Goal: Task Accomplishment & Management: Complete application form

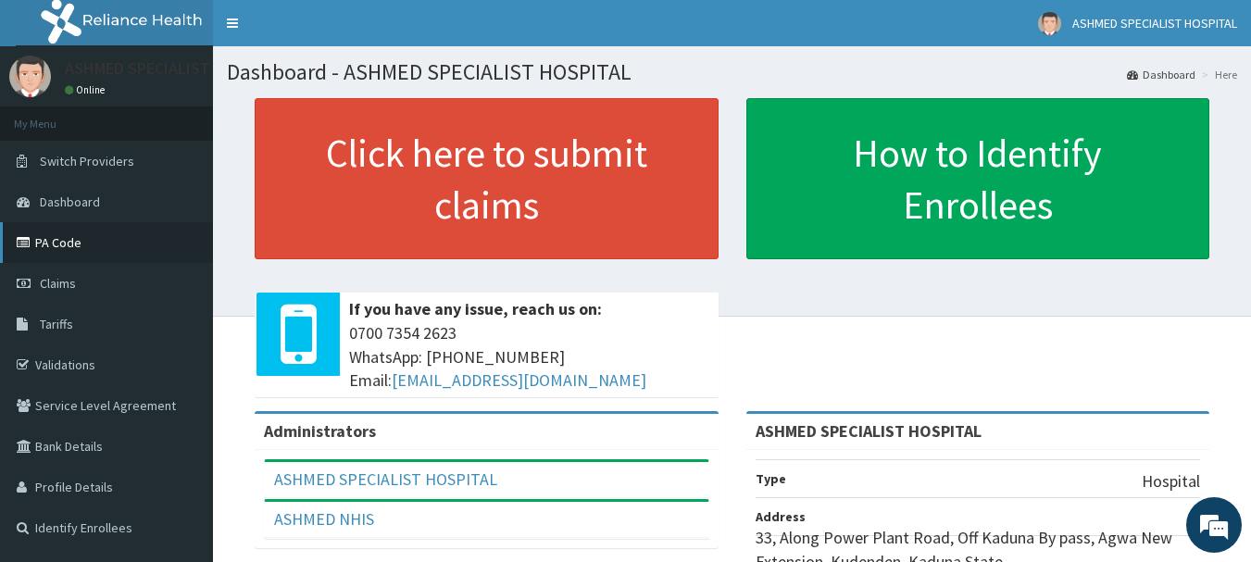
click at [66, 239] on link "PA Code" at bounding box center [106, 242] width 213 height 41
click at [41, 277] on span "Claims" at bounding box center [58, 283] width 36 height 17
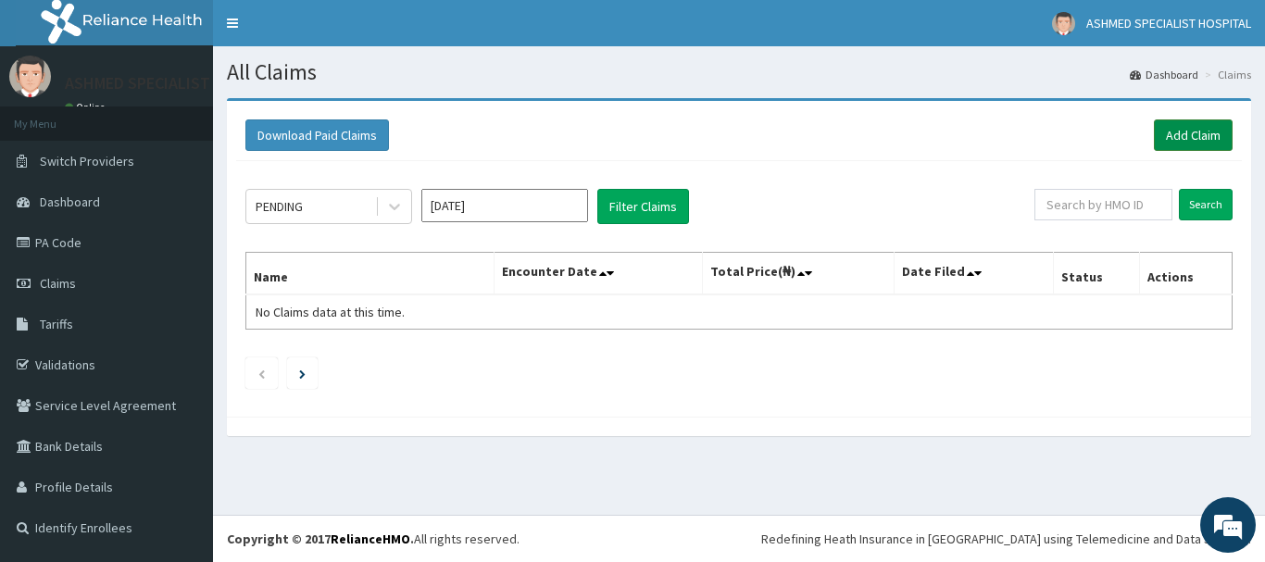
click at [1191, 135] on link "Add Claim" at bounding box center [1193, 134] width 79 height 31
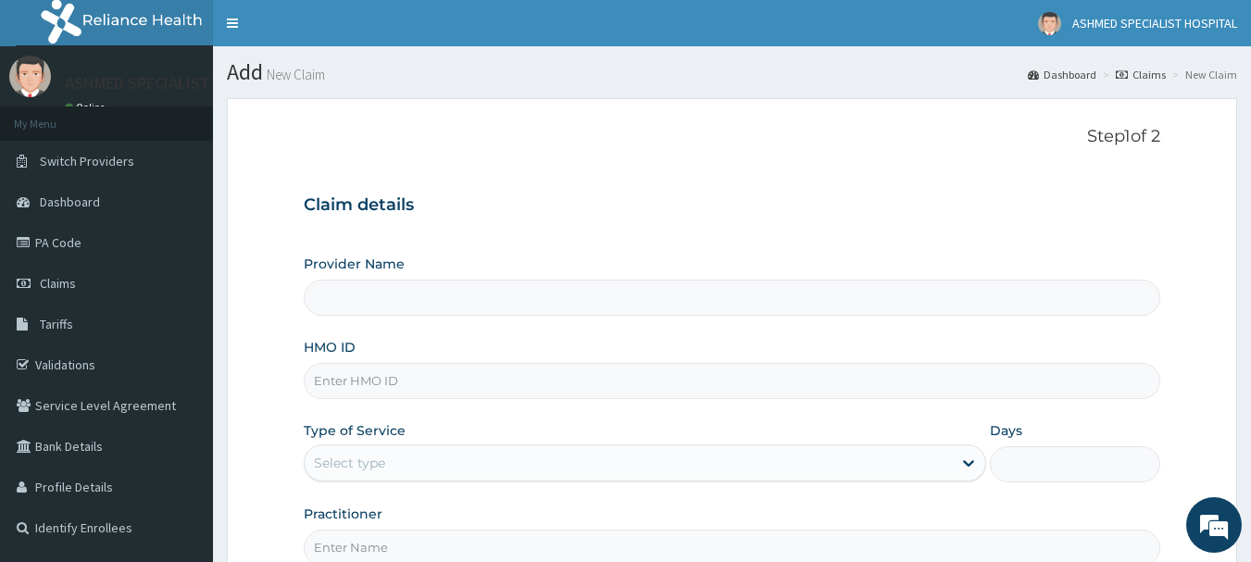
click at [395, 378] on input "HMO ID" at bounding box center [732, 381] width 857 height 36
type input "MYD/"
type input "ASHMED SPECIALIST HOSPITAL"
type input "MYD/10072/A"
click at [401, 457] on div "Select type" at bounding box center [628, 463] width 647 height 30
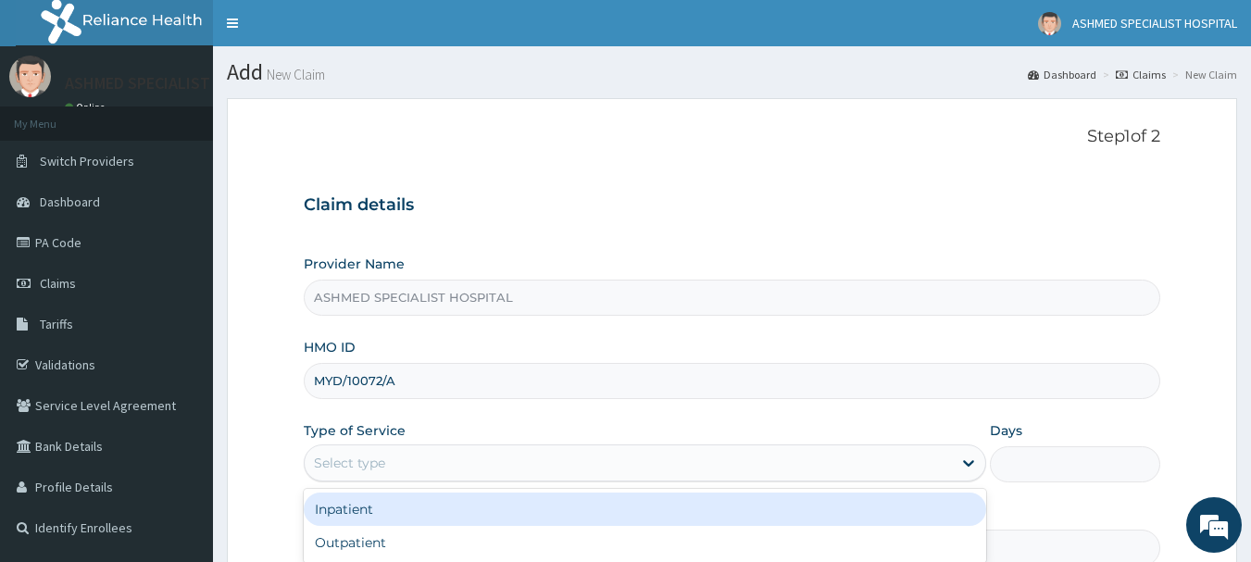
click at [366, 509] on div "Inpatient" at bounding box center [645, 509] width 682 height 33
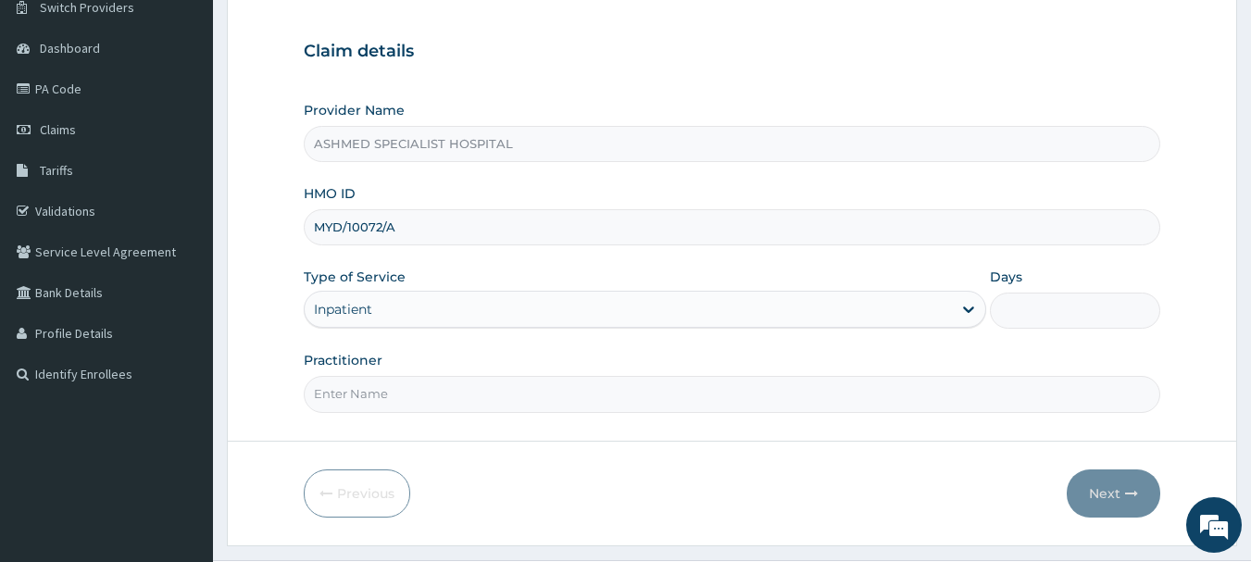
scroll to position [199, 0]
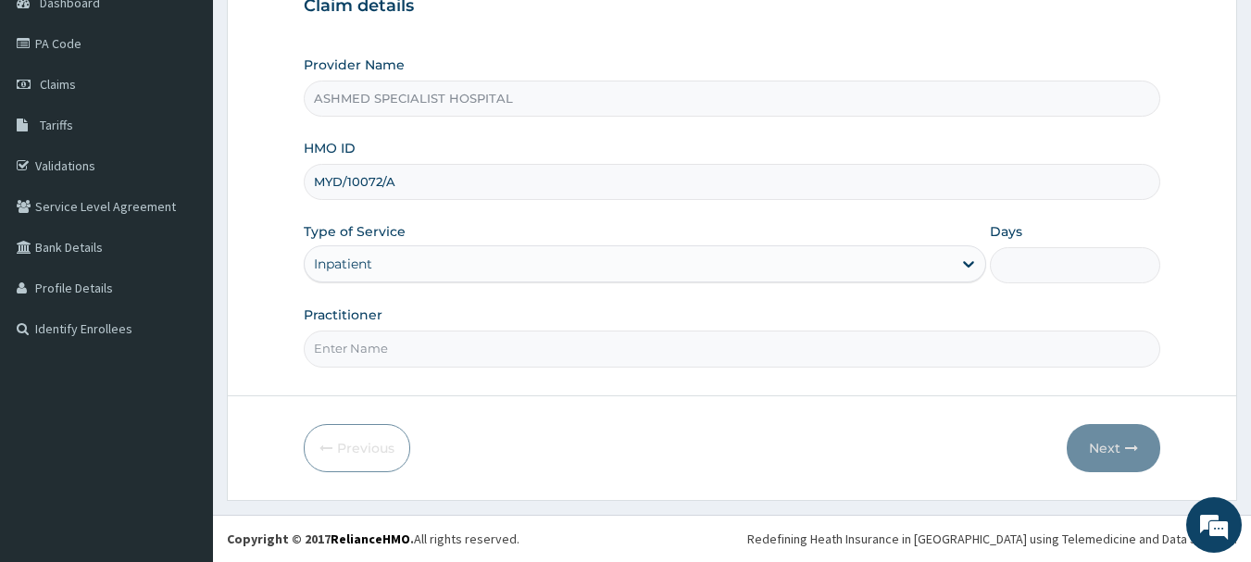
click at [416, 360] on input "Practitioner" at bounding box center [732, 349] width 857 height 36
type input "DR. JEROME SUNDAY"
click at [1072, 257] on input "Days" at bounding box center [1075, 265] width 170 height 36
type input "2"
click at [1097, 447] on button "Next" at bounding box center [1114, 448] width 94 height 48
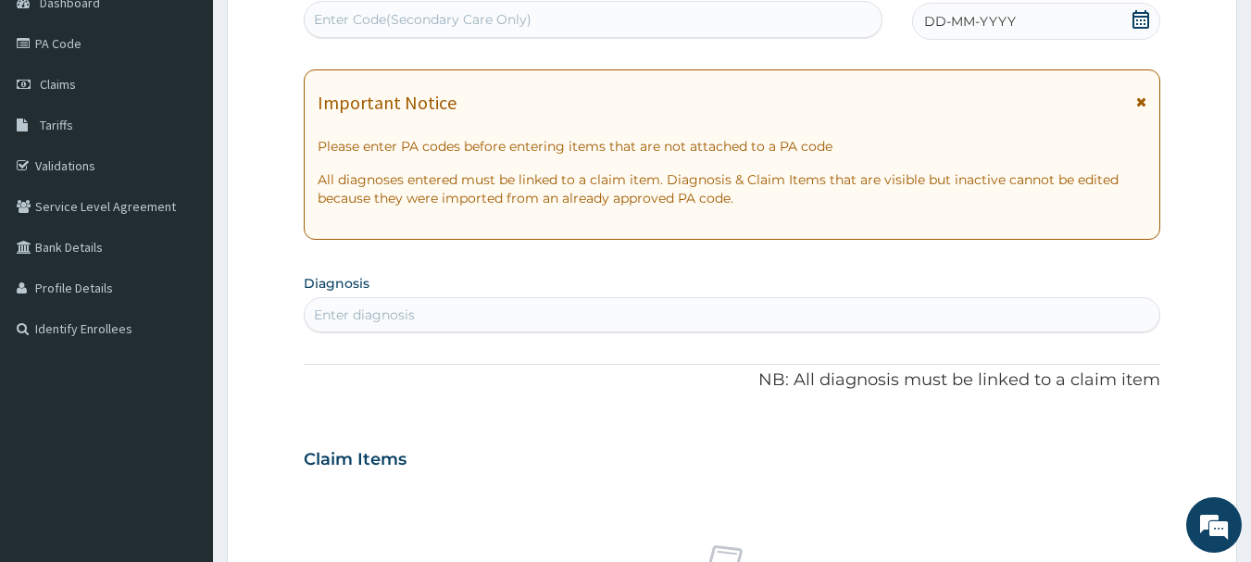
click at [1137, 16] on icon at bounding box center [1140, 19] width 17 height 19
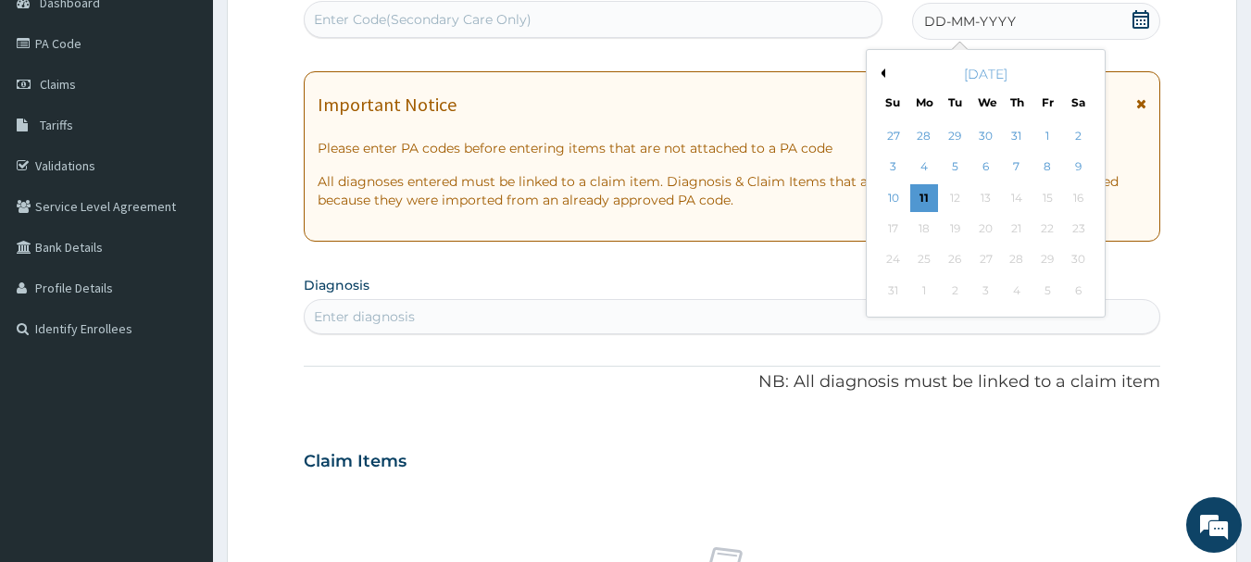
click at [882, 72] on button "Previous Month" at bounding box center [880, 73] width 9 height 9
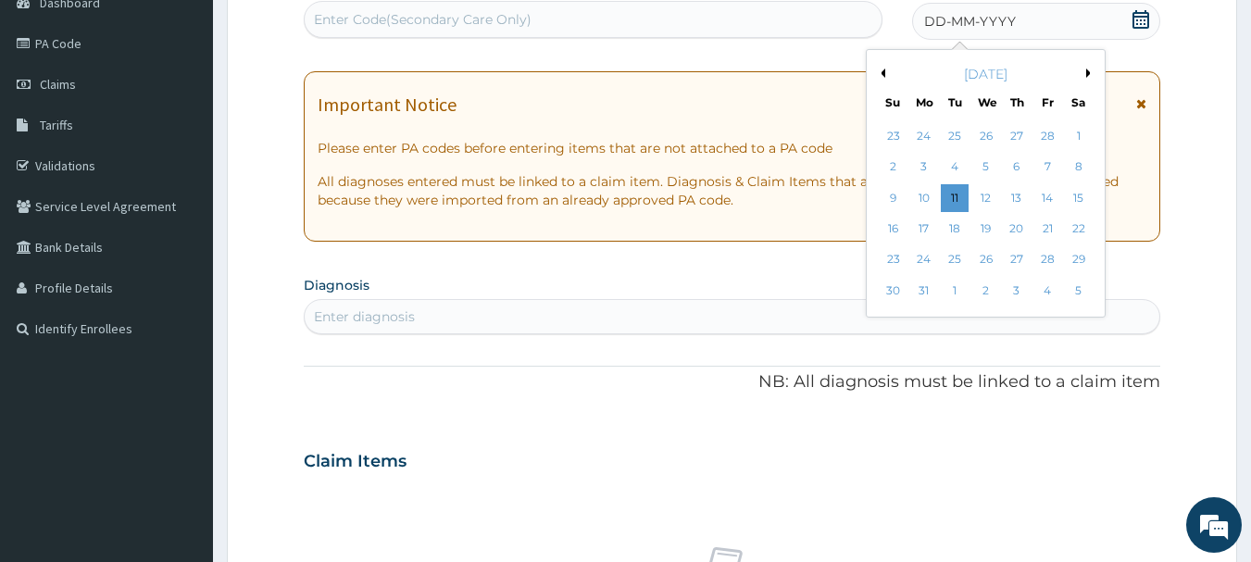
click at [882, 72] on button "Previous Month" at bounding box center [880, 73] width 9 height 9
click at [1087, 70] on button "Next Month" at bounding box center [1090, 73] width 9 height 9
click at [982, 169] on div "5" at bounding box center [986, 168] width 28 height 28
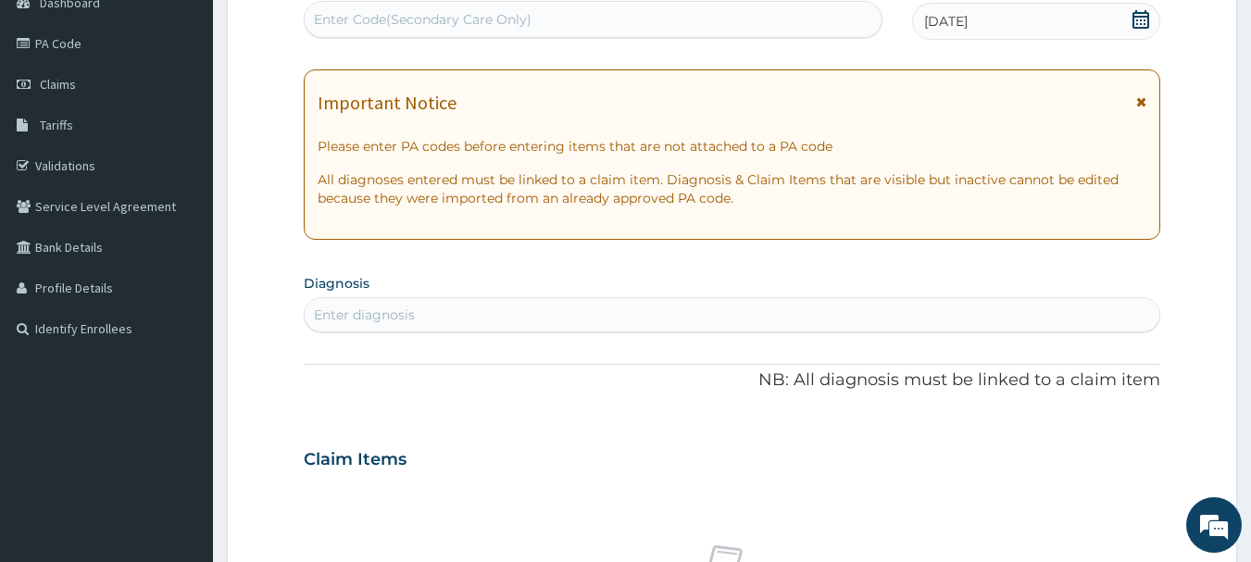
click at [613, 19] on div "Enter Code(Secondary Care Only)" at bounding box center [594, 20] width 578 height 30
type input "PA/000AC2"
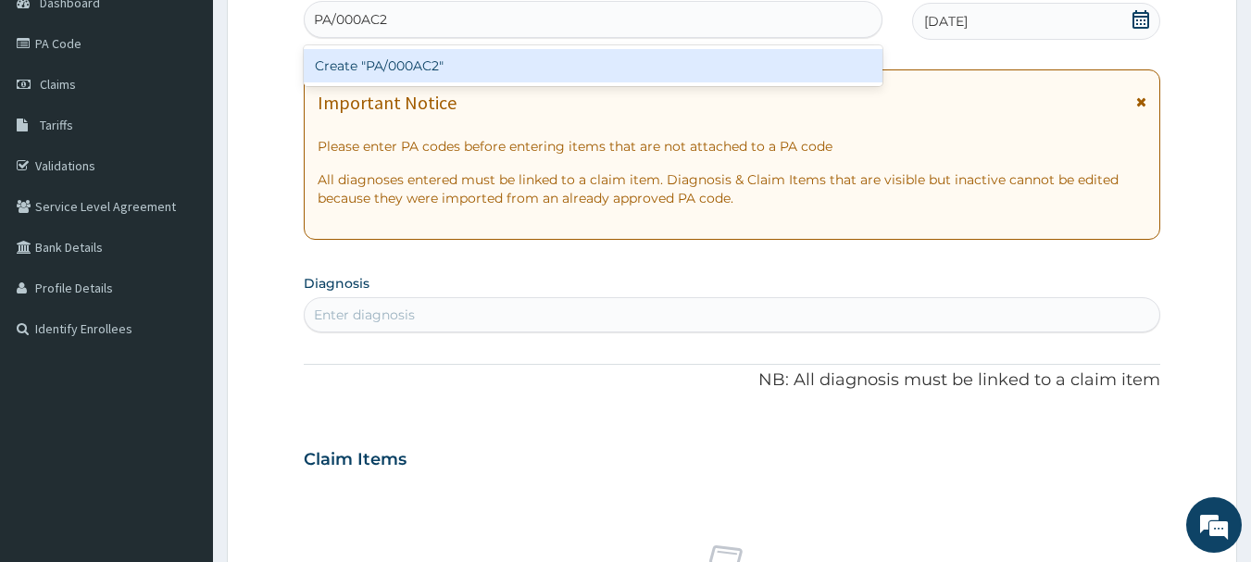
click at [585, 66] on div "Create "PA/000AC2"" at bounding box center [594, 65] width 580 height 33
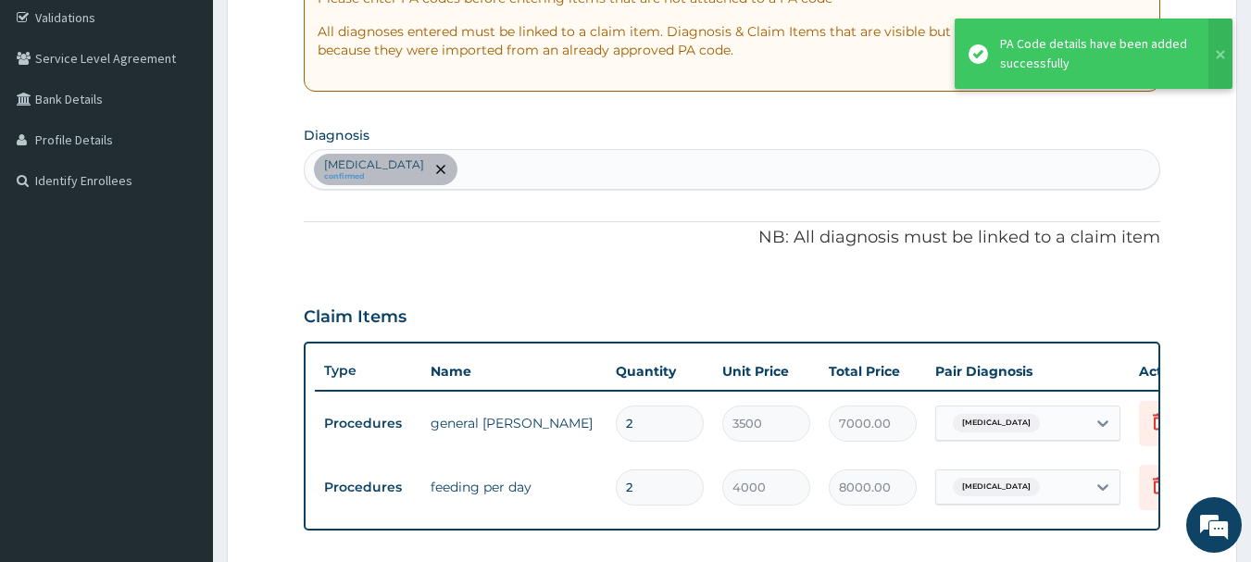
scroll to position [338, 0]
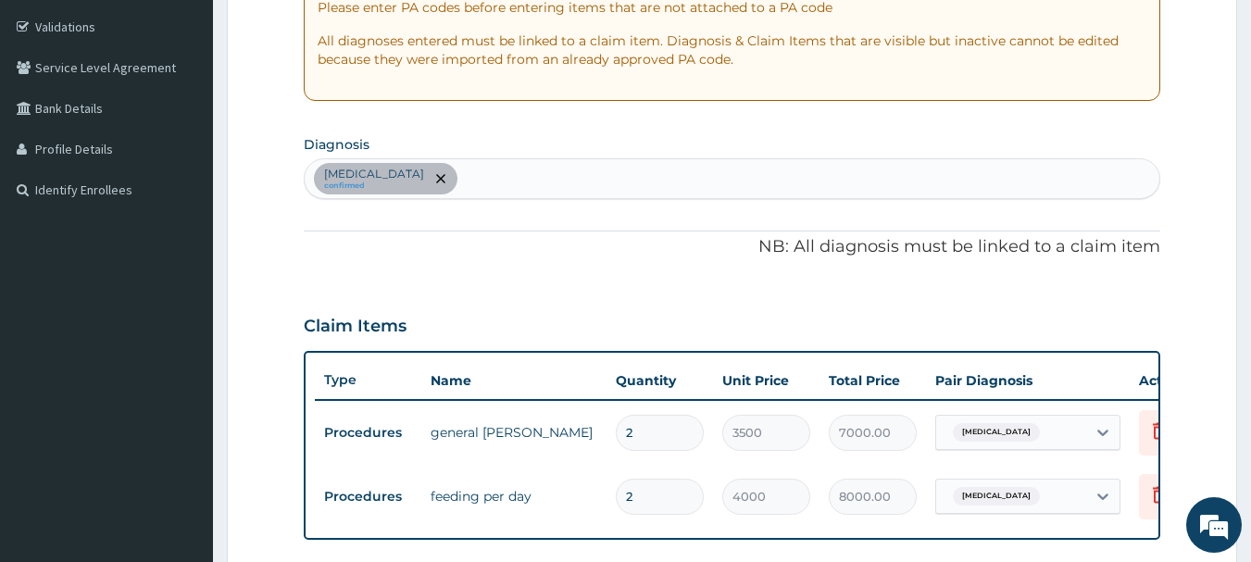
click at [735, 169] on div "Adenoviral enteritis confirmed" at bounding box center [733, 178] width 856 height 39
type input "Malaria"
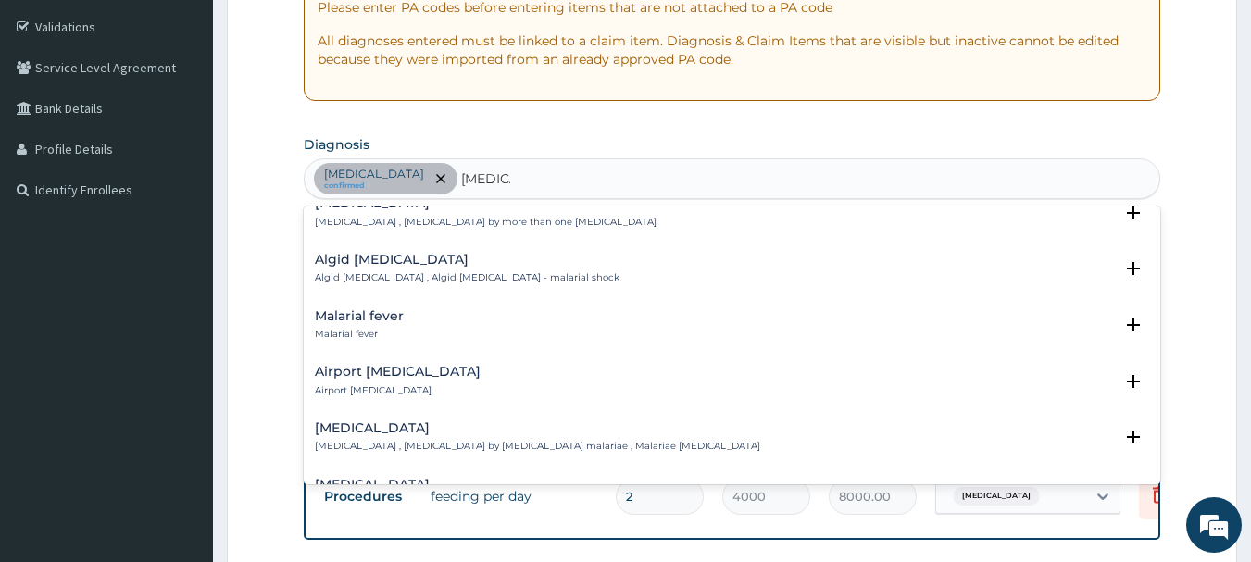
scroll to position [210, 0]
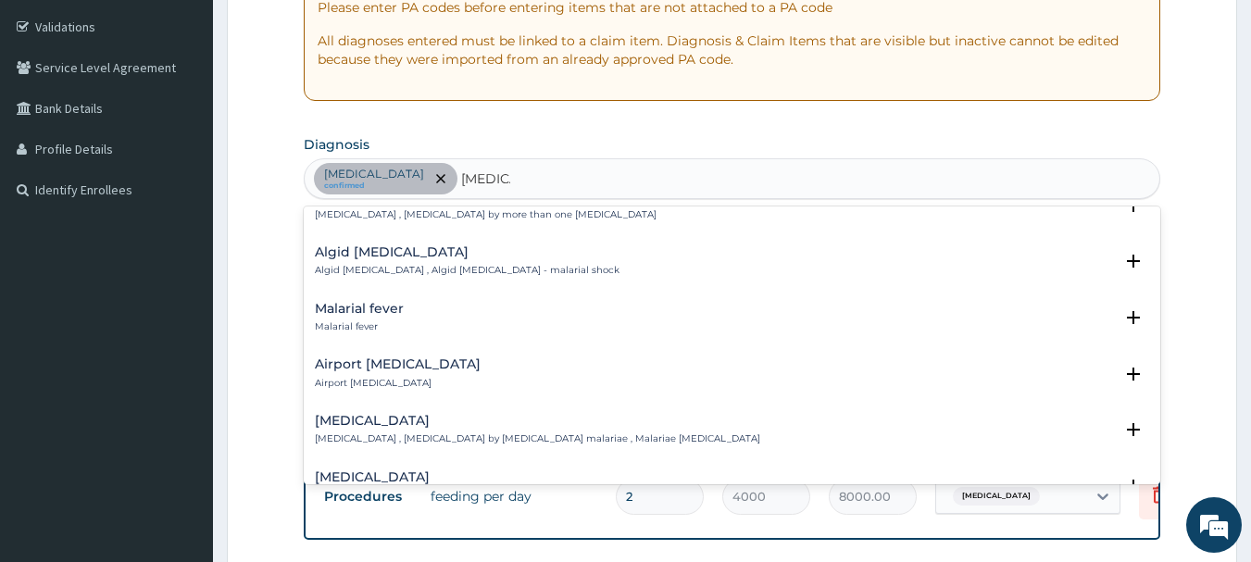
click at [369, 302] on h4 "Malarial fever" at bounding box center [359, 309] width 89 height 14
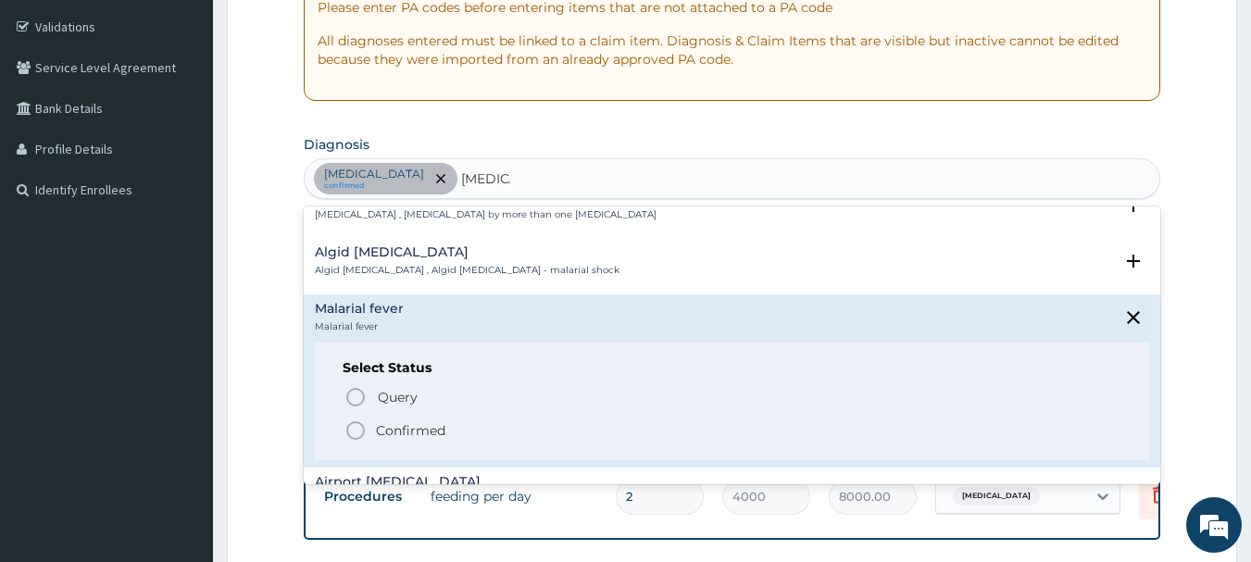
click at [357, 419] on icon "status option filled" at bounding box center [355, 430] width 22 height 22
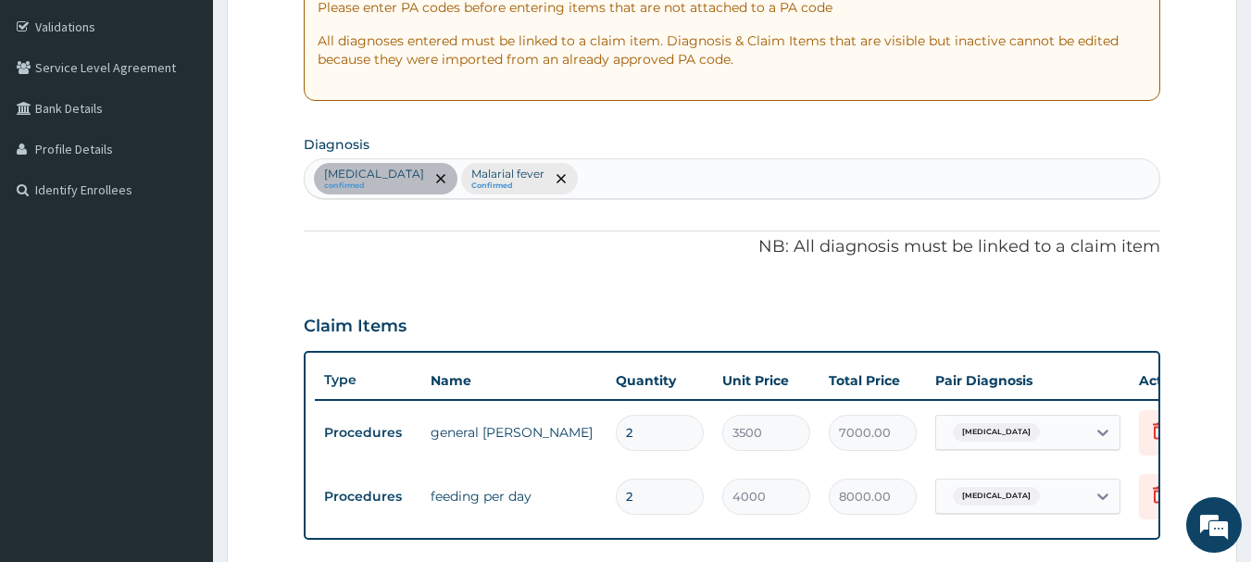
type input "r"
type input "upper resp"
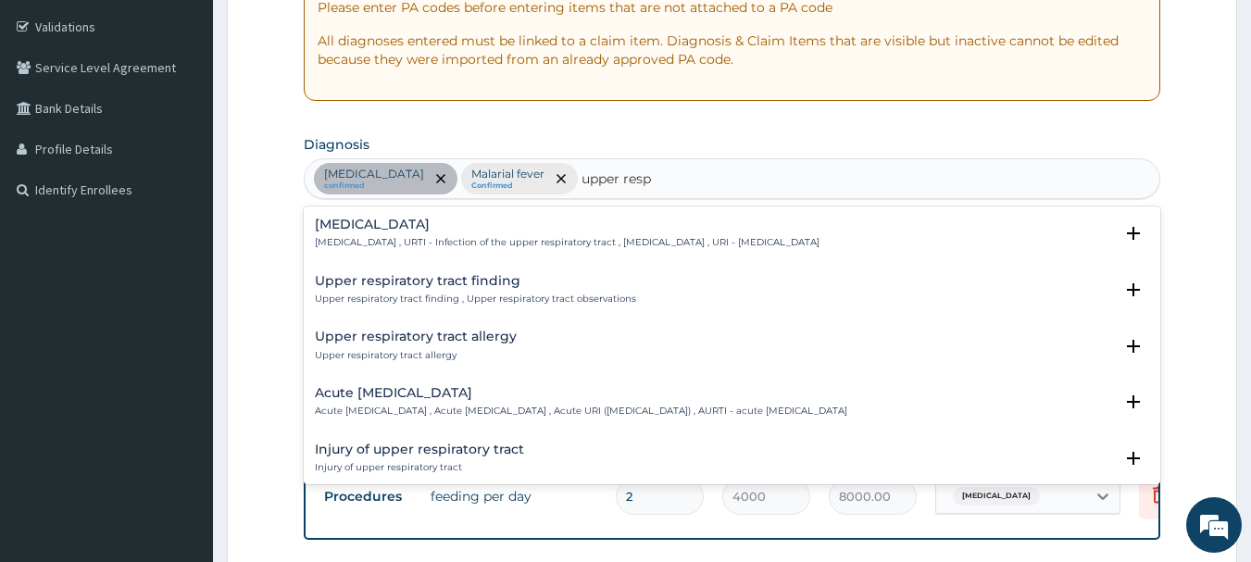
click at [455, 234] on div "Upper respiratory infection Upper respiratory infection , URTI - Infection of t…" at bounding box center [567, 234] width 505 height 32
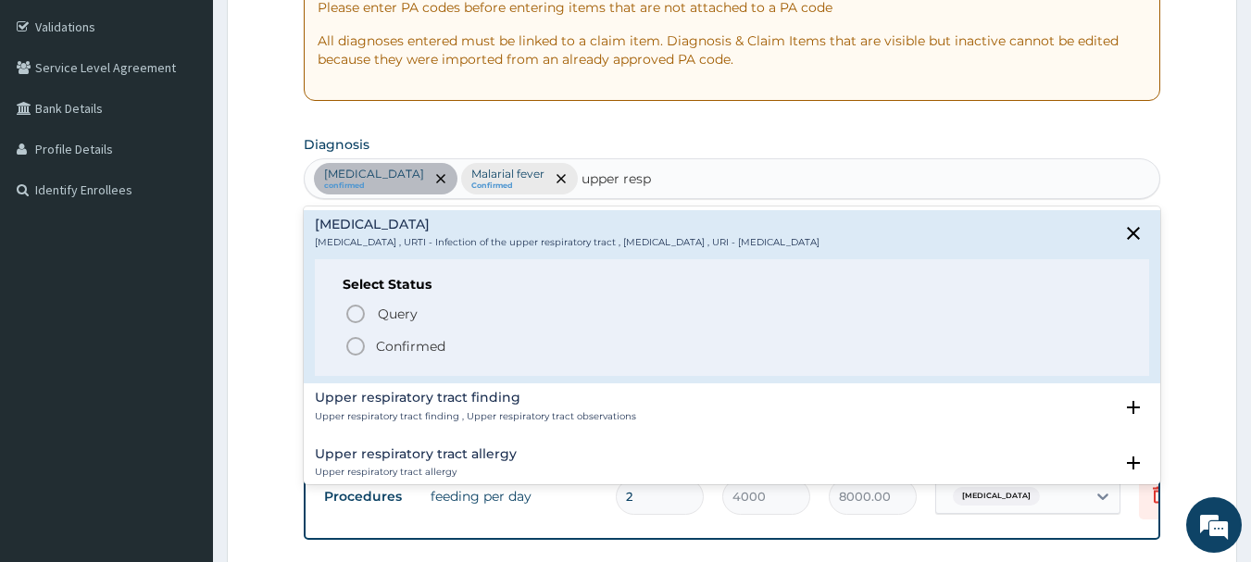
click at [407, 350] on p "Confirmed" at bounding box center [410, 346] width 69 height 19
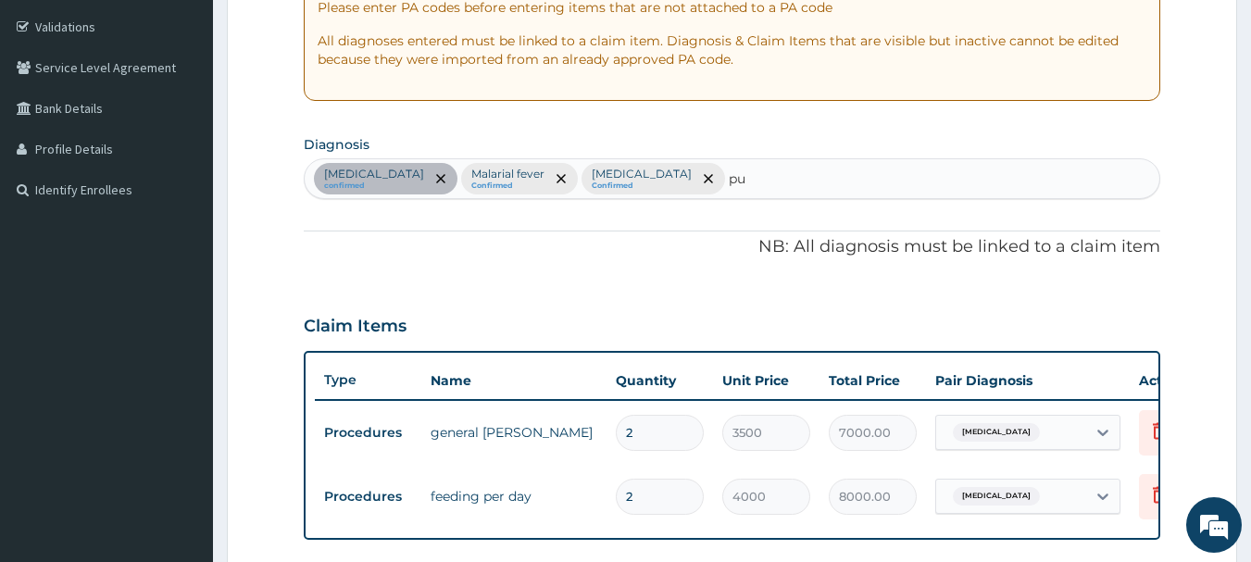
type input "pud"
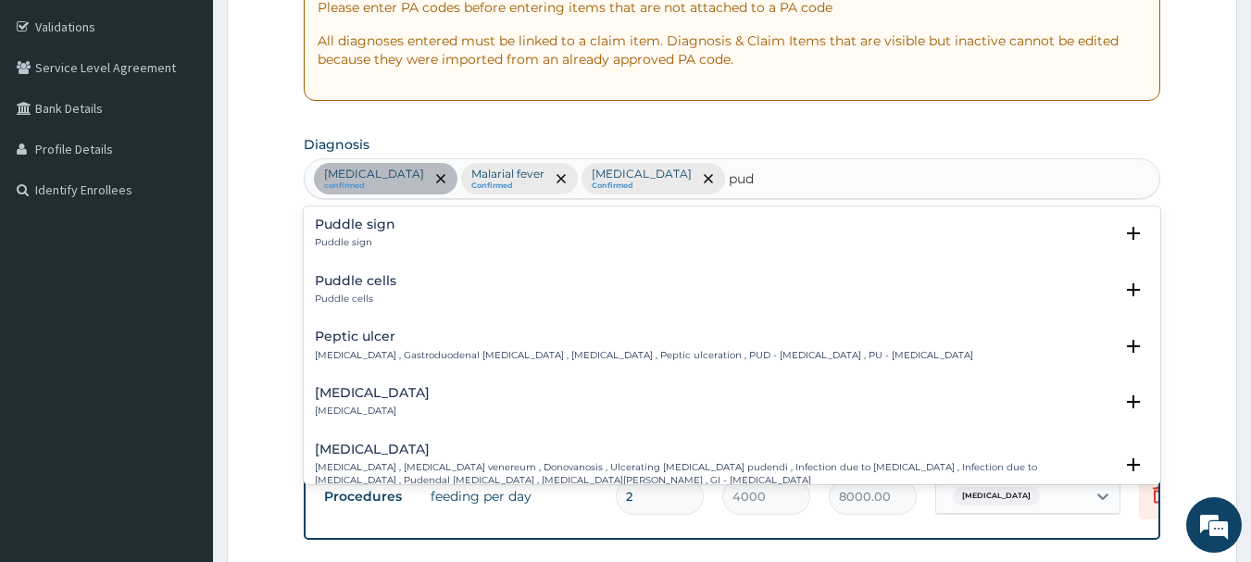
click at [349, 333] on h4 "Peptic ulcer" at bounding box center [644, 337] width 658 height 14
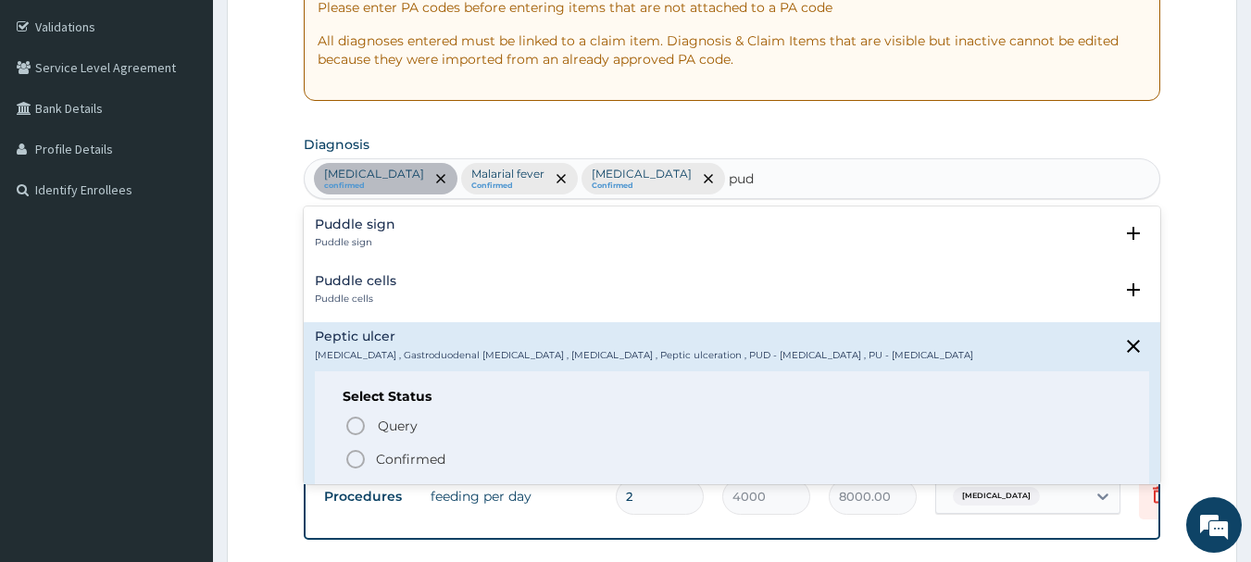
click at [379, 459] on p "Confirmed" at bounding box center [410, 459] width 69 height 19
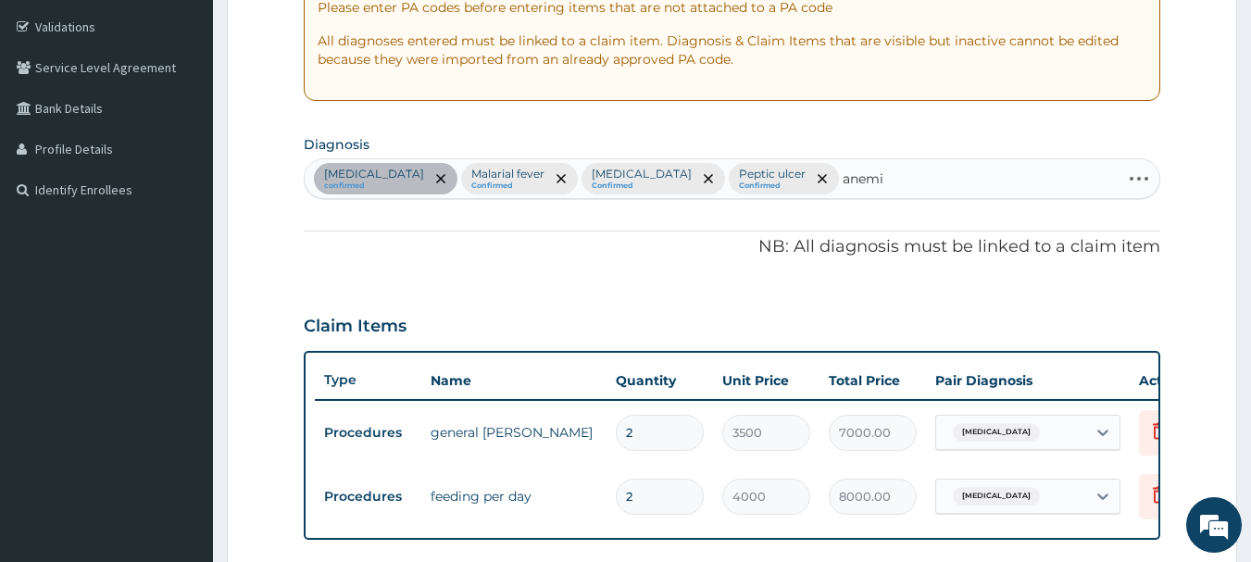
type input "anemia"
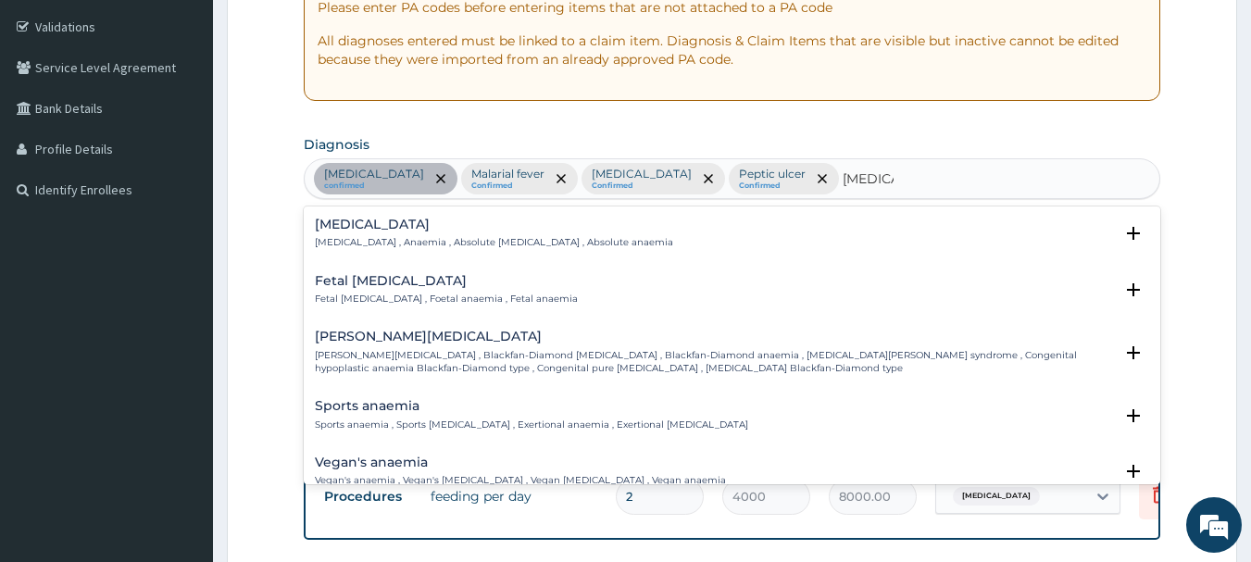
click at [336, 228] on h4 "Anemia" at bounding box center [494, 225] width 358 height 14
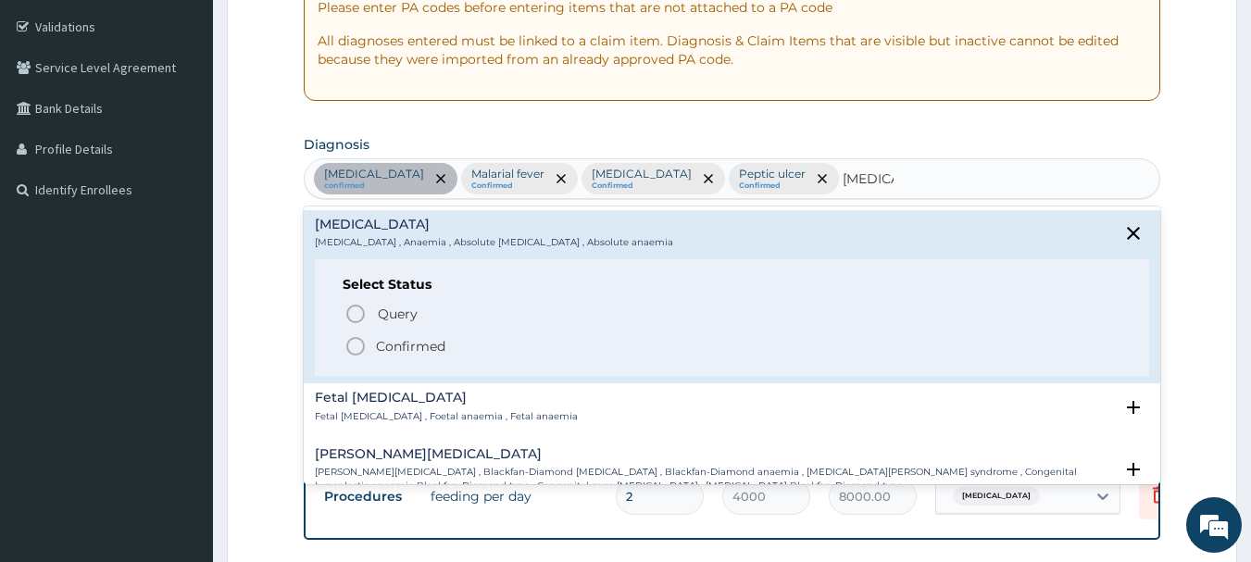
click at [364, 350] on icon "status option filled" at bounding box center [355, 346] width 22 height 22
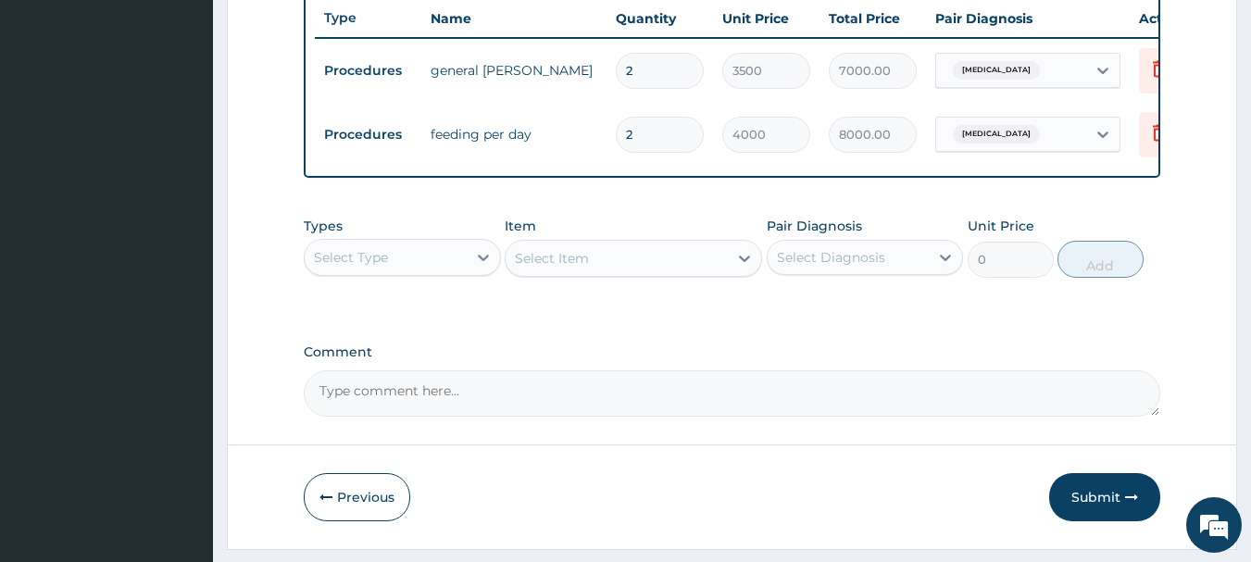
scroll to position [763, 0]
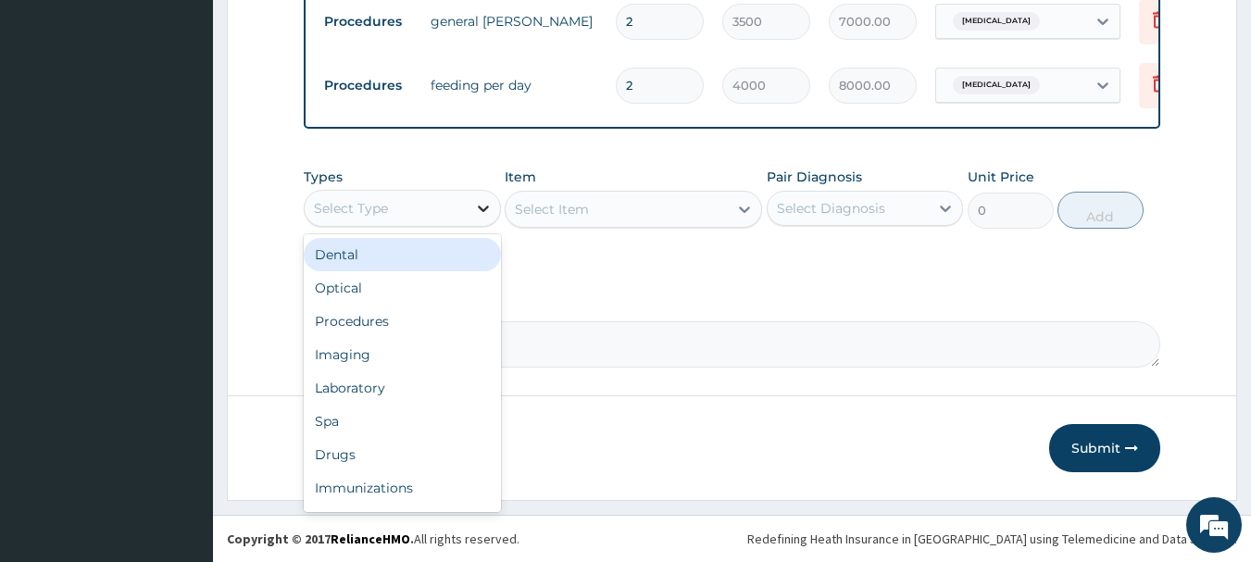
click at [478, 210] on icon at bounding box center [483, 208] width 19 height 19
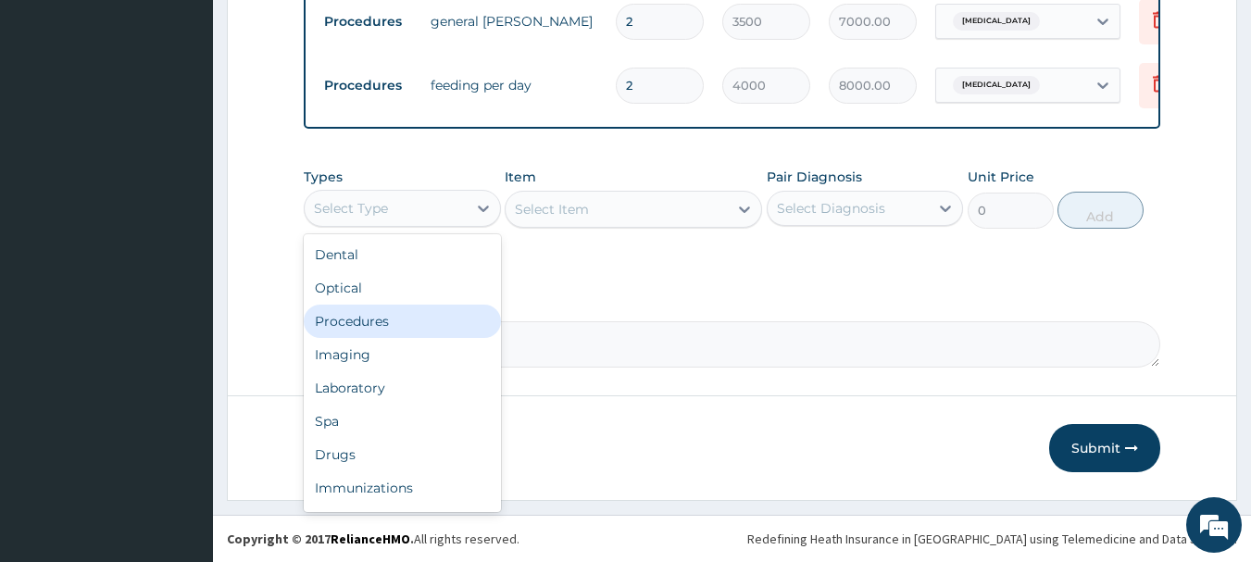
click at [342, 324] on div "Procedures" at bounding box center [402, 321] width 197 height 33
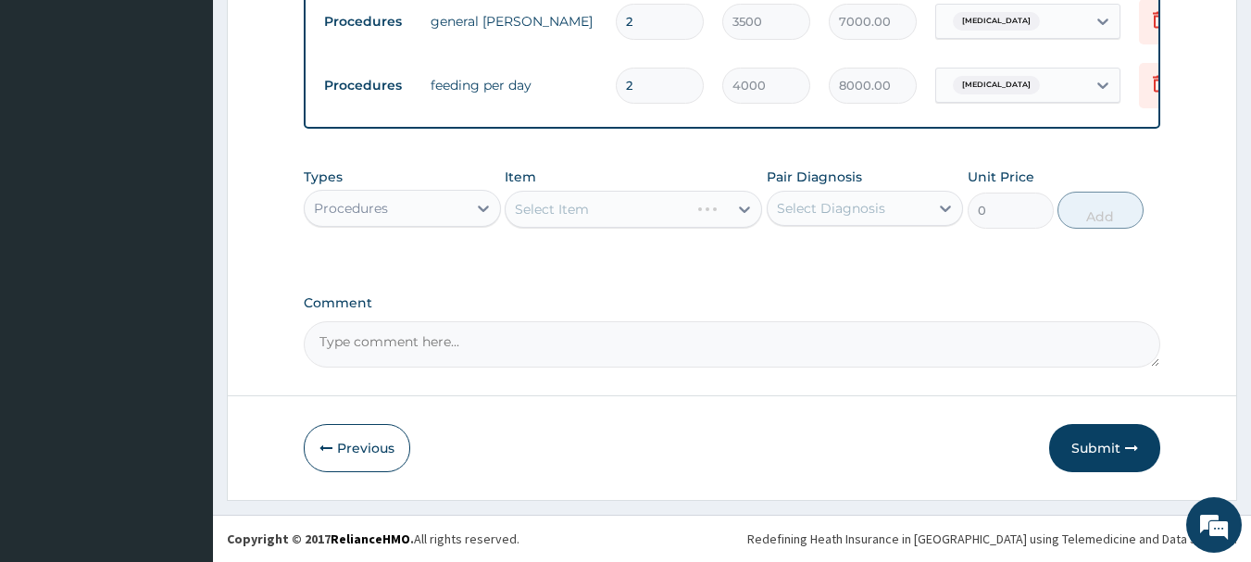
click at [721, 199] on div "Select Item" at bounding box center [633, 209] width 257 height 37
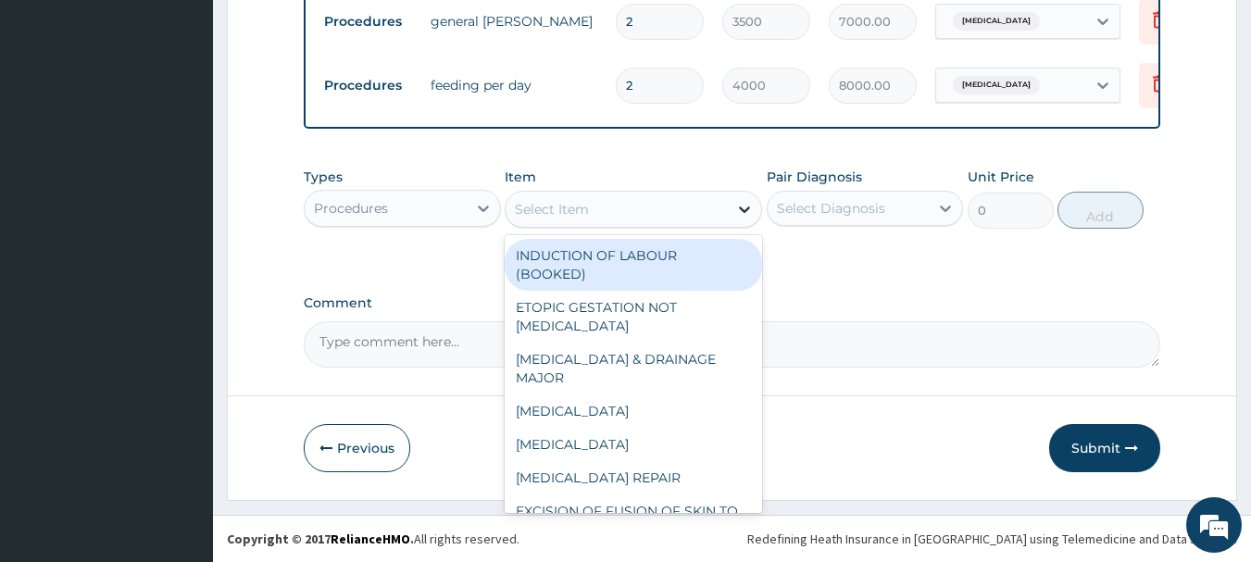
click at [745, 206] on icon at bounding box center [744, 209] width 19 height 19
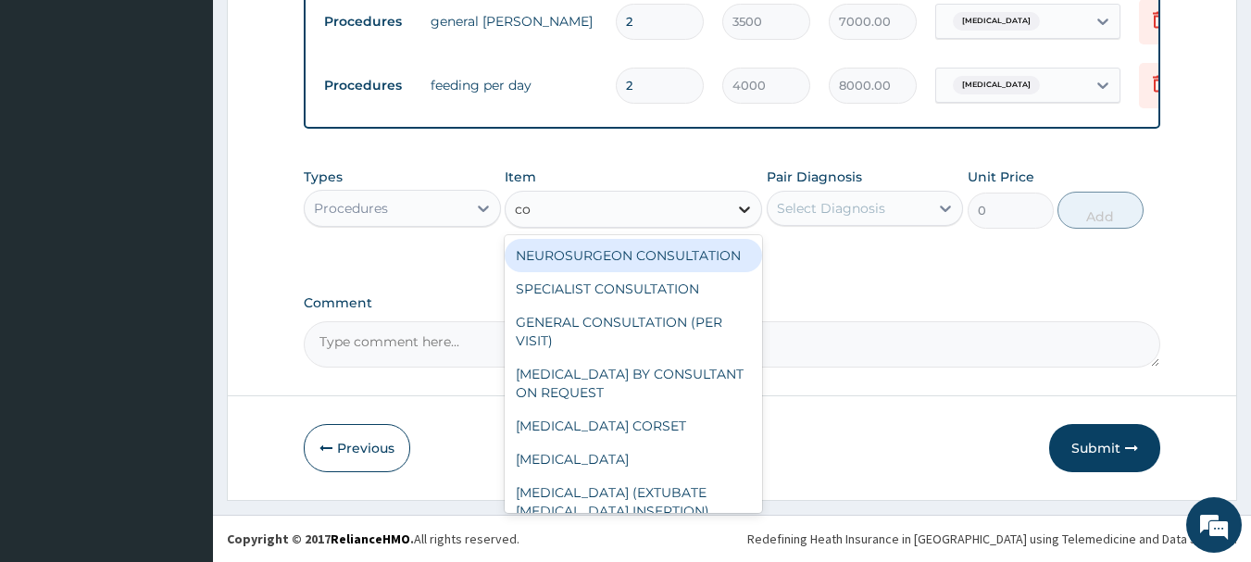
type input "con"
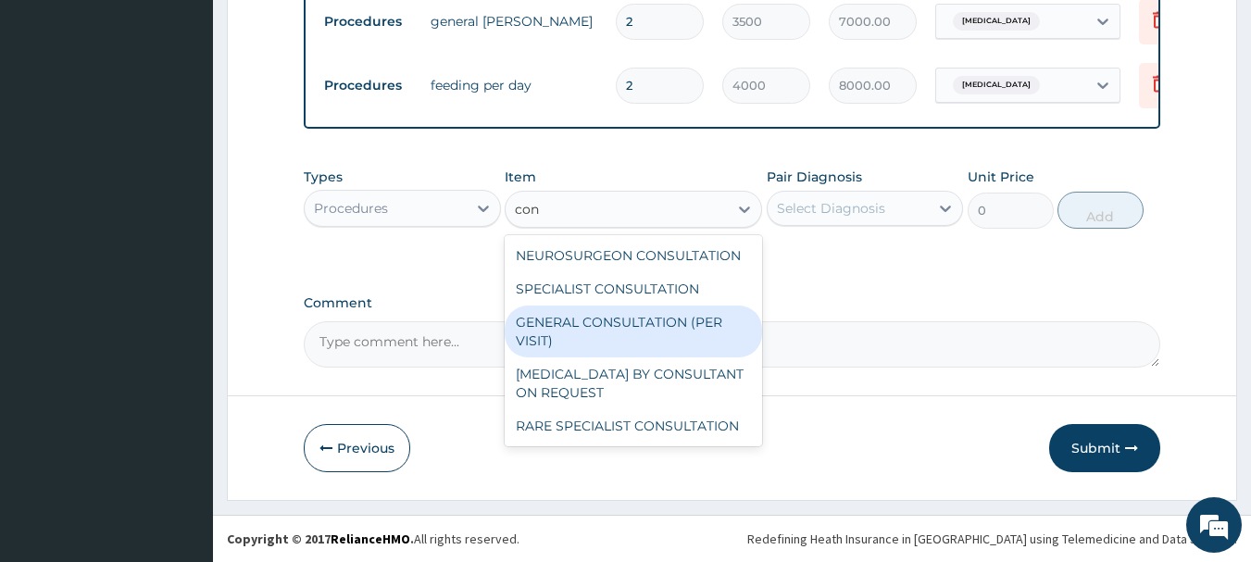
click at [665, 316] on div "GENERAL CONSULTATION (PER VISIT)" at bounding box center [633, 332] width 257 height 52
type input "2000"
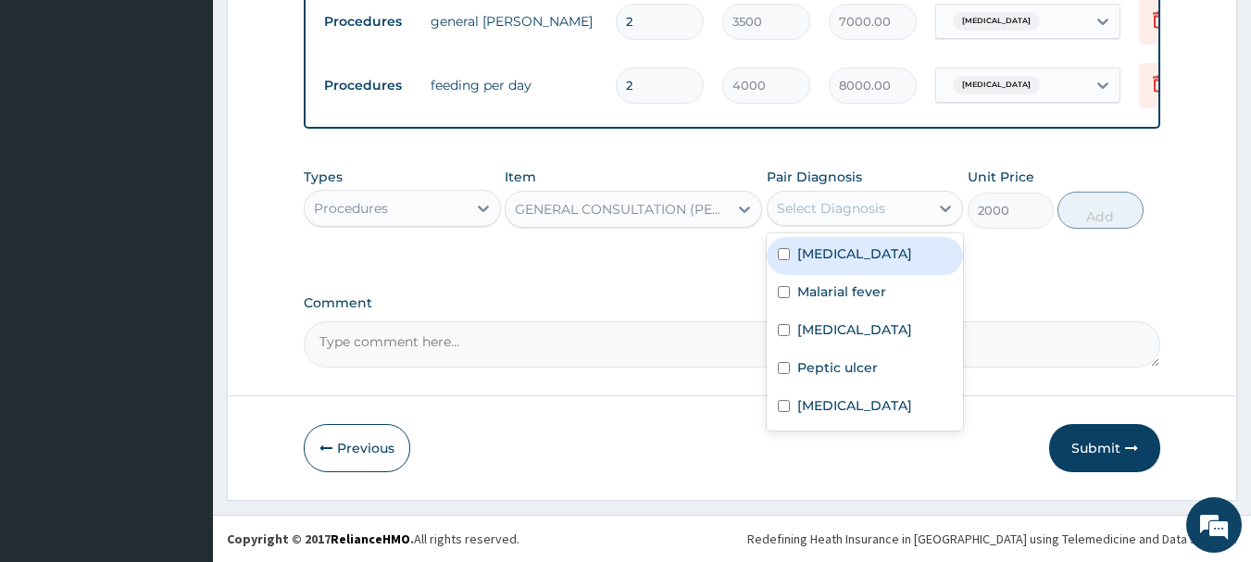
click at [826, 209] on div "Select Diagnosis" at bounding box center [831, 208] width 108 height 19
click at [818, 255] on label "Adenoviral enteritis" at bounding box center [854, 253] width 115 height 19
checkbox input "true"
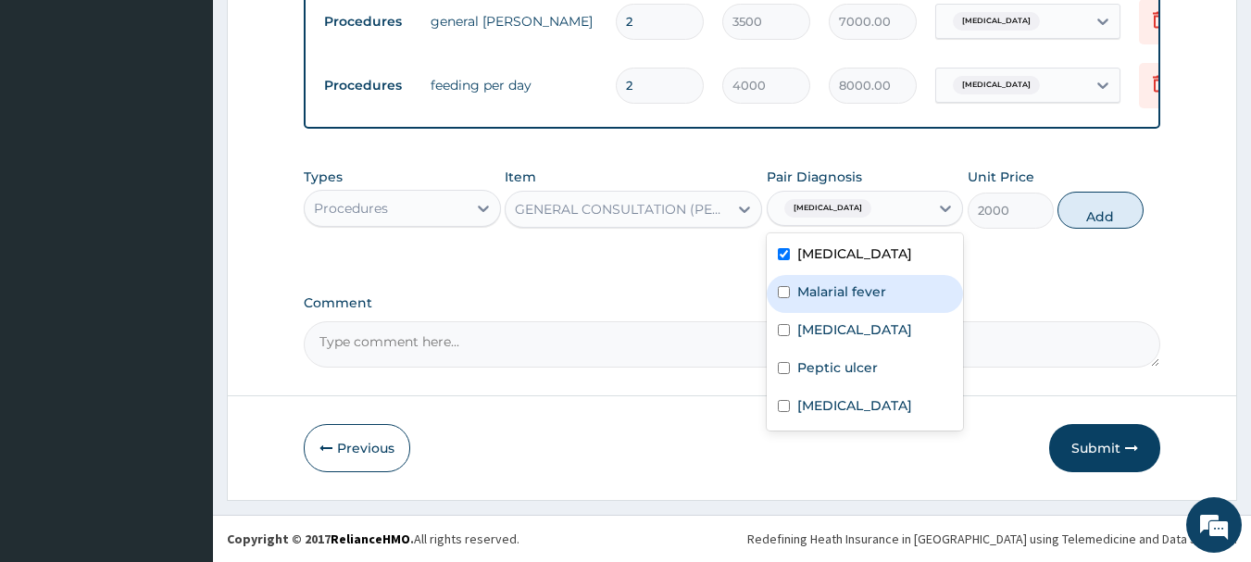
click at [808, 286] on label "Malarial fever" at bounding box center [841, 291] width 89 height 19
checkbox input "true"
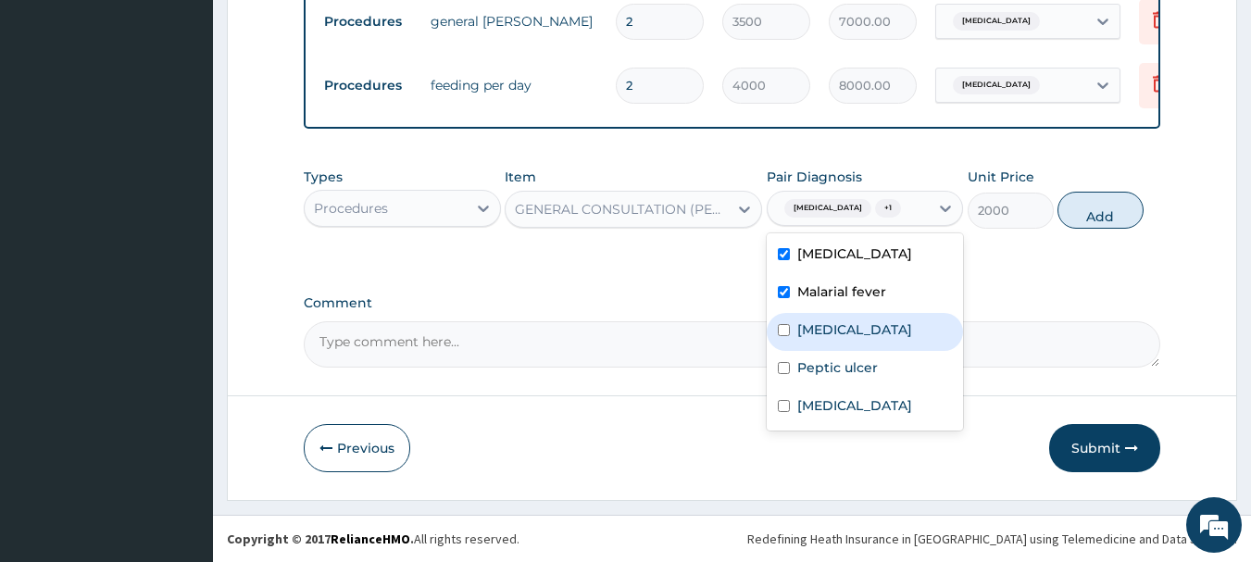
click at [799, 339] on label "Upper respiratory infection" at bounding box center [854, 329] width 115 height 19
checkbox input "true"
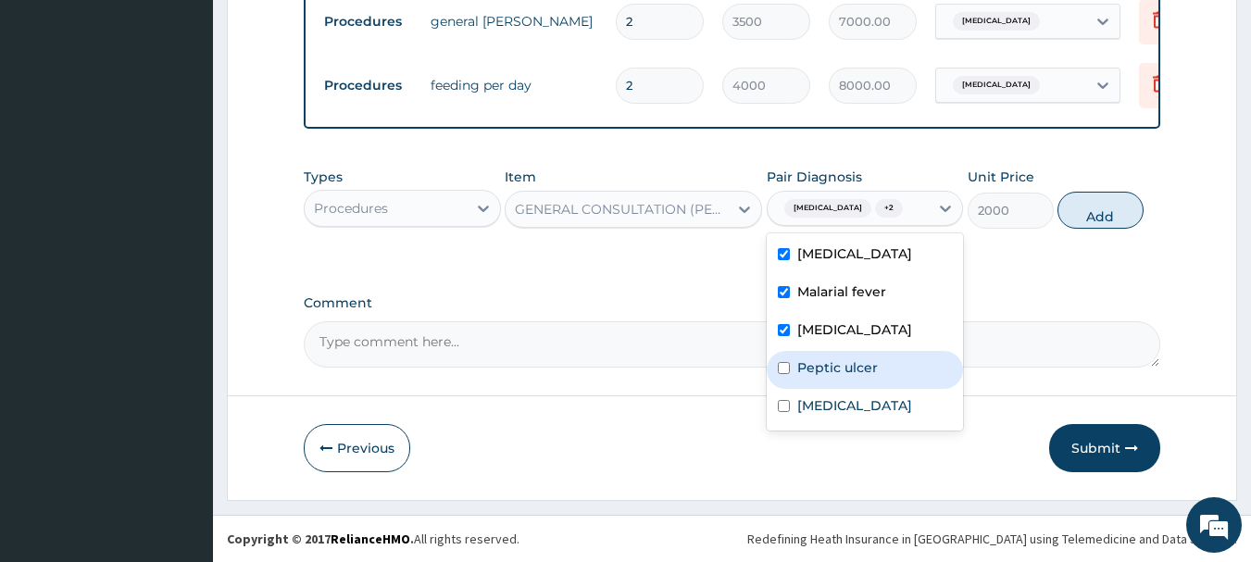
drag, startPoint x: 794, startPoint y: 407, endPoint x: 794, endPoint y: 393, distance: 13.9
click at [794, 393] on div "Adenoviral enteritis Malarial fever Upper respiratory infection Peptic ulcer An…" at bounding box center [865, 331] width 197 height 197
click at [794, 389] on div "Peptic ulcer" at bounding box center [865, 370] width 197 height 38
checkbox input "true"
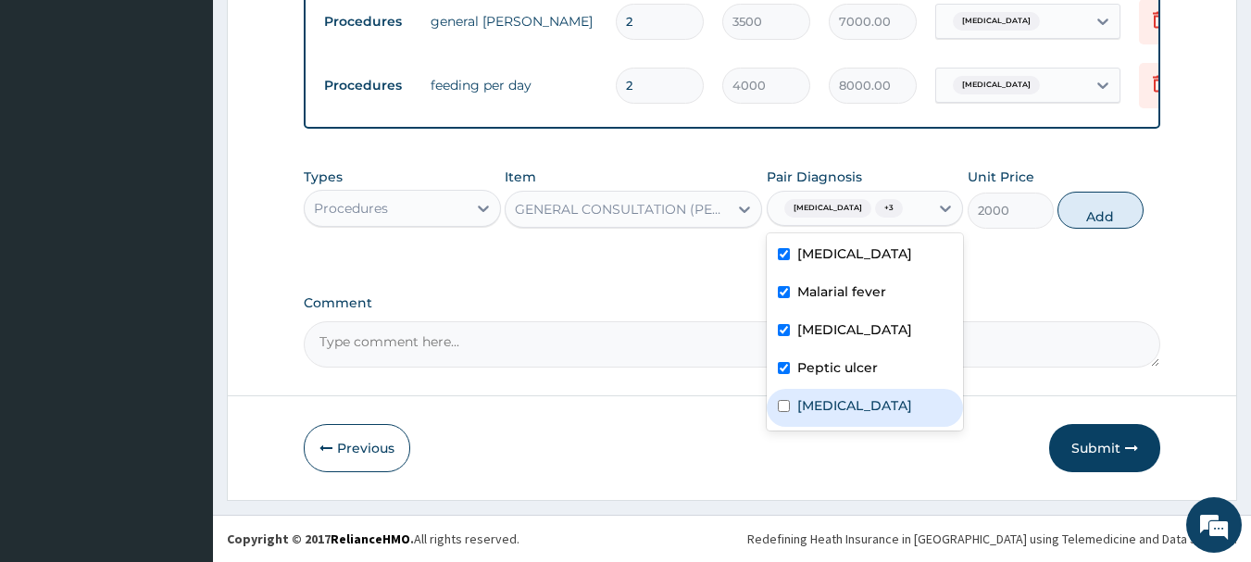
click at [800, 415] on label "Anemia" at bounding box center [854, 405] width 115 height 19
checkbox input "true"
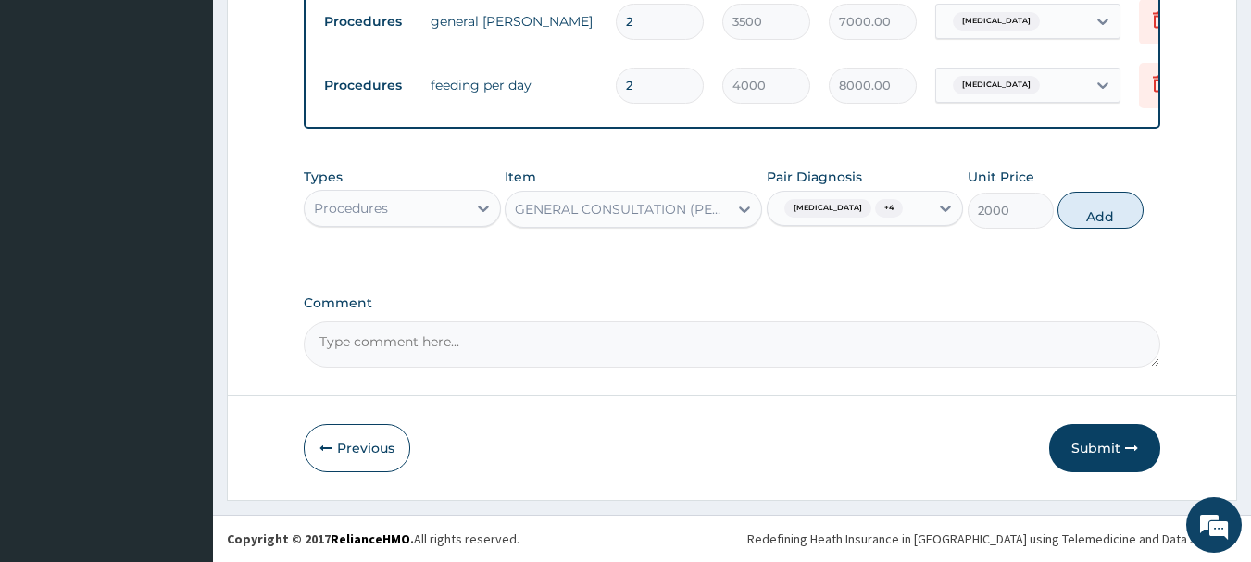
drag, startPoint x: 1089, startPoint y: 206, endPoint x: 1053, endPoint y: 217, distance: 37.5
click at [1089, 206] on button "Add" at bounding box center [1100, 210] width 86 height 37
type input "0"
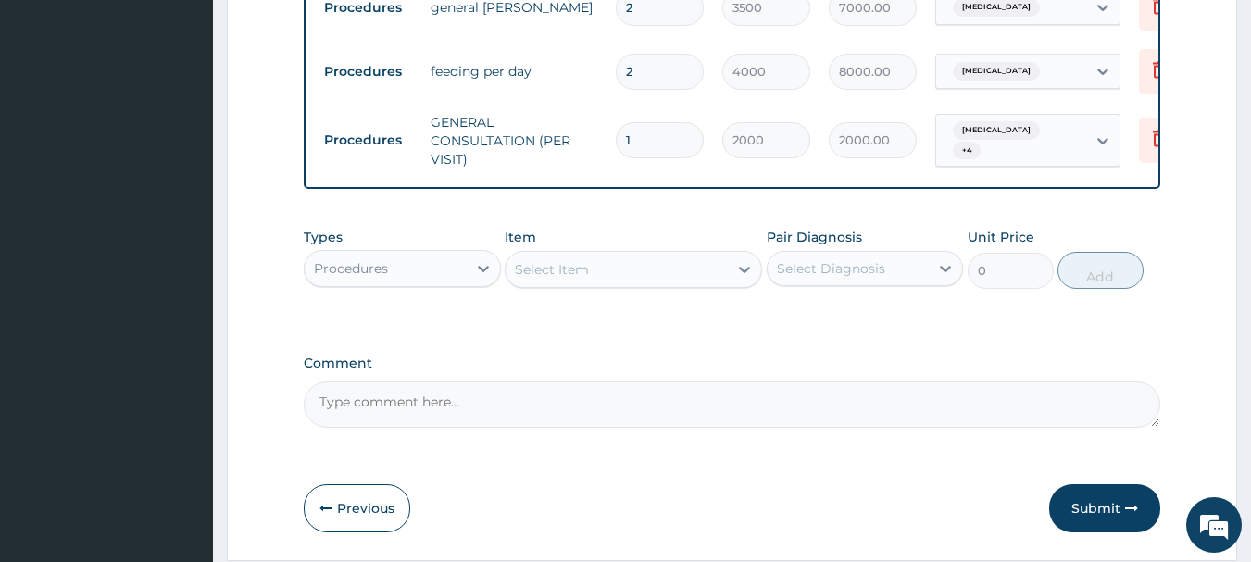
click at [408, 283] on div "Procedures" at bounding box center [386, 269] width 162 height 30
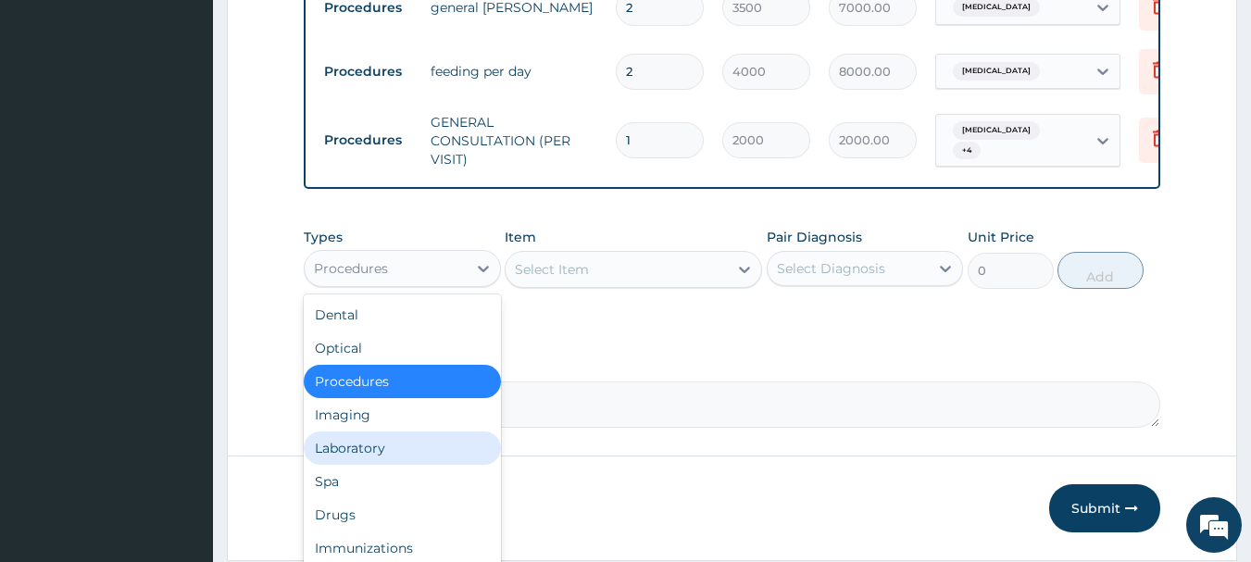
click at [350, 462] on div "Laboratory" at bounding box center [402, 448] width 197 height 33
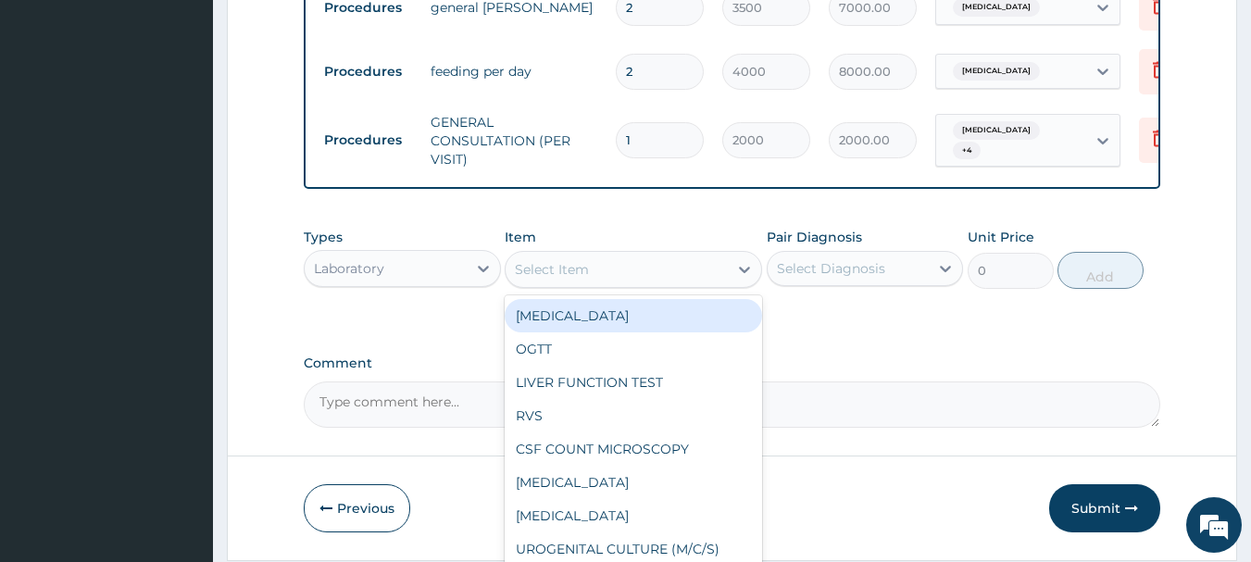
click at [704, 284] on div "Select Item" at bounding box center [617, 270] width 222 height 30
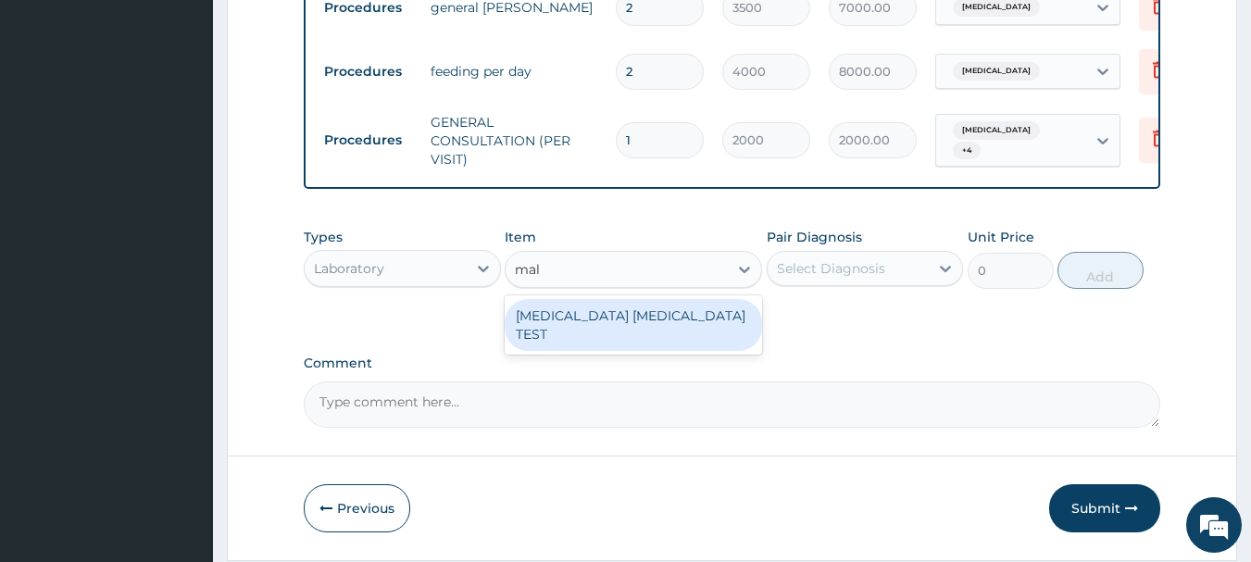
type input "mala"
click at [680, 321] on div "MALARIA PARASITE TEST" at bounding box center [633, 325] width 257 height 52
type input "1000"
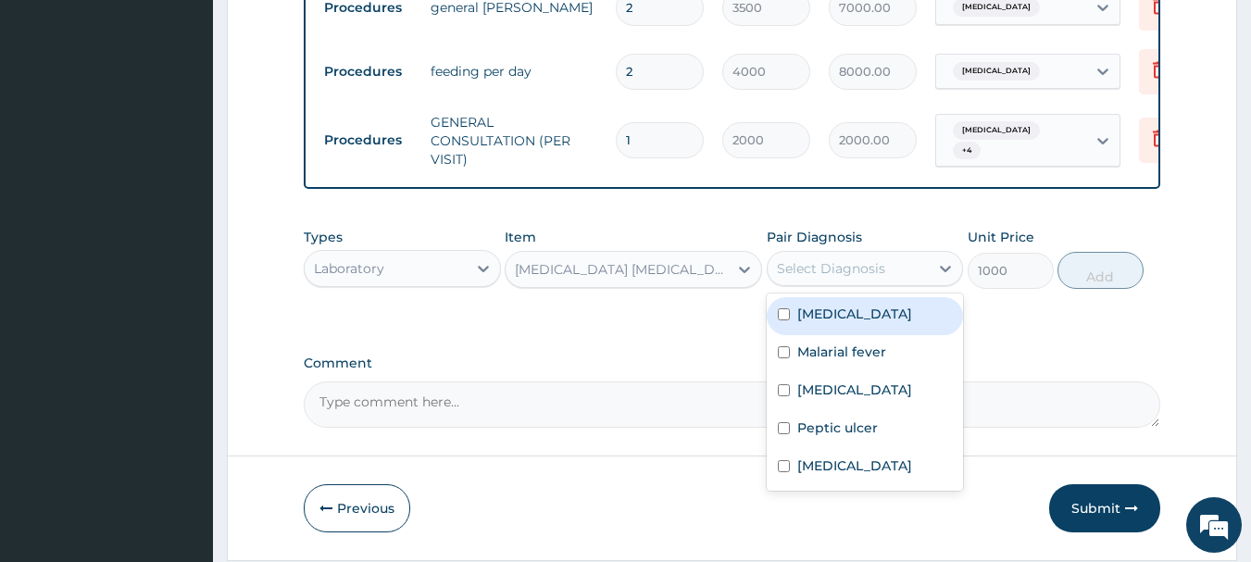
click at [879, 270] on div "Select Diagnosis" at bounding box center [849, 269] width 162 height 30
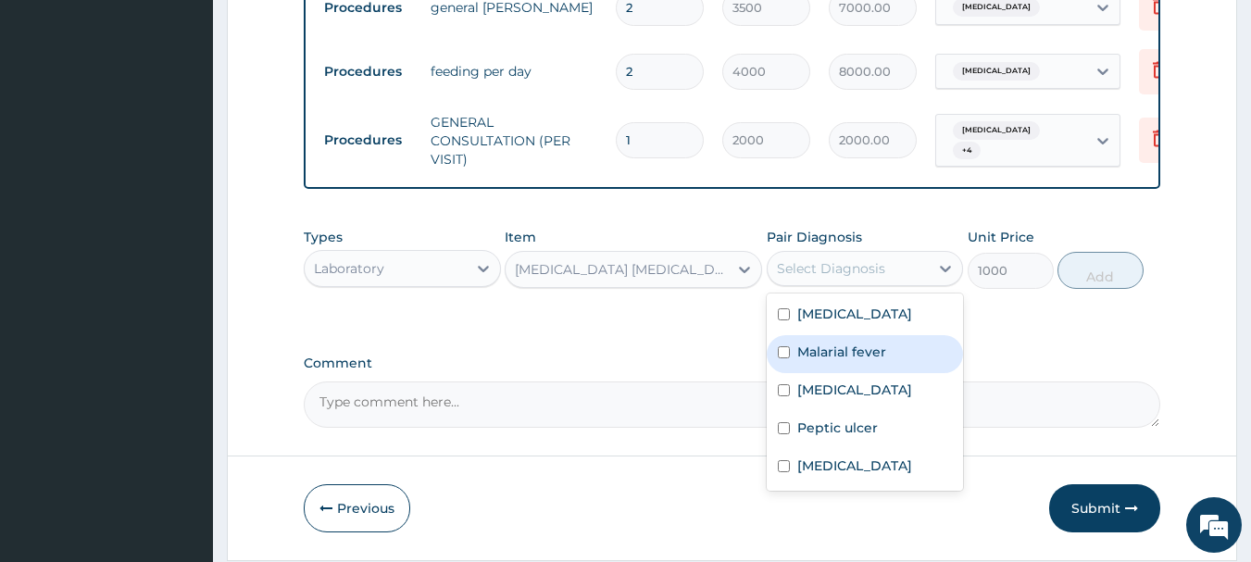
click at [811, 373] on div "Malarial fever" at bounding box center [865, 354] width 197 height 38
checkbox input "true"
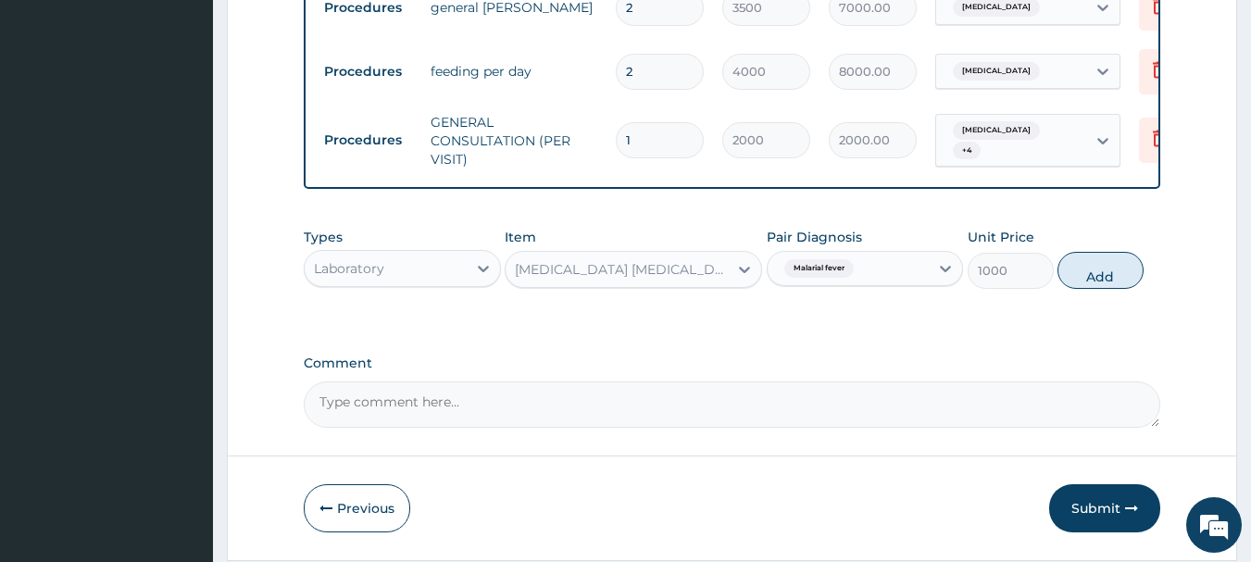
click at [1101, 289] on button "Add" at bounding box center [1100, 270] width 86 height 37
type input "0"
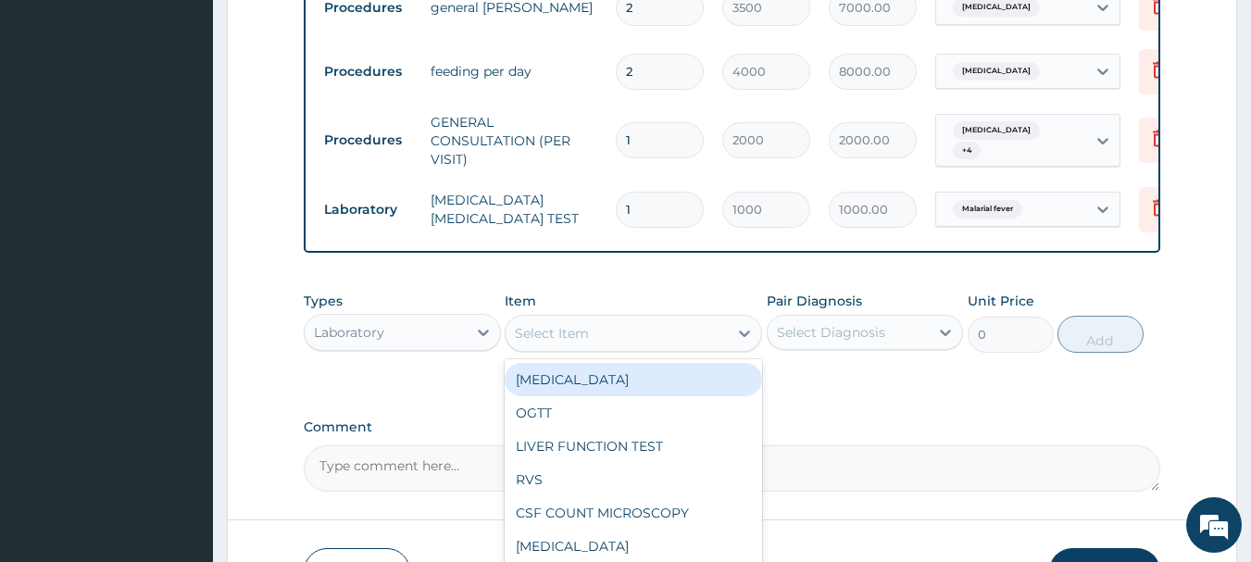
click at [699, 348] on div "Select Item" at bounding box center [617, 334] width 222 height 30
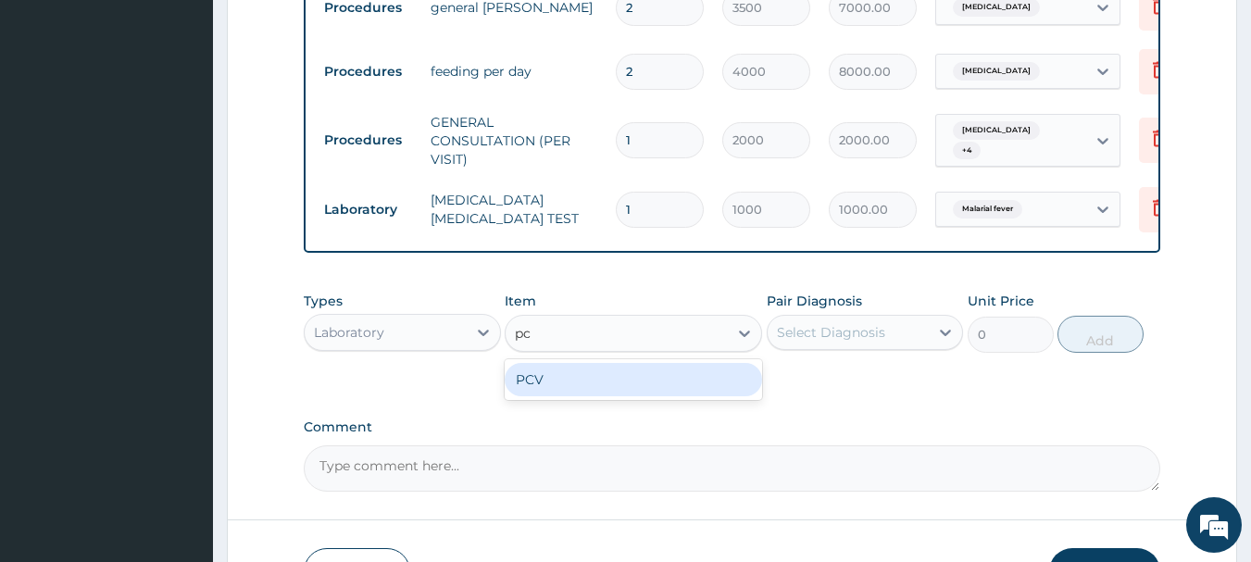
type input "pcv"
click at [675, 390] on div "PCV" at bounding box center [633, 379] width 257 height 33
type input "1000"
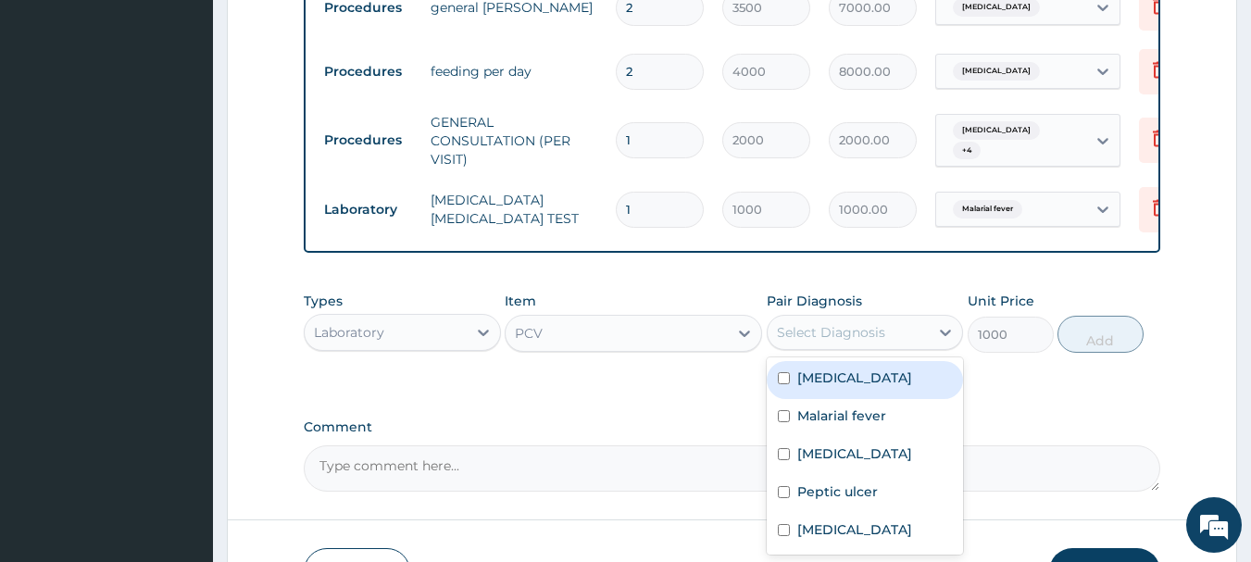
click at [879, 342] on div "Select Diagnosis" at bounding box center [831, 332] width 108 height 19
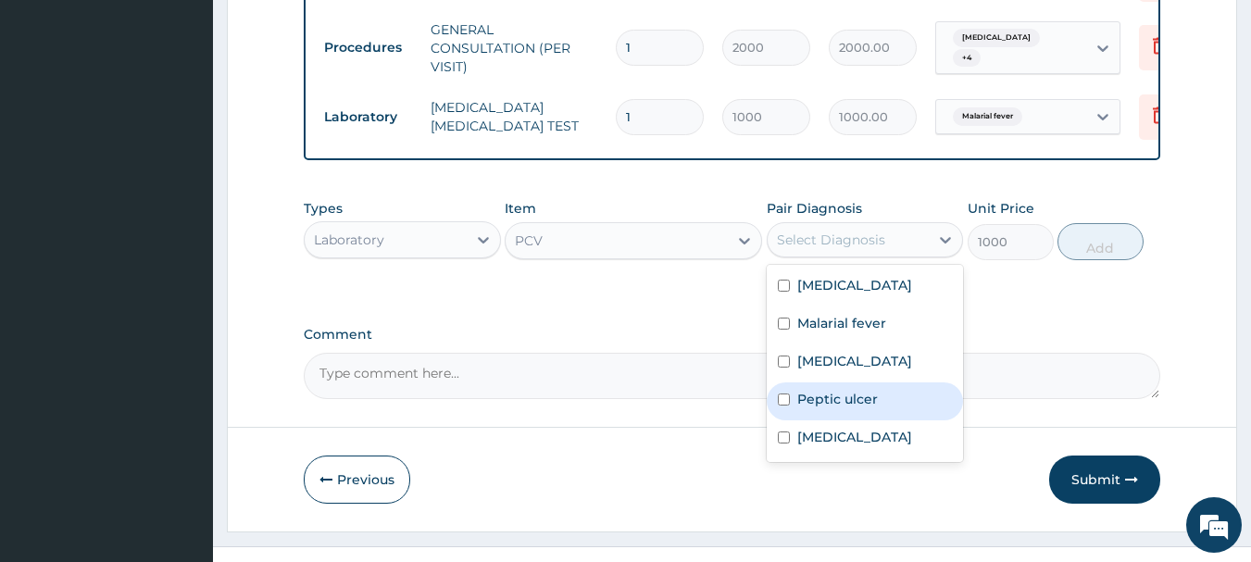
scroll to position [901, 0]
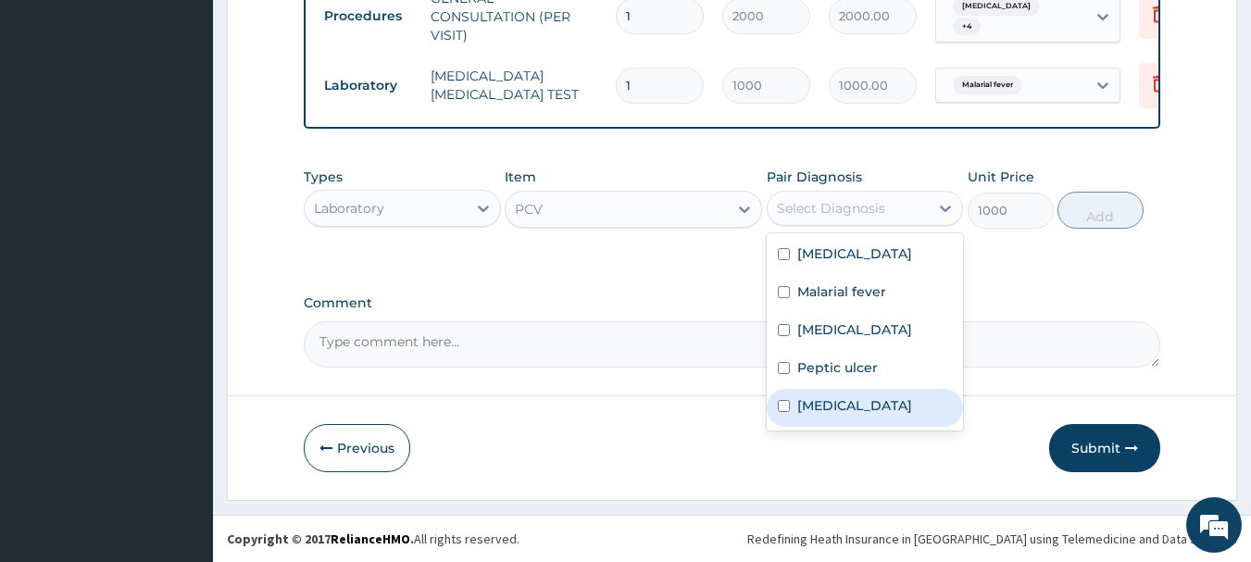
click at [827, 415] on label "Anemia" at bounding box center [854, 405] width 115 height 19
checkbox input "true"
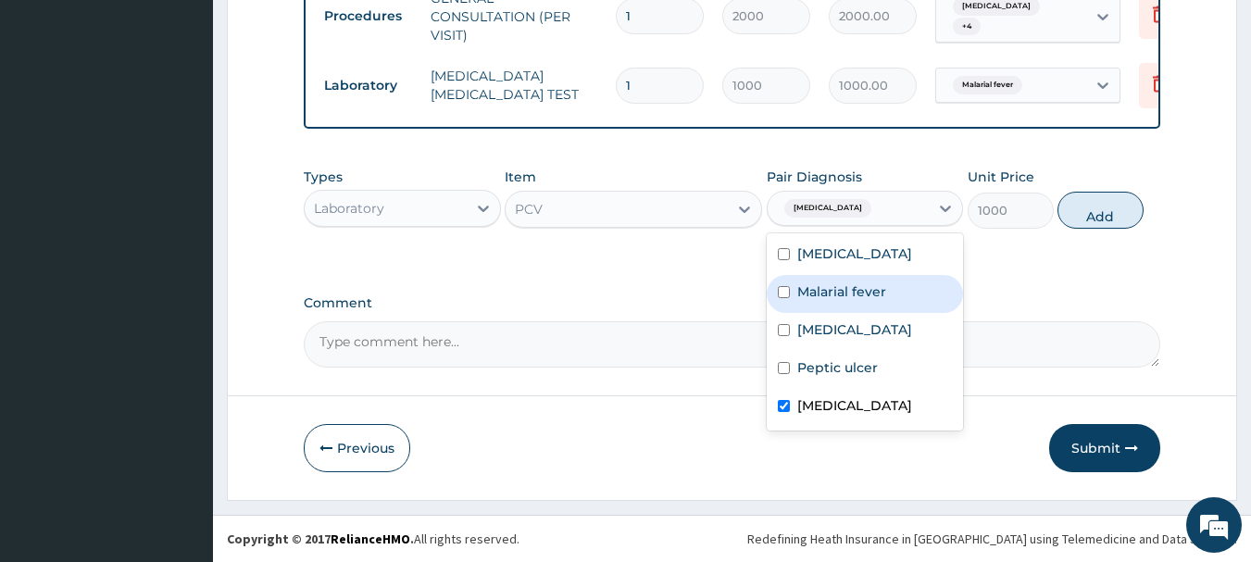
drag, startPoint x: 1099, startPoint y: 195, endPoint x: 1095, endPoint y: 206, distance: 10.8
click at [1096, 203] on button "Add" at bounding box center [1100, 210] width 86 height 37
type input "0"
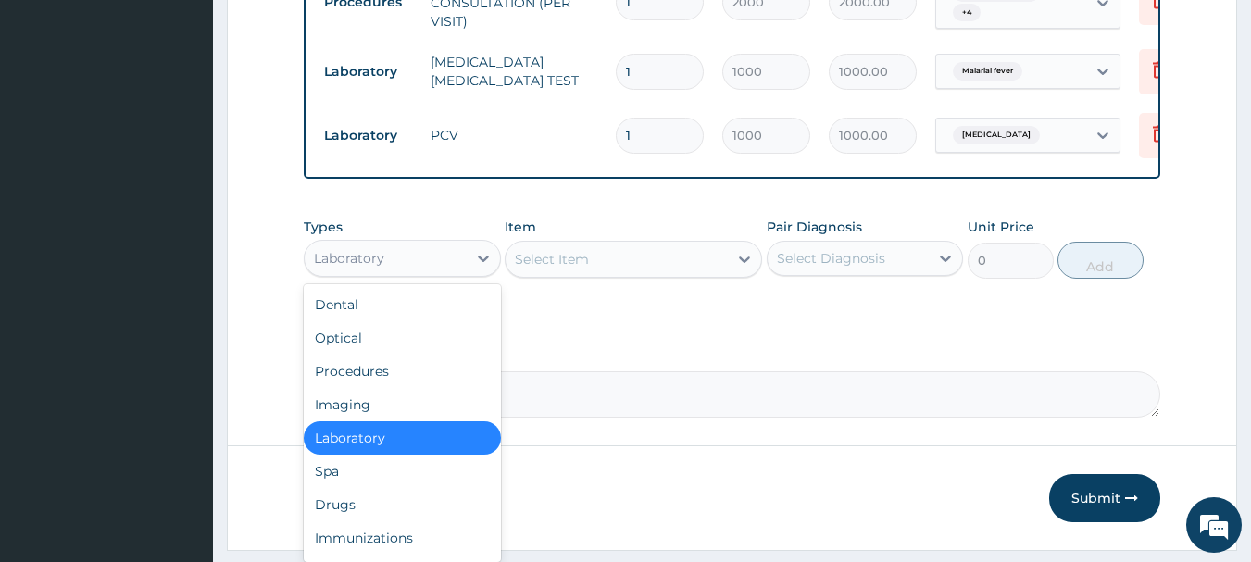
click at [427, 273] on div "Laboratory" at bounding box center [386, 259] width 162 height 30
click at [354, 519] on div "Drugs" at bounding box center [402, 504] width 197 height 33
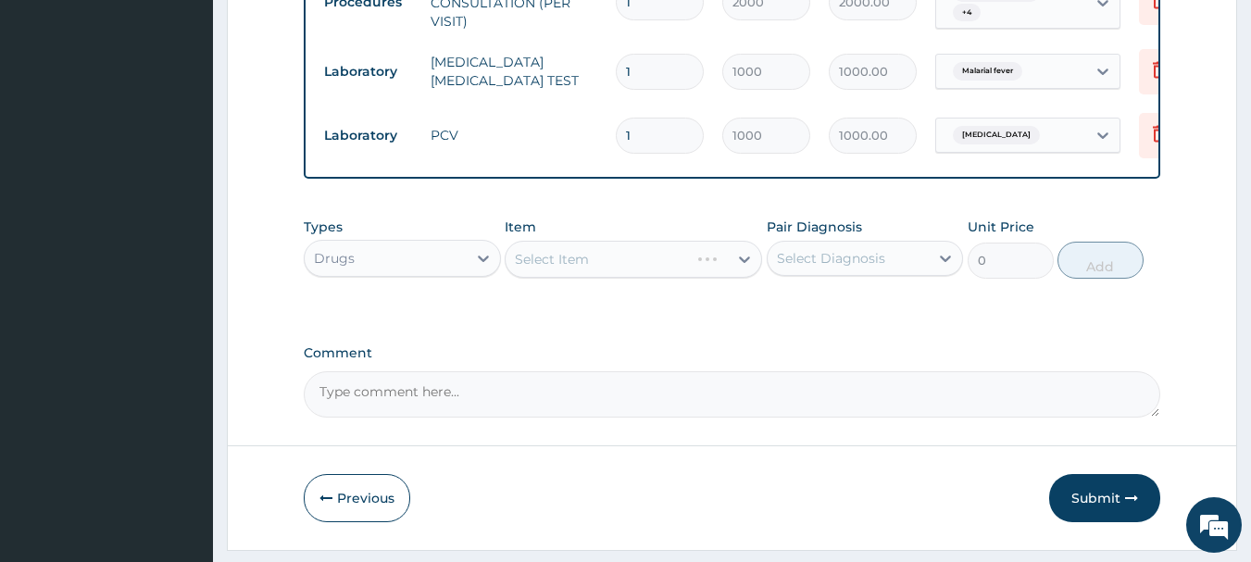
click at [713, 275] on div "Select Item" at bounding box center [633, 259] width 257 height 37
click at [668, 272] on div "Select Item" at bounding box center [617, 259] width 222 height 30
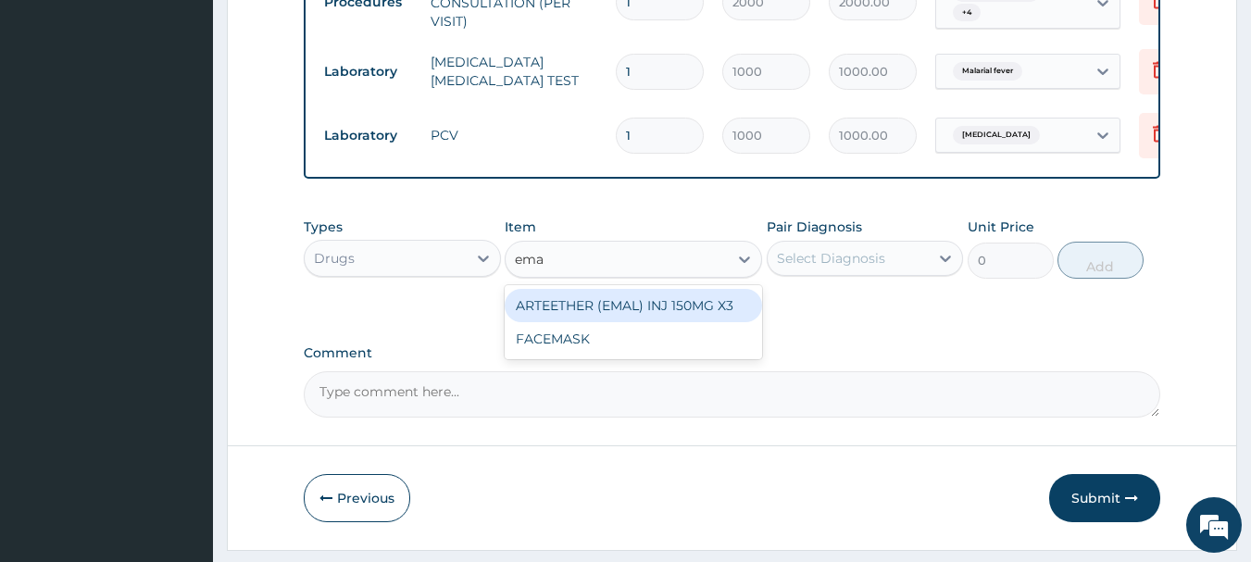
type input "emal"
click at [662, 320] on div "ARTEETHER (EMAL) INJ 150MG X3" at bounding box center [633, 305] width 257 height 33
type input "1500"
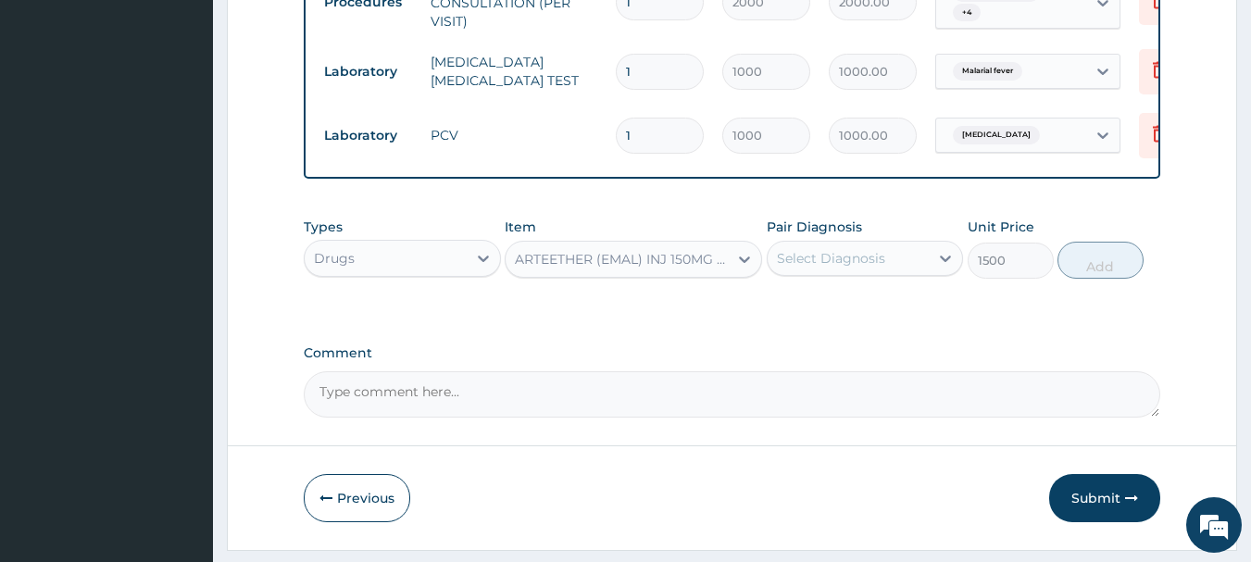
click at [826, 268] on div "Select Diagnosis" at bounding box center [831, 258] width 108 height 19
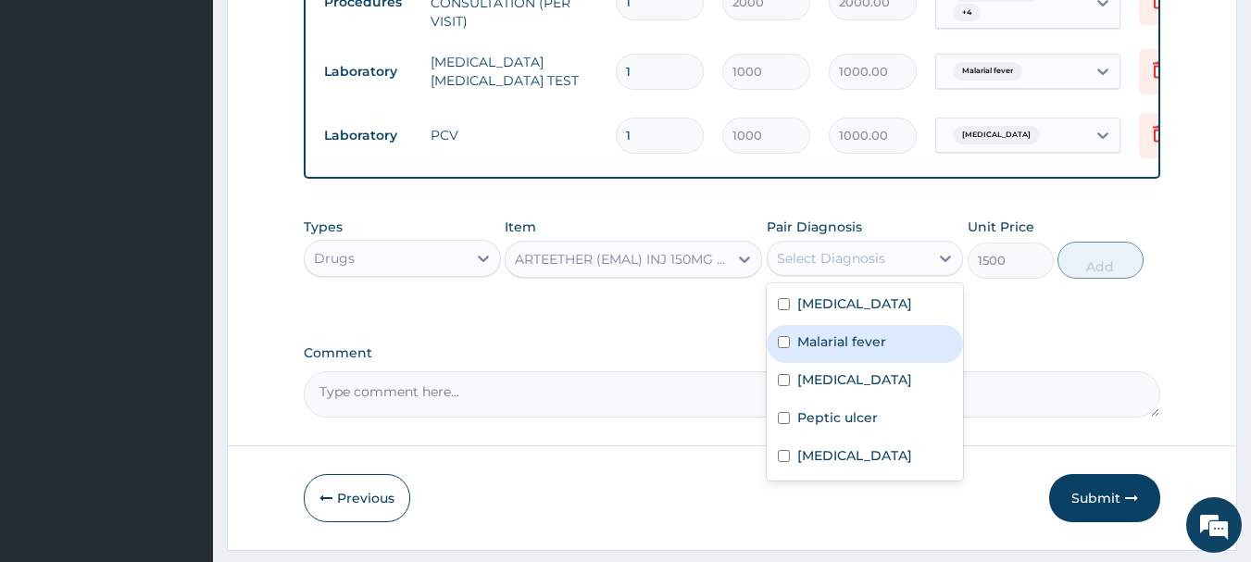
click at [807, 351] on label "Malarial fever" at bounding box center [841, 341] width 89 height 19
checkbox input "true"
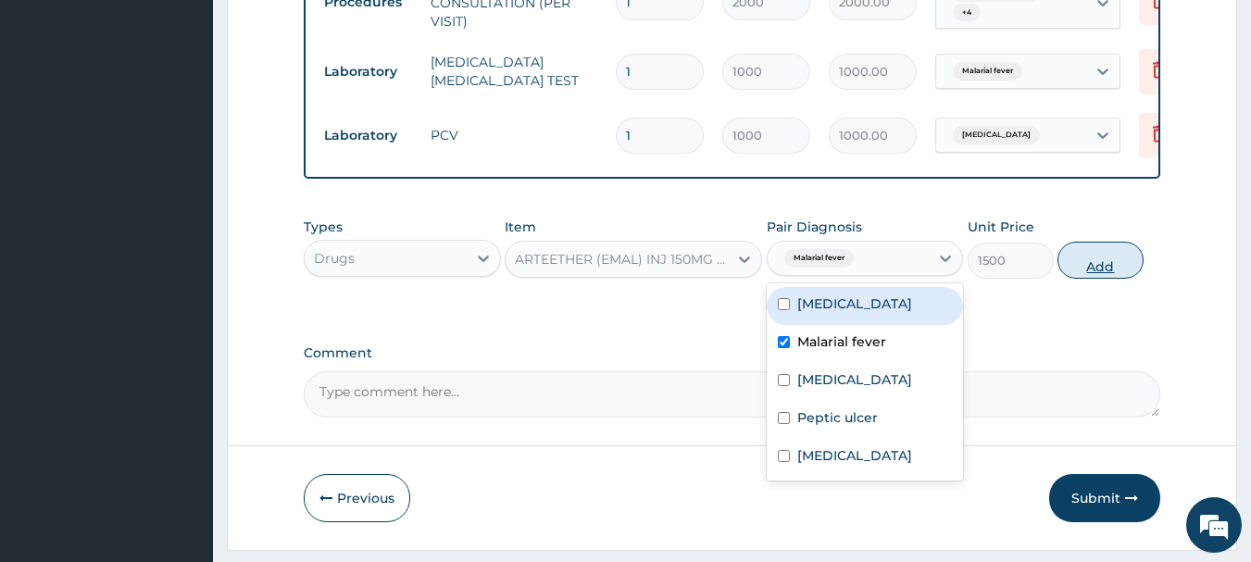
click at [1086, 277] on button "Add" at bounding box center [1100, 260] width 86 height 37
type input "0"
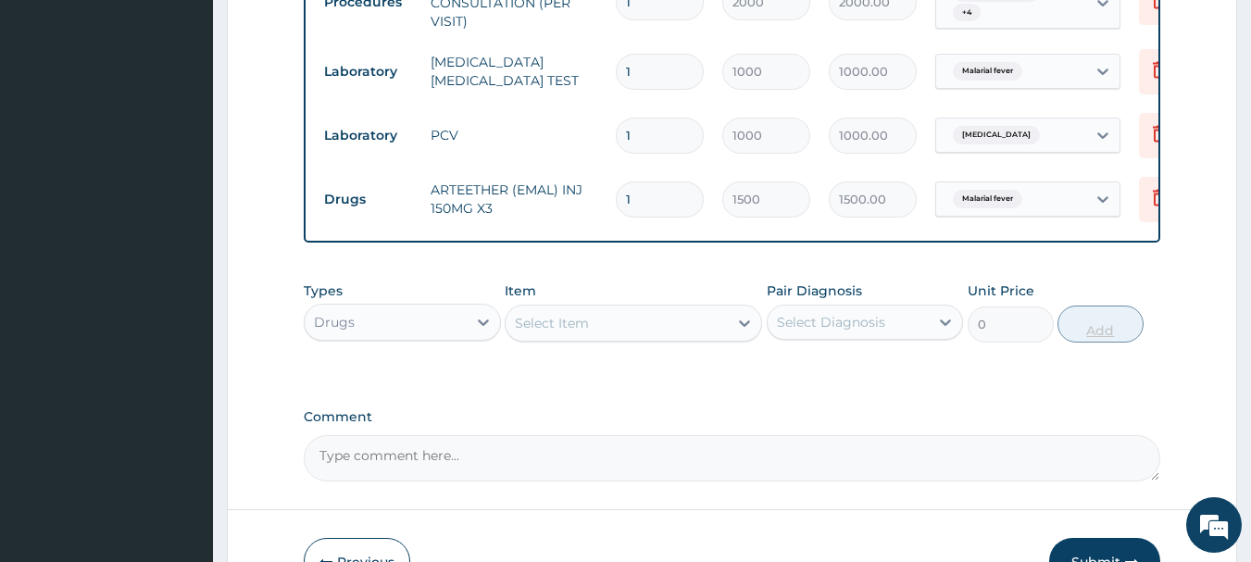
type input "0.00"
type input "3"
type input "4500.00"
type input "3"
click at [652, 338] on div "Select Item" at bounding box center [617, 323] width 222 height 30
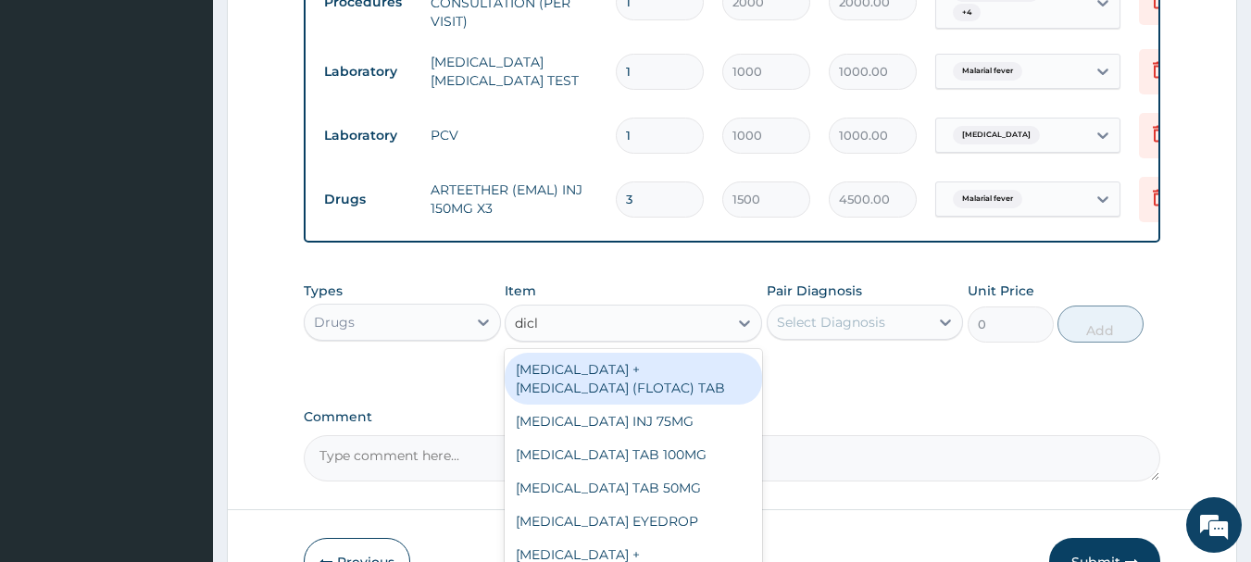
type input "diclo"
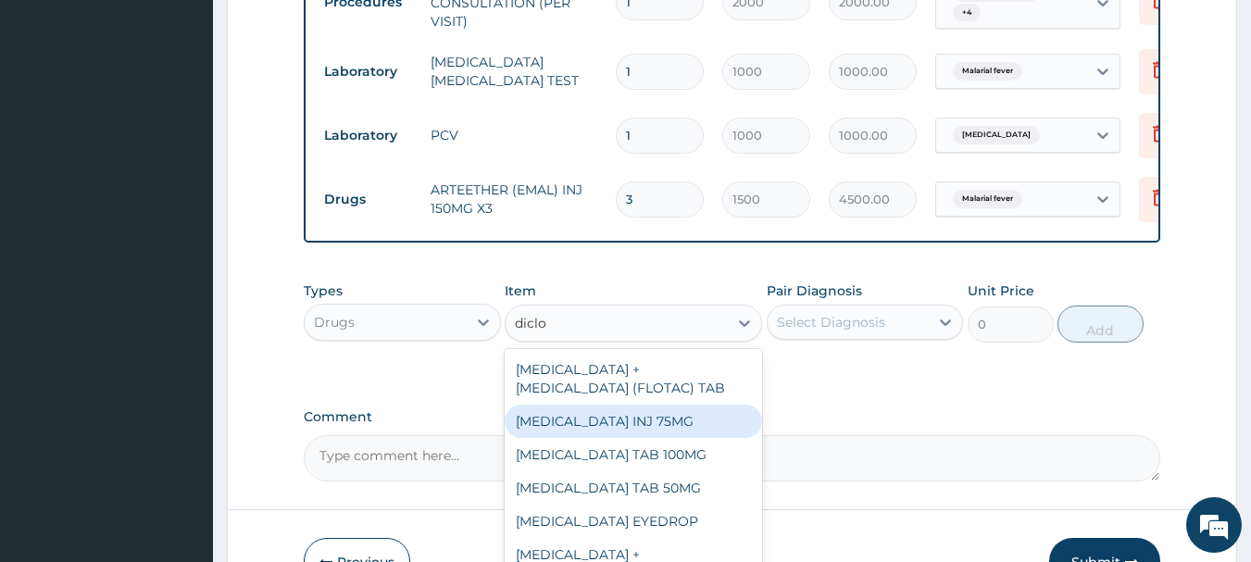
click at [645, 438] on div "DICLOFENAC INJ 75MG" at bounding box center [633, 421] width 257 height 33
type input "200"
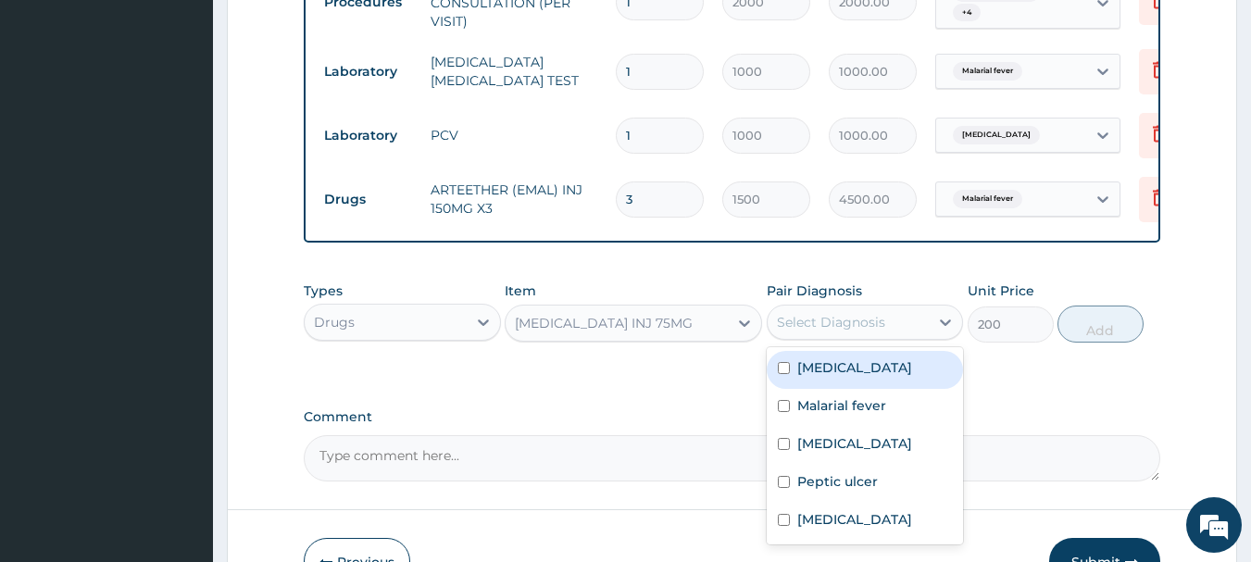
click at [839, 319] on div "Select Diagnosis" at bounding box center [865, 322] width 197 height 35
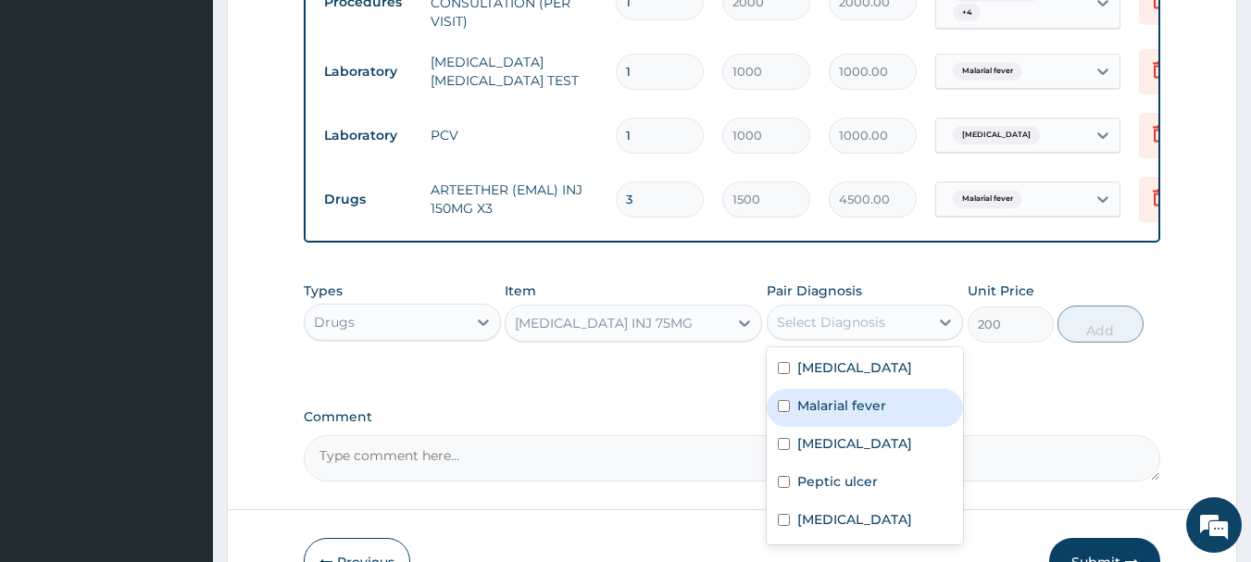
click at [814, 415] on label "Malarial fever" at bounding box center [841, 405] width 89 height 19
checkbox input "true"
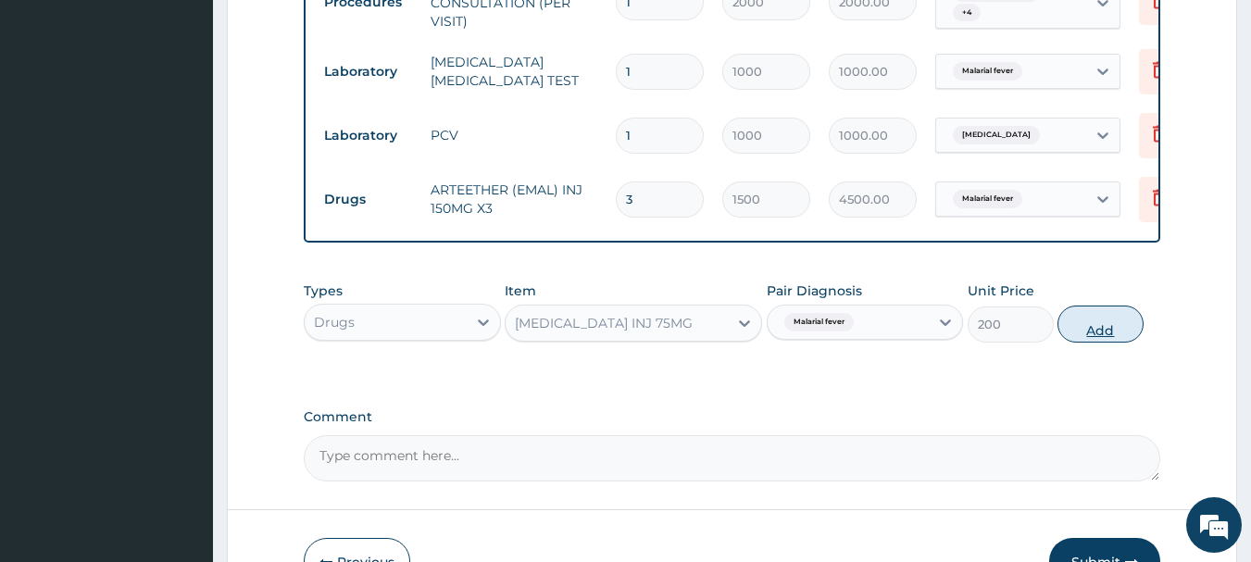
click at [1080, 332] on button "Add" at bounding box center [1100, 324] width 86 height 37
type input "0"
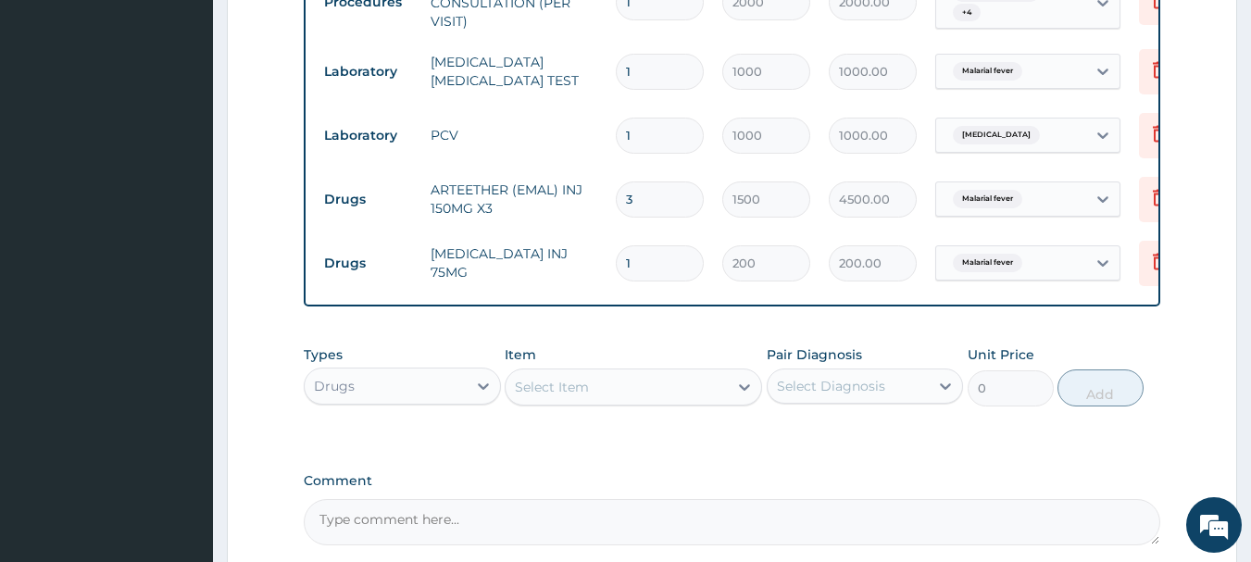
scroll to position [1093, 0]
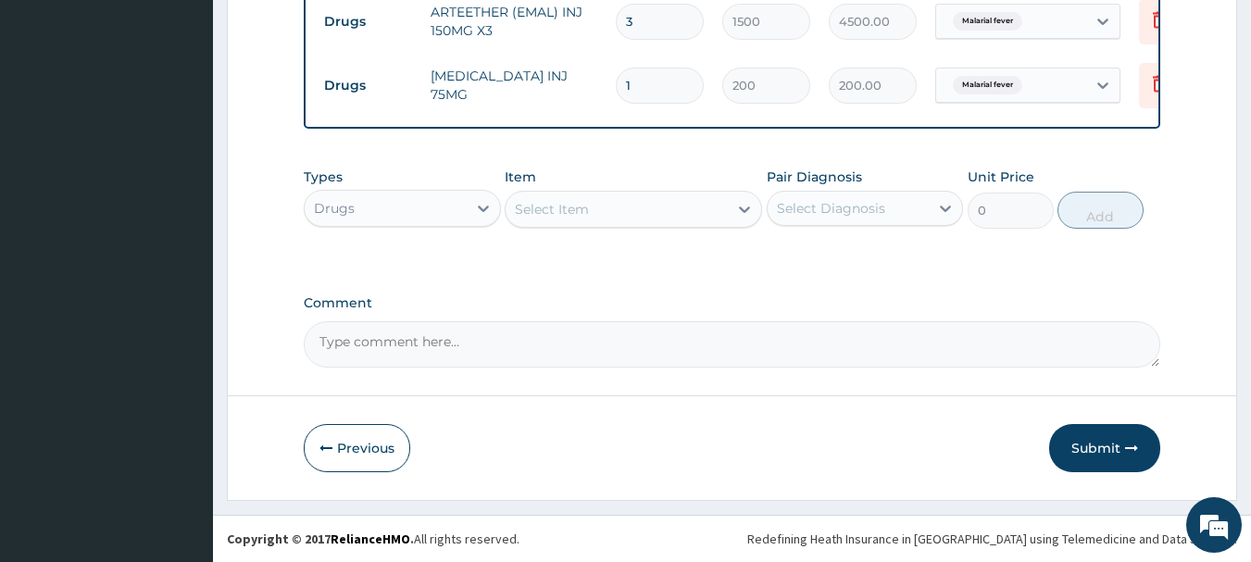
click at [604, 213] on div "Select Item" at bounding box center [617, 209] width 222 height 30
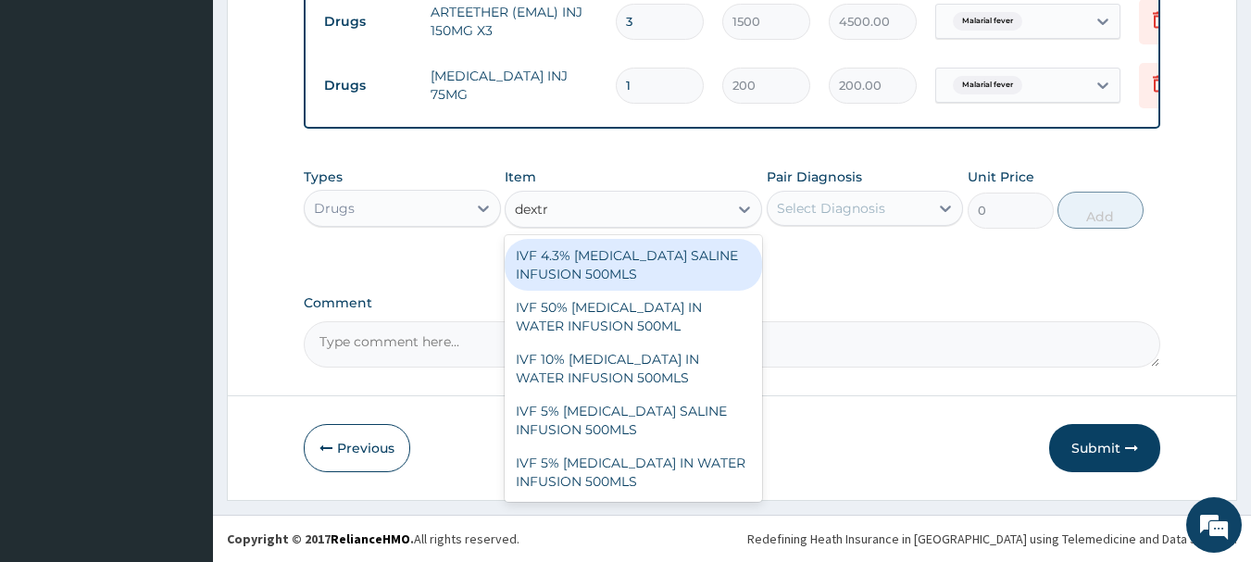
type input "dextro"
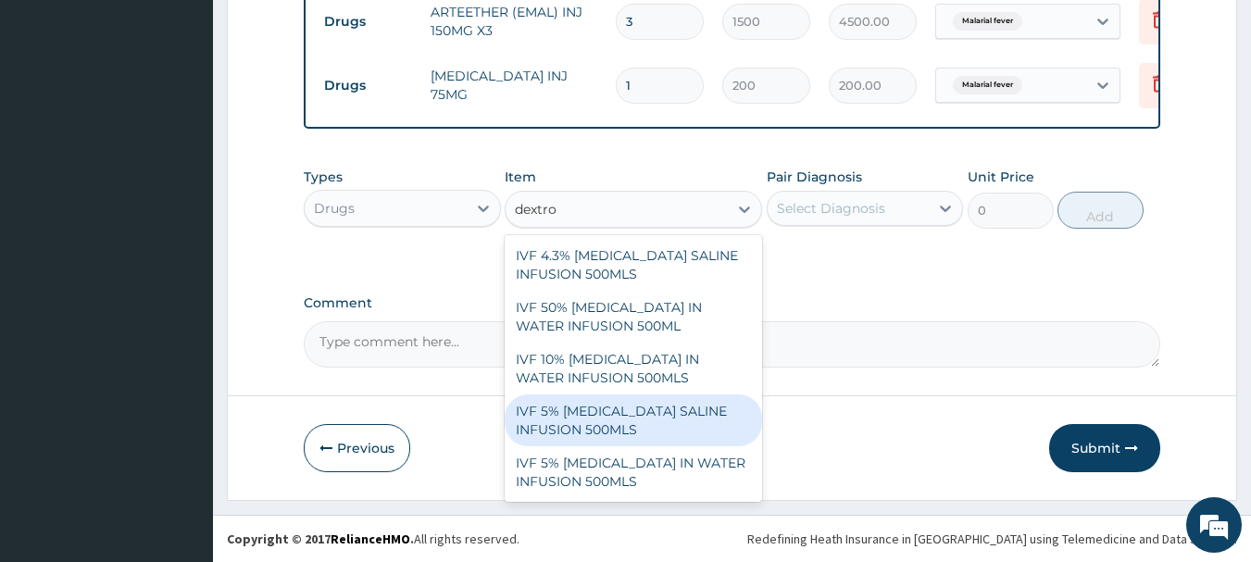
click at [635, 415] on div "IVF 5% DEXTROSE SALINE INFUSION 500MLS" at bounding box center [633, 420] width 257 height 52
type input "1000"
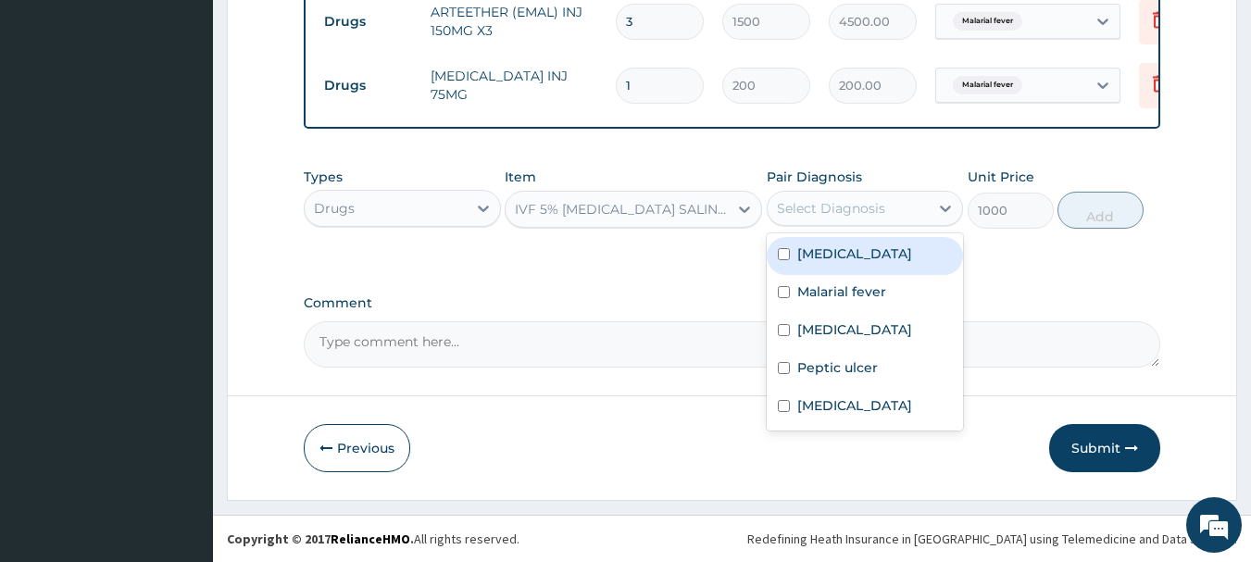
click at [824, 209] on div "Select Diagnosis" at bounding box center [831, 208] width 108 height 19
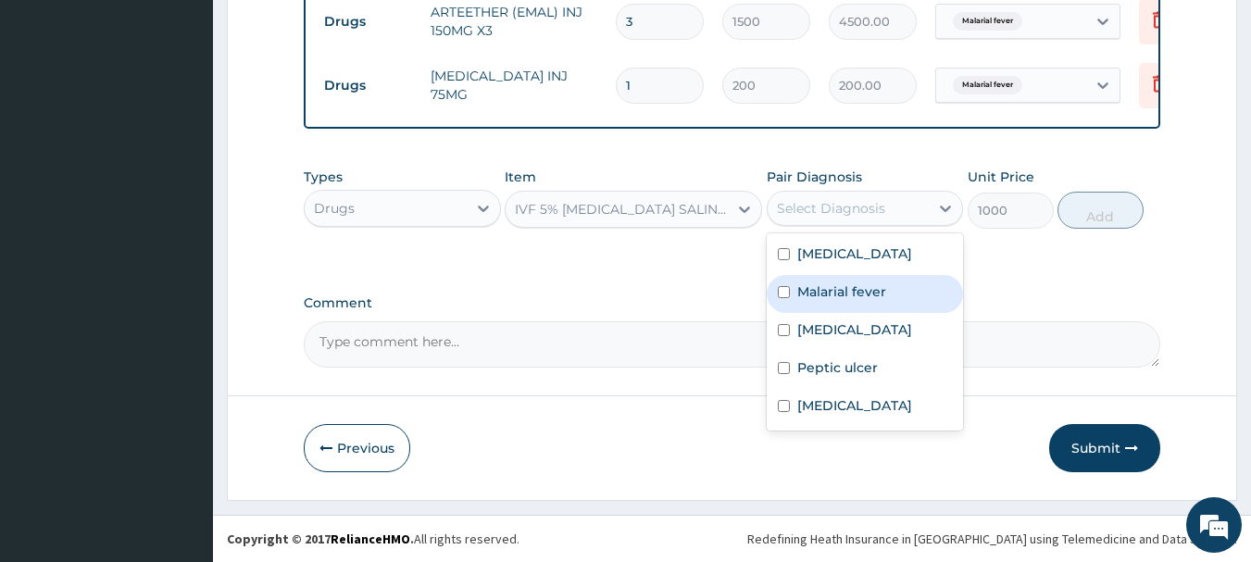
click at [854, 285] on label "Malarial fever" at bounding box center [841, 291] width 89 height 19
checkbox input "true"
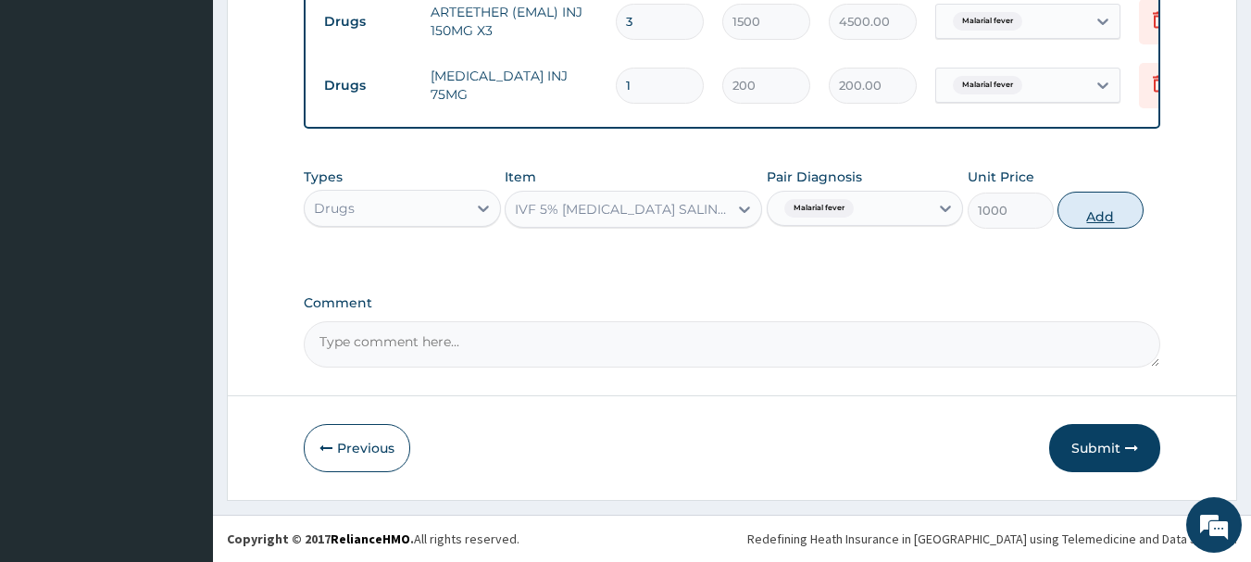
click at [1078, 223] on button "Add" at bounding box center [1100, 210] width 86 height 37
type input "0"
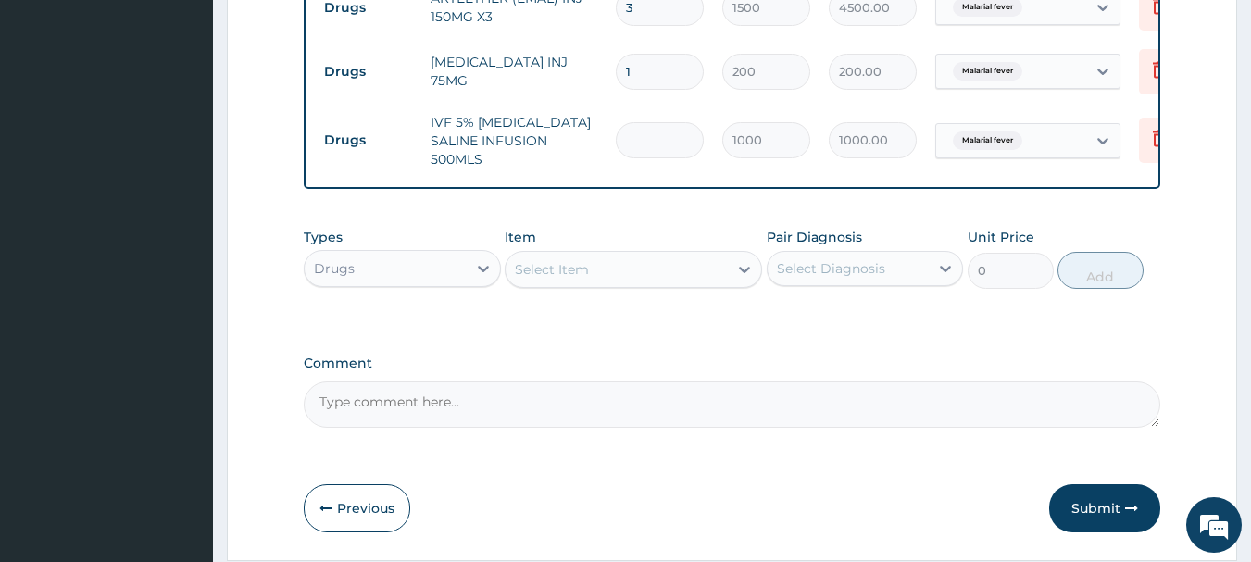
type input "0.00"
type input "2"
type input "2000.00"
type input "2"
click at [653, 279] on div "Select Item" at bounding box center [617, 270] width 222 height 30
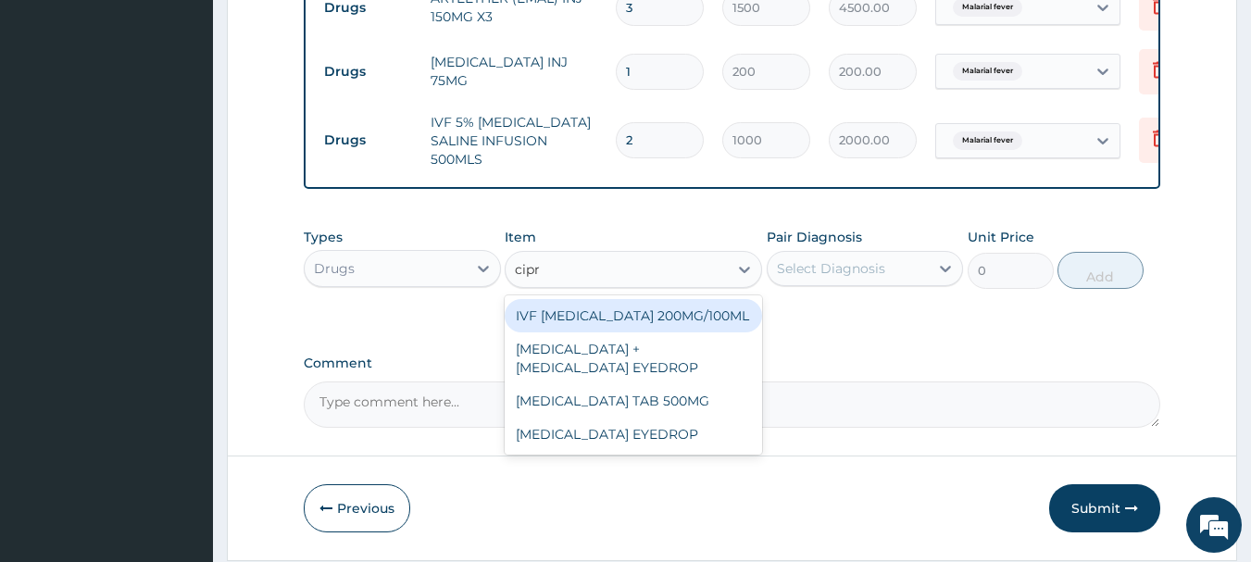
type input "cipro"
click at [650, 328] on div "IVF CIPROFLOXACIN 200MG/100ML" at bounding box center [633, 315] width 257 height 33
type input "500"
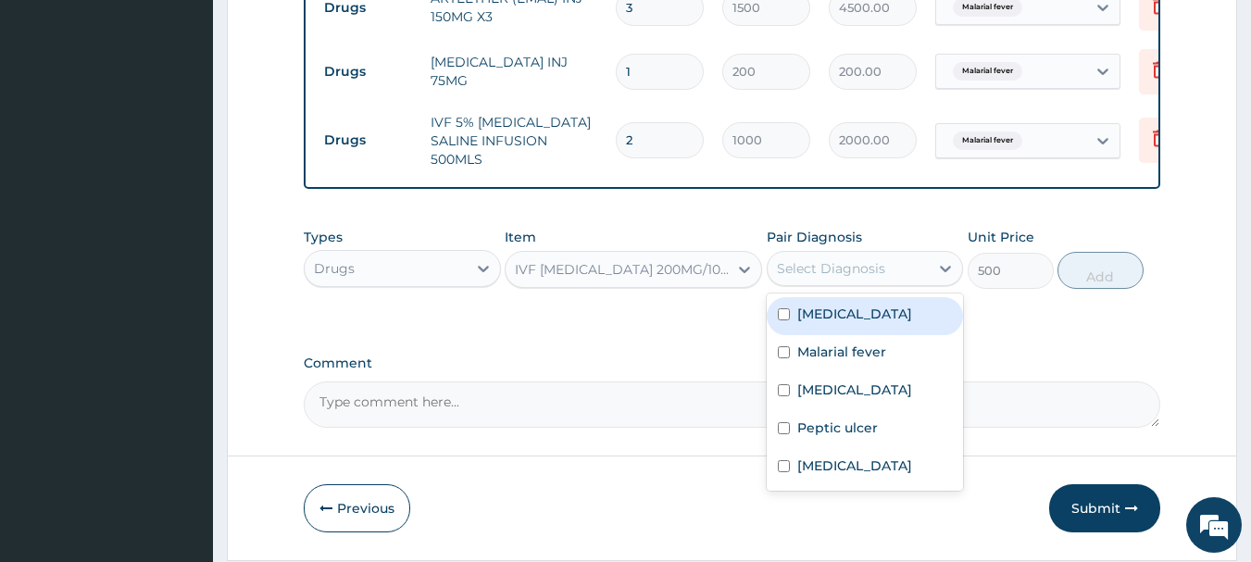
click at [864, 272] on div "Select Diagnosis" at bounding box center [831, 268] width 108 height 19
click at [839, 323] on label "Adenoviral enteritis" at bounding box center [854, 314] width 115 height 19
checkbox input "true"
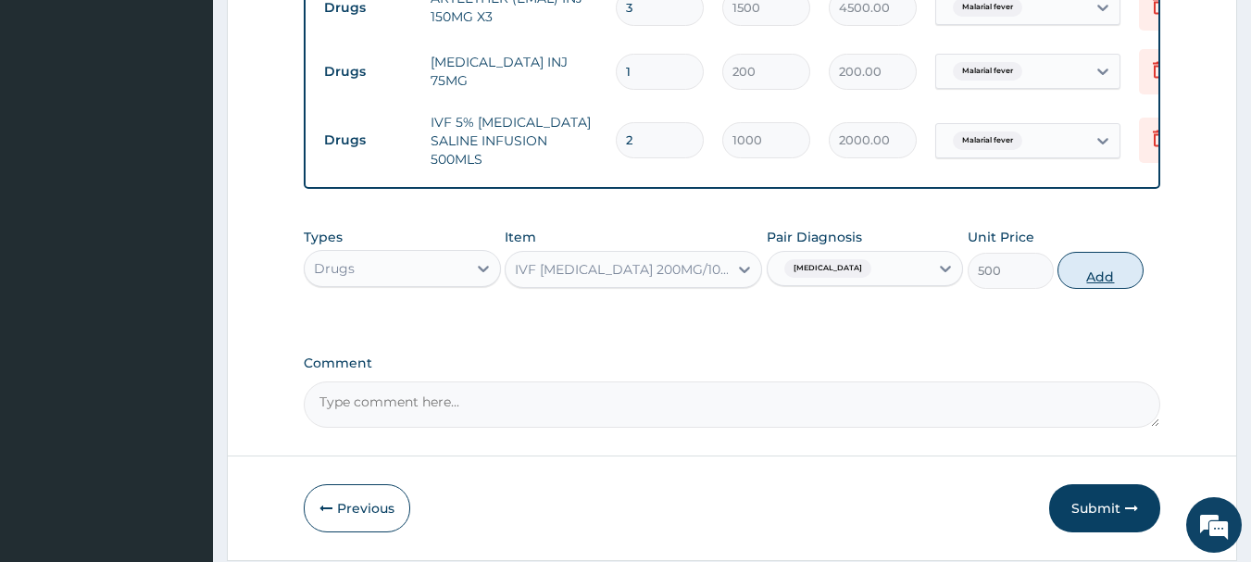
click at [1096, 276] on button "Add" at bounding box center [1100, 270] width 86 height 37
type input "0"
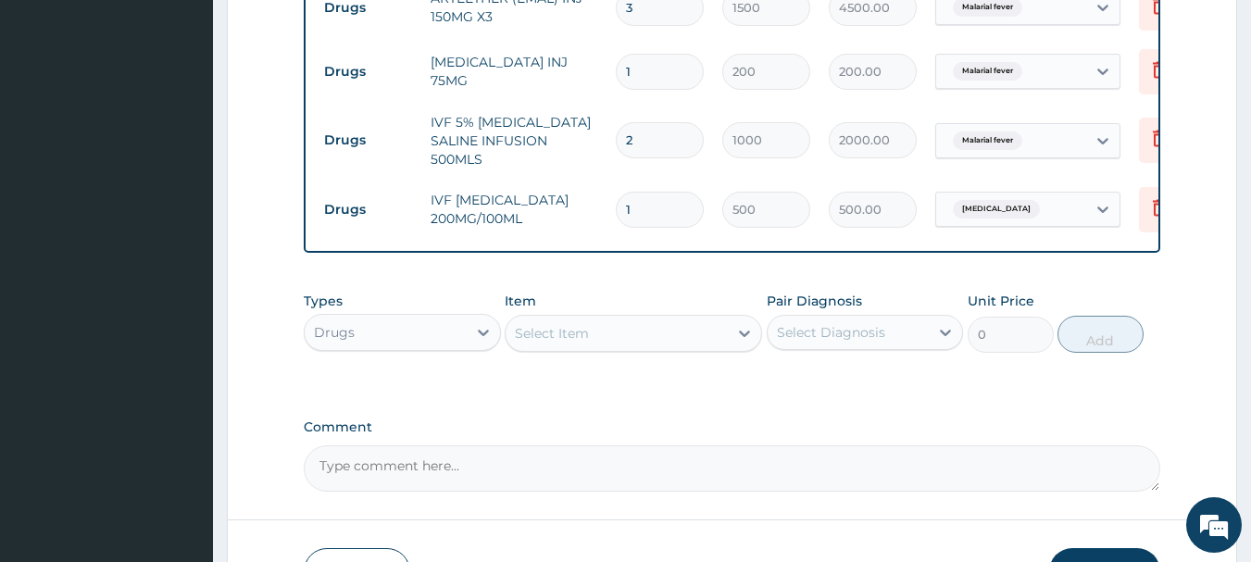
type input "0.00"
type input "2"
type input "1000.00"
type input "2"
click at [588, 343] on div "Select Item" at bounding box center [552, 333] width 74 height 19
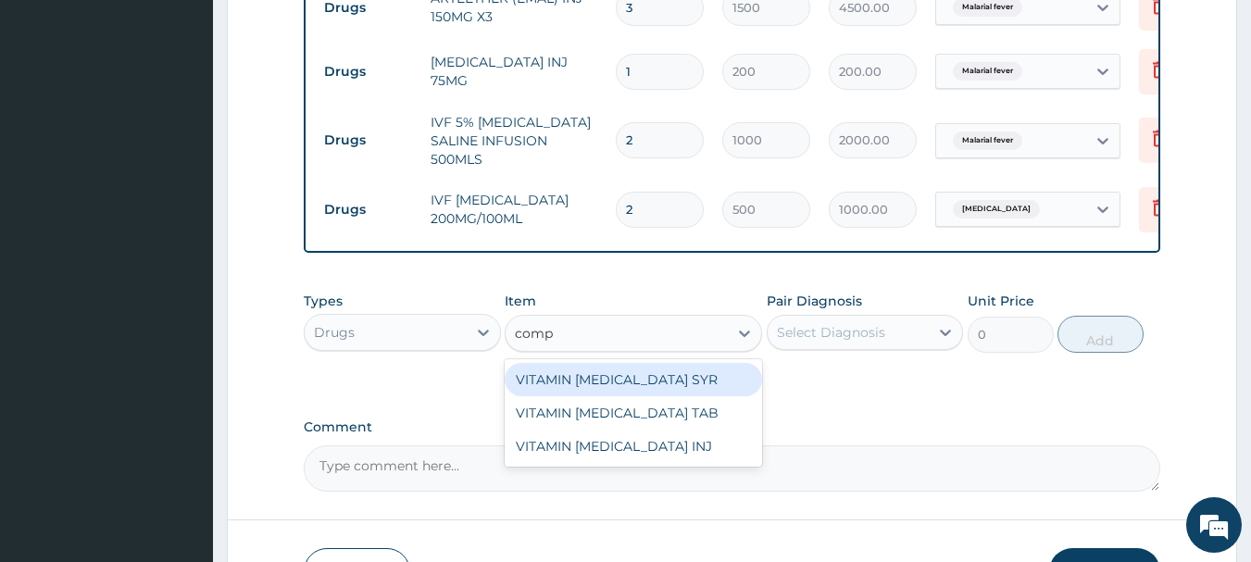
type input "compl"
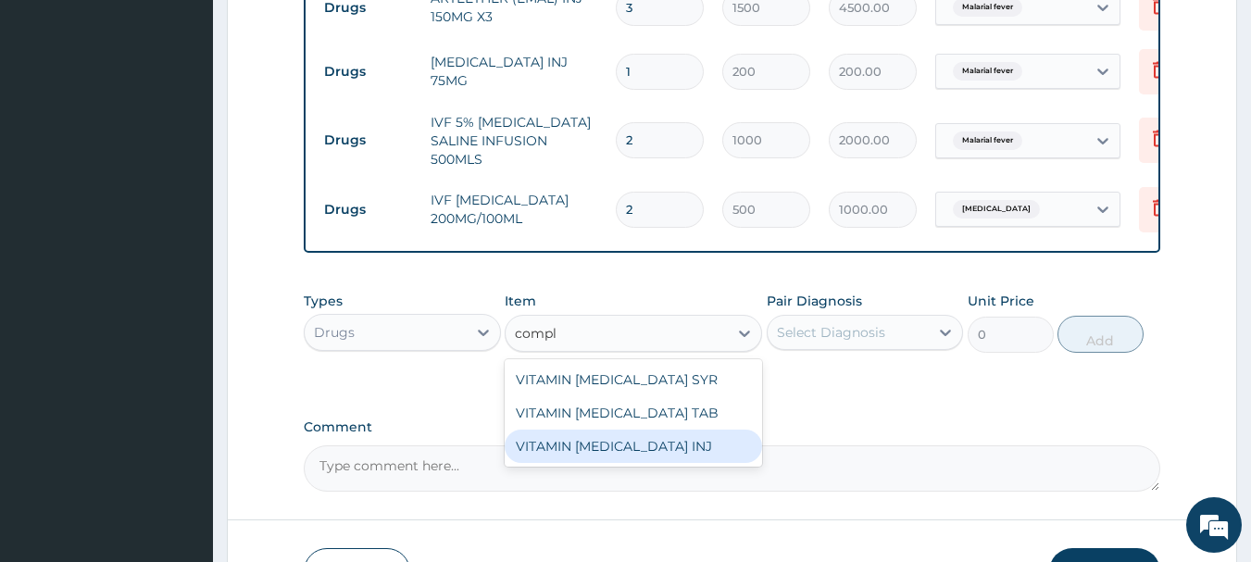
click at [586, 451] on div "VITAMIN B COMPLEX INJ" at bounding box center [633, 446] width 257 height 33
type input "400"
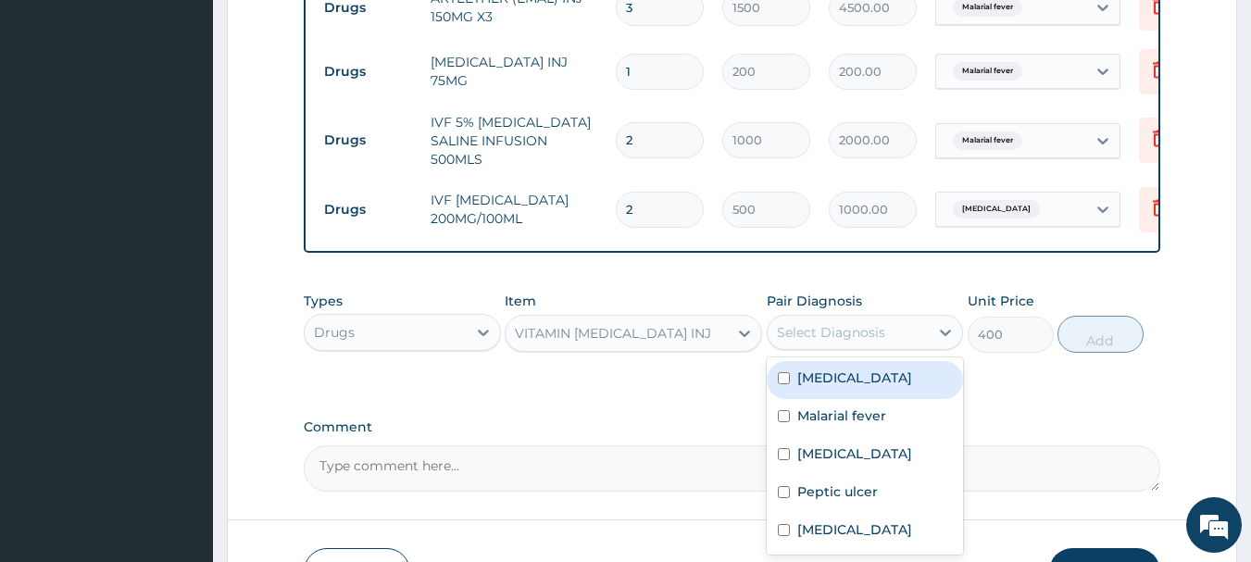
click at [820, 342] on div "Select Diagnosis" at bounding box center [831, 332] width 108 height 19
click at [804, 387] on label "Adenoviral enteritis" at bounding box center [854, 378] width 115 height 19
checkbox input "true"
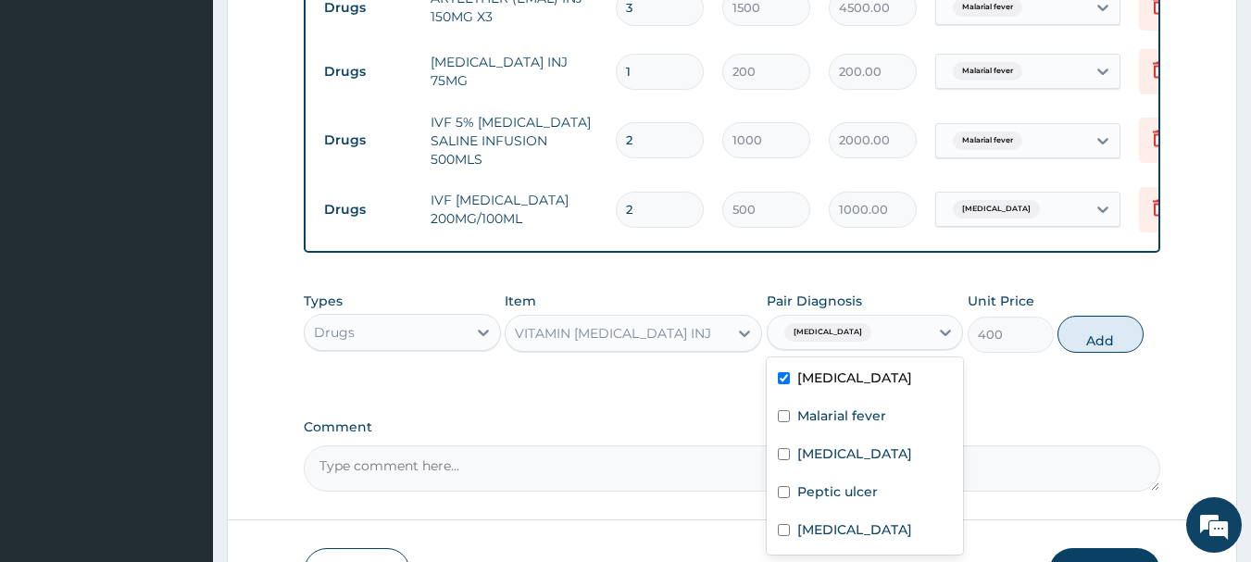
click at [1076, 345] on button "Add" at bounding box center [1100, 334] width 86 height 37
type input "0"
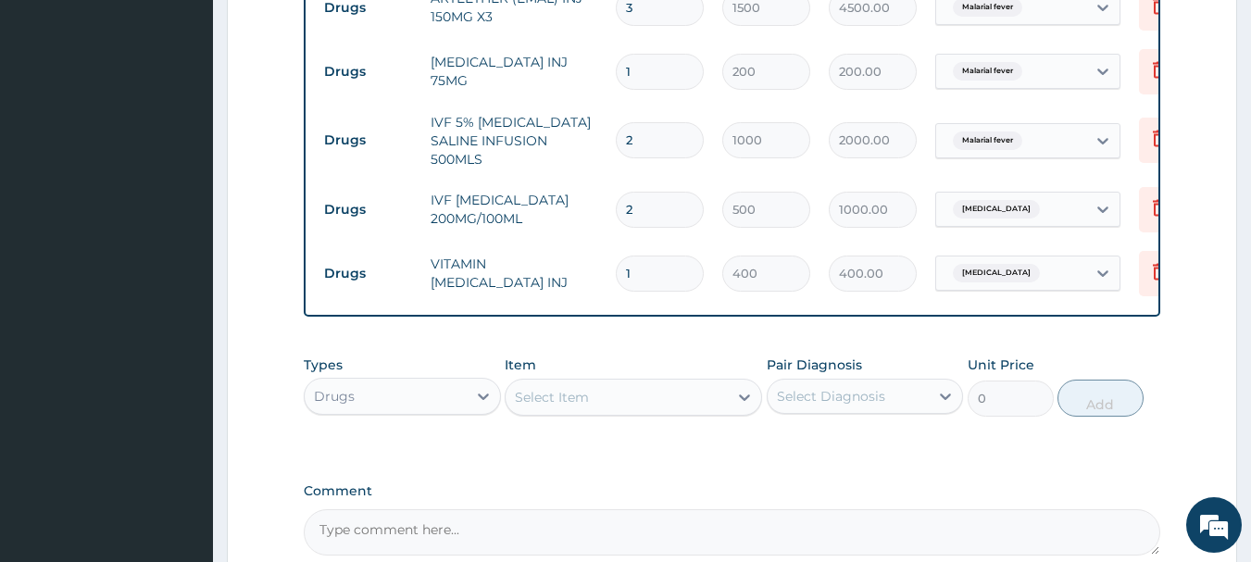
click at [588, 407] on div "Select Item" at bounding box center [552, 397] width 74 height 19
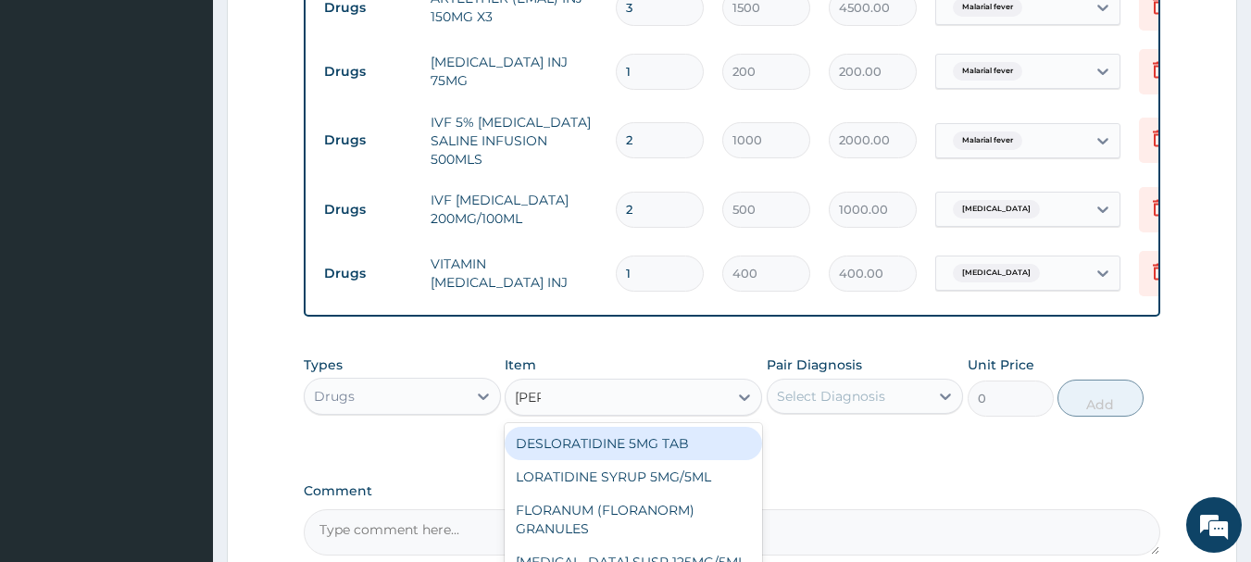
type input "lorat"
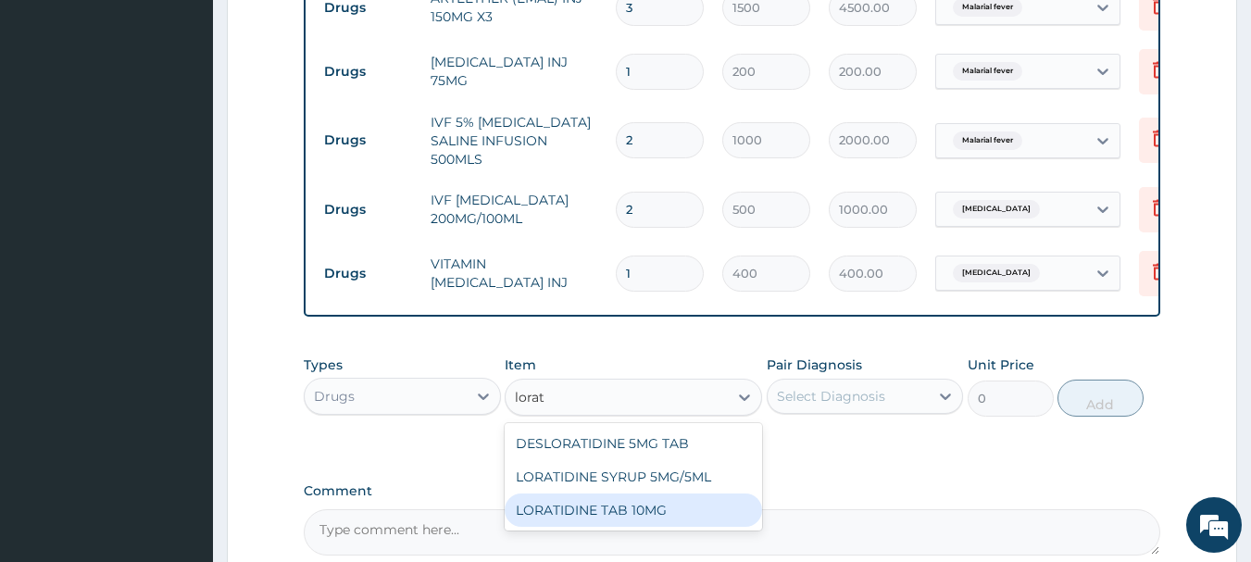
click at [613, 514] on div "LORATIDINE TAB 10MG" at bounding box center [633, 510] width 257 height 33
type input "30"
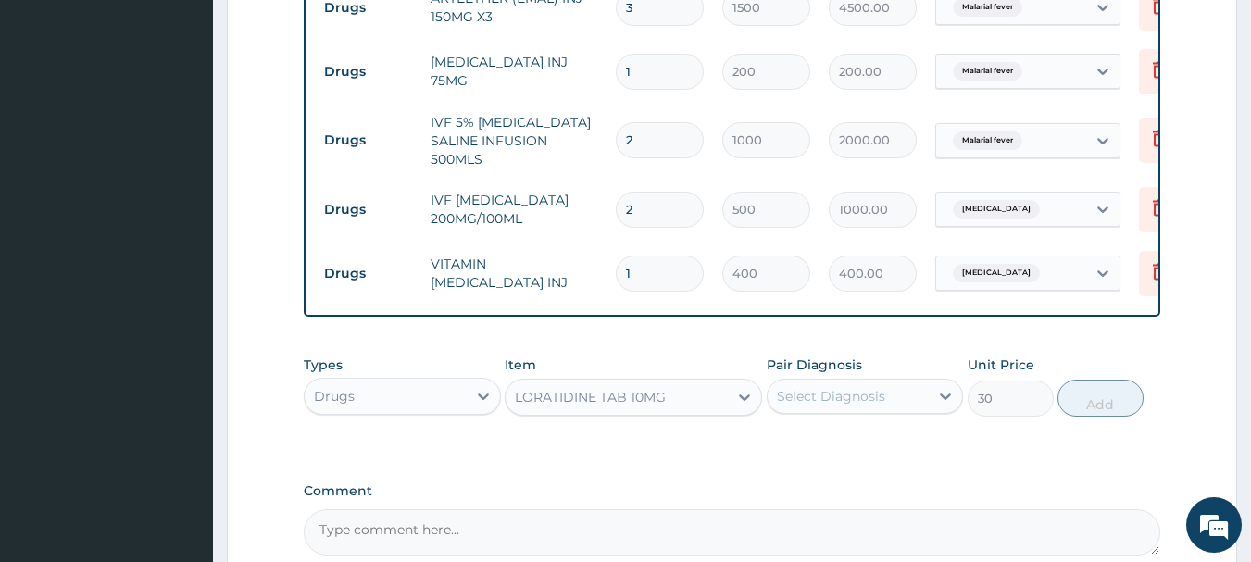
click at [901, 411] on div "Select Diagnosis" at bounding box center [849, 397] width 162 height 30
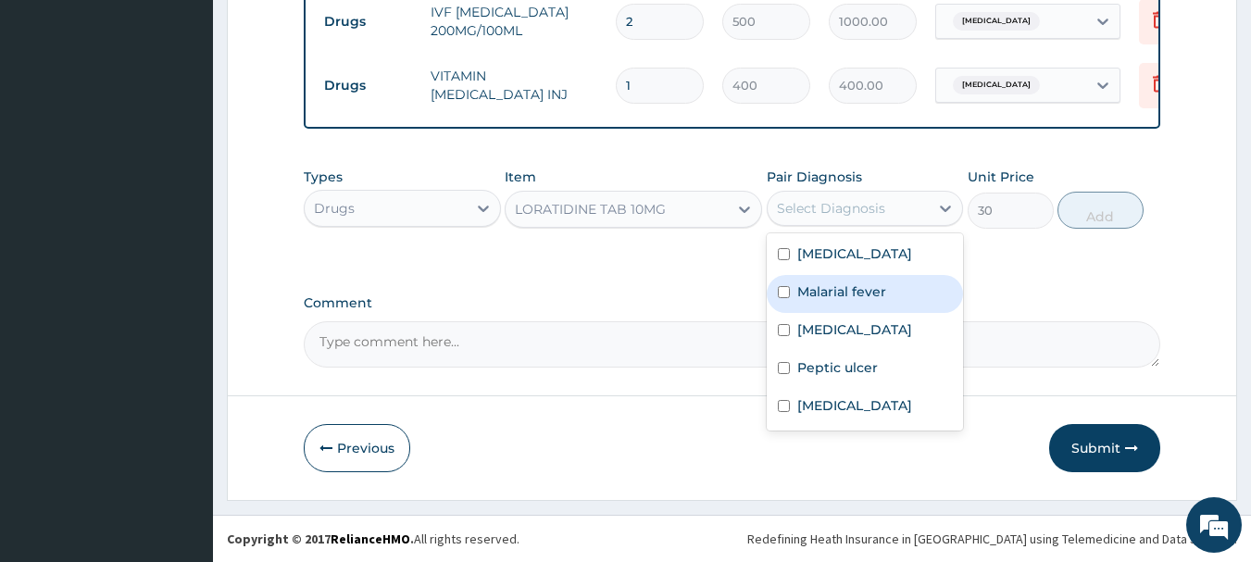
scroll to position [1295, 0]
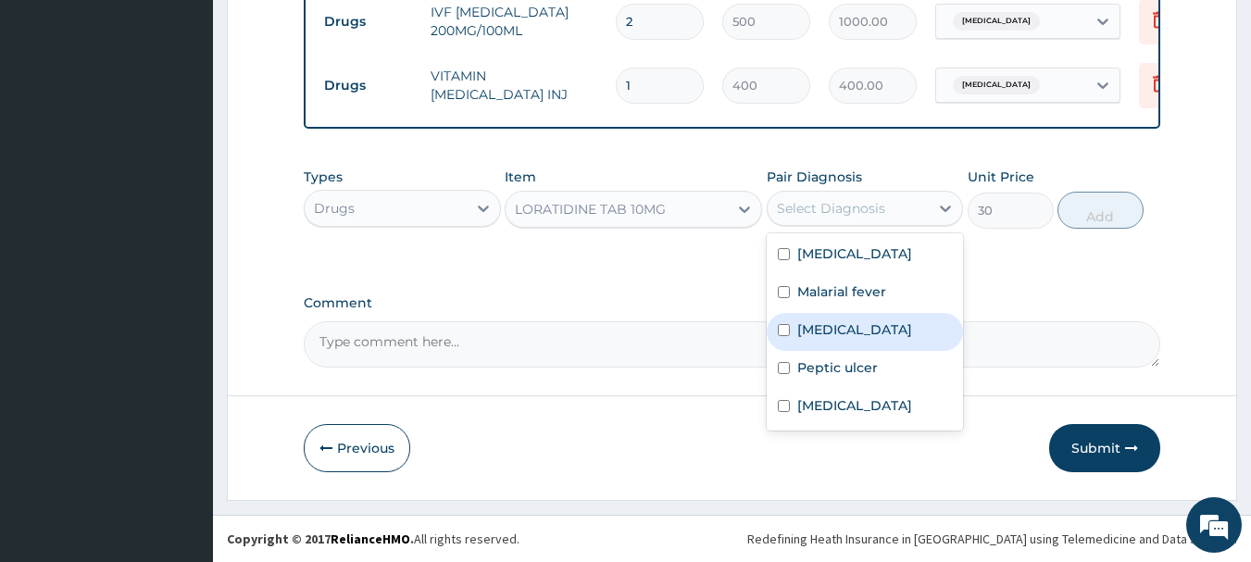
click at [855, 339] on label "Upper respiratory infection" at bounding box center [854, 329] width 115 height 19
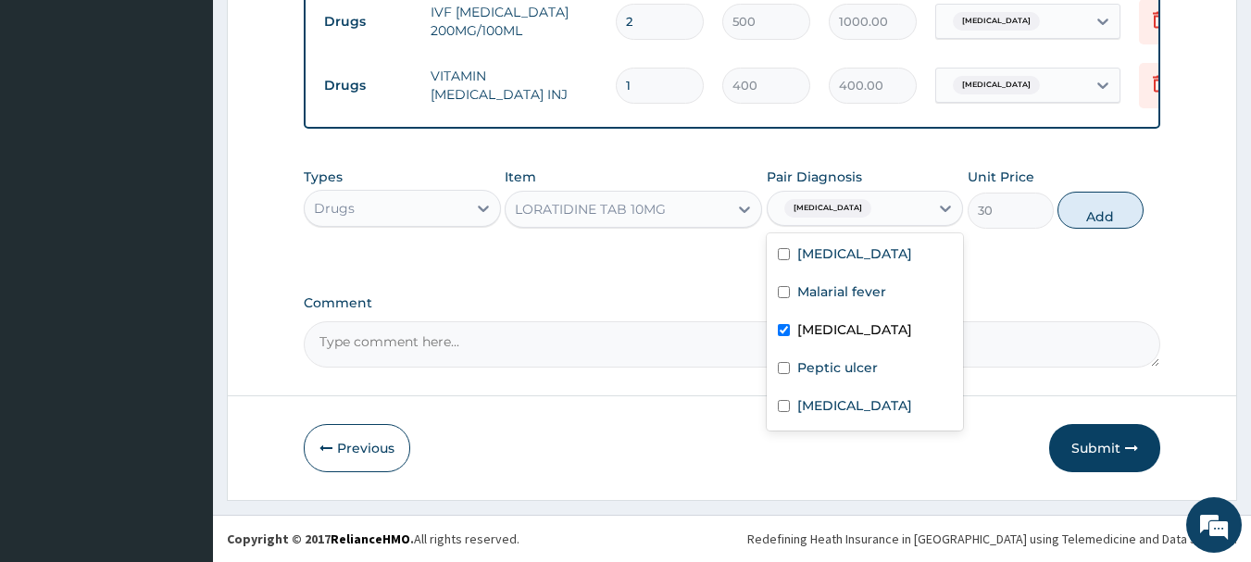
checkbox input "true"
click at [1083, 193] on button "Add" at bounding box center [1100, 210] width 86 height 37
type input "0"
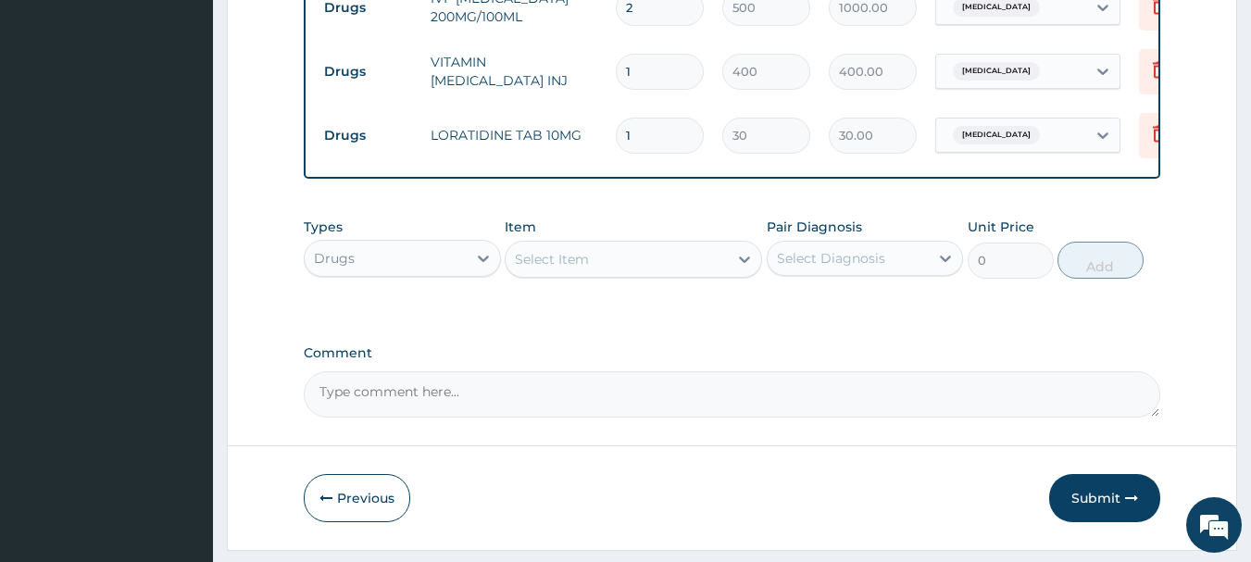
type input "10"
type input "300.00"
type input "10"
click at [706, 264] on div "Select Item" at bounding box center [617, 259] width 222 height 30
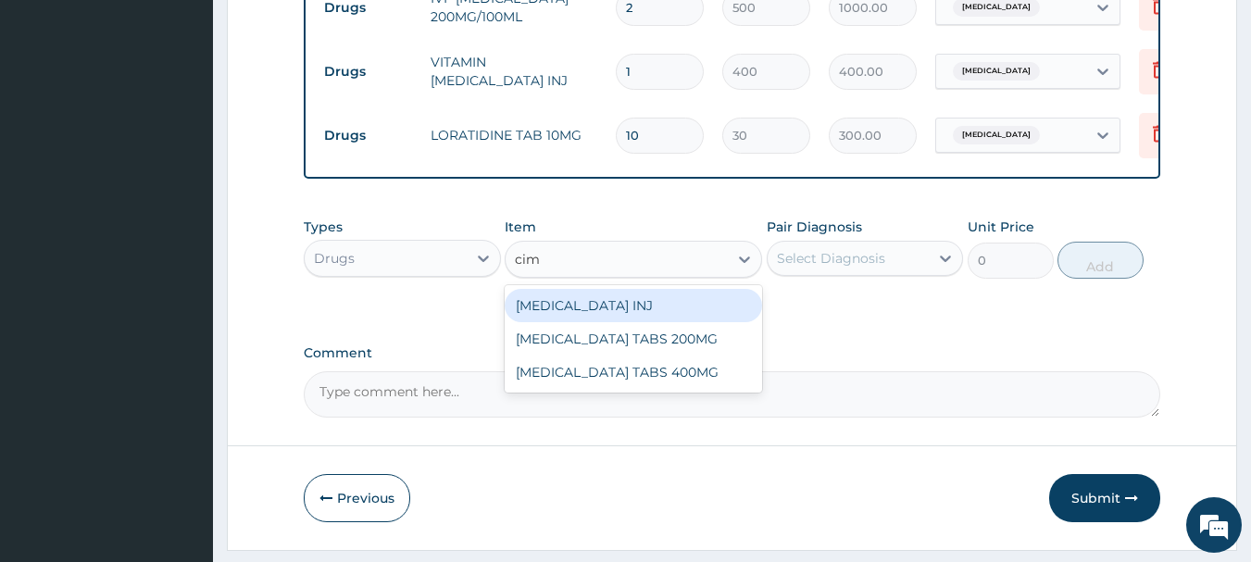
type input "cime"
click at [675, 313] on div "CIMETIDINE INJ" at bounding box center [633, 305] width 257 height 33
type input "200"
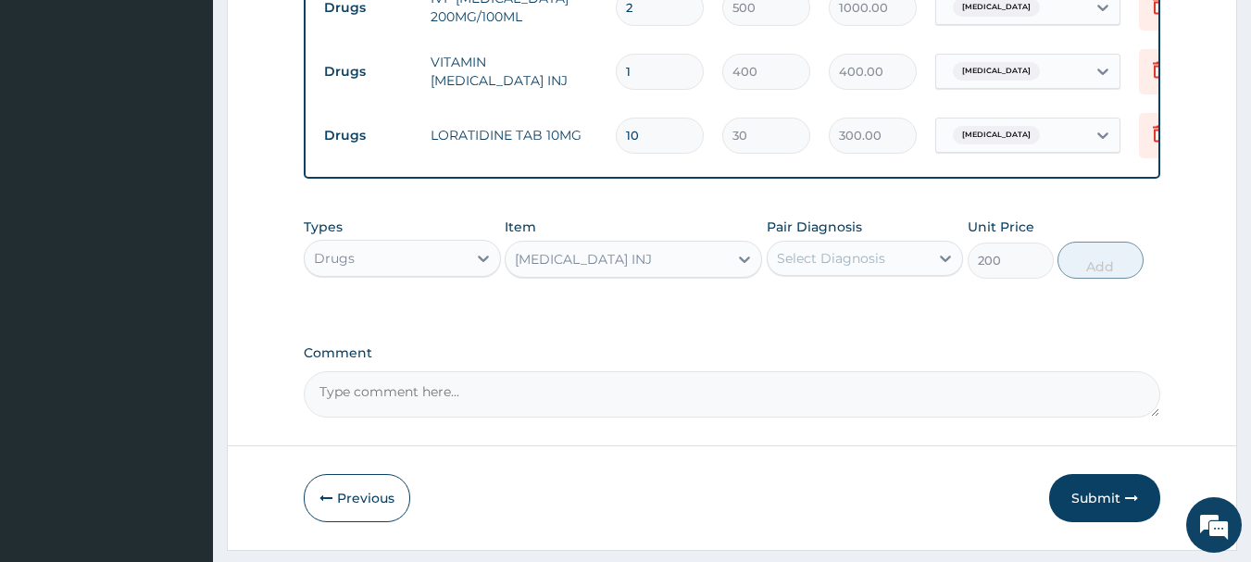
click at [847, 268] on div "Select Diagnosis" at bounding box center [831, 258] width 108 height 19
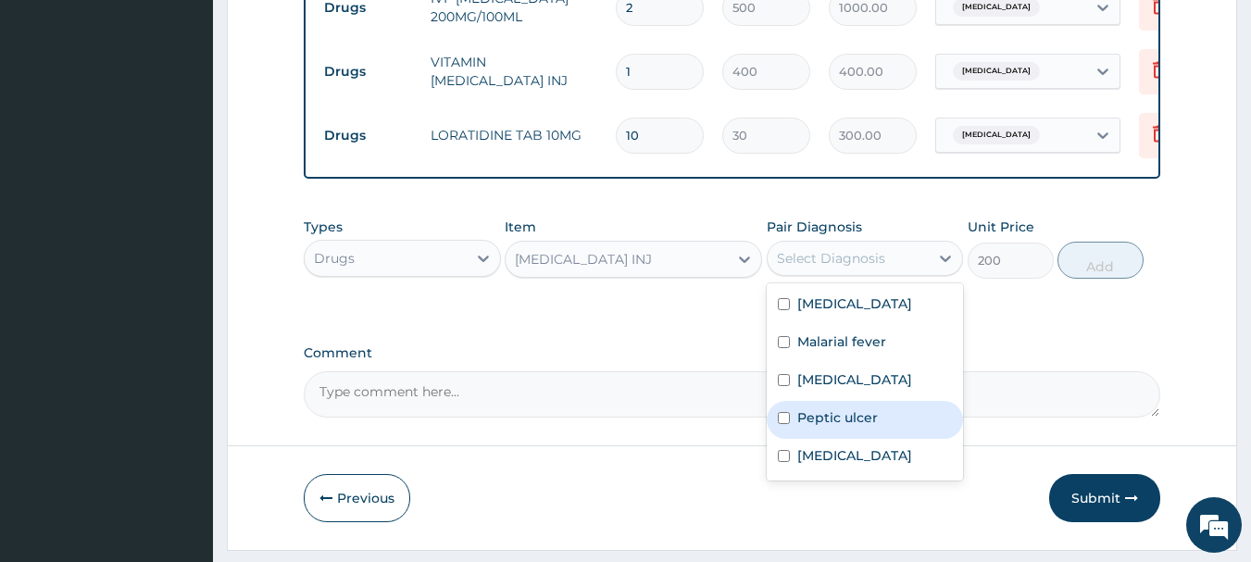
click at [811, 427] on label "Peptic ulcer" at bounding box center [837, 417] width 81 height 19
checkbox input "true"
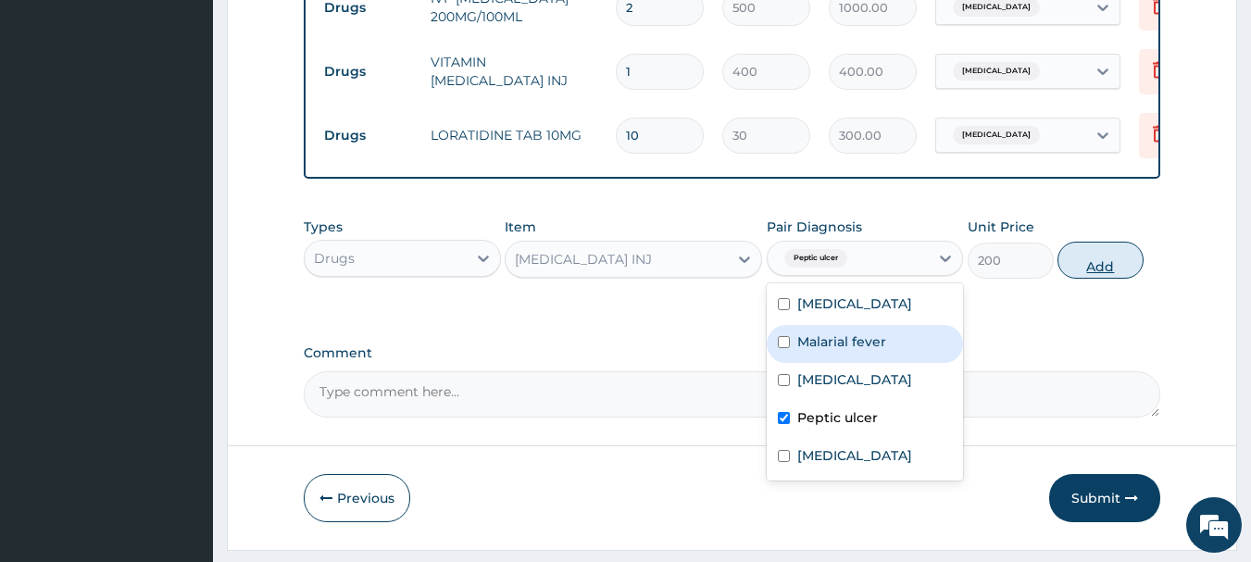
click at [1088, 279] on button "Add" at bounding box center [1100, 260] width 86 height 37
type input "0"
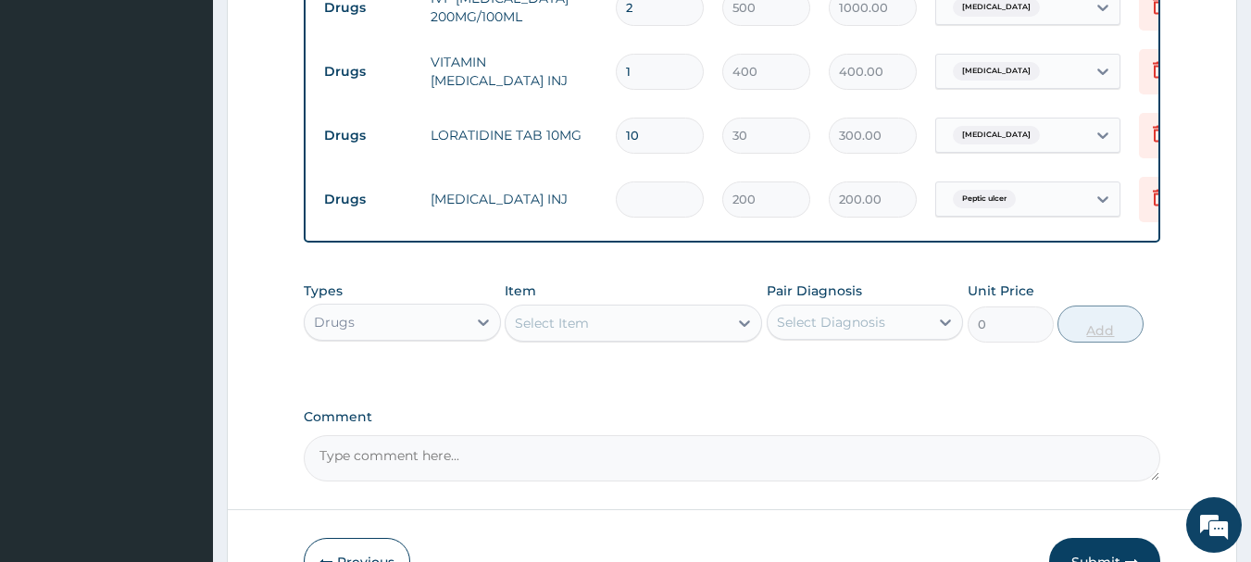
type input "0.00"
type input "2"
type input "400.00"
type input "2"
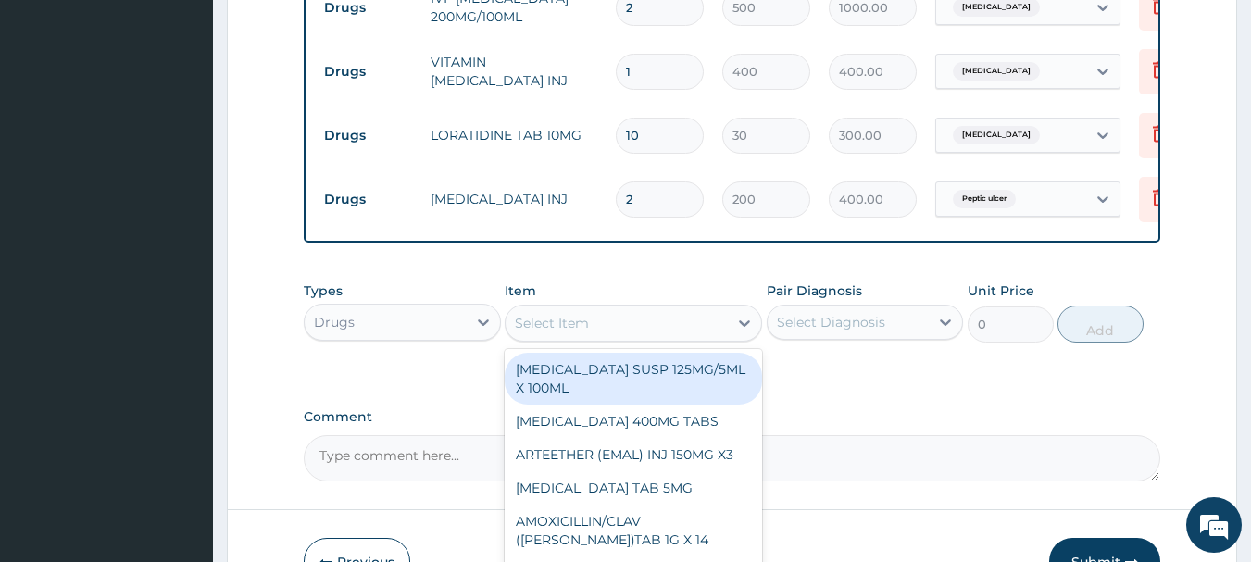
click at [643, 326] on div "Select Item" at bounding box center [617, 323] width 222 height 30
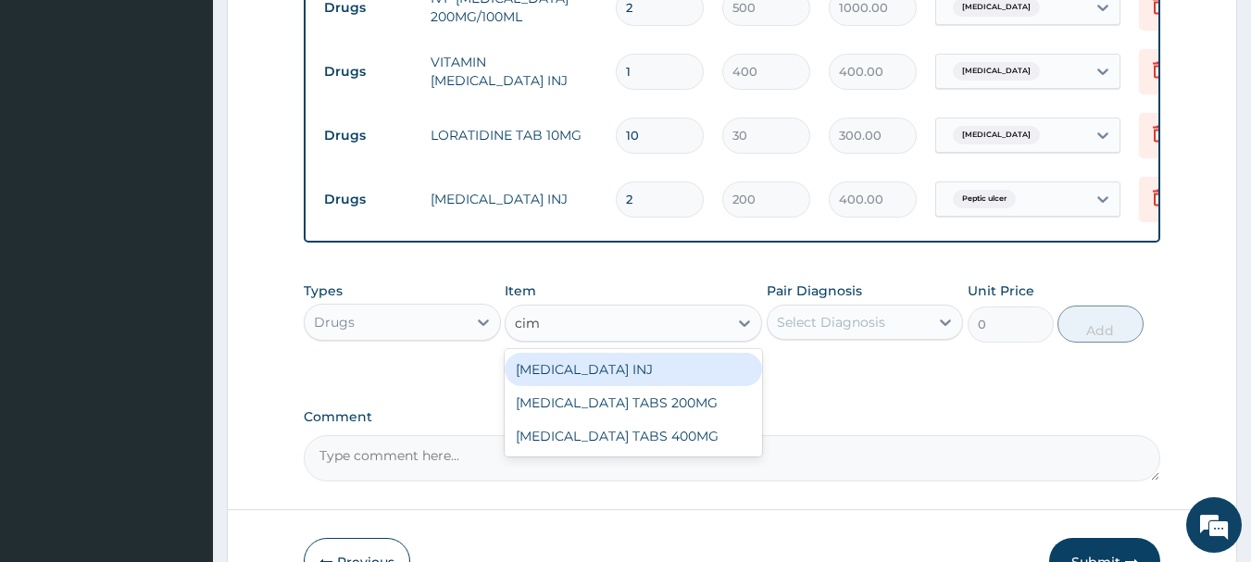
type input "cime"
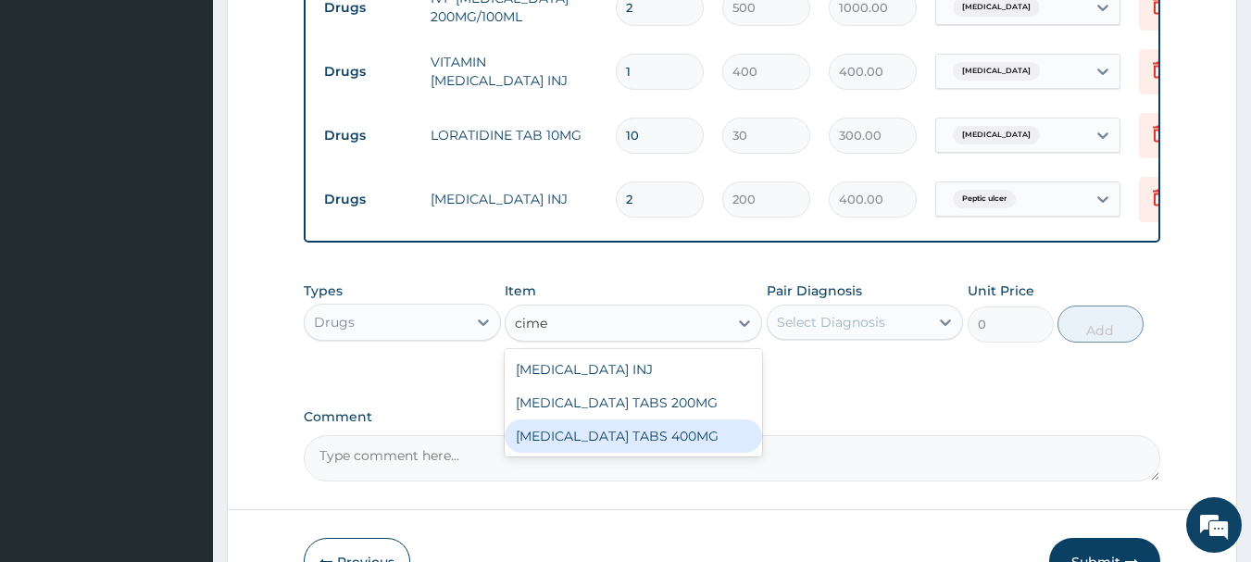
click at [622, 453] on div "CIMETIDINE TABS 400MG" at bounding box center [633, 435] width 257 height 33
type input "40"
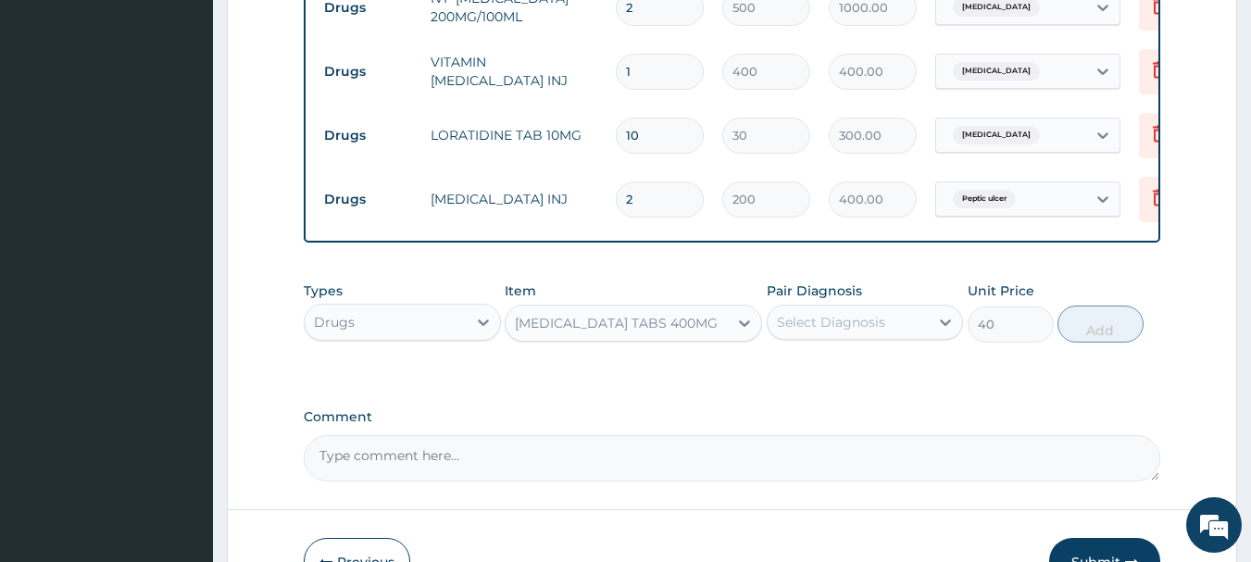
click at [827, 328] on div "Select Diagnosis" at bounding box center [831, 322] width 108 height 19
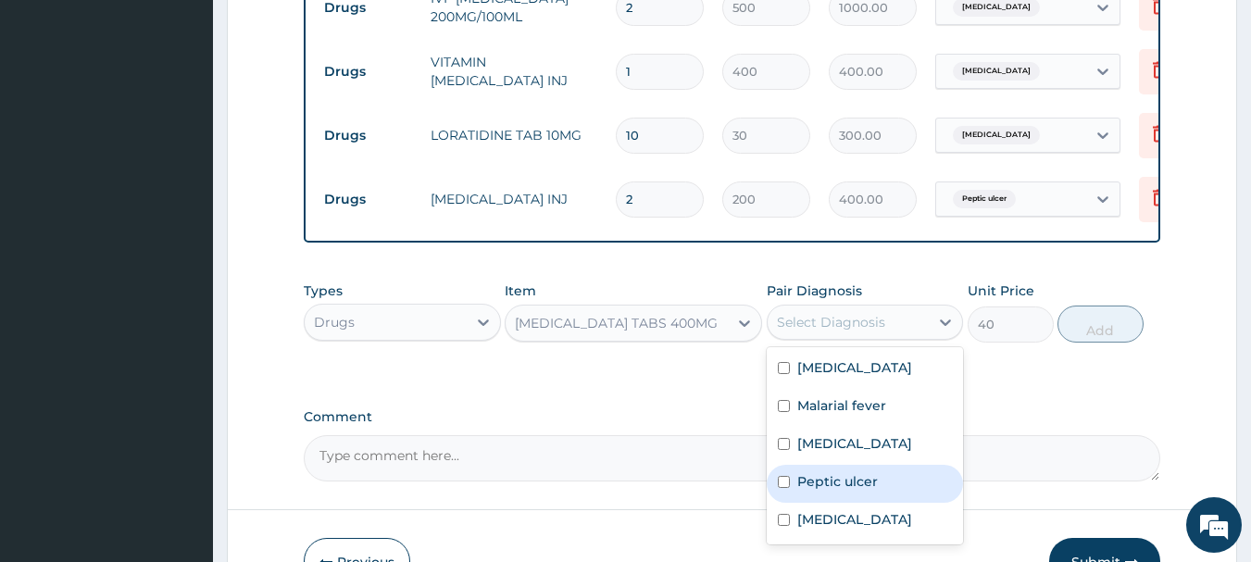
click at [806, 491] on label "Peptic ulcer" at bounding box center [837, 481] width 81 height 19
checkbox input "true"
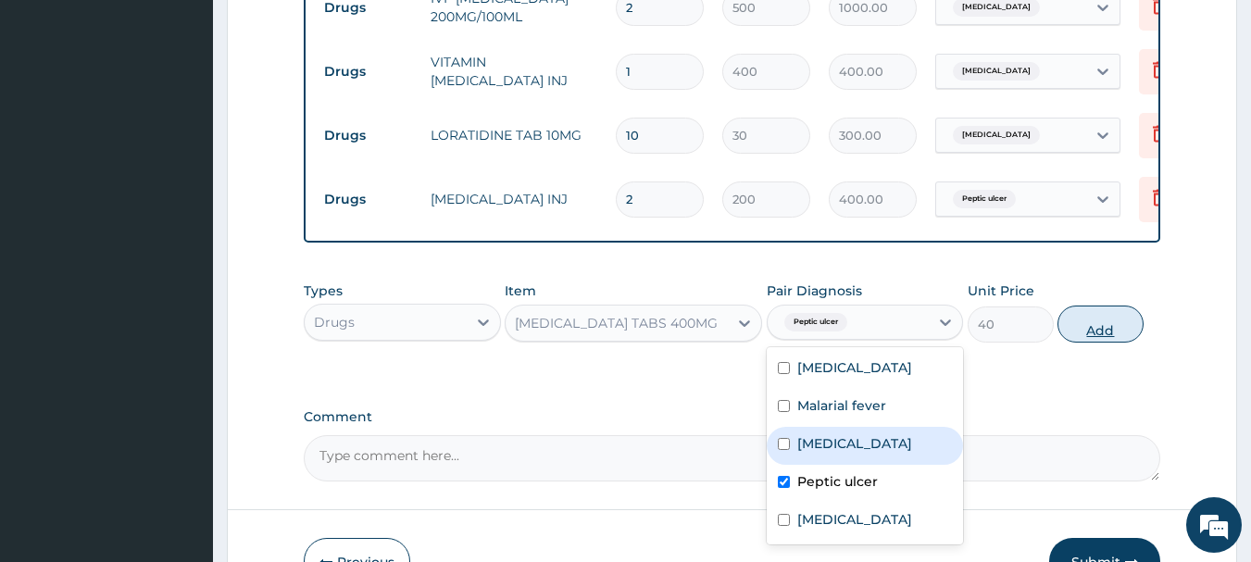
click at [1095, 333] on button "Add" at bounding box center [1100, 324] width 86 height 37
type input "0"
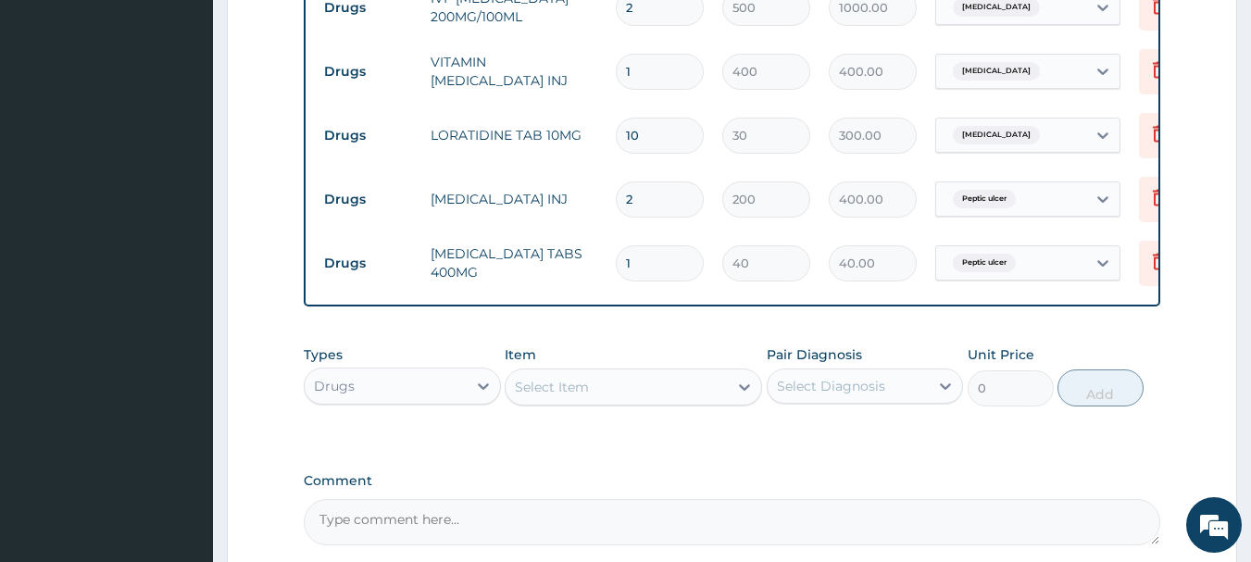
type input "14"
type input "560.00"
type input "14"
click at [563, 396] on div "Select Item" at bounding box center [552, 387] width 74 height 19
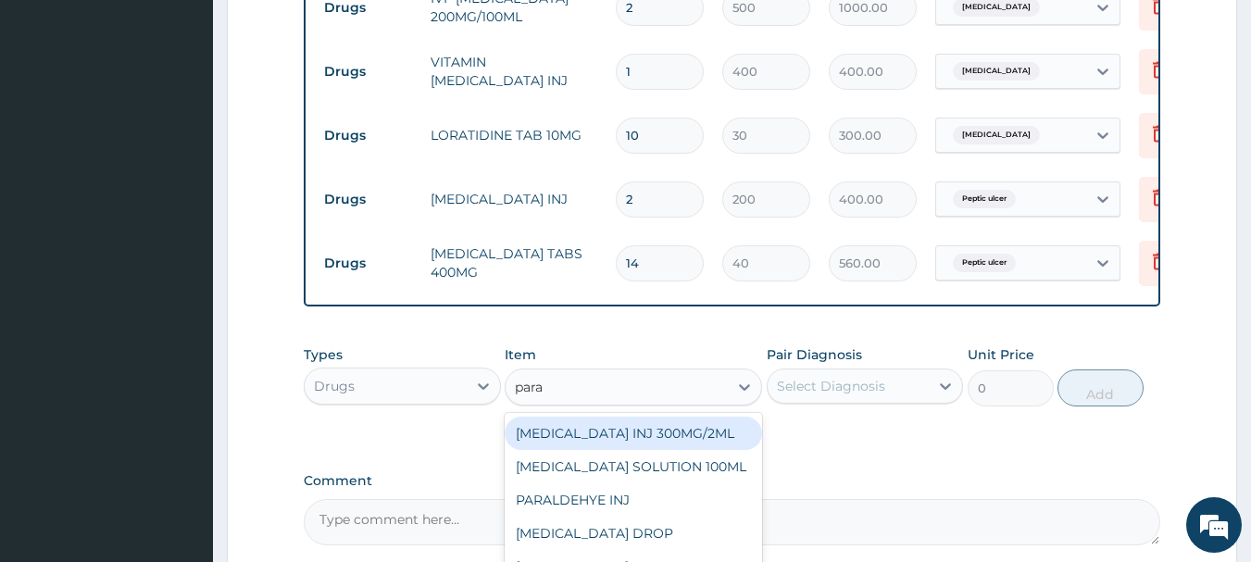
type input "parac"
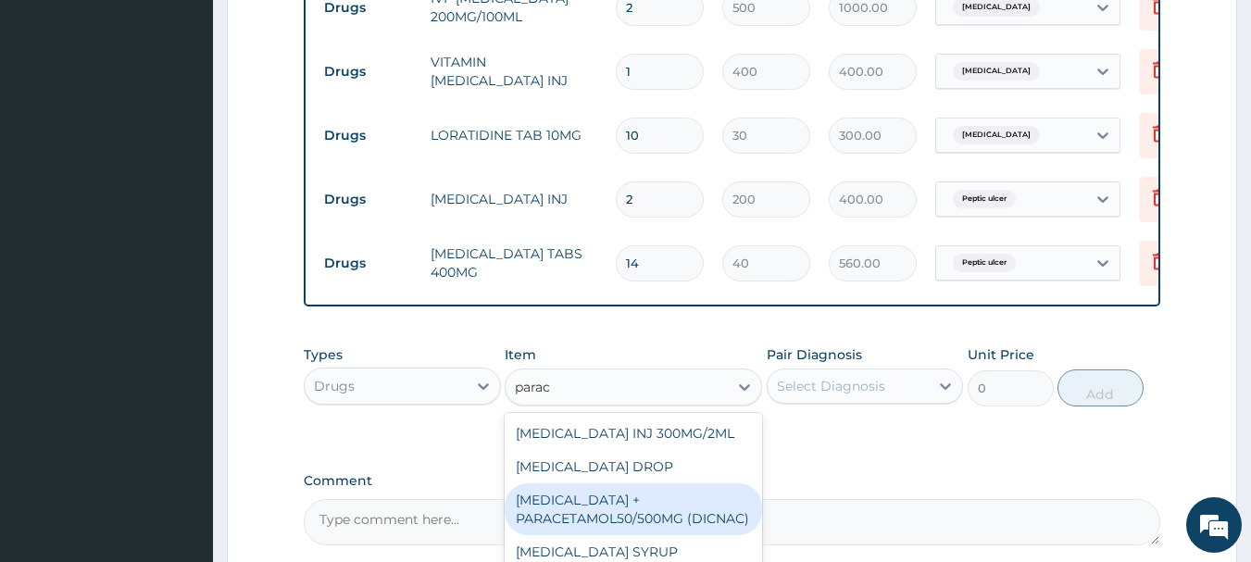
click at [622, 522] on div "DICLOFENAC + PARACETAMOL50/500MG (DICNAC)" at bounding box center [633, 509] width 257 height 52
type input "40"
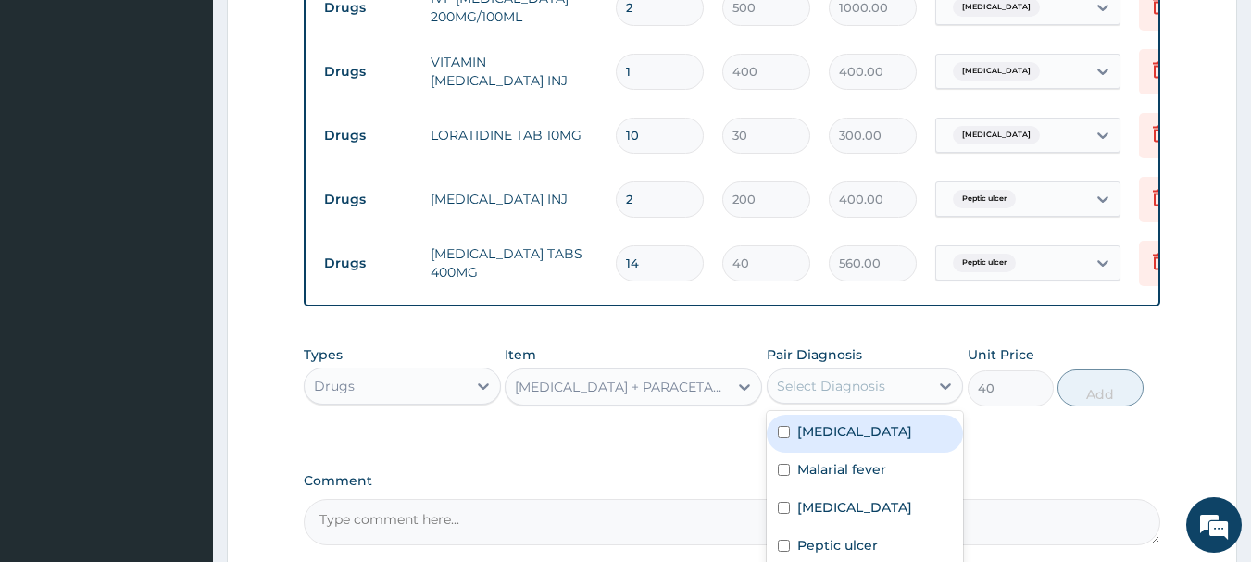
click at [827, 395] on div "Select Diagnosis" at bounding box center [831, 386] width 108 height 19
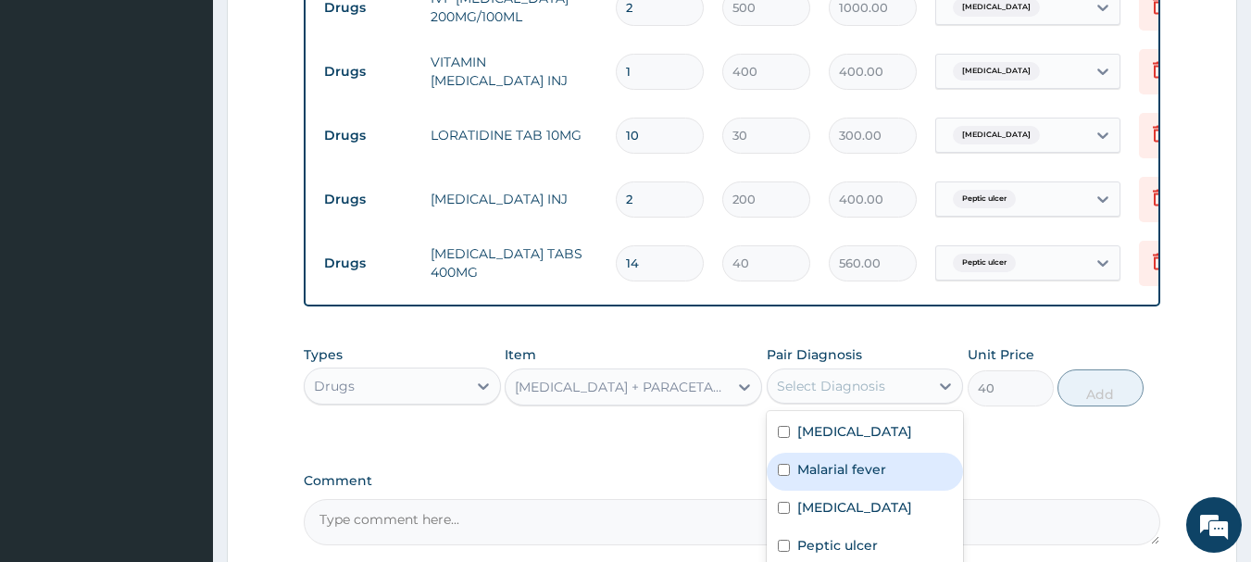
click at [818, 479] on label "Malarial fever" at bounding box center [841, 469] width 89 height 19
checkbox input "true"
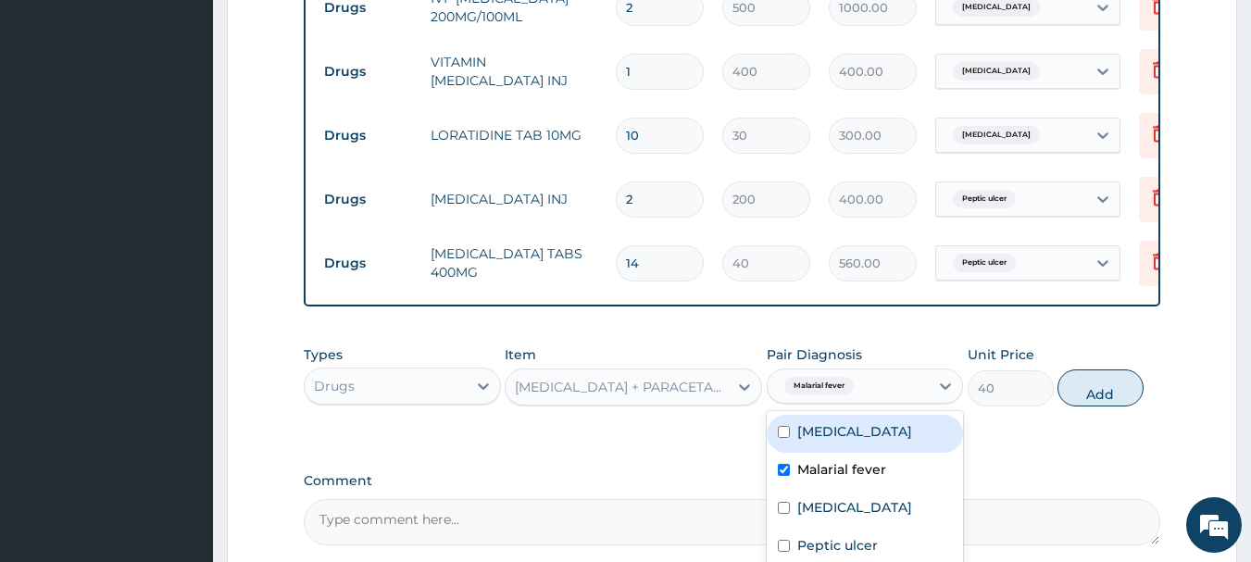
click at [1087, 396] on button "Add" at bounding box center [1100, 387] width 86 height 37
type input "0"
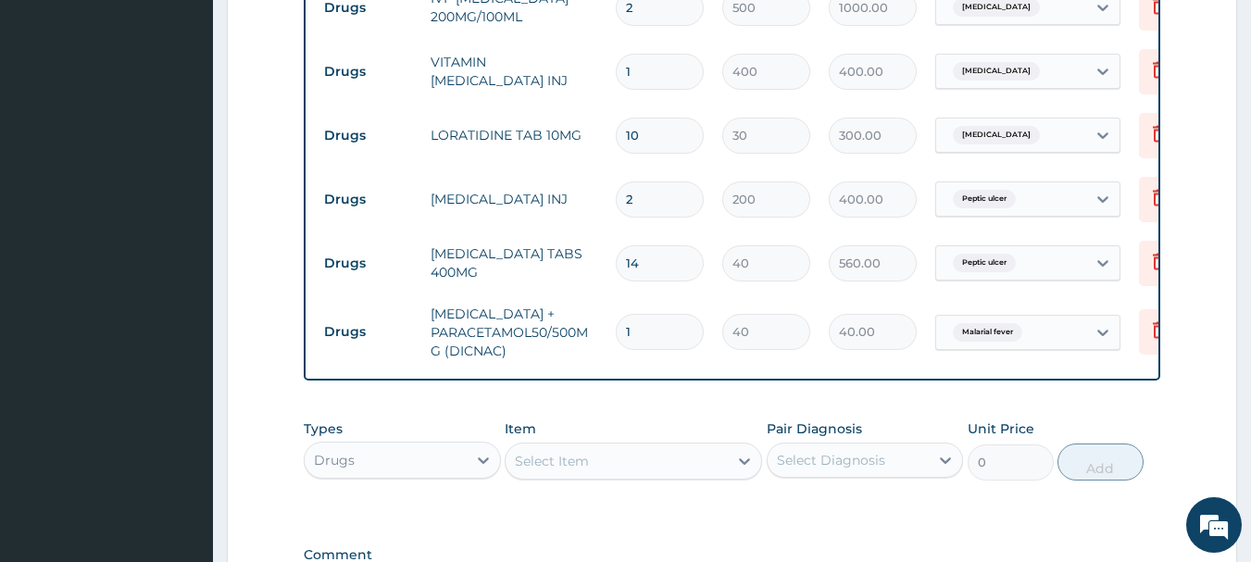
type input "18"
type input "720.00"
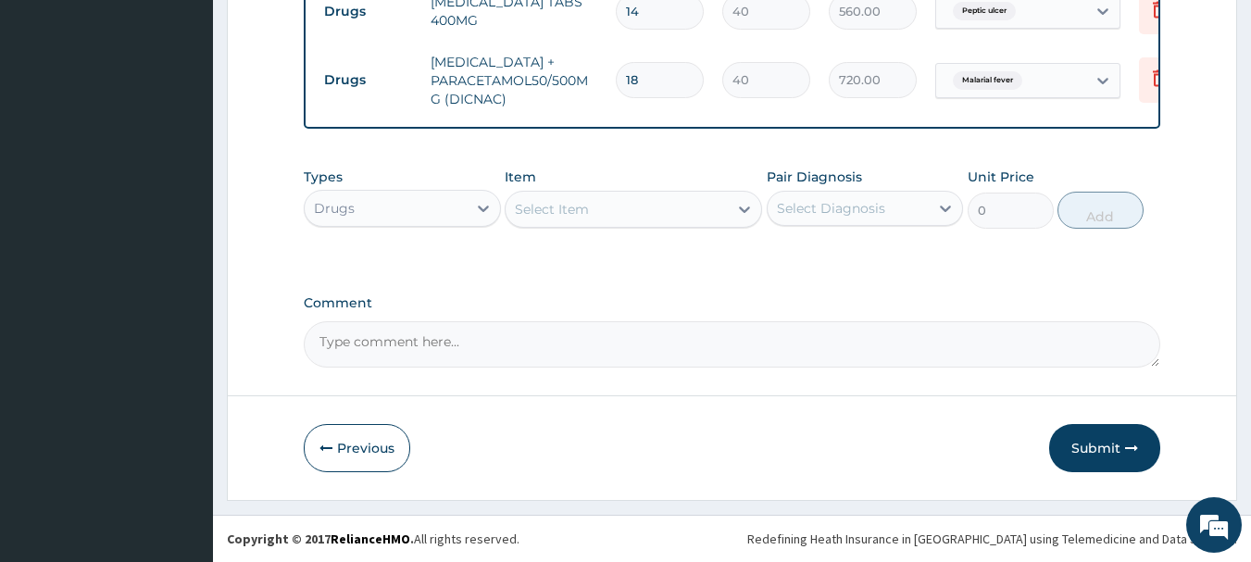
type input "18"
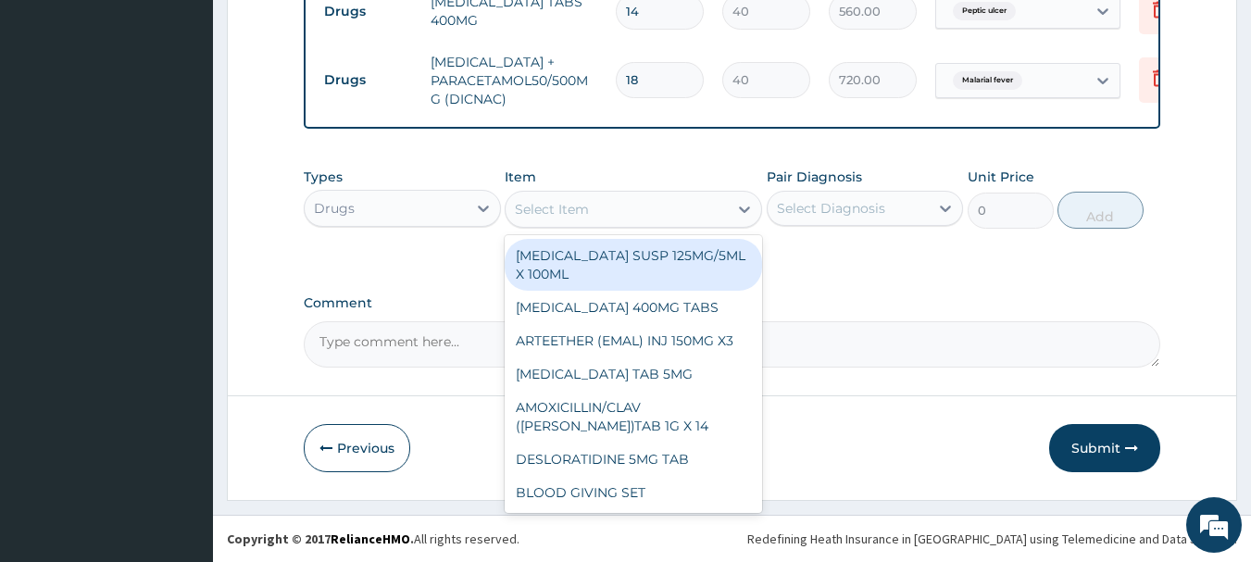
click at [651, 198] on div "Select Item" at bounding box center [617, 209] width 222 height 30
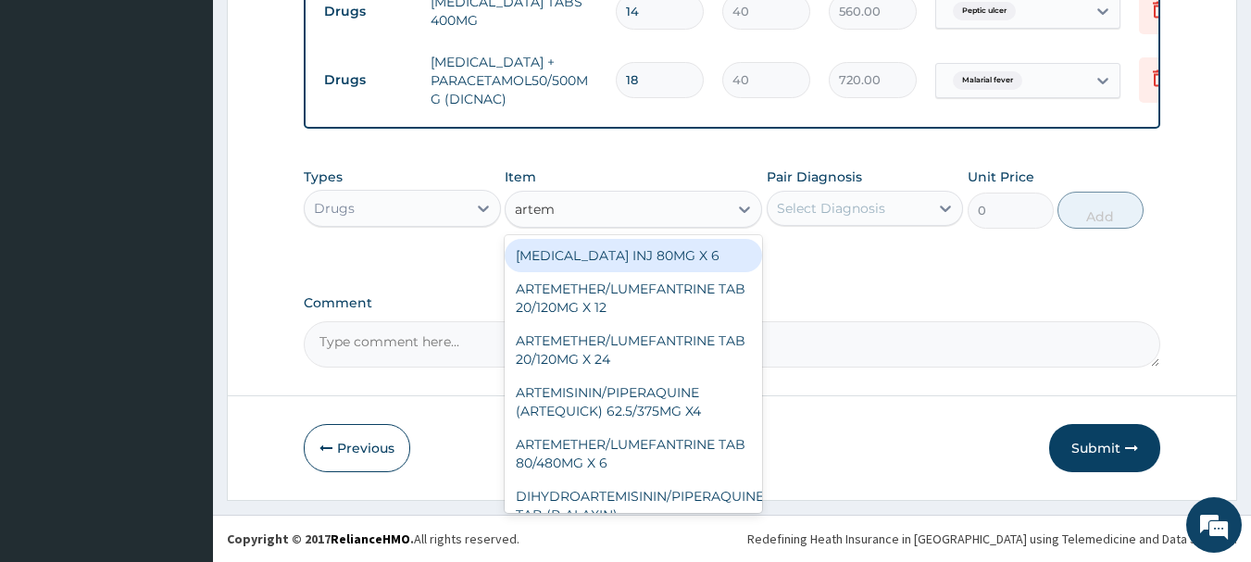
type input "arteme"
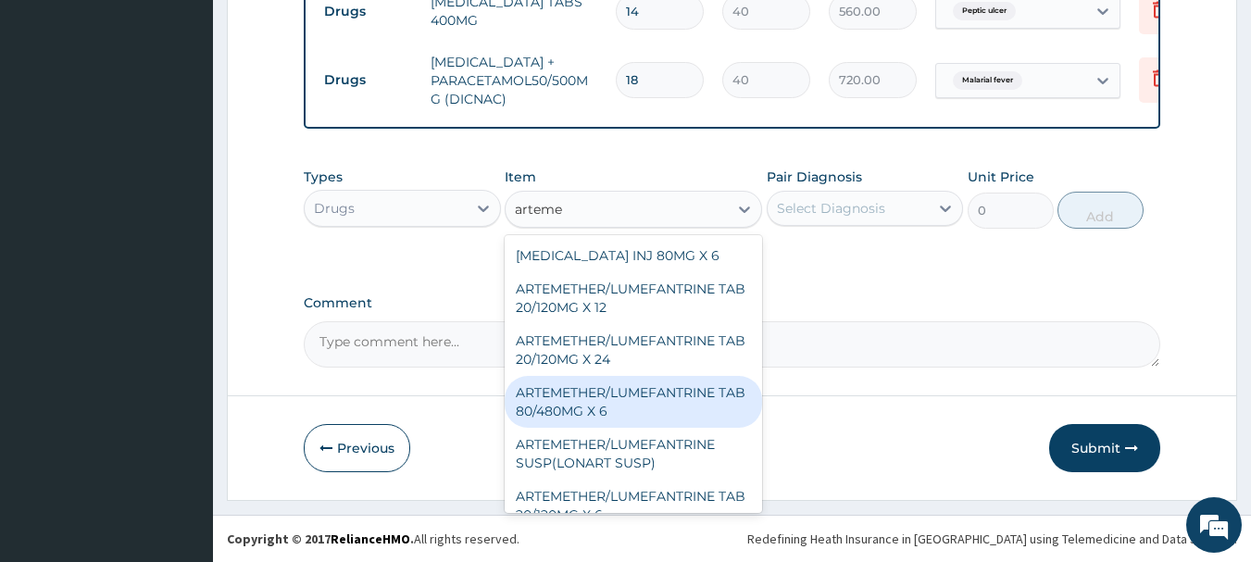
click at [651, 406] on div "ARTEMETHER/LUMEFANTRINE TAB 80/480MG X 6" at bounding box center [633, 402] width 257 height 52
type input "700"
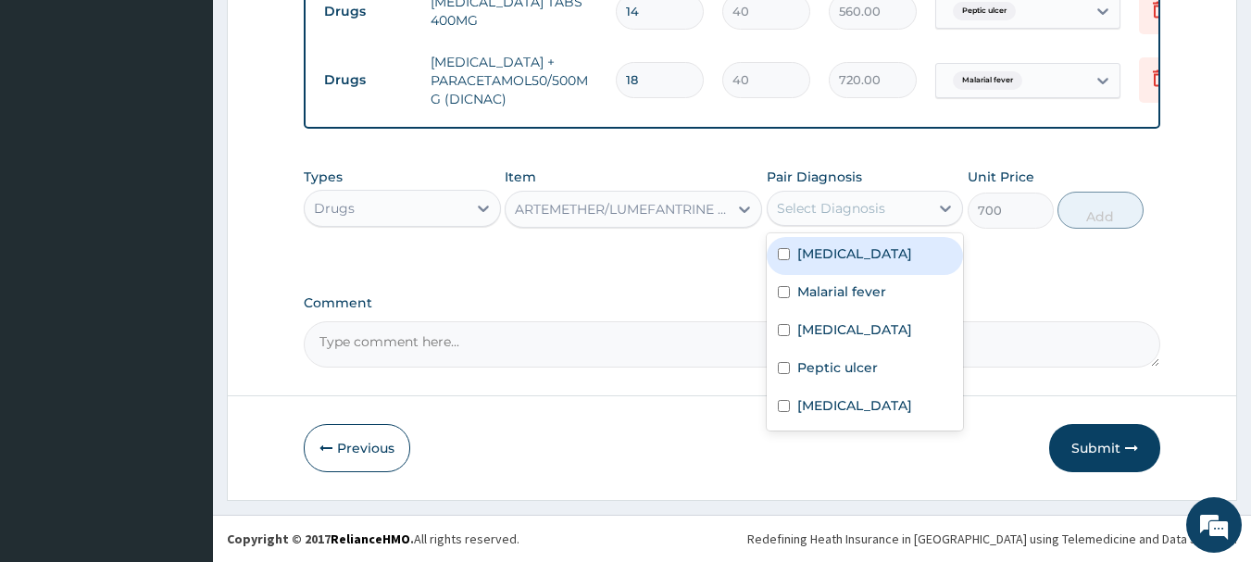
click at [862, 210] on div "Select Diagnosis" at bounding box center [831, 208] width 108 height 19
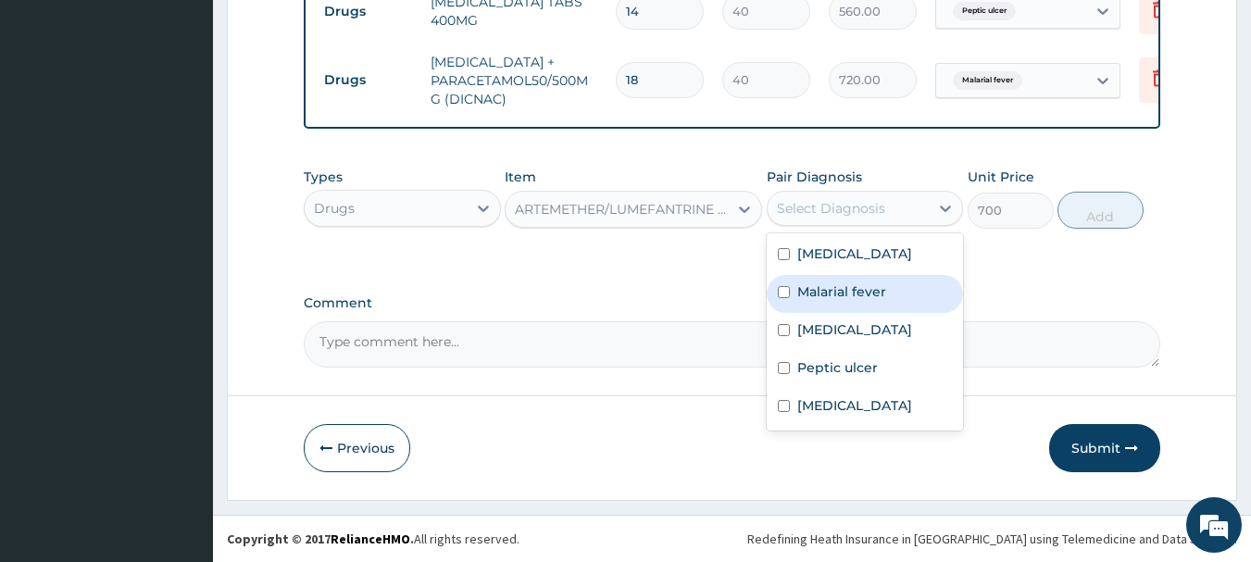
click at [827, 282] on label "Malarial fever" at bounding box center [841, 291] width 89 height 19
checkbox input "true"
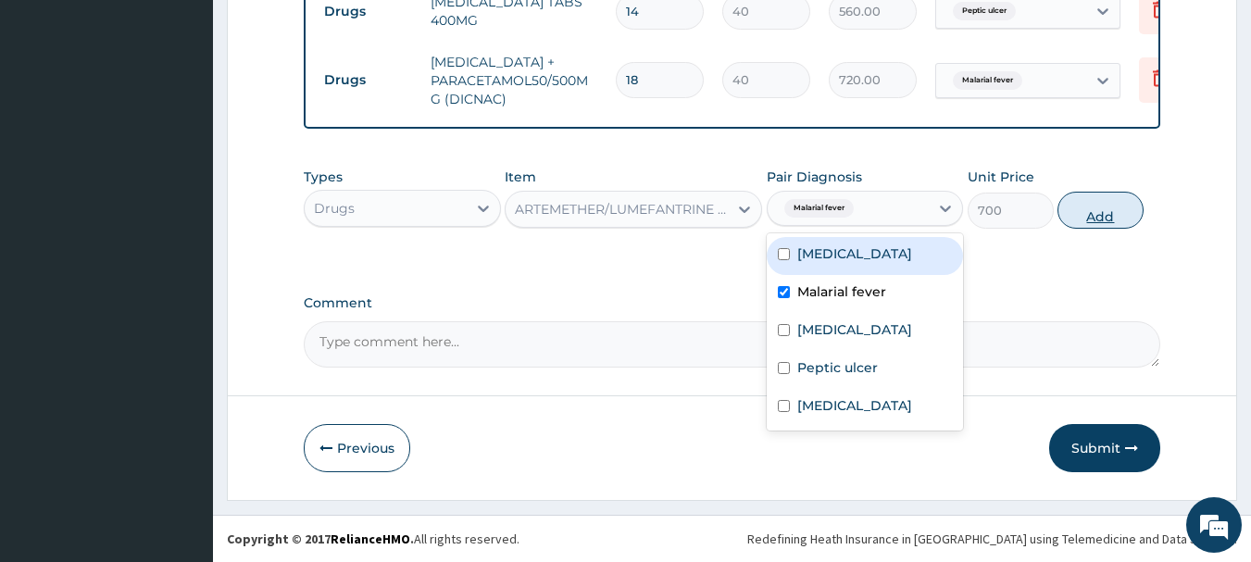
click at [1087, 211] on button "Add" at bounding box center [1100, 210] width 86 height 37
type input "0"
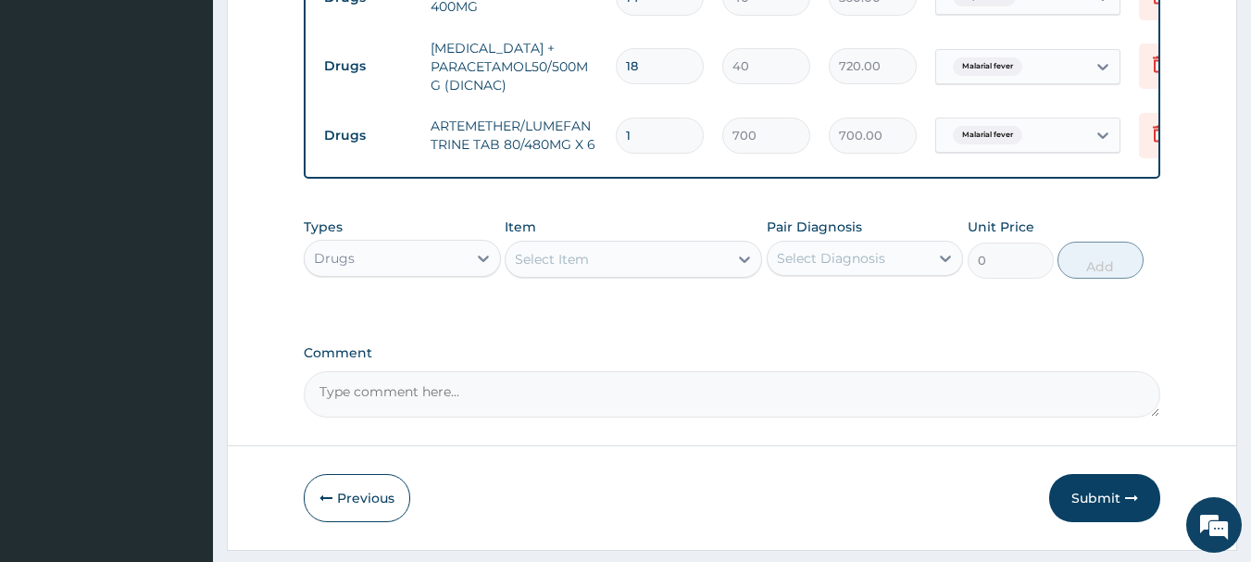
click at [636, 274] on div "Select Item" at bounding box center [617, 259] width 222 height 30
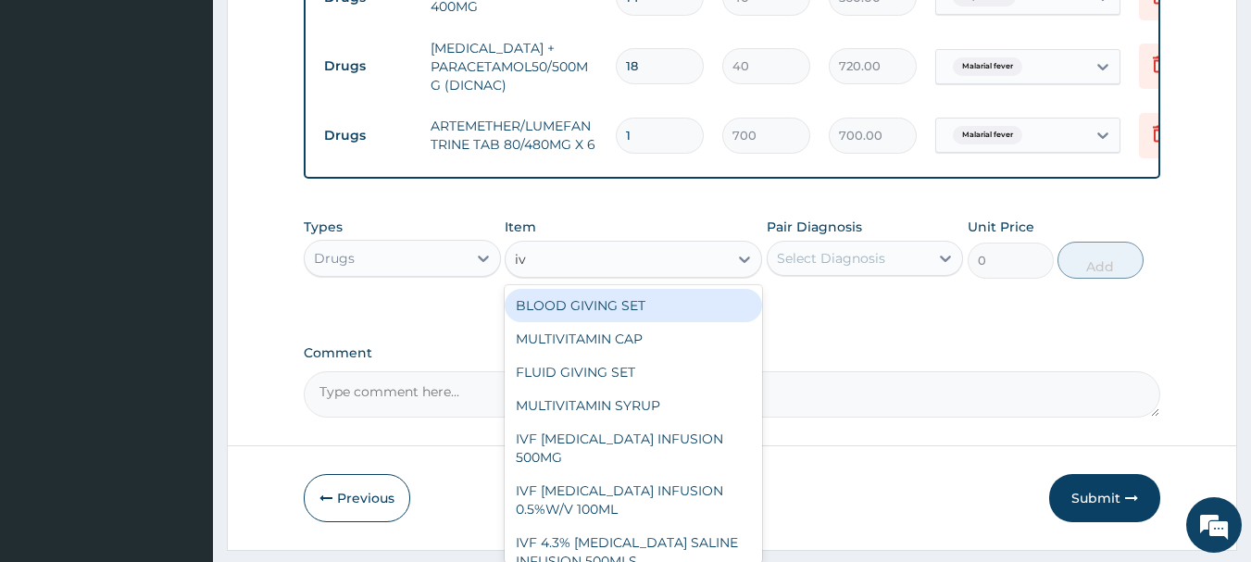
type input "i"
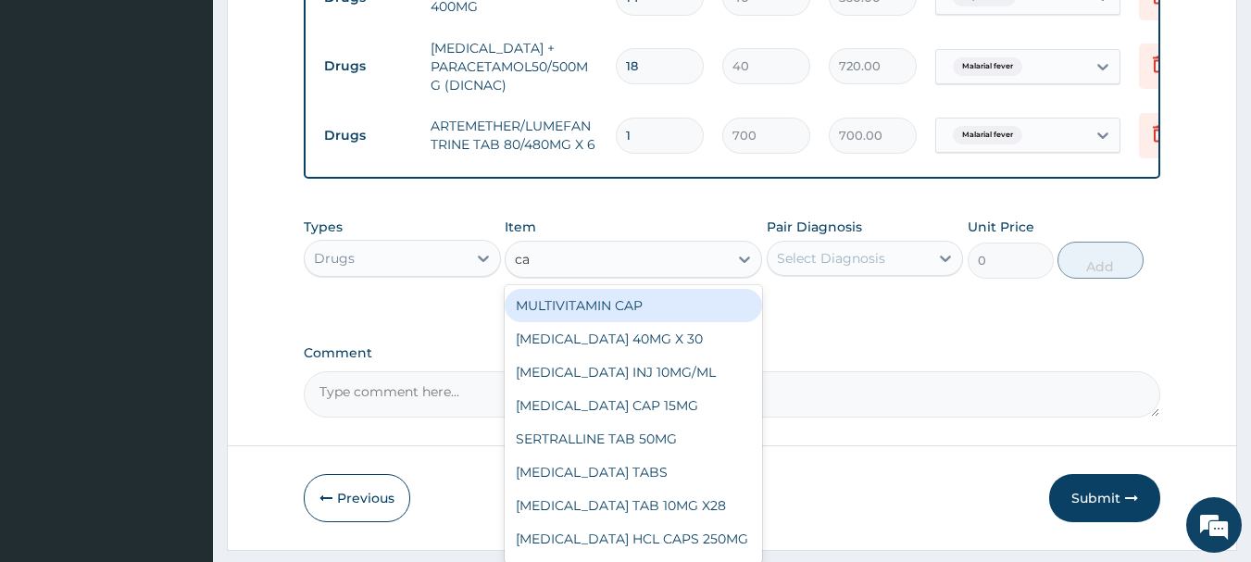
type input "can"
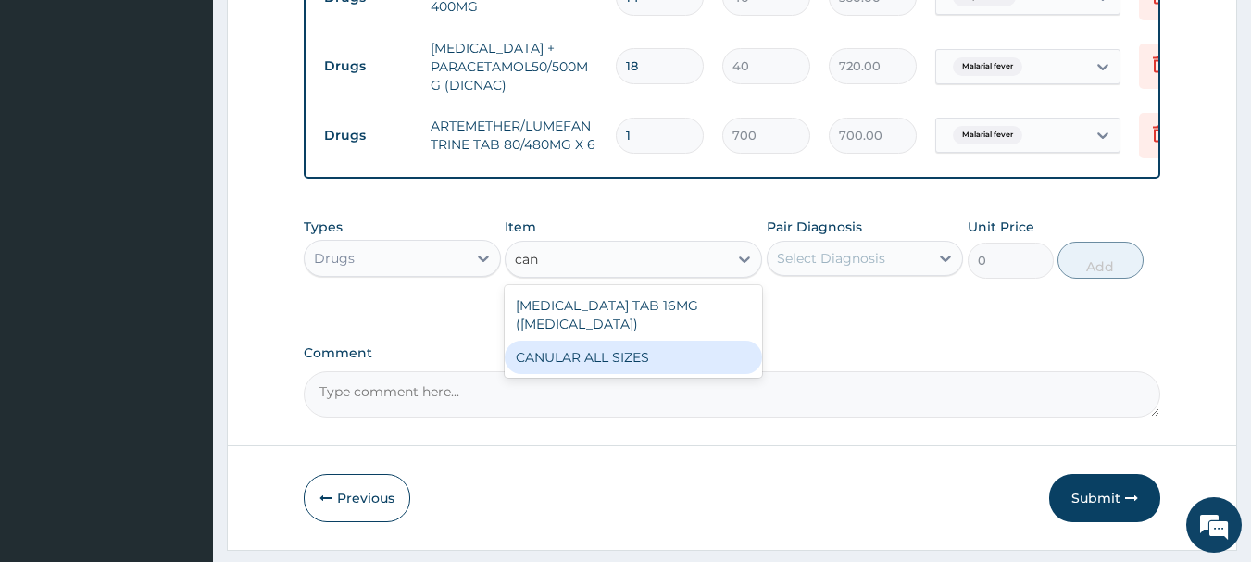
click at [637, 374] on div "CANULAR ALL SIZES" at bounding box center [633, 357] width 257 height 33
type input "200"
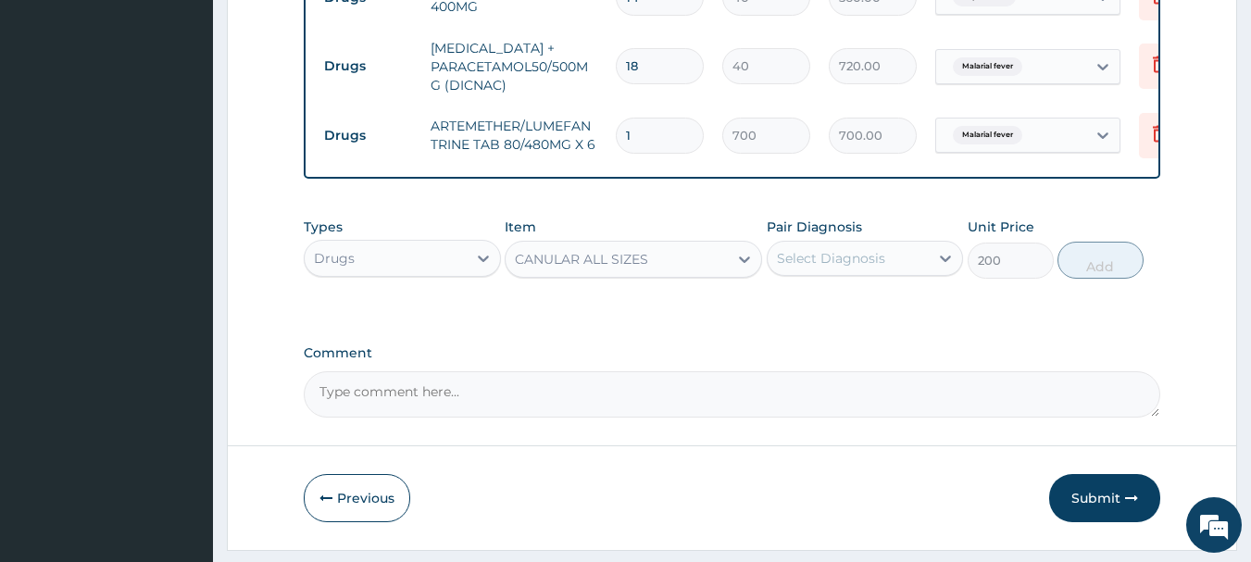
click at [873, 268] on div "Select Diagnosis" at bounding box center [831, 258] width 108 height 19
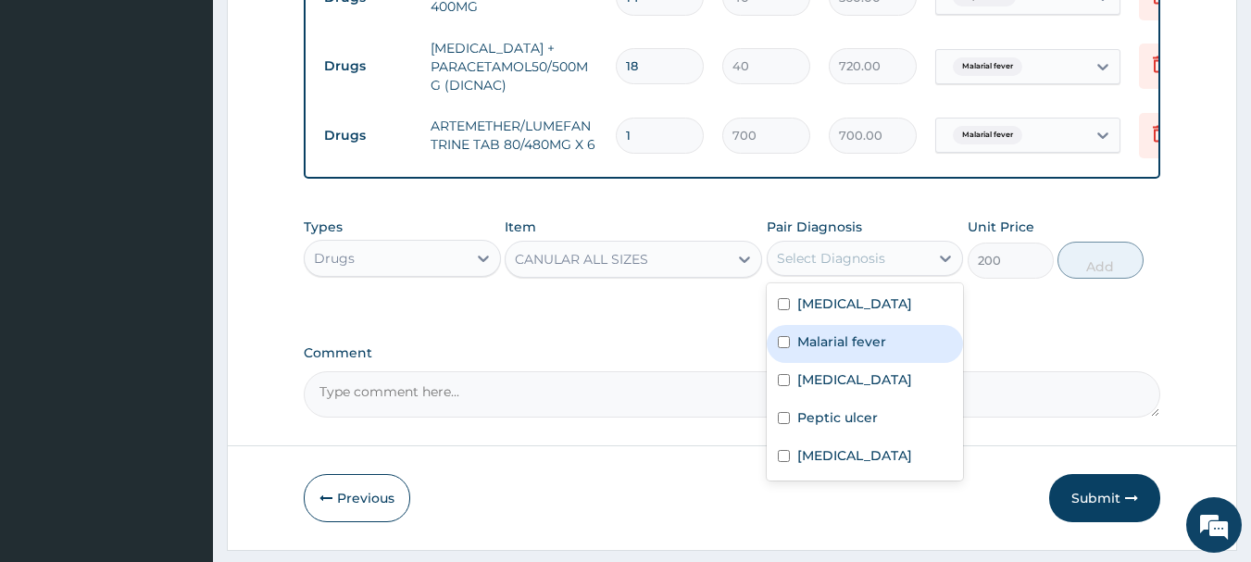
click at [831, 351] on label "Malarial fever" at bounding box center [841, 341] width 89 height 19
checkbox input "true"
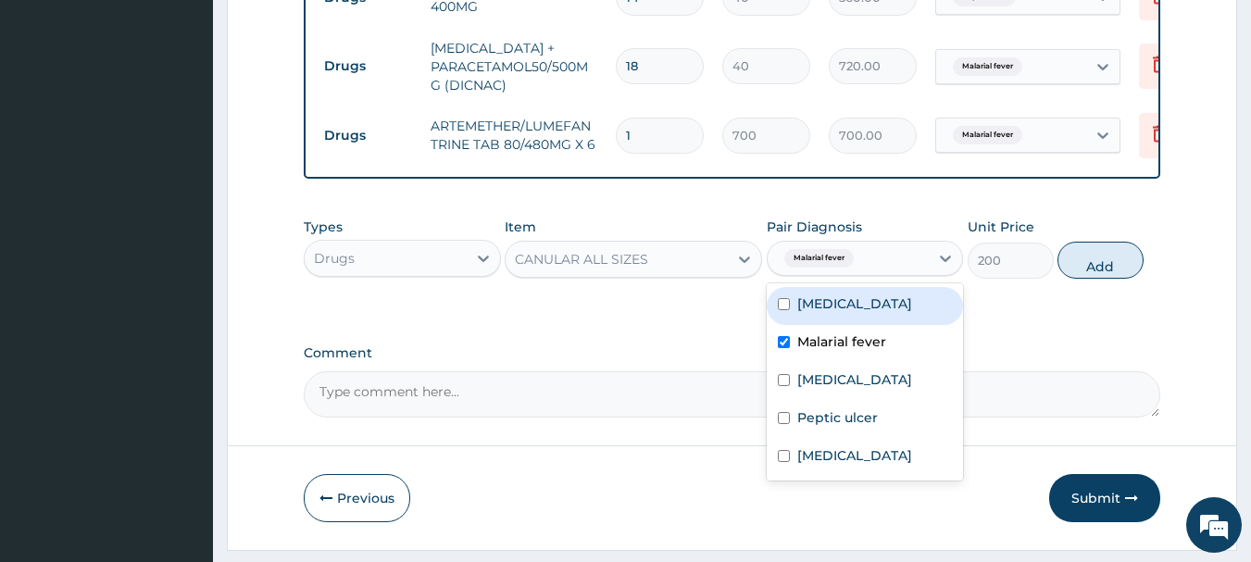
click at [1105, 272] on button "Add" at bounding box center [1100, 260] width 86 height 37
type input "0"
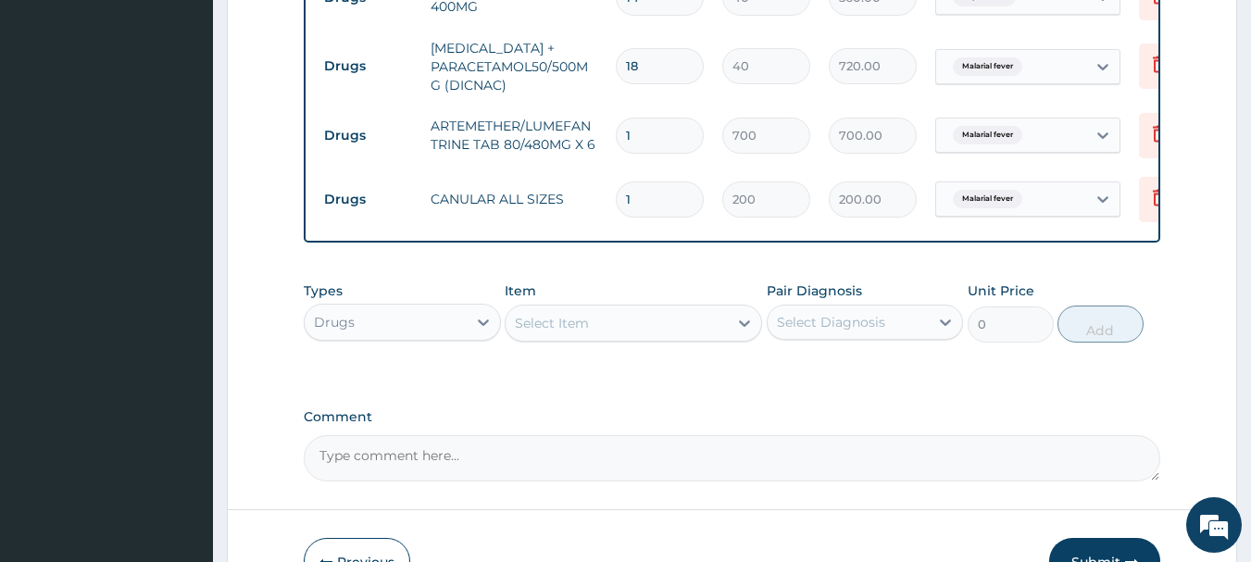
click at [672, 338] on div "Select Item" at bounding box center [617, 323] width 222 height 30
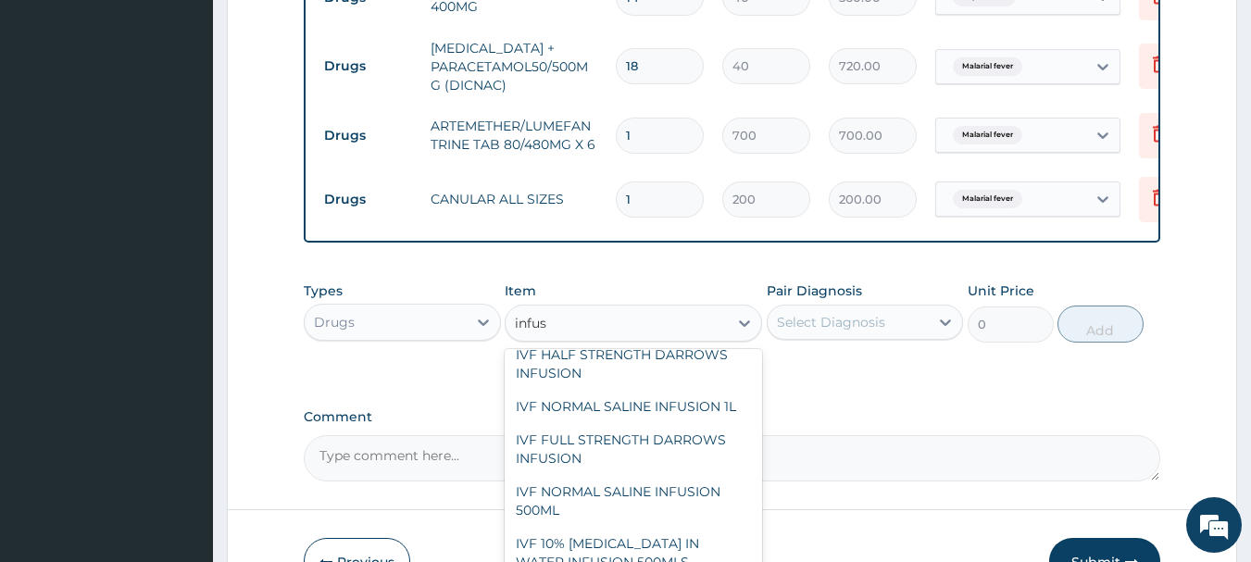
scroll to position [188, 0]
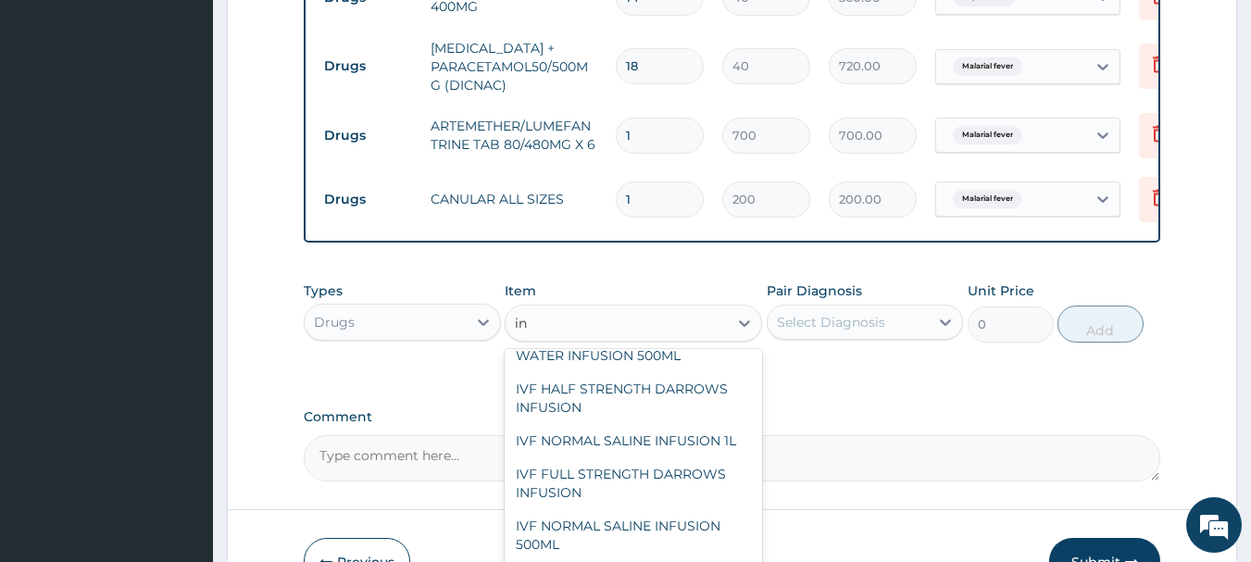
type input "i"
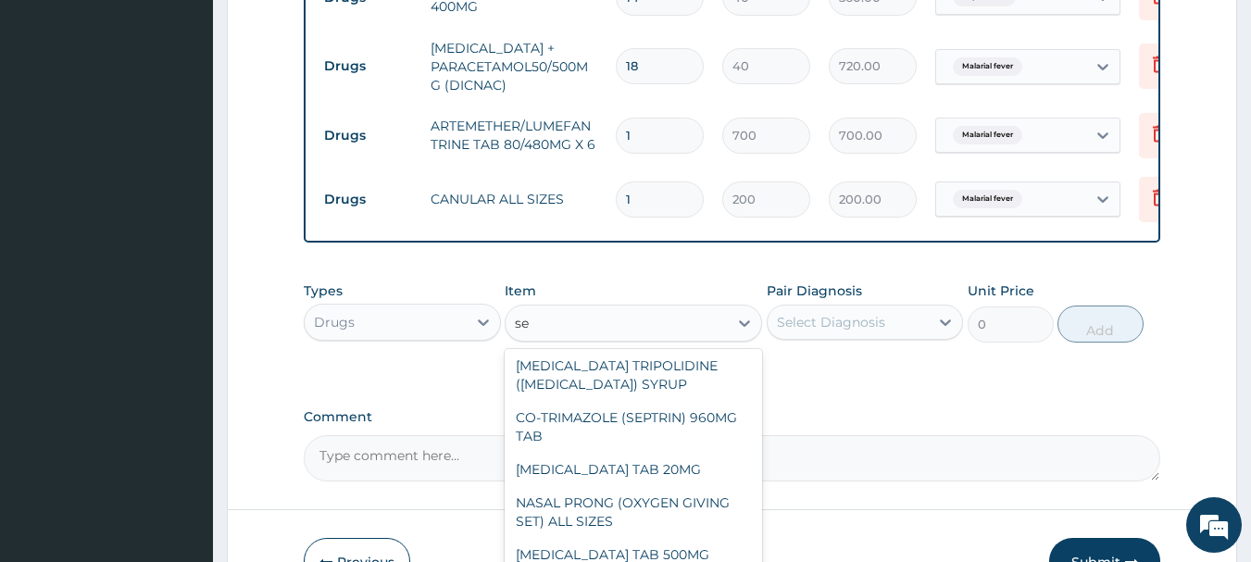
scroll to position [421, 0]
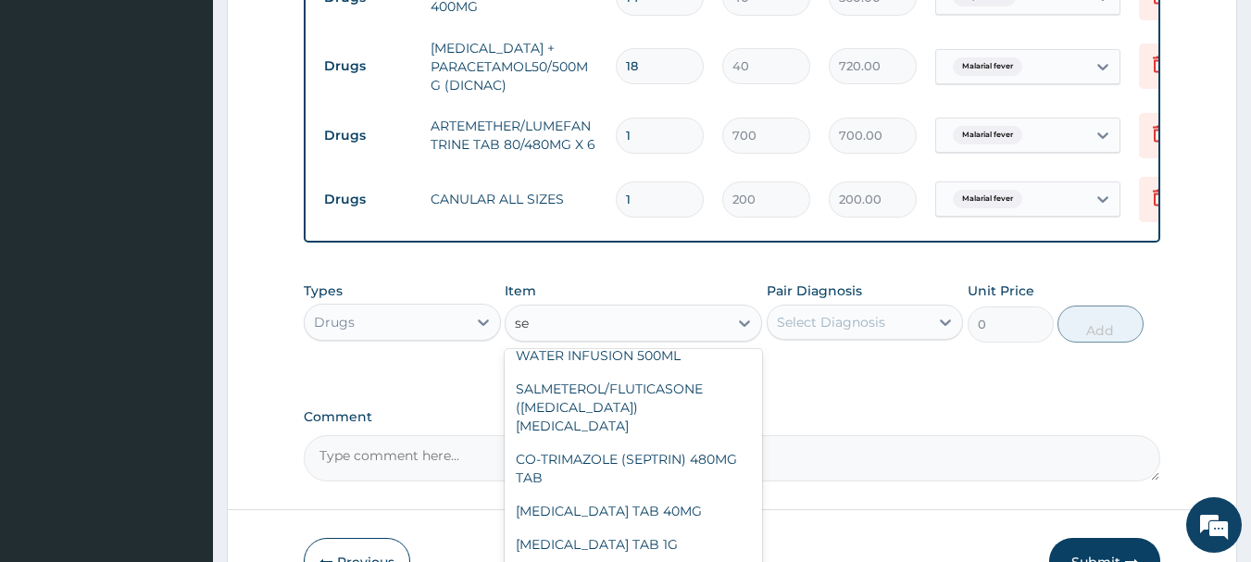
type input "set"
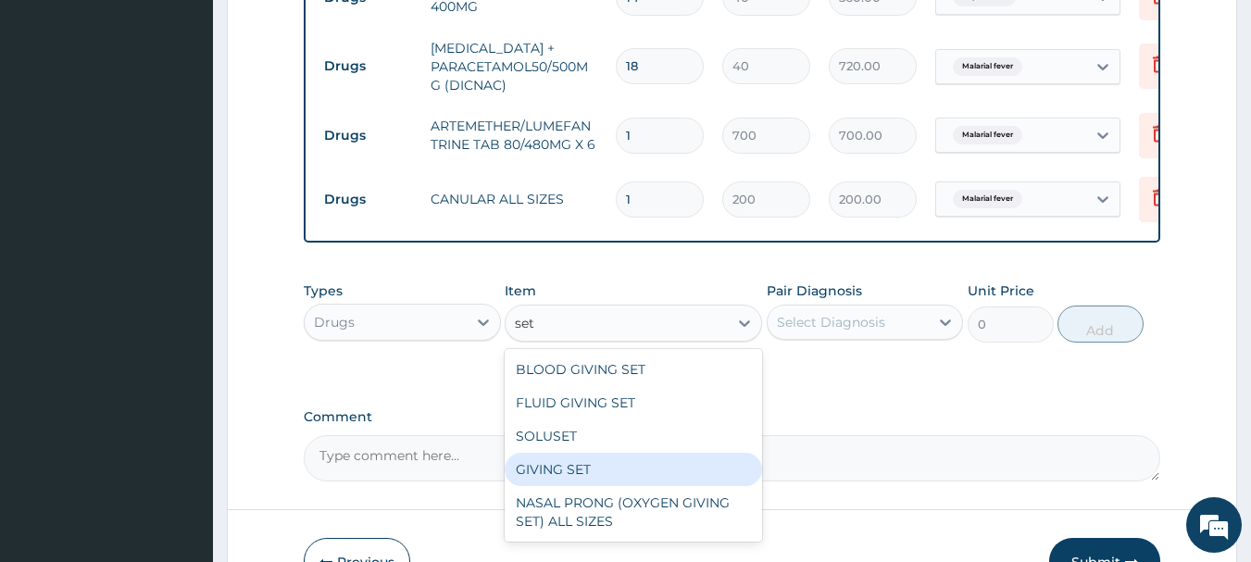
click at [660, 484] on div "GIVING SET" at bounding box center [633, 469] width 257 height 33
type input "200"
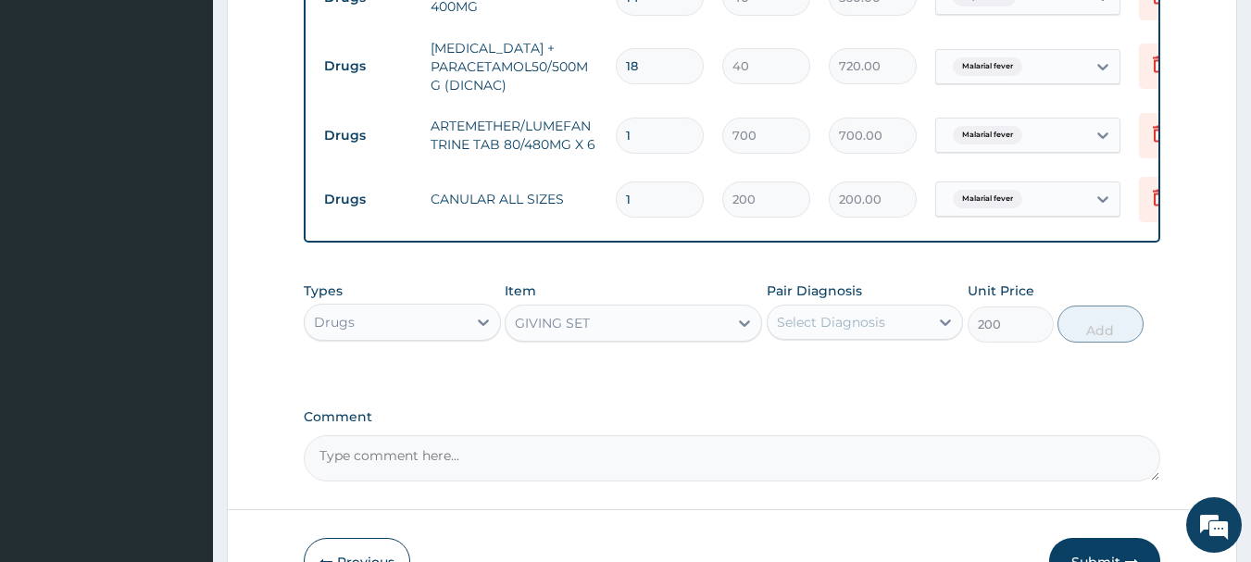
click at [880, 332] on div "Select Diagnosis" at bounding box center [831, 322] width 108 height 19
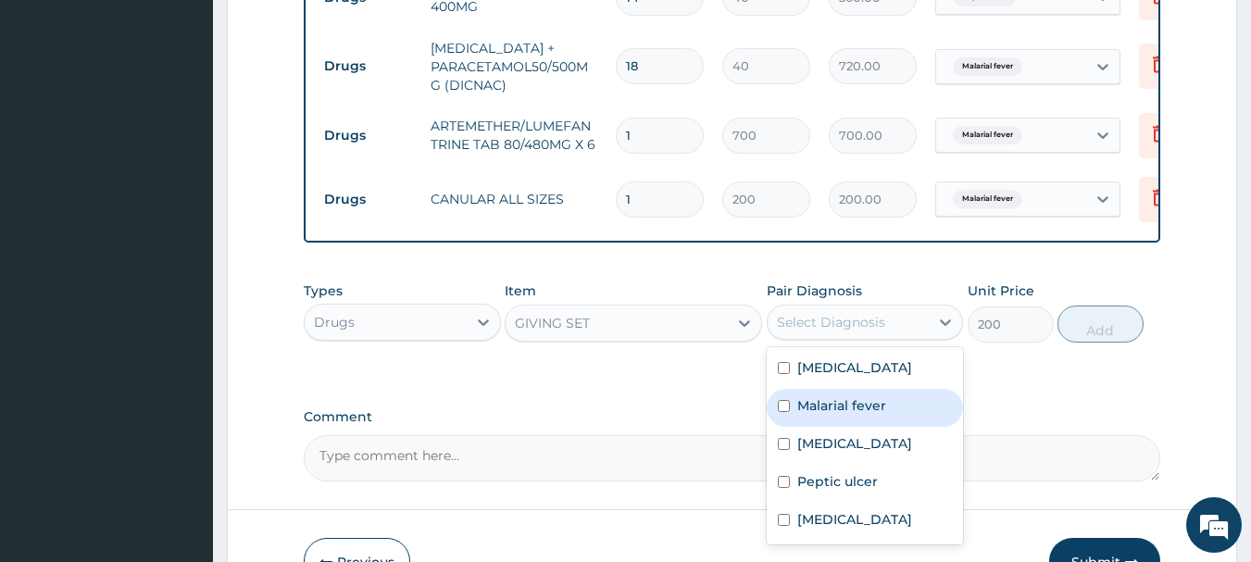
click at [846, 414] on label "Malarial fever" at bounding box center [841, 405] width 89 height 19
checkbox input "true"
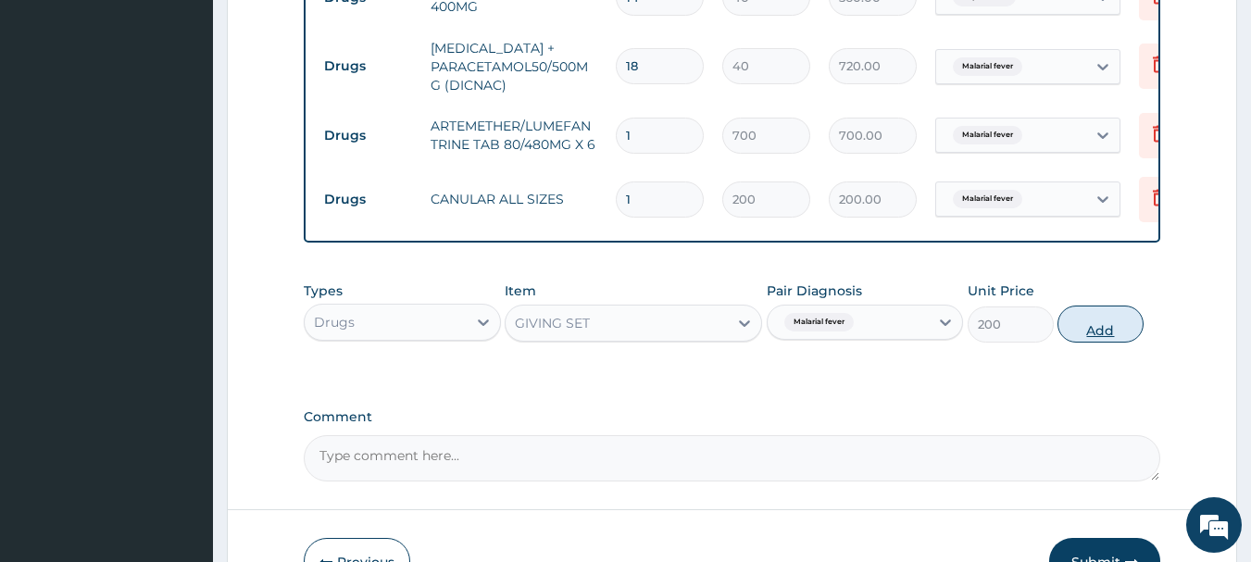
click at [1131, 331] on button "Add" at bounding box center [1100, 324] width 86 height 37
type input "0"
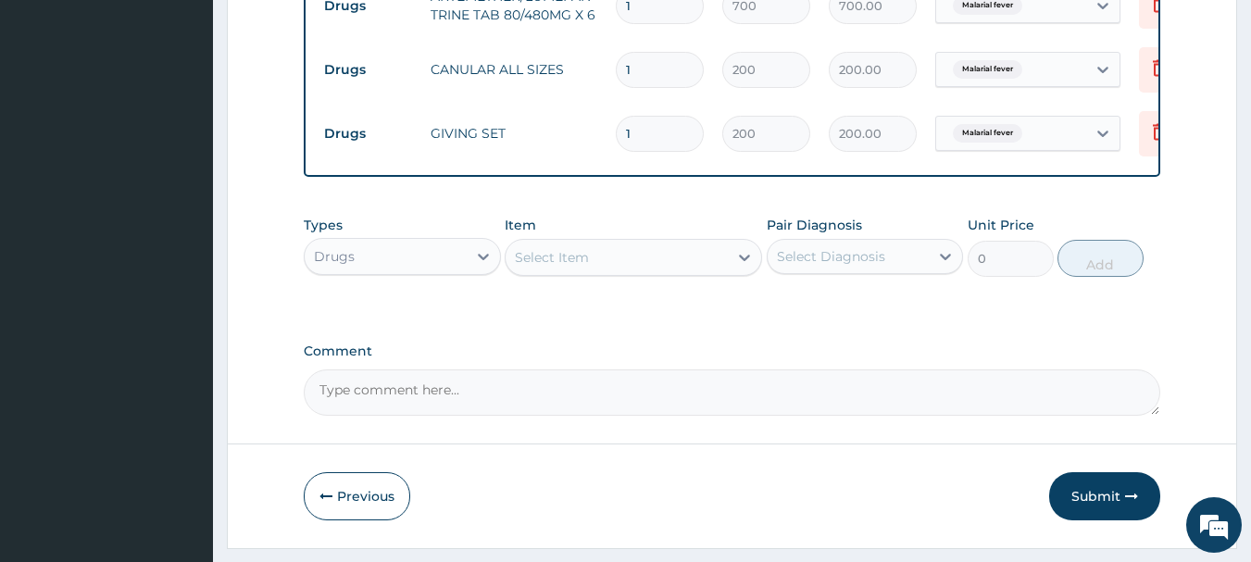
scroll to position [1752, 0]
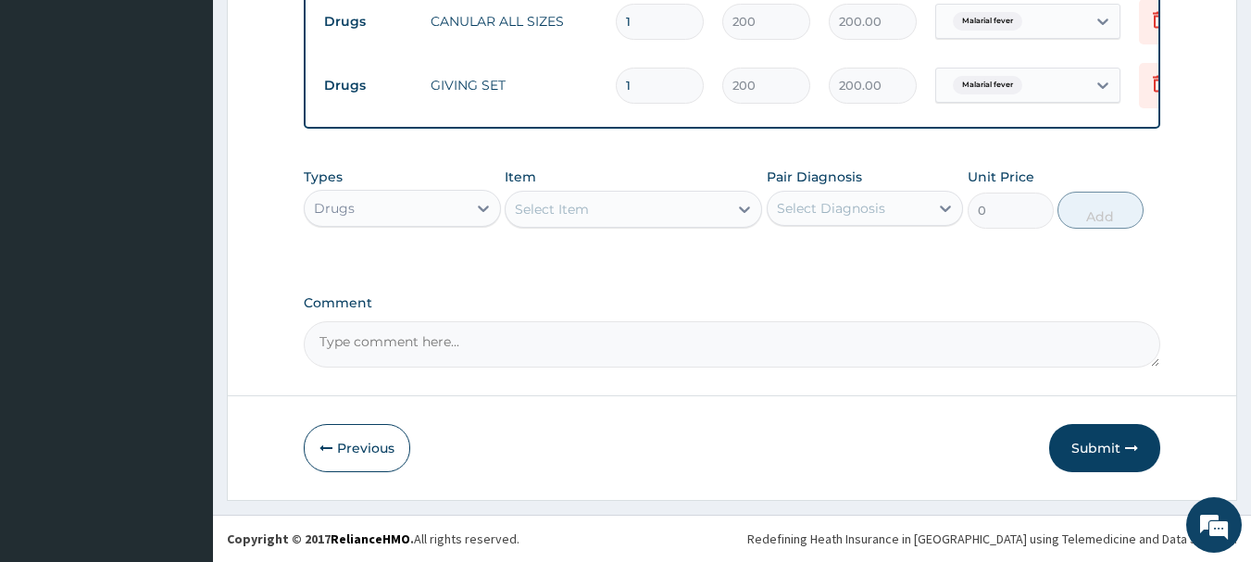
click at [638, 208] on div "Select Item" at bounding box center [617, 209] width 222 height 30
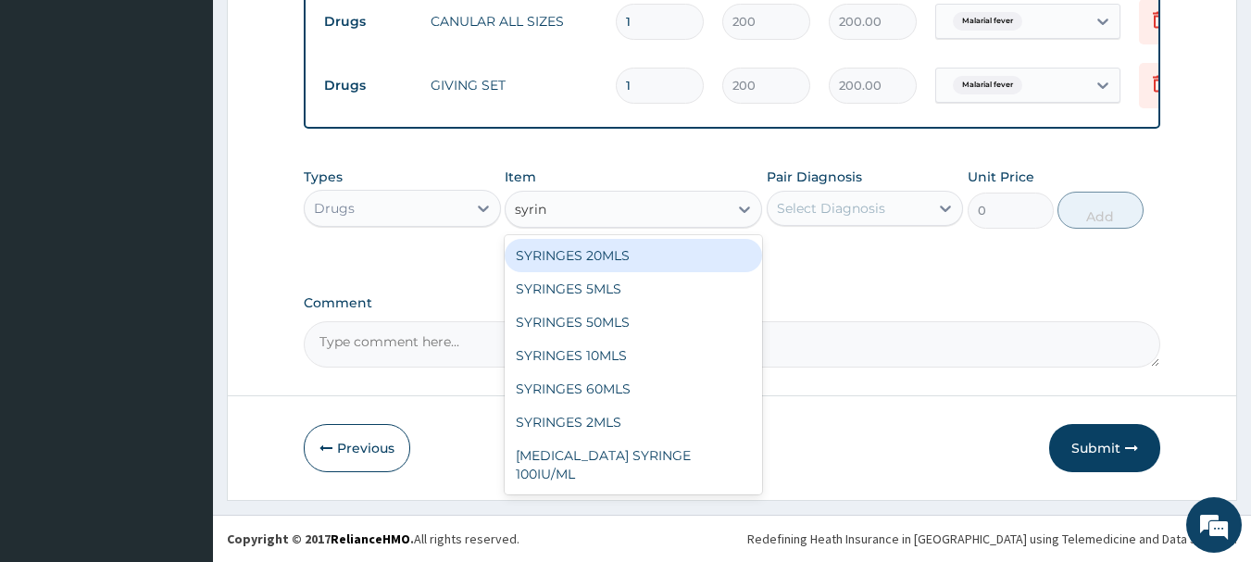
type input "syring"
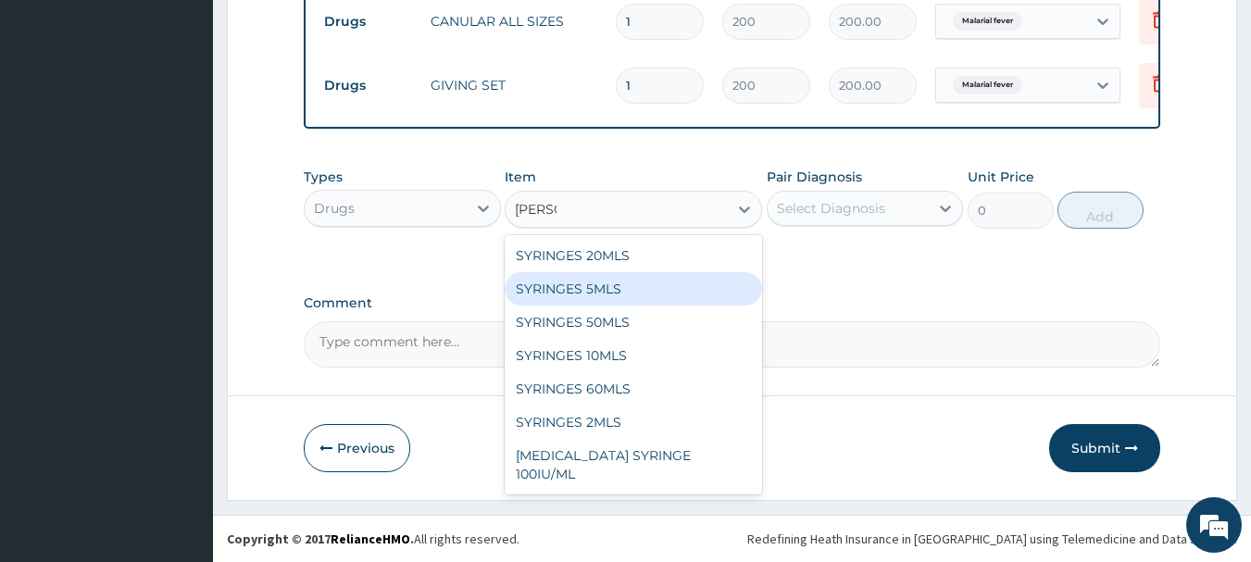
click at [593, 285] on div "SYRINGES 5MLS" at bounding box center [633, 288] width 257 height 33
type input "80"
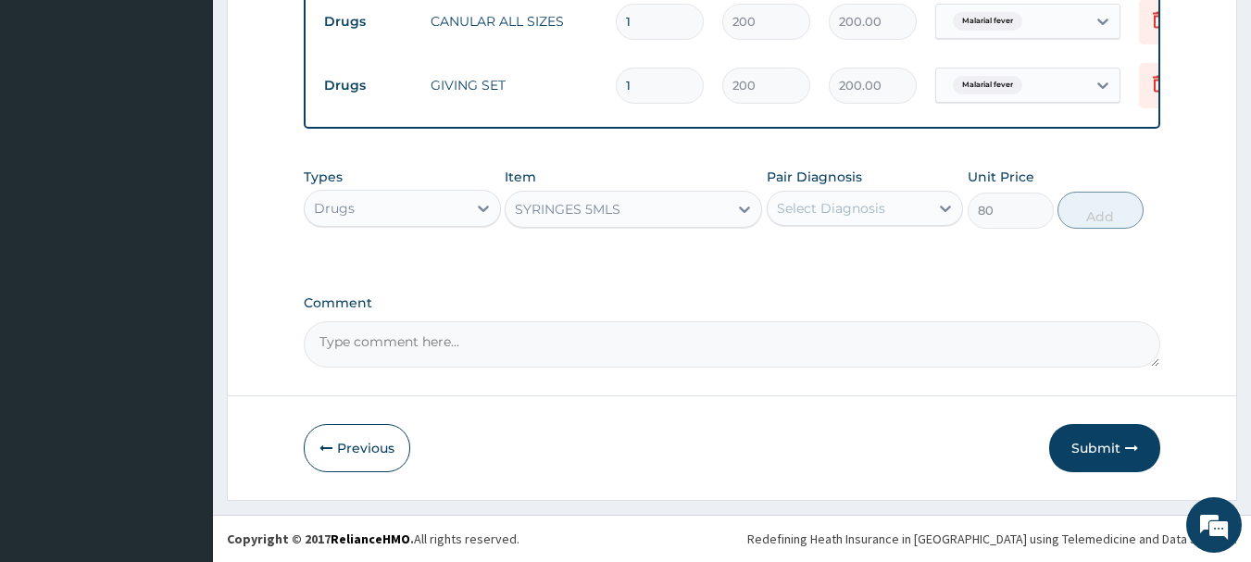
click at [804, 211] on div "Select Diagnosis" at bounding box center [831, 208] width 108 height 19
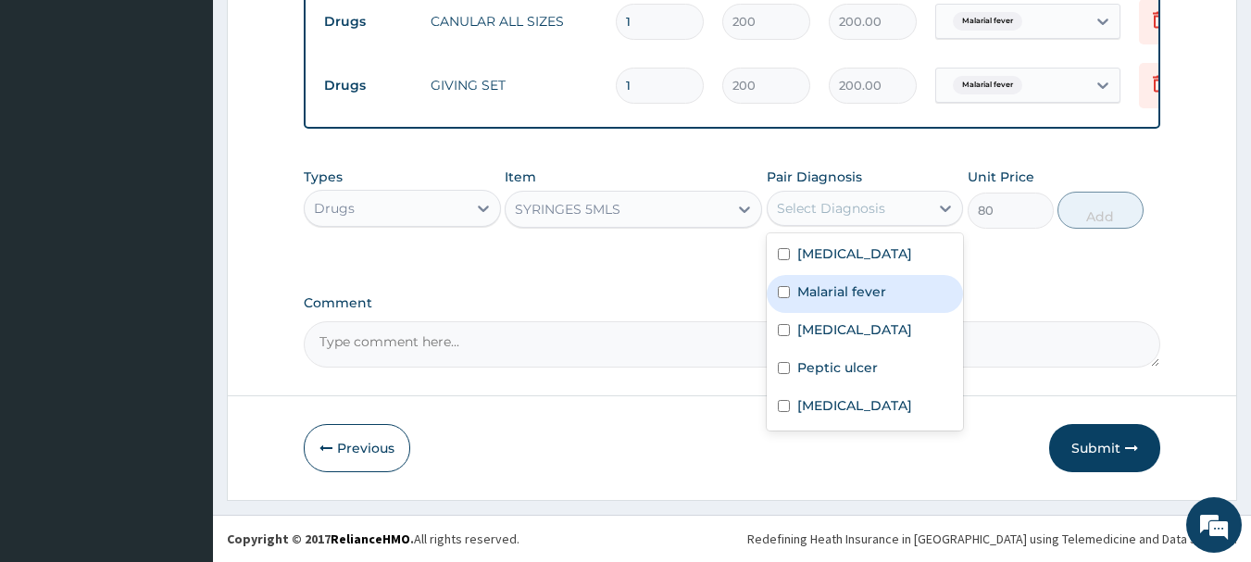
click at [809, 291] on label "Malarial fever" at bounding box center [841, 291] width 89 height 19
checkbox input "true"
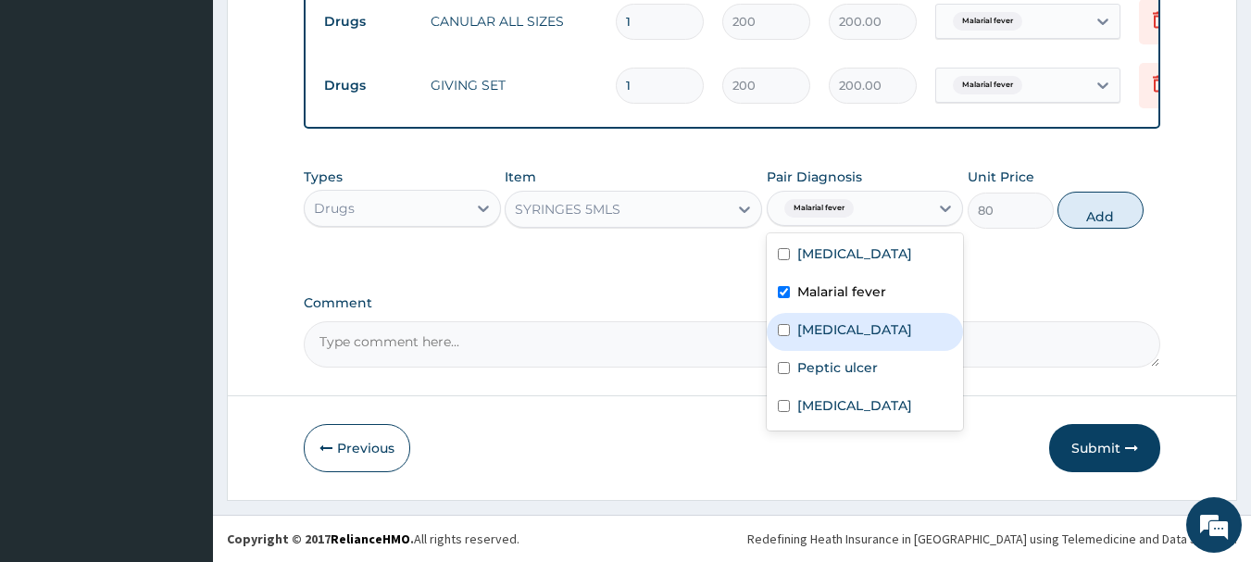
drag, startPoint x: 801, startPoint y: 336, endPoint x: 831, endPoint y: 336, distance: 29.6
click at [801, 337] on label "Upper respiratory infection" at bounding box center [854, 329] width 115 height 19
checkbox input "true"
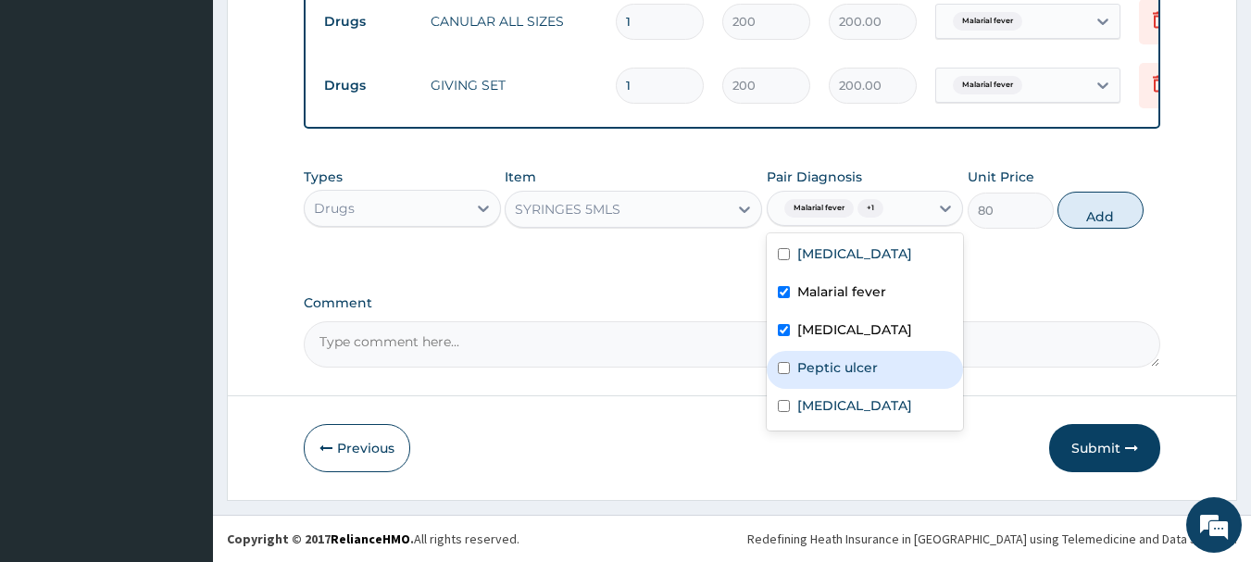
drag, startPoint x: 824, startPoint y: 387, endPoint x: 913, endPoint y: 350, distance: 96.3
click at [825, 377] on label "Peptic ulcer" at bounding box center [837, 367] width 81 height 19
checkbox input "true"
click at [1073, 212] on button "Add" at bounding box center [1100, 210] width 86 height 37
type input "0"
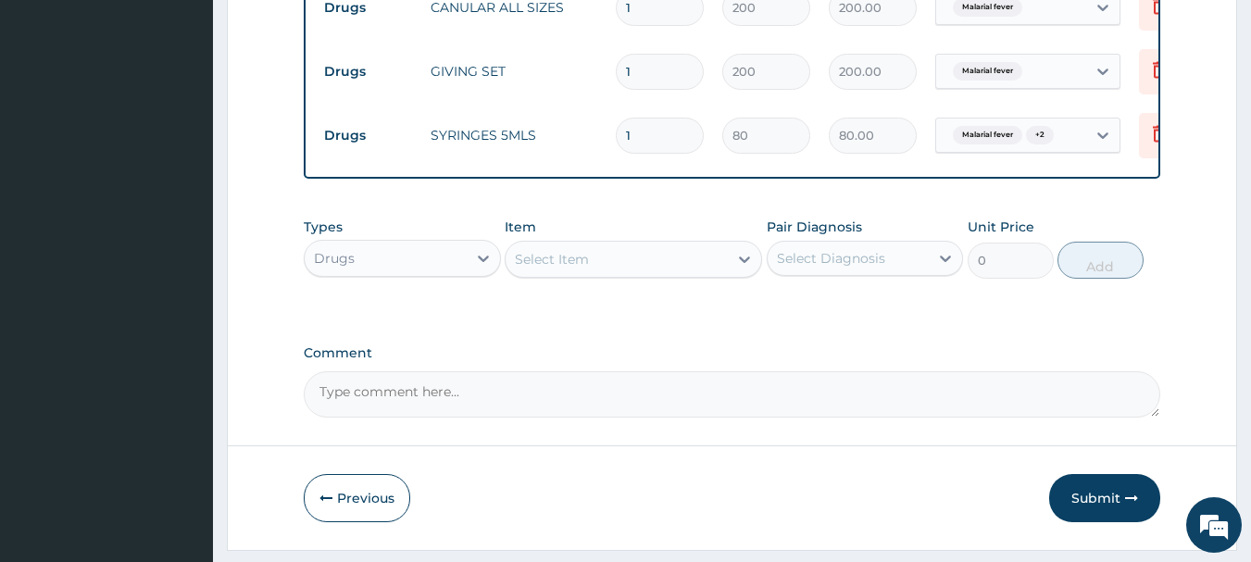
type input "0.00"
type input "8"
type input "640.00"
type input "0.00"
type input "6"
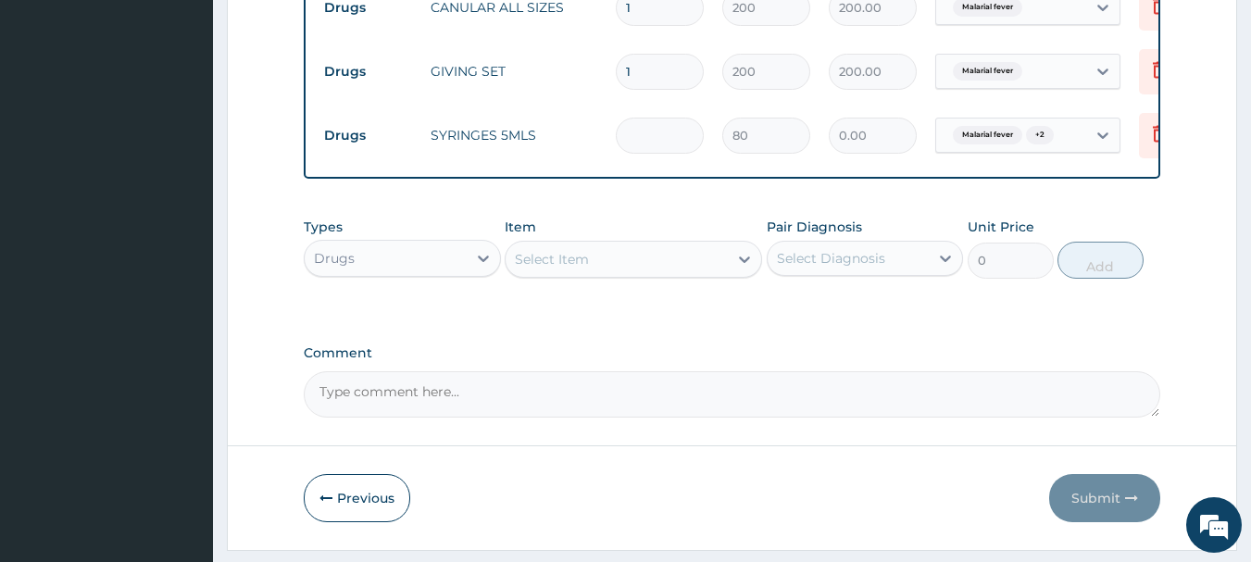
type input "480.00"
type input "6"
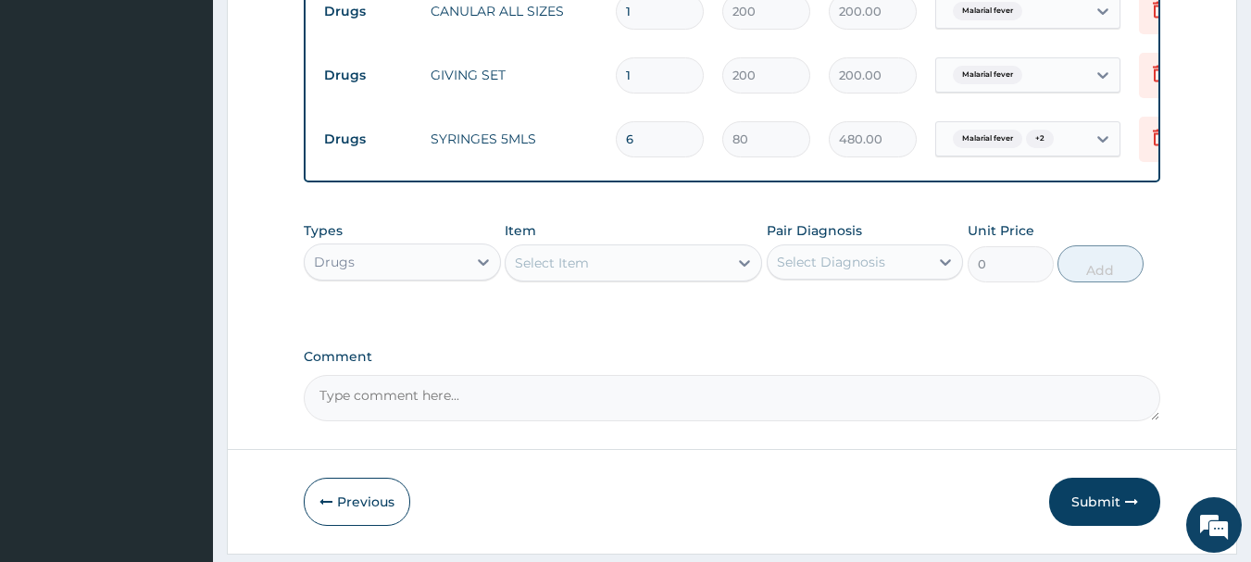
scroll to position [1816, 0]
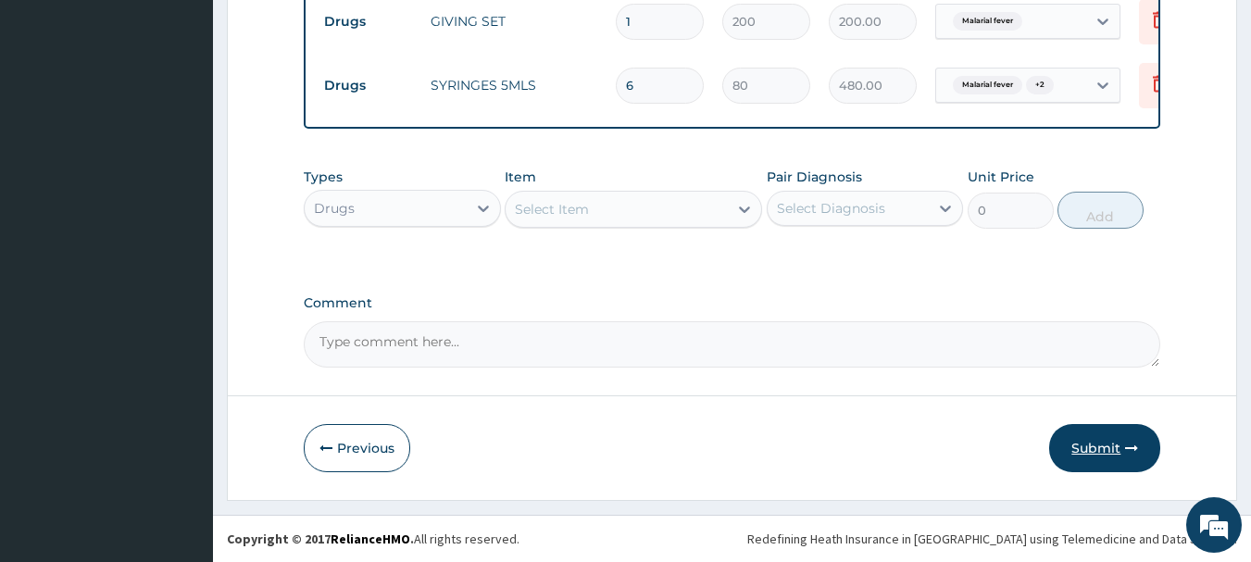
click at [1071, 443] on button "Submit" at bounding box center [1104, 448] width 111 height 48
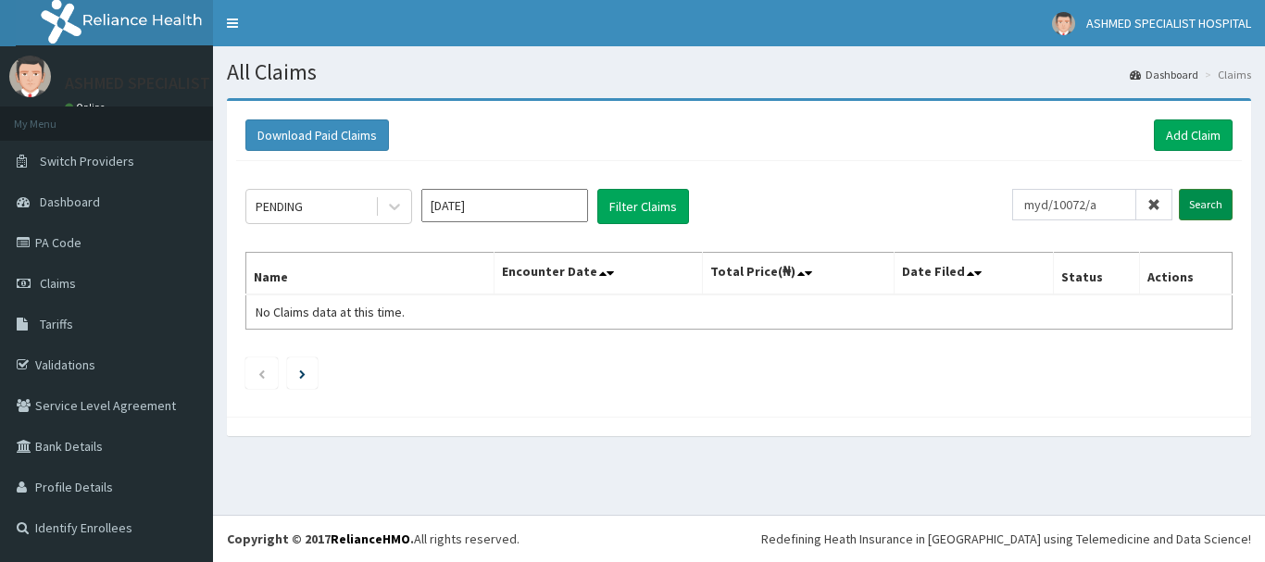
type input "myd/10072/a"
click at [1195, 200] on input "Search" at bounding box center [1206, 204] width 54 height 31
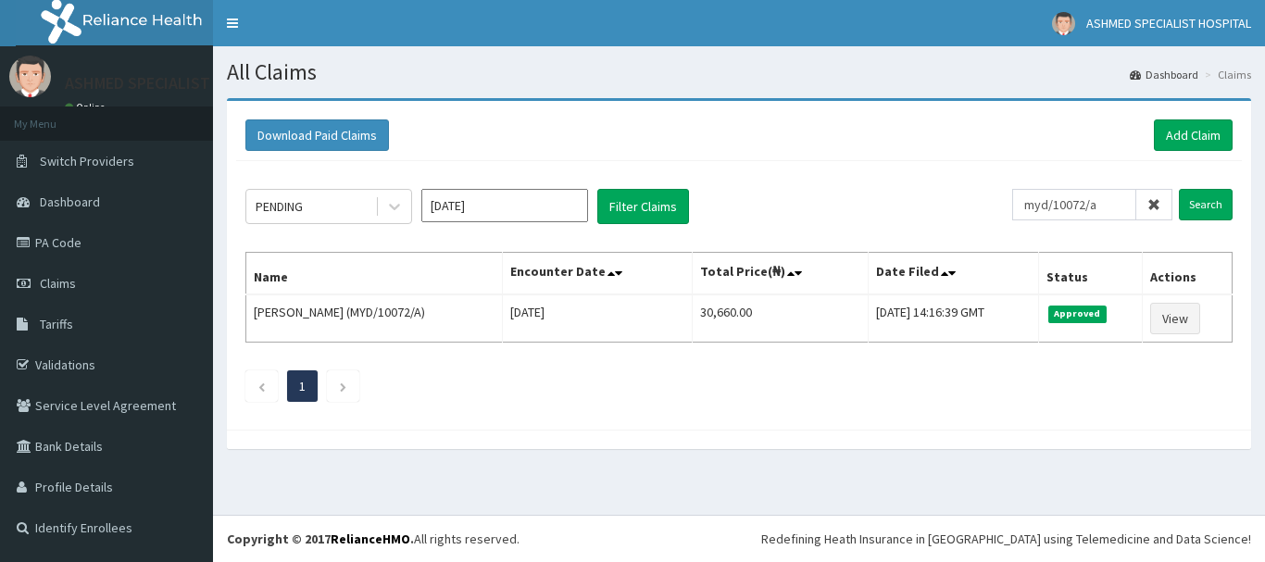
click at [1191, 119] on div "Download Paid Claims Add Claim" at bounding box center [739, 135] width 1006 height 51
click at [1177, 136] on link "Add Claim" at bounding box center [1193, 134] width 79 height 31
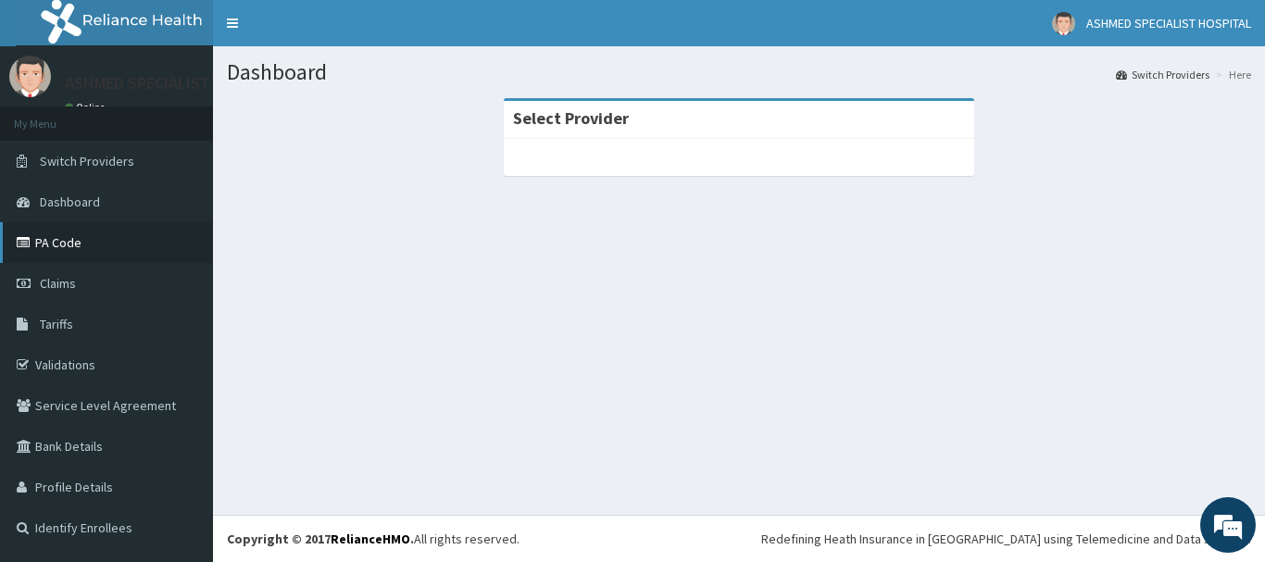
click at [72, 242] on link "PA Code" at bounding box center [106, 242] width 213 height 41
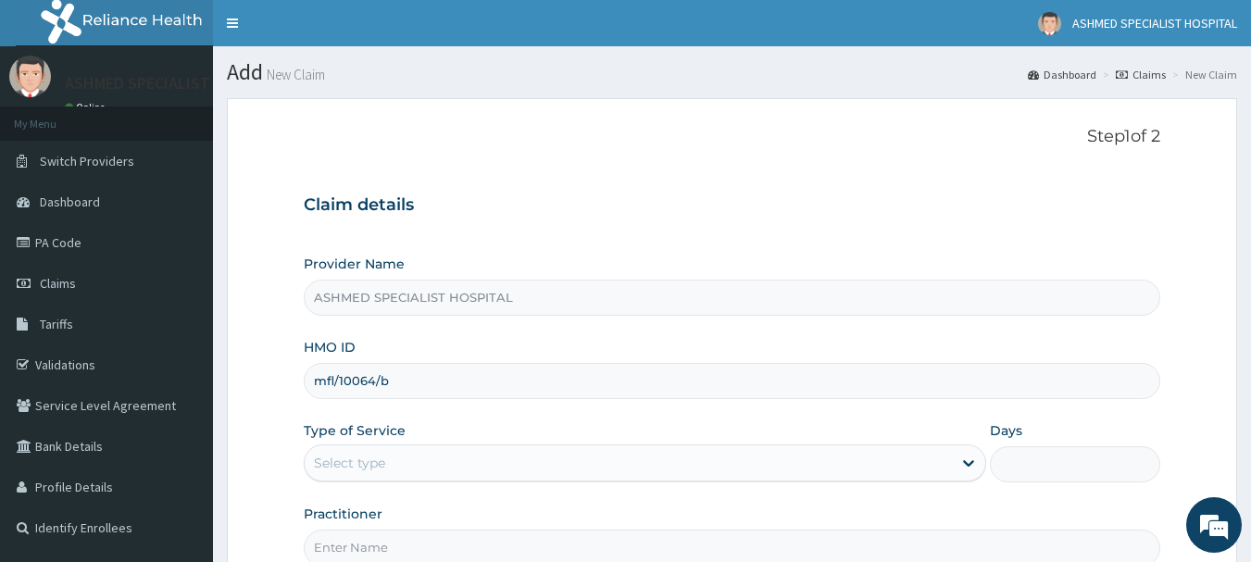
type input "mfl/10064/b"
click at [385, 455] on div "Select type" at bounding box center [628, 463] width 647 height 30
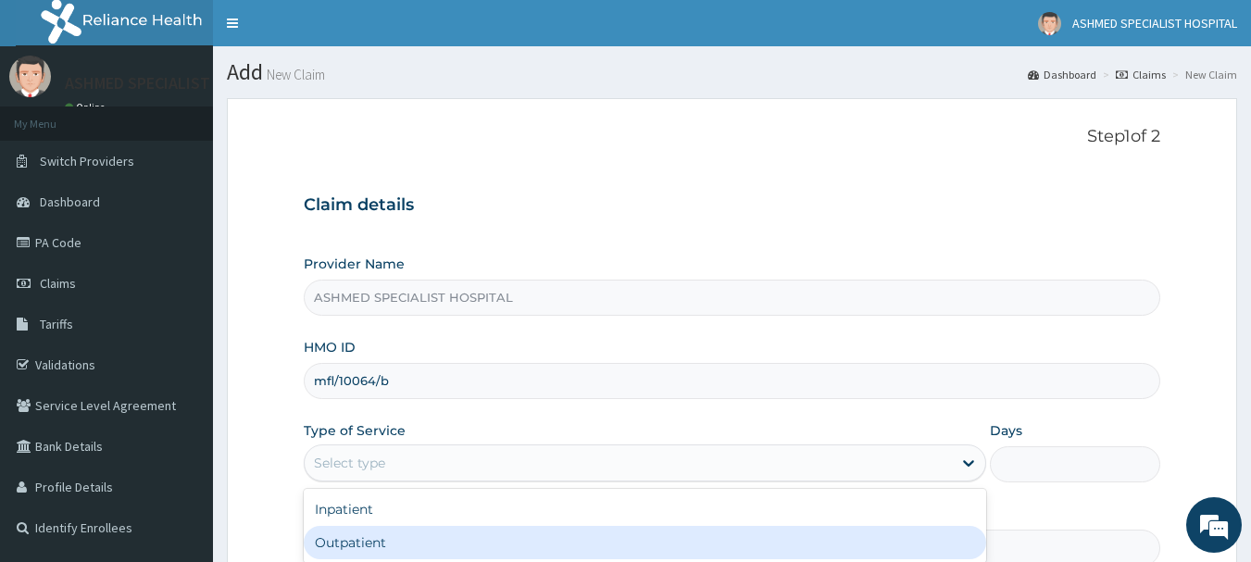
click at [351, 538] on div "Outpatient" at bounding box center [645, 542] width 682 height 33
type input "1"
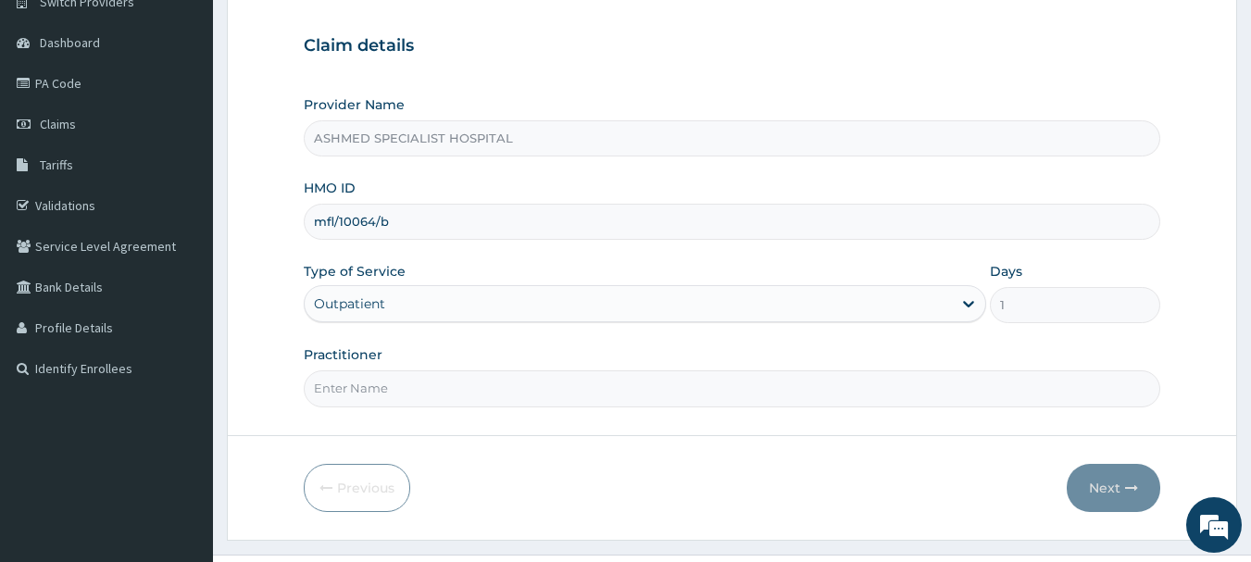
scroll to position [199, 0]
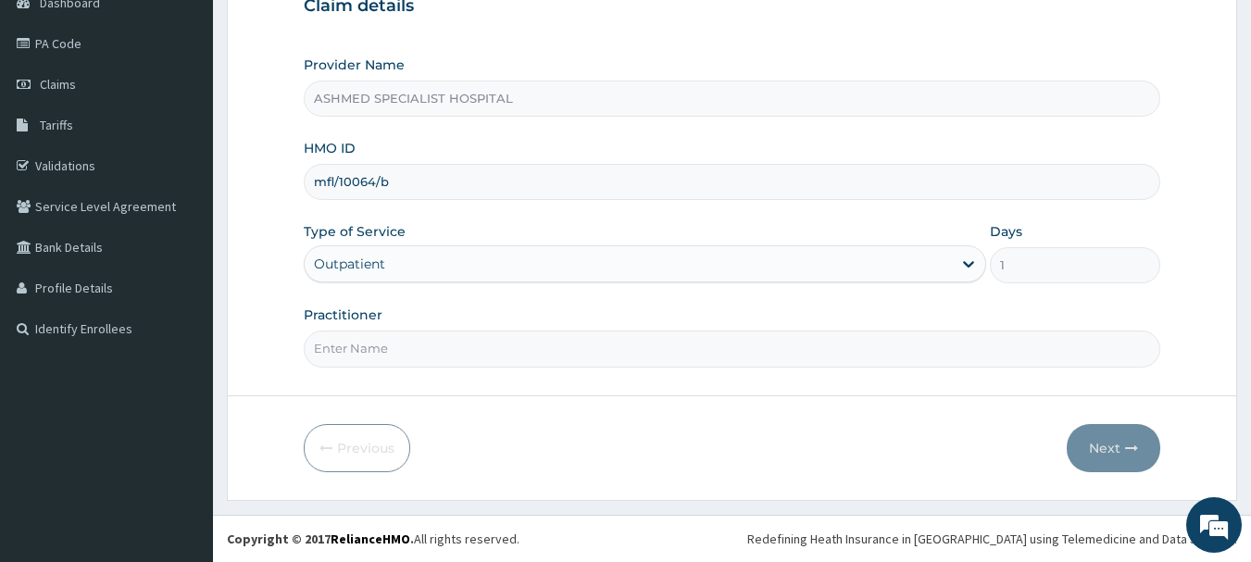
click at [445, 344] on input "Practitioner" at bounding box center [732, 349] width 857 height 36
type input "DR. JEROME SUNDAY"
click at [1099, 453] on button "Next" at bounding box center [1114, 448] width 94 height 48
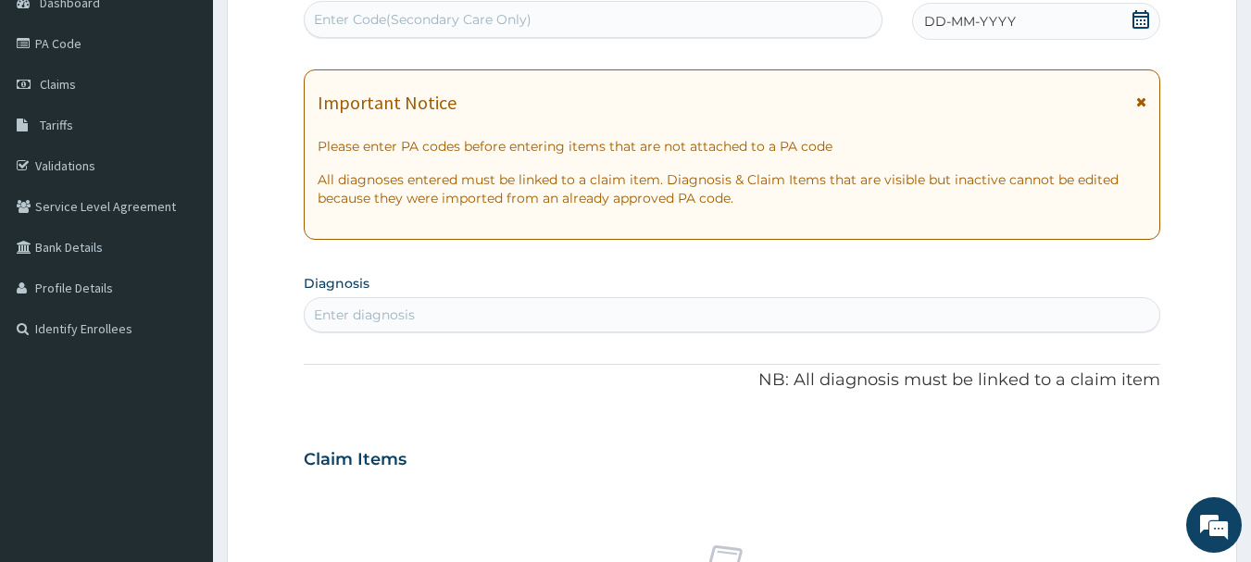
click at [1117, 16] on div "DD-MM-YYYY" at bounding box center [1036, 21] width 248 height 37
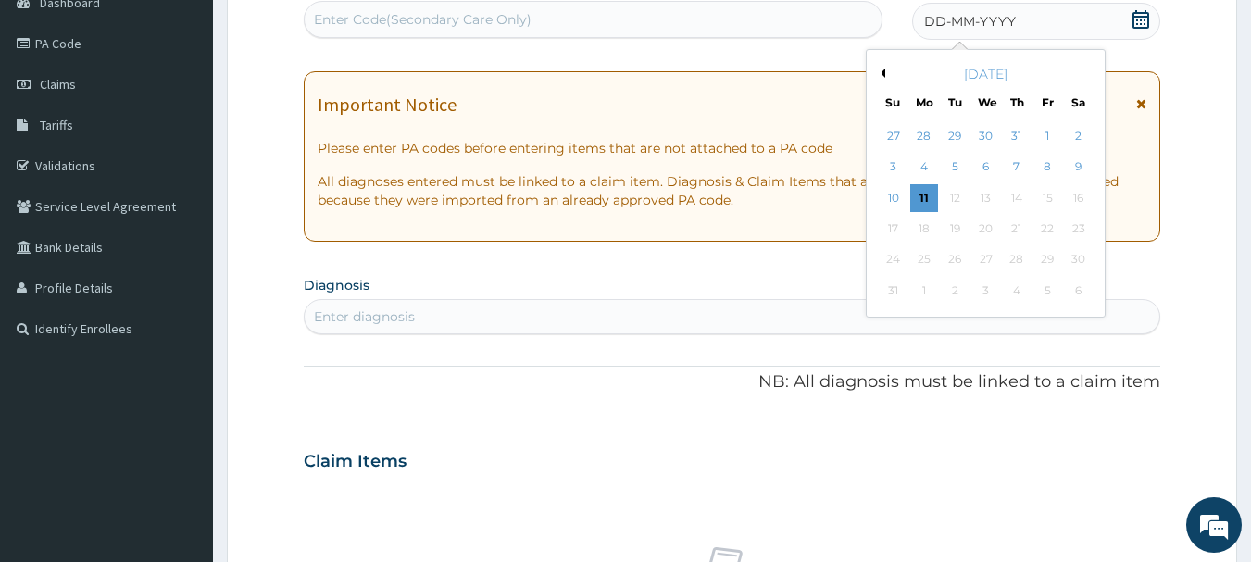
click at [882, 72] on button "Previous Month" at bounding box center [880, 73] width 9 height 9
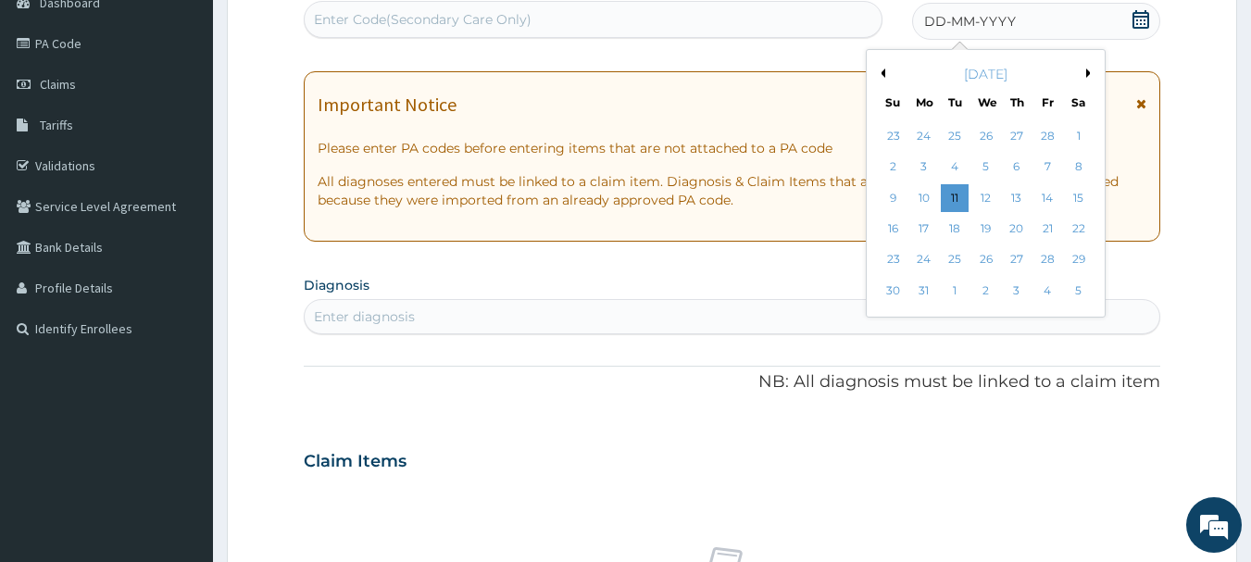
click at [882, 72] on button "Previous Month" at bounding box center [880, 73] width 9 height 9
click at [1091, 72] on button "Next Month" at bounding box center [1090, 73] width 9 height 9
click at [1080, 134] on div "1" at bounding box center [1079, 136] width 28 height 28
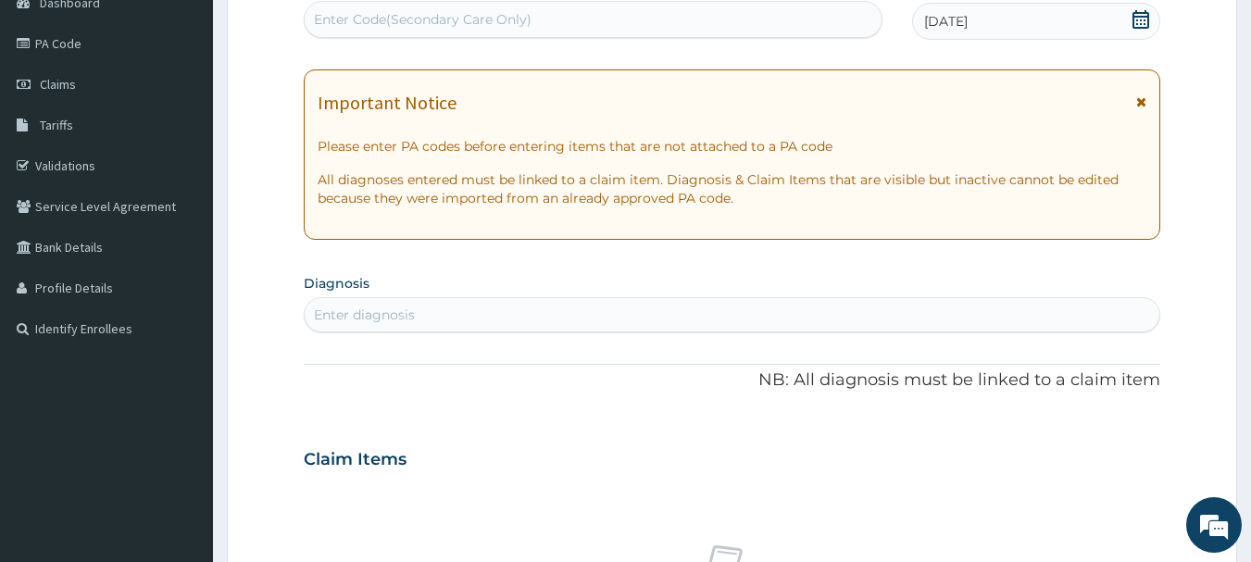
click at [554, 6] on div "Enter Code(Secondary Care Only)" at bounding box center [594, 20] width 578 height 30
click at [418, 11] on div "Enter Code(Secondary Care Only)" at bounding box center [423, 19] width 218 height 19
paste input "V"
type input "V"
paste input "text"
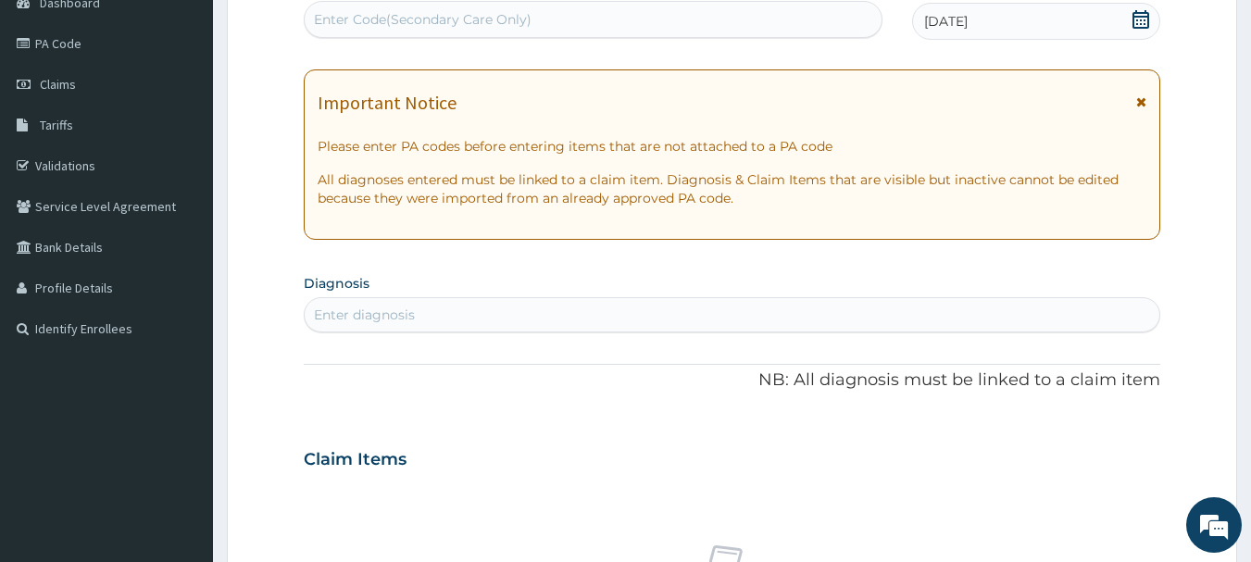
paste input "PA/5FC1F1"
type input "PA/5FC1F1"
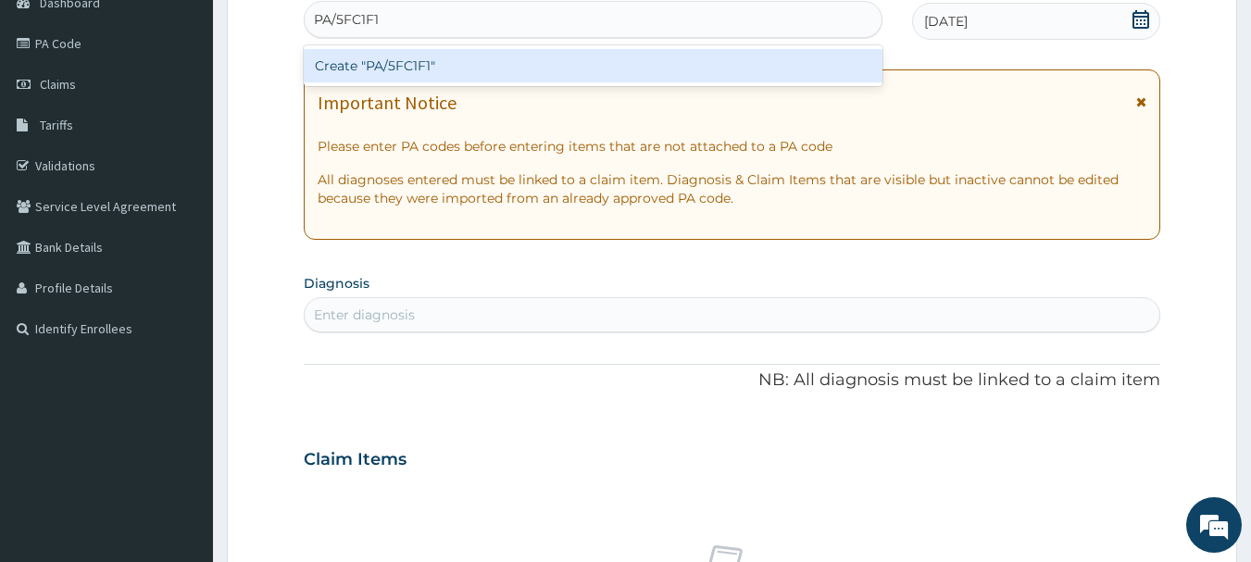
click at [402, 63] on div "Create "PA/5FC1F1"" at bounding box center [594, 65] width 580 height 33
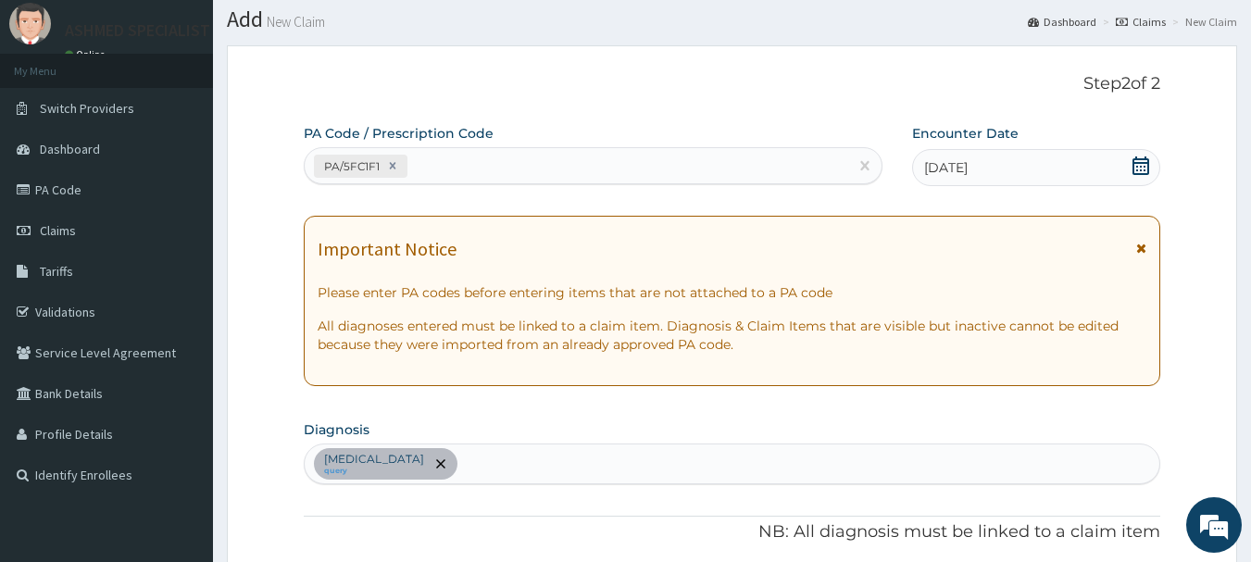
scroll to position [50, 0]
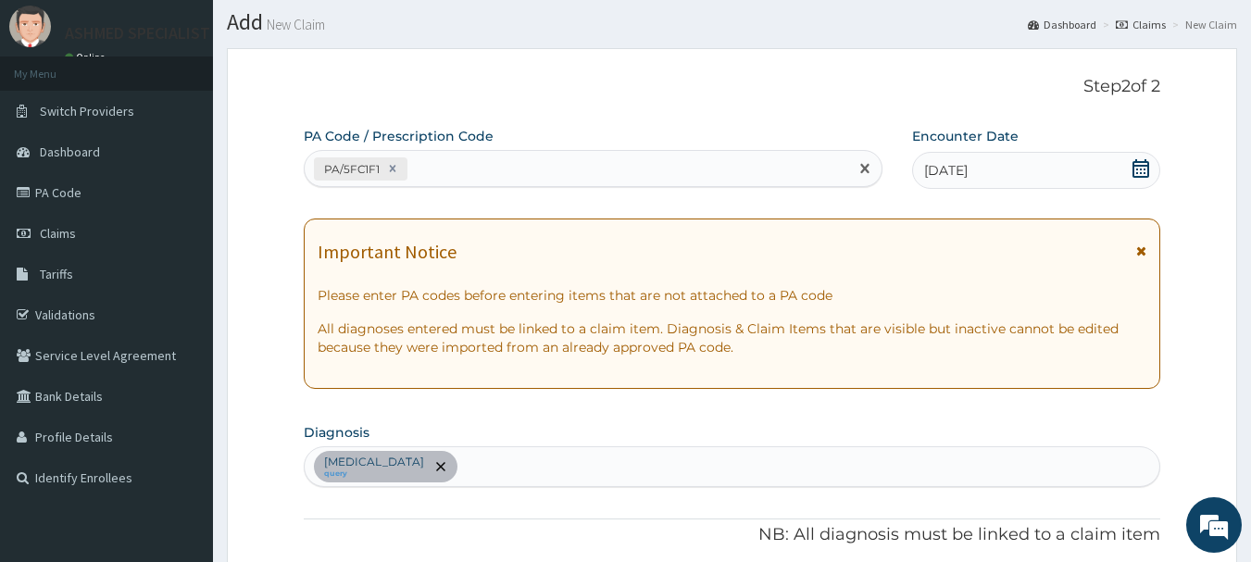
click at [480, 165] on div "PA/5FC1F1" at bounding box center [577, 169] width 544 height 31
paste input "PA/5AD3FB"
type input "PA/5AD3FB"
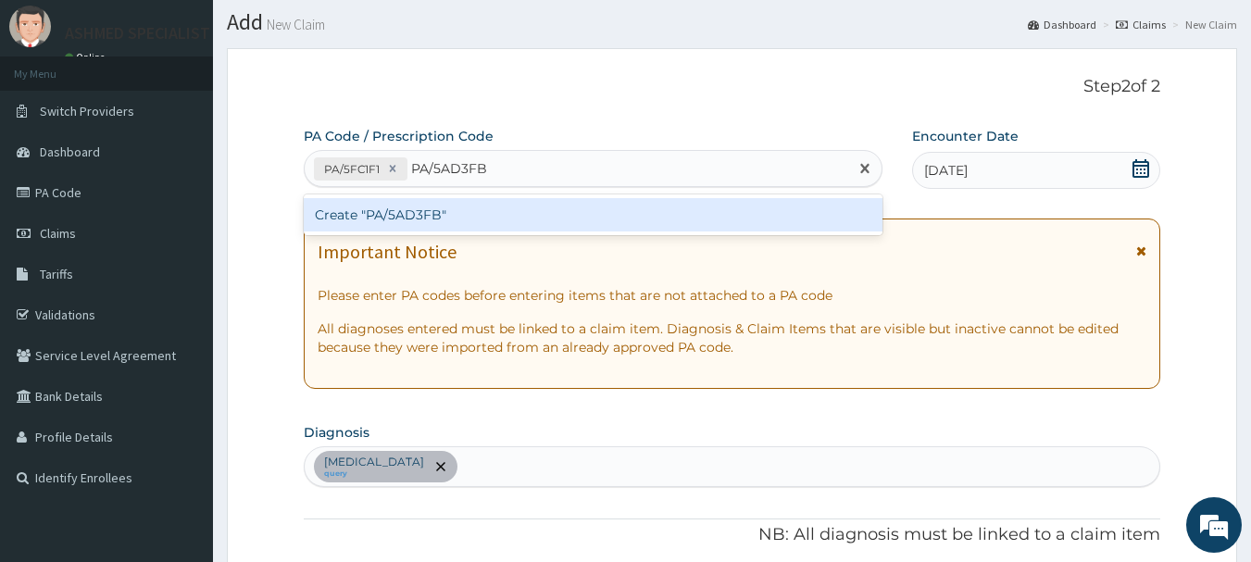
click at [436, 218] on div "Create "PA/5AD3FB"" at bounding box center [594, 214] width 580 height 33
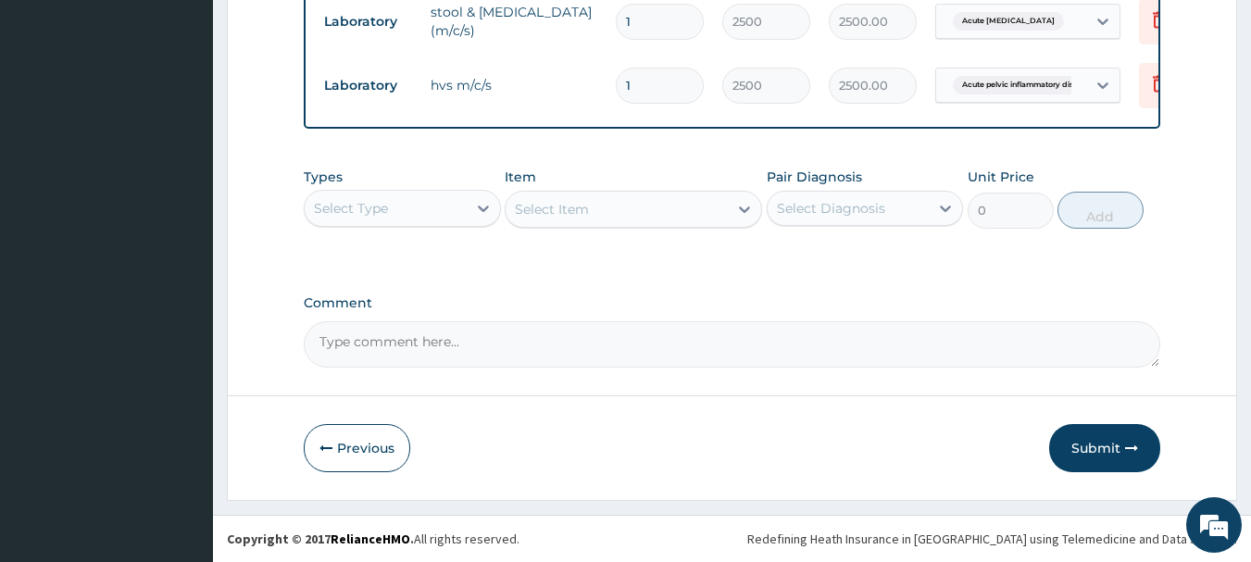
scroll to position [827, 0]
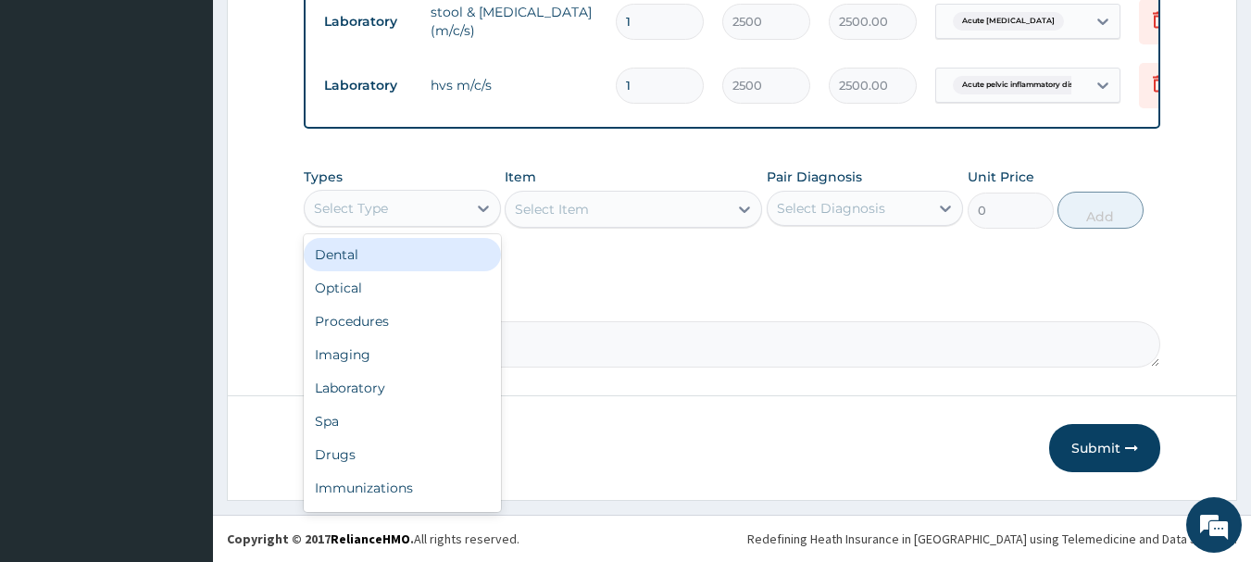
click at [426, 204] on div "Select Type" at bounding box center [386, 209] width 162 height 30
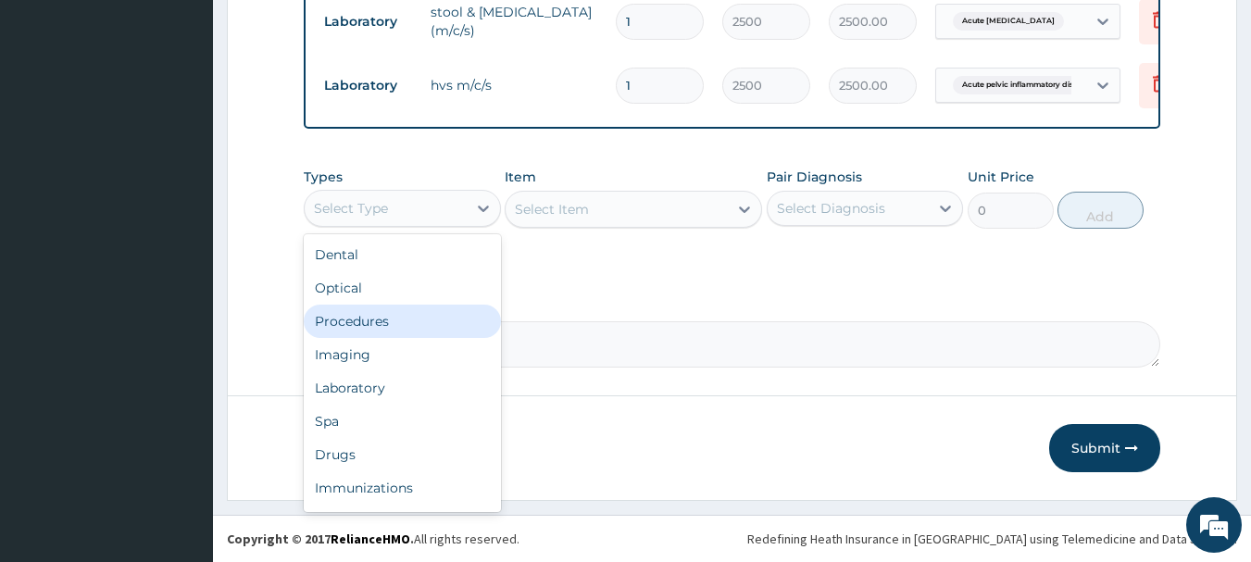
click at [365, 317] on div "Procedures" at bounding box center [402, 321] width 197 height 33
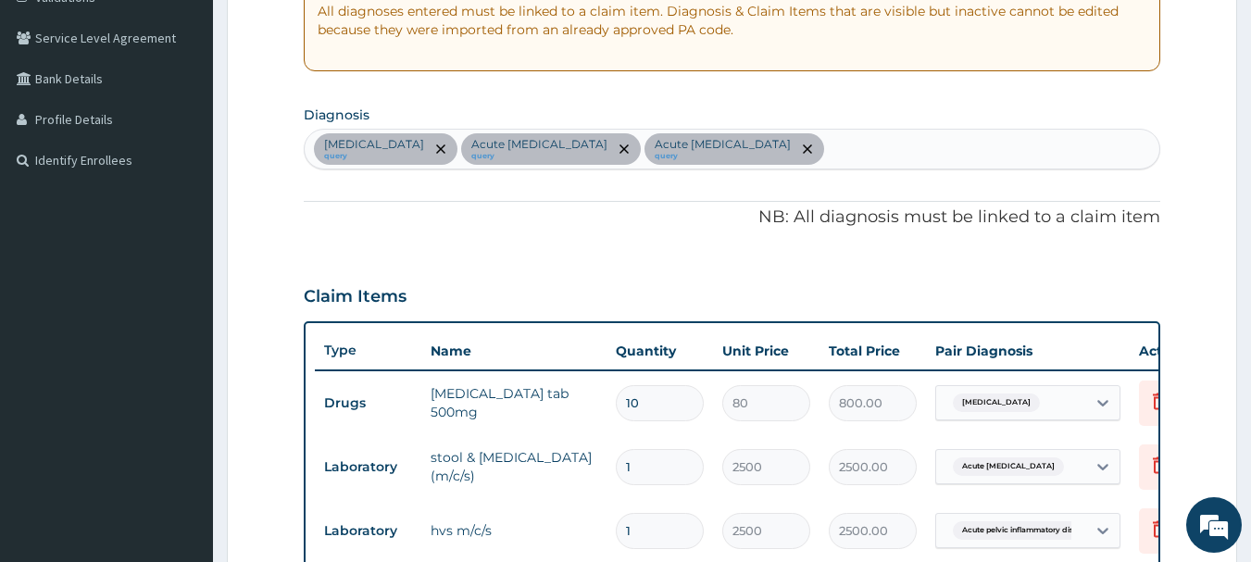
scroll to position [350, 0]
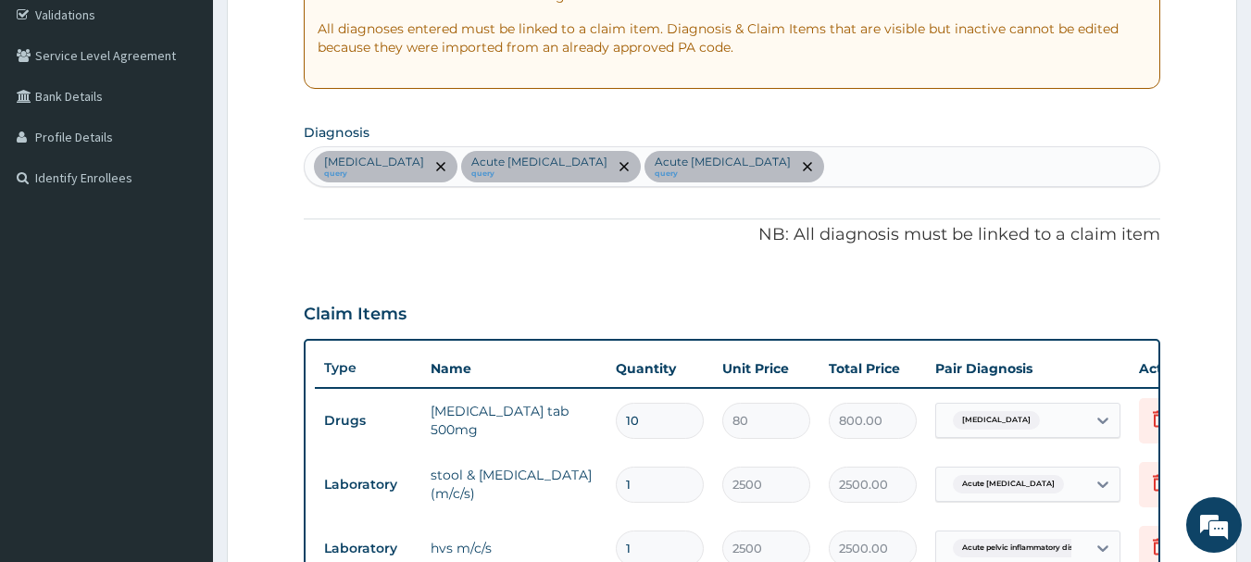
click at [981, 156] on div "Cystitis query Acute urinary tract infection query Acute pelvic inflammatory di…" at bounding box center [733, 166] width 856 height 39
type input "malaria"
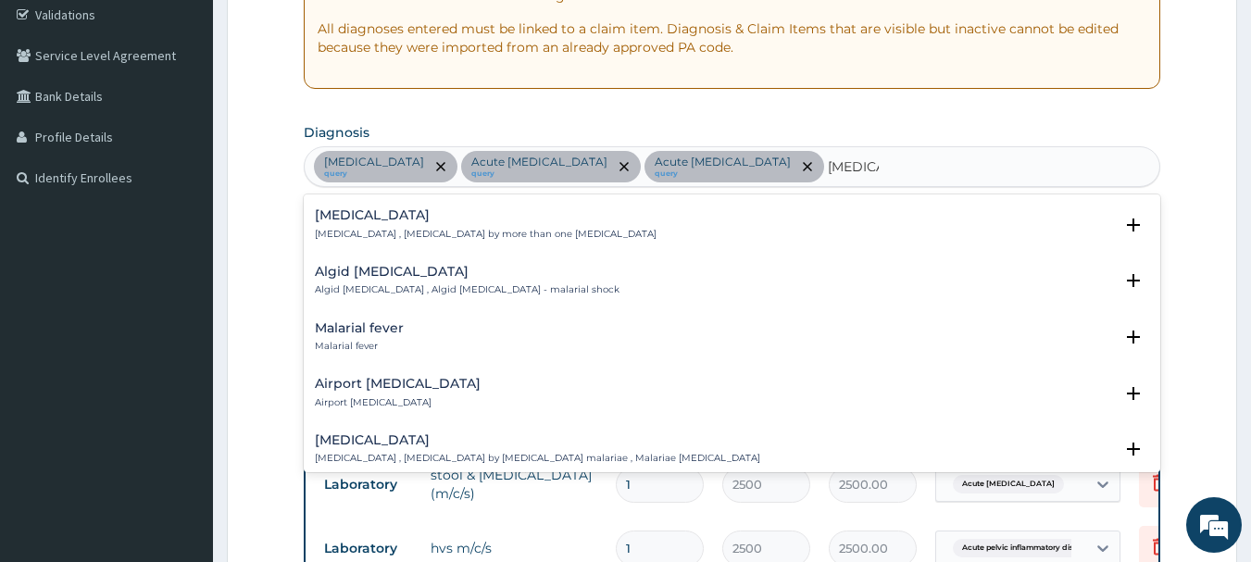
scroll to position [185, 0]
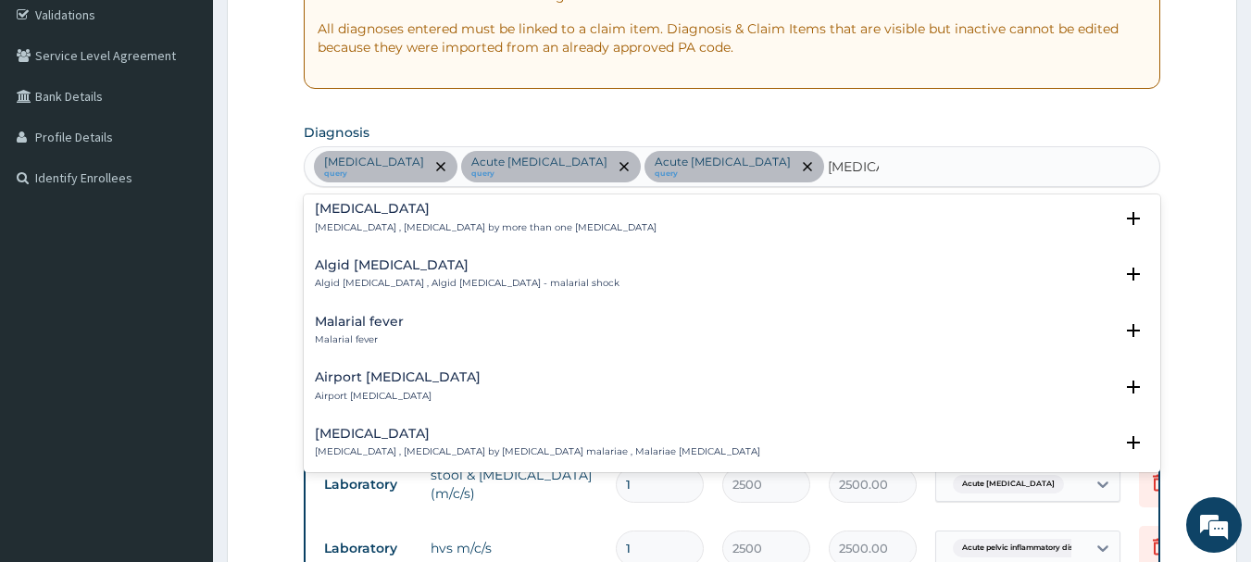
click at [380, 315] on h4 "Malarial fever" at bounding box center [359, 322] width 89 height 14
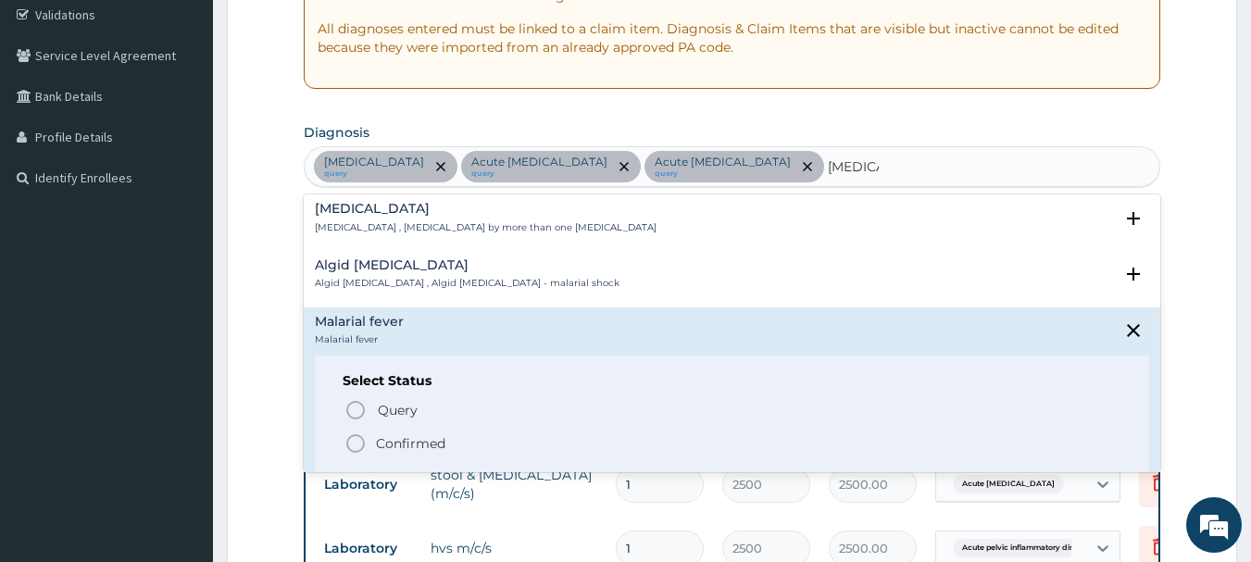
click at [355, 432] on icon "status option filled" at bounding box center [355, 443] width 22 height 22
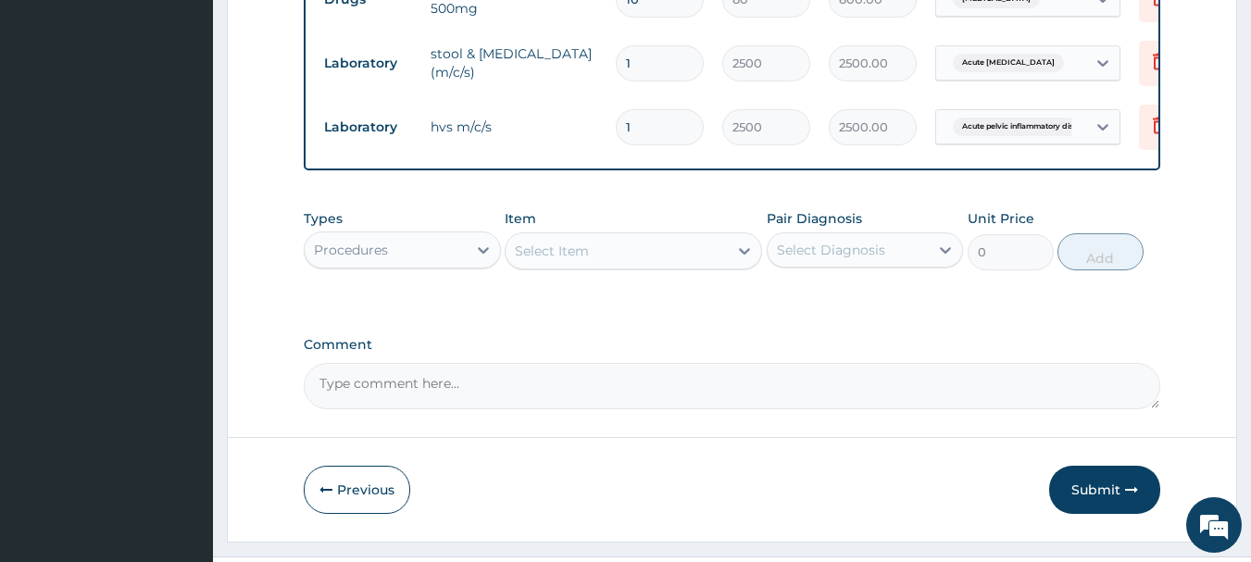
scroll to position [827, 0]
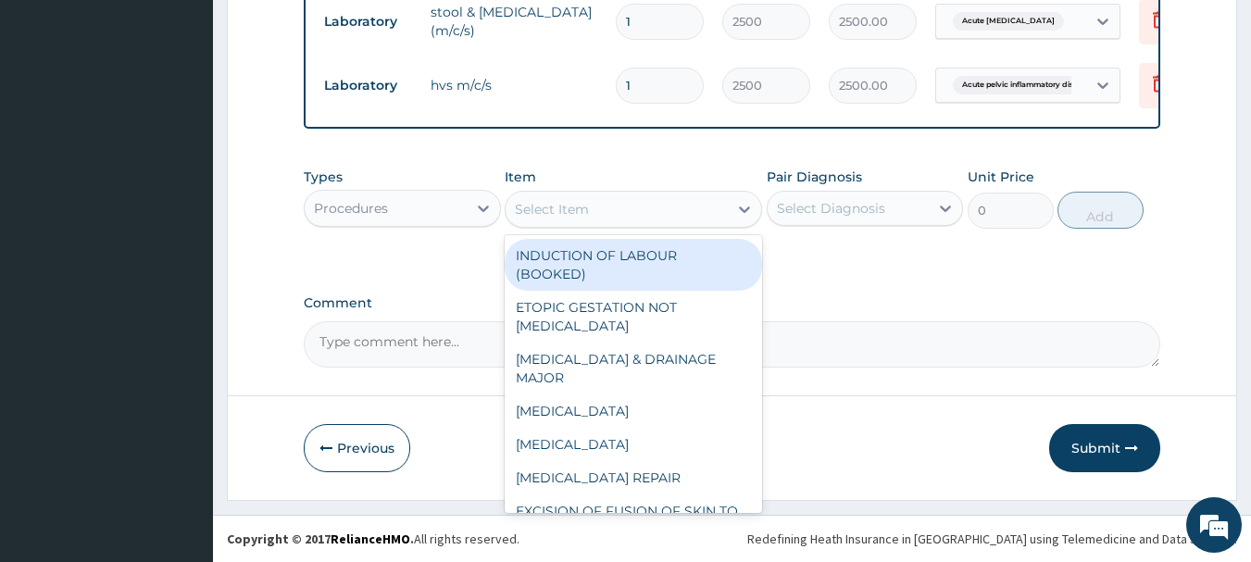
click at [644, 203] on div "Select Item" at bounding box center [617, 209] width 222 height 30
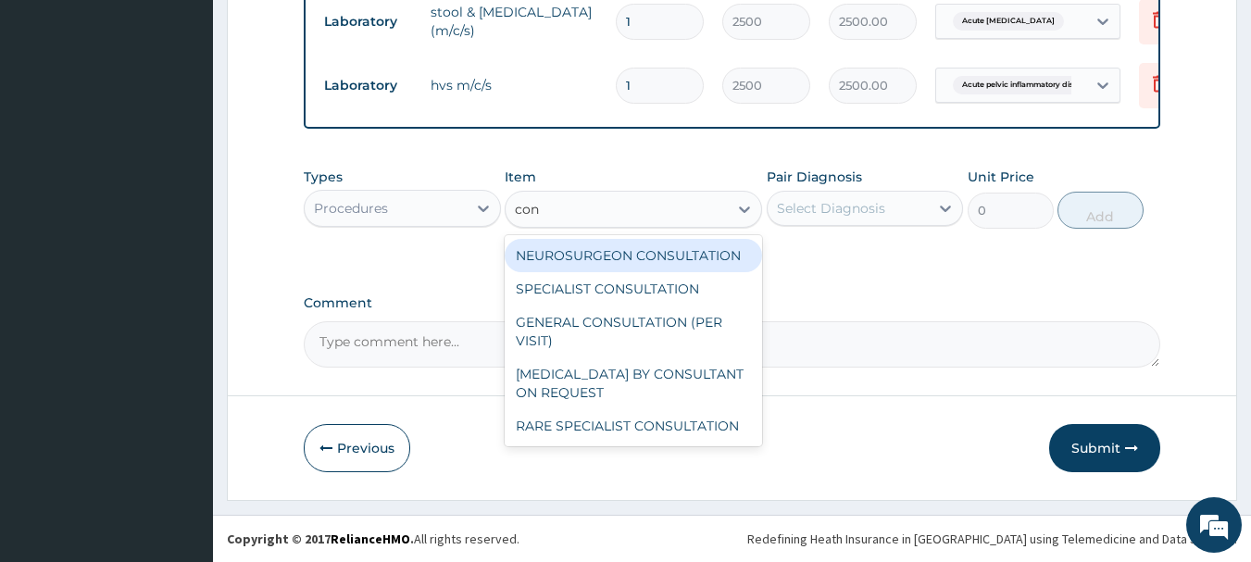
type input "cons"
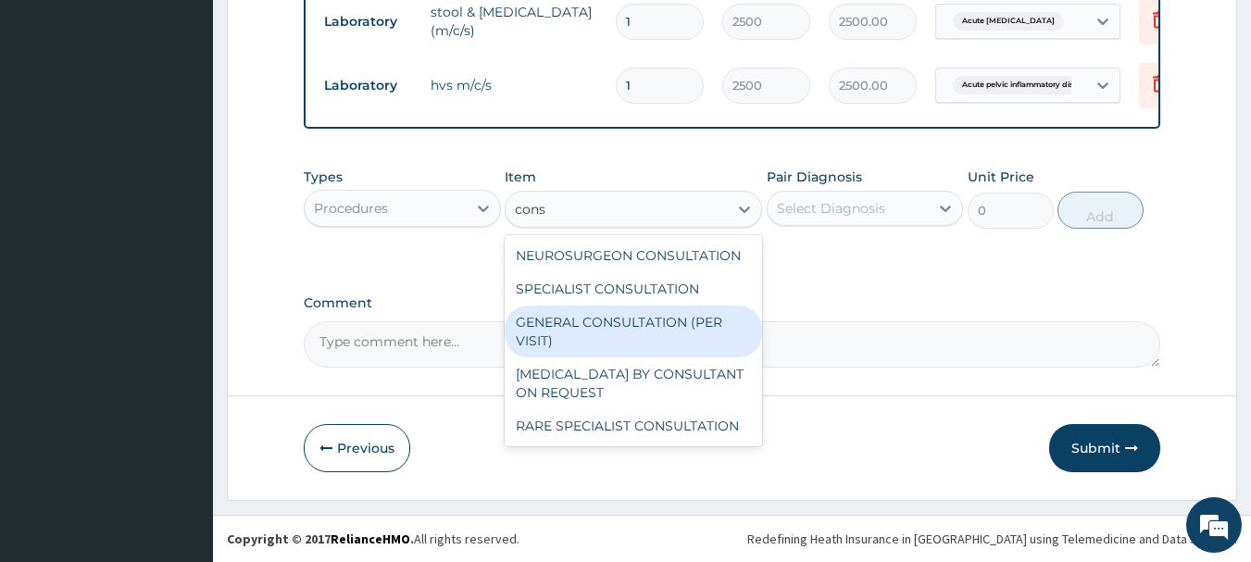
click at [585, 343] on div "GENERAL CONSULTATION (PER VISIT)" at bounding box center [633, 332] width 257 height 52
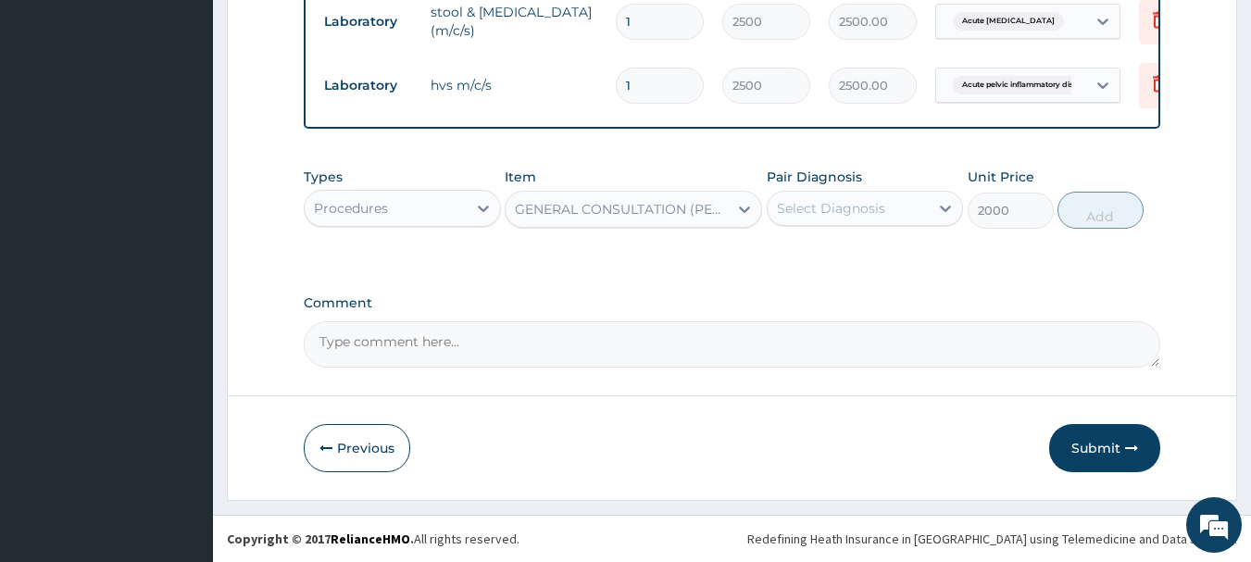
type input "2000"
click at [877, 198] on div "Select Diagnosis" at bounding box center [849, 209] width 162 height 30
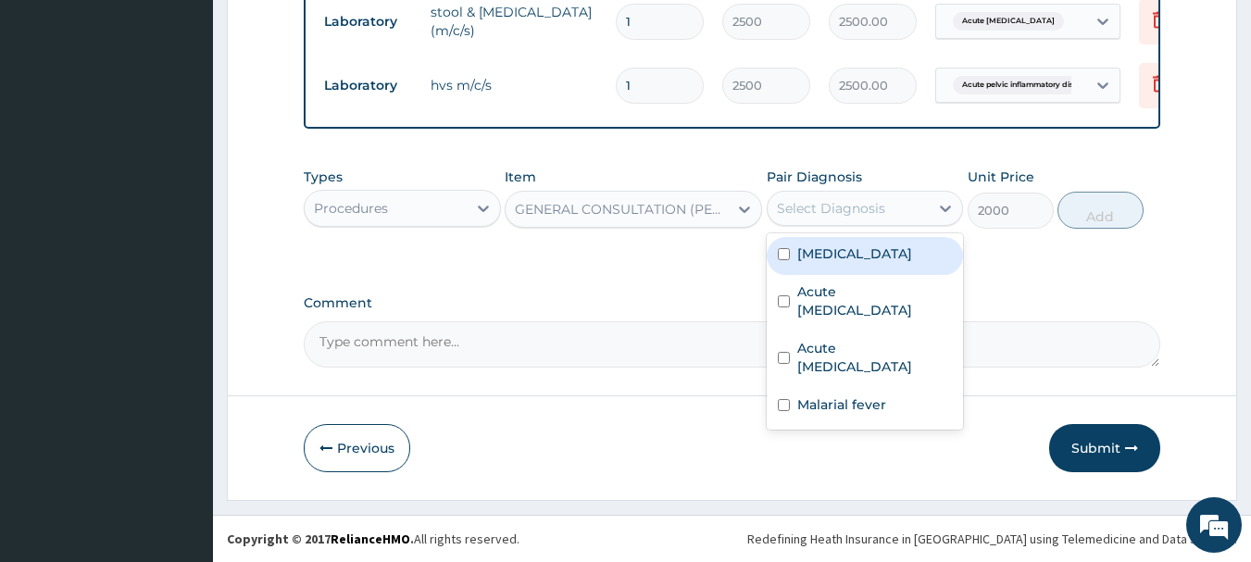
click at [844, 258] on label "Cystitis" at bounding box center [854, 253] width 115 height 19
checkbox input "true"
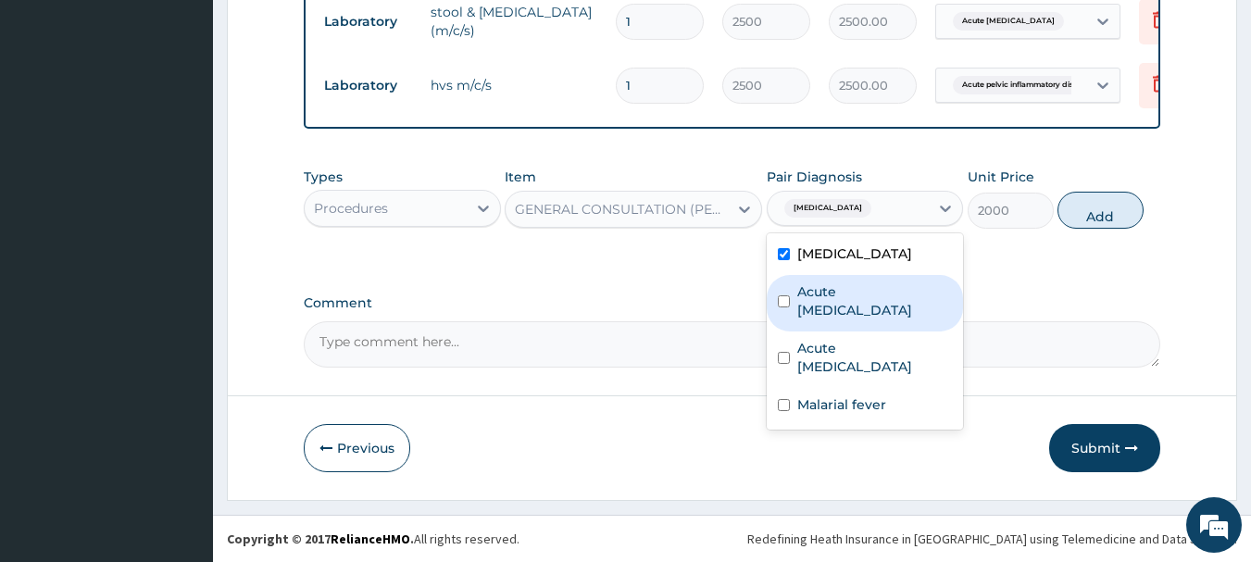
drag, startPoint x: 834, startPoint y: 295, endPoint x: 832, endPoint y: 312, distance: 16.9
click at [833, 296] on label "Acute urinary tract infection" at bounding box center [875, 300] width 156 height 37
checkbox input "true"
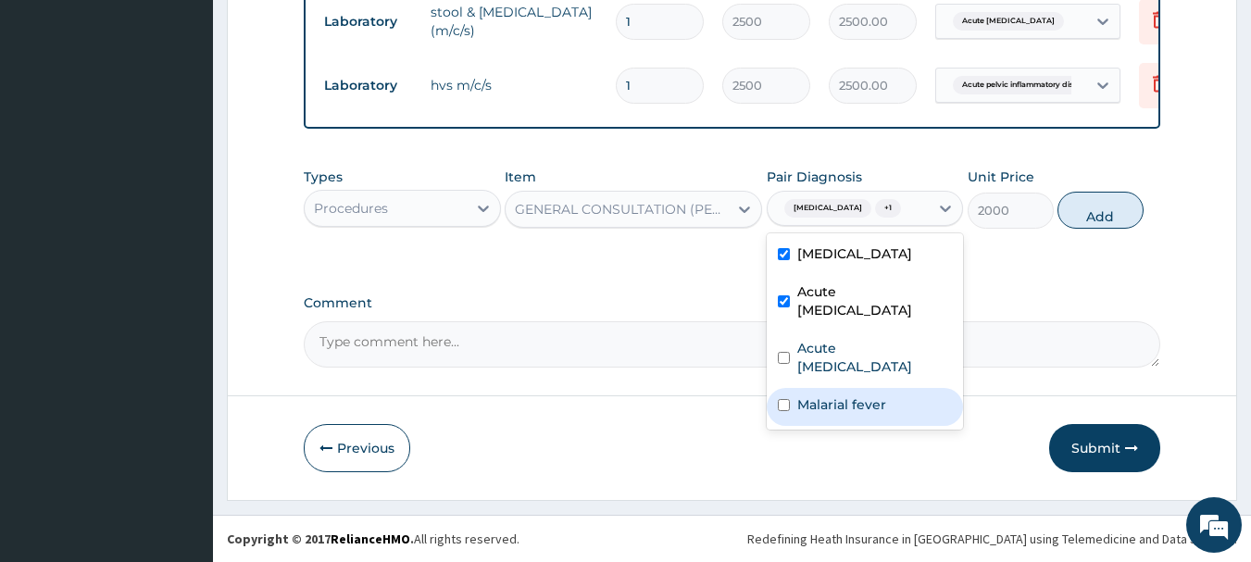
click at [829, 389] on div "Malarial fever" at bounding box center [865, 407] width 197 height 38
checkbox input "true"
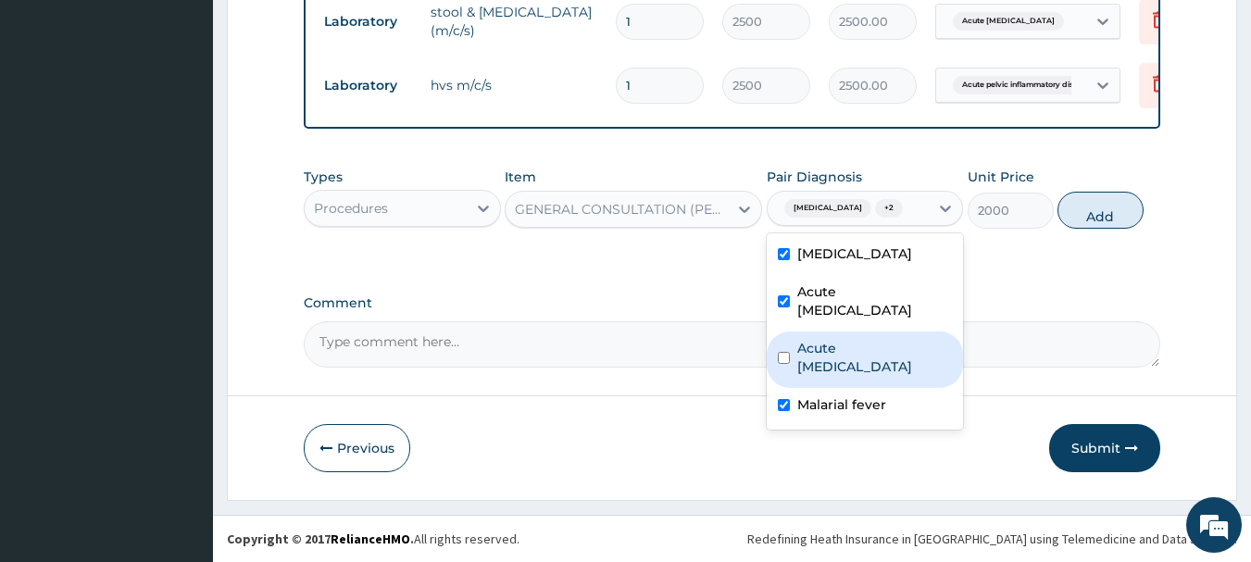
click at [829, 369] on label "Acute pelvic inflammatory disease" at bounding box center [875, 357] width 156 height 37
checkbox input "true"
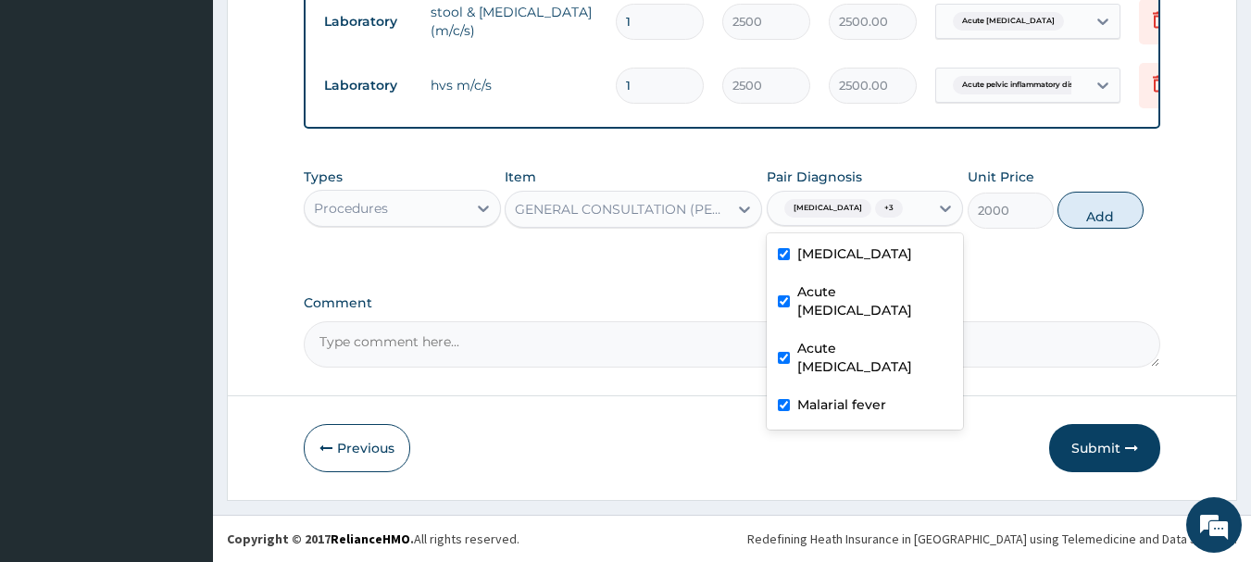
drag, startPoint x: 1108, startPoint y: 206, endPoint x: 1060, endPoint y: 211, distance: 48.5
click at [1107, 206] on button "Add" at bounding box center [1100, 210] width 86 height 37
type input "0"
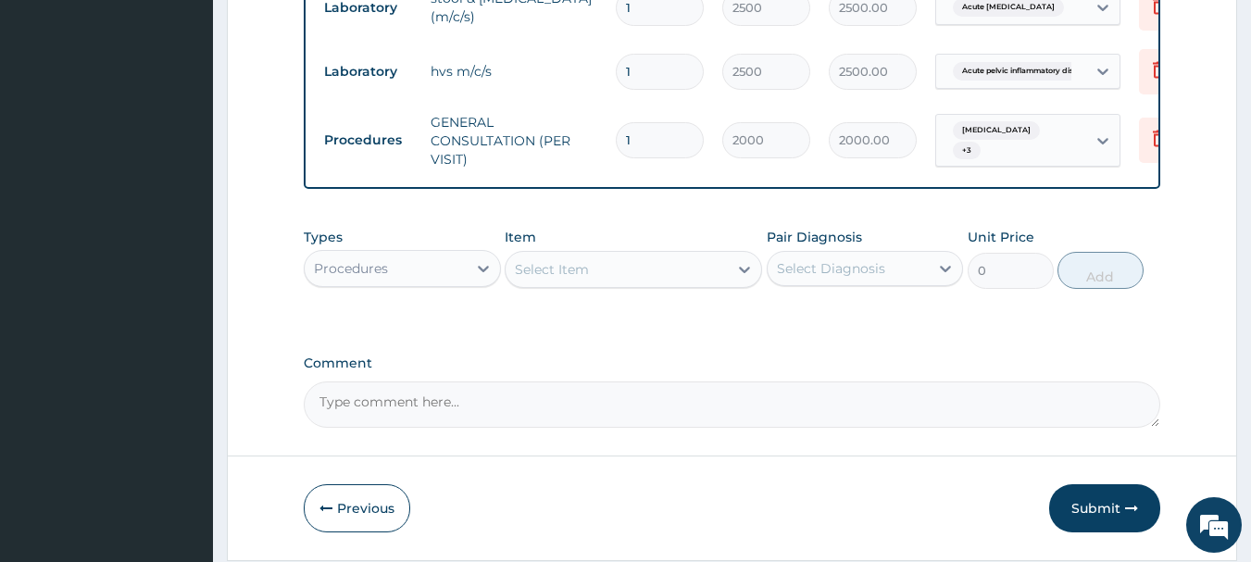
click at [399, 277] on div "Procedures" at bounding box center [386, 269] width 162 height 30
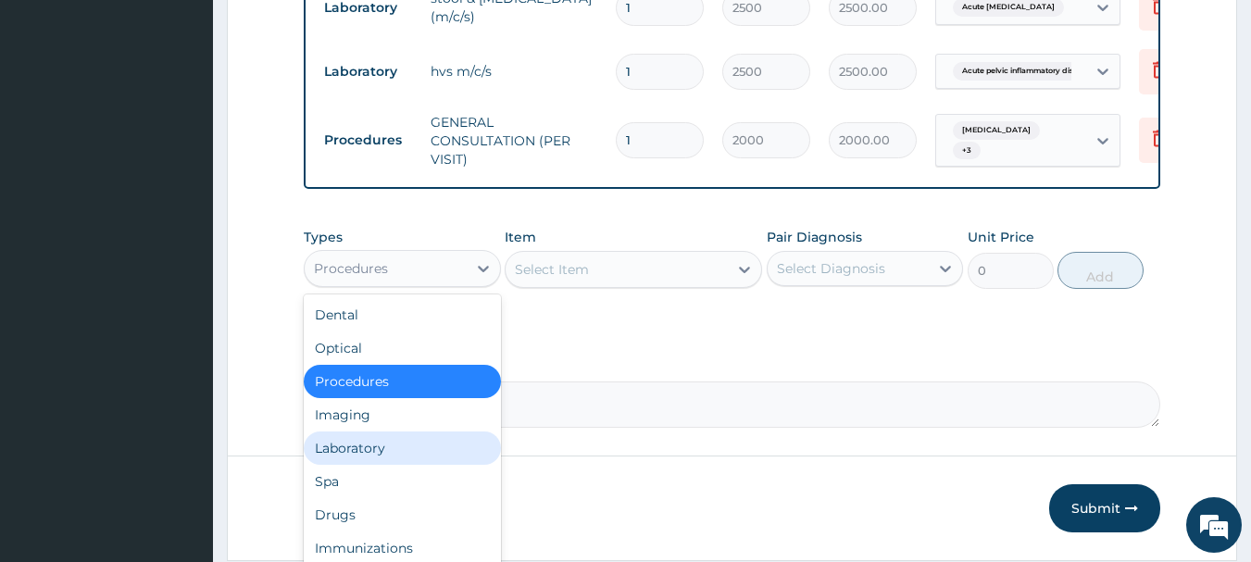
click at [307, 473] on div "Dental Optical Procedures Imaging Laboratory Spa Drugs Immunizations Others Gym" at bounding box center [402, 433] width 197 height 278
click at [344, 459] on div "Laboratory" at bounding box center [402, 448] width 197 height 33
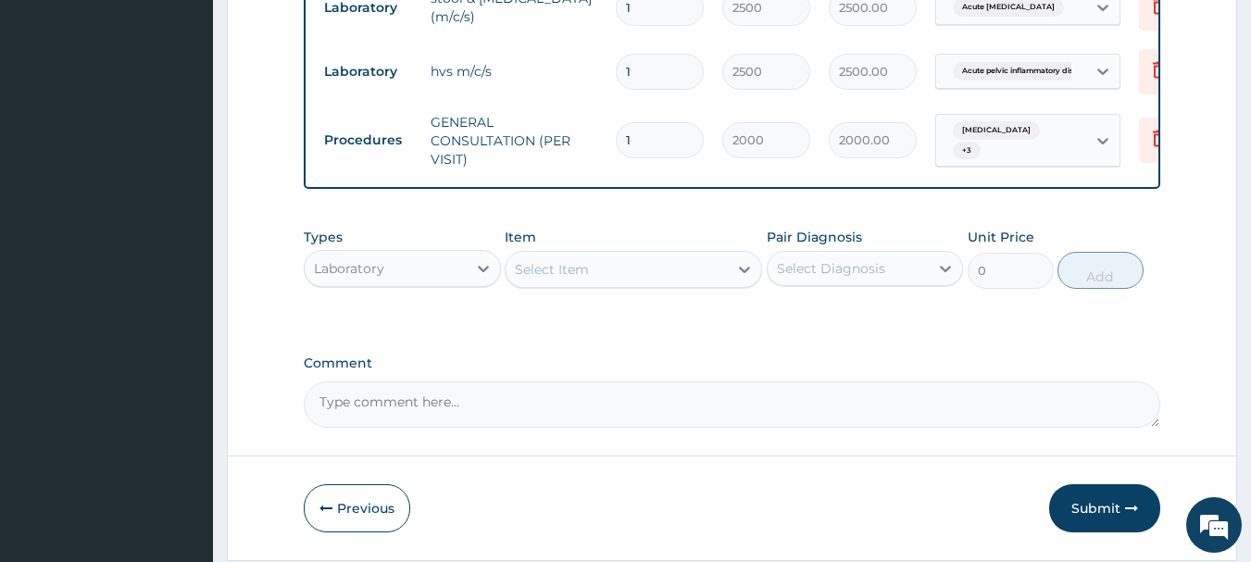
click at [662, 284] on div "Select Item" at bounding box center [617, 270] width 222 height 30
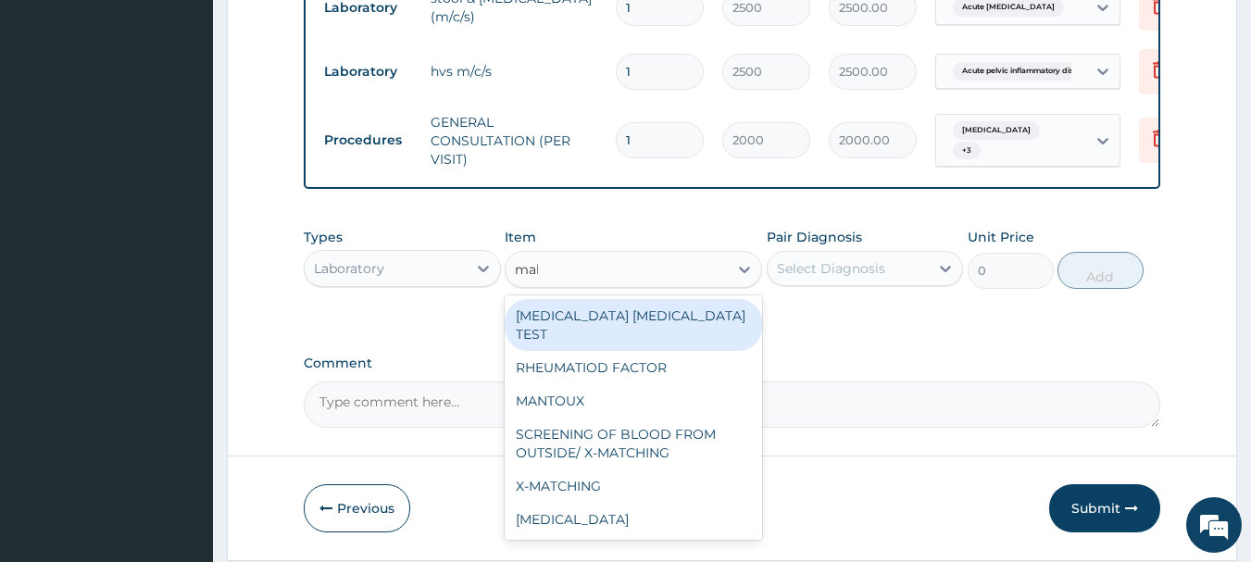
type input "mala"
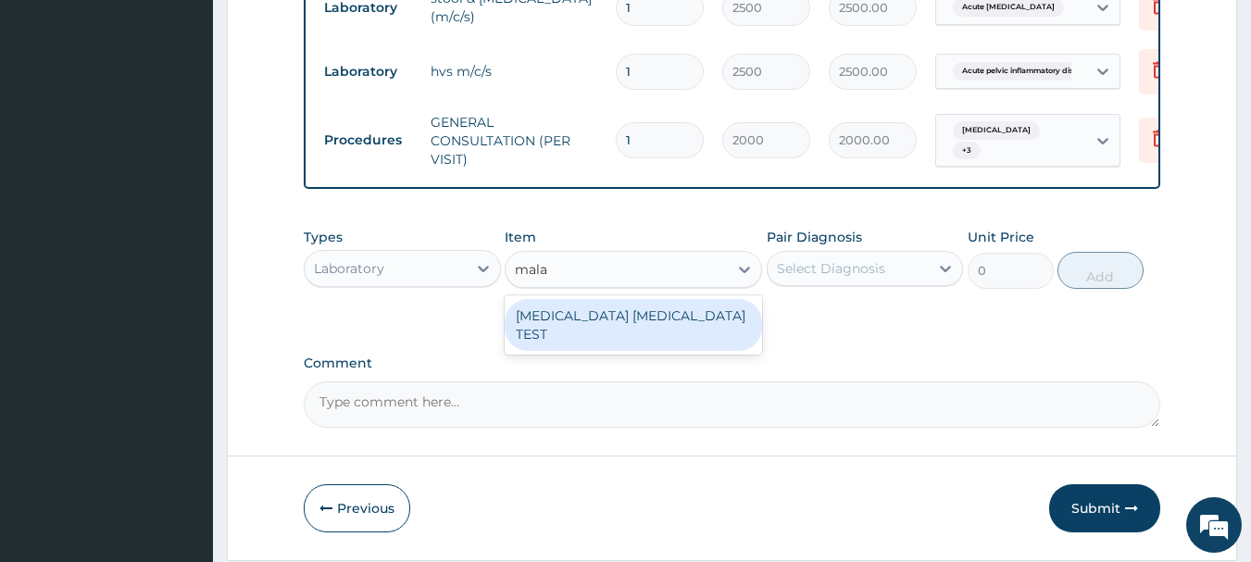
click at [653, 333] on div "MALARIA PARASITE TEST" at bounding box center [633, 325] width 257 height 52
type input "1000"
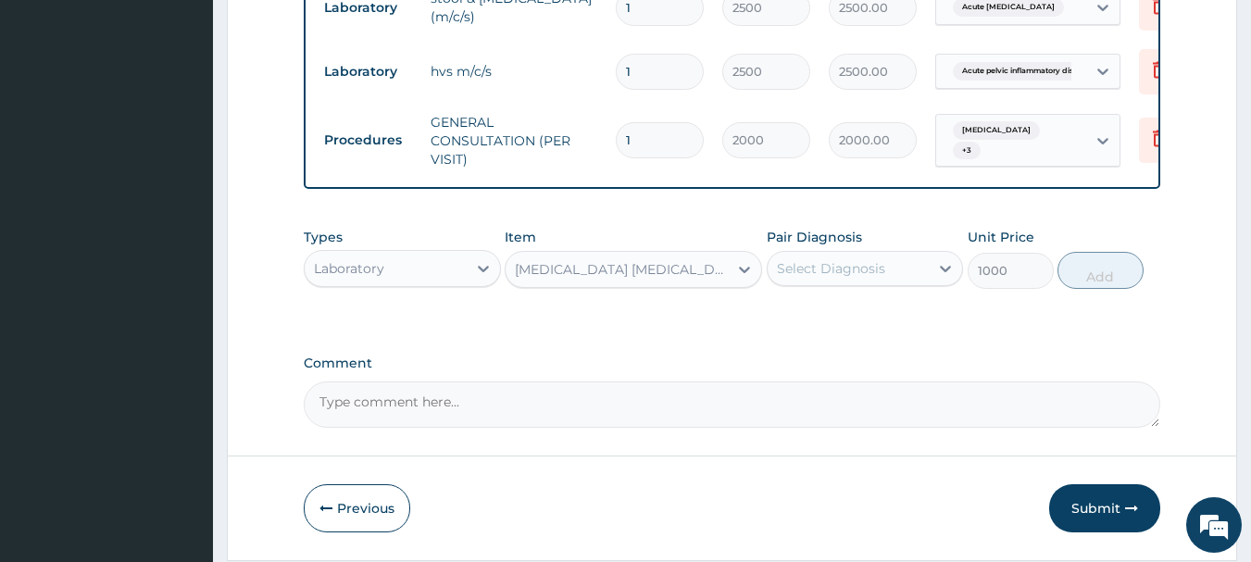
click at [832, 277] on div "Select Diagnosis" at bounding box center [831, 268] width 108 height 19
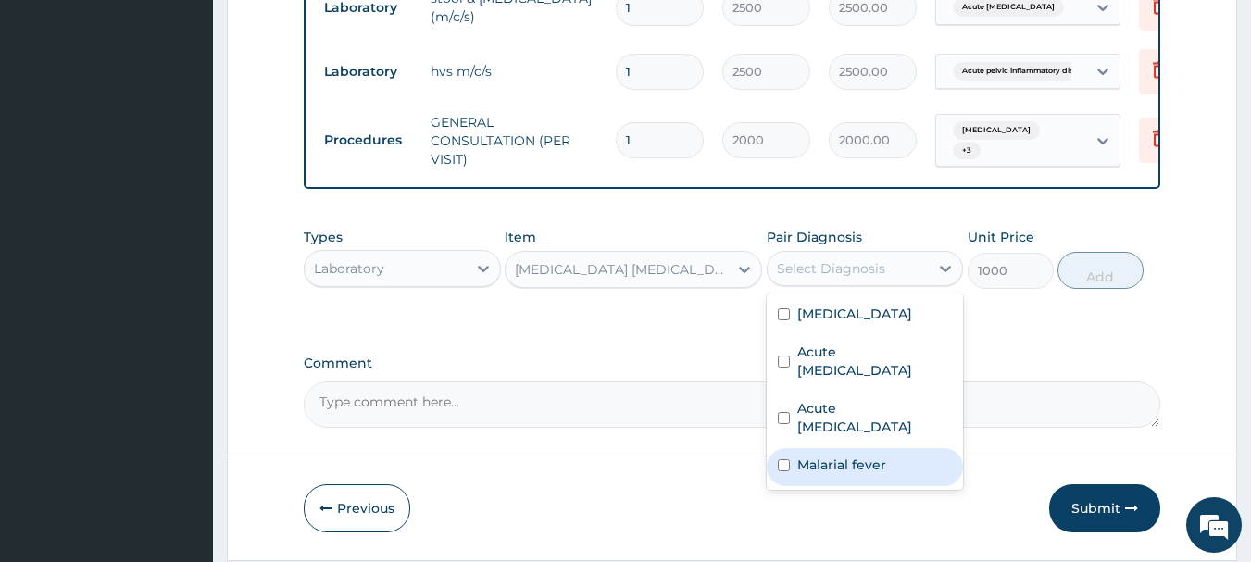
click at [805, 474] on label "Malarial fever" at bounding box center [841, 465] width 89 height 19
checkbox input "true"
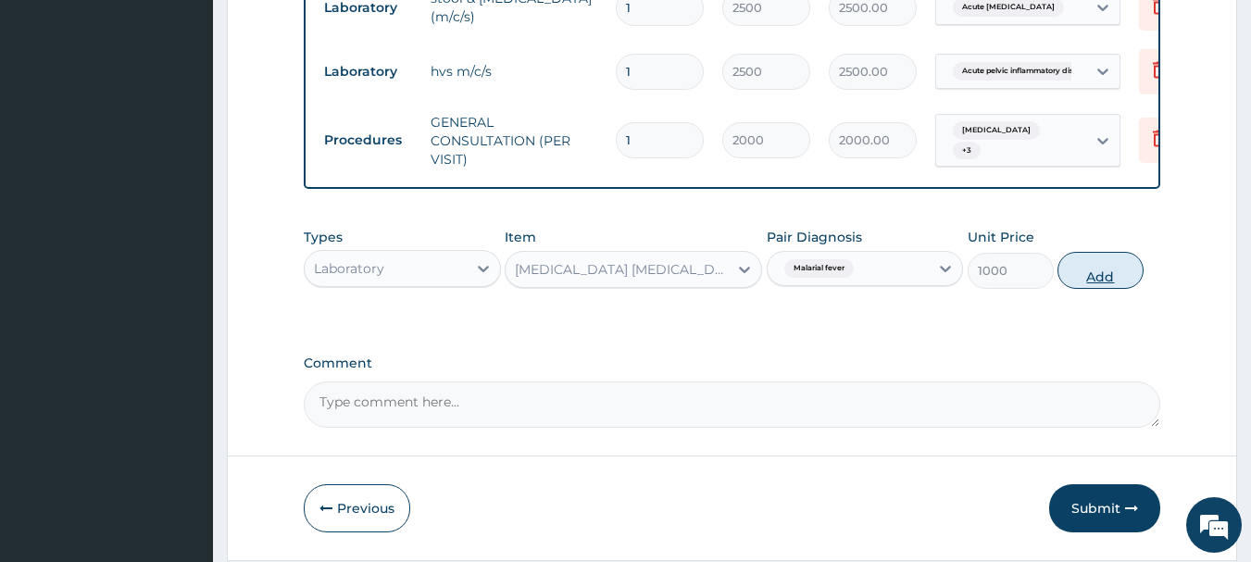
click at [1074, 274] on button "Add" at bounding box center [1100, 270] width 86 height 37
type input "0"
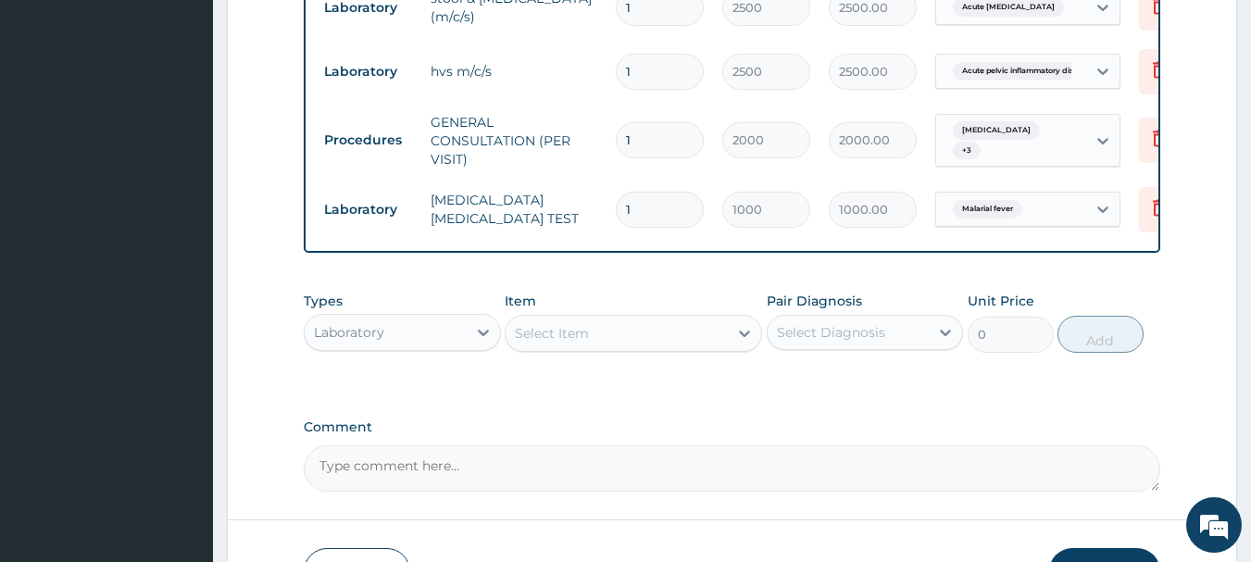
click at [437, 337] on div "Laboratory" at bounding box center [386, 333] width 162 height 30
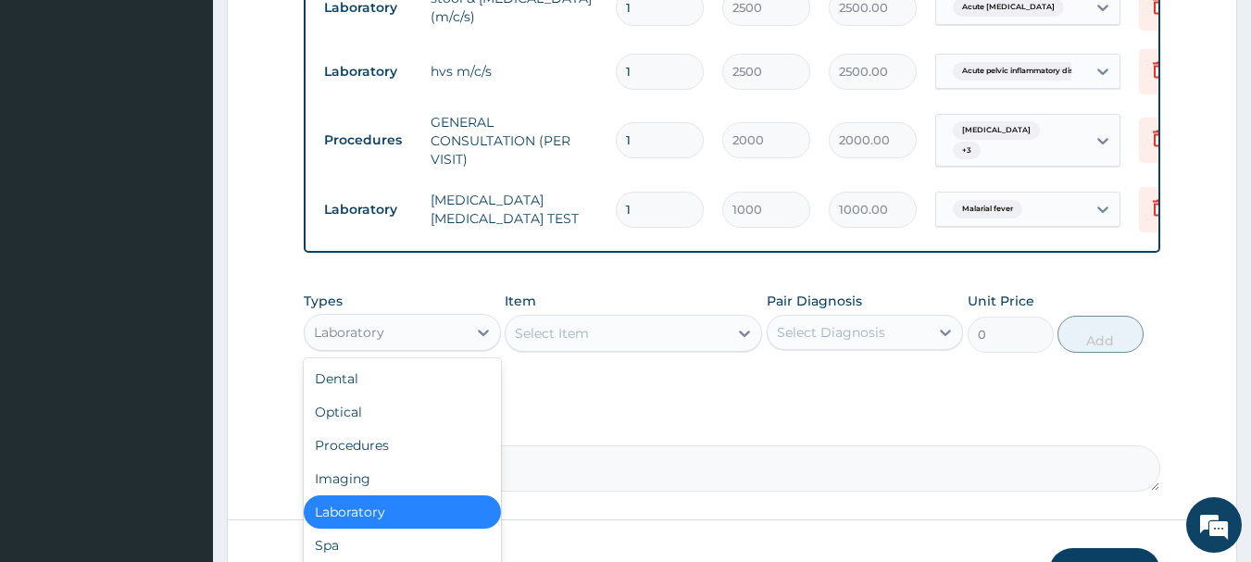
scroll to position [965, 0]
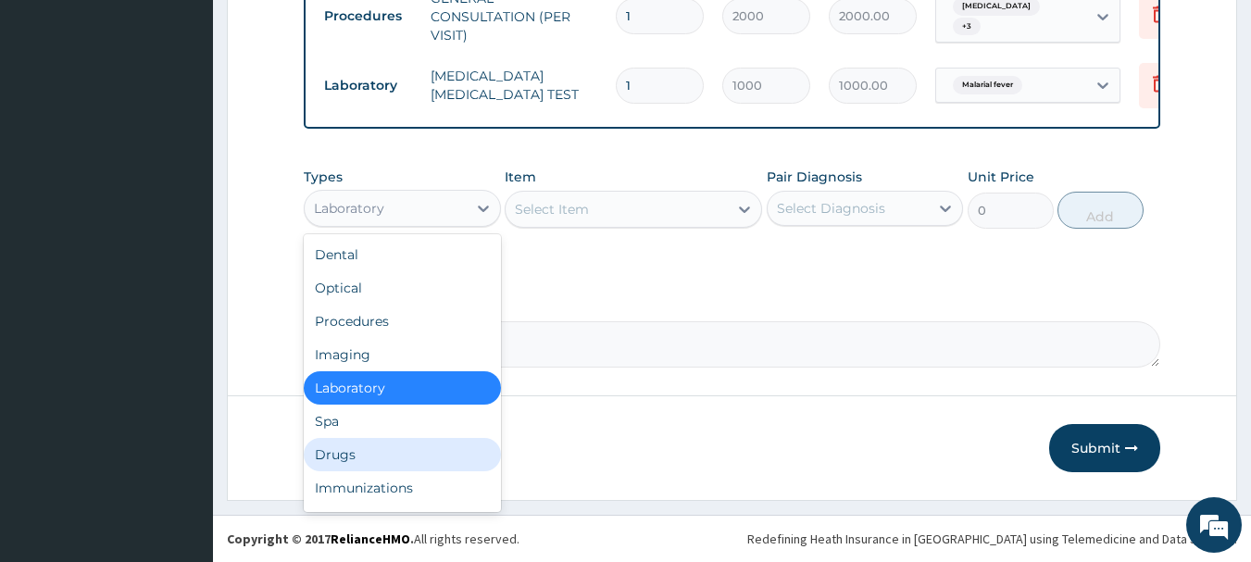
click at [339, 457] on div "Drugs" at bounding box center [402, 454] width 197 height 33
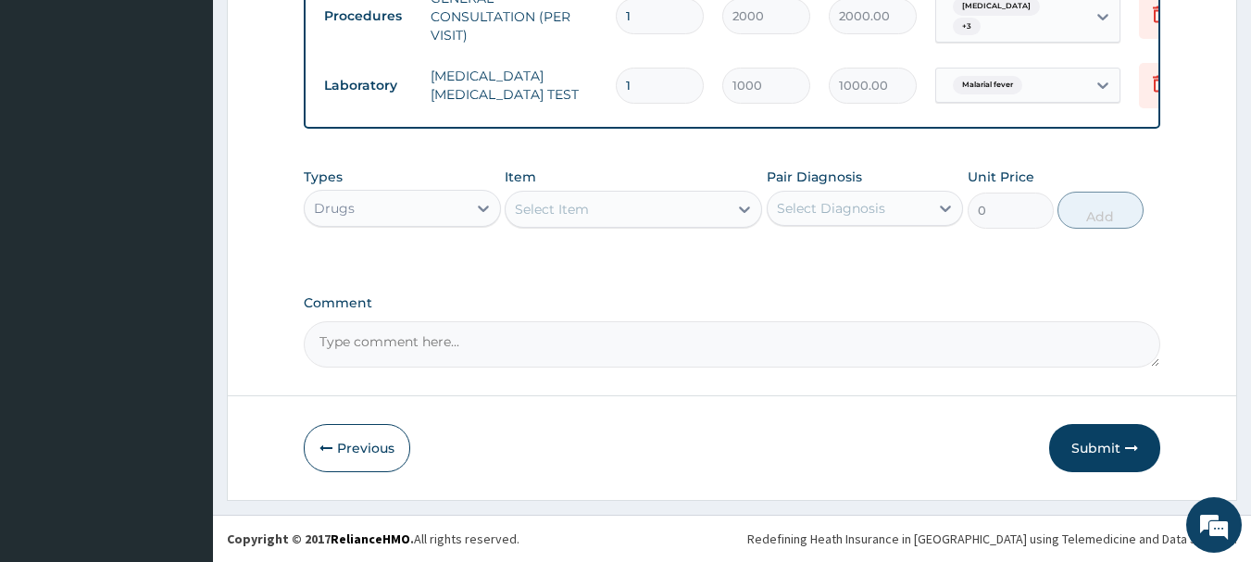
click at [682, 212] on div "Select Item" at bounding box center [617, 209] width 222 height 30
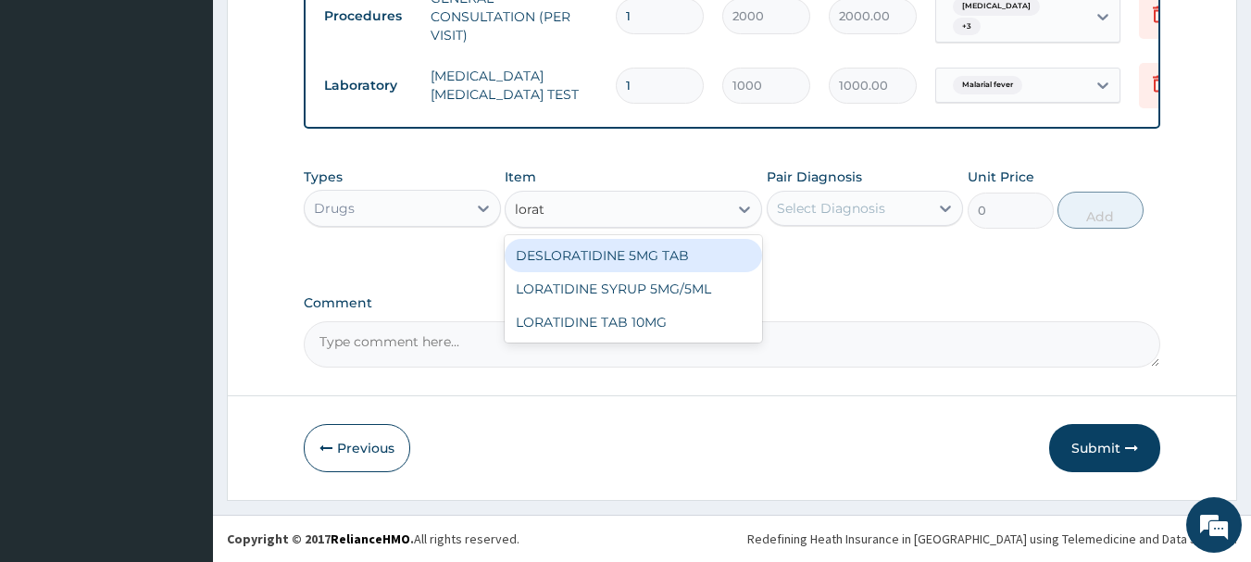
type input "lorati"
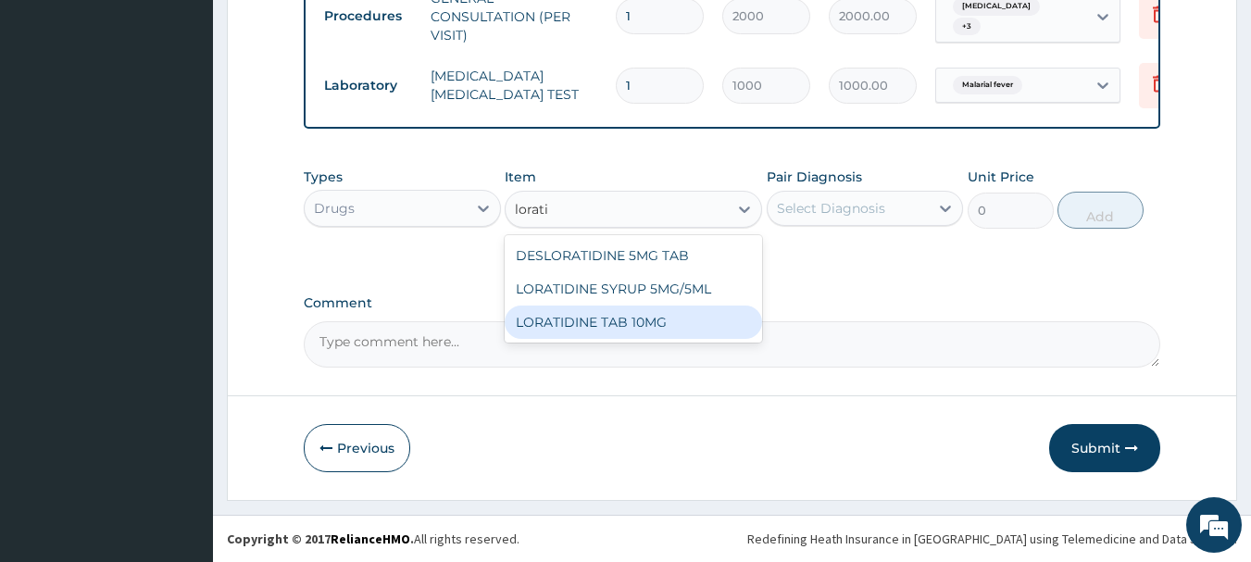
click at [628, 323] on div "LORATIDINE TAB 10MG" at bounding box center [633, 322] width 257 height 33
type input "30"
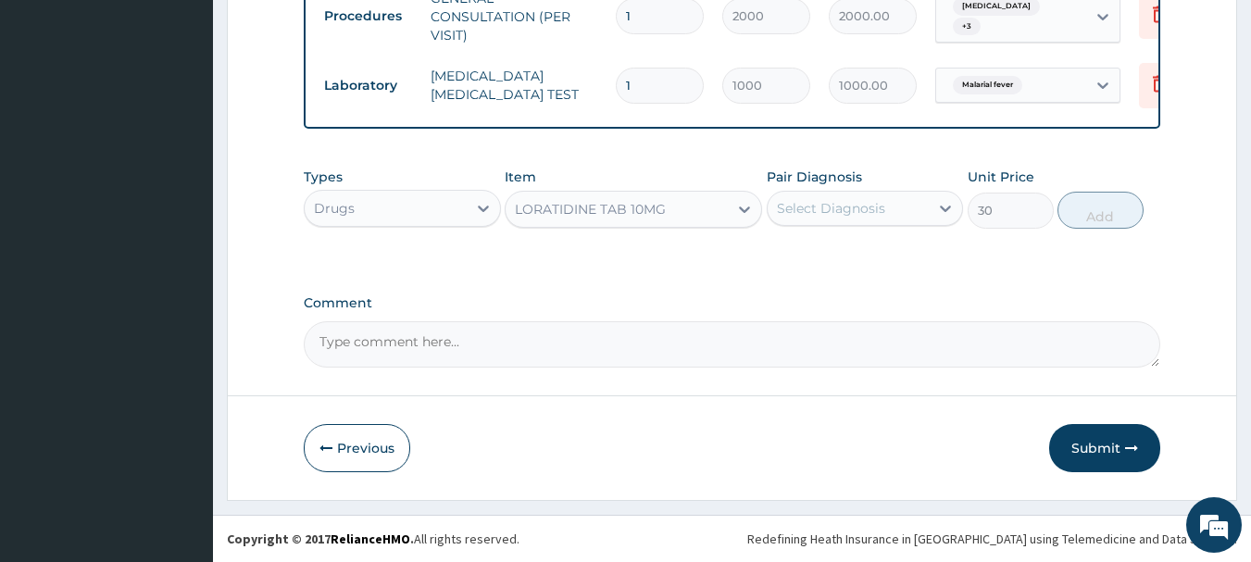
click at [855, 205] on div "Select Diagnosis" at bounding box center [831, 208] width 108 height 19
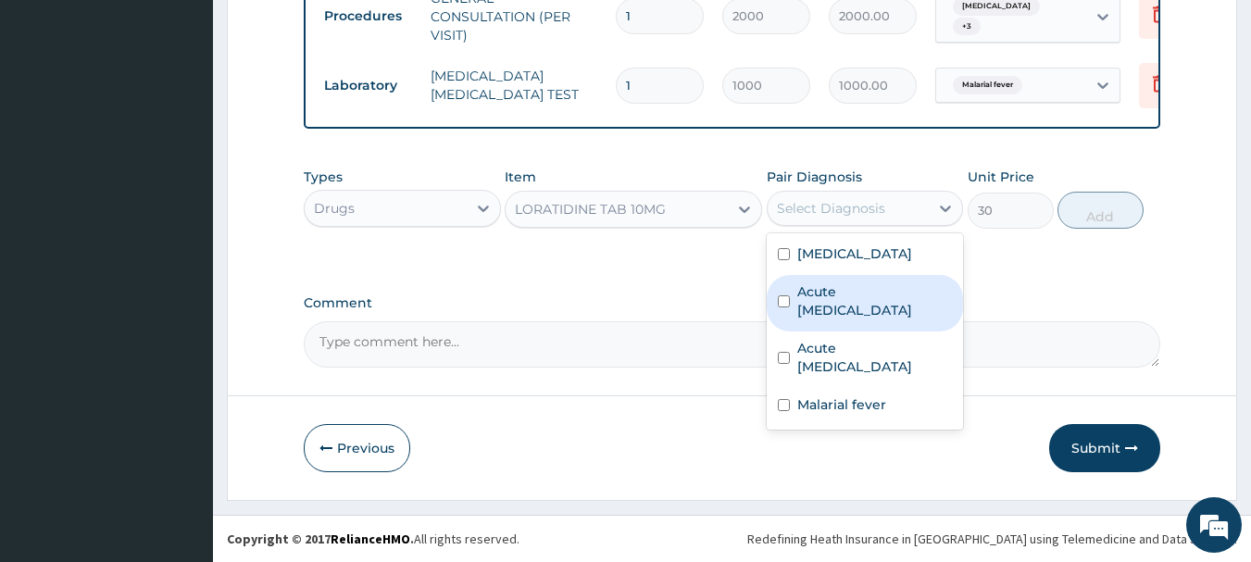
click at [820, 302] on label "Acute urinary tract infection" at bounding box center [875, 300] width 156 height 37
checkbox input "true"
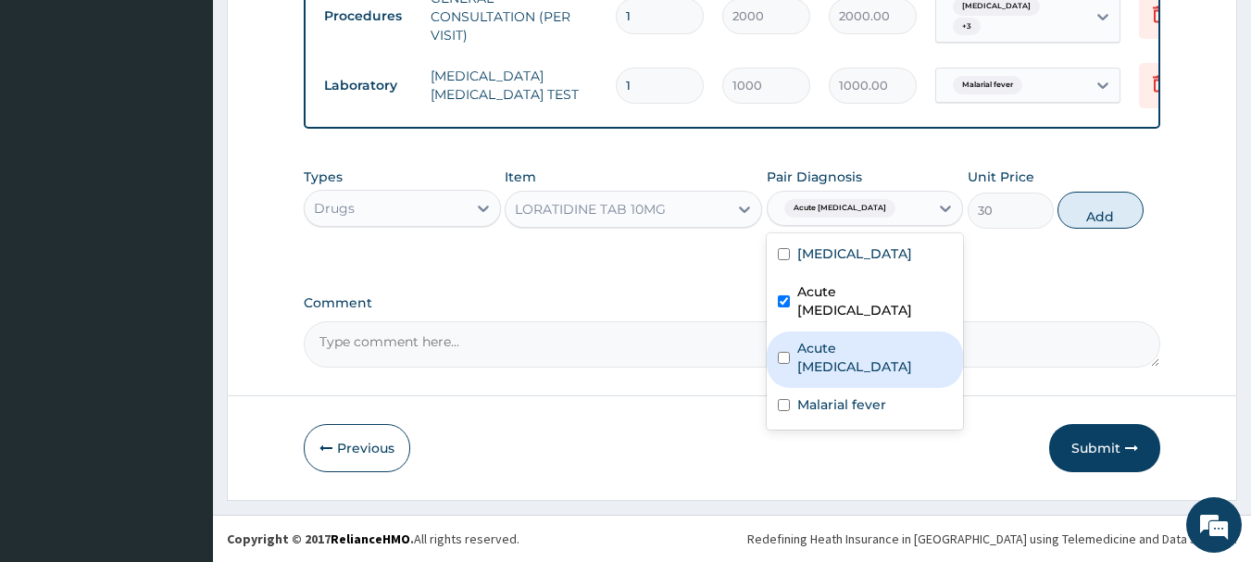
click at [859, 348] on label "Acute pelvic inflammatory disease" at bounding box center [875, 357] width 156 height 37
checkbox input "true"
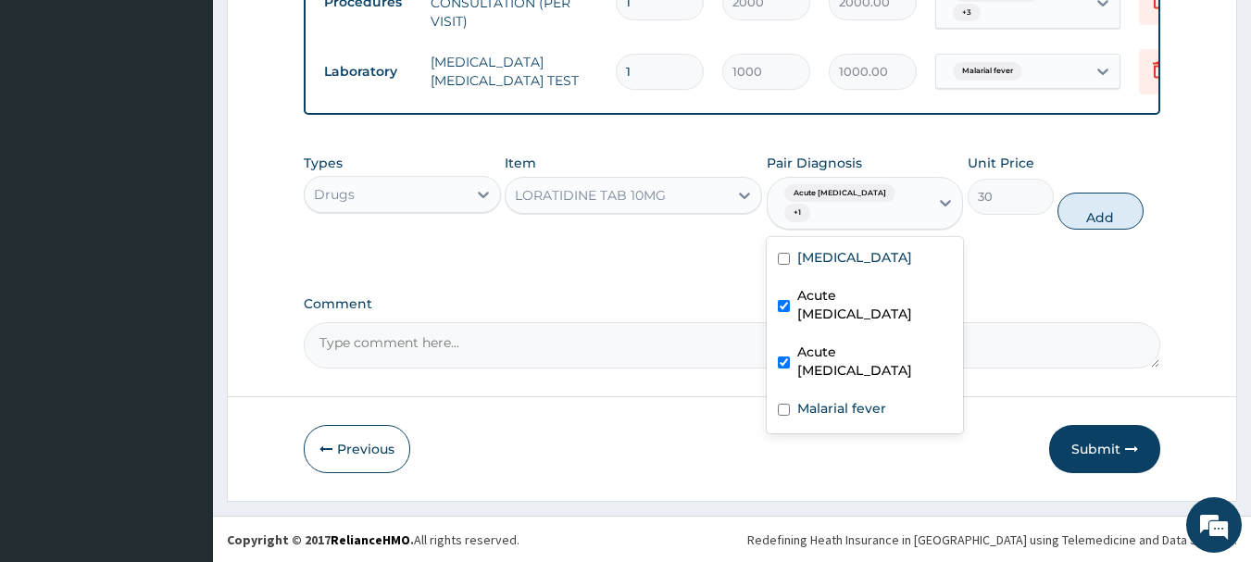
click at [811, 317] on label "Acute urinary tract infection" at bounding box center [875, 304] width 156 height 37
checkbox input "false"
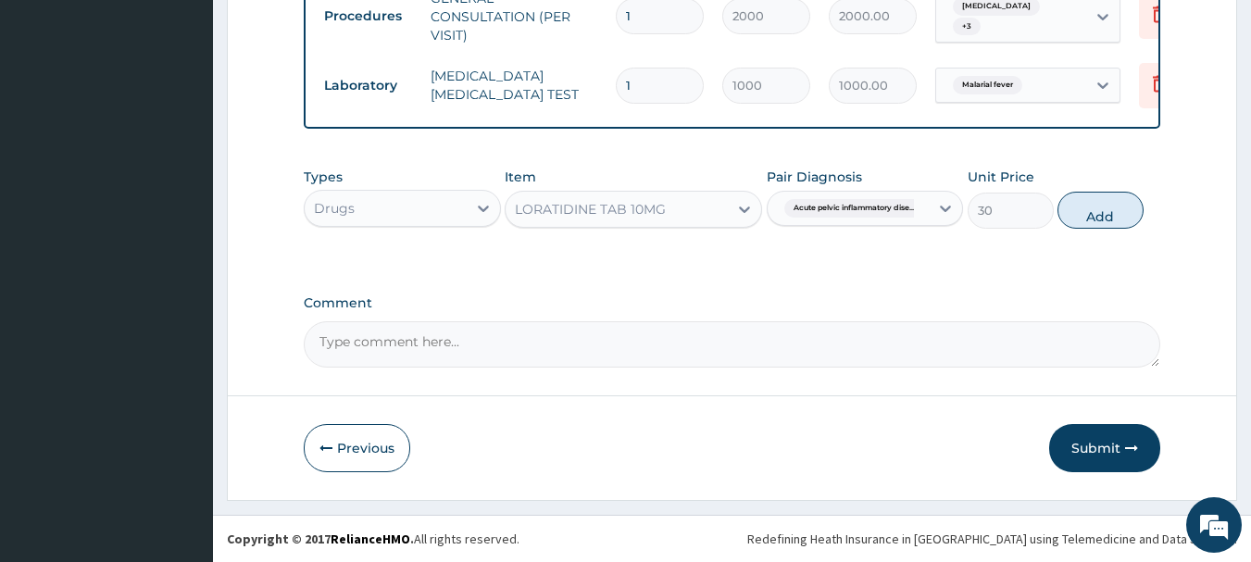
click at [1099, 217] on button "Add" at bounding box center [1100, 210] width 86 height 37
type input "0"
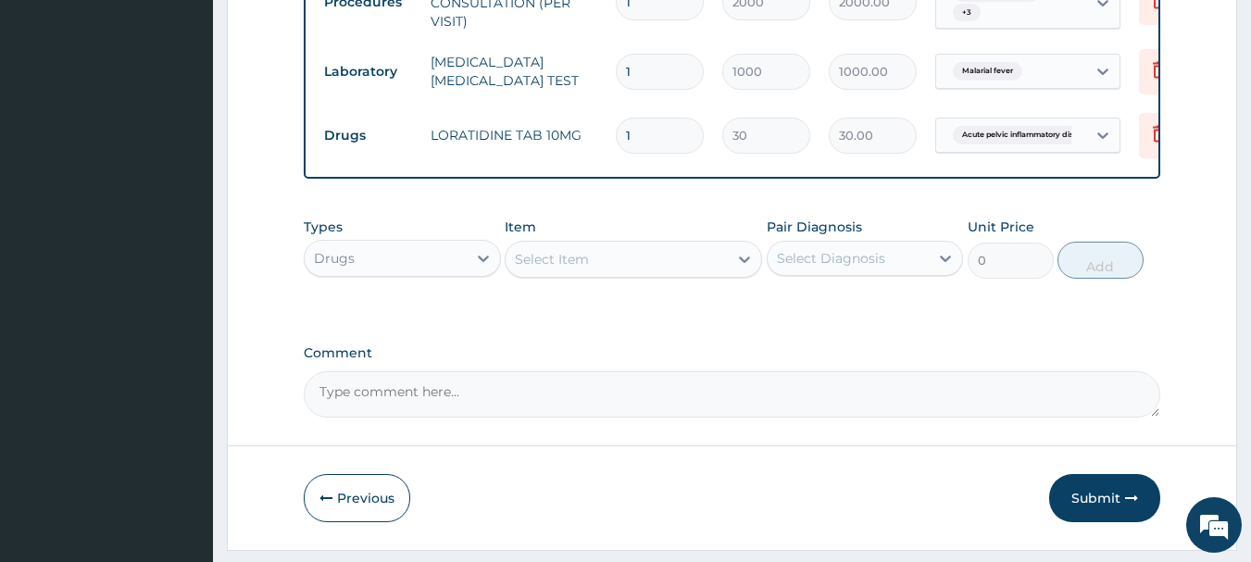
type input "10"
type input "300.00"
type input "10"
click at [705, 274] on div "Select Item" at bounding box center [617, 259] width 222 height 30
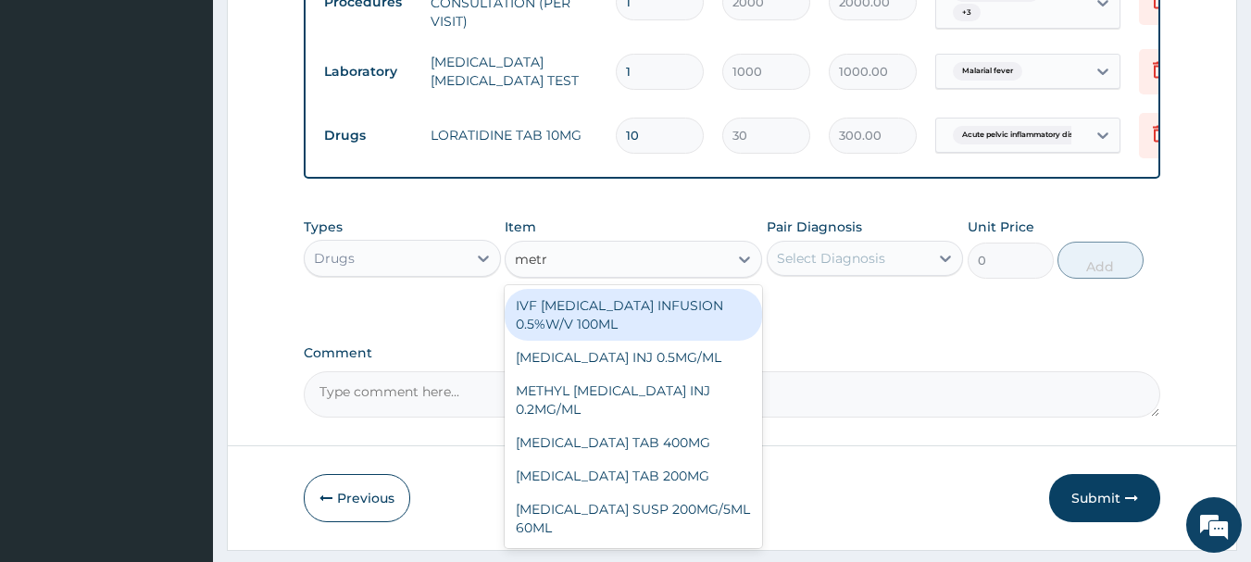
type input "metro"
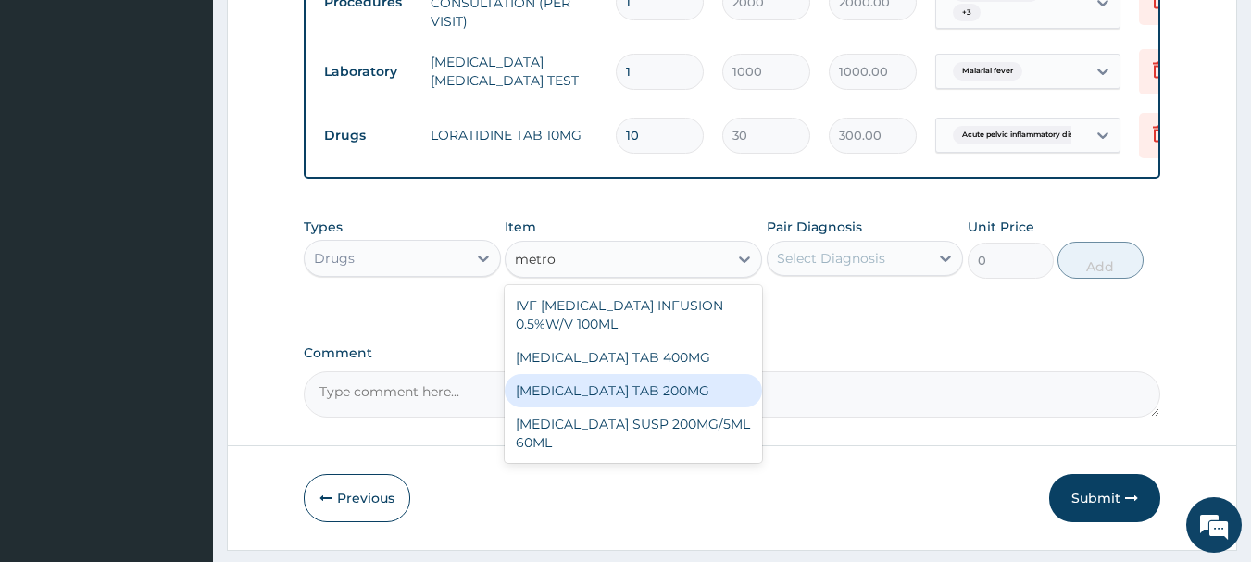
click at [624, 395] on div "METRONIDAZOLE TAB 200MG" at bounding box center [633, 390] width 257 height 33
type input "10"
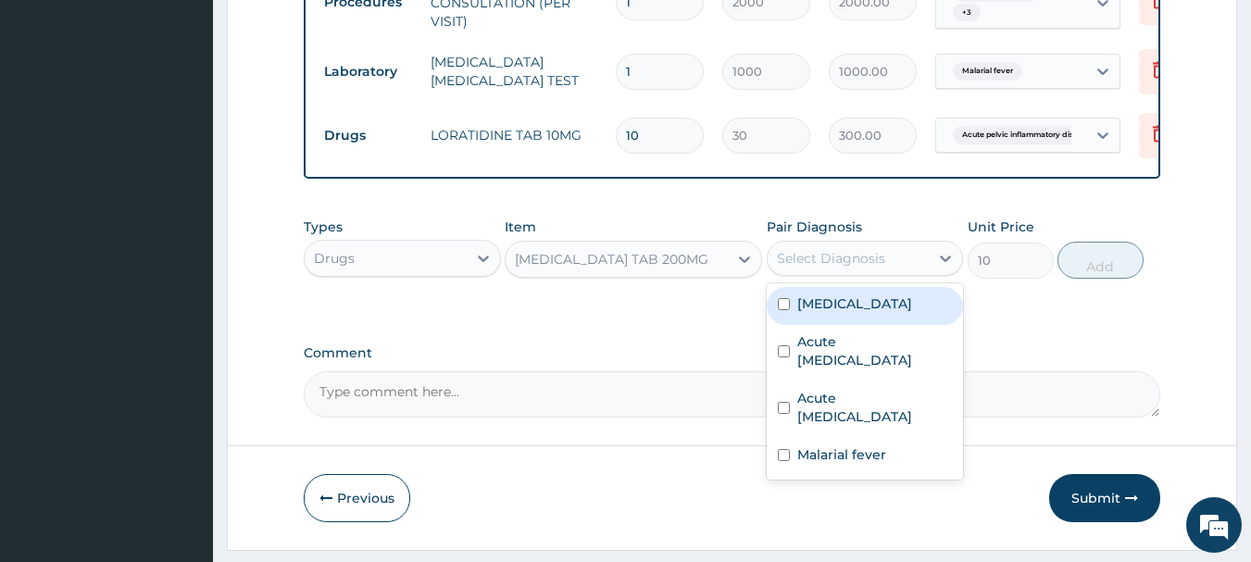
click at [868, 268] on div "Select Diagnosis" at bounding box center [831, 258] width 108 height 19
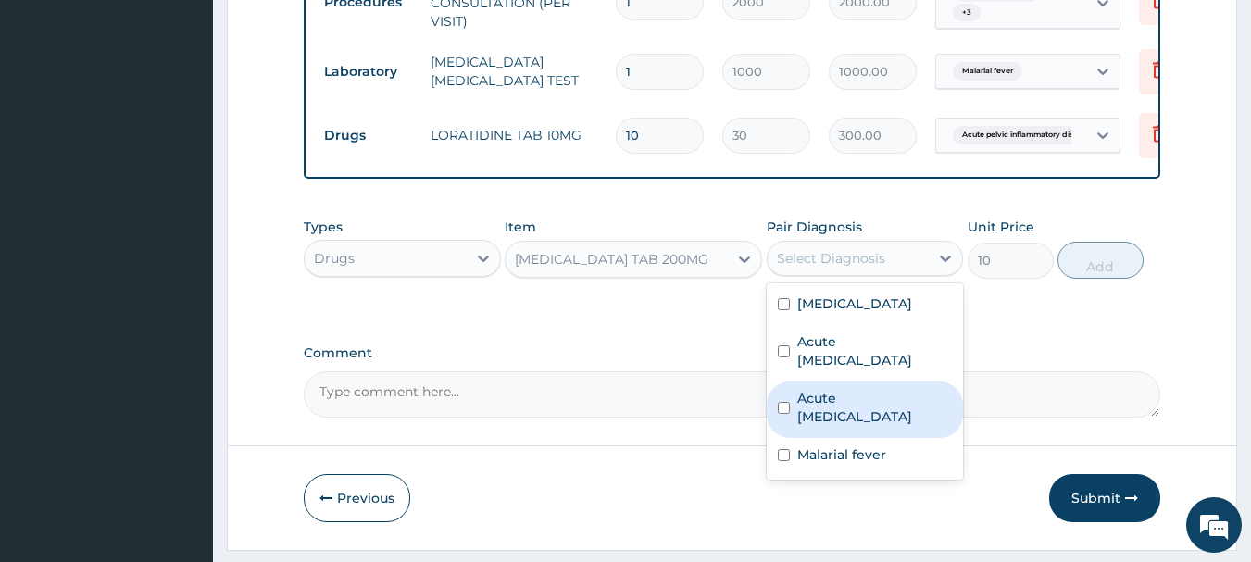
click at [819, 419] on label "Acute pelvic inflammatory disease" at bounding box center [875, 407] width 156 height 37
checkbox input "true"
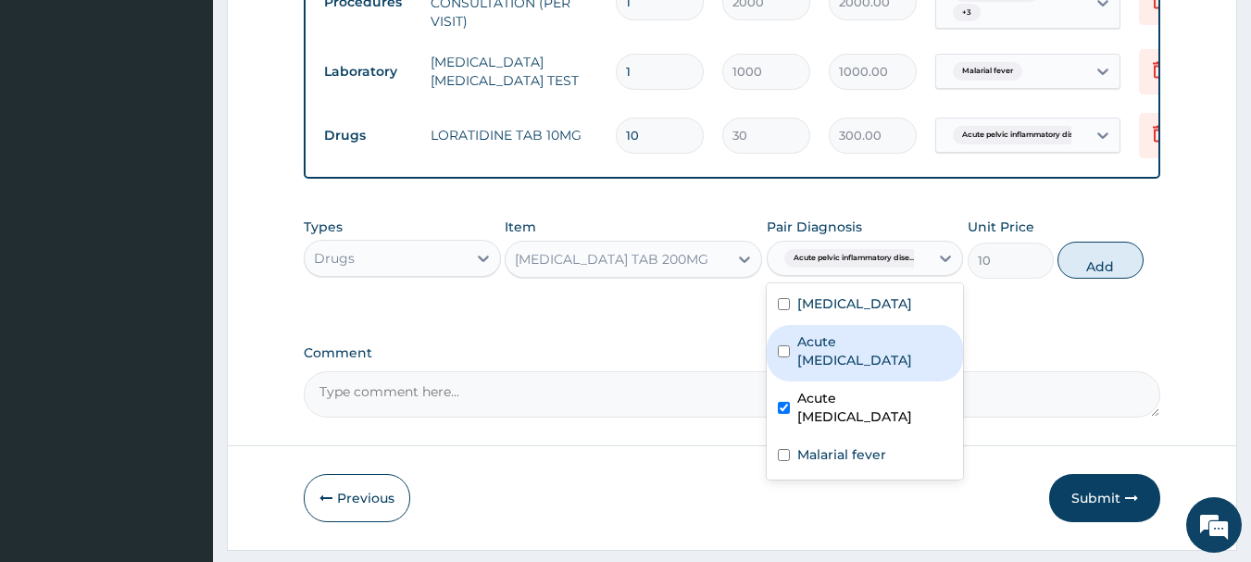
click at [861, 357] on label "Acute urinary tract infection" at bounding box center [875, 350] width 156 height 37
checkbox input "true"
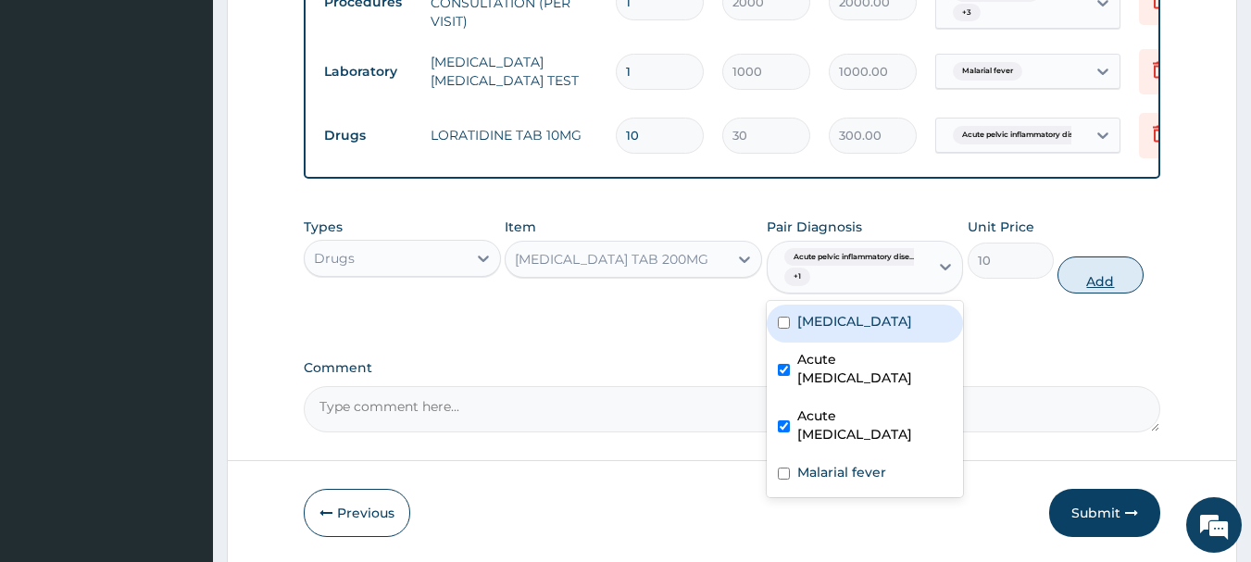
click at [1085, 281] on button "Add" at bounding box center [1100, 274] width 86 height 37
type input "0"
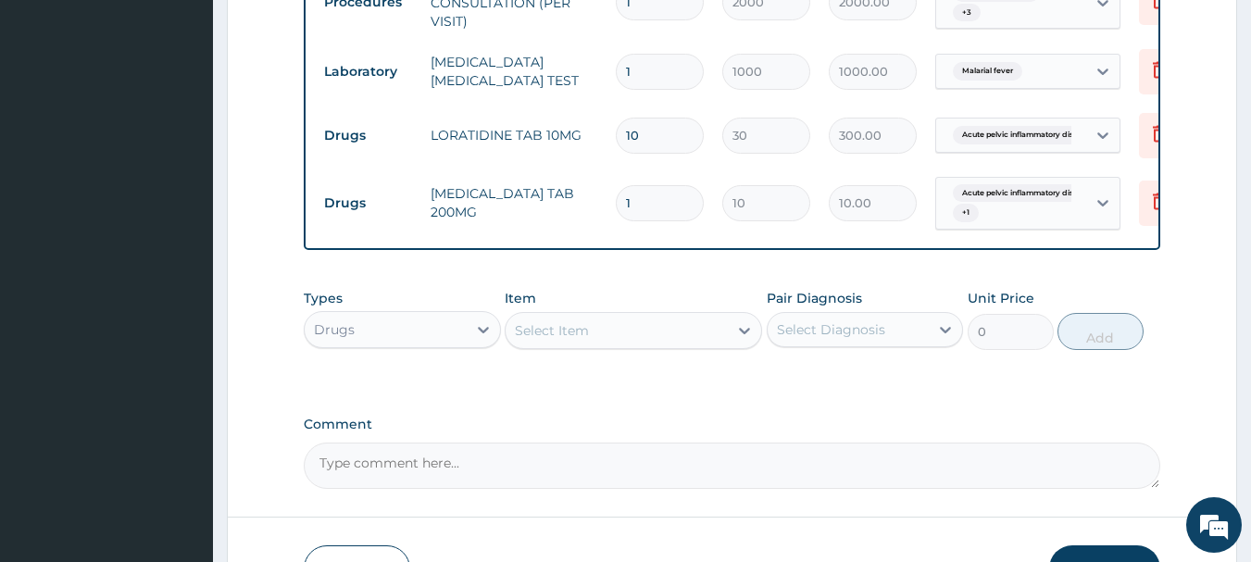
type input "0.00"
type input "3"
type input "30.00"
type input "30"
type input "300.00"
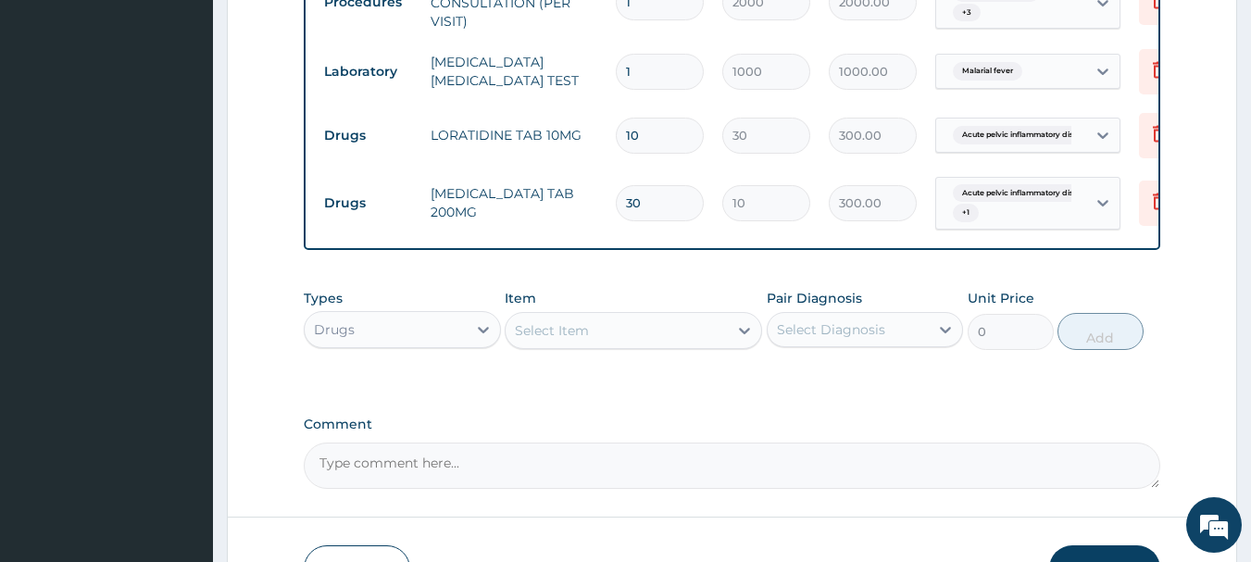
type input "30"
click at [695, 345] on div "Select Item" at bounding box center [617, 331] width 222 height 30
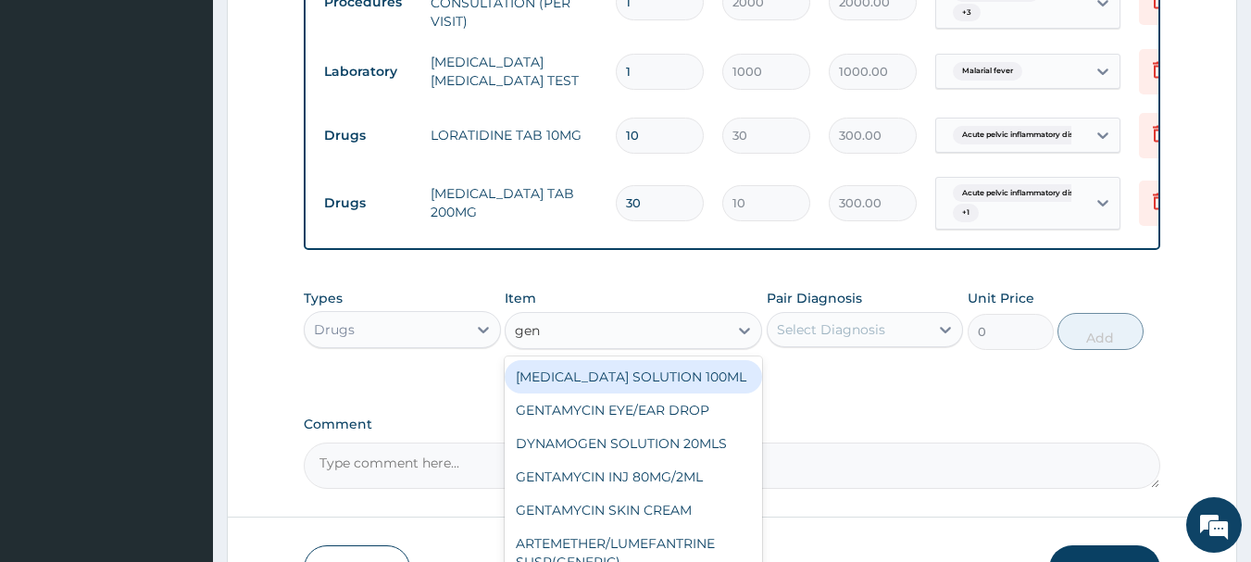
type input "gent"
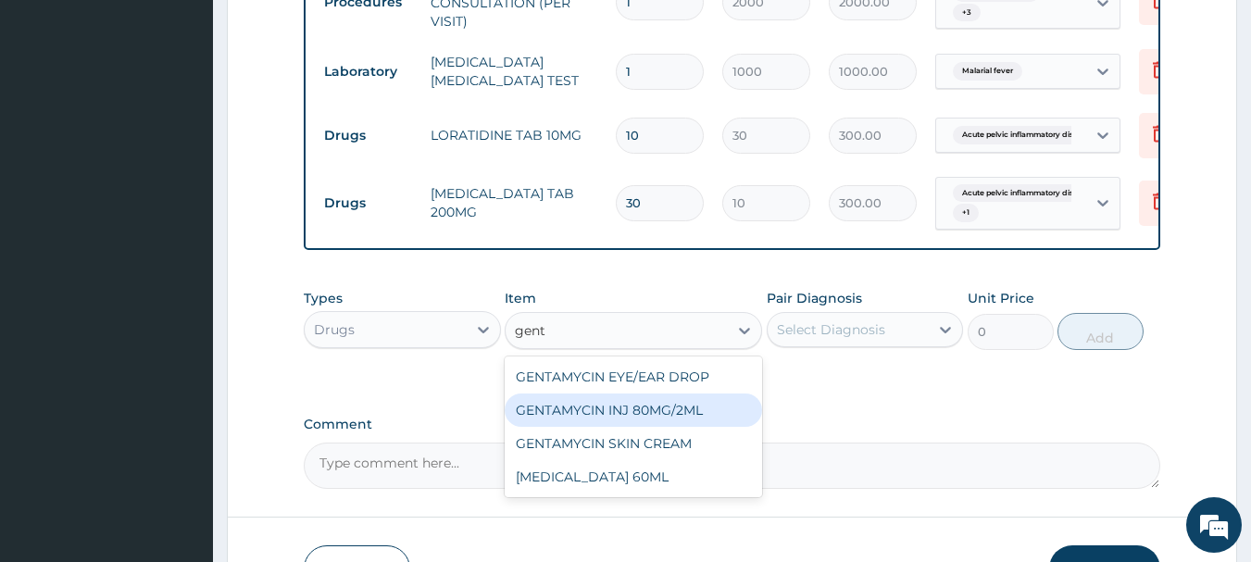
click at [651, 422] on div "GENTAMYCIN INJ 80MG/2ML" at bounding box center [633, 410] width 257 height 33
type input "200"
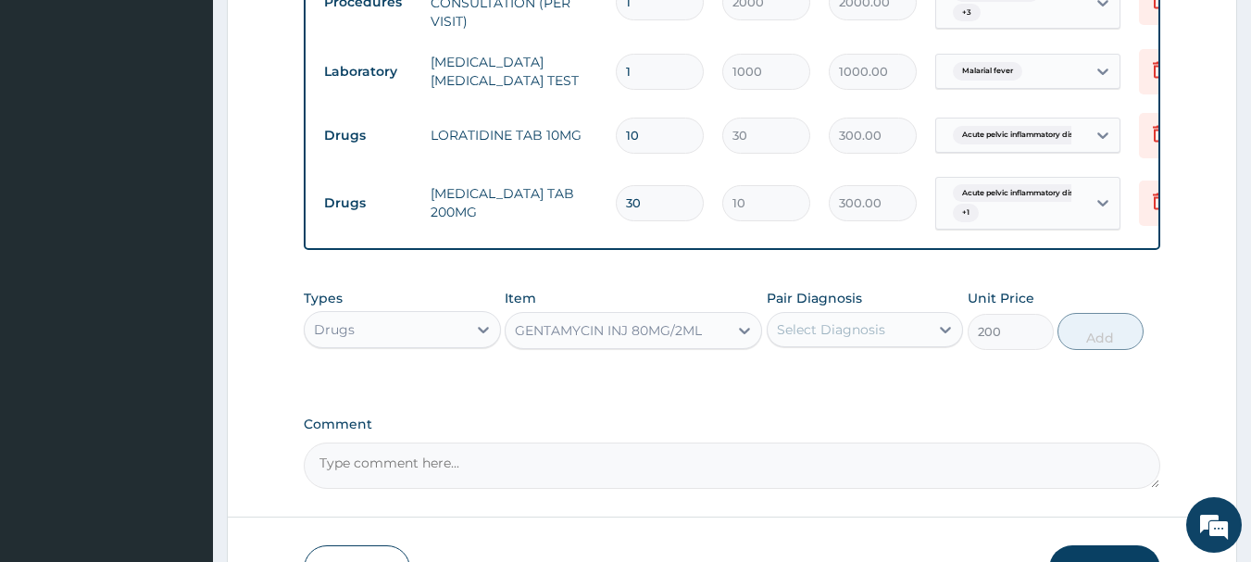
click at [856, 332] on div "Select Diagnosis" at bounding box center [849, 330] width 162 height 30
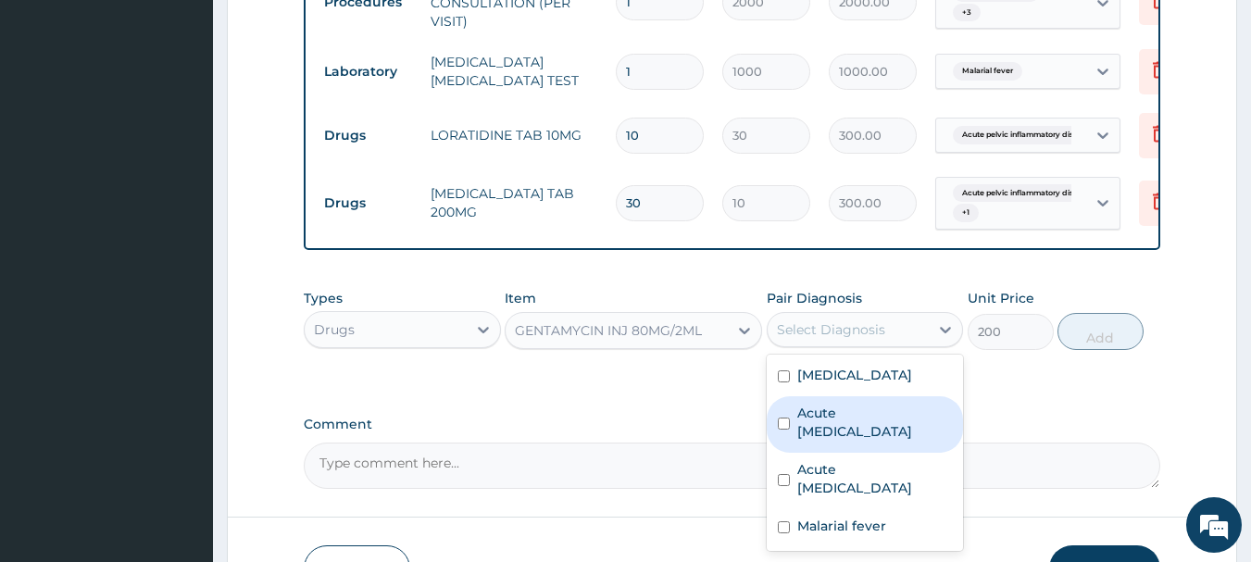
click at [832, 441] on label "Acute urinary tract infection" at bounding box center [875, 422] width 156 height 37
checkbox input "true"
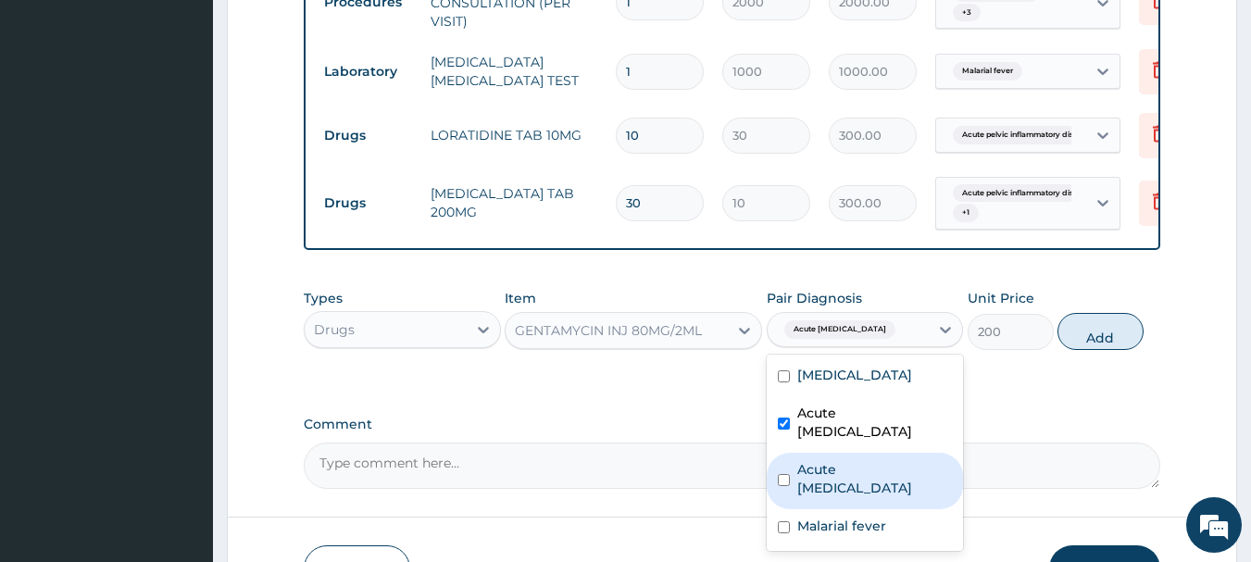
click at [822, 509] on div "Acute pelvic inflammatory disease" at bounding box center [865, 481] width 197 height 56
checkbox input "true"
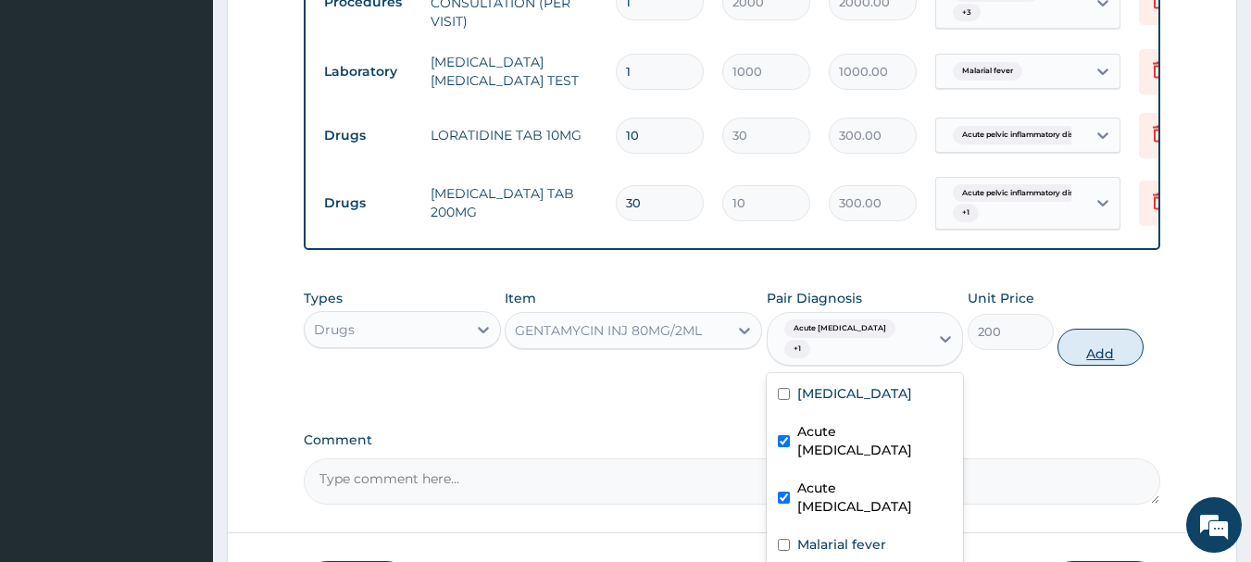
click at [1070, 366] on button "Add" at bounding box center [1100, 347] width 86 height 37
type input "0"
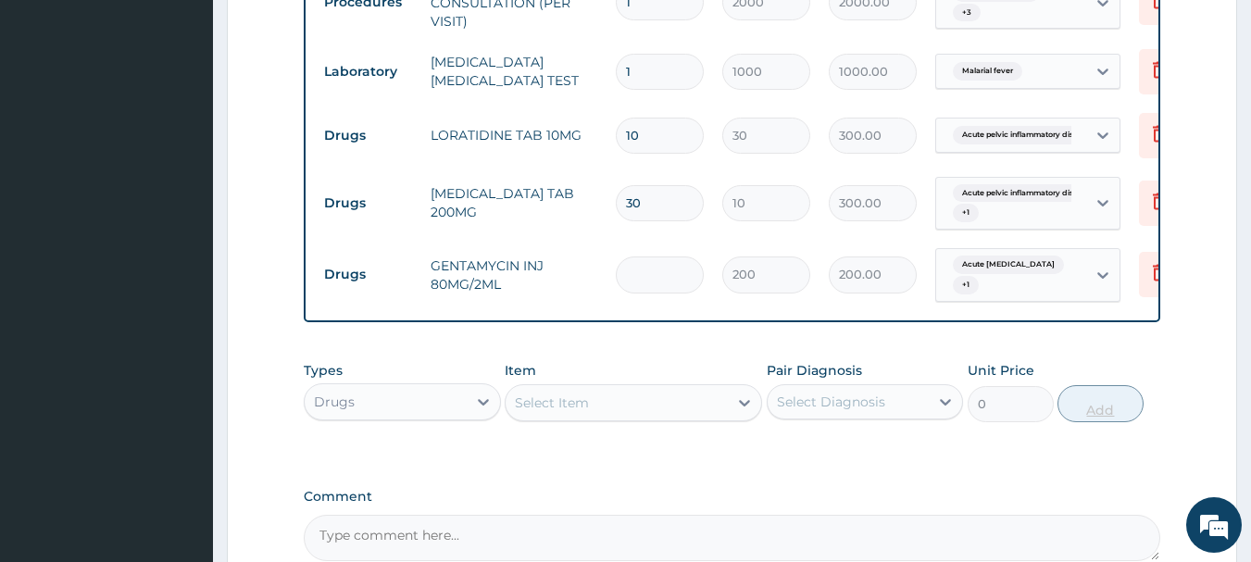
type input "0.00"
type input "3"
type input "600.00"
type input "0.00"
type input "4"
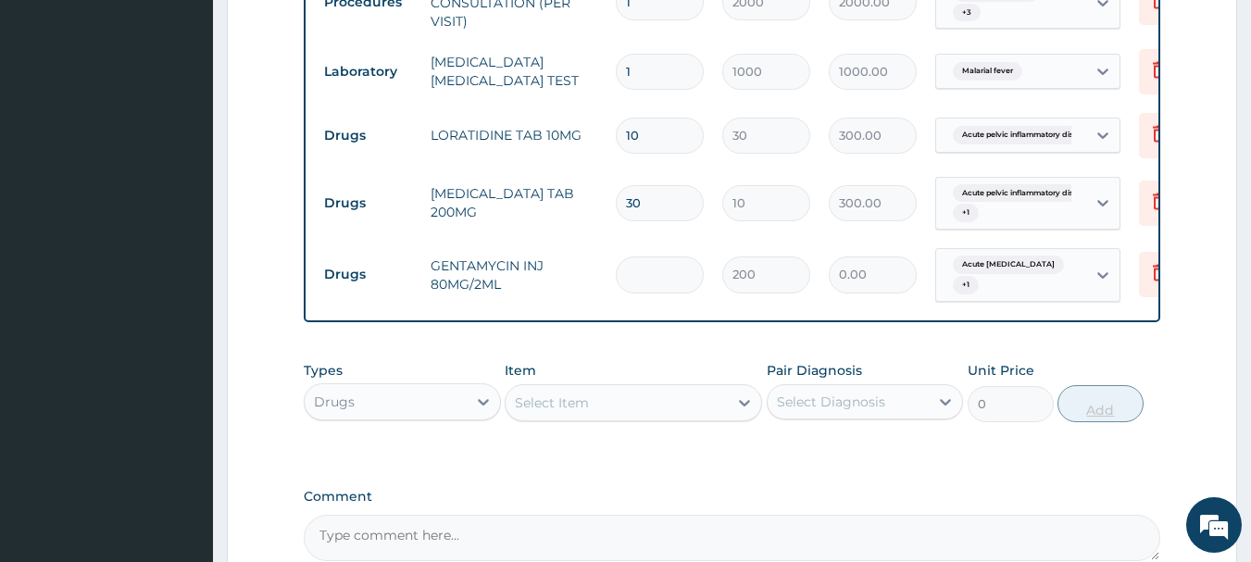
type input "800.00"
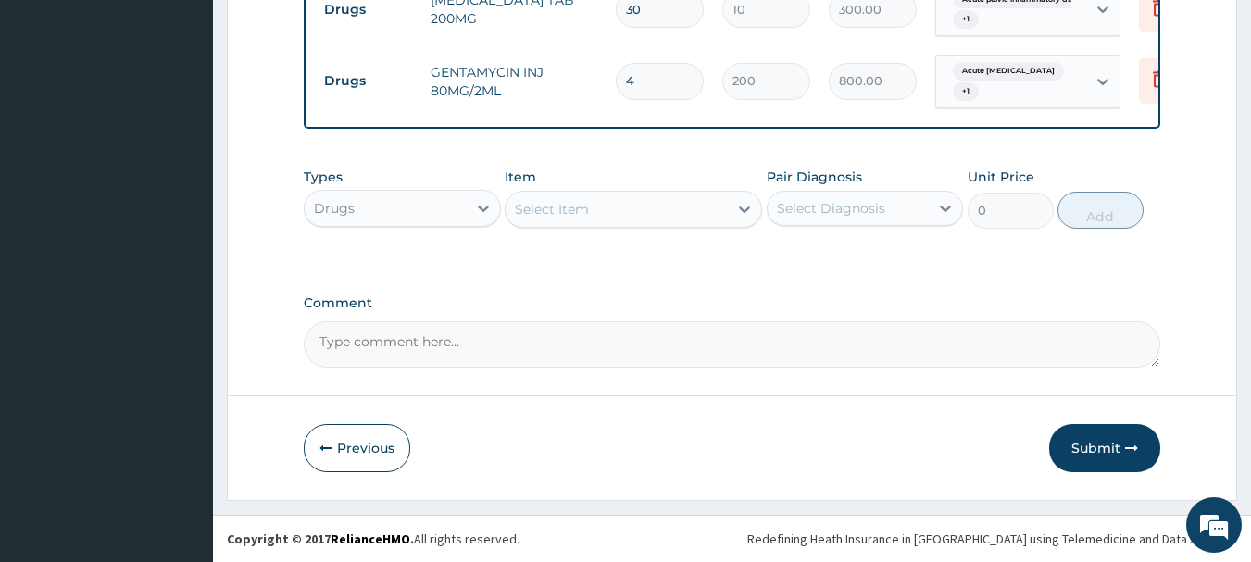
scroll to position [1172, 0]
type input "4"
click at [633, 202] on div "Select Item" at bounding box center [617, 209] width 222 height 30
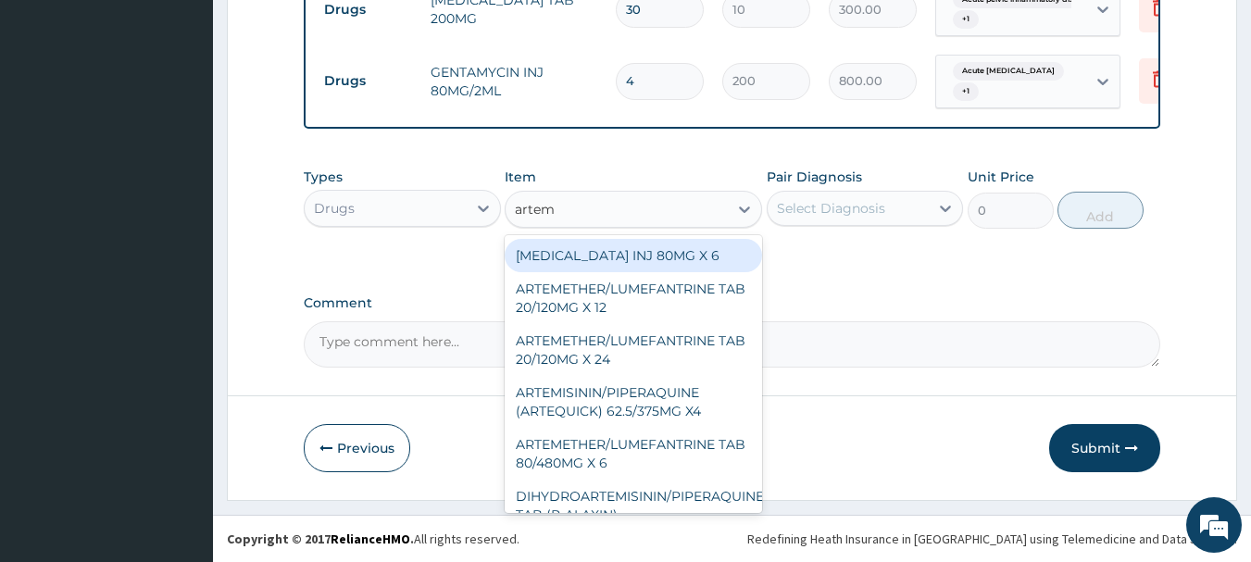
type input "arteme"
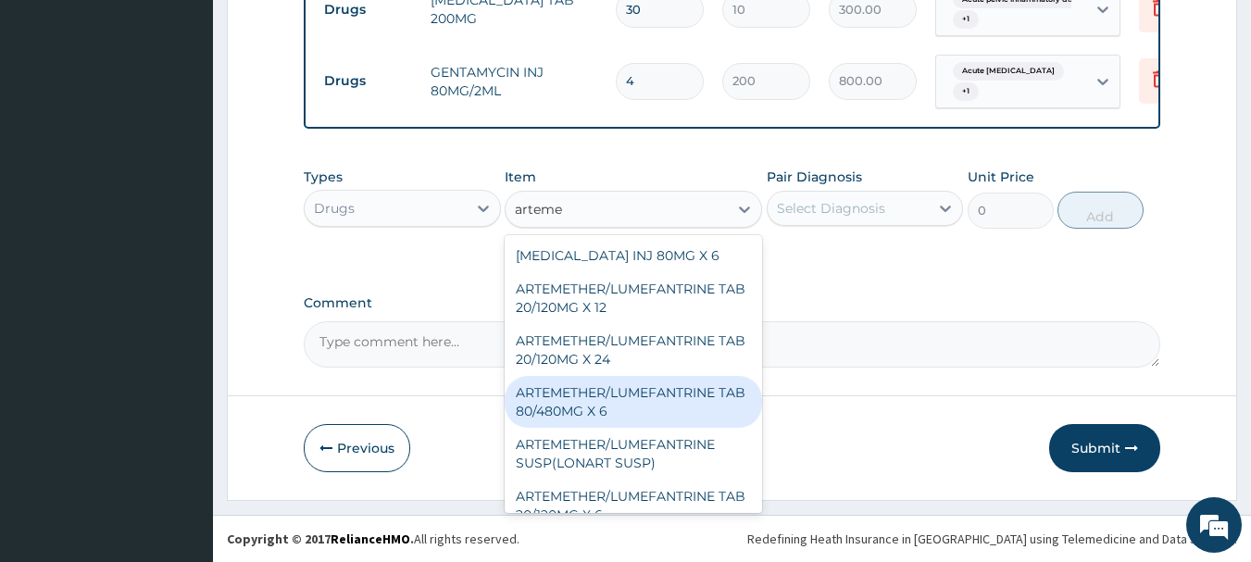
click at [671, 404] on div "ARTEMETHER/LUMEFANTRINE TAB 80/480MG X 6" at bounding box center [633, 402] width 257 height 52
type input "700"
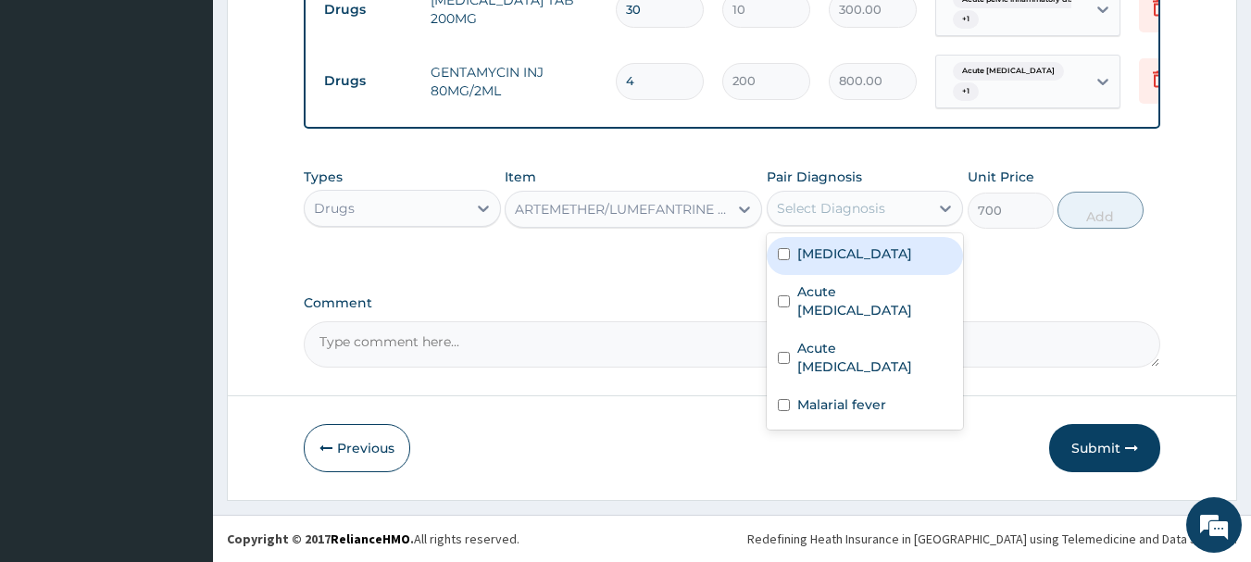
click at [888, 214] on div "Select Diagnosis" at bounding box center [849, 209] width 162 height 30
click at [739, 211] on icon at bounding box center [744, 209] width 19 height 19
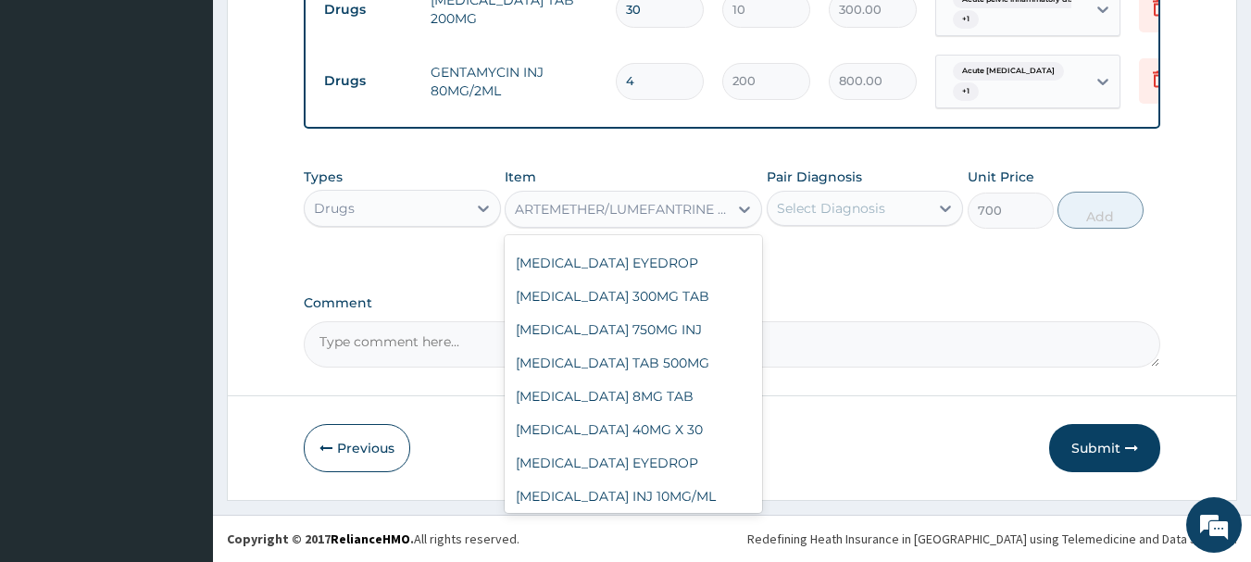
scroll to position [0, 0]
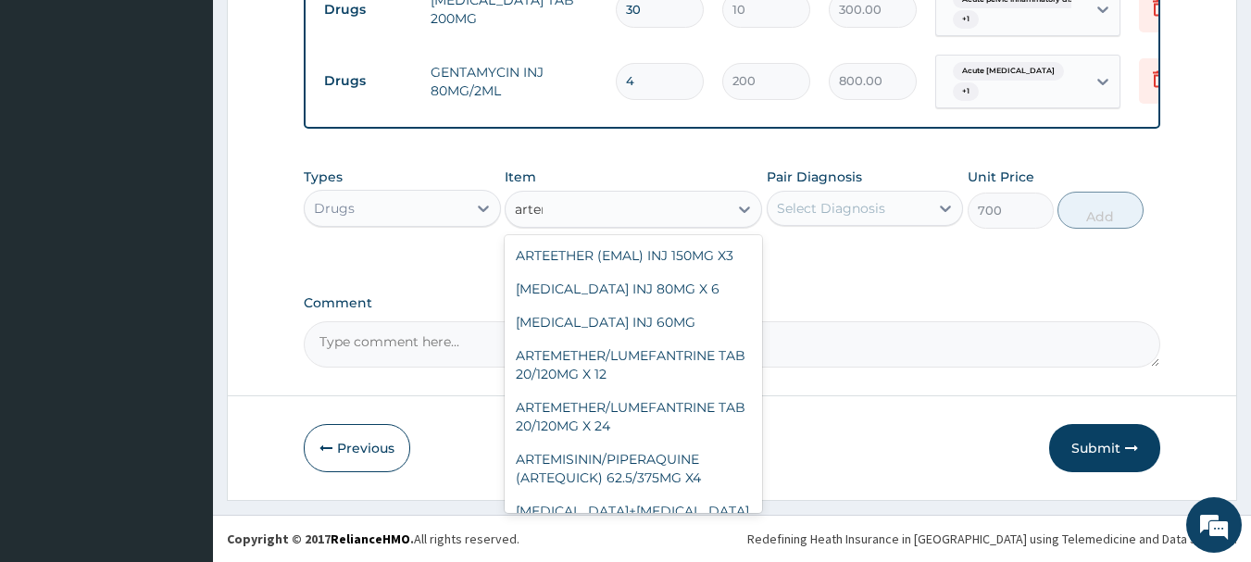
type input "arteme"
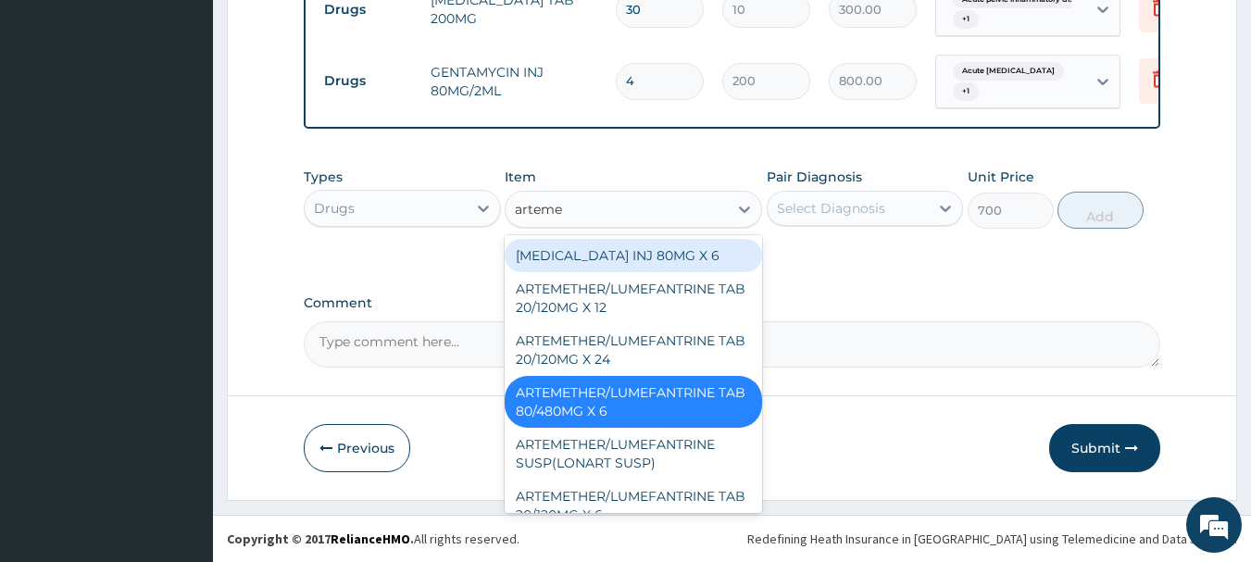
click at [704, 255] on div "ARTEMETHER INJ 80MG X 6" at bounding box center [633, 255] width 257 height 33
type input "300"
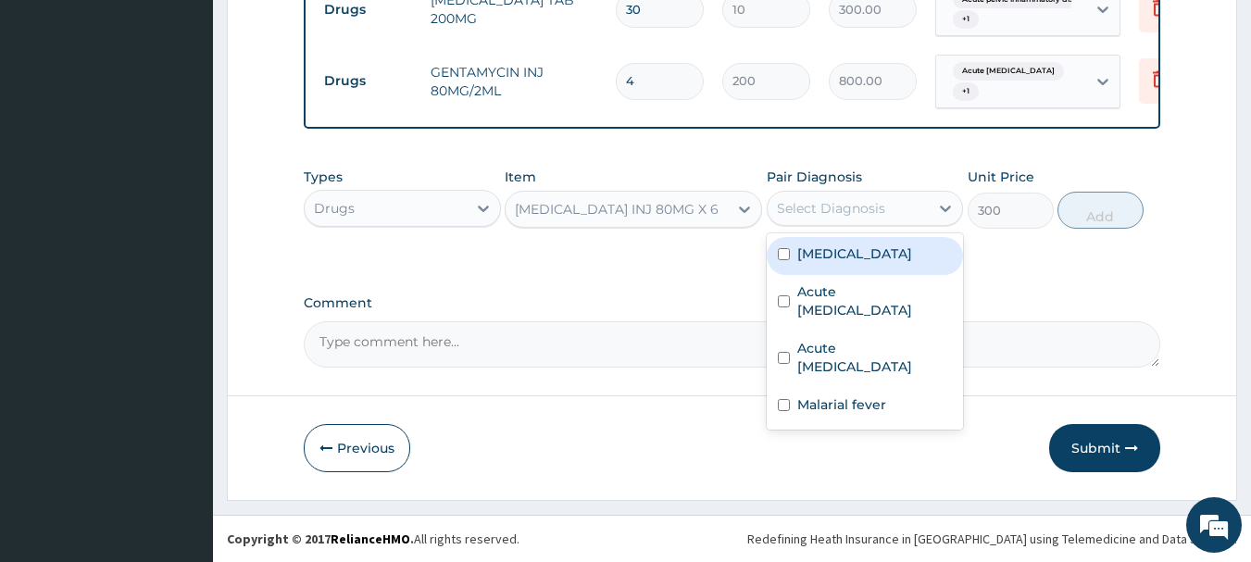
click at [821, 205] on div "Select Diagnosis" at bounding box center [831, 208] width 108 height 19
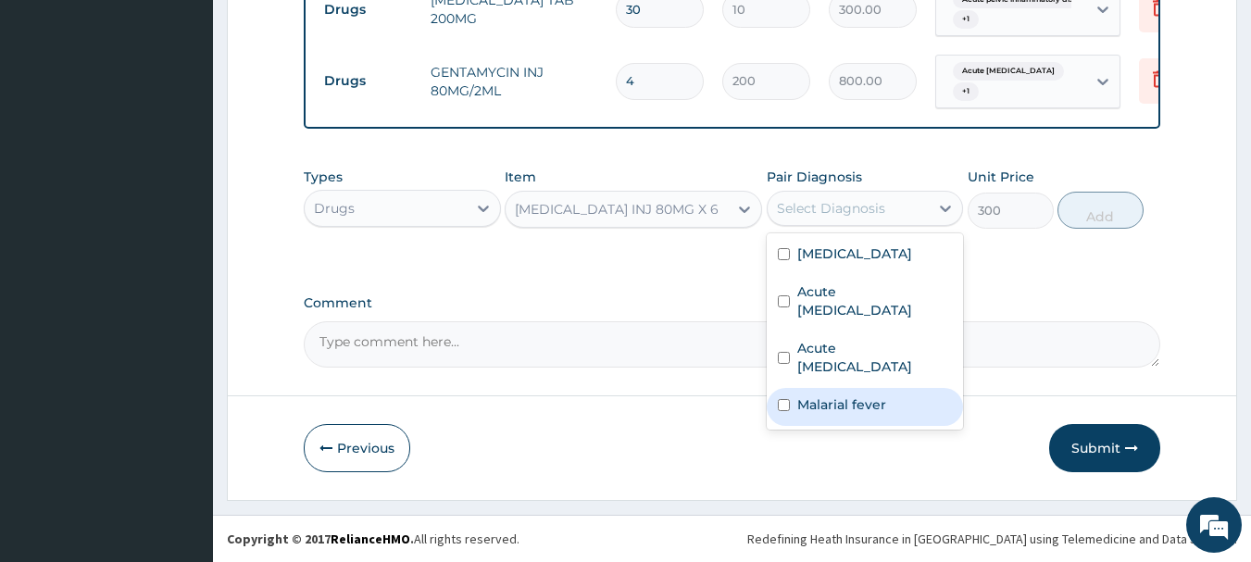
click at [789, 415] on div "Malarial fever" at bounding box center [865, 407] width 197 height 38
checkbox input "true"
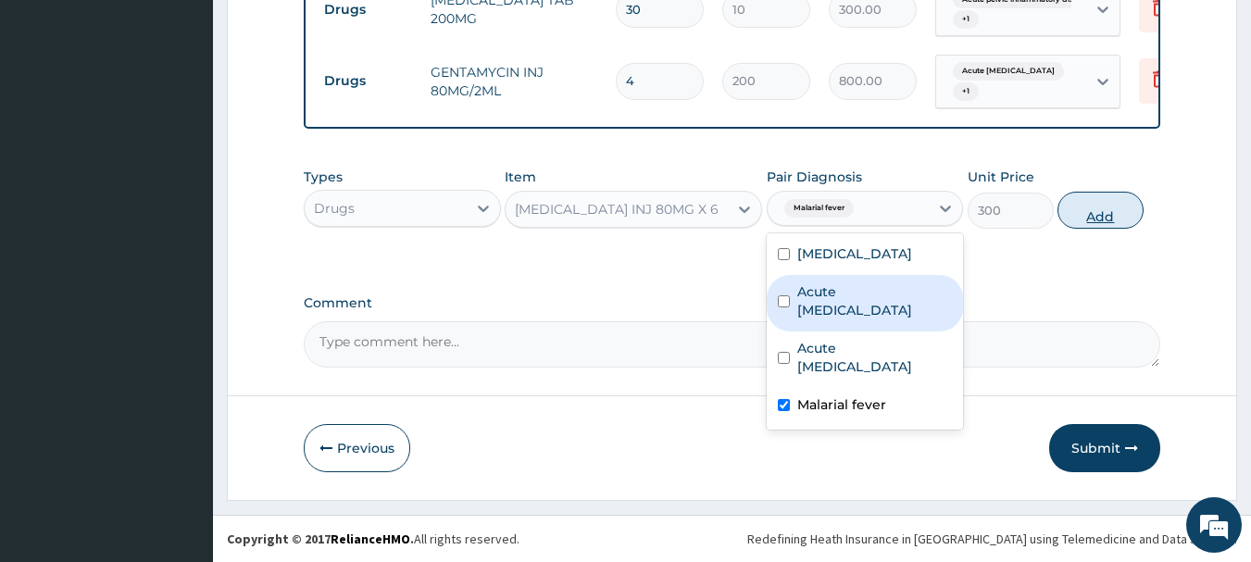
click at [1073, 199] on button "Add" at bounding box center [1100, 210] width 86 height 37
type input "0"
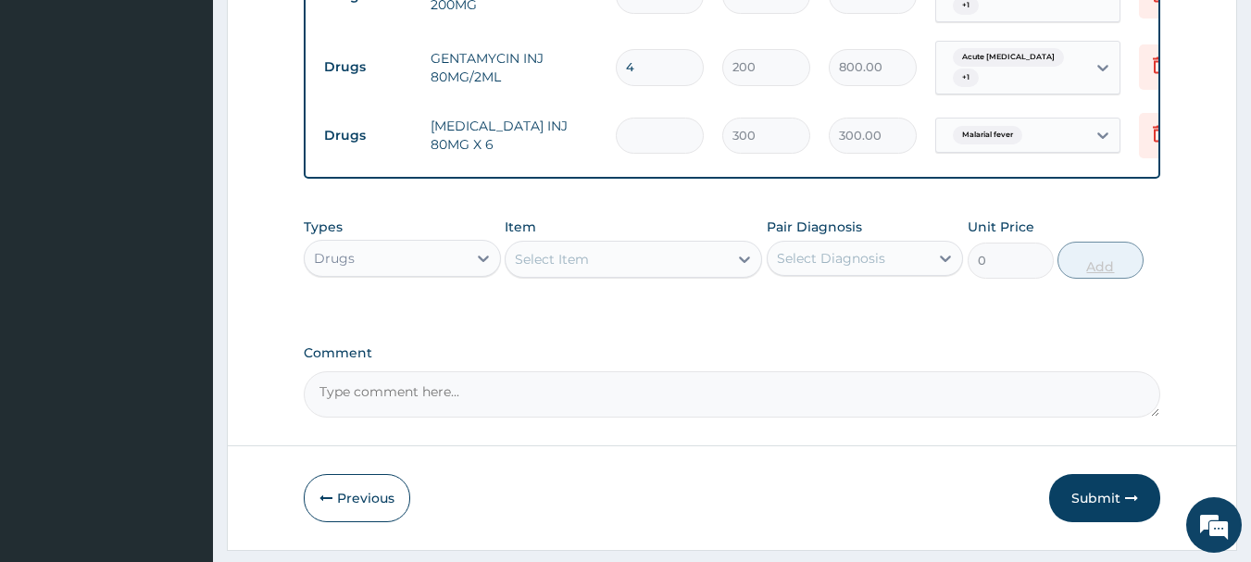
type input "0.00"
type input "6"
type input "1800.00"
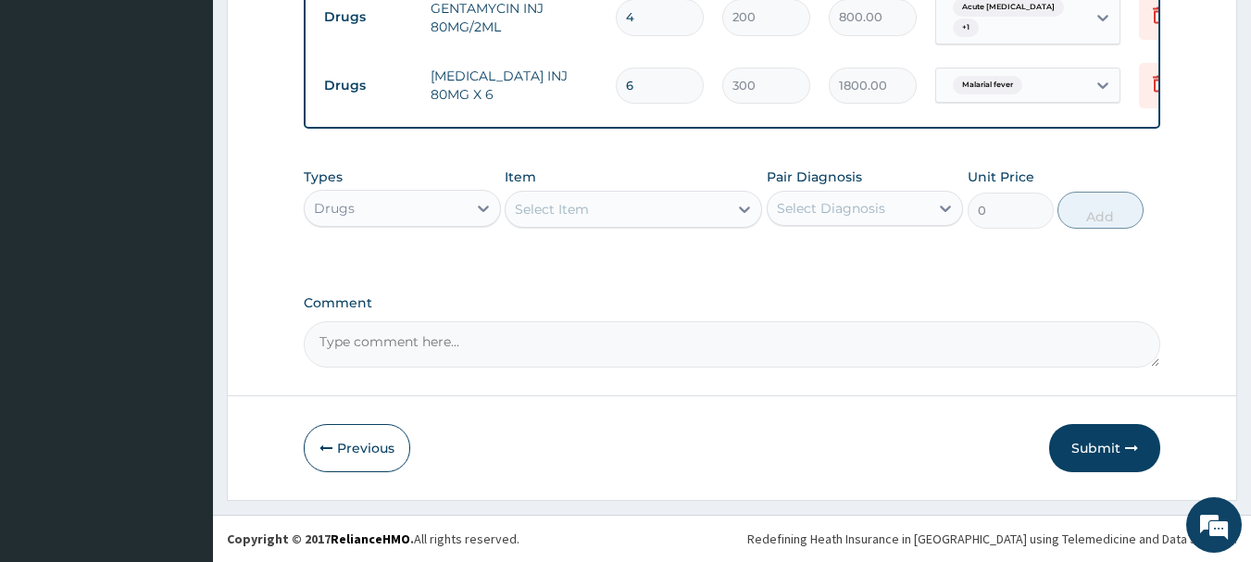
scroll to position [1236, 0]
type input "6"
click at [1077, 444] on button "Submit" at bounding box center [1104, 448] width 111 height 48
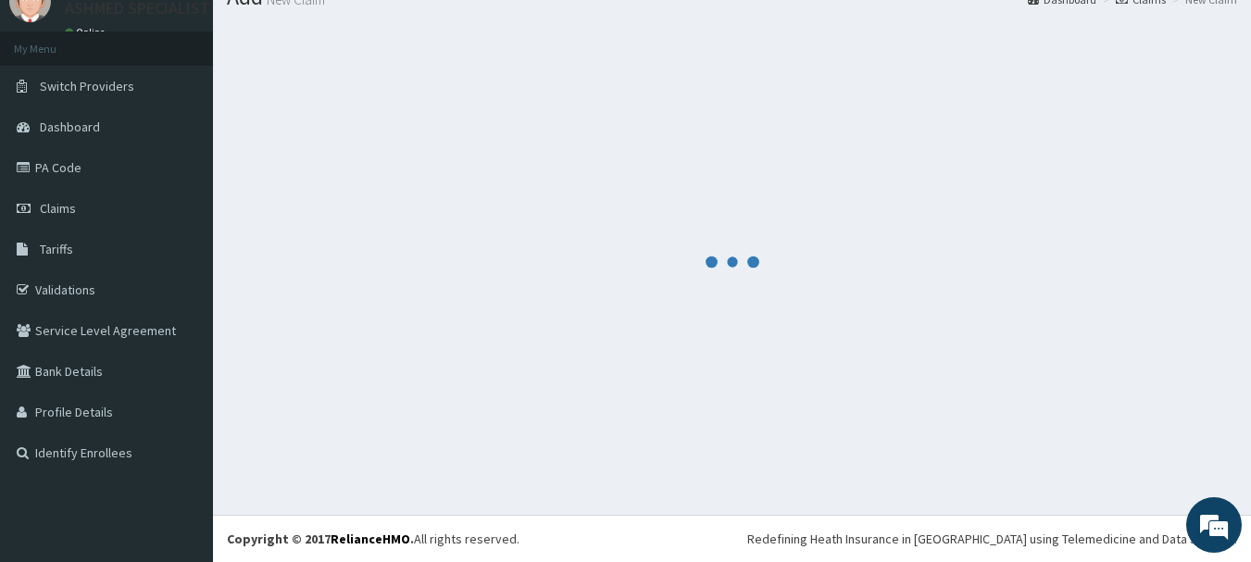
scroll to position [0, 0]
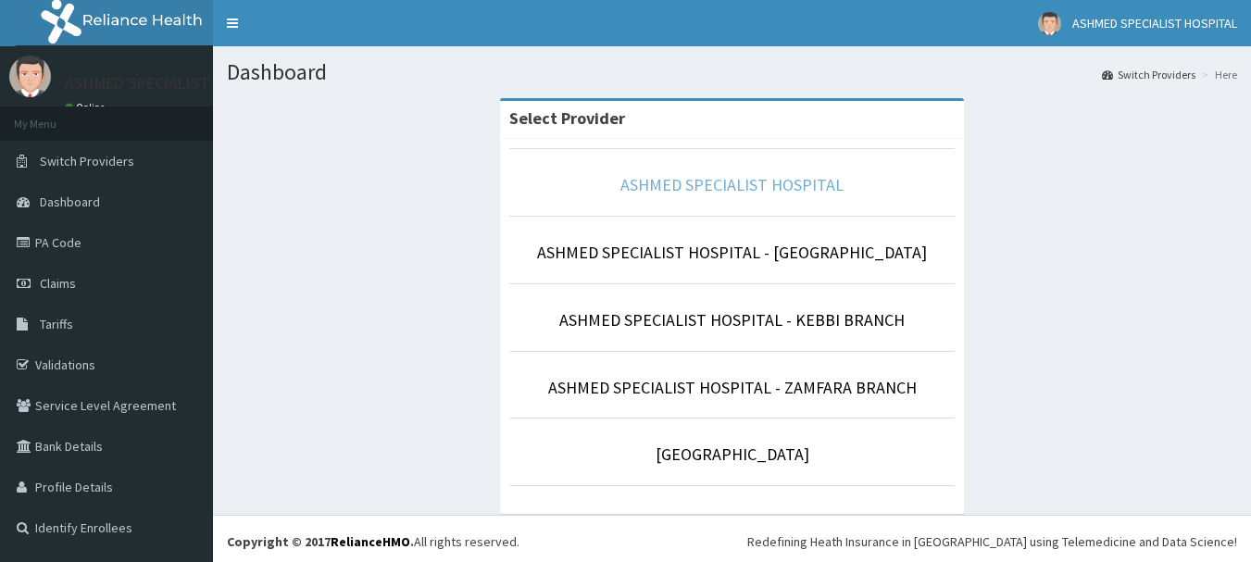
click at [674, 183] on link "ASHMED SPECIALIST HOSPITAL" at bounding box center [731, 184] width 223 height 21
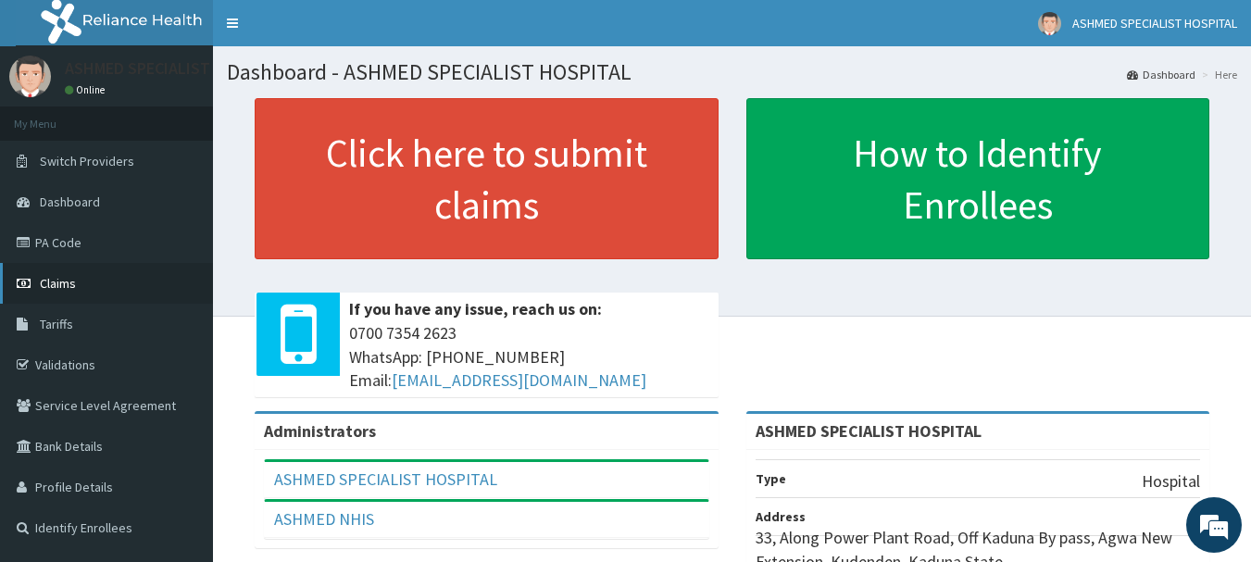
click at [65, 279] on span "Claims" at bounding box center [58, 283] width 36 height 17
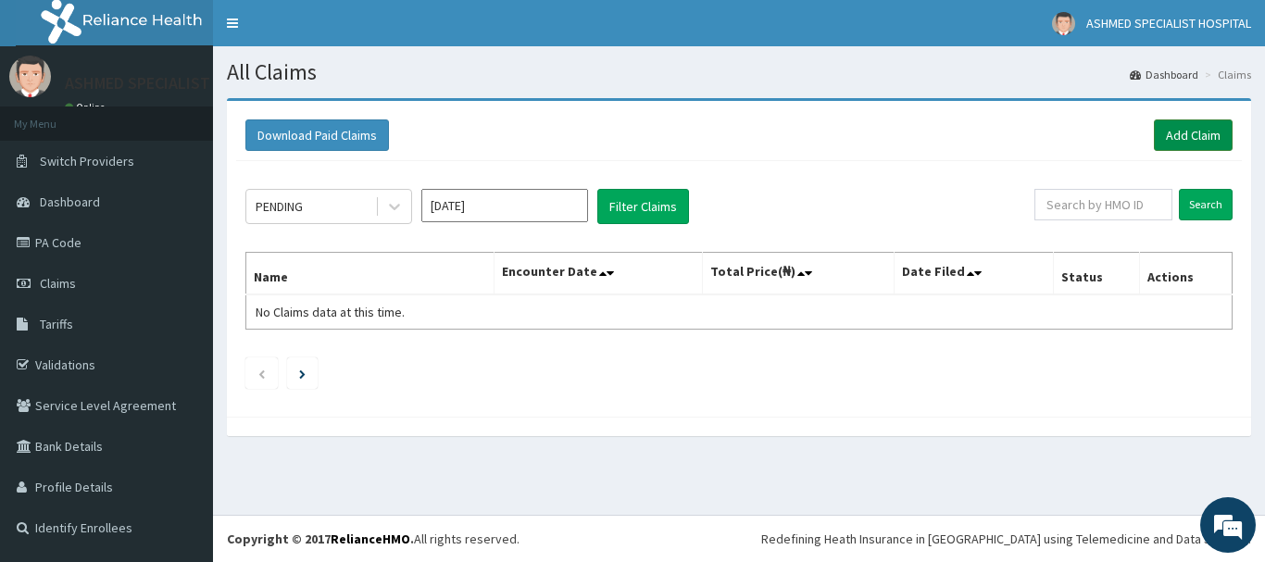
click at [1192, 127] on link "Add Claim" at bounding box center [1193, 134] width 79 height 31
click at [1098, 206] on input "text" at bounding box center [1103, 204] width 138 height 31
type input "mfl/10064/b"
click at [1193, 197] on input "Search" at bounding box center [1206, 204] width 54 height 31
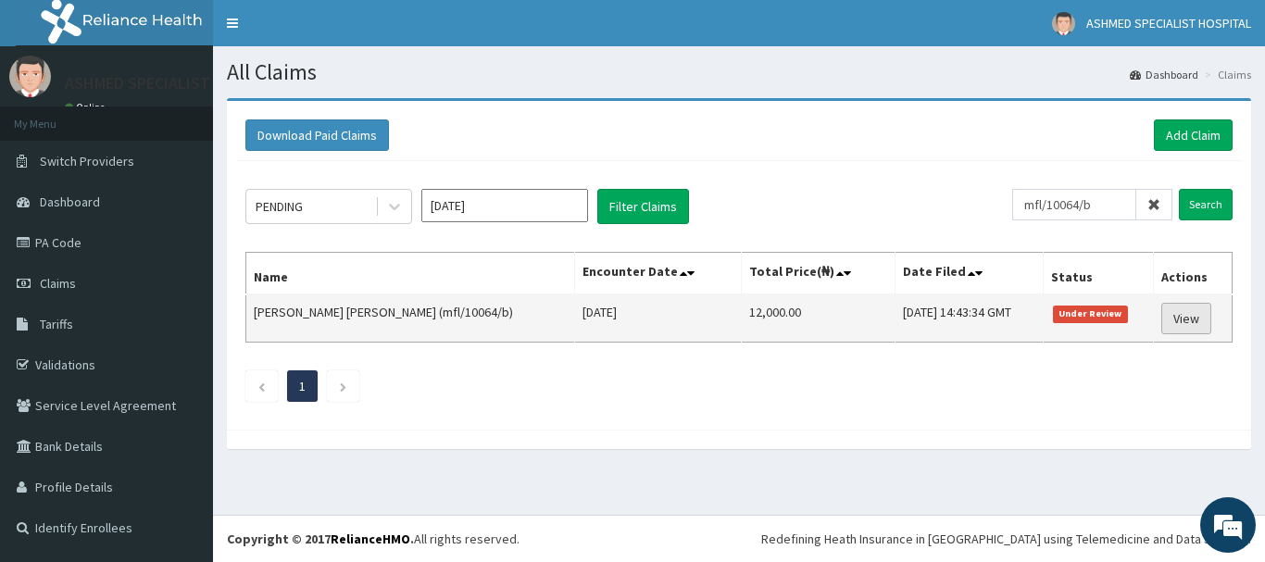
click at [1175, 312] on link "View" at bounding box center [1186, 318] width 50 height 31
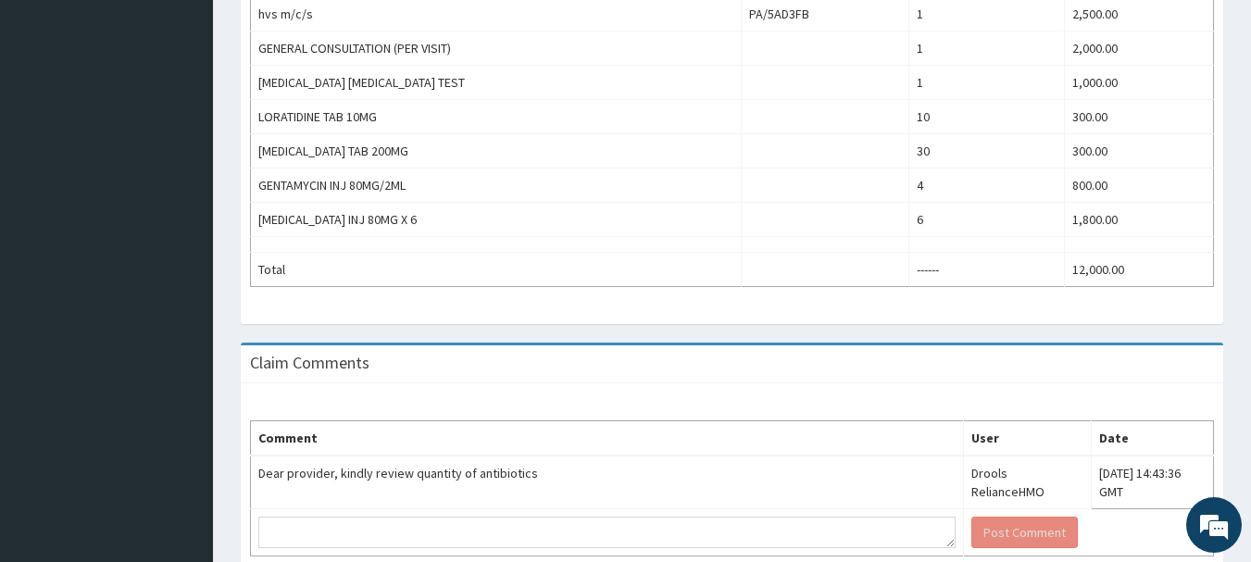
scroll to position [807, 0]
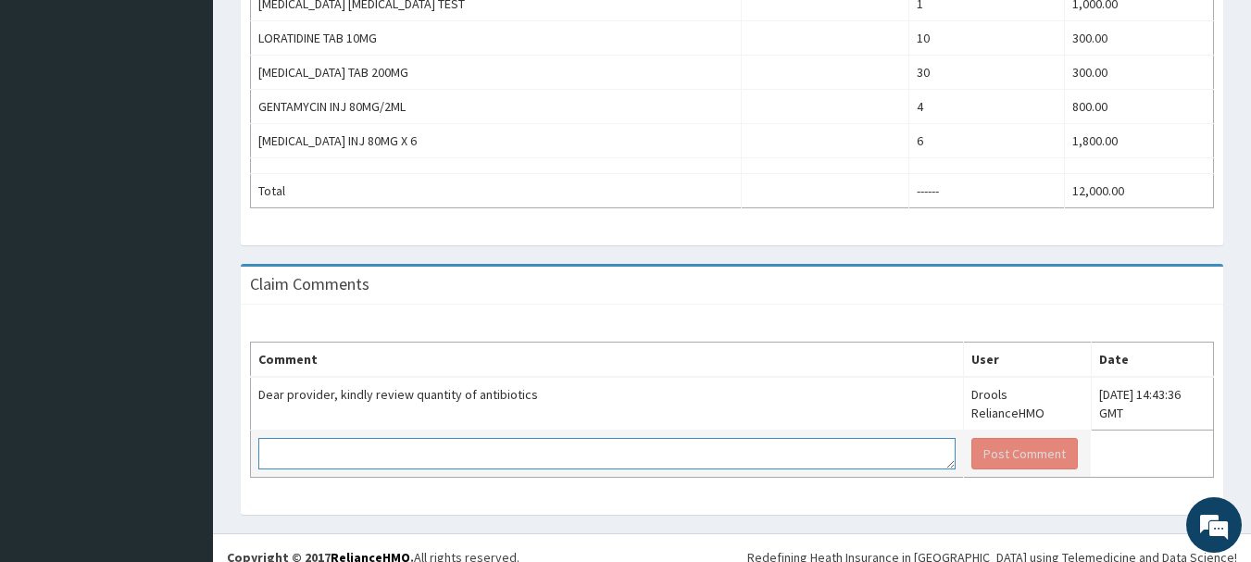
click at [330, 439] on textarea at bounding box center [606, 453] width 697 height 31
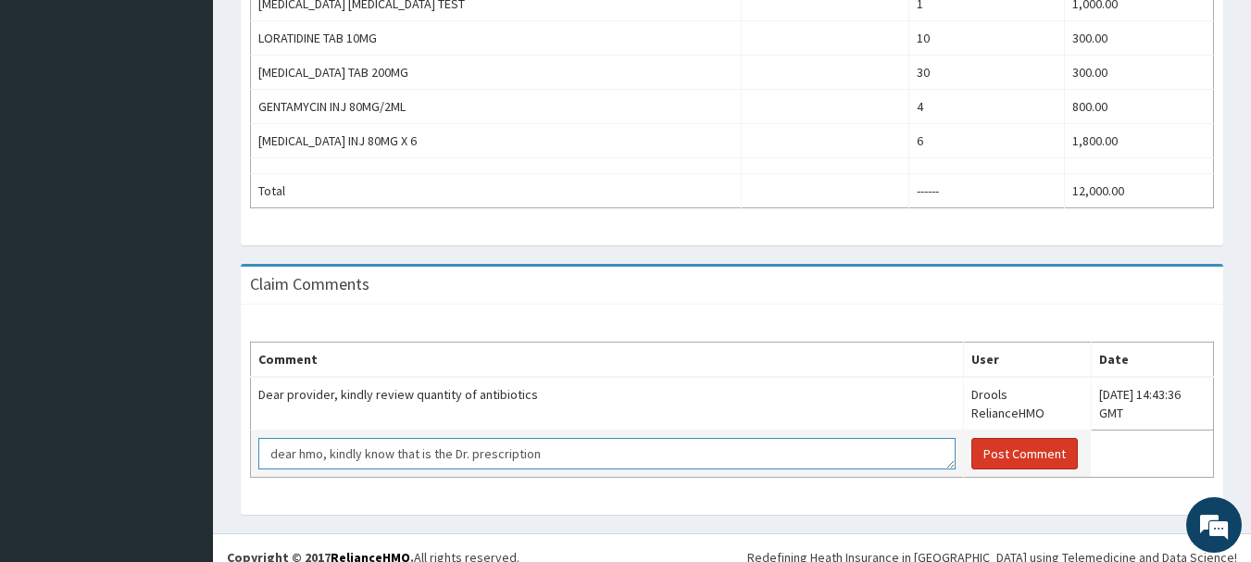
type textarea "dear hmo, kindly know that is the Dr. prescription"
click at [971, 438] on button "Post Comment" at bounding box center [1024, 453] width 106 height 31
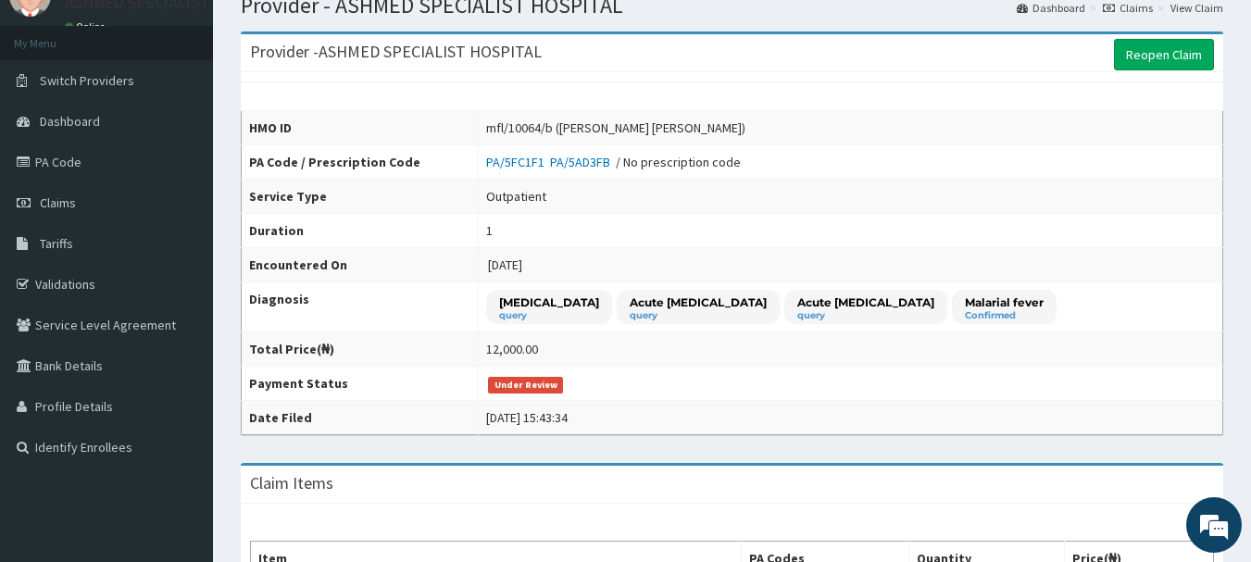
scroll to position [0, 0]
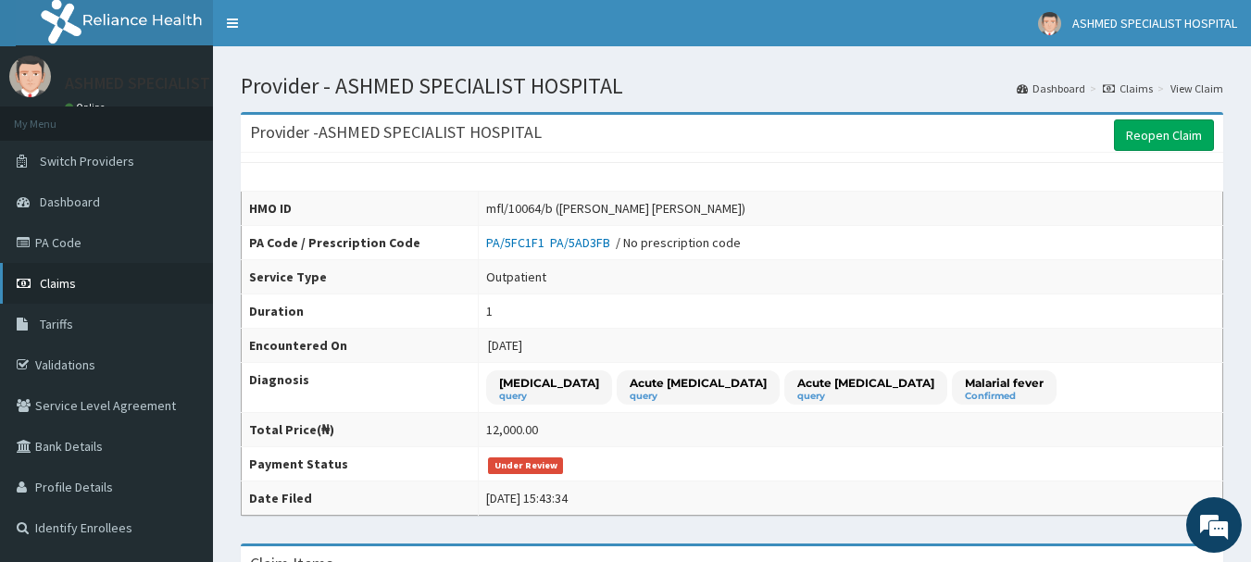
click at [51, 270] on link "Claims" at bounding box center [106, 283] width 213 height 41
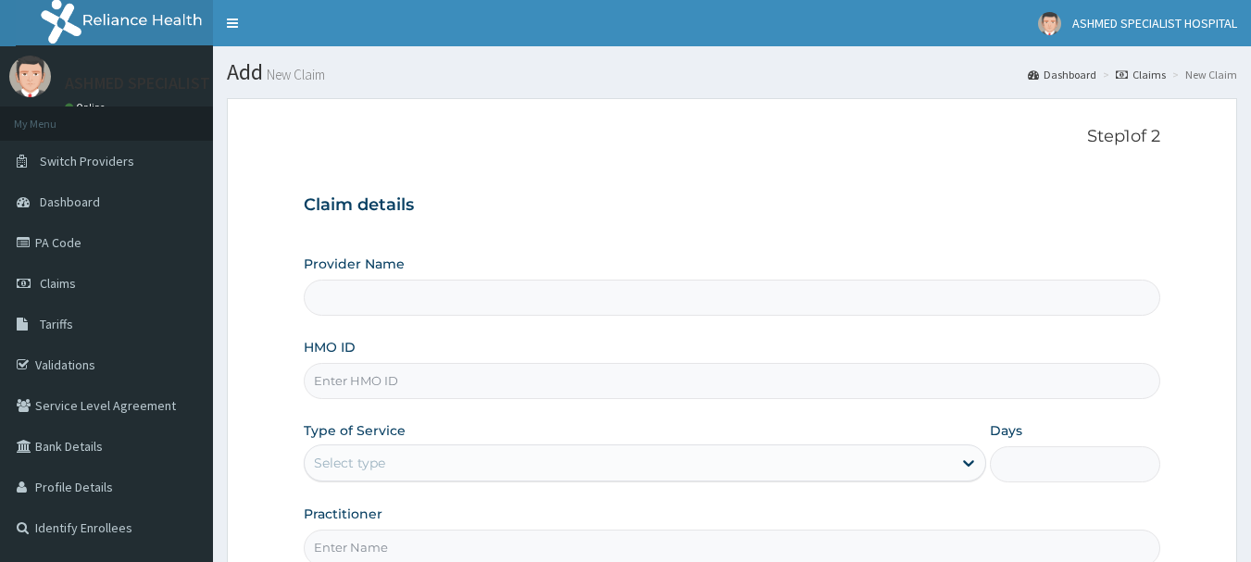
type input "ASHMED SPECIALIST HOSPITAL"
drag, startPoint x: 359, startPoint y: 383, endPoint x: 359, endPoint y: 366, distance: 17.6
click at [359, 383] on input "HMO ID" at bounding box center [732, 381] width 857 height 36
type input "mfl/10064/c"
click at [403, 454] on div "Select type" at bounding box center [628, 463] width 647 height 30
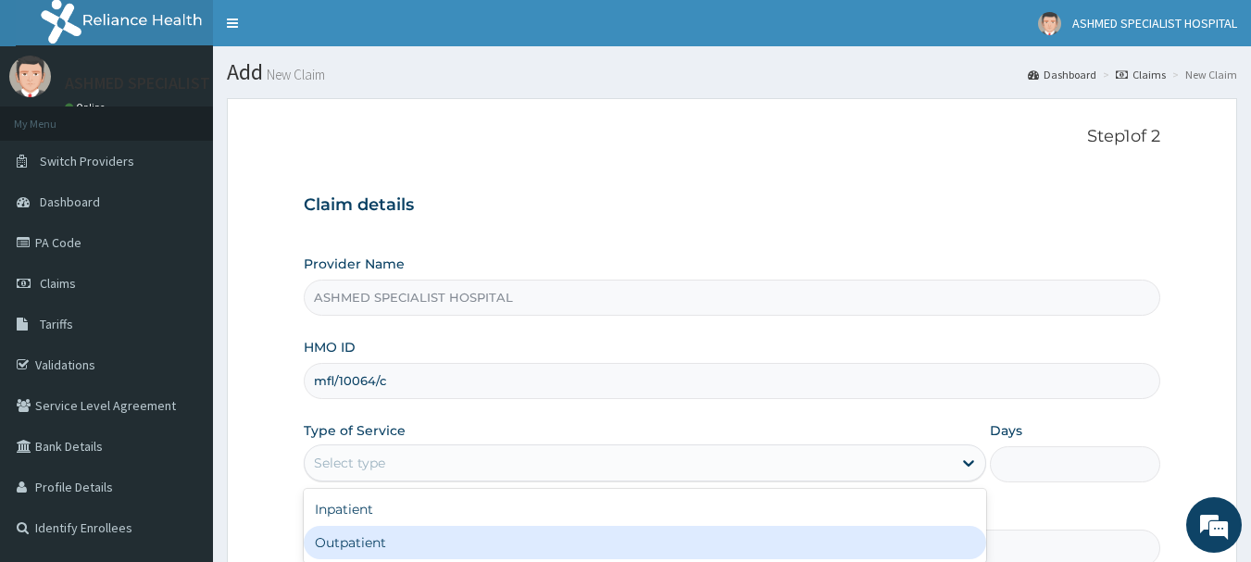
click at [362, 536] on div "Outpatient" at bounding box center [645, 542] width 682 height 33
type input "1"
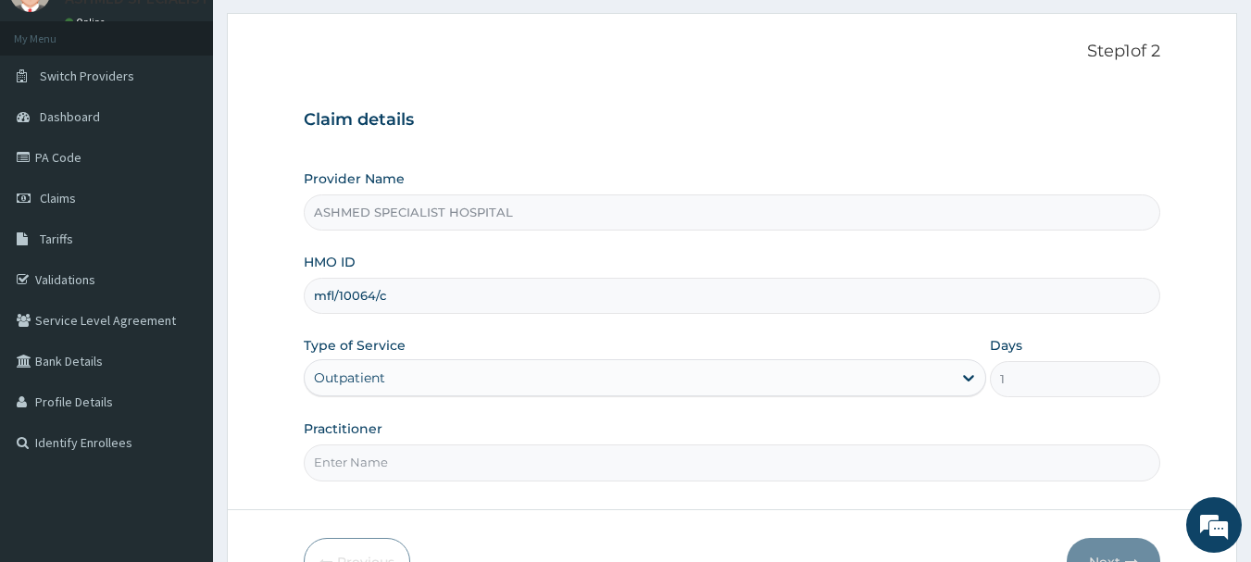
scroll to position [199, 0]
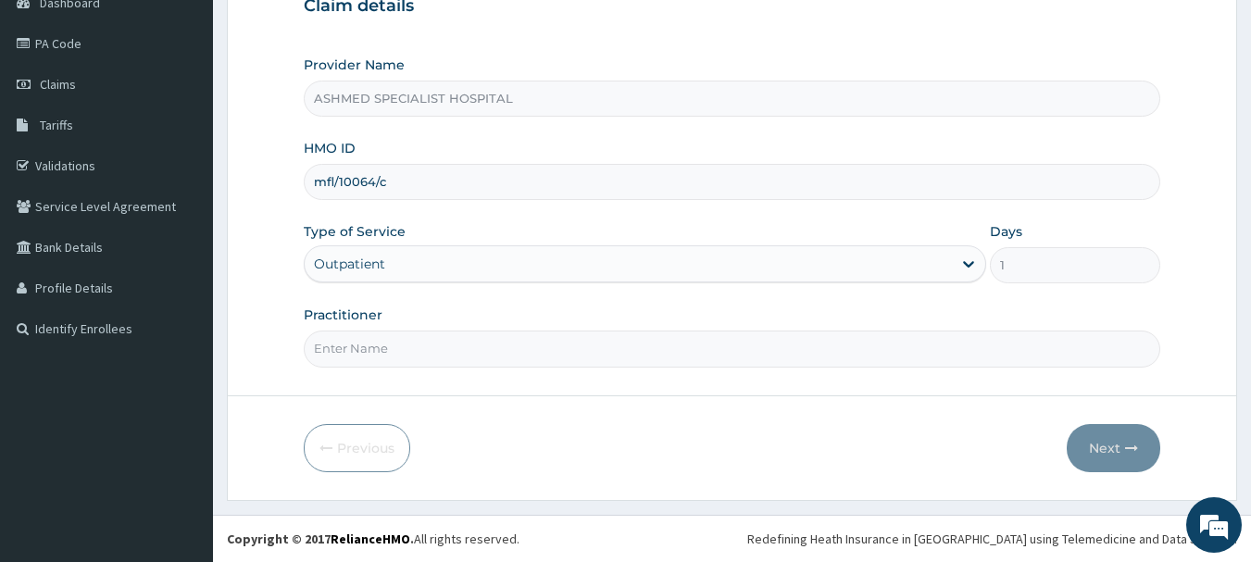
click at [501, 363] on input "Practitioner" at bounding box center [732, 349] width 857 height 36
type input "[PERSON_NAME] ODESA"
click at [1085, 449] on button "Next" at bounding box center [1114, 448] width 94 height 48
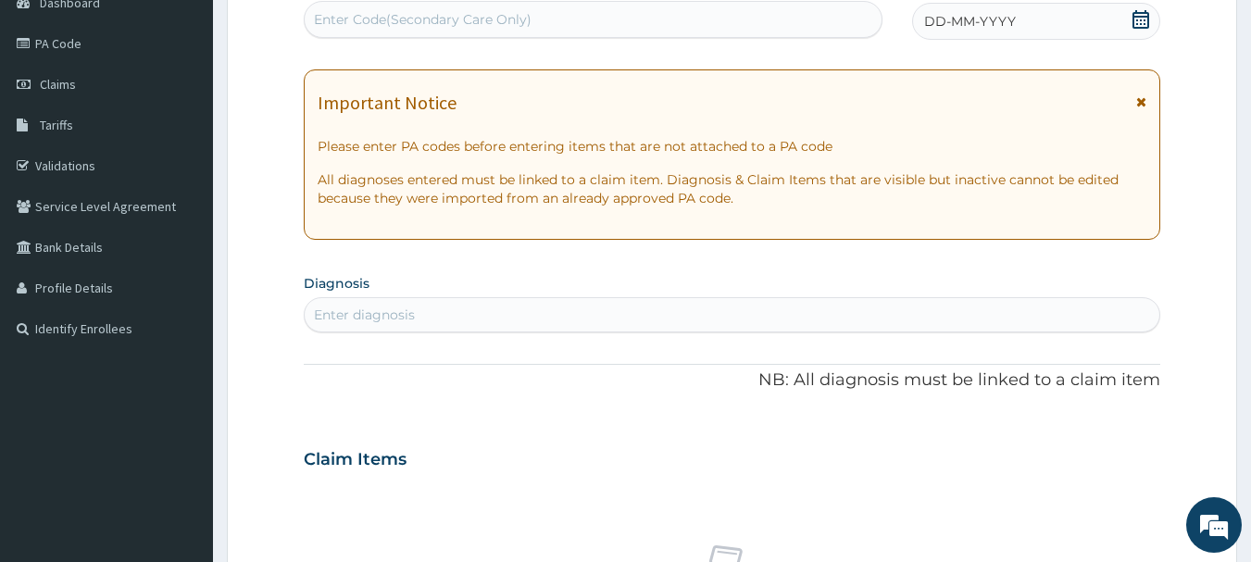
click at [1036, 26] on div "DD-MM-YYYY" at bounding box center [1036, 21] width 248 height 37
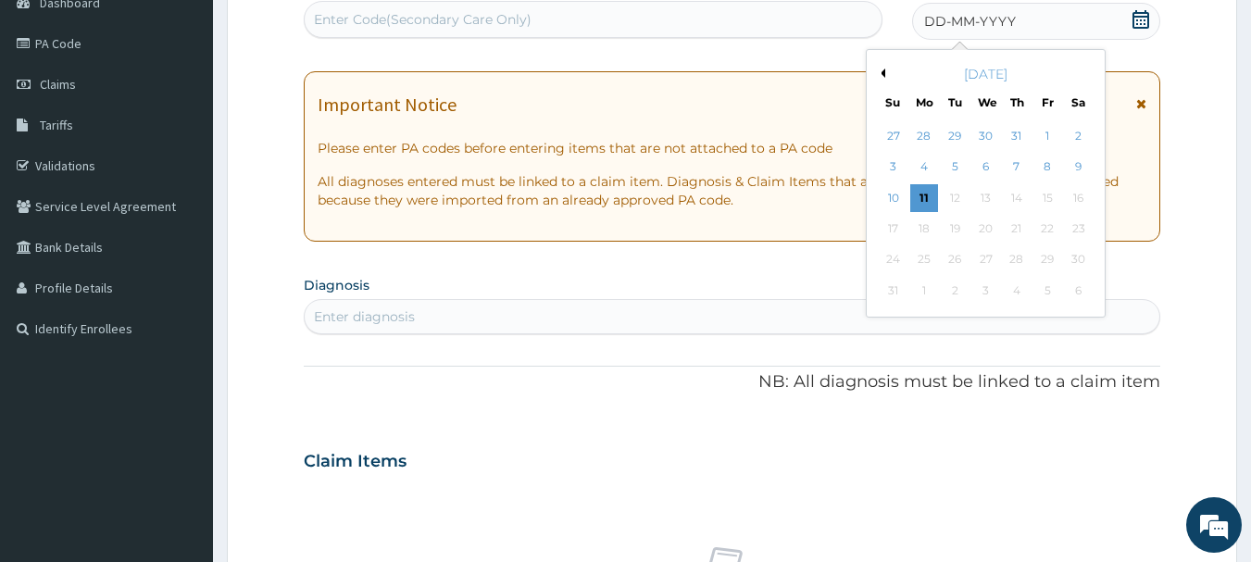
click at [881, 72] on button "Previous Month" at bounding box center [880, 73] width 9 height 9
click at [882, 72] on button "Previous Month" at bounding box center [880, 73] width 9 height 9
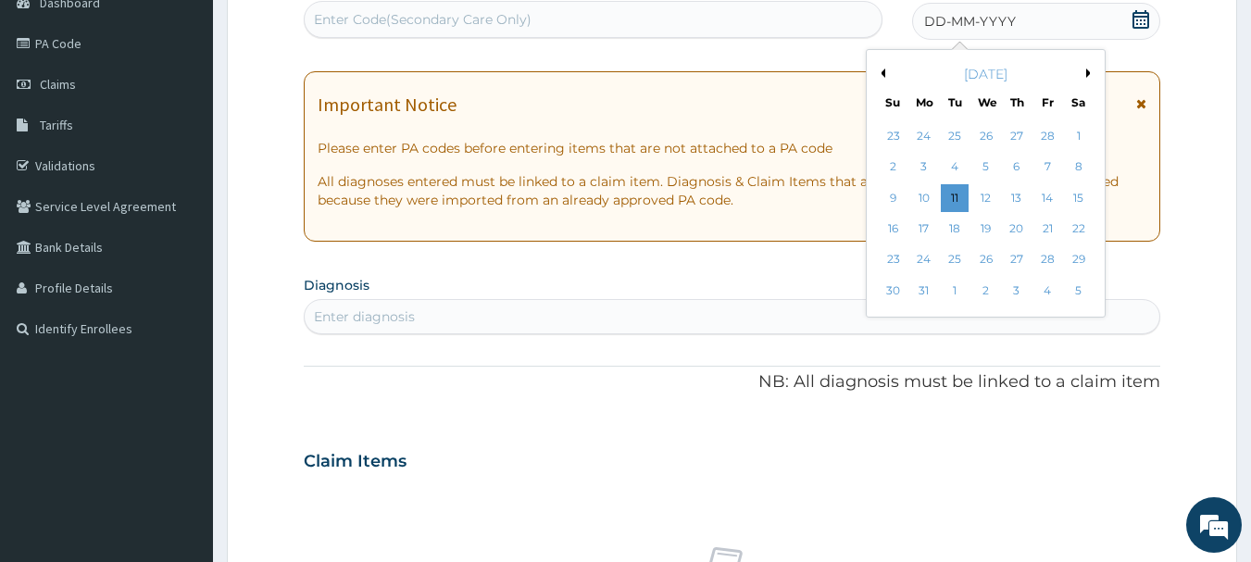
click at [882, 72] on button "Previous Month" at bounding box center [880, 73] width 9 height 9
click at [893, 166] on div "2" at bounding box center [894, 168] width 28 height 28
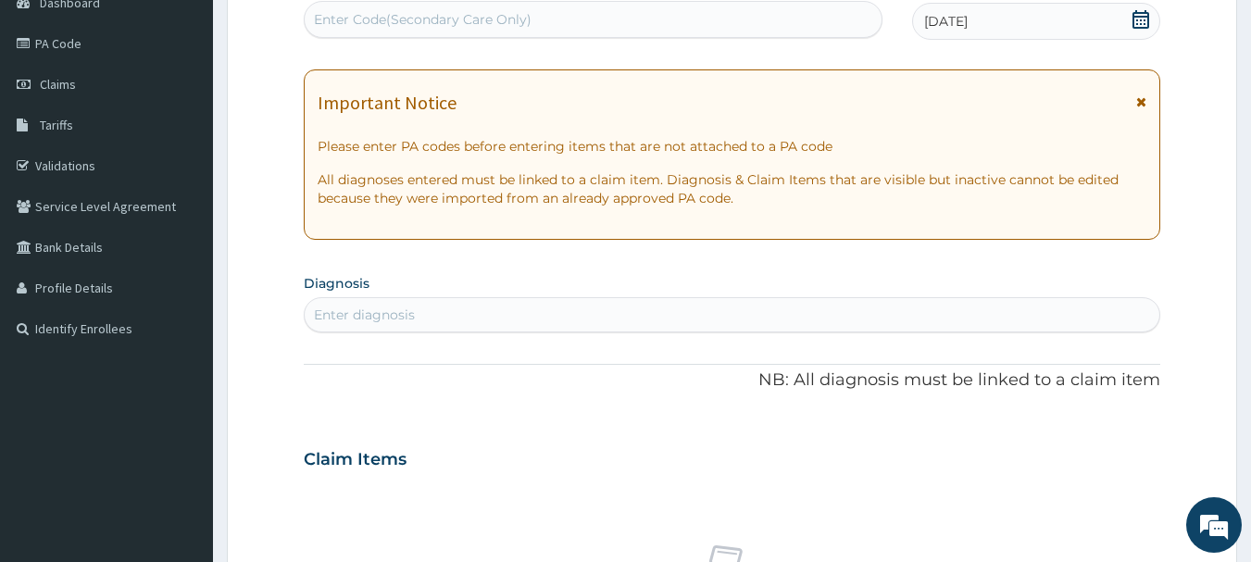
click at [355, 317] on div "Enter diagnosis" at bounding box center [364, 315] width 101 height 19
type input "uppe resp"
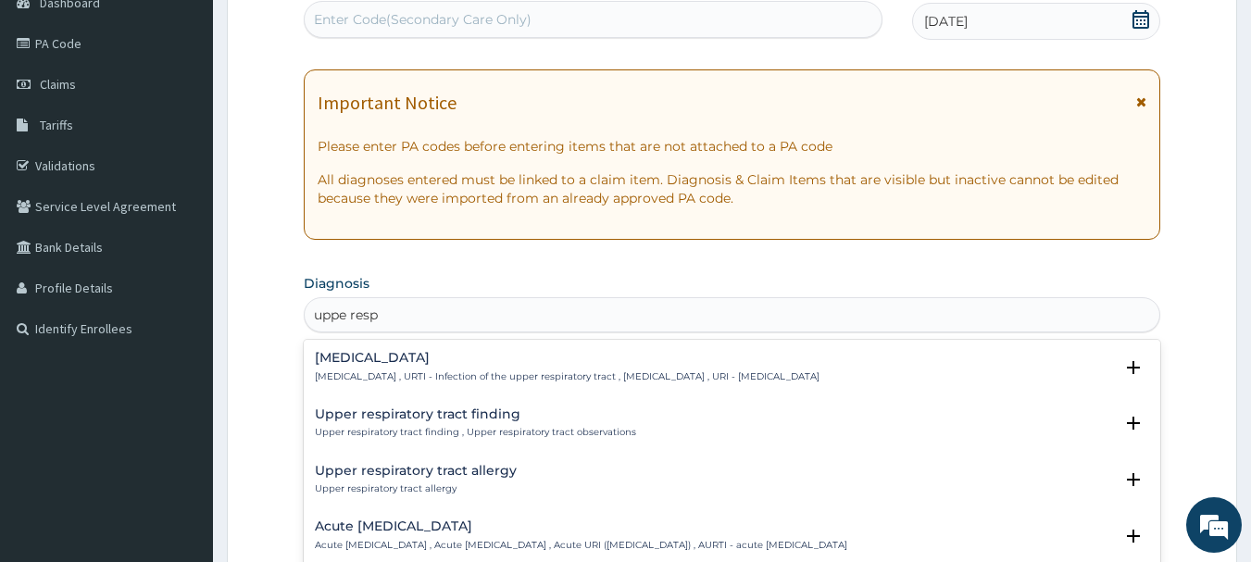
click at [408, 360] on h4 "[MEDICAL_DATA]" at bounding box center [567, 358] width 505 height 14
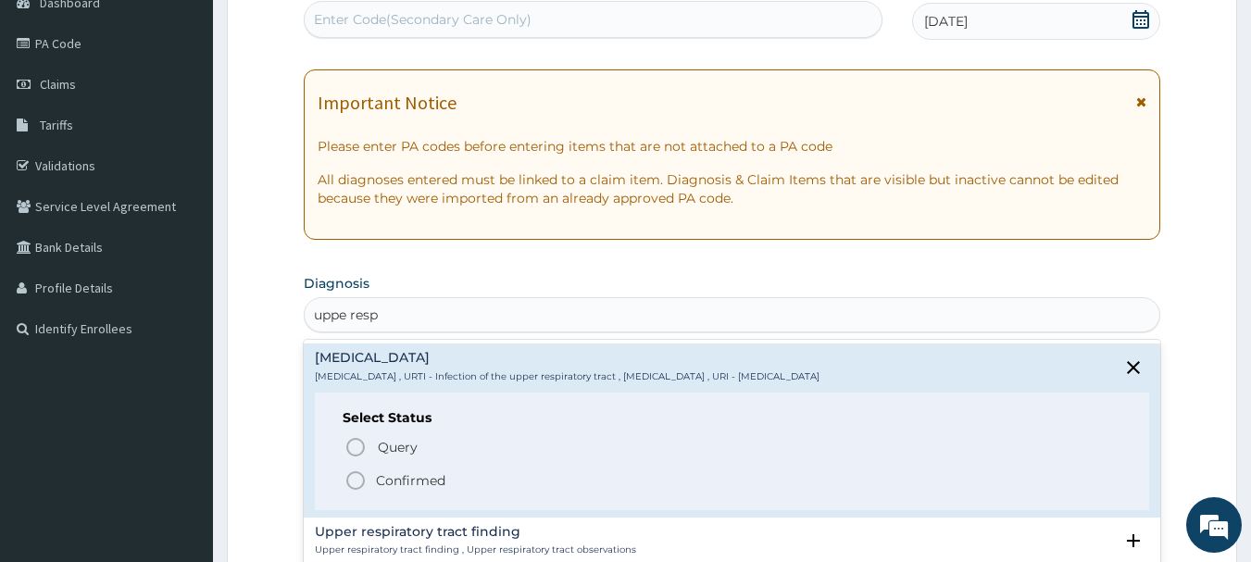
click at [406, 481] on p "Confirmed" at bounding box center [410, 480] width 69 height 19
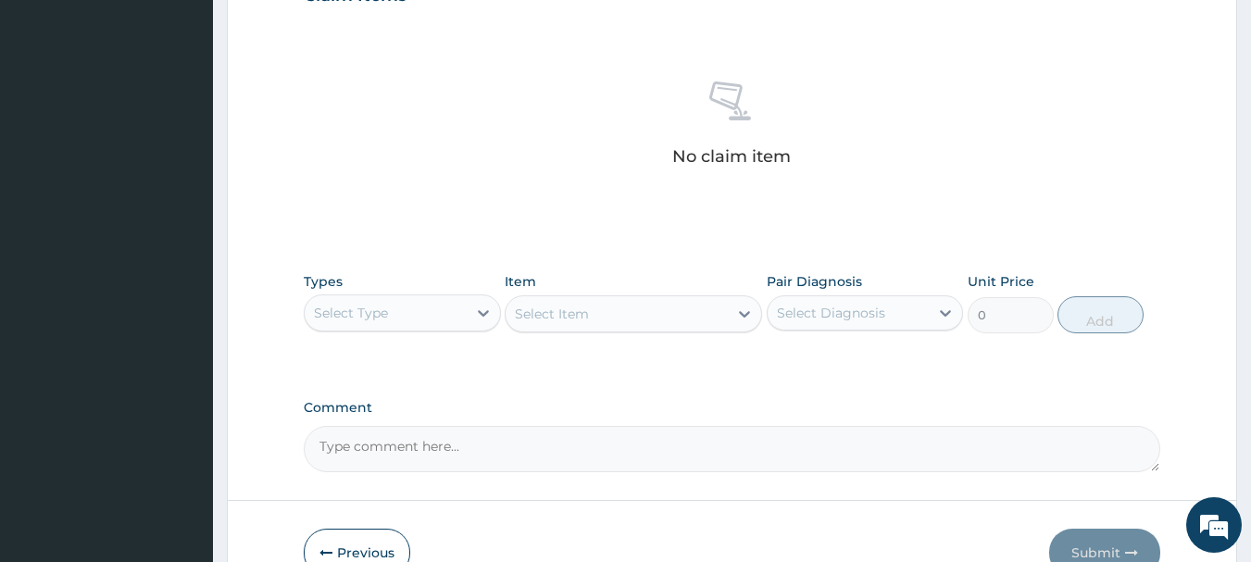
scroll to position [773, 0]
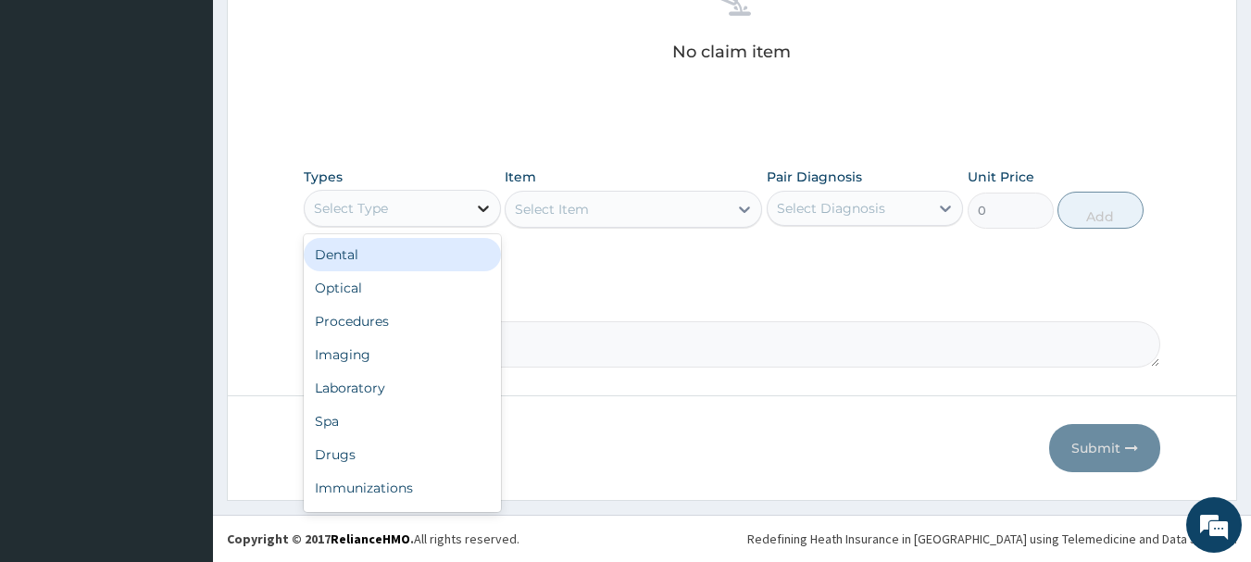
click at [469, 204] on div at bounding box center [483, 208] width 33 height 33
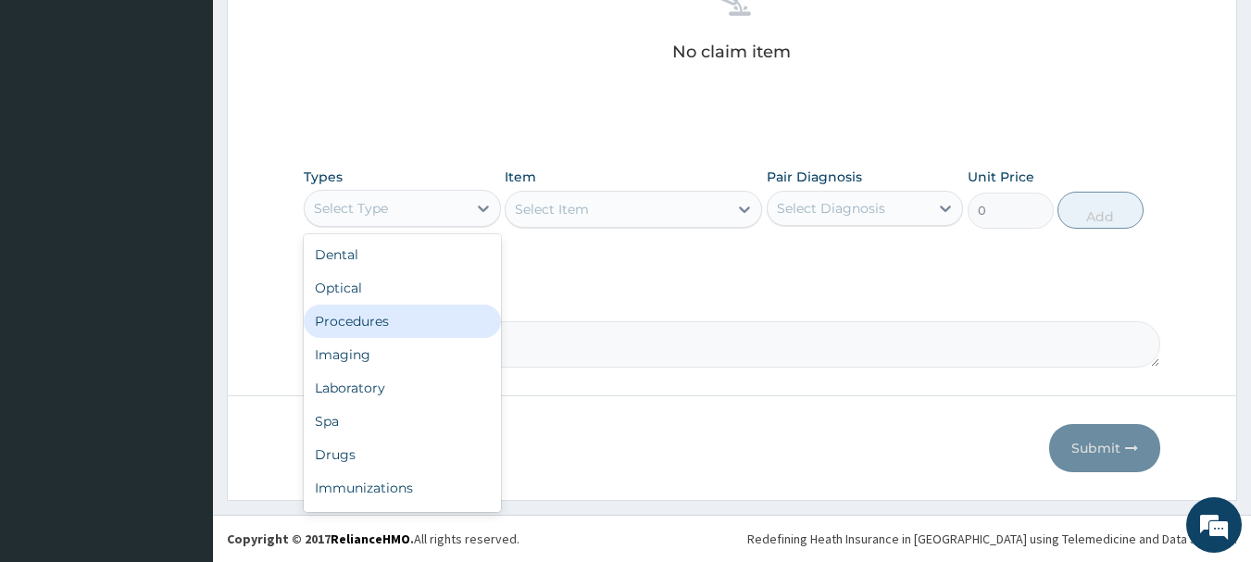
click at [317, 327] on div "Procedures" at bounding box center [402, 321] width 197 height 33
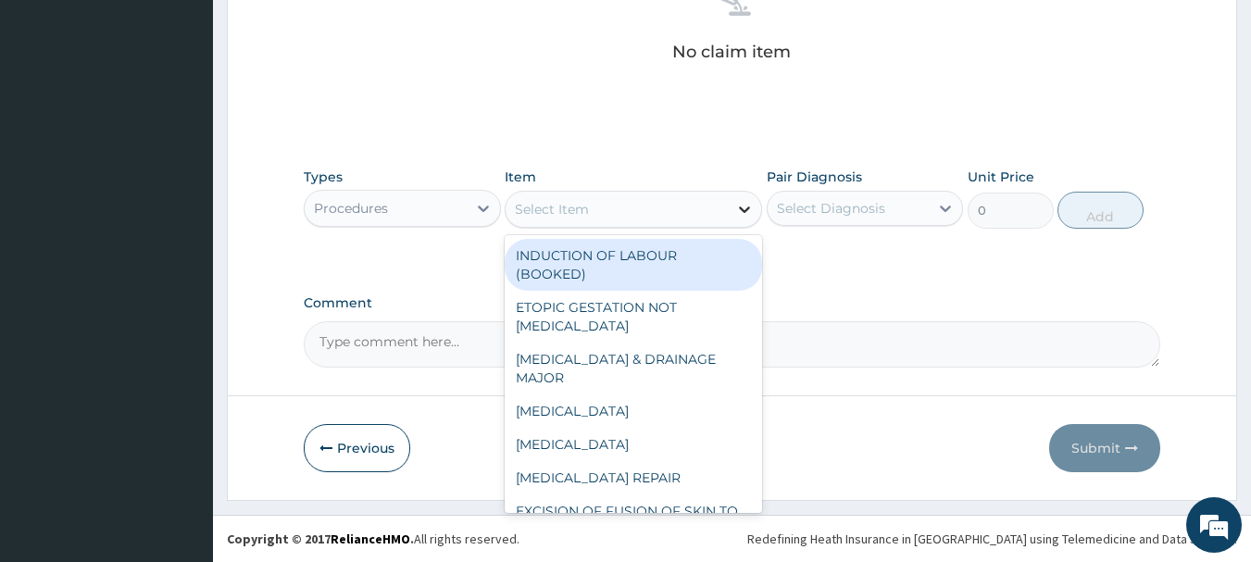
click at [740, 208] on icon at bounding box center [744, 209] width 19 height 19
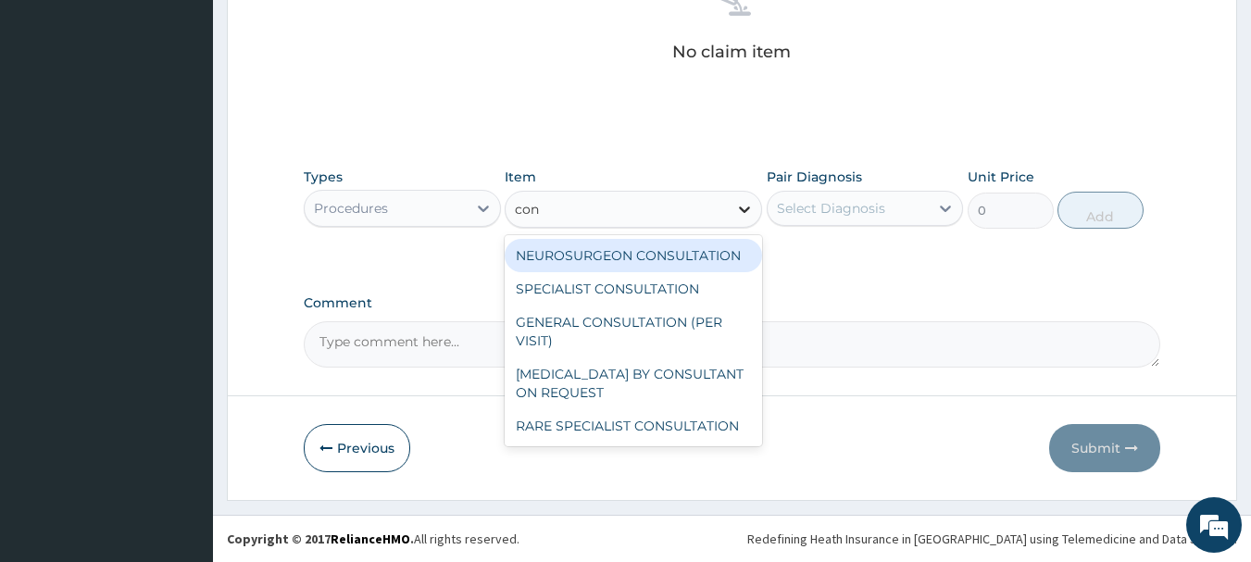
type input "cons"
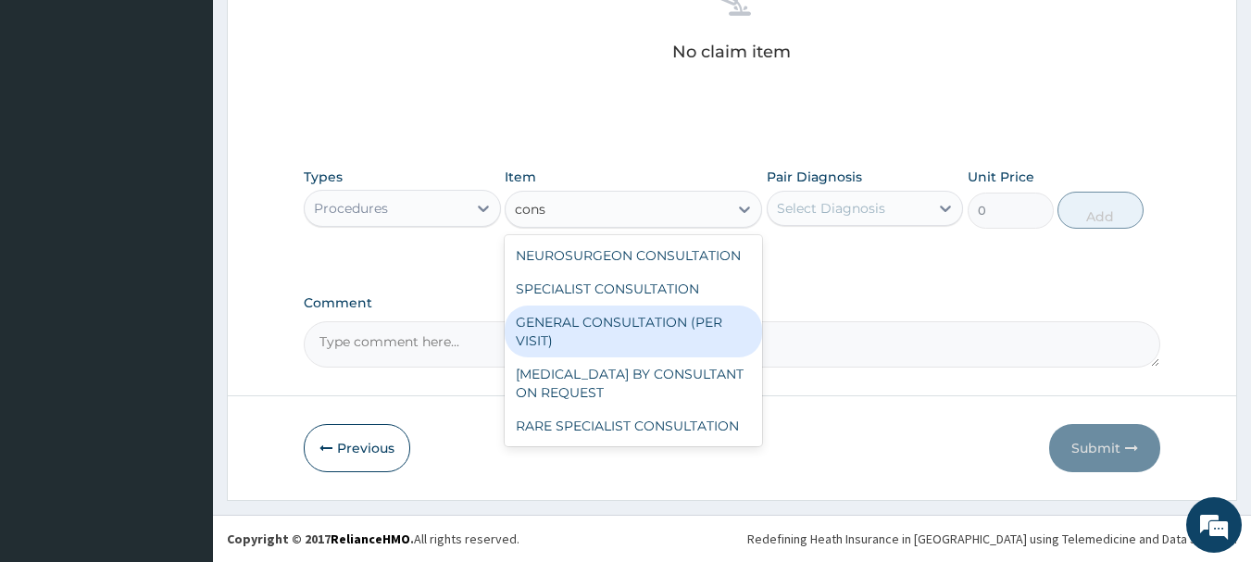
click at [667, 340] on div "GENERAL CONSULTATION (PER VISIT)" at bounding box center [633, 332] width 257 height 52
type input "2000"
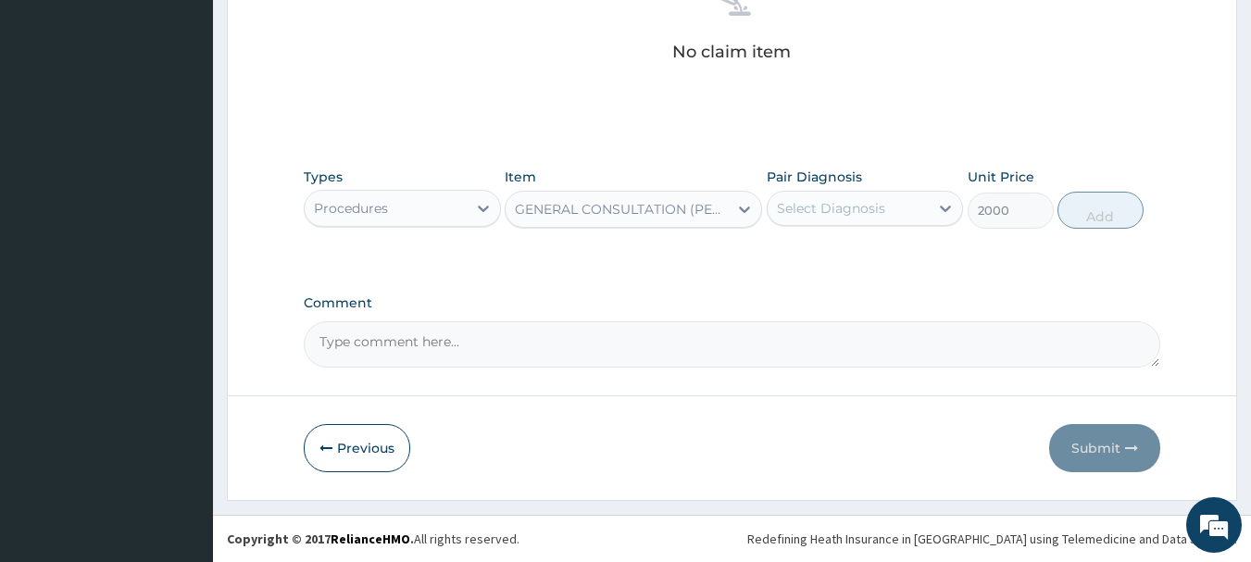
click at [870, 186] on div "Pair Diagnosis Select Diagnosis" at bounding box center [865, 198] width 197 height 61
click at [861, 209] on div "Select Diagnosis" at bounding box center [831, 208] width 108 height 19
click at [838, 263] on label "[MEDICAL_DATA]" at bounding box center [854, 253] width 115 height 19
checkbox input "true"
click at [1082, 202] on button "Add" at bounding box center [1100, 210] width 86 height 37
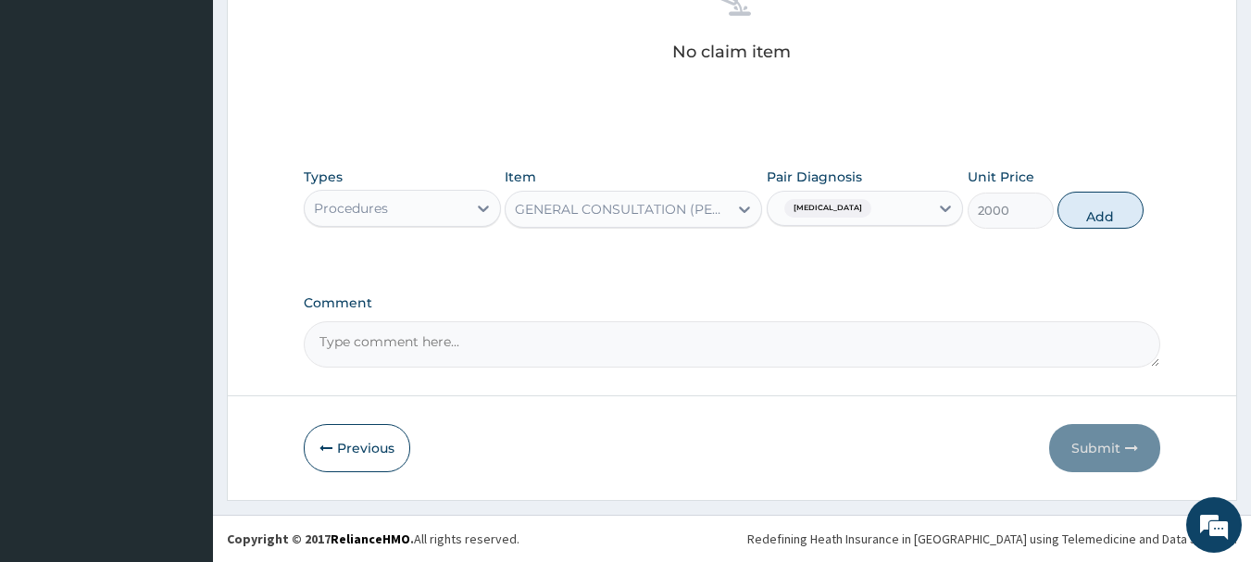
type input "0"
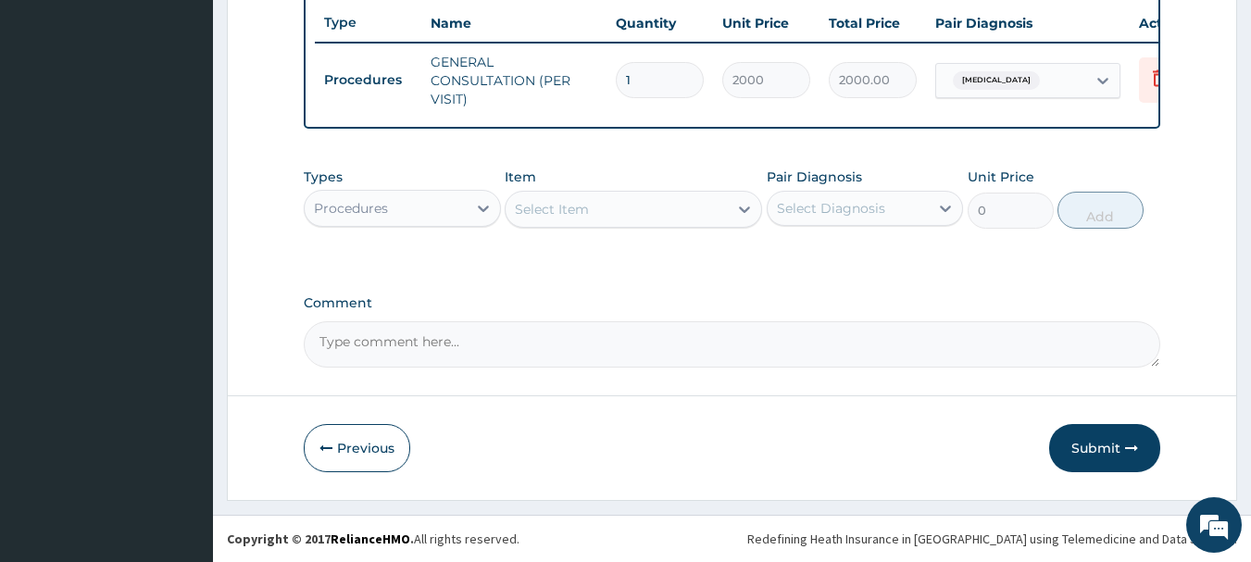
click at [420, 209] on div "Procedures" at bounding box center [386, 209] width 162 height 30
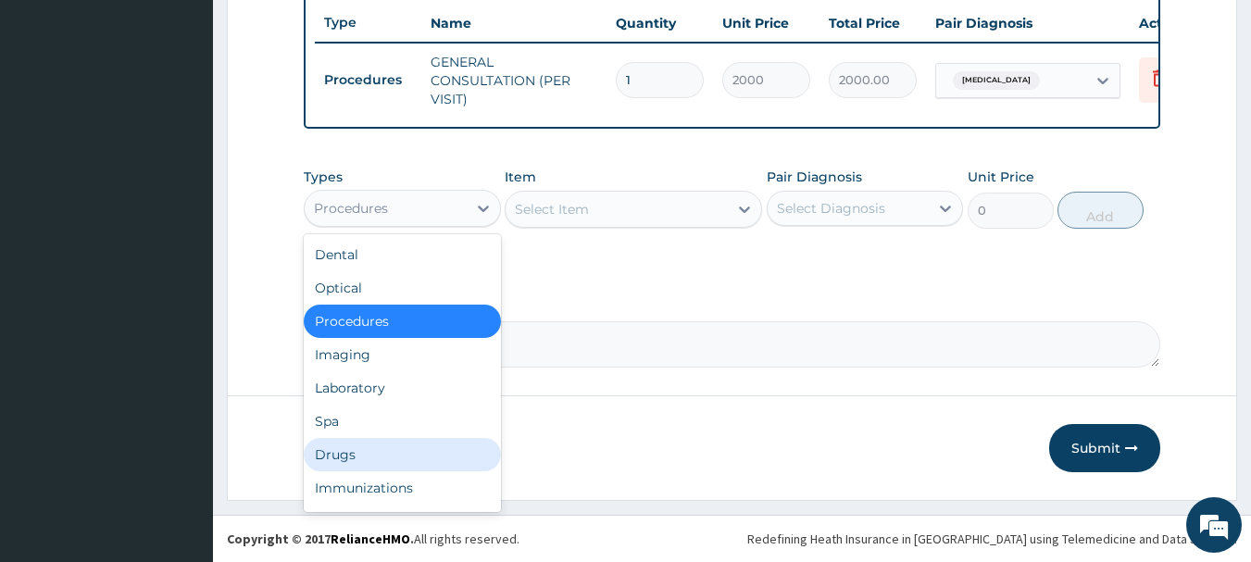
click at [334, 460] on div "Drugs" at bounding box center [402, 454] width 197 height 33
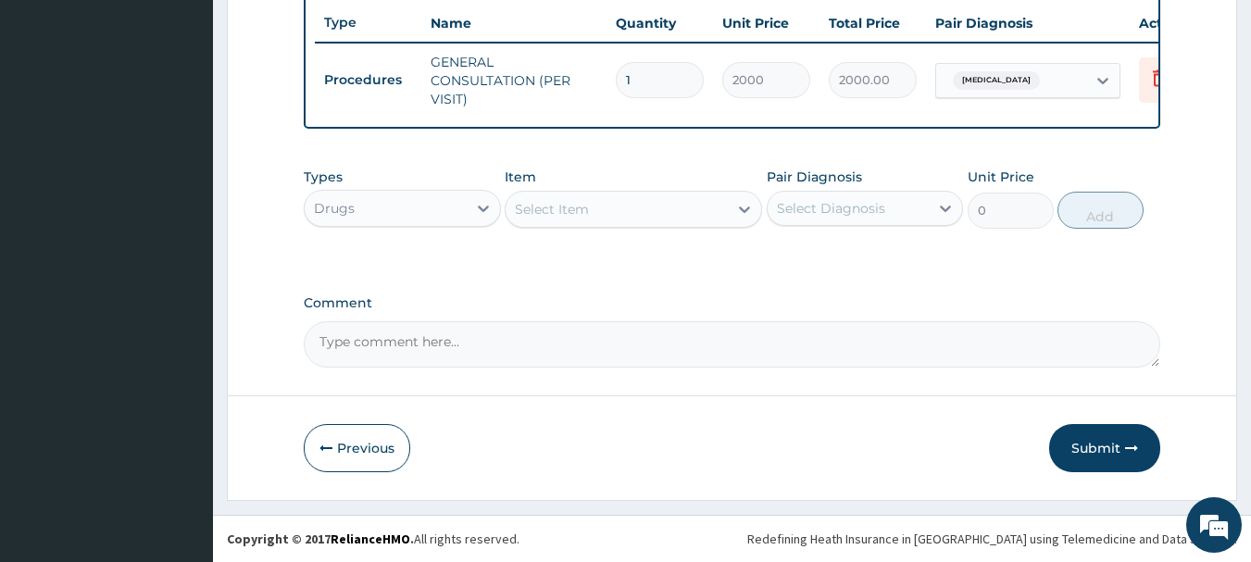
click at [682, 202] on div "Select Item" at bounding box center [617, 209] width 222 height 30
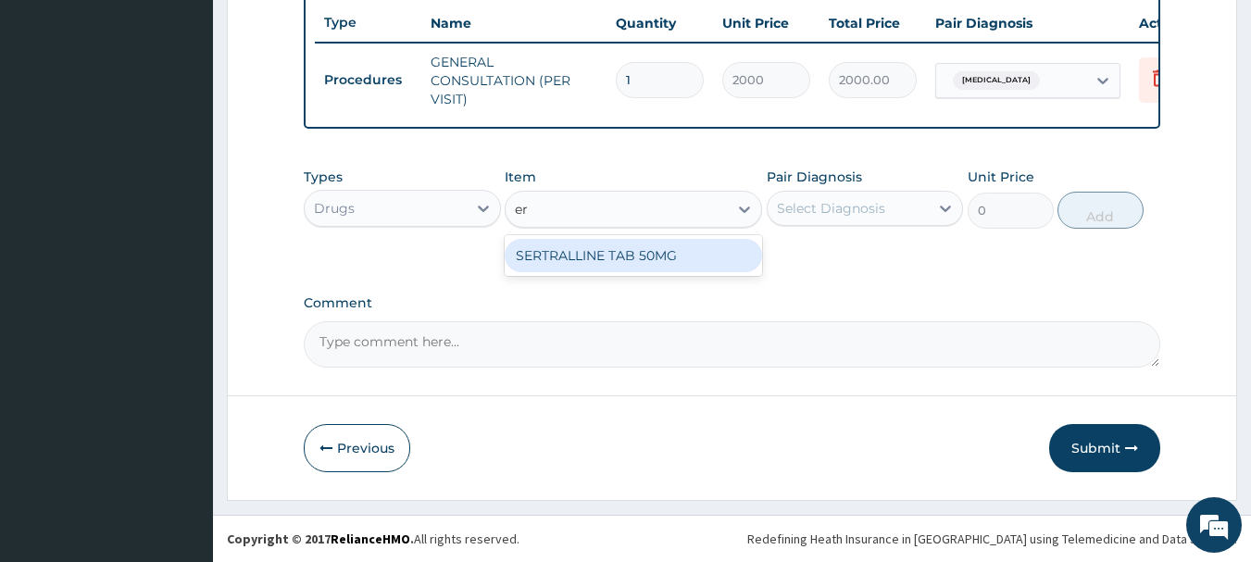
type input "ery"
click at [662, 254] on div "[MEDICAL_DATA] 500MG TAB" at bounding box center [633, 255] width 257 height 33
type input "80"
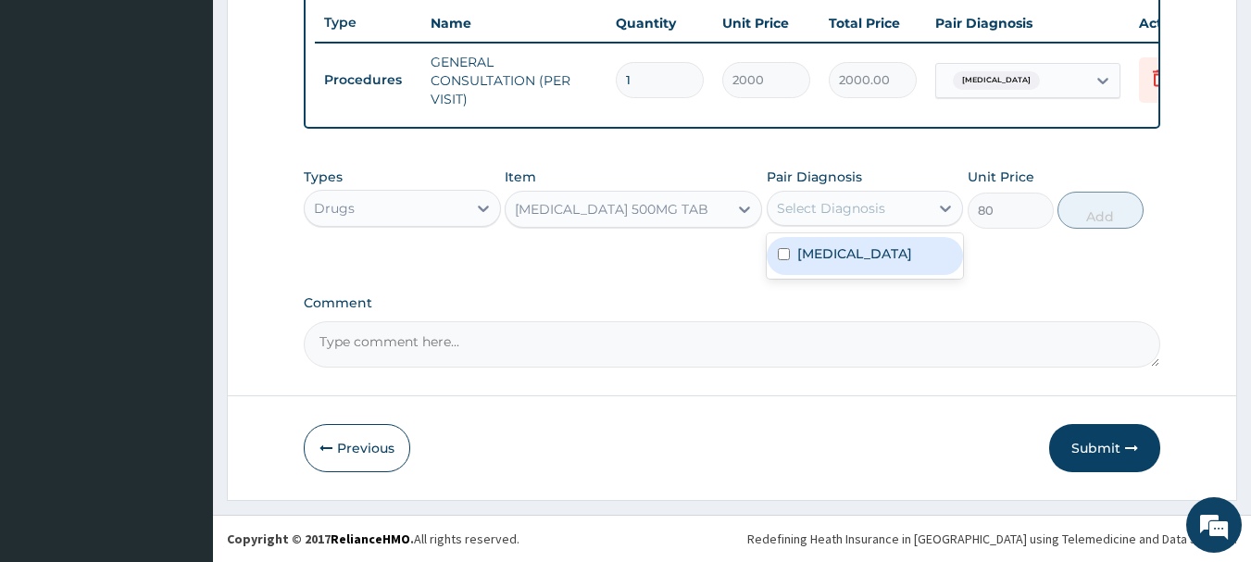
click at [798, 205] on div "Select Diagnosis" at bounding box center [831, 208] width 108 height 19
click at [665, 210] on div "[MEDICAL_DATA] 500MG TAB" at bounding box center [612, 209] width 194 height 19
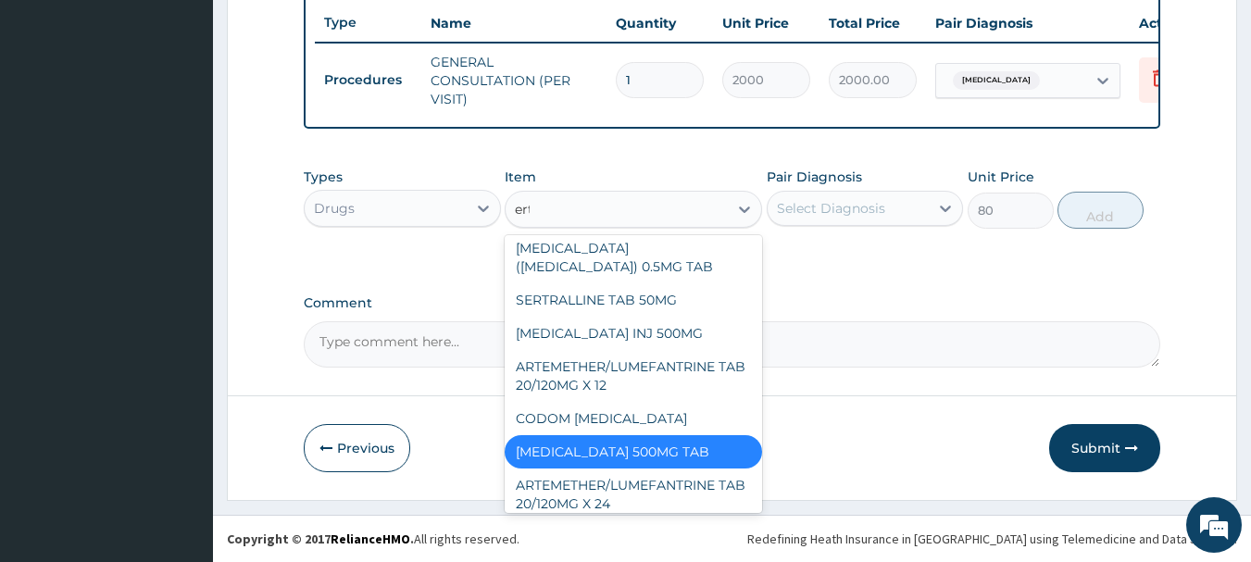
scroll to position [0, 0]
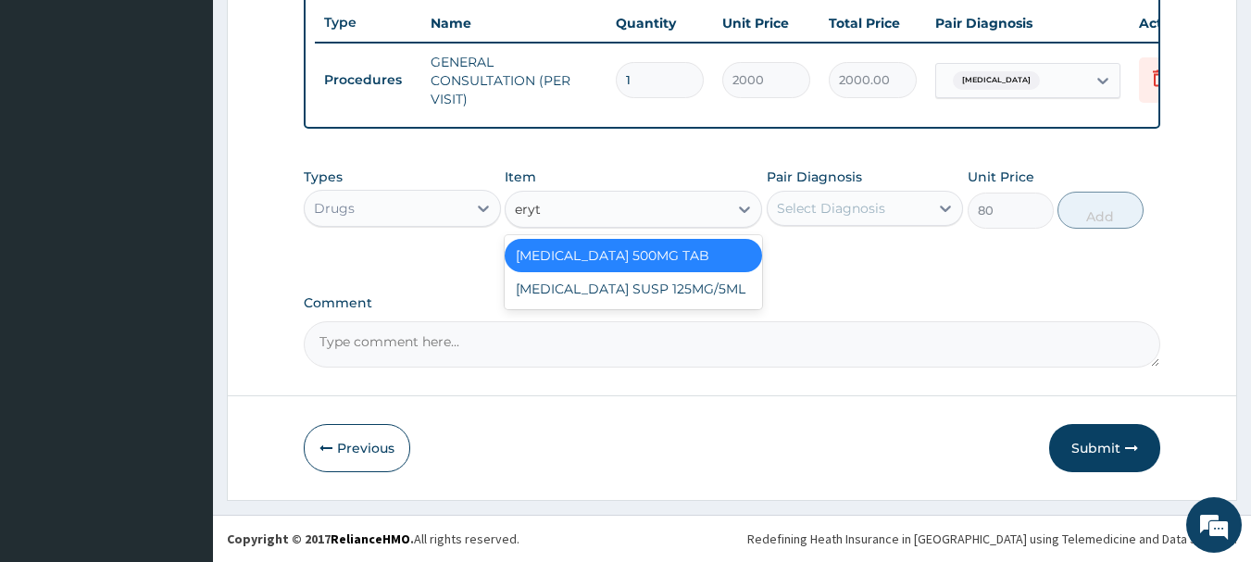
type input "eryth"
click at [633, 289] on div "[MEDICAL_DATA] SUSP 125MG/5ML" at bounding box center [633, 288] width 257 height 33
type input "1000"
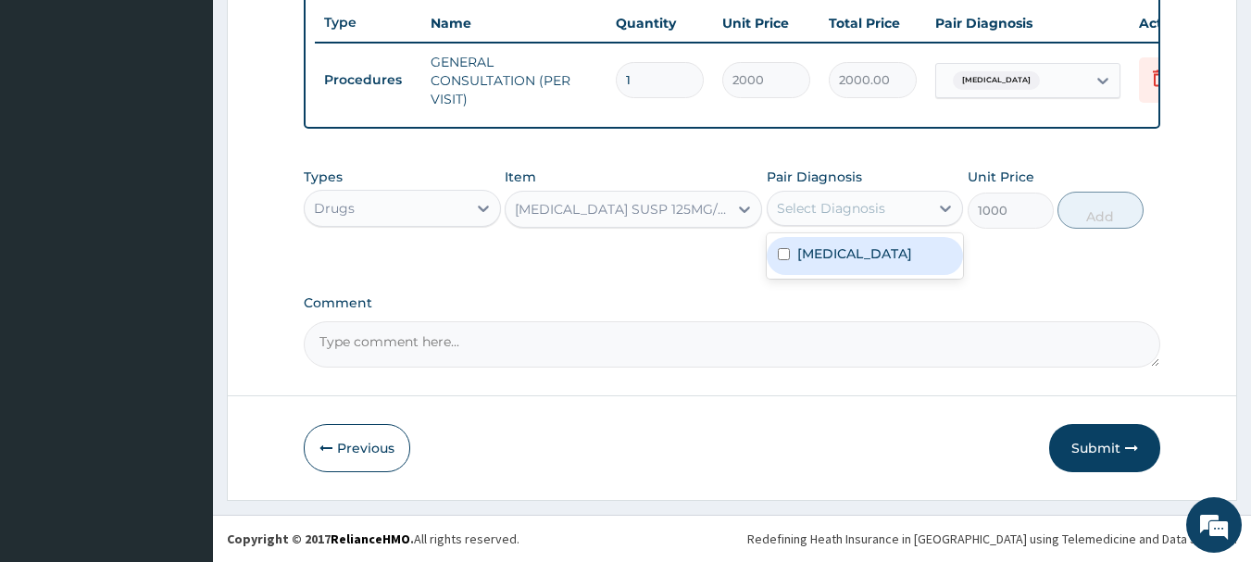
click at [834, 211] on div "Select Diagnosis" at bounding box center [831, 208] width 108 height 19
click at [830, 263] on label "Upper respiratory infection" at bounding box center [854, 253] width 115 height 19
checkbox input "true"
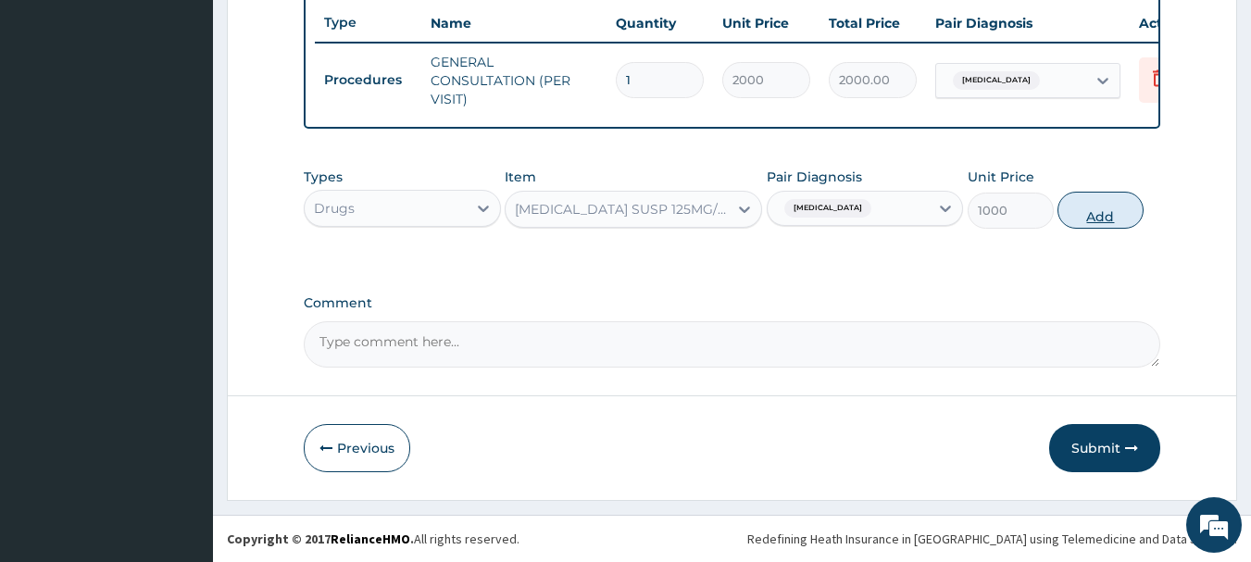
click at [1080, 206] on button "Add" at bounding box center [1100, 210] width 86 height 37
type input "0"
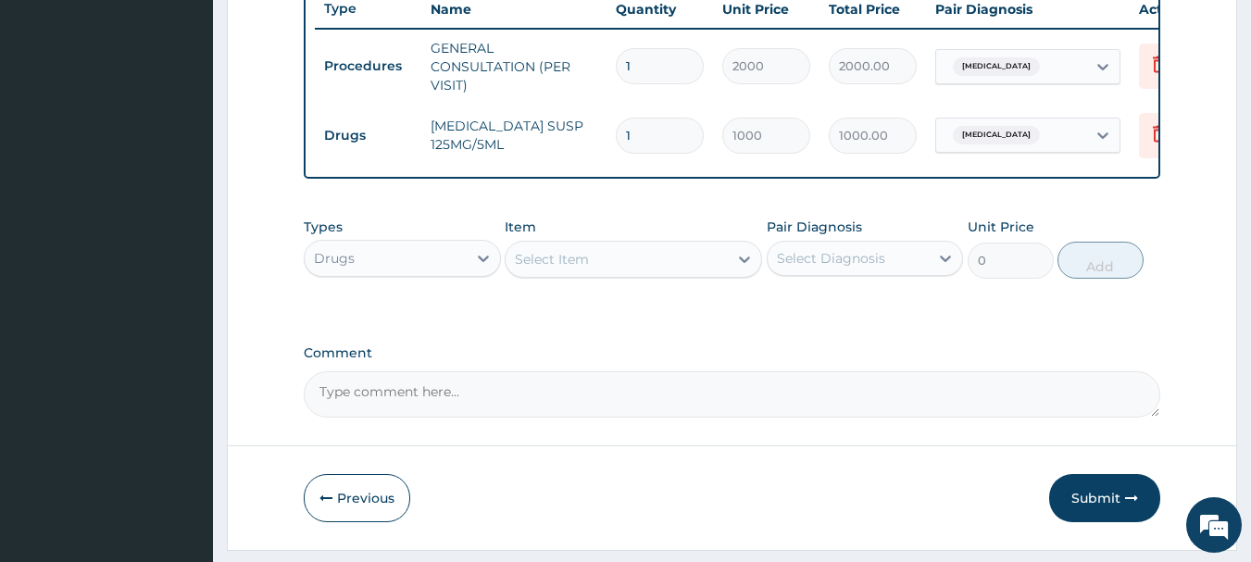
click at [627, 262] on div "Select Item" at bounding box center [617, 259] width 222 height 30
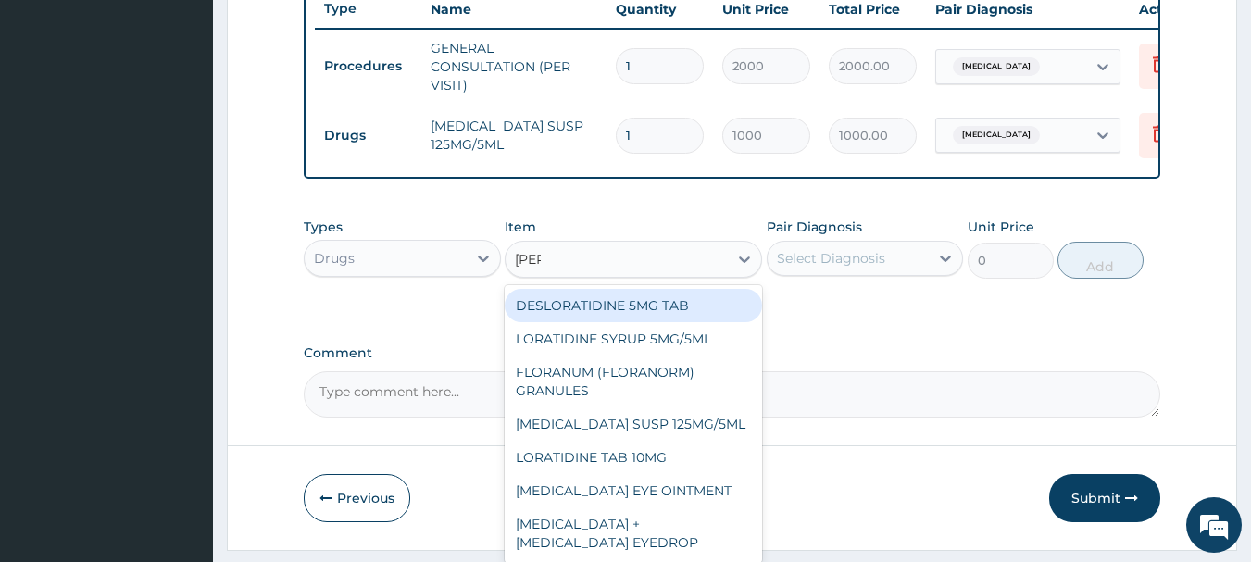
type input "lorat"
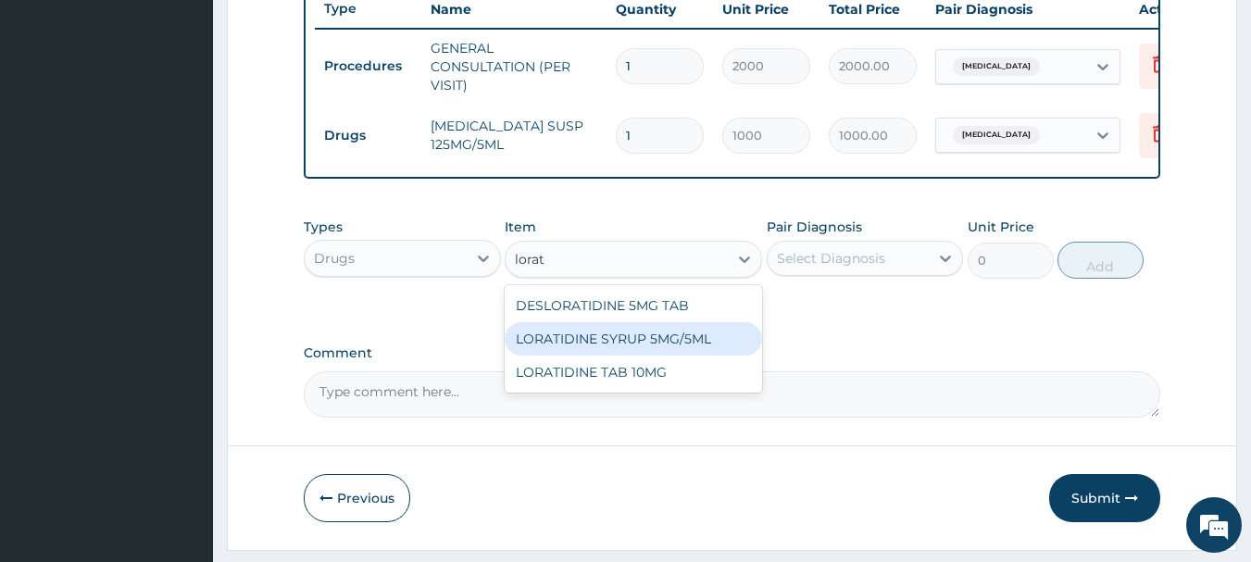
click at [616, 356] on div "LORATIDINE SYRUP 5MG/5ML" at bounding box center [633, 338] width 257 height 33
type input "800"
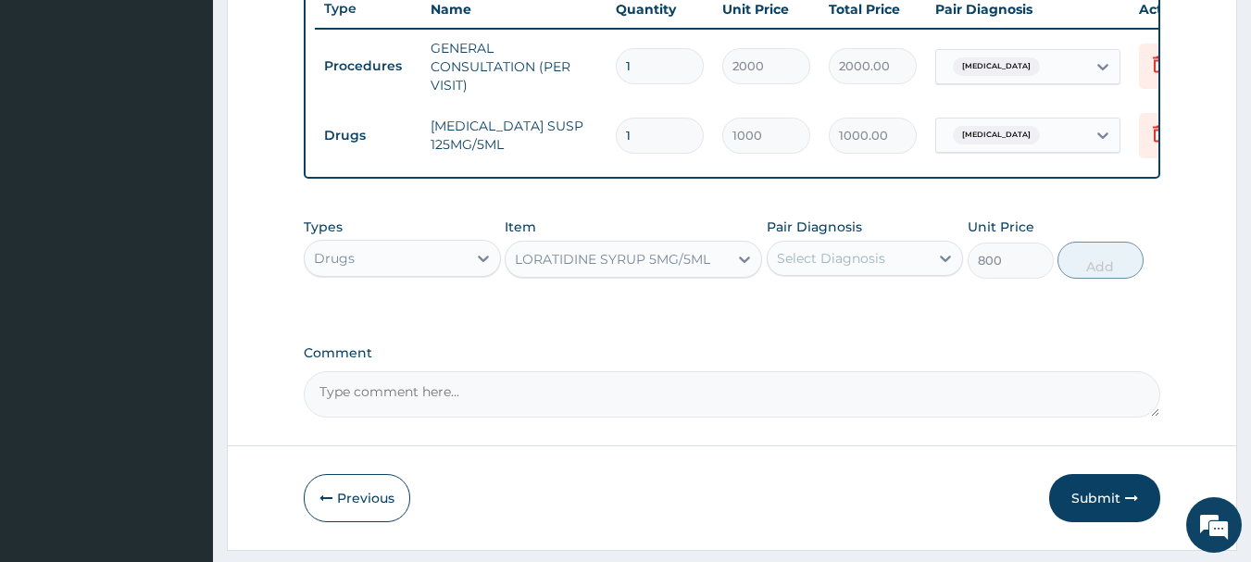
click at [884, 261] on div "Select Diagnosis" at bounding box center [849, 259] width 162 height 30
click at [844, 307] on div "[MEDICAL_DATA]" at bounding box center [865, 306] width 197 height 38
checkbox input "true"
click at [1098, 273] on button "Add" at bounding box center [1100, 260] width 86 height 37
type input "0"
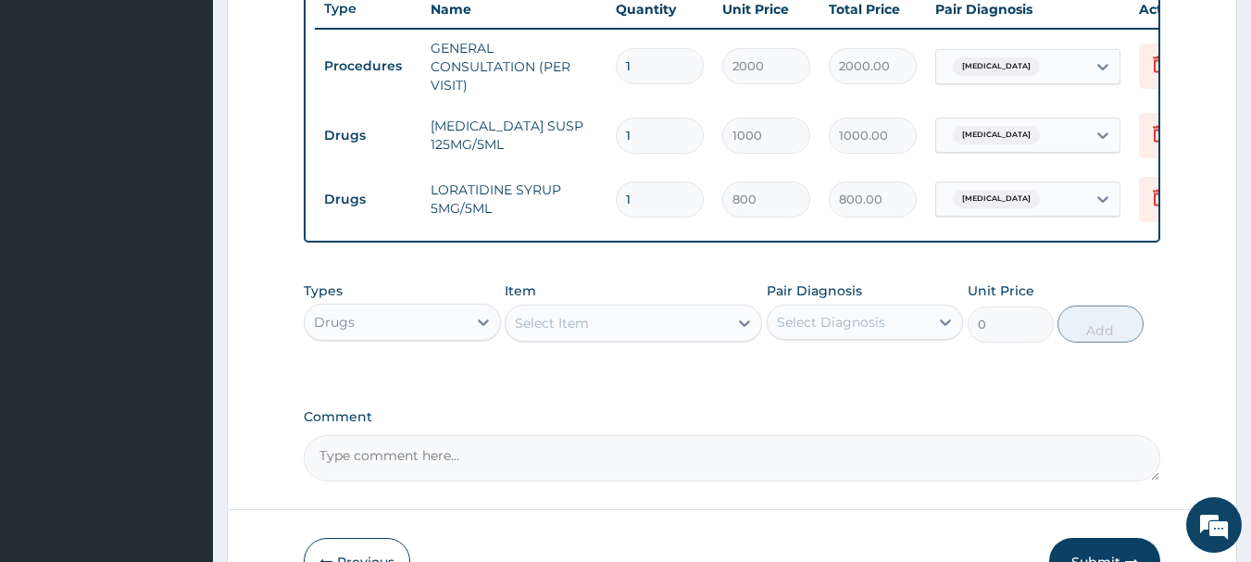
click at [692, 338] on div "Select Item" at bounding box center [617, 323] width 222 height 30
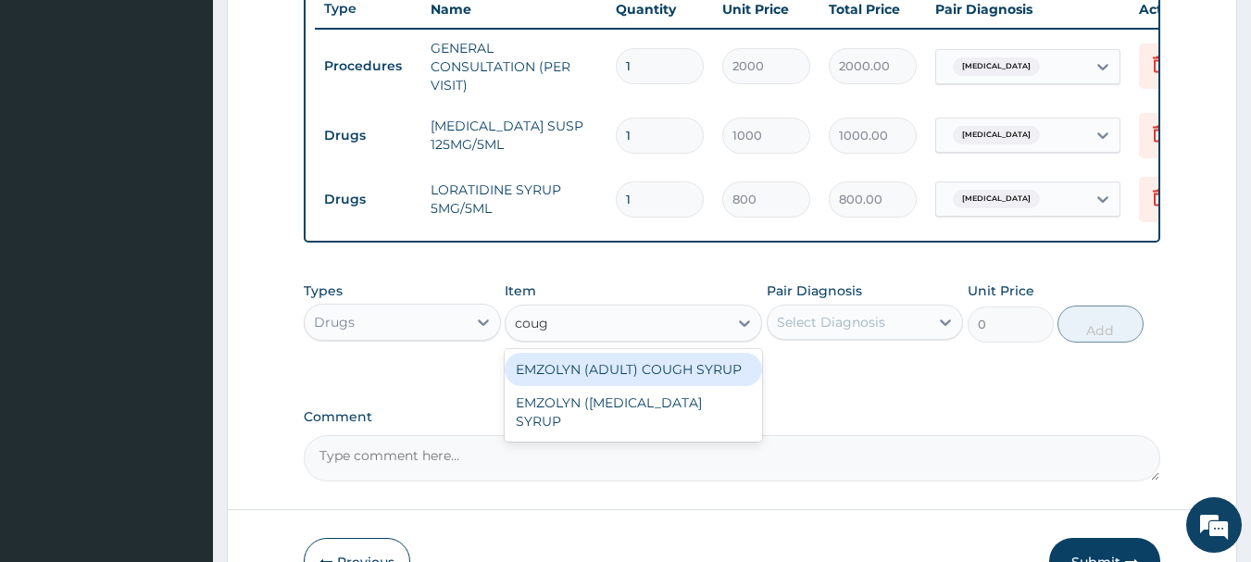
type input "cough"
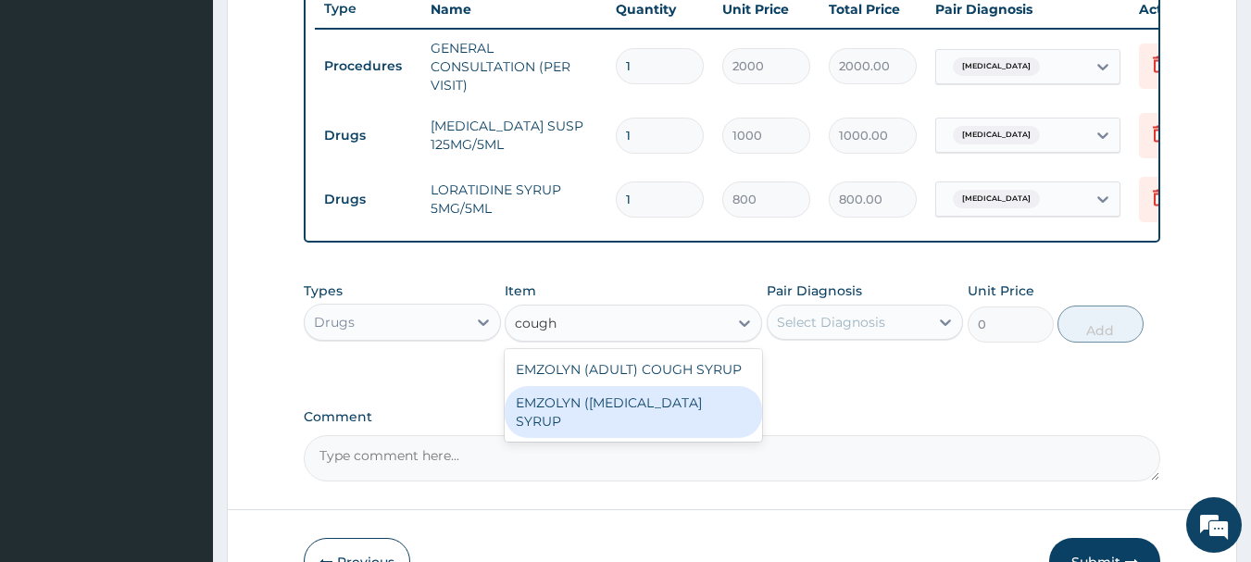
click at [671, 420] on div "EMZOLYN ([MEDICAL_DATA] SYRUP" at bounding box center [633, 412] width 257 height 52
type input "500"
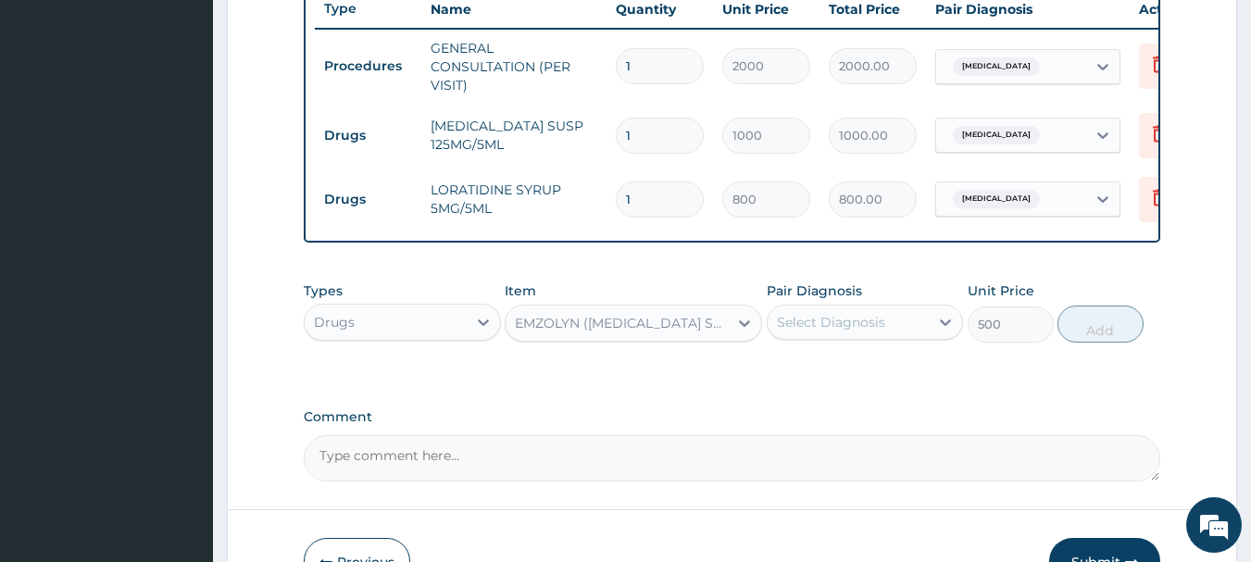
click at [832, 332] on div "Select Diagnosis" at bounding box center [831, 322] width 108 height 19
click at [815, 377] on label "[MEDICAL_DATA]" at bounding box center [854, 367] width 115 height 19
checkbox input "true"
click at [1081, 340] on button "Add" at bounding box center [1100, 324] width 86 height 37
type input "0"
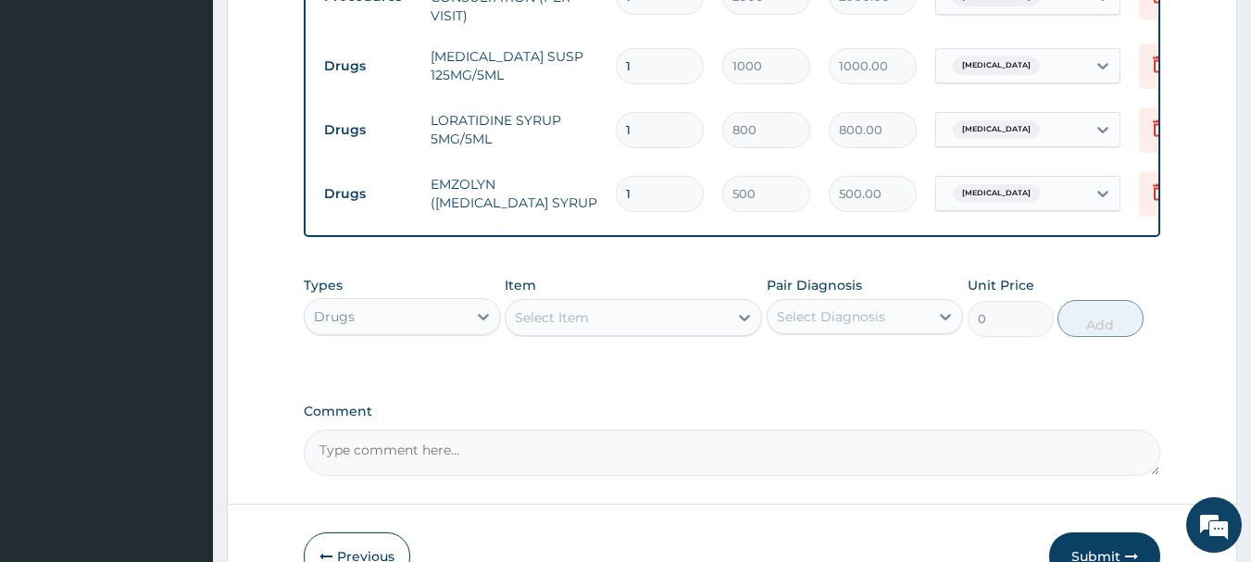
scroll to position [901, 0]
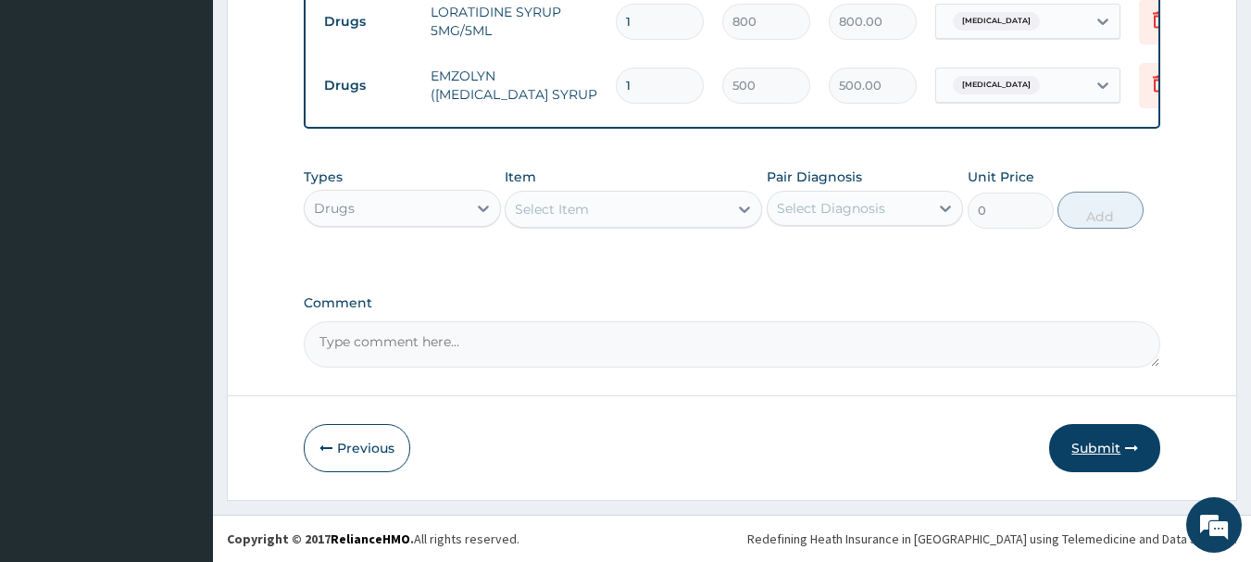
click at [1094, 447] on button "Submit" at bounding box center [1104, 448] width 111 height 48
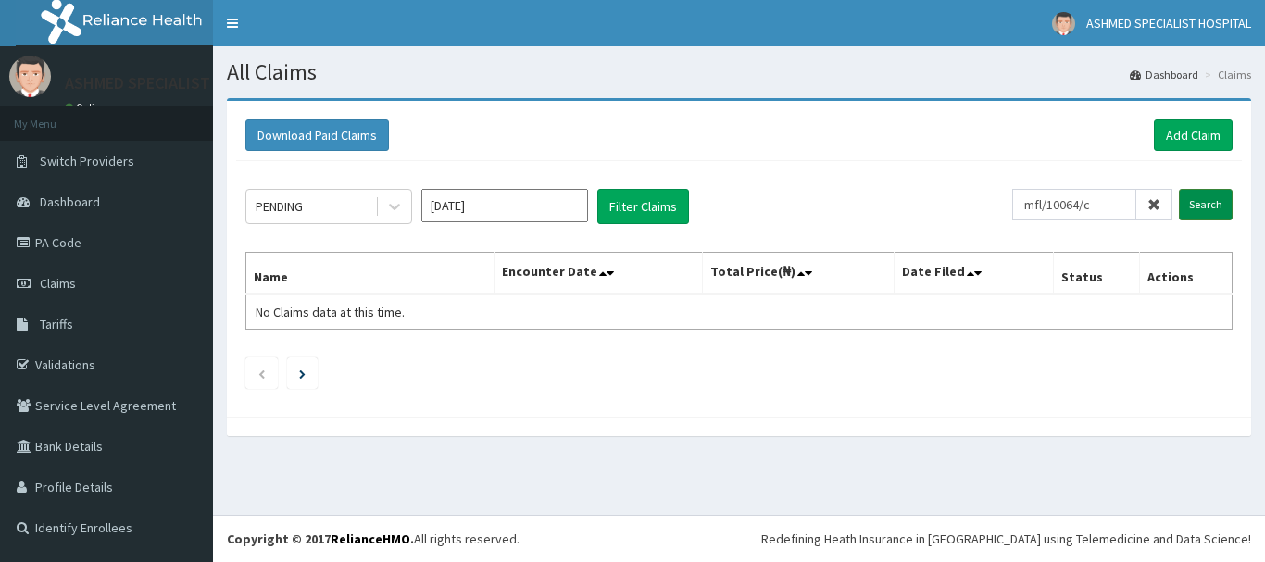
type input "mfl/10064/c"
click at [1203, 196] on input "Search" at bounding box center [1206, 204] width 54 height 31
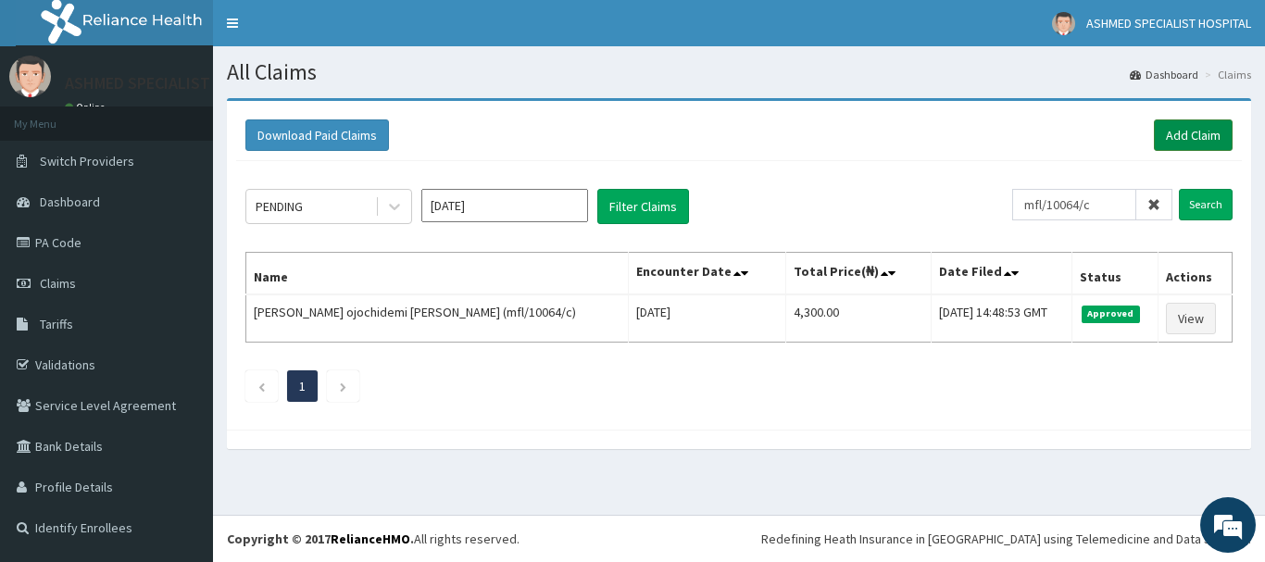
click at [1197, 131] on link "Add Claim" at bounding box center [1193, 134] width 79 height 31
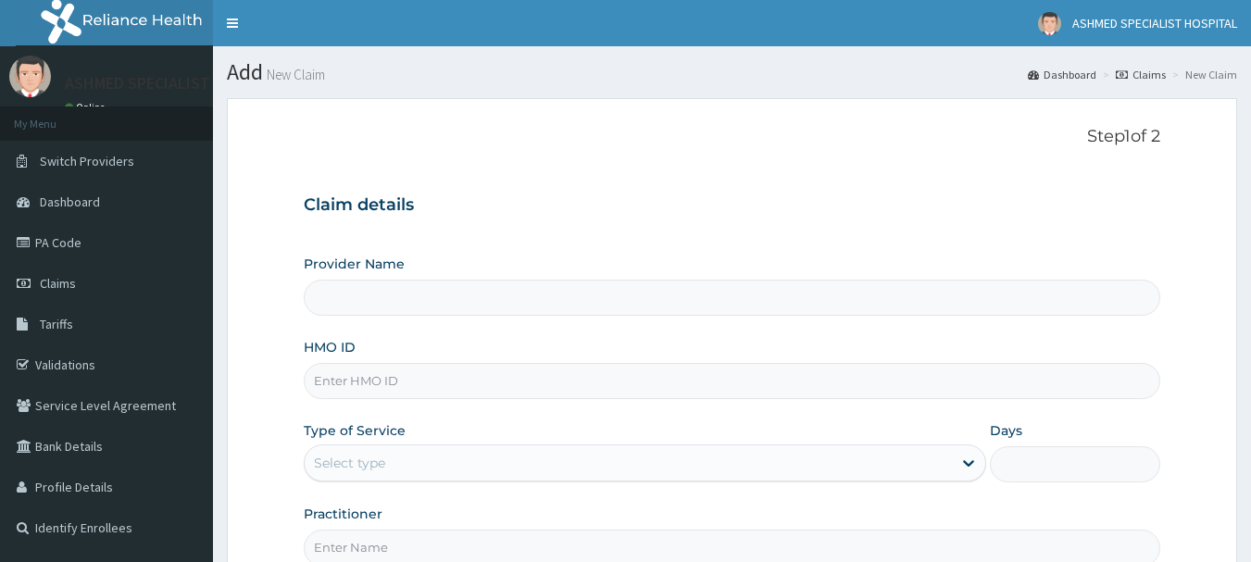
click at [397, 378] on input "HMO ID" at bounding box center [732, 381] width 857 height 36
type input "mfl/10064/d"
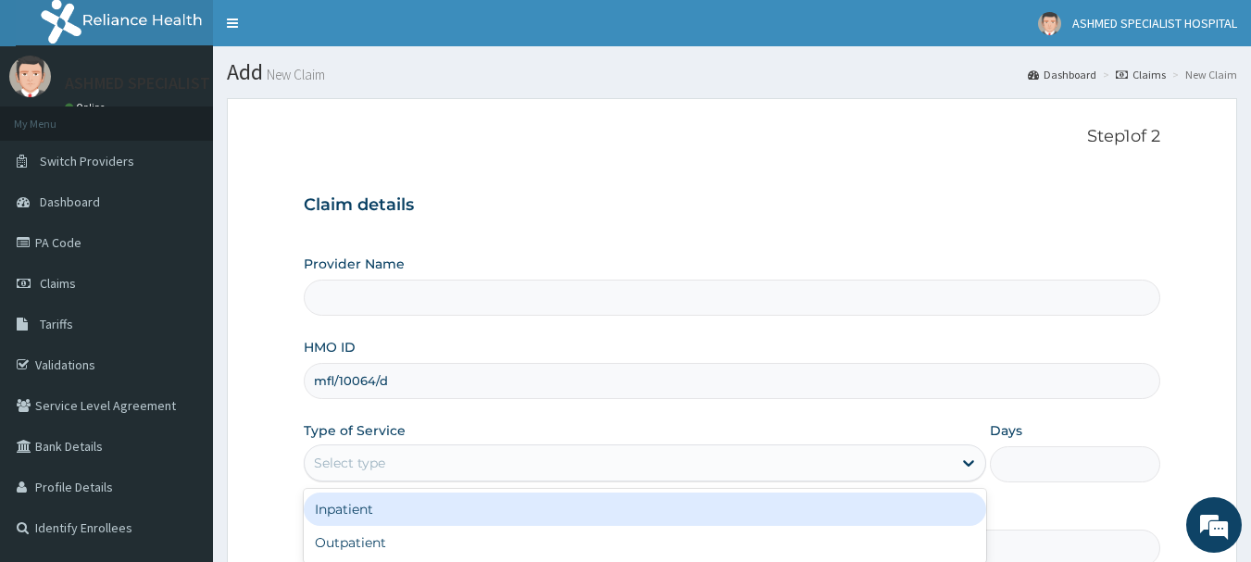
click at [387, 456] on div "Select type" at bounding box center [628, 463] width 647 height 30
type input "ASHMED SPECIALIST HOSPITAL"
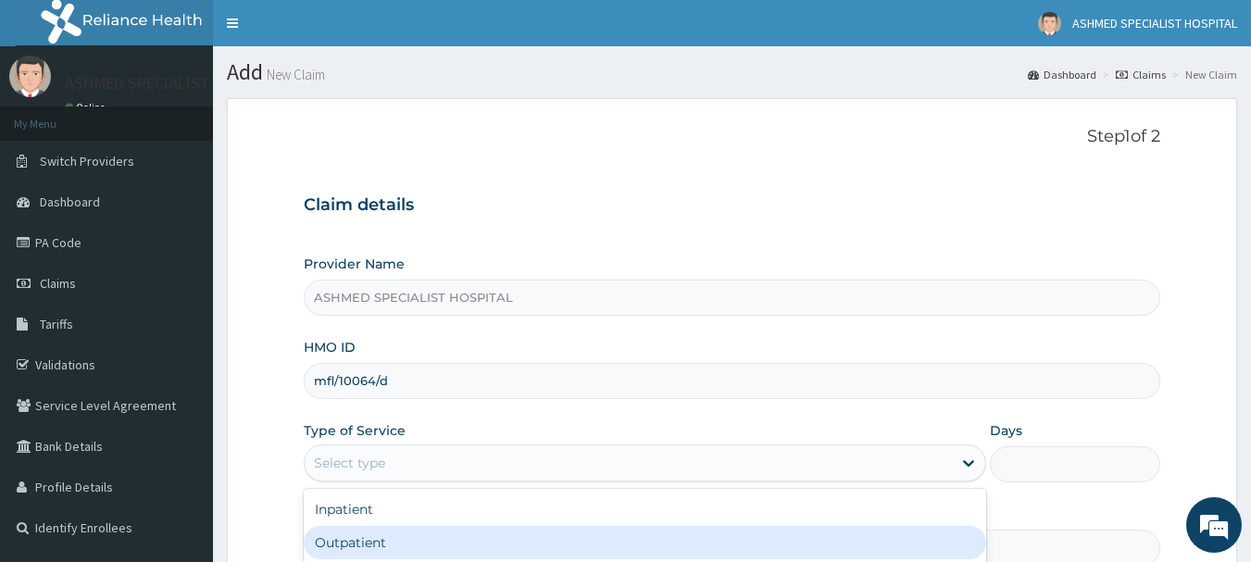
click at [343, 543] on div "Outpatient" at bounding box center [645, 542] width 682 height 33
type input "1"
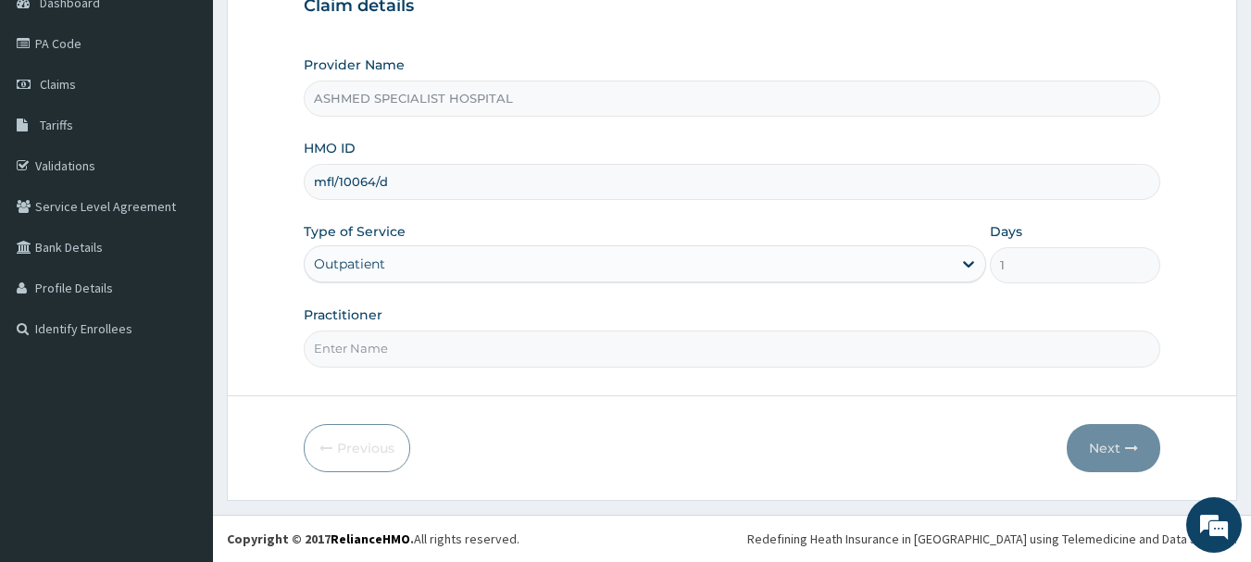
click at [450, 350] on input "Practitioner" at bounding box center [732, 349] width 857 height 36
type input "[PERSON_NAME] ODESA"
click at [1122, 440] on button "Next" at bounding box center [1114, 448] width 94 height 48
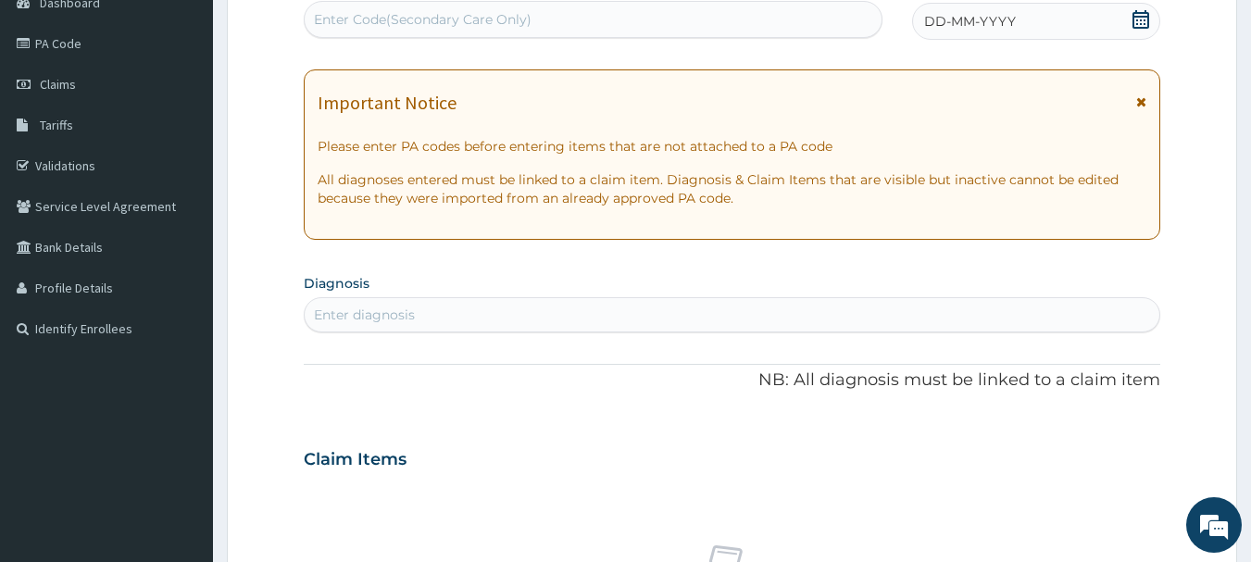
click at [1143, 13] on icon at bounding box center [1140, 19] width 17 height 19
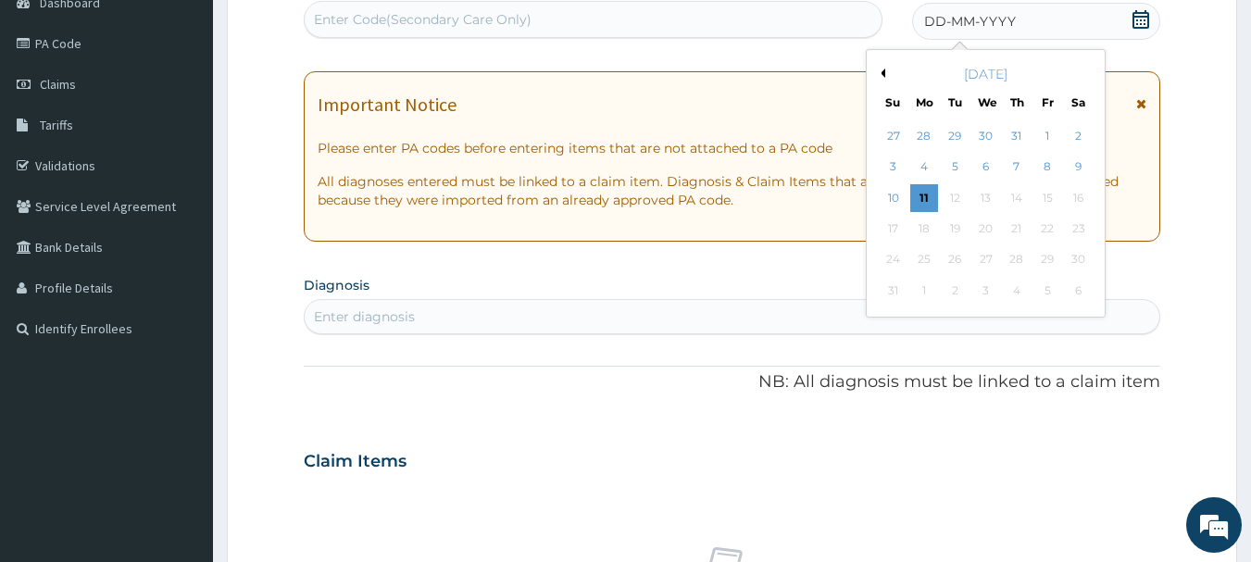
click at [881, 71] on button "Previous Month" at bounding box center [880, 73] width 9 height 9
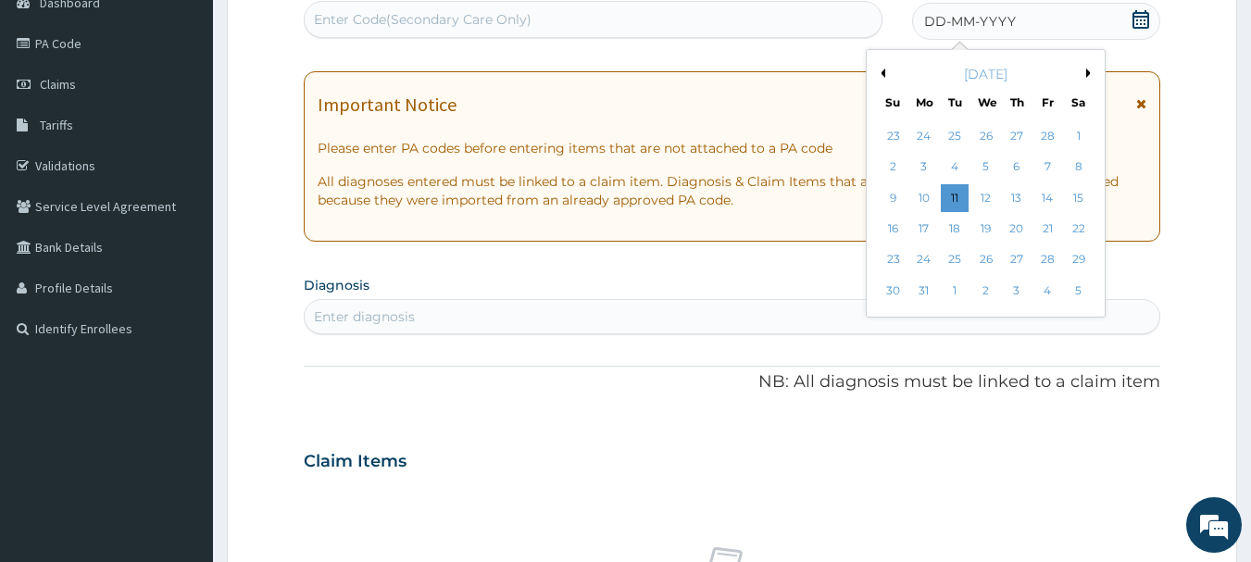
click at [881, 71] on button "Previous Month" at bounding box center [880, 73] width 9 height 9
click at [1077, 135] on div "1" at bounding box center [1079, 136] width 28 height 28
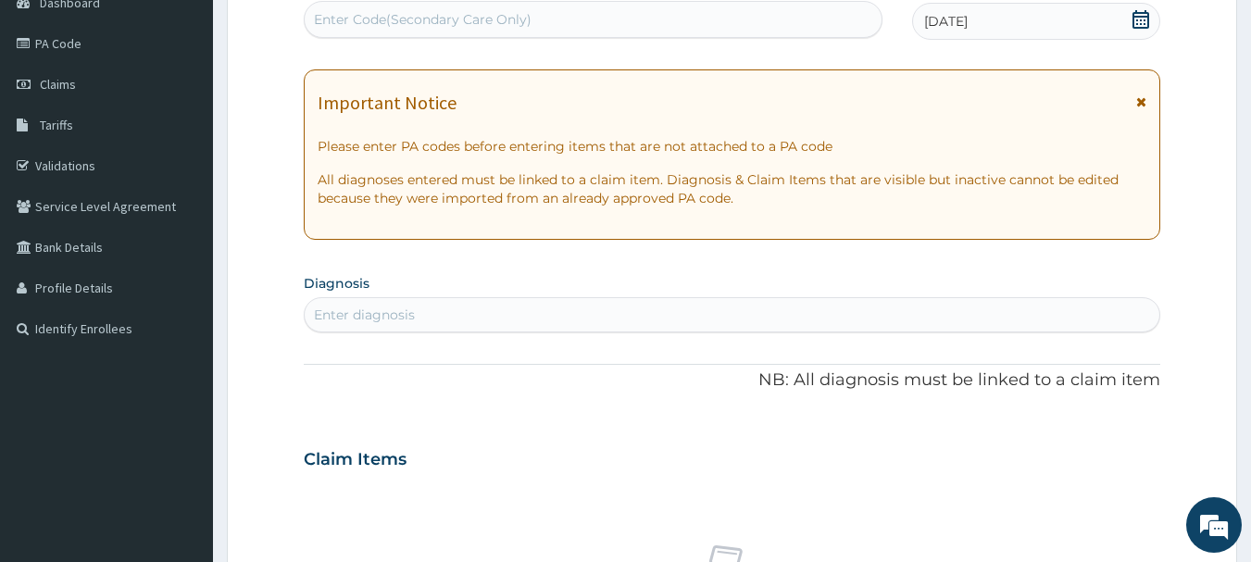
click at [372, 319] on div "Enter diagnosis" at bounding box center [364, 315] width 101 height 19
type input "upper resp"
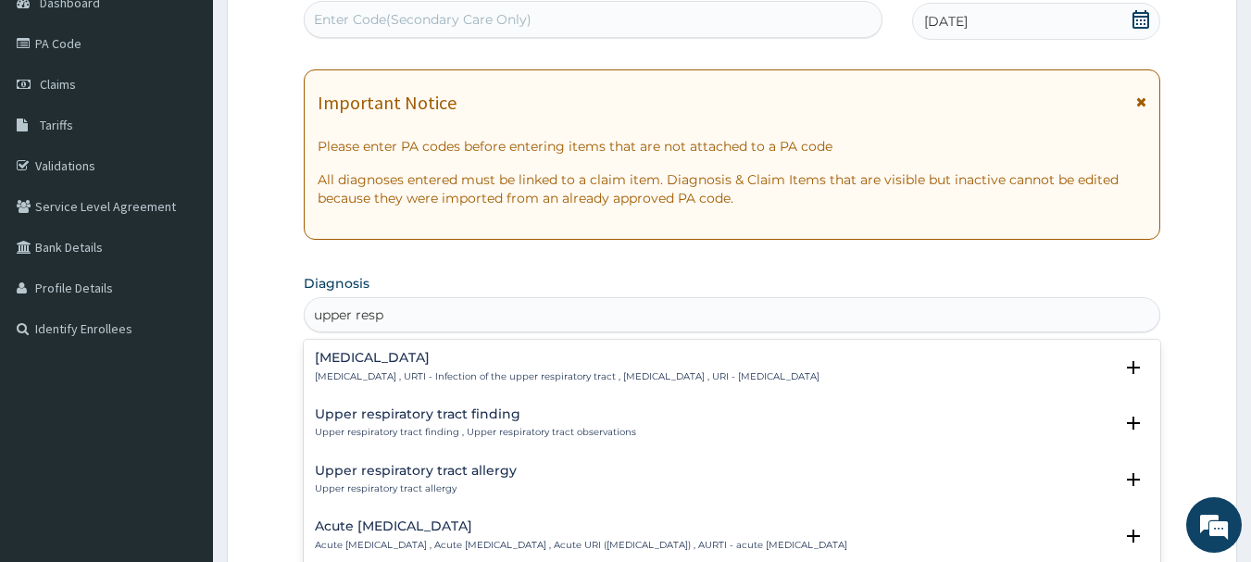
click at [372, 353] on h4 "Upper respiratory infection" at bounding box center [567, 358] width 505 height 14
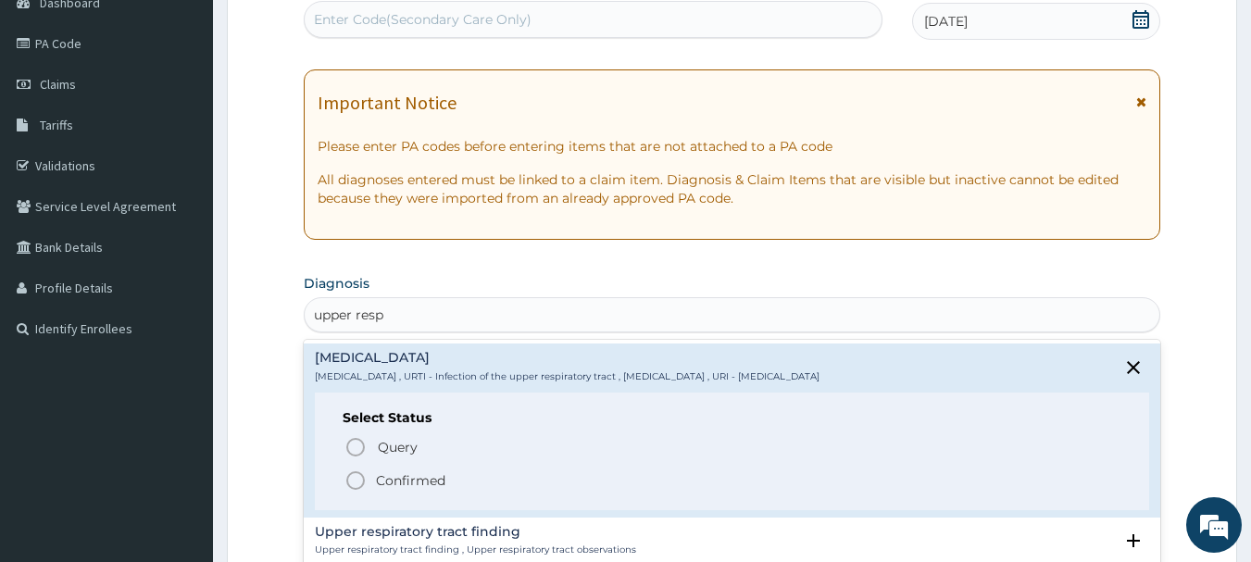
click at [382, 482] on p "Confirmed" at bounding box center [410, 480] width 69 height 19
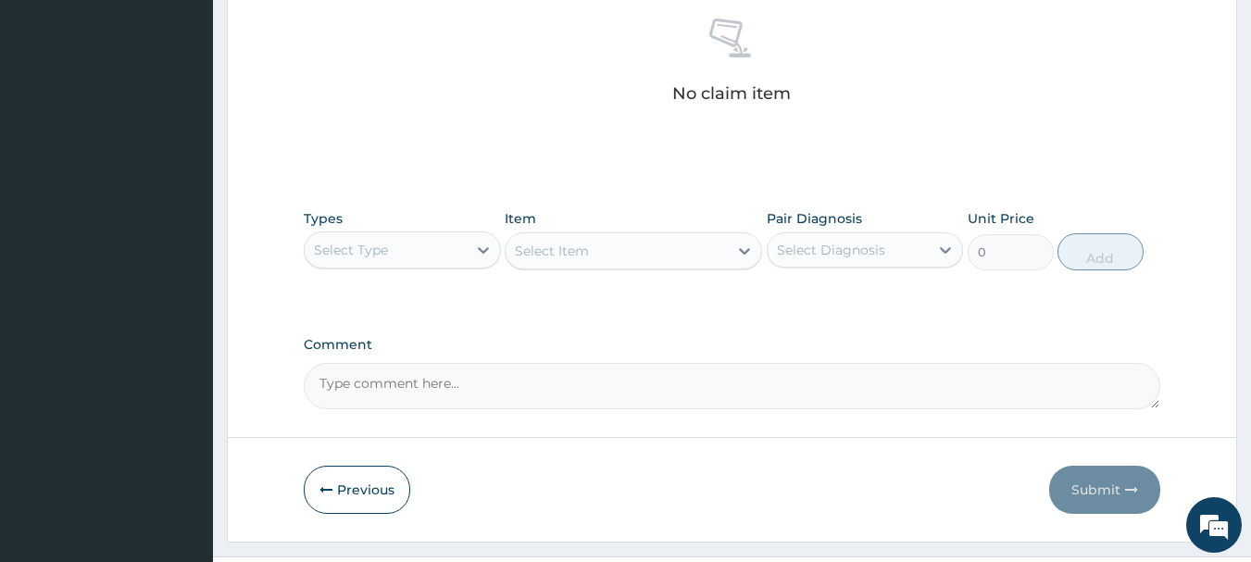
scroll to position [734, 0]
click at [470, 248] on div at bounding box center [483, 247] width 33 height 33
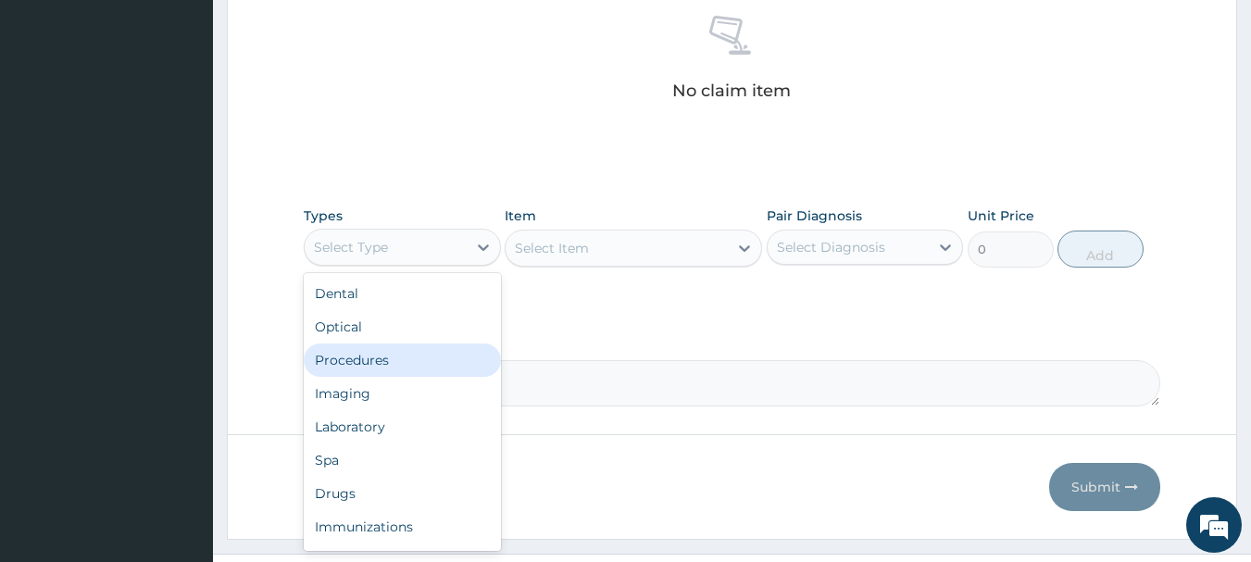
click at [358, 361] on div "Procedures" at bounding box center [402, 360] width 197 height 33
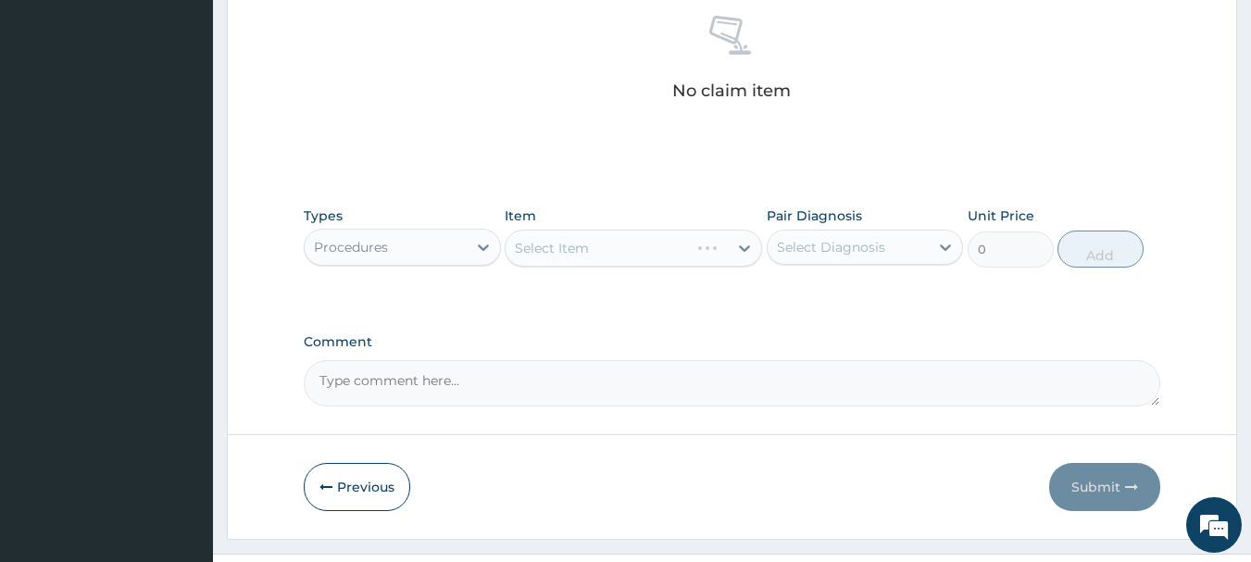
click at [629, 252] on div "Select Item" at bounding box center [633, 248] width 257 height 37
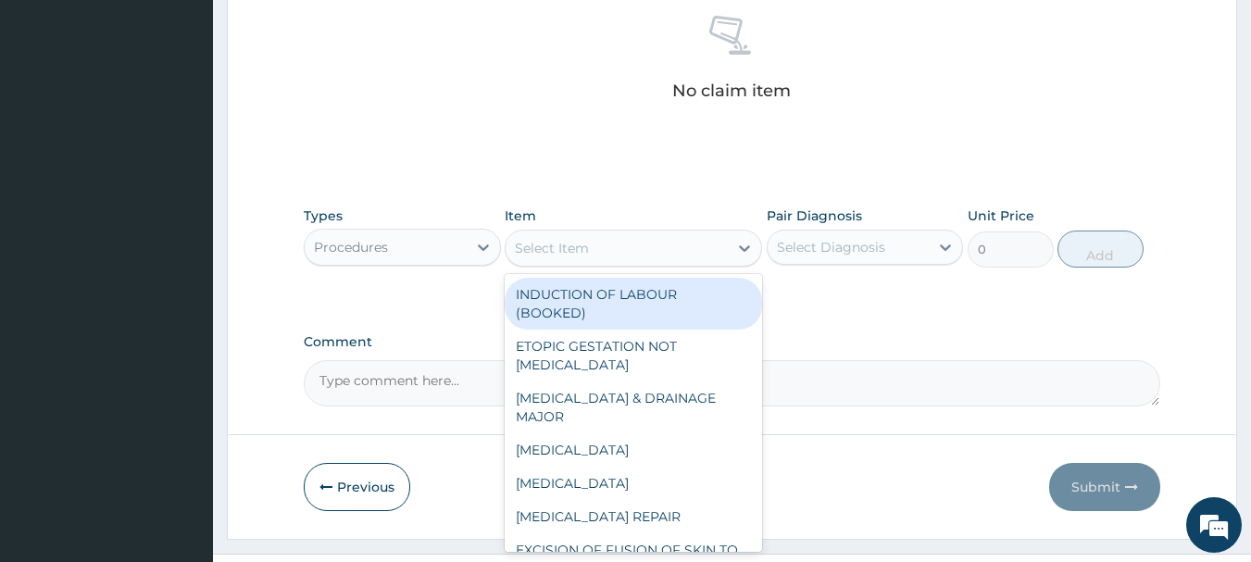
click at [629, 252] on div "Select Item" at bounding box center [617, 248] width 222 height 30
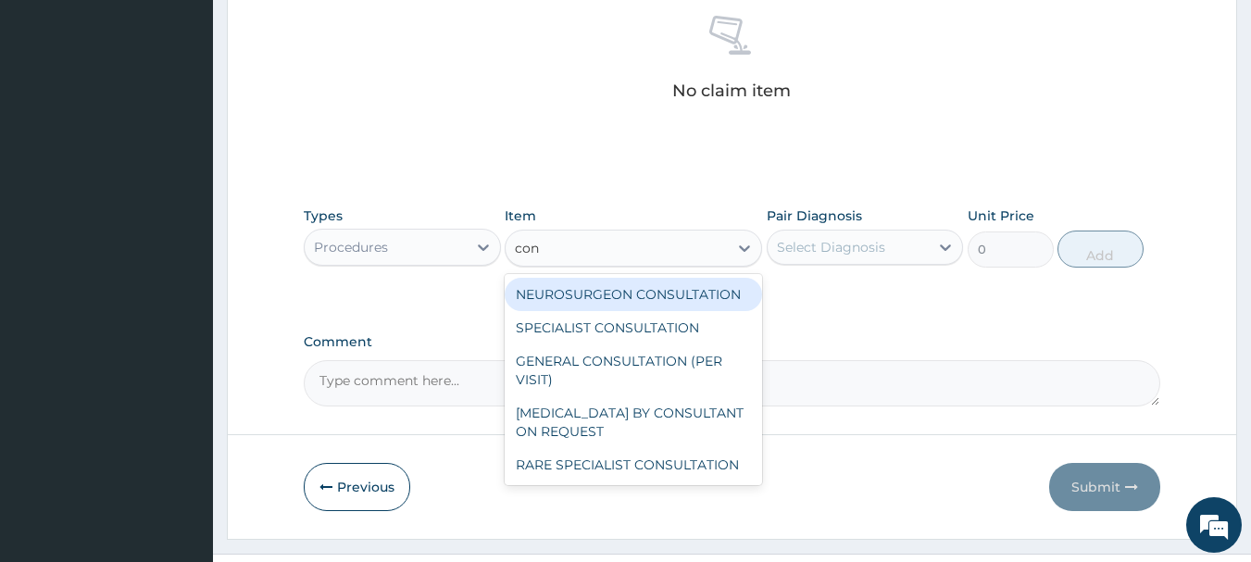
type input "cons"
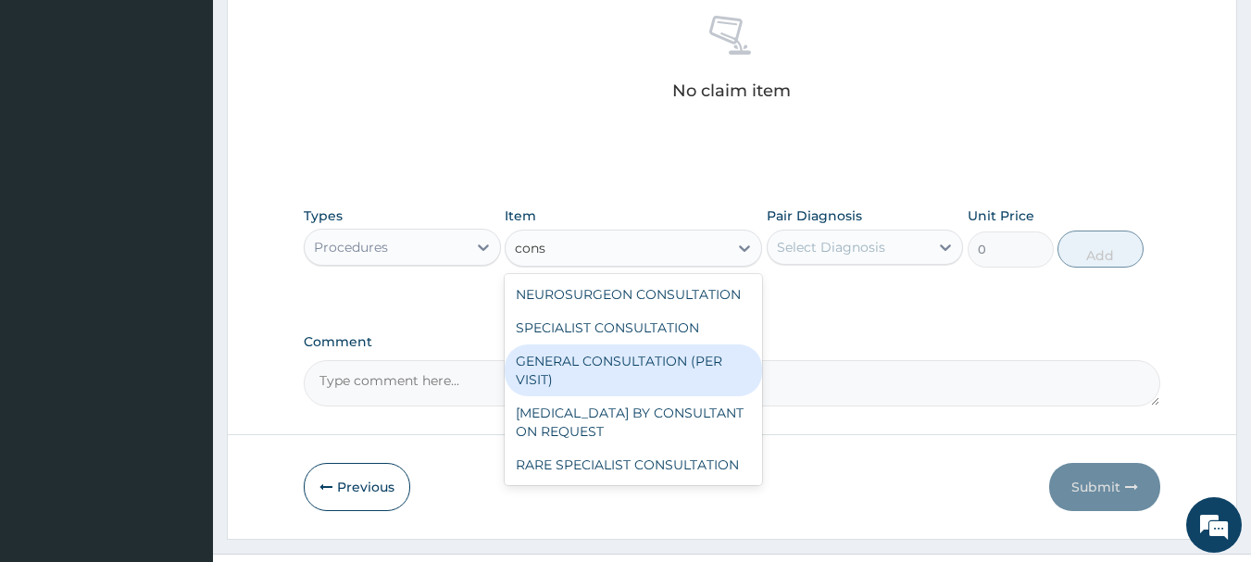
click at [597, 376] on div "GENERAL CONSULTATION (PER VISIT)" at bounding box center [633, 370] width 257 height 52
type input "2000"
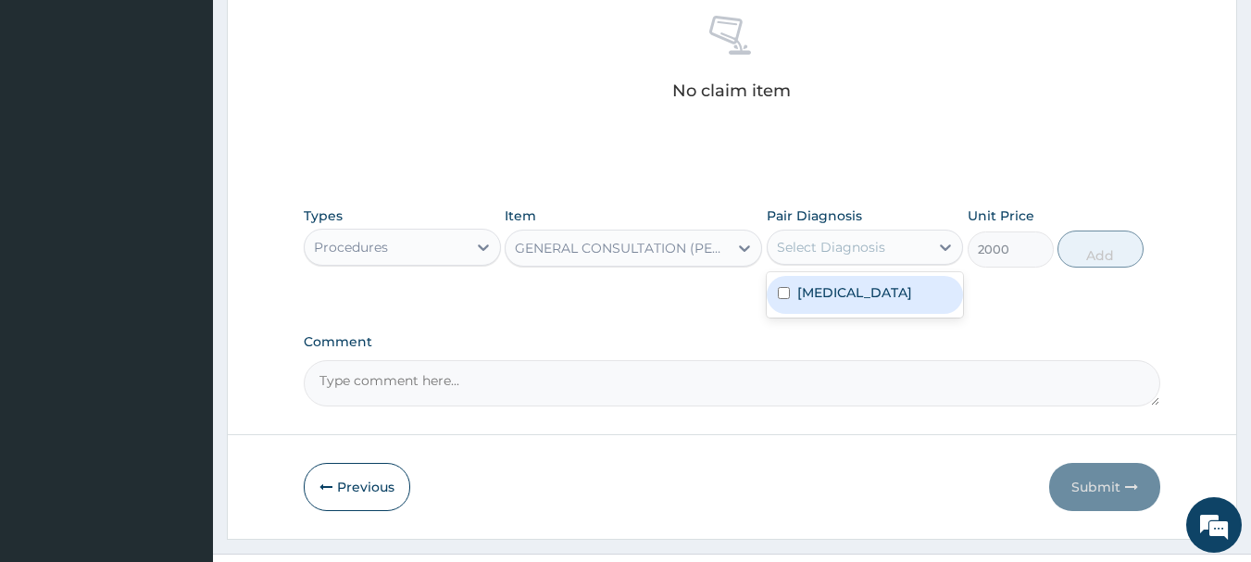
click at [846, 243] on div "Select Diagnosis" at bounding box center [831, 247] width 108 height 19
click at [832, 302] on label "[MEDICAL_DATA]" at bounding box center [854, 292] width 115 height 19
checkbox input "true"
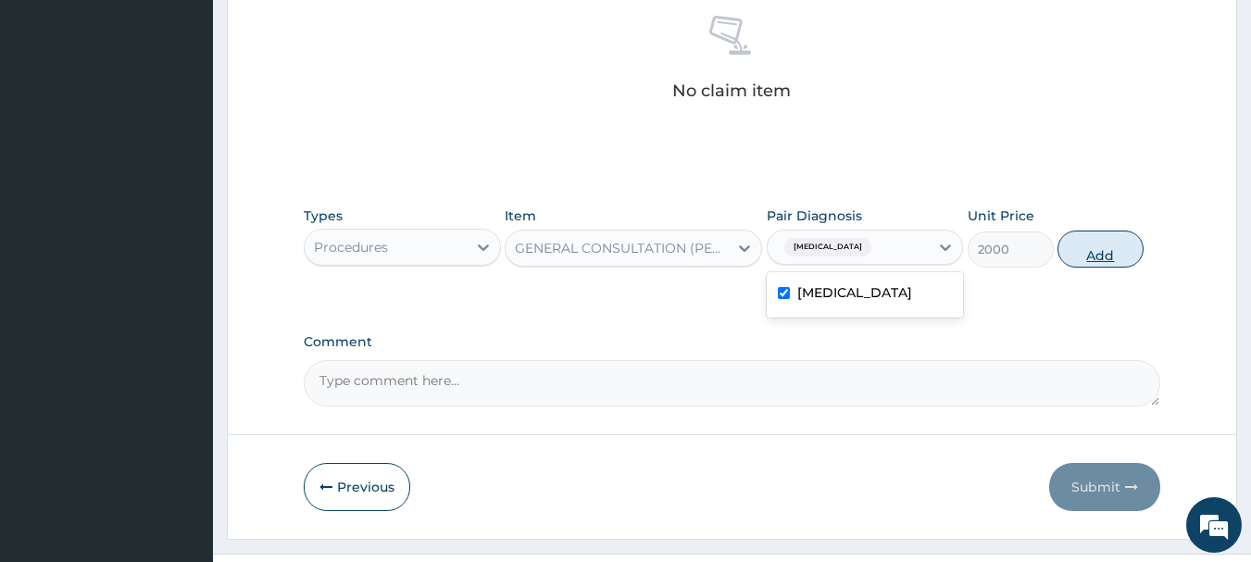
click at [1093, 246] on button "Add" at bounding box center [1100, 249] width 86 height 37
type input "0"
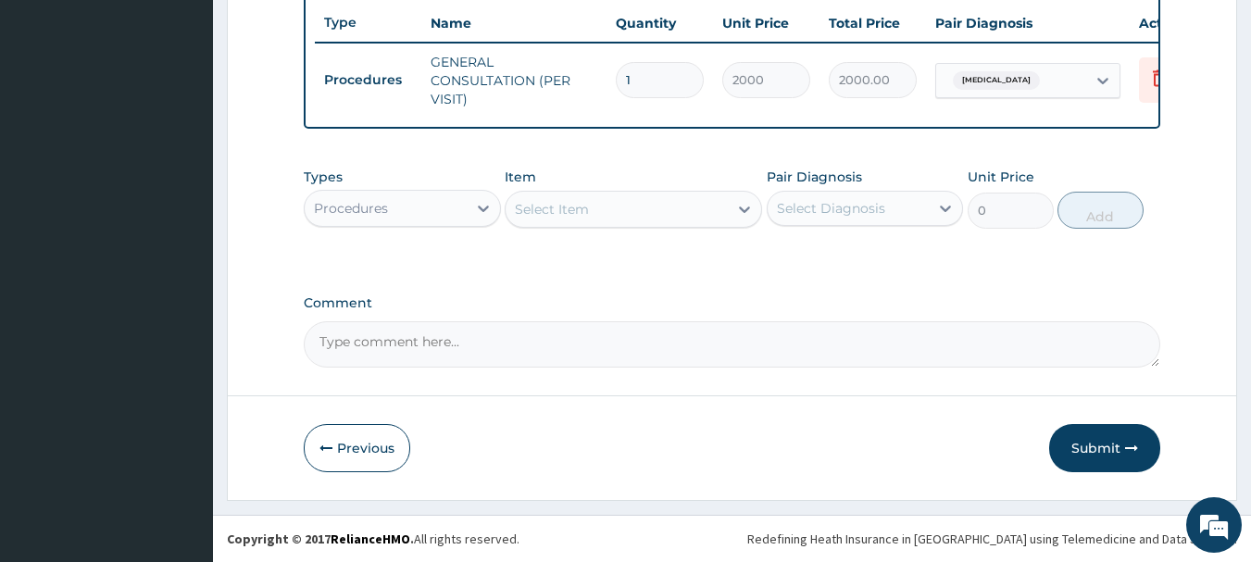
scroll to position [709, 0]
click at [450, 180] on div "Types Procedures" at bounding box center [402, 198] width 197 height 61
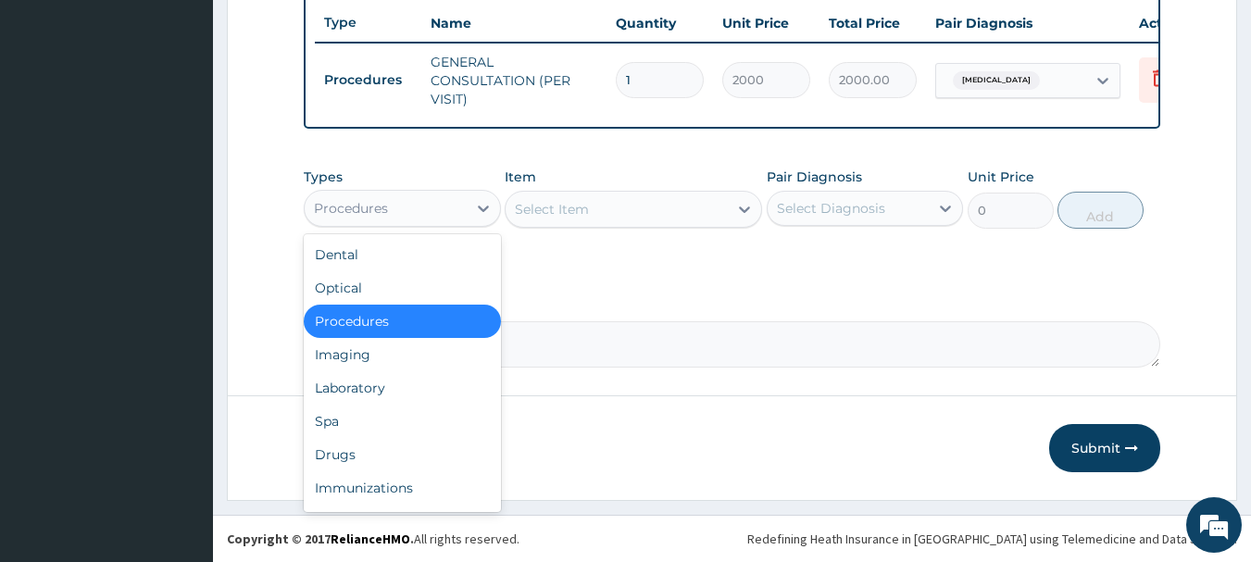
click at [449, 207] on div "Procedures" at bounding box center [386, 209] width 162 height 30
click at [351, 456] on div "Drugs" at bounding box center [402, 454] width 197 height 33
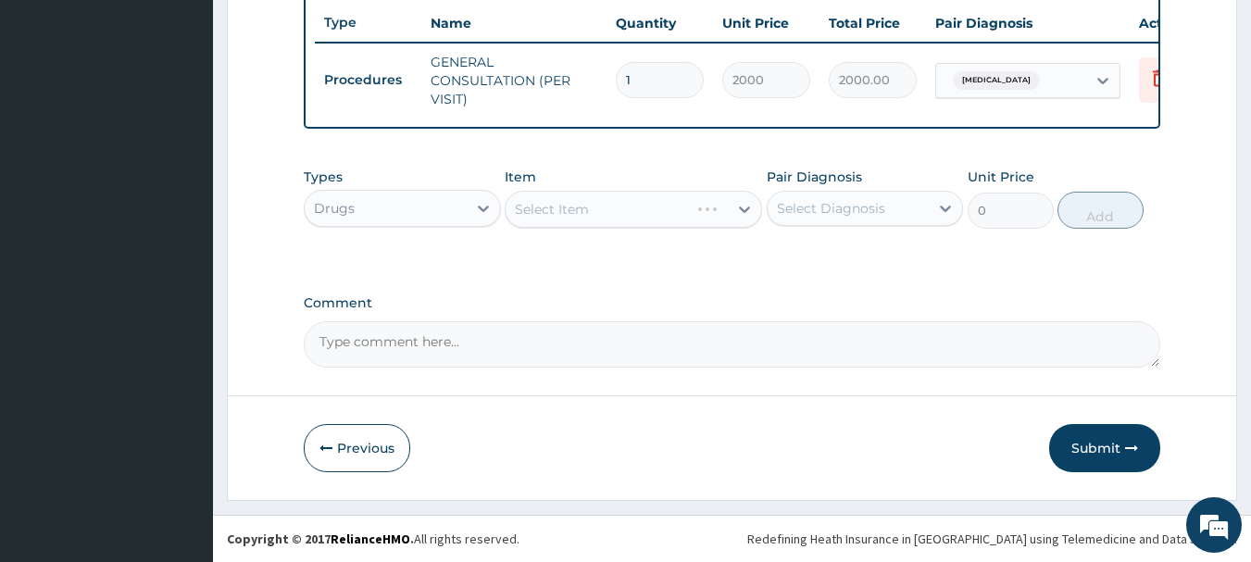
click at [719, 202] on div "Select Item" at bounding box center [633, 209] width 257 height 37
click at [724, 211] on div "Select Item" at bounding box center [617, 209] width 222 height 30
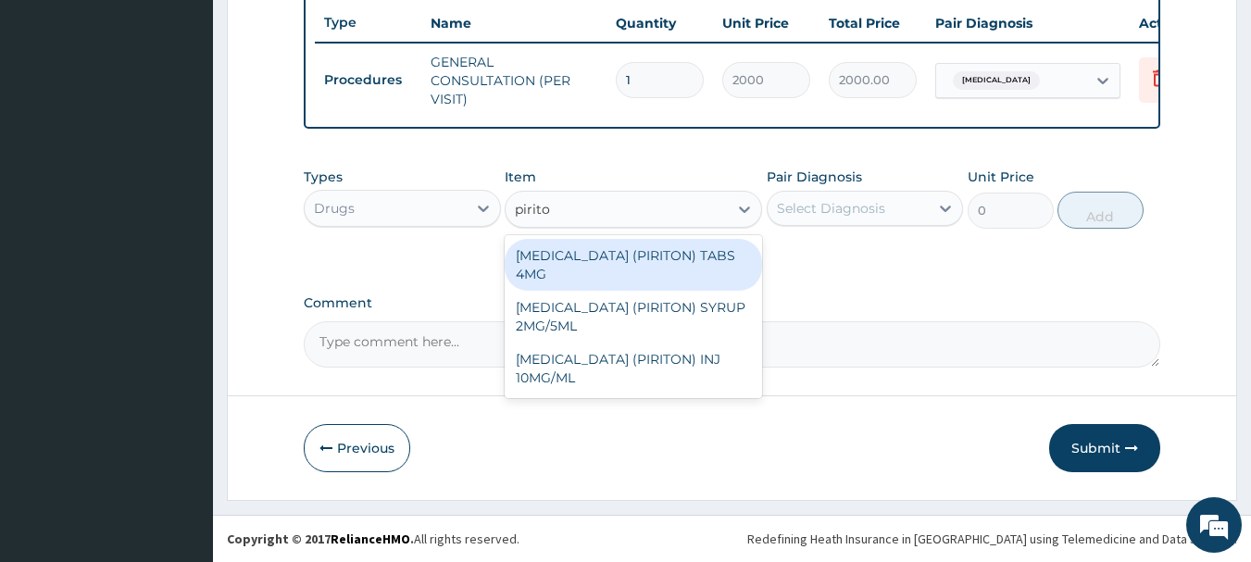
type input "piriton"
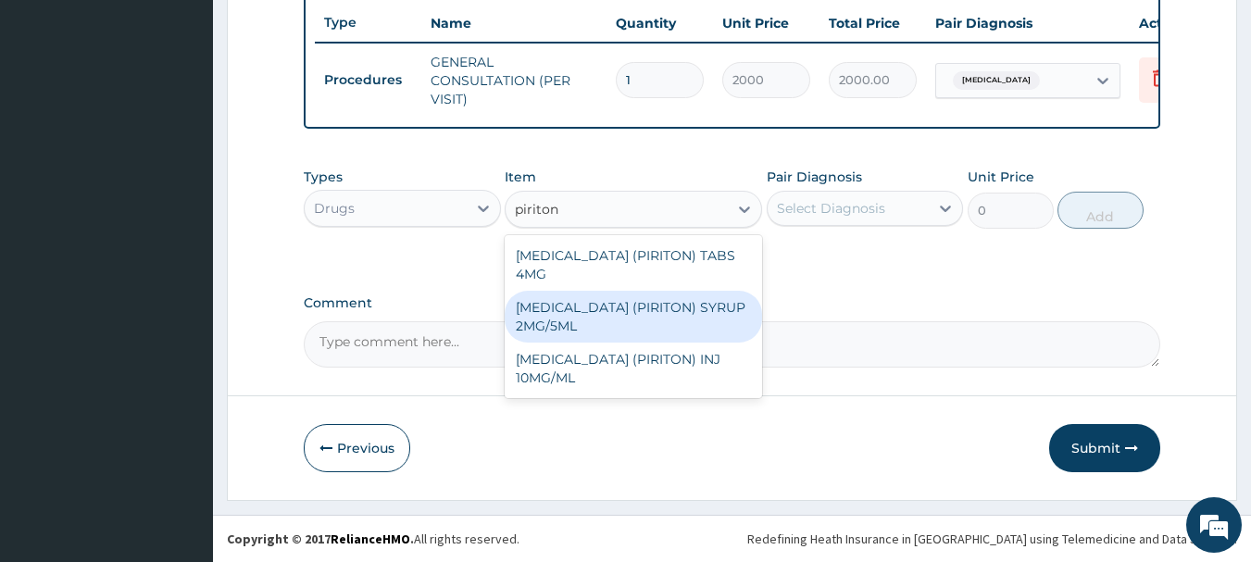
click at [661, 318] on div "CHLORPHENIRAMINE (PIRITON) SYRUP 2MG/5ML" at bounding box center [633, 317] width 257 height 52
type input "400"
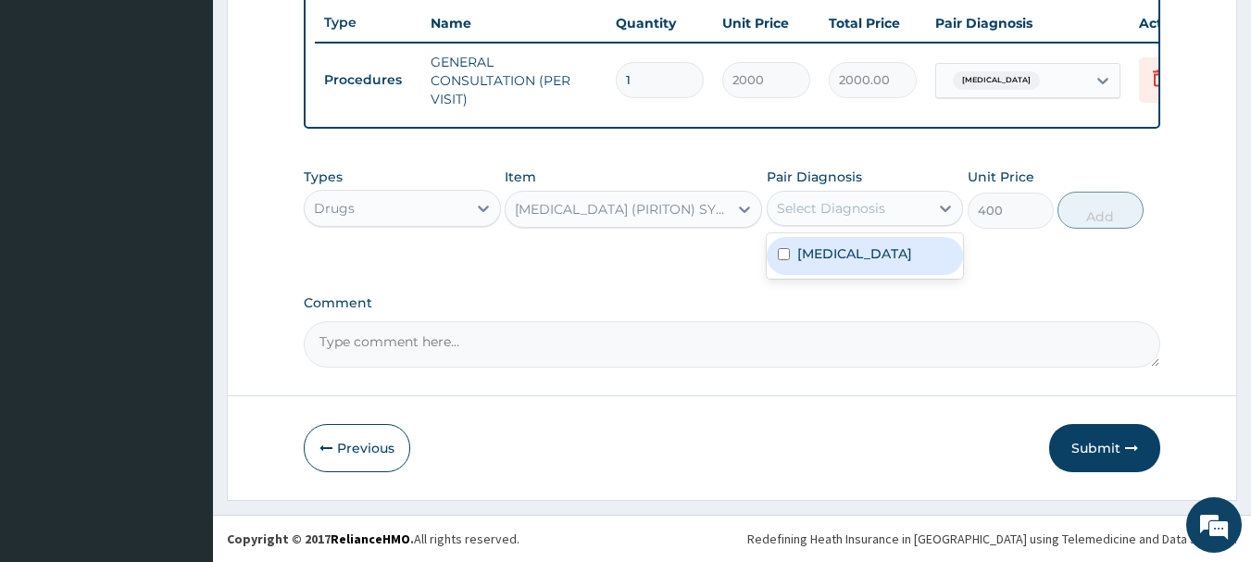
click at [842, 219] on div "Select Diagnosis" at bounding box center [849, 209] width 162 height 30
click at [822, 297] on label "Comment" at bounding box center [732, 303] width 857 height 16
click at [822, 321] on textarea "Comment" at bounding box center [732, 344] width 857 height 46
click at [882, 215] on div "Select Diagnosis" at bounding box center [831, 208] width 108 height 19
click at [865, 244] on label "Upper respiratory infection" at bounding box center [854, 253] width 115 height 19
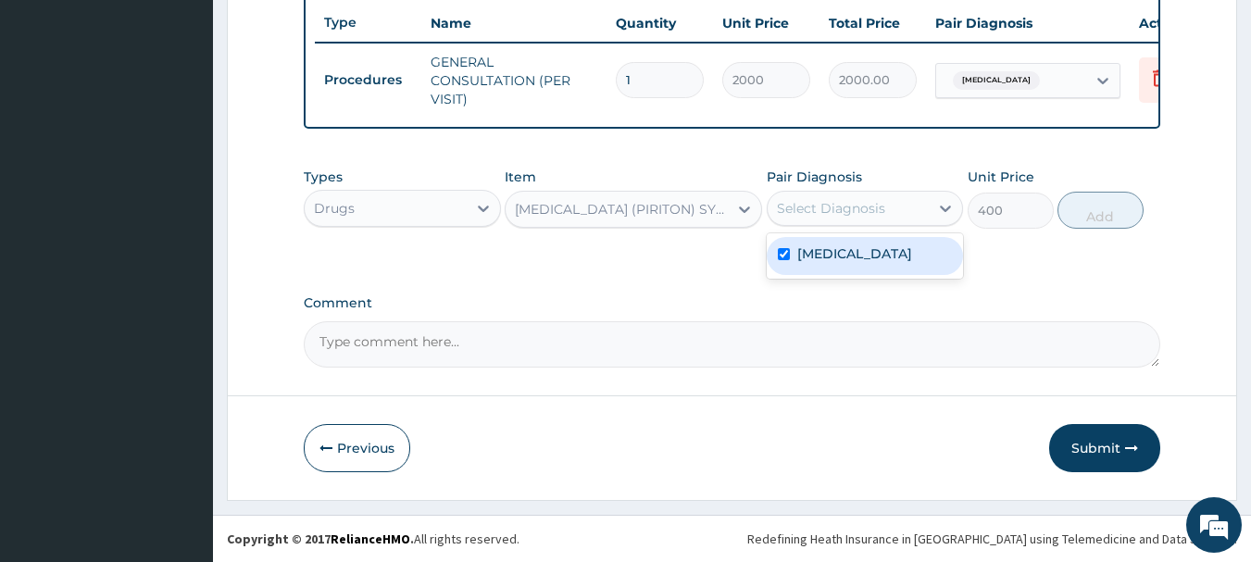
checkbox input "true"
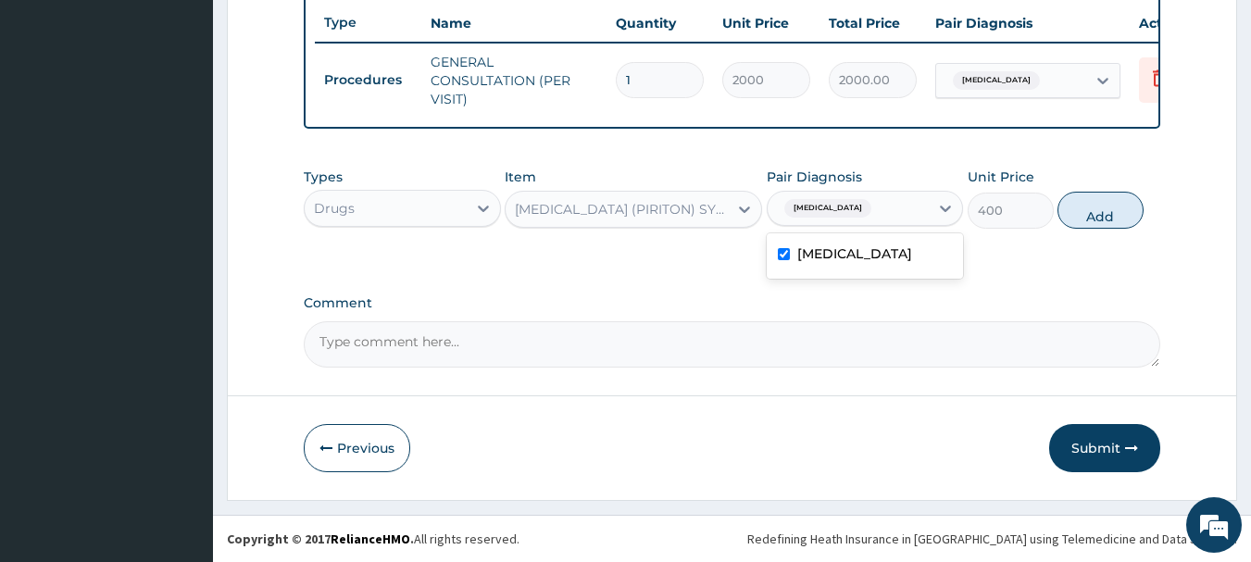
drag, startPoint x: 1108, startPoint y: 217, endPoint x: 1089, endPoint y: 216, distance: 19.5
click at [1108, 216] on button "Add" at bounding box center [1100, 210] width 86 height 37
type input "0"
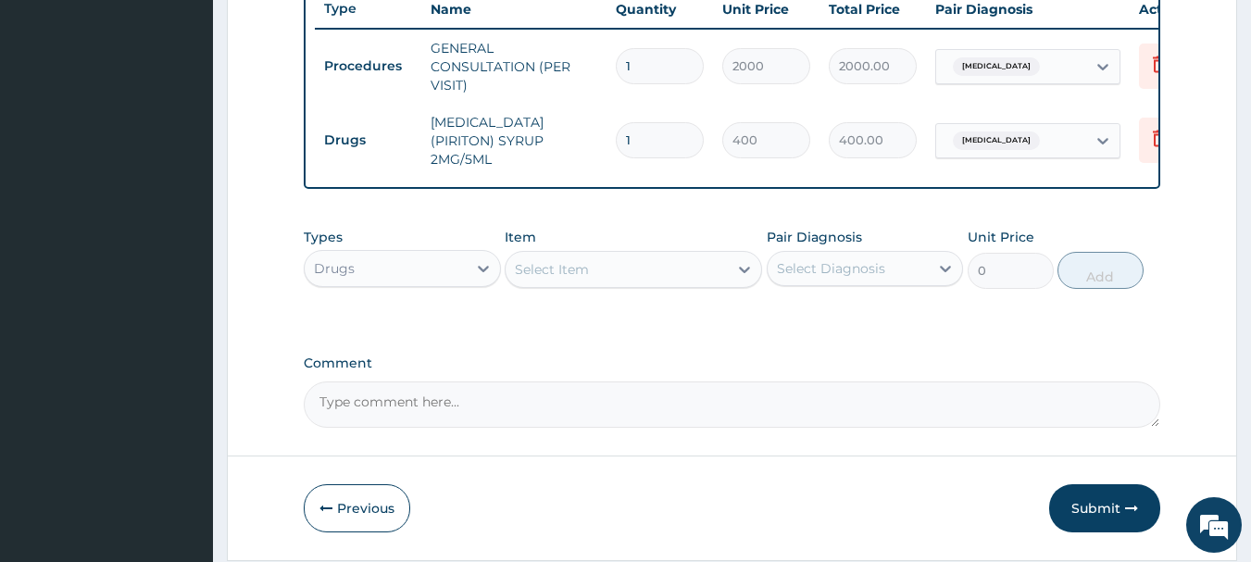
click at [709, 298] on div "Types Drugs Item Select Item Pair Diagnosis Select Diagnosis Unit Price 0 Add" at bounding box center [732, 259] width 857 height 80
click at [709, 284] on div "Select Item" at bounding box center [617, 270] width 222 height 30
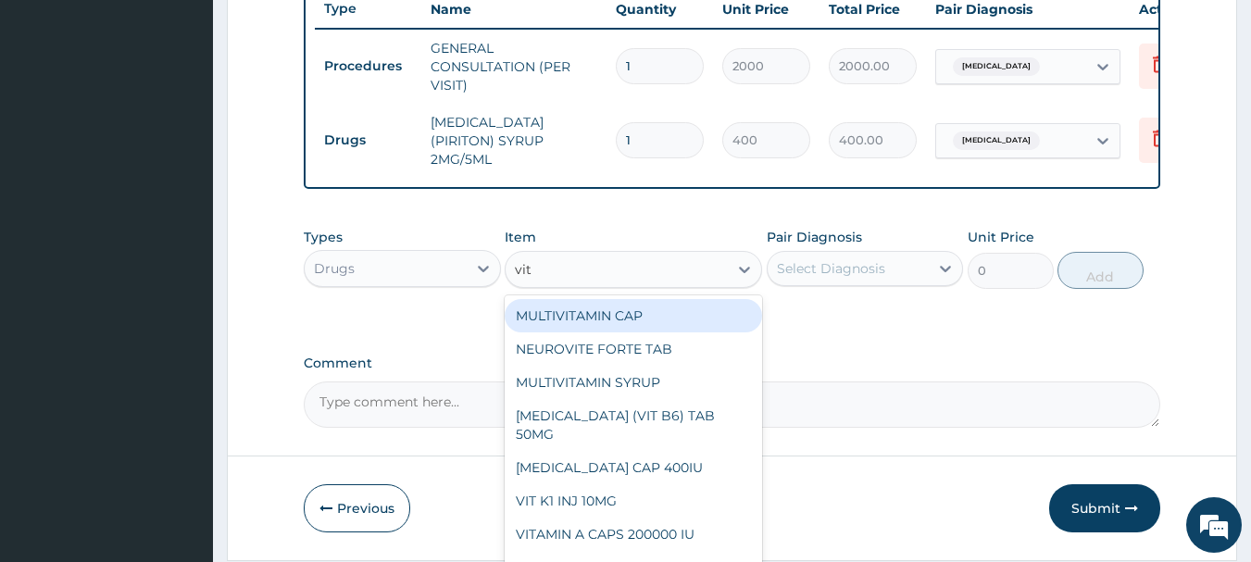
type input "vit c"
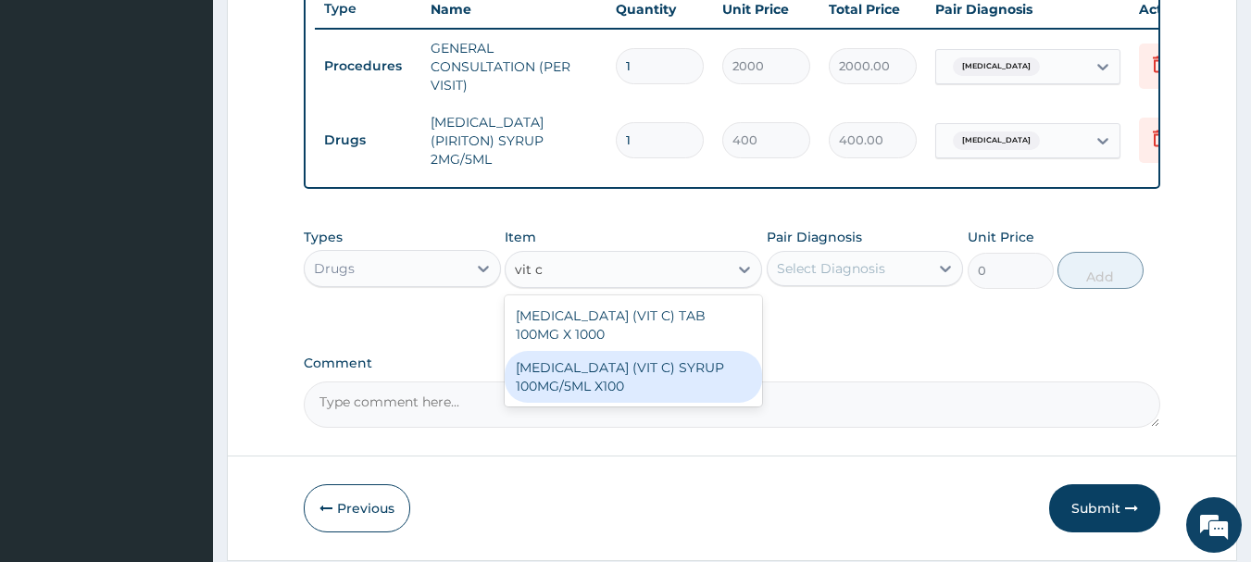
click at [661, 394] on div "ASCORBIC ACID (VIT C) SYRUP 100MG/5ML X100" at bounding box center [633, 377] width 257 height 52
type input "400"
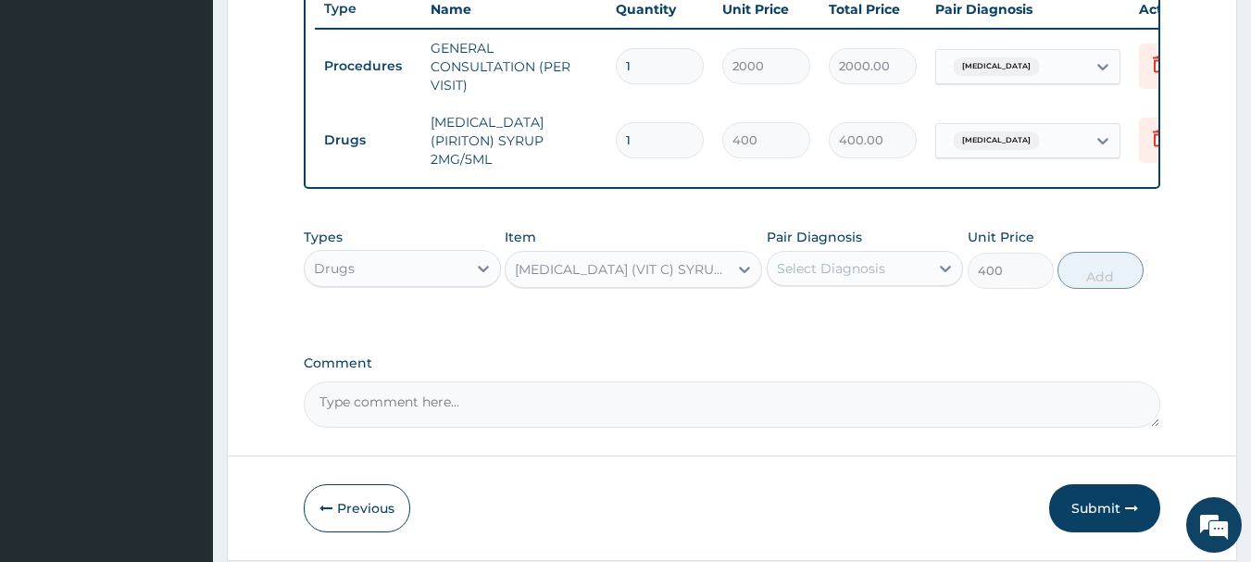
click at [877, 278] on div "Select Diagnosis" at bounding box center [831, 268] width 108 height 19
click at [856, 323] on label "Upper respiratory infection" at bounding box center [854, 314] width 115 height 19
checkbox input "true"
click at [1074, 284] on button "Add" at bounding box center [1100, 270] width 86 height 37
type input "0"
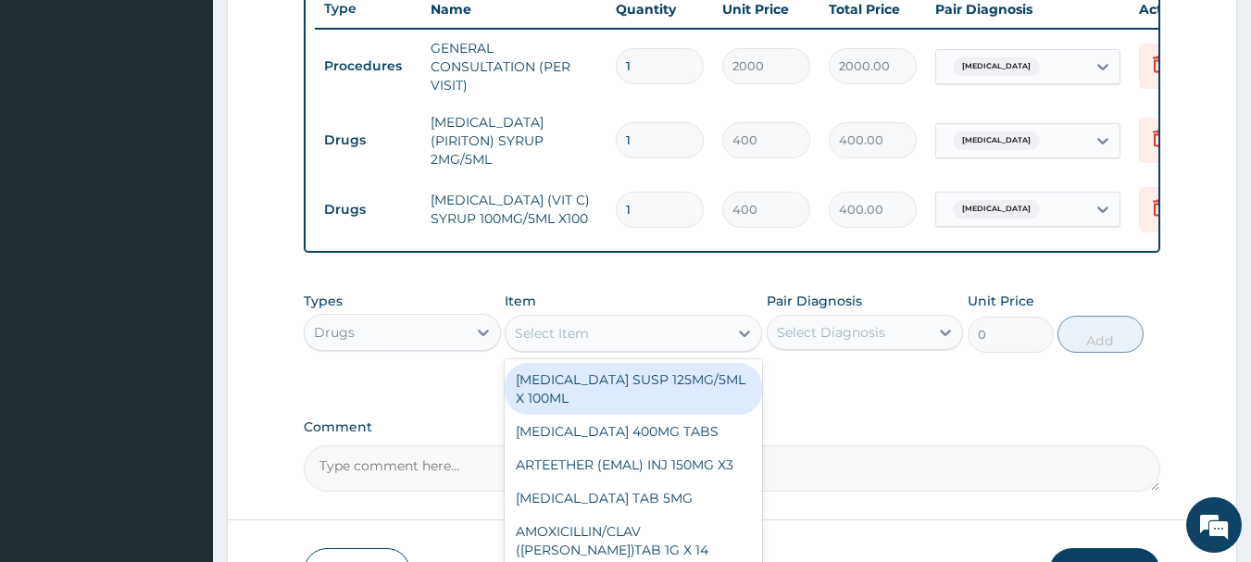
click at [682, 343] on div "Select Item" at bounding box center [617, 334] width 222 height 30
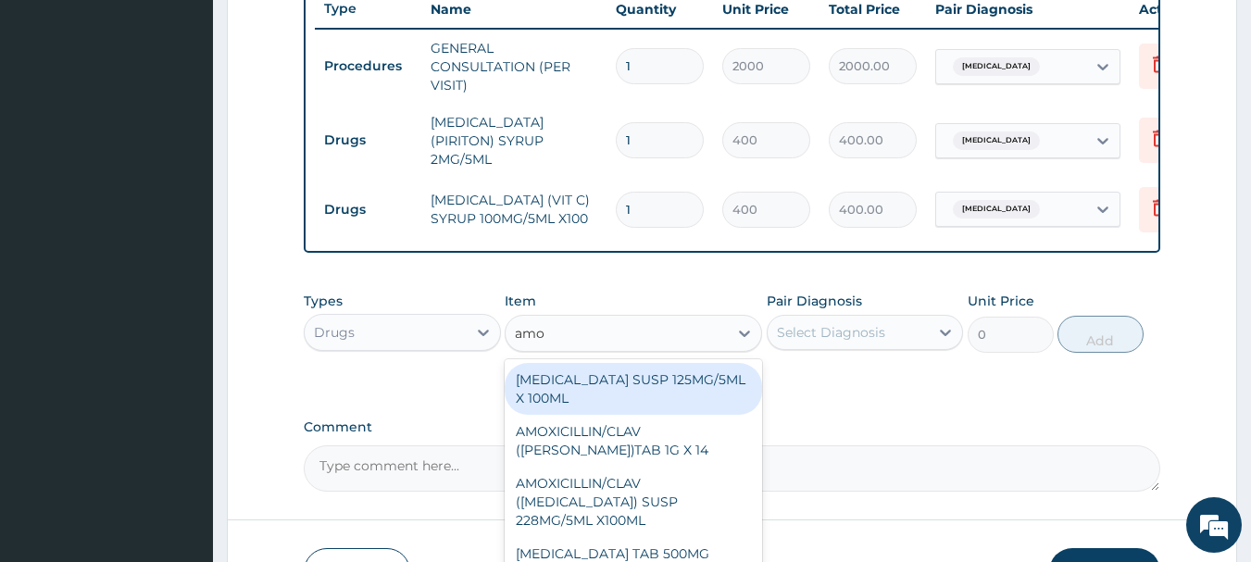
type input "amox"
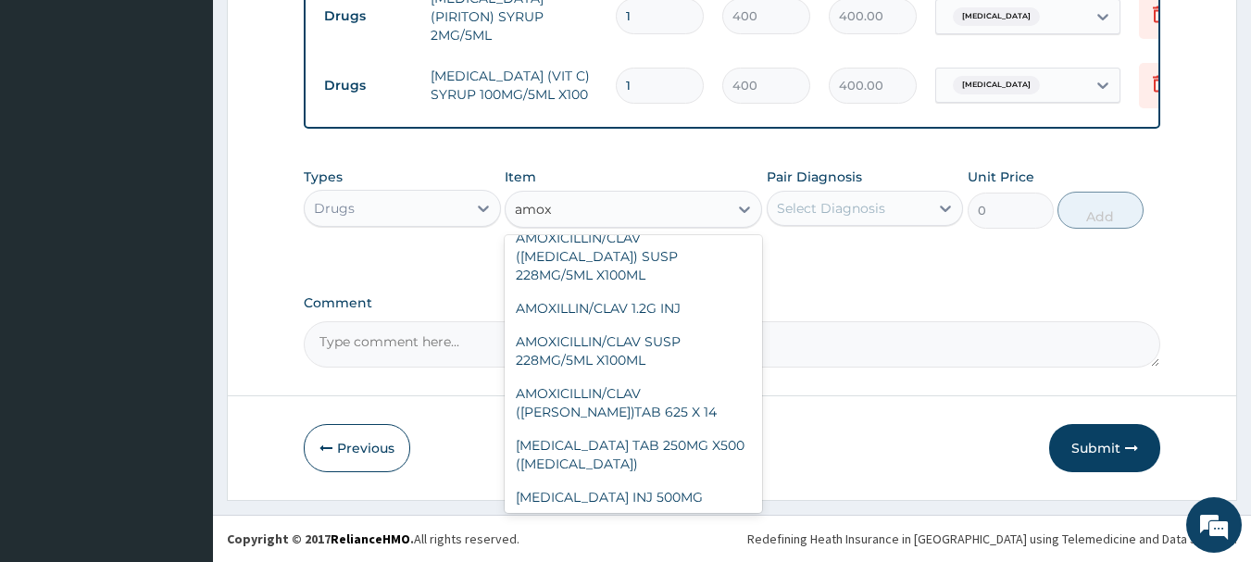
scroll to position [117, 0]
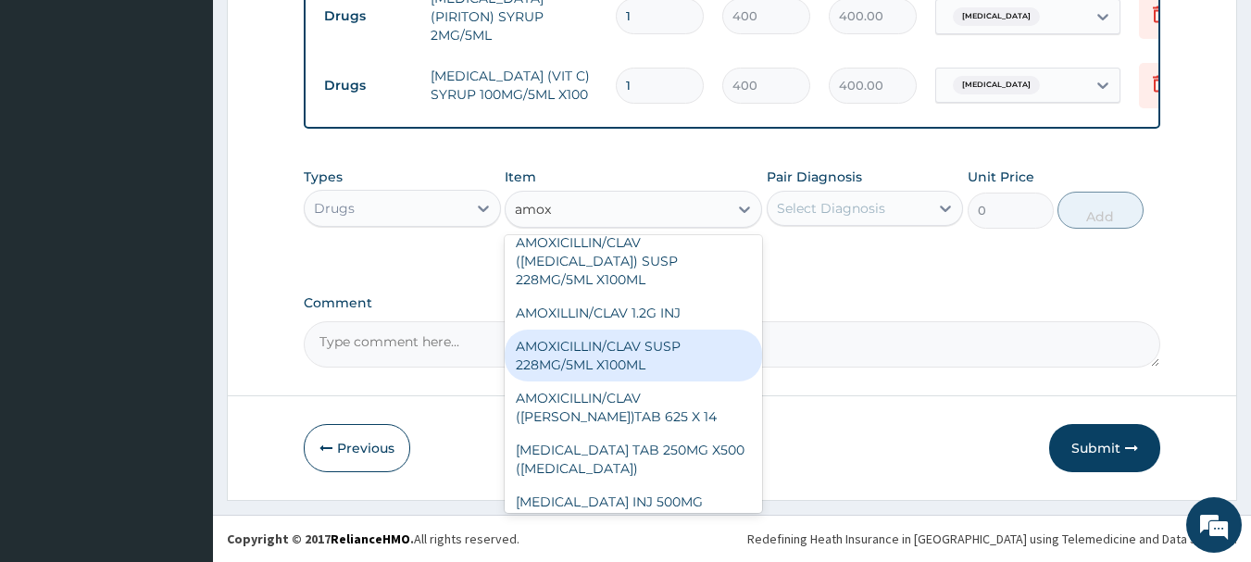
click at [625, 332] on div "AMOXICILLIN/CLAV SUSP 228MG/5ML X100ML" at bounding box center [633, 356] width 257 height 52
type input "2200"
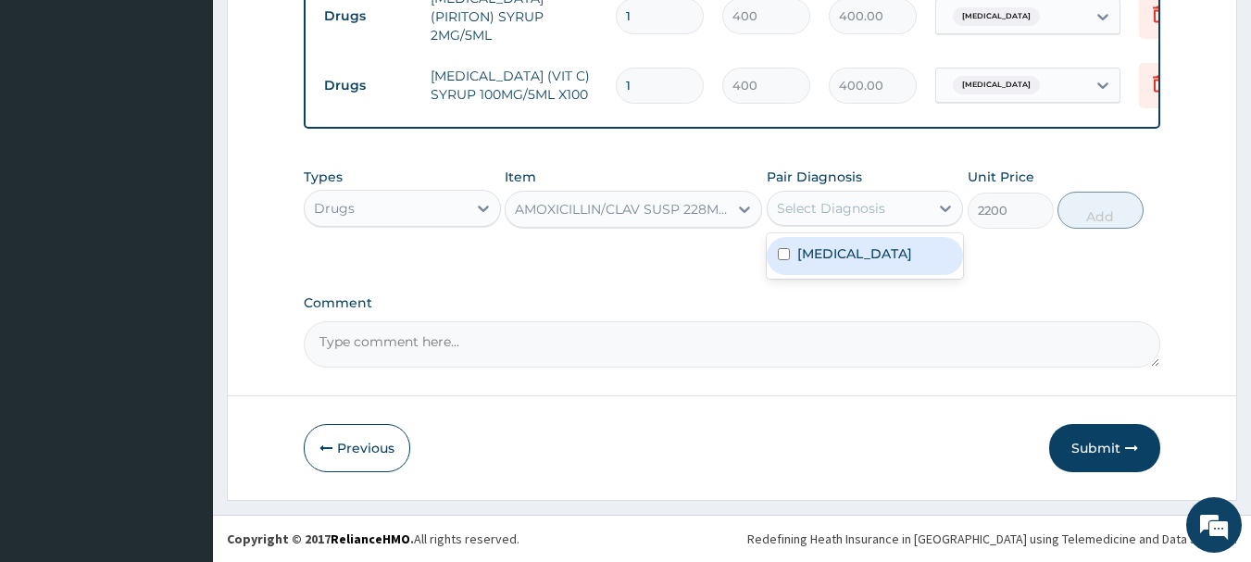
click at [846, 212] on div "Select Diagnosis" at bounding box center [831, 208] width 108 height 19
click at [838, 251] on label "Upper respiratory infection" at bounding box center [854, 253] width 115 height 19
checkbox input "true"
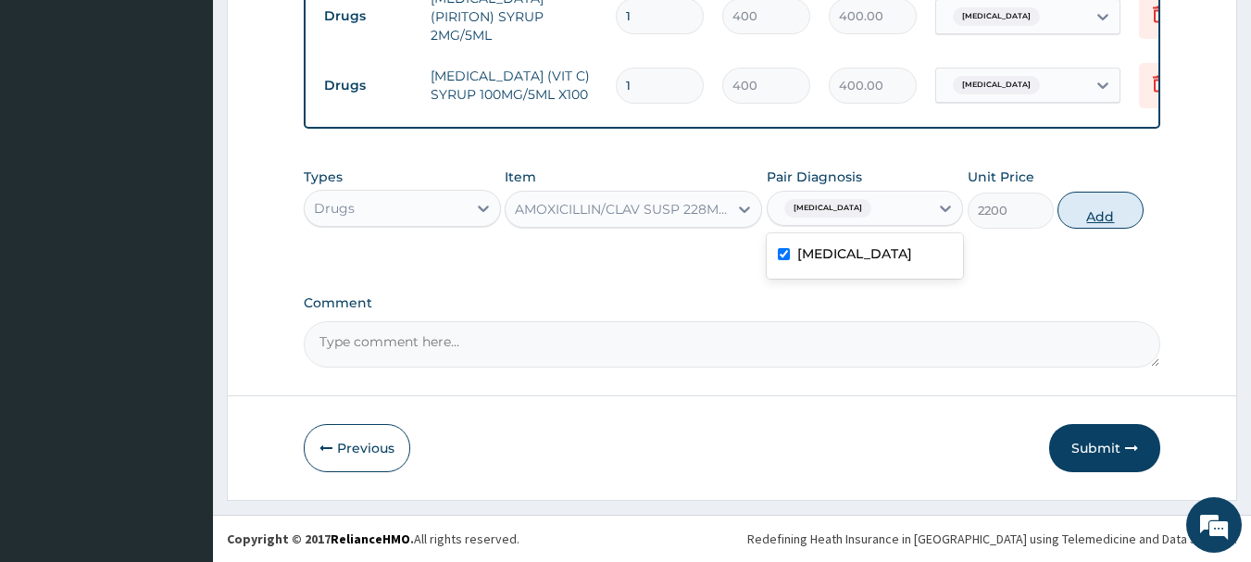
click at [1081, 206] on button "Add" at bounding box center [1100, 210] width 86 height 37
type input "0"
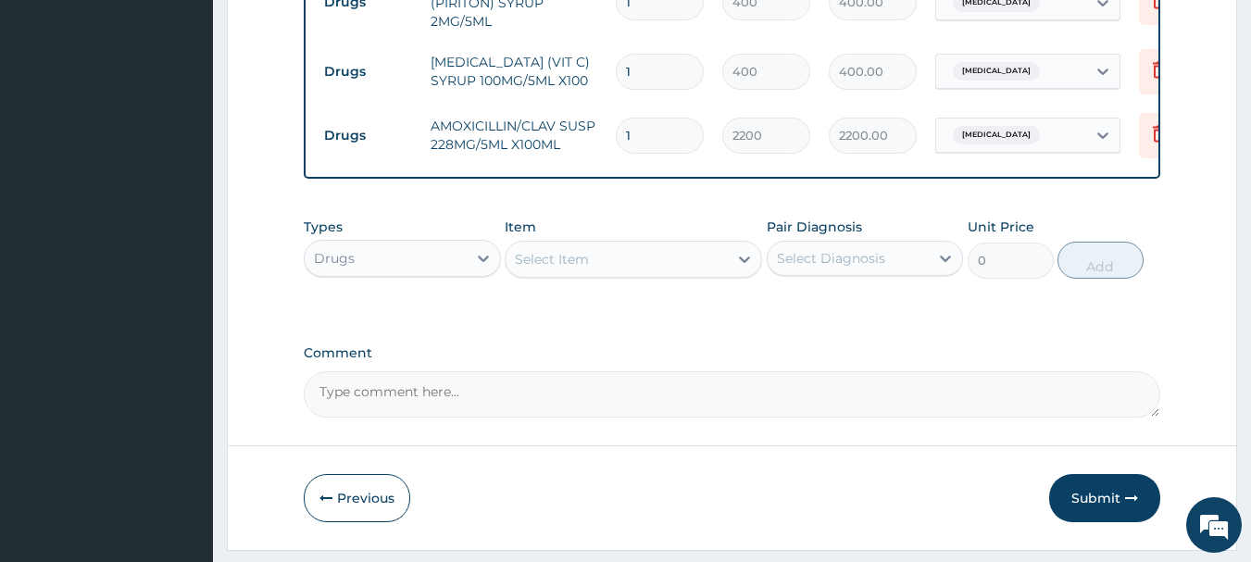
click at [1099, 503] on button "Submit" at bounding box center [1104, 498] width 111 height 48
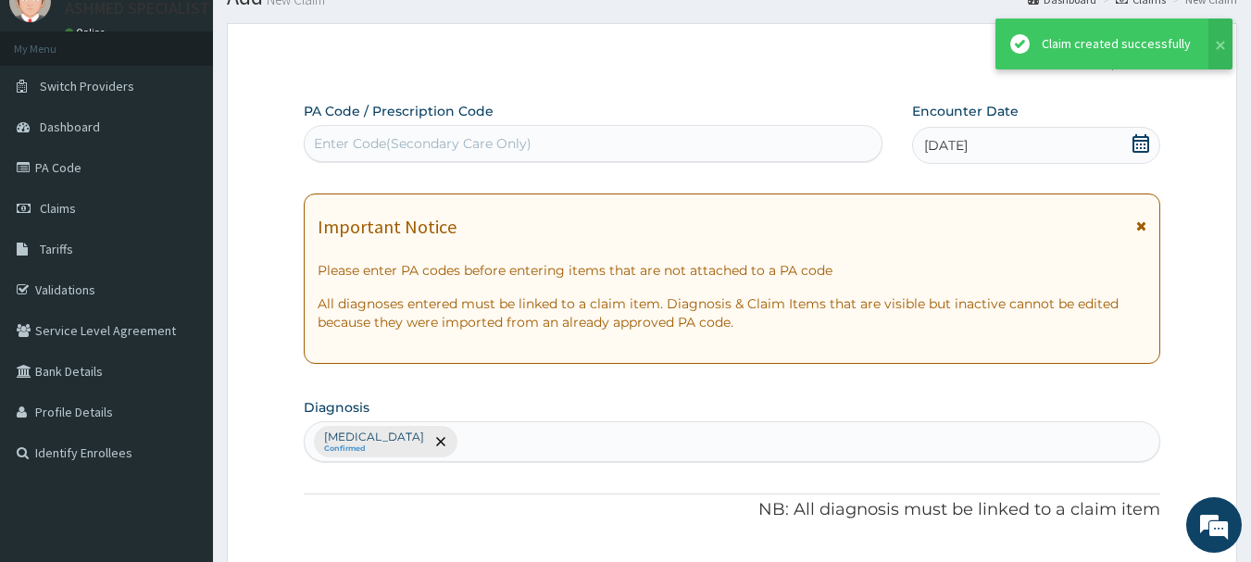
scroll to position [847, 0]
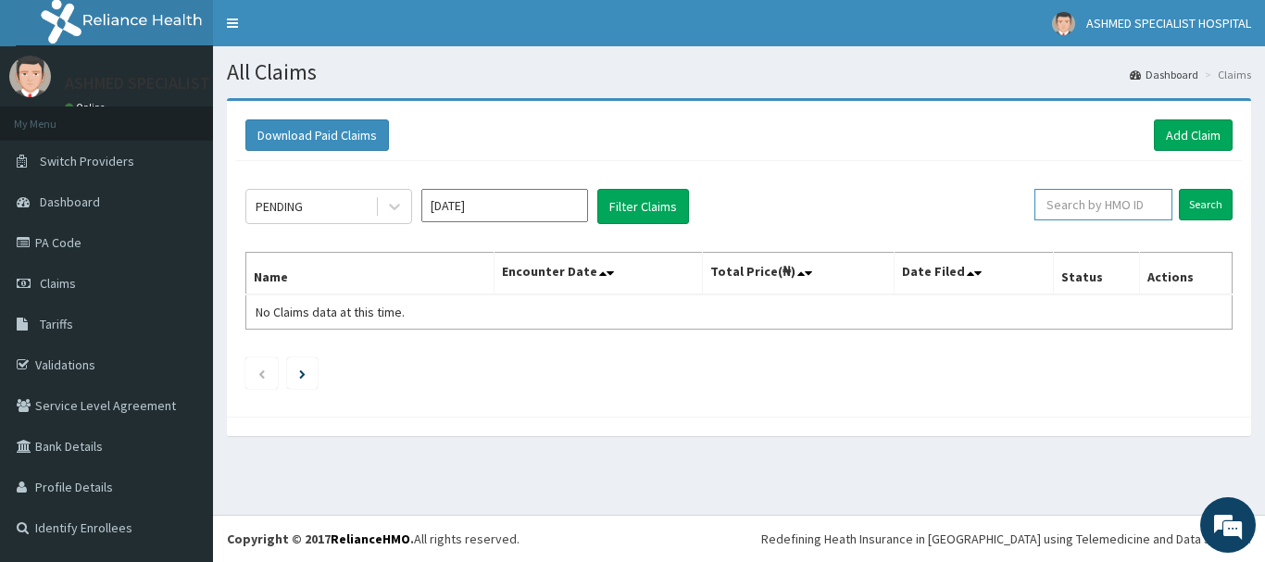
click at [1126, 197] on input "text" at bounding box center [1103, 204] width 138 height 31
type input "mfl/10064/d"
click at [1204, 208] on input "Search" at bounding box center [1206, 204] width 54 height 31
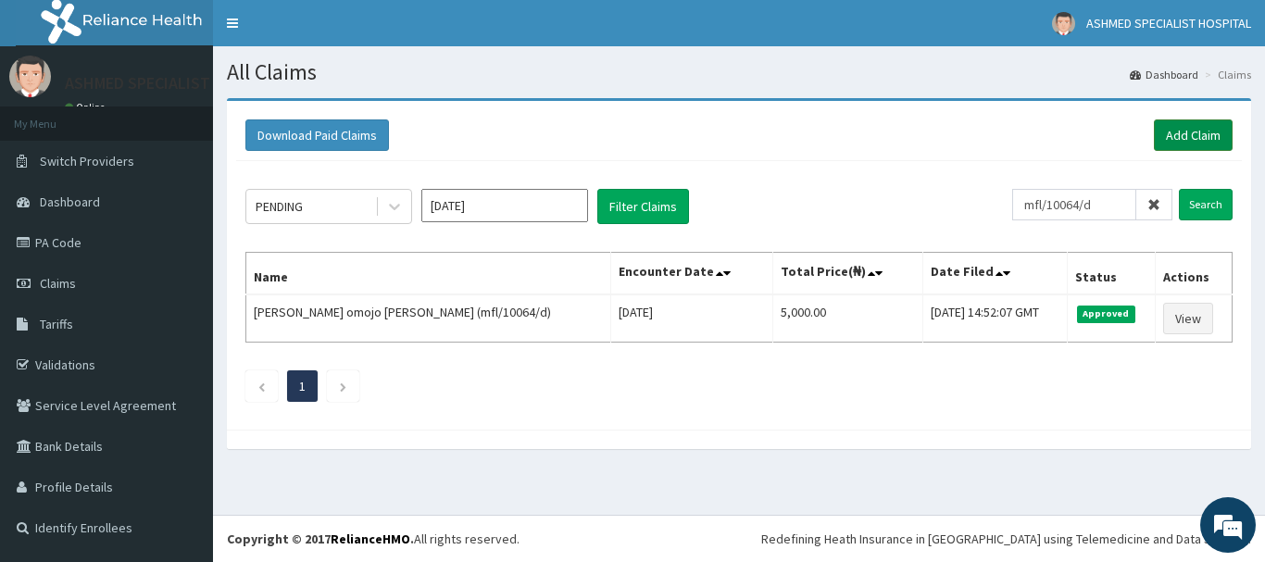
click at [1205, 129] on link "Add Claim" at bounding box center [1193, 134] width 79 height 31
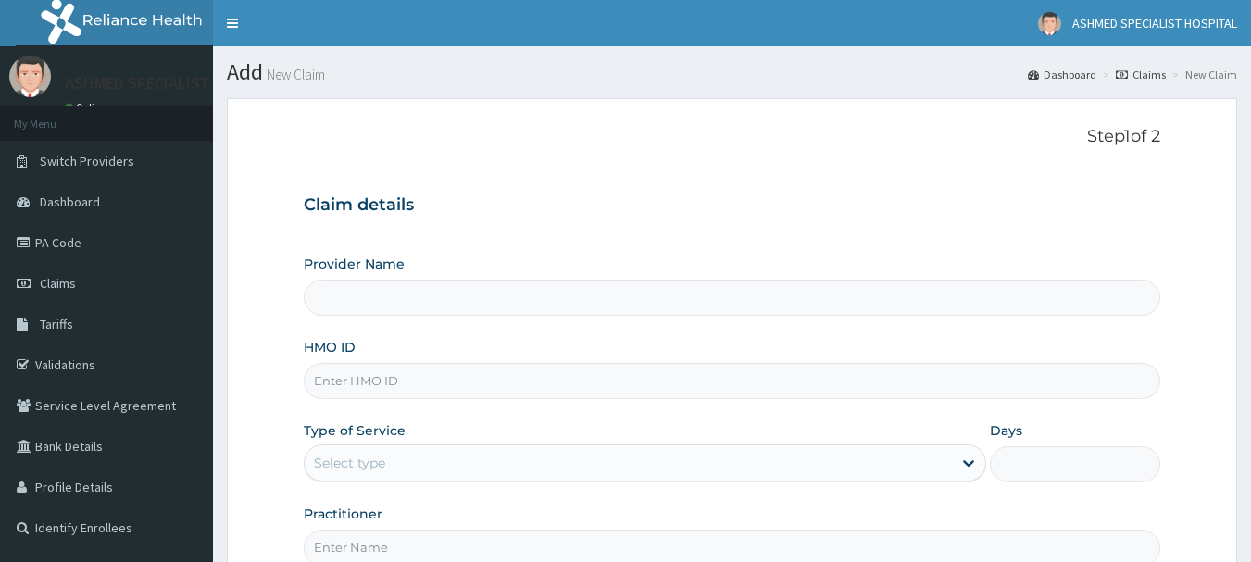
click at [374, 393] on input "HMO ID" at bounding box center [732, 381] width 857 height 36
type input "mfl/100"
type input "ASHMED SPECIALIST HOSPITAL"
type input "mfl/10064/e"
click at [348, 453] on div "Select type" at bounding box center [628, 463] width 647 height 30
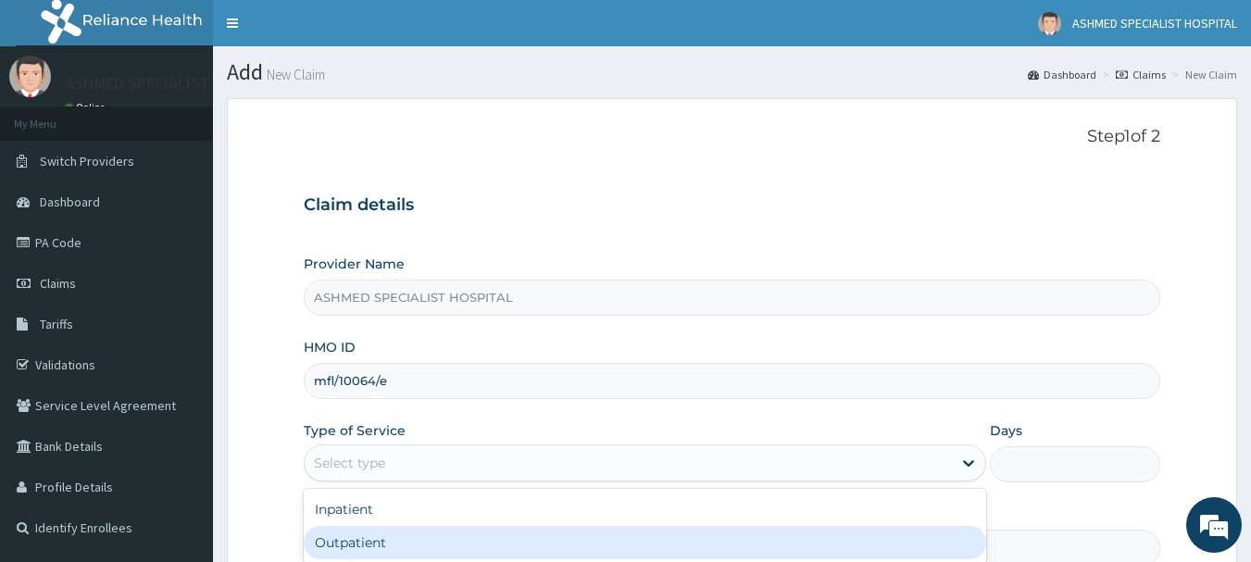
click at [343, 544] on div "Outpatient" at bounding box center [645, 542] width 682 height 33
type input "1"
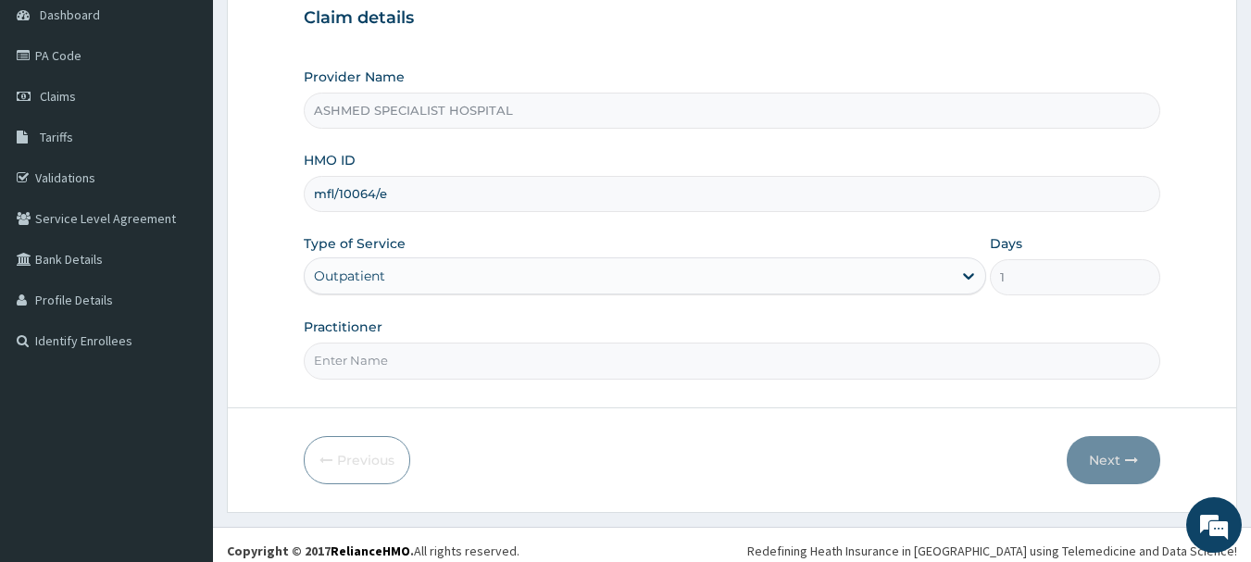
scroll to position [199, 0]
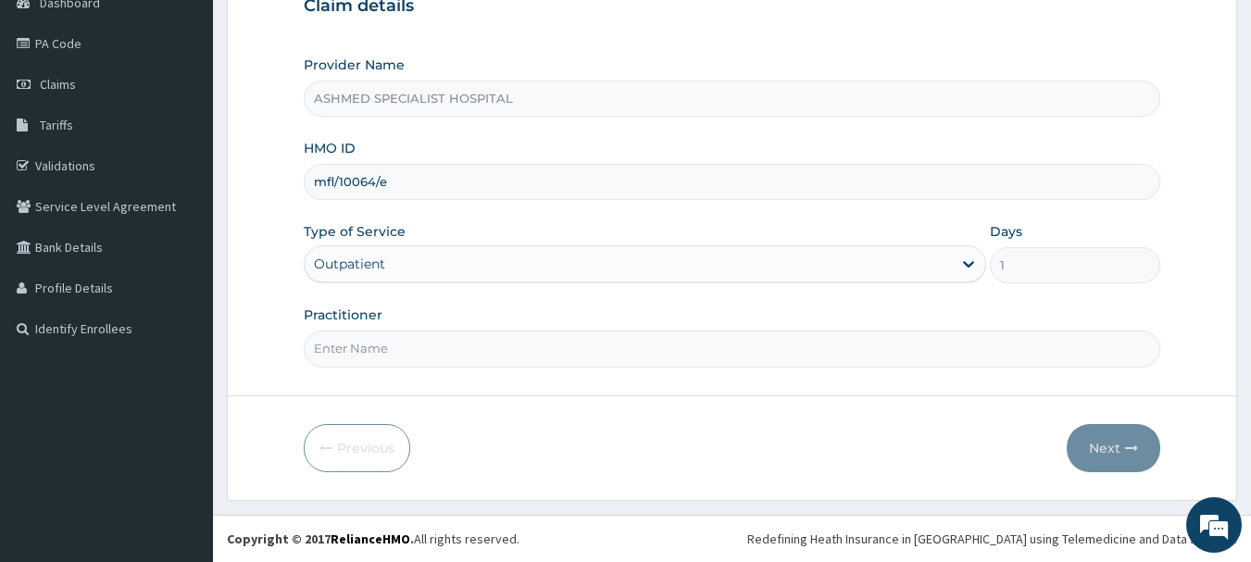
click at [403, 339] on input "Practitioner" at bounding box center [732, 349] width 857 height 36
type input "[PERSON_NAME] ODESA"
click at [1101, 437] on button "Next" at bounding box center [1114, 448] width 94 height 48
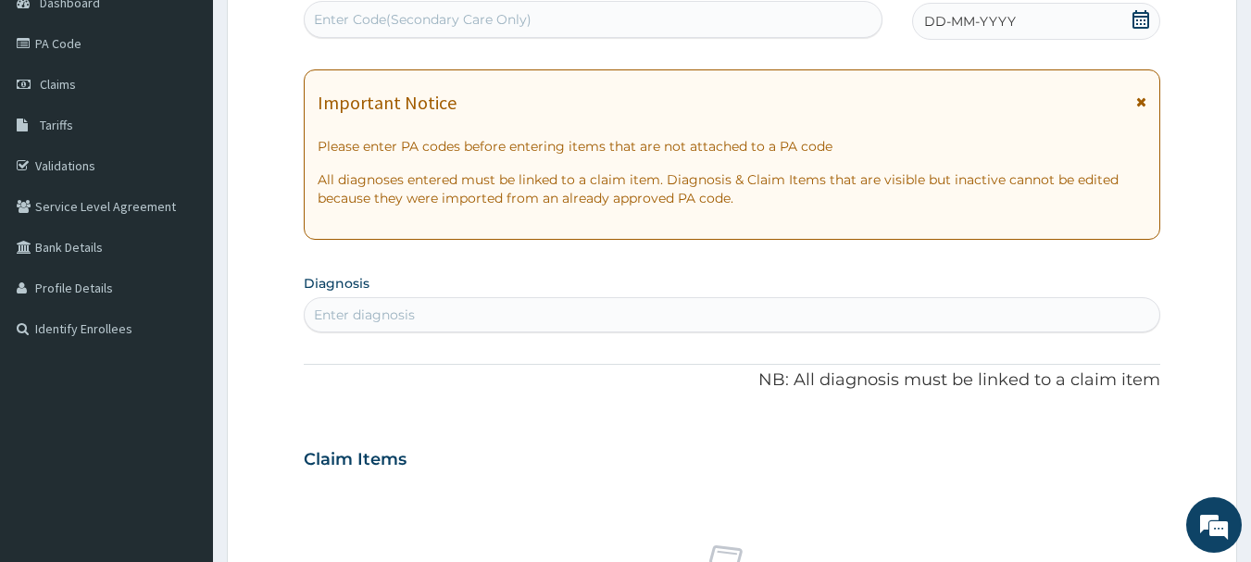
click at [1142, 20] on icon at bounding box center [1141, 19] width 19 height 19
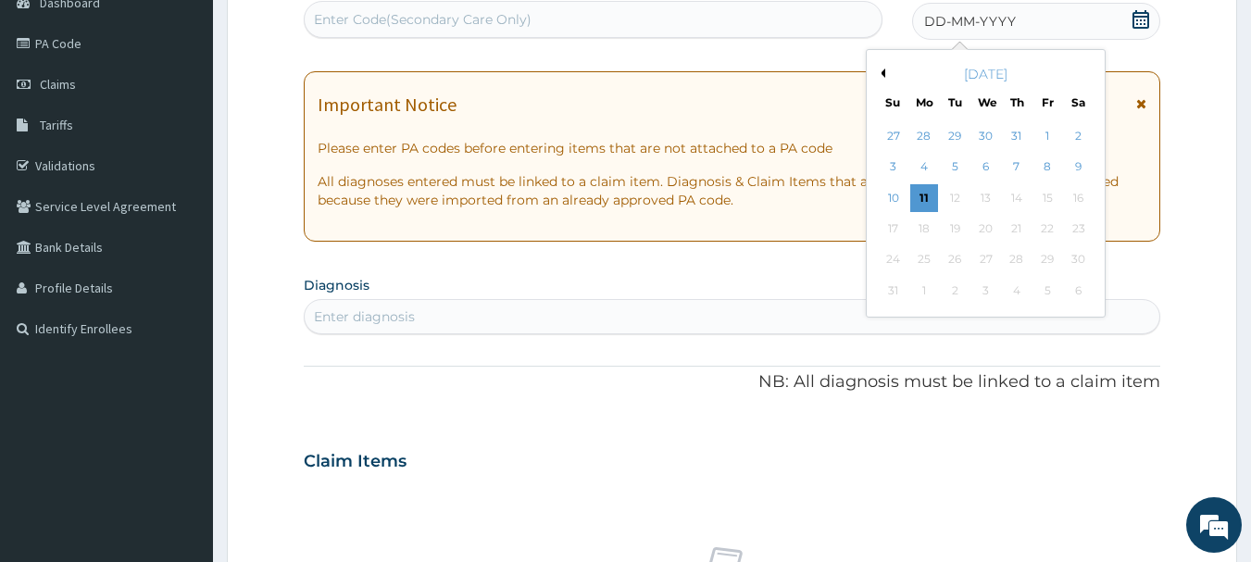
click at [882, 72] on button "Previous Month" at bounding box center [880, 73] width 9 height 9
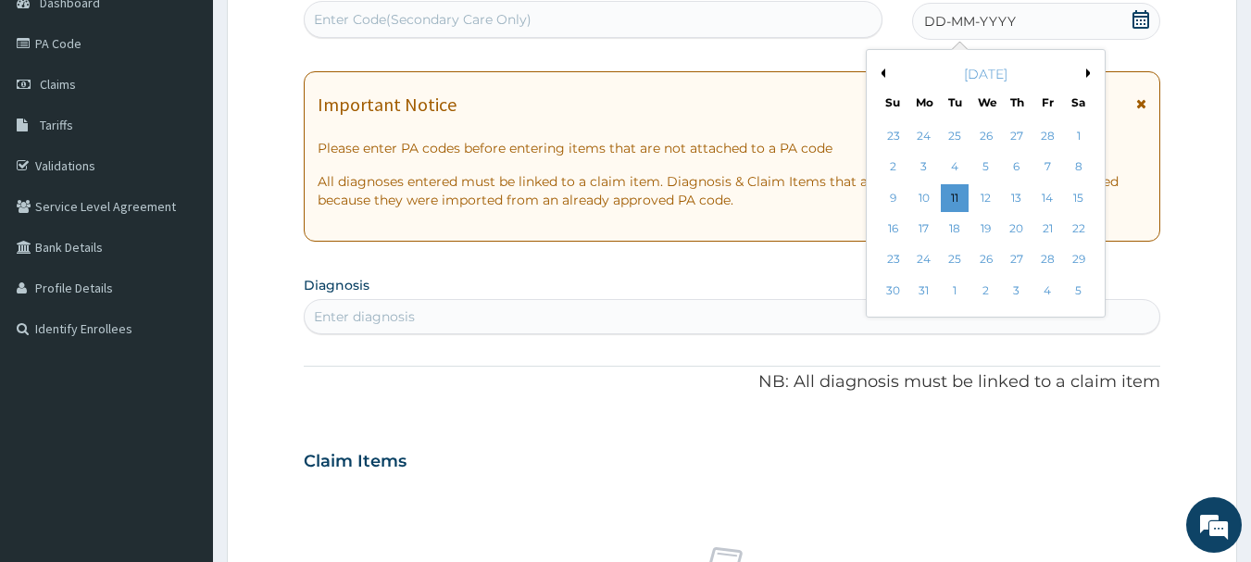
click at [882, 69] on button "Previous Month" at bounding box center [880, 73] width 9 height 9
click at [1078, 126] on div "1" at bounding box center [1079, 136] width 28 height 28
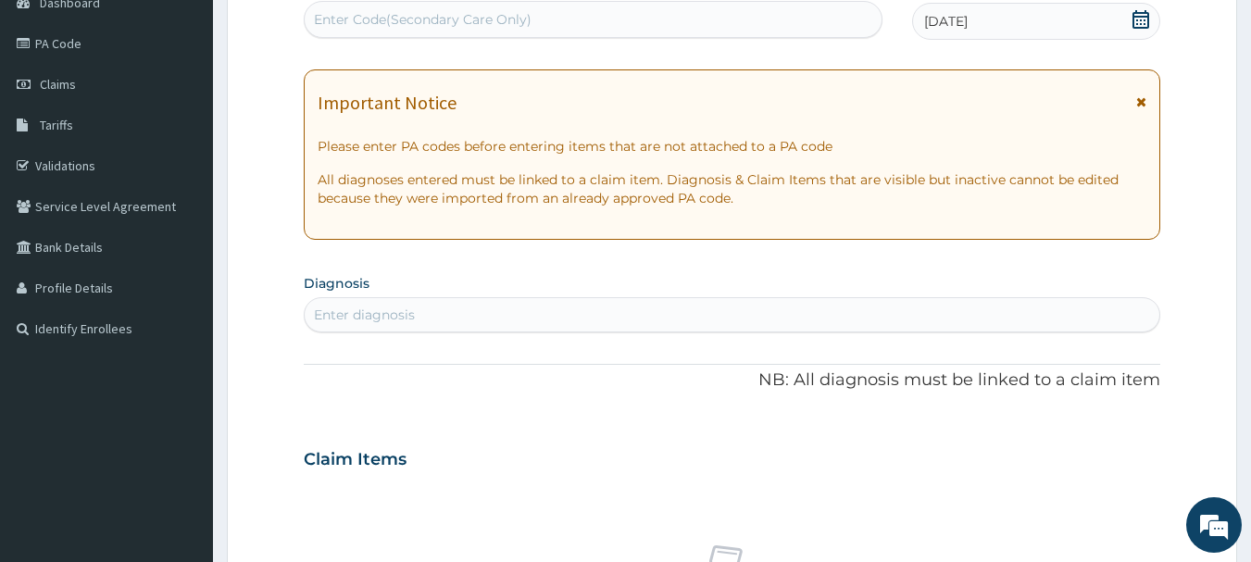
click at [429, 310] on div "Enter diagnosis" at bounding box center [733, 315] width 856 height 30
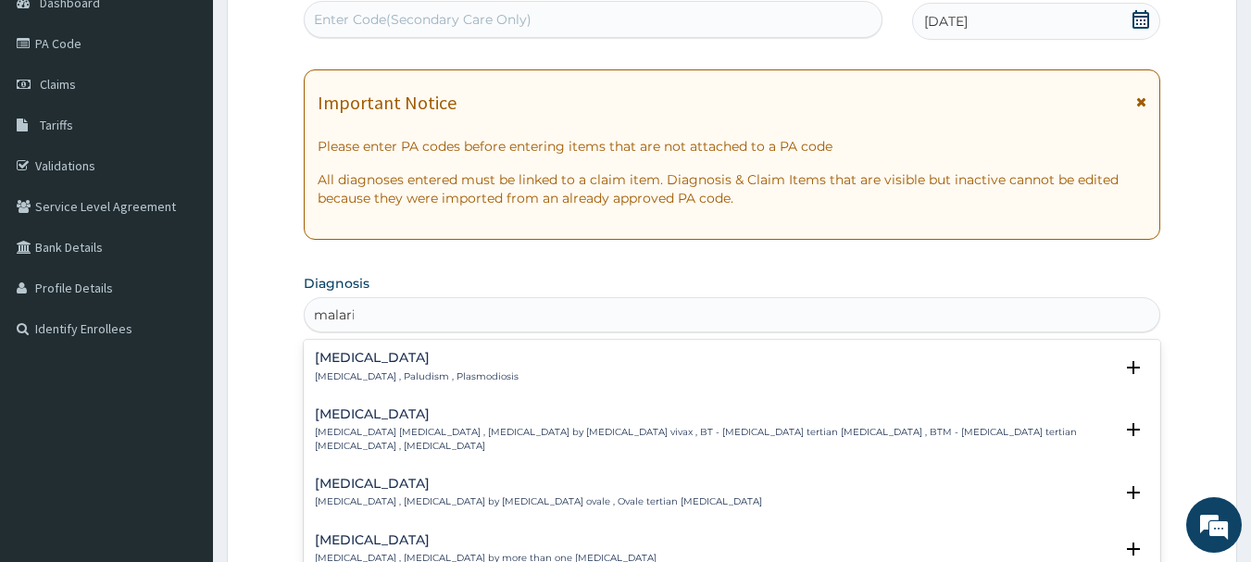
type input "malaria"
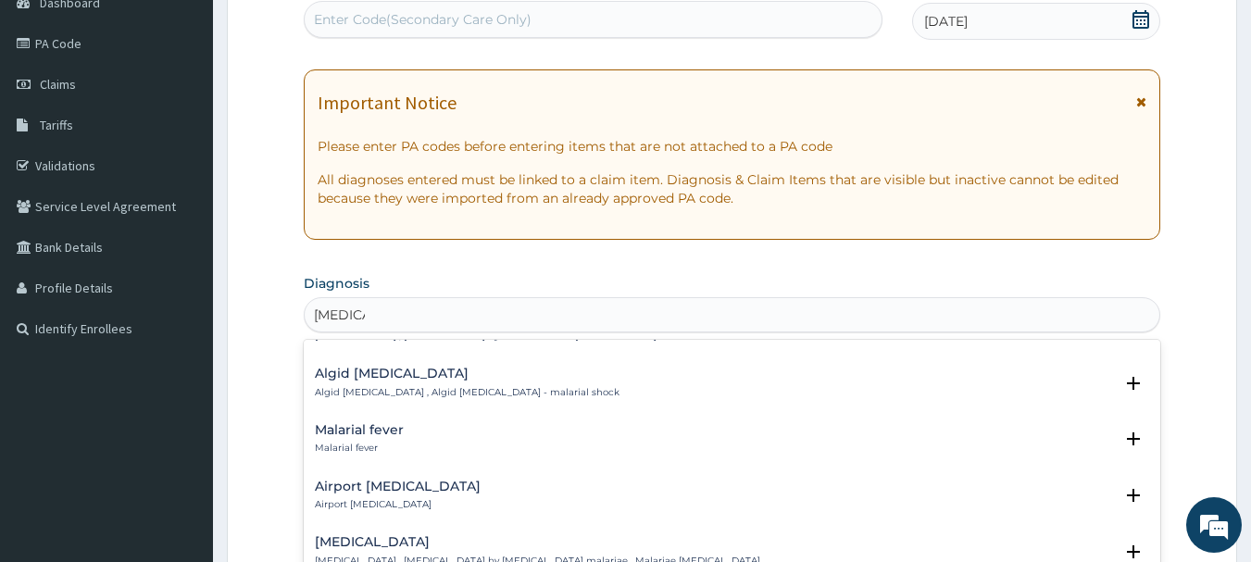
scroll to position [246, 0]
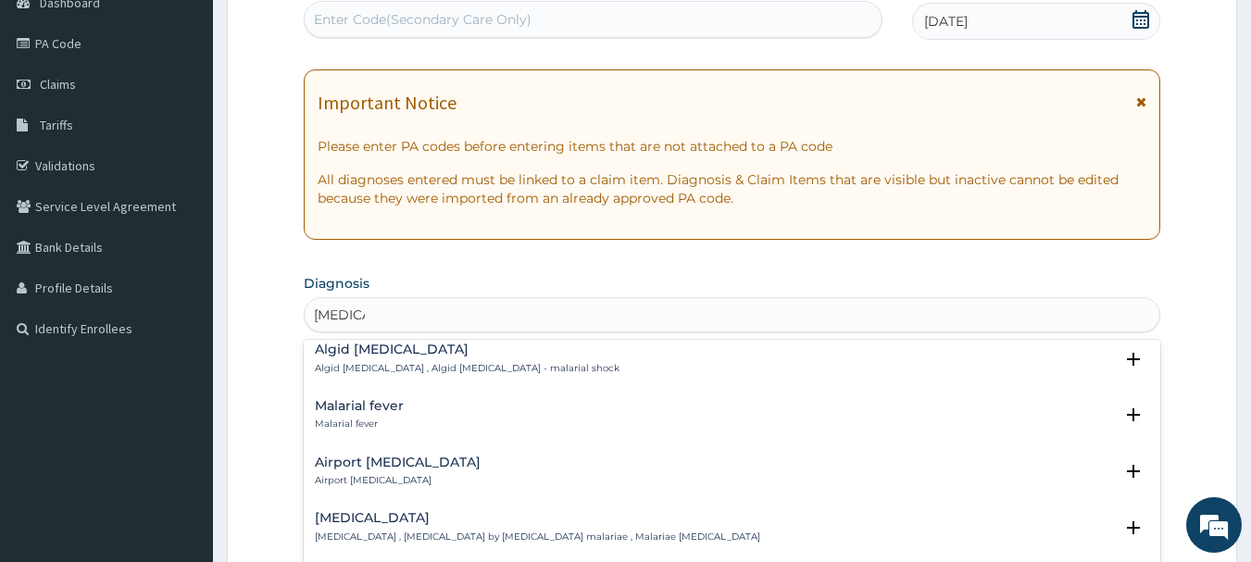
click at [355, 399] on h4 "Malarial fever" at bounding box center [359, 406] width 89 height 14
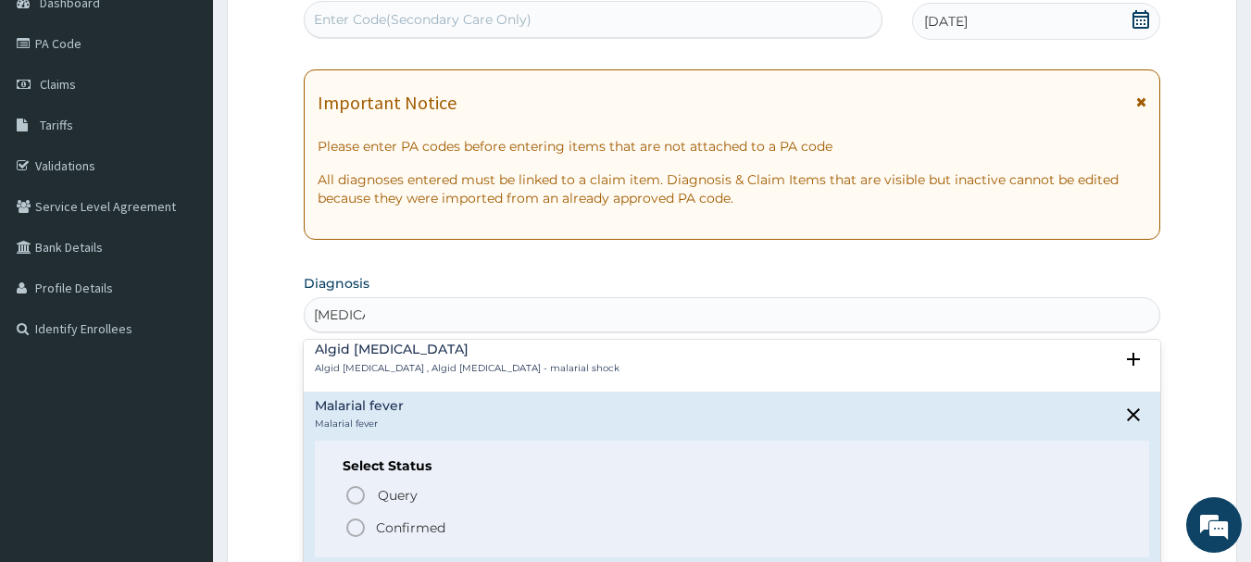
click at [354, 517] on icon "status option filled" at bounding box center [355, 528] width 22 height 22
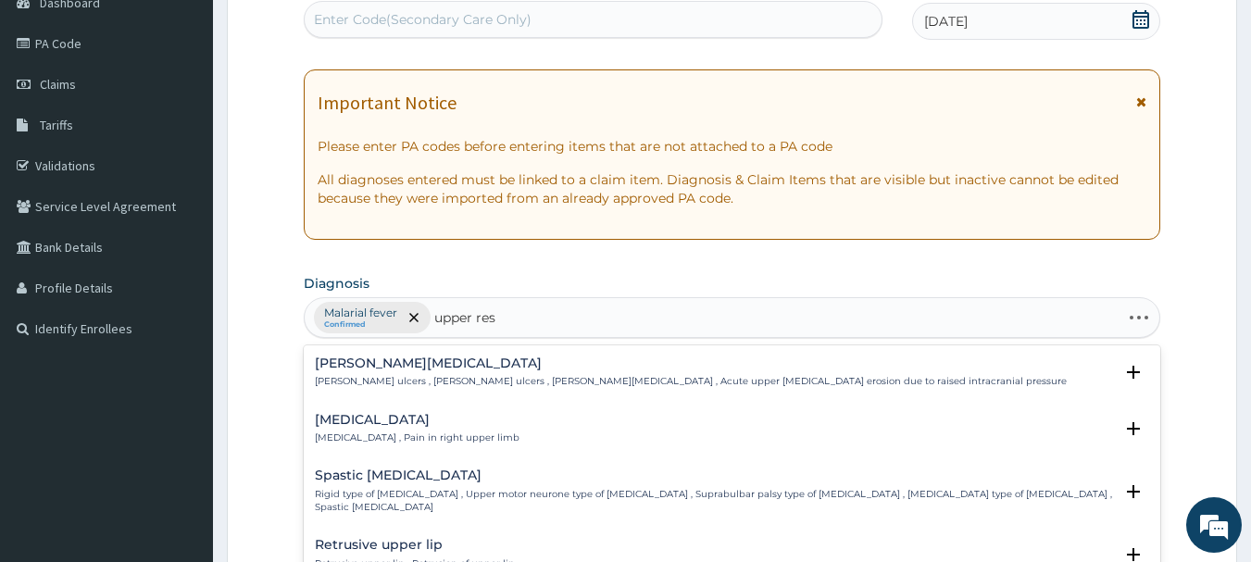
type input "upper resp"
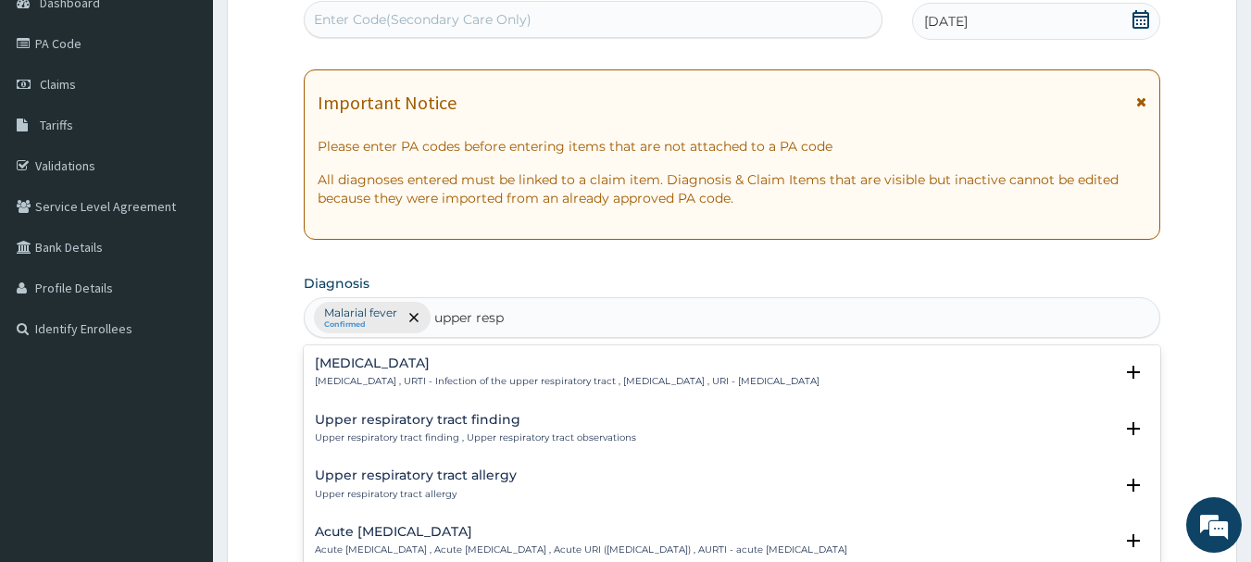
click at [449, 370] on h4 "Upper respiratory infection" at bounding box center [567, 364] width 505 height 14
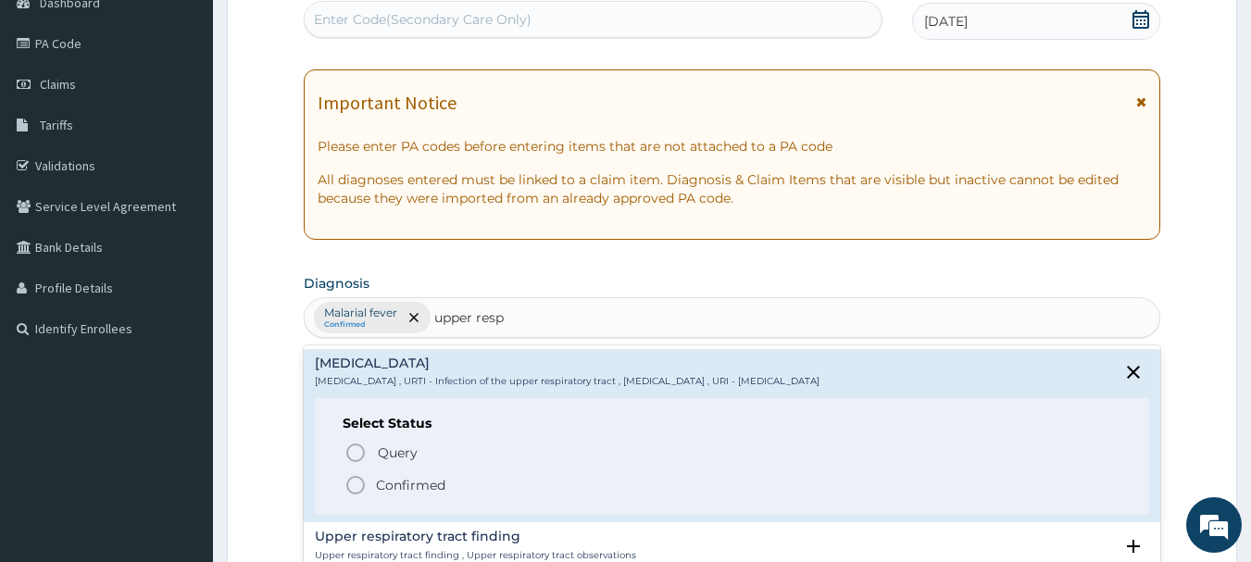
click at [391, 489] on p "Confirmed" at bounding box center [410, 485] width 69 height 19
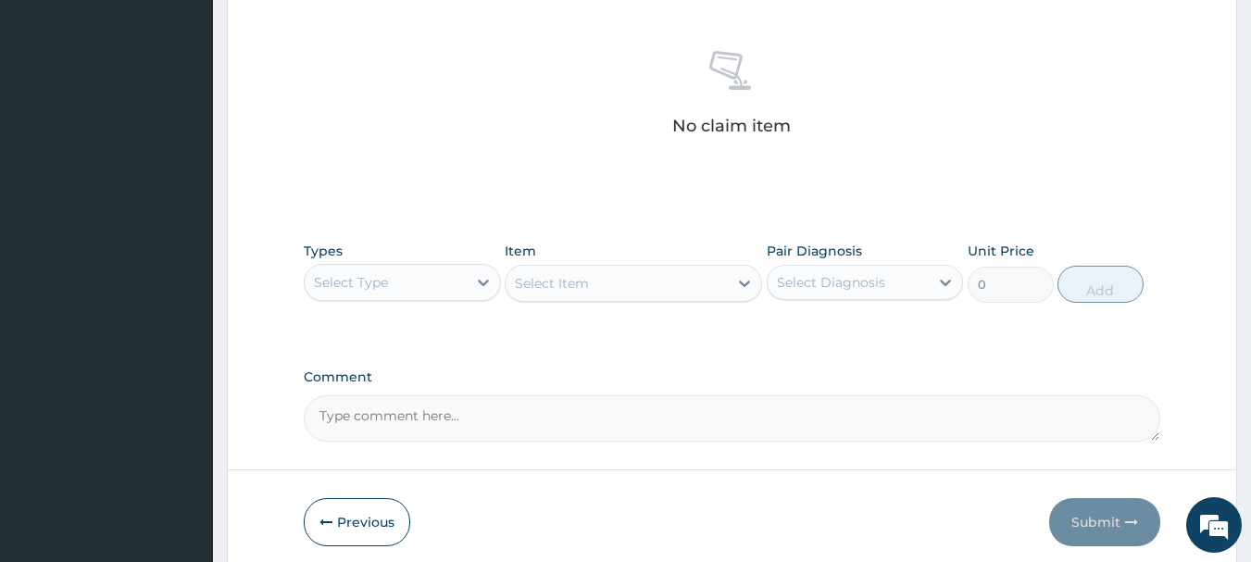
scroll to position [704, 0]
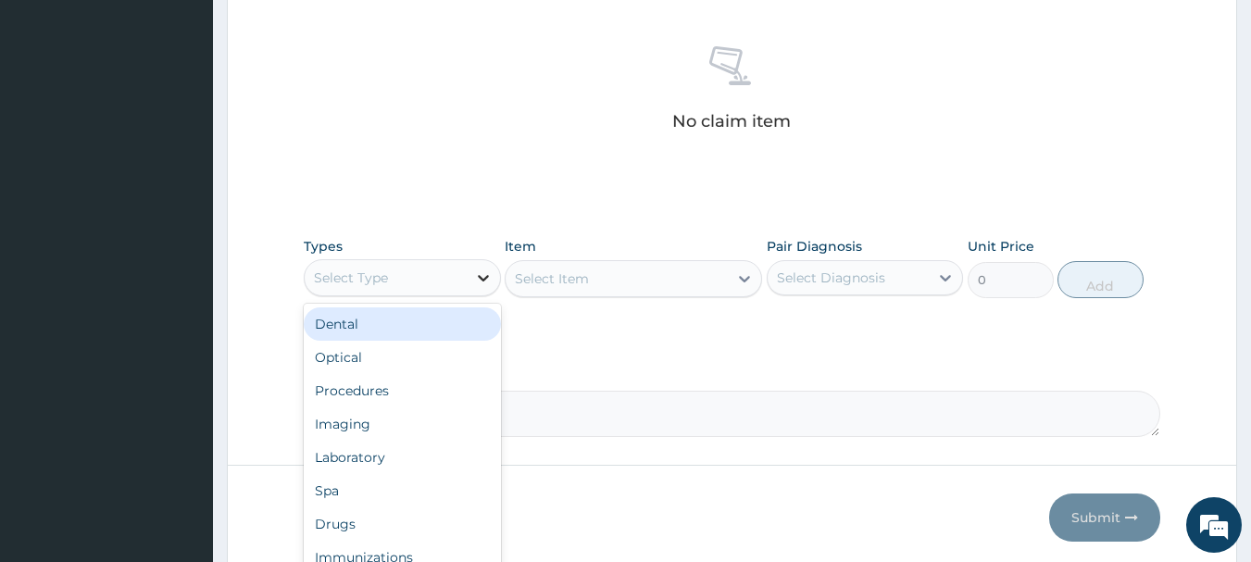
click at [474, 285] on icon at bounding box center [483, 278] width 19 height 19
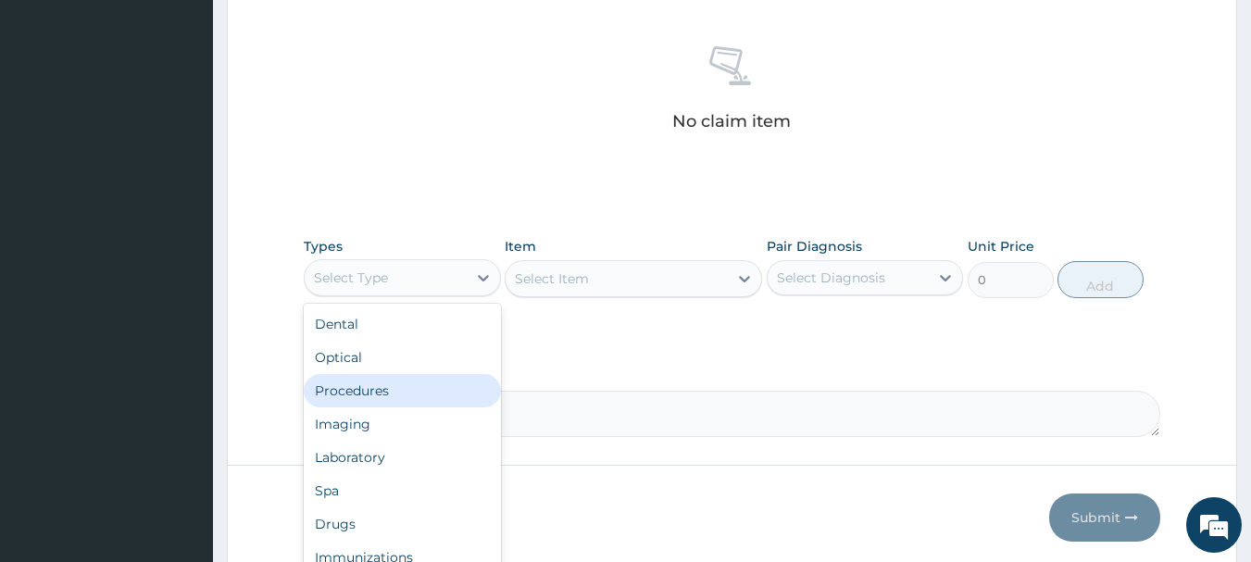
drag, startPoint x: 360, startPoint y: 349, endPoint x: 360, endPoint y: 382, distance: 33.3
click at [360, 382] on div "Dental Optical Procedures Imaging Laboratory Spa Drugs Immunizations Others Gym" at bounding box center [402, 443] width 197 height 278
click at [360, 382] on div "Procedures" at bounding box center [402, 390] width 197 height 33
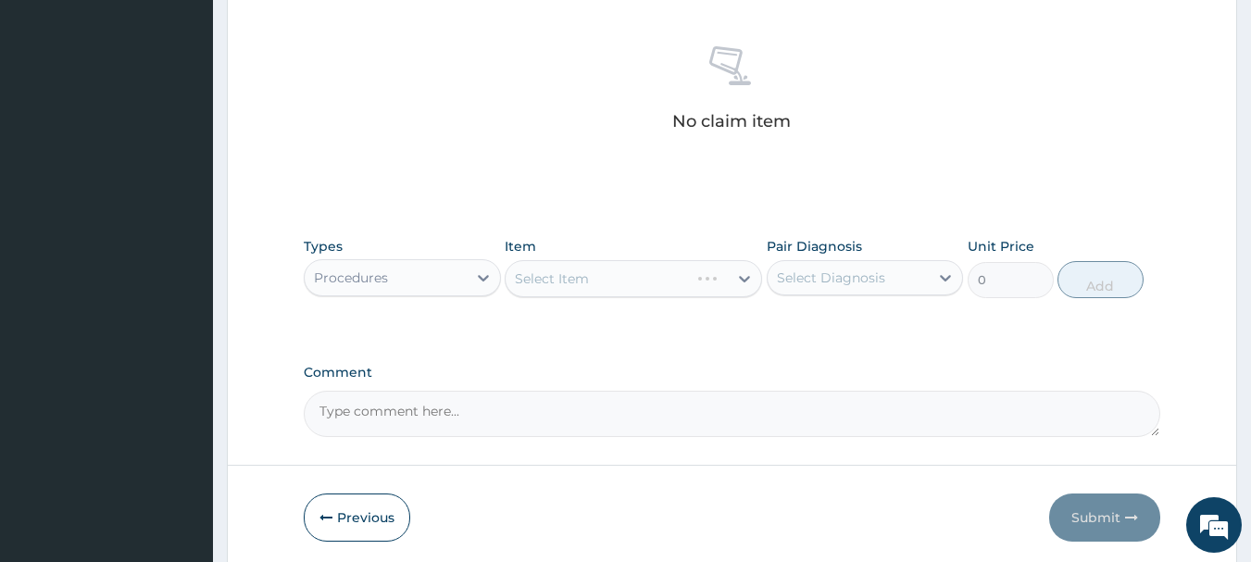
click at [718, 271] on div "Select Item" at bounding box center [633, 278] width 257 height 37
click at [737, 281] on icon at bounding box center [744, 278] width 19 height 19
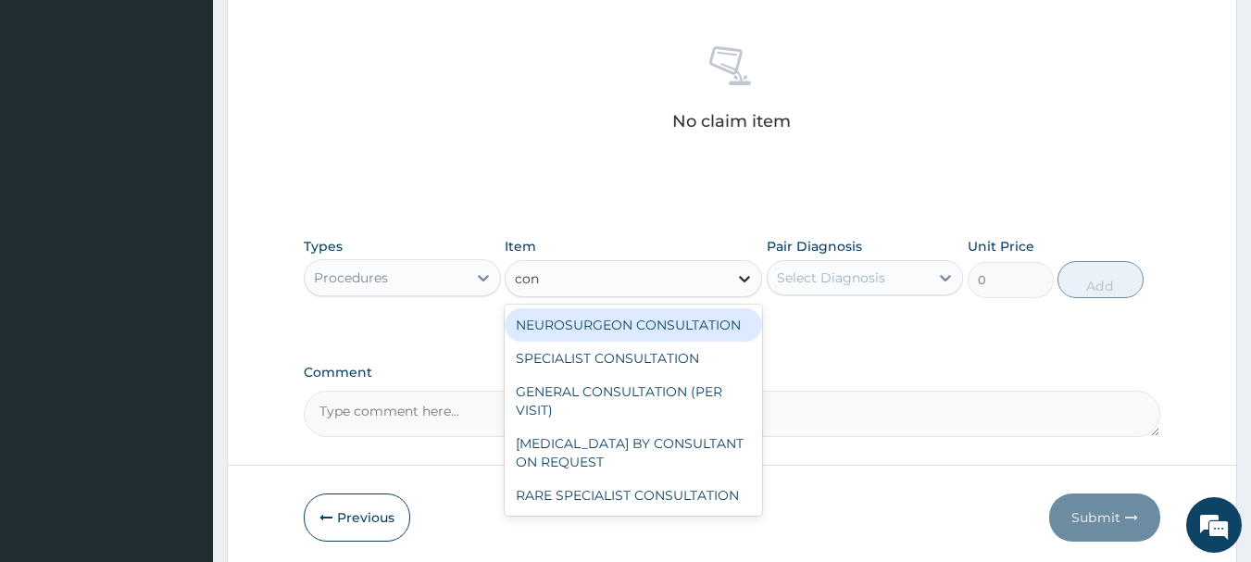
type input "cons"
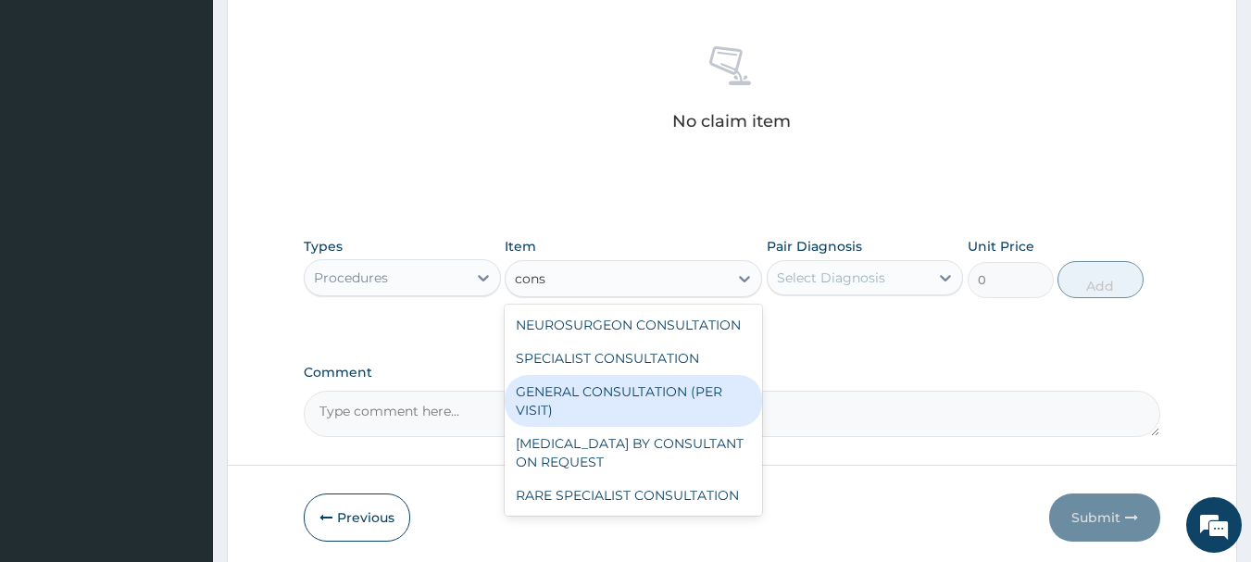
click at [670, 389] on div "GENERAL CONSULTATION (PER VISIT)" at bounding box center [633, 401] width 257 height 52
type input "2000"
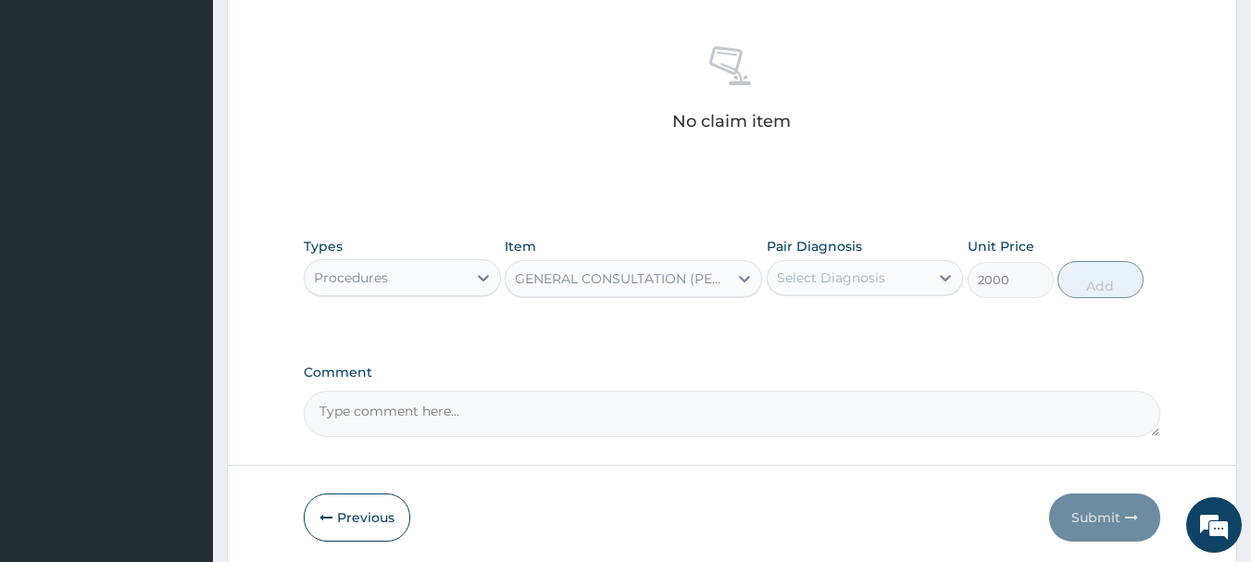
click at [832, 288] on div "Select Diagnosis" at bounding box center [849, 278] width 162 height 30
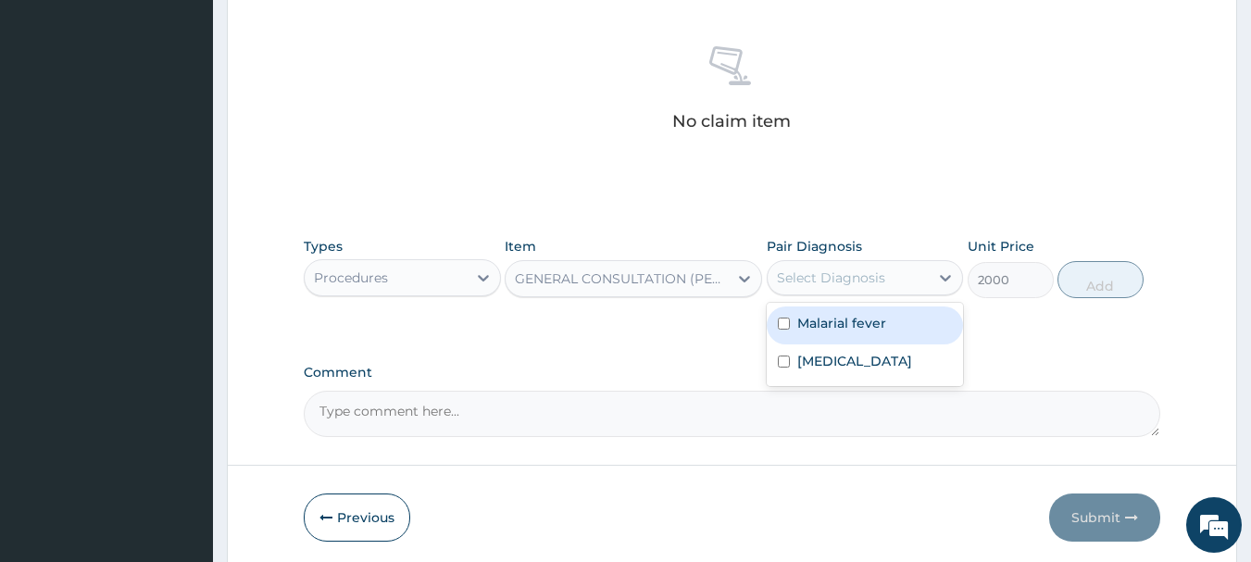
click at [822, 319] on label "Malarial fever" at bounding box center [841, 323] width 89 height 19
checkbox input "true"
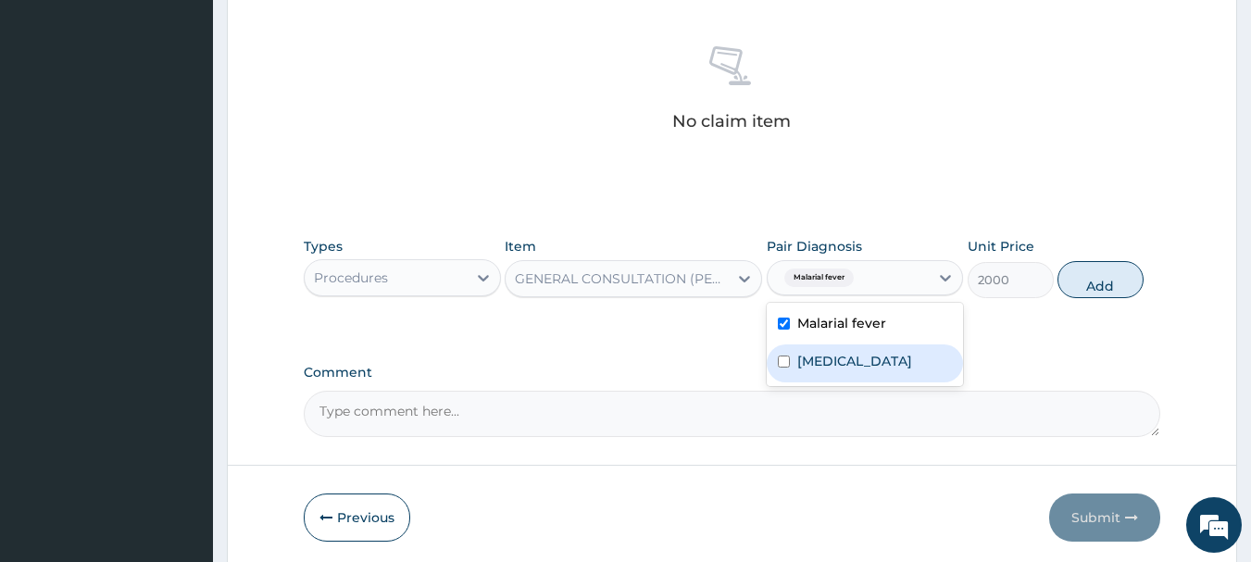
click at [811, 369] on label "Upper respiratory infection" at bounding box center [854, 361] width 115 height 19
checkbox input "true"
click at [1072, 280] on button "Add" at bounding box center [1100, 279] width 86 height 37
type input "0"
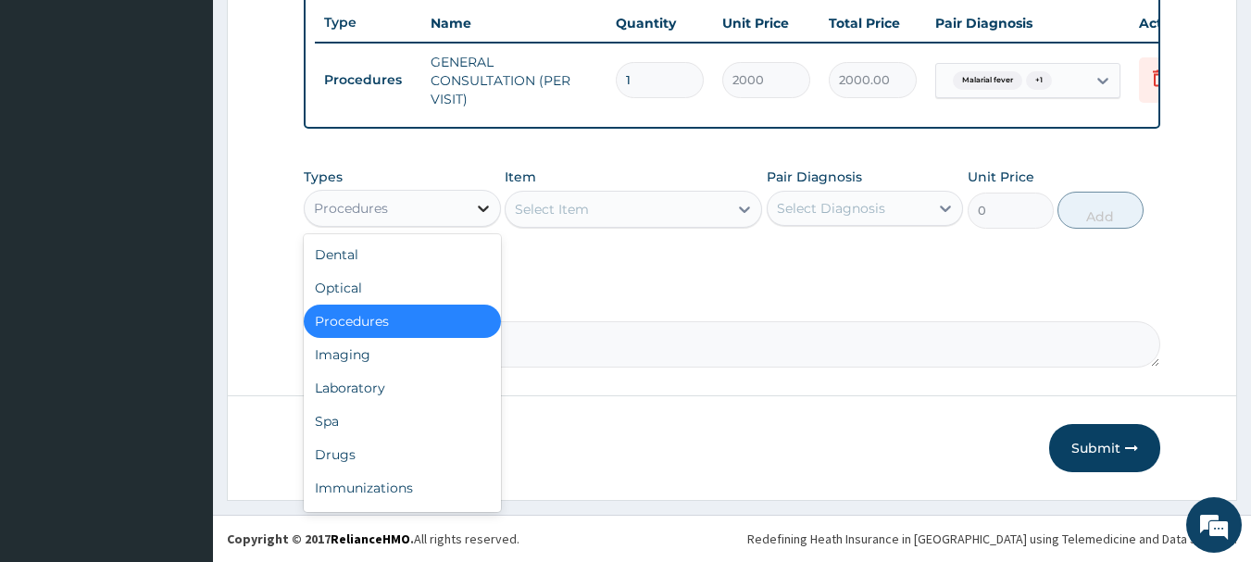
click at [469, 203] on div at bounding box center [483, 208] width 33 height 33
click at [393, 394] on div "Laboratory" at bounding box center [402, 387] width 197 height 33
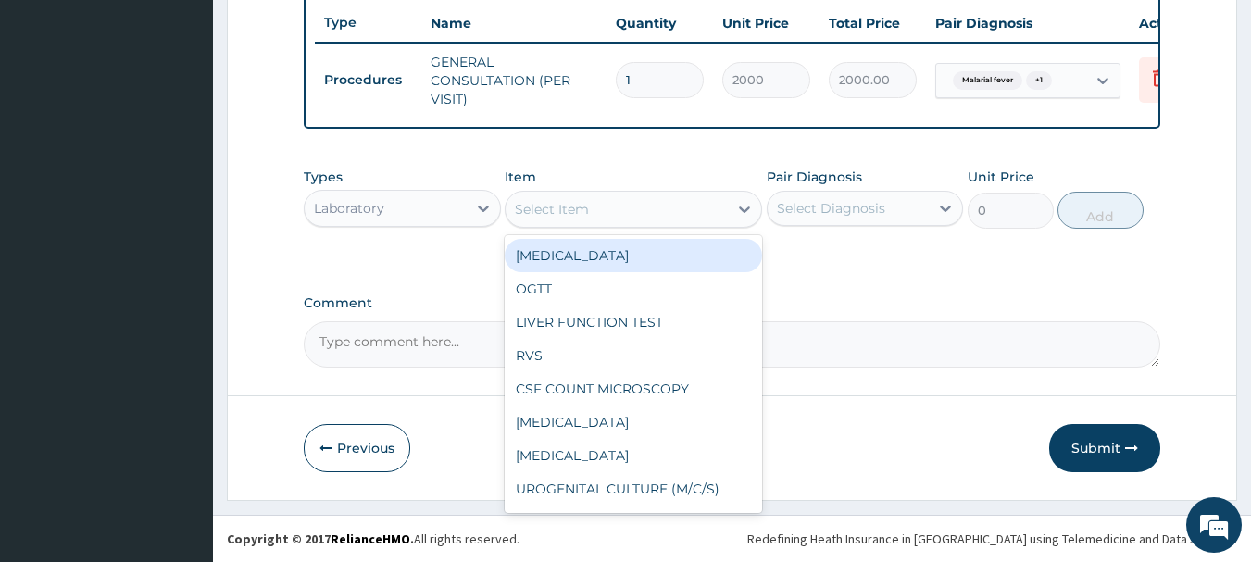
click at [664, 212] on div "Select Item" at bounding box center [617, 209] width 222 height 30
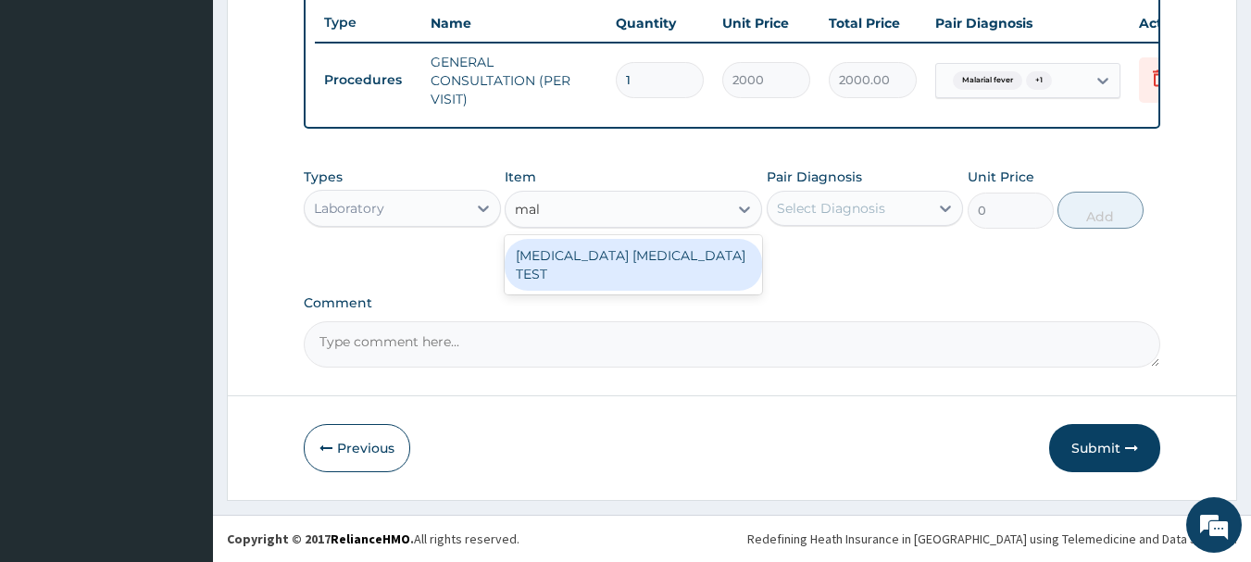
type input "mala"
click at [640, 264] on div "MALARIA PARASITE TEST" at bounding box center [633, 265] width 257 height 52
type input "1000"
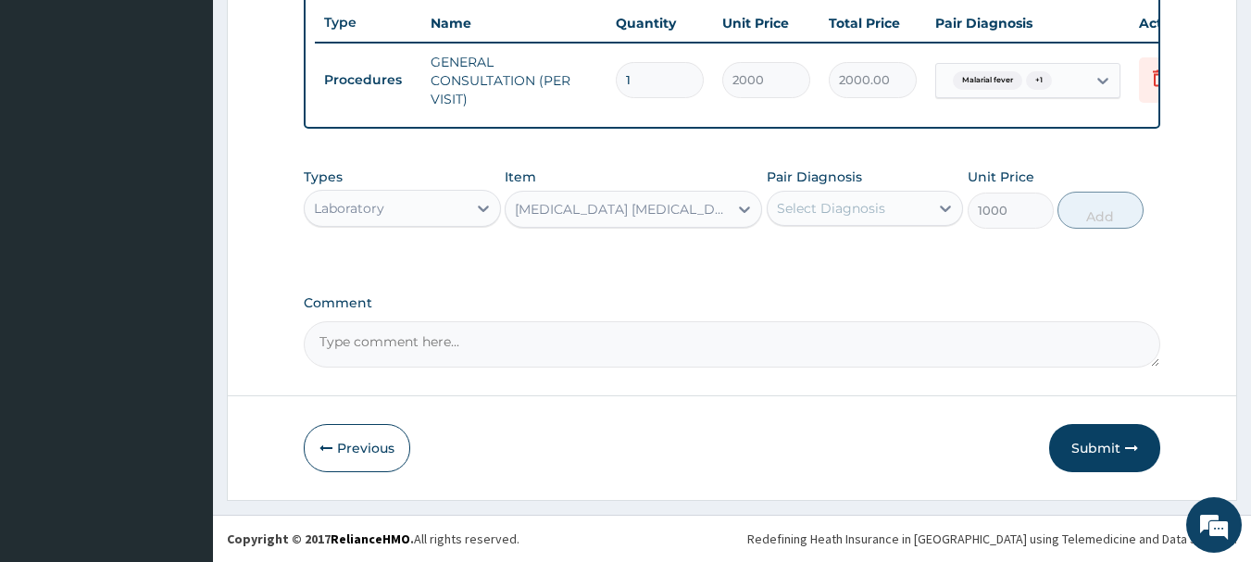
click at [826, 199] on div "Select Diagnosis" at bounding box center [849, 209] width 162 height 30
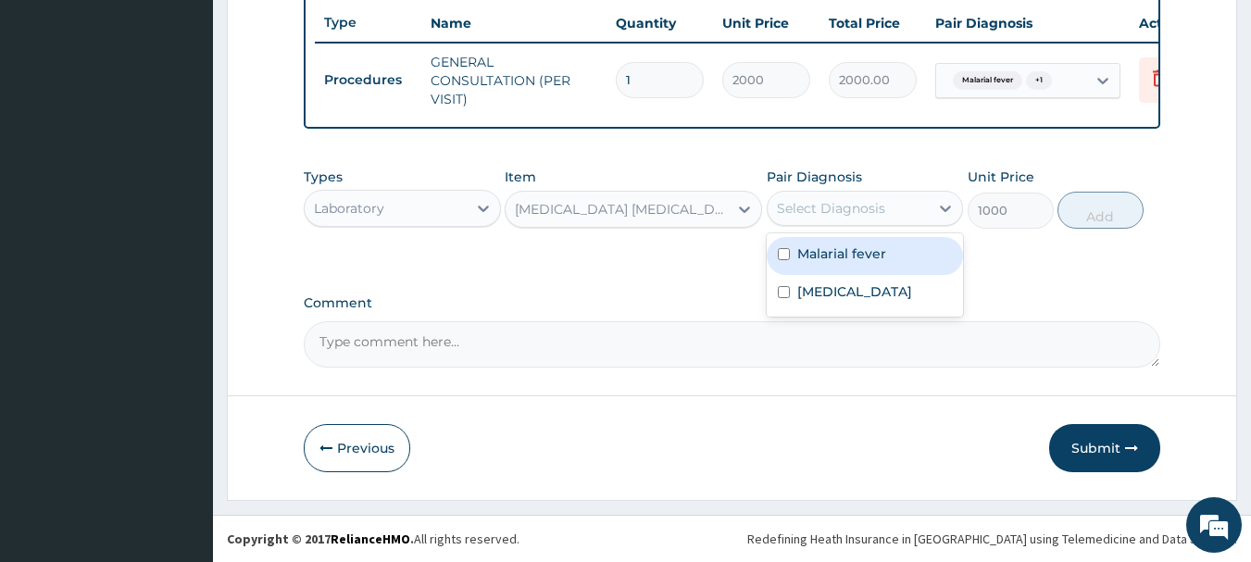
drag, startPoint x: 809, startPoint y: 262, endPoint x: 825, endPoint y: 261, distance: 15.8
click at [809, 261] on label "Malarial fever" at bounding box center [841, 253] width 89 height 19
checkbox input "true"
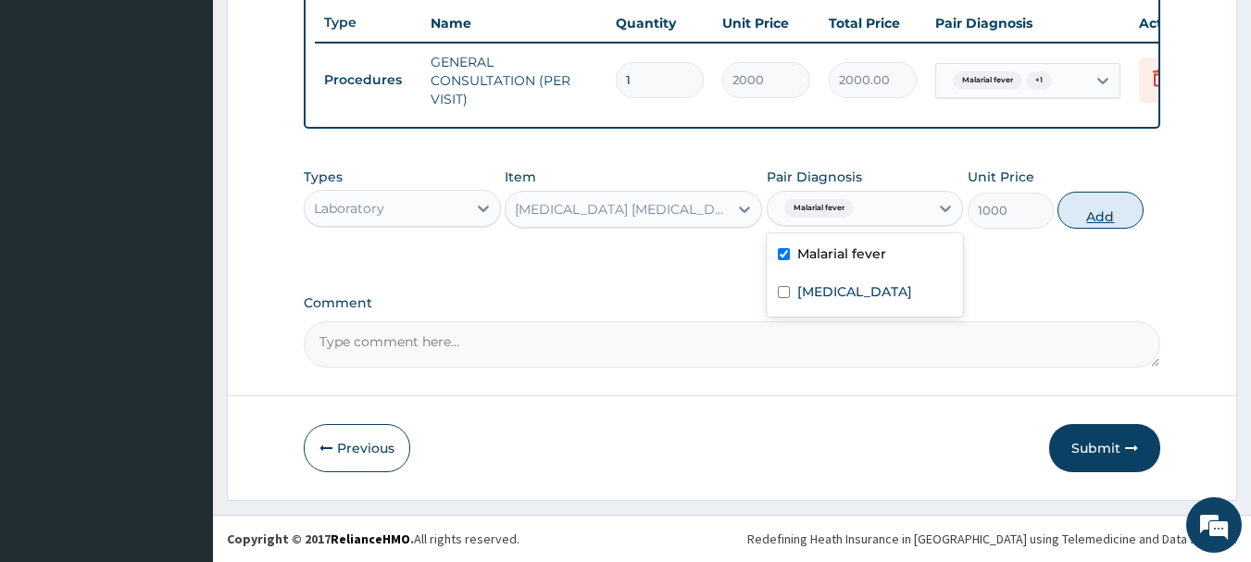
click at [1084, 206] on button "Add" at bounding box center [1100, 210] width 86 height 37
type input "0"
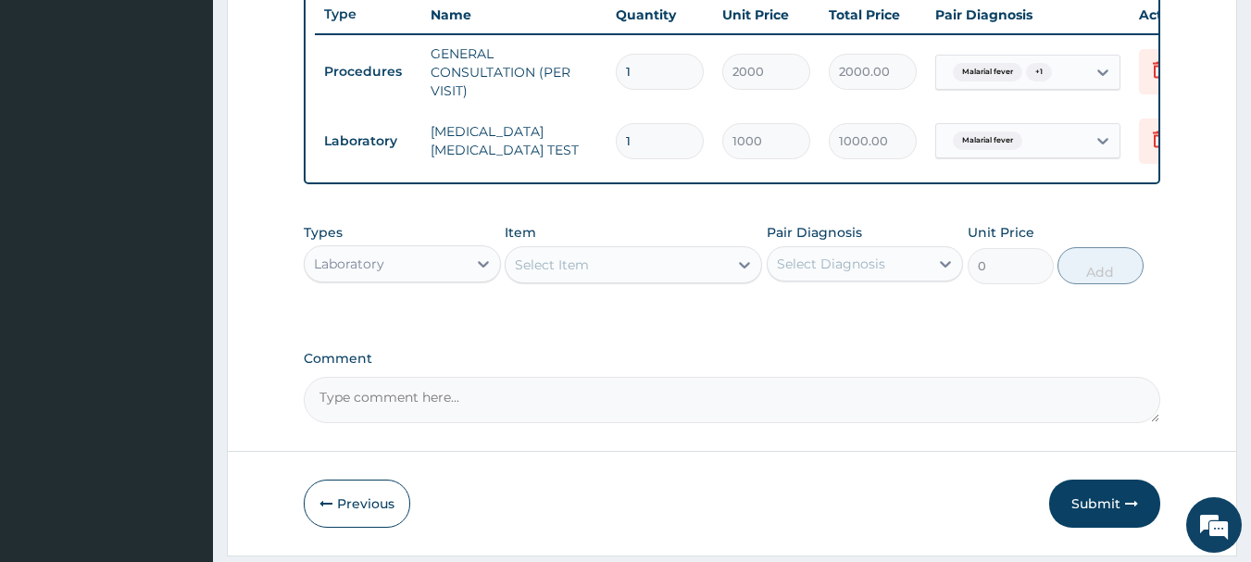
click at [440, 270] on div "Laboratory" at bounding box center [386, 264] width 162 height 30
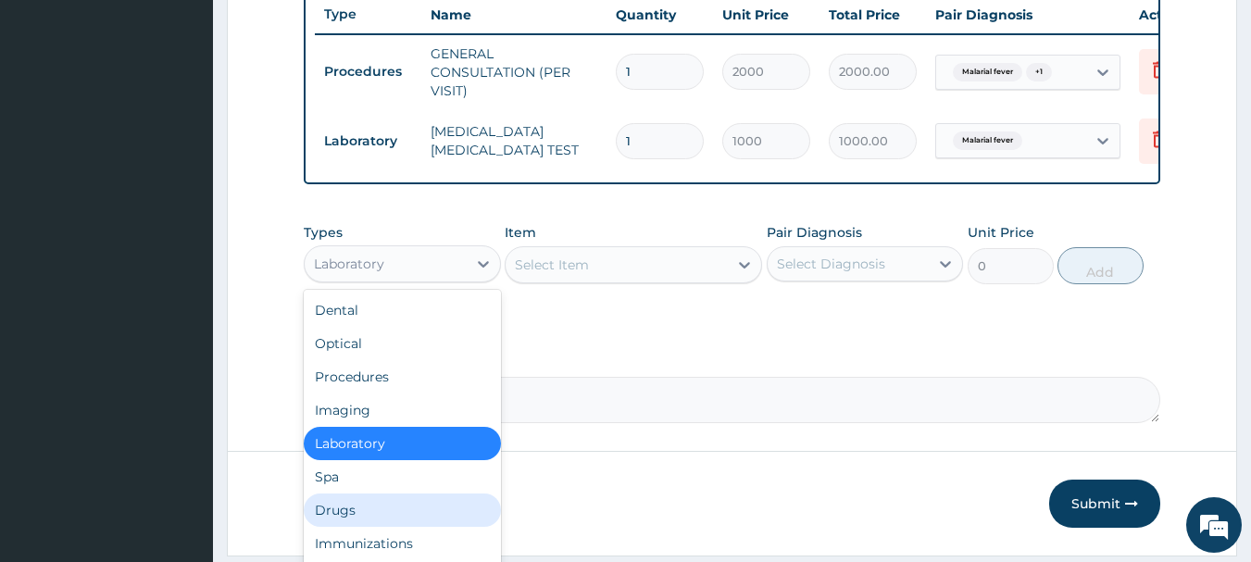
click at [350, 523] on div "Drugs" at bounding box center [402, 510] width 197 height 33
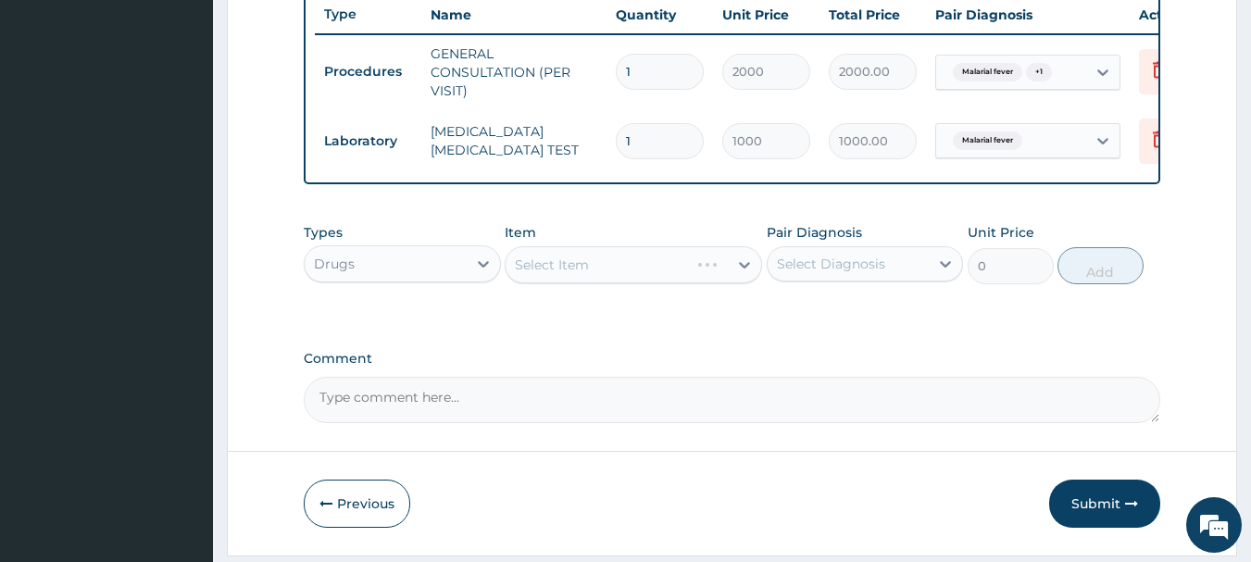
scroll to position [773, 0]
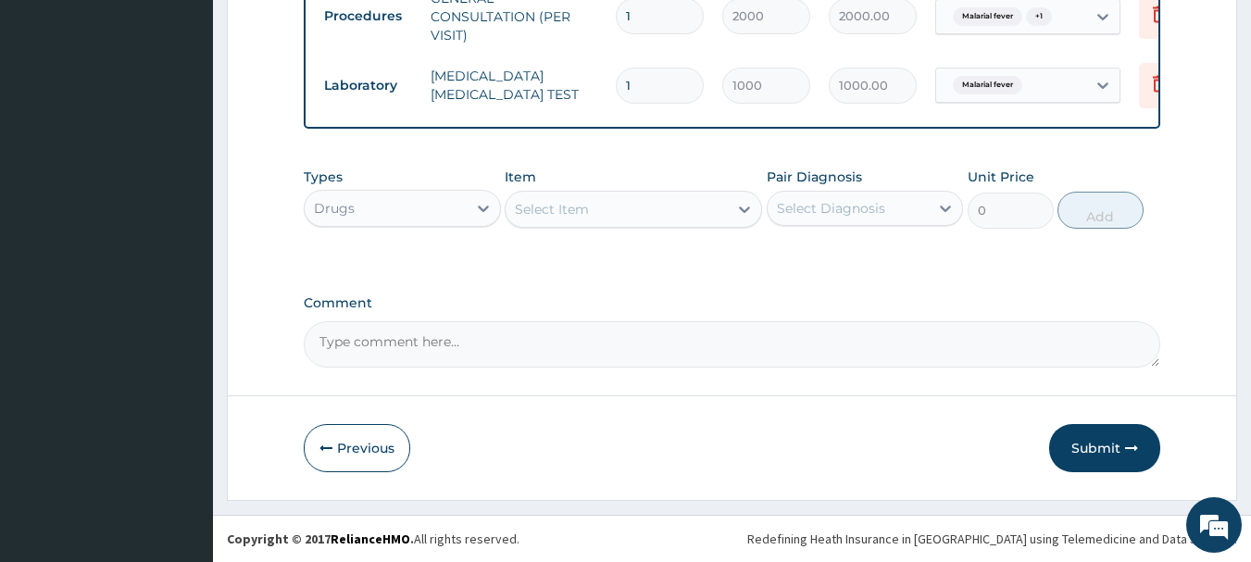
click at [692, 216] on div "Select Item" at bounding box center [617, 209] width 222 height 30
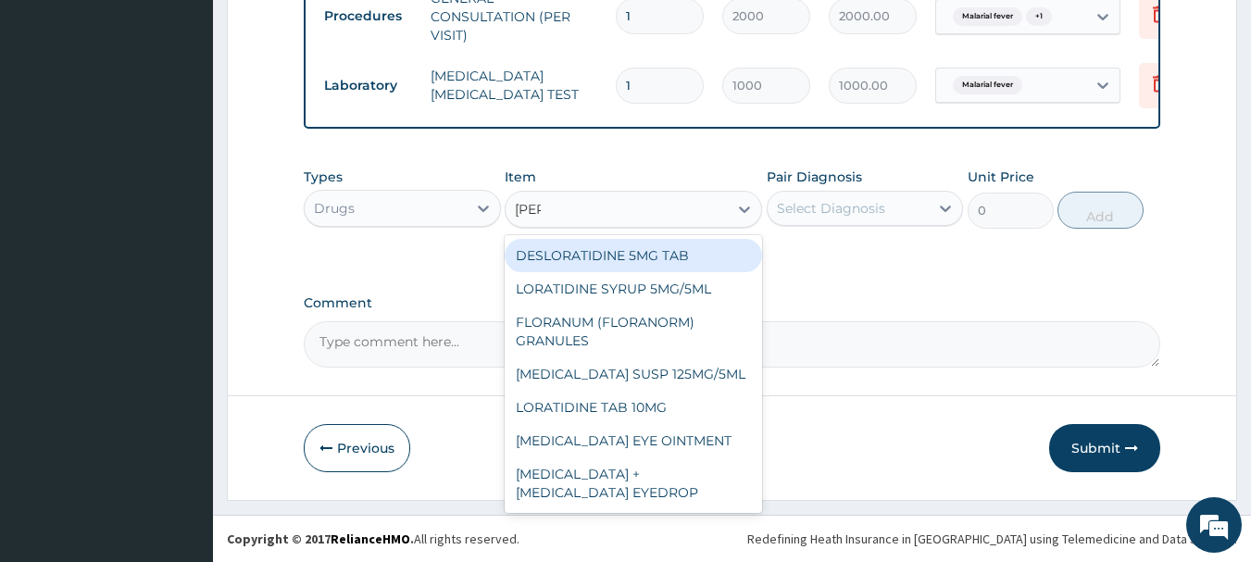
type input "lorat"
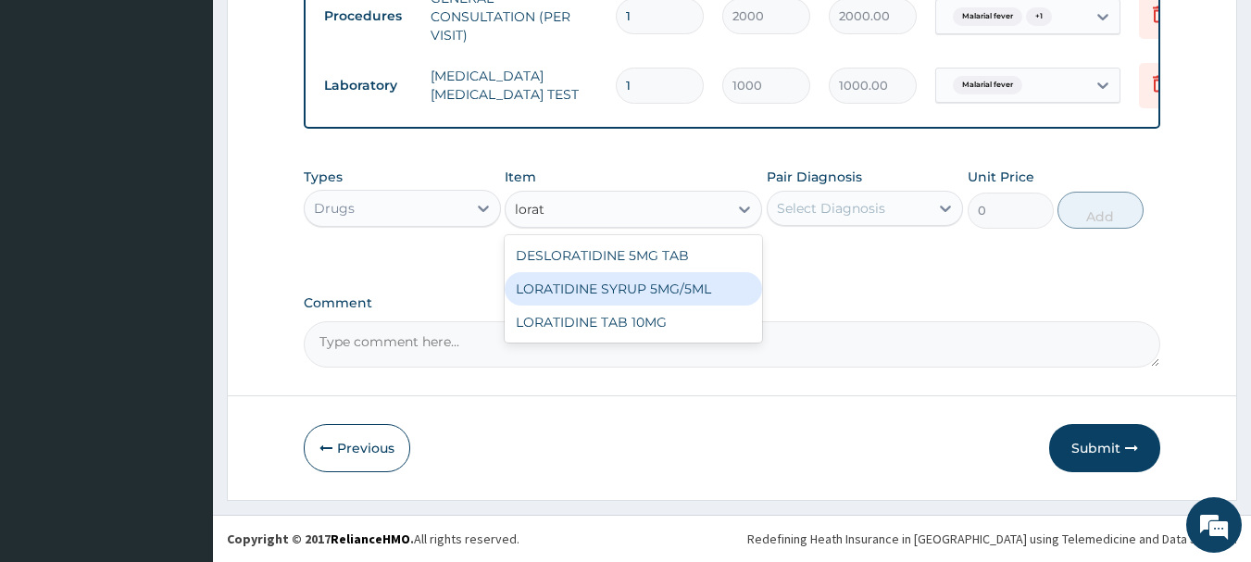
click at [630, 286] on div "LORATIDINE SYRUP 5MG/5ML" at bounding box center [633, 288] width 257 height 33
type input "800"
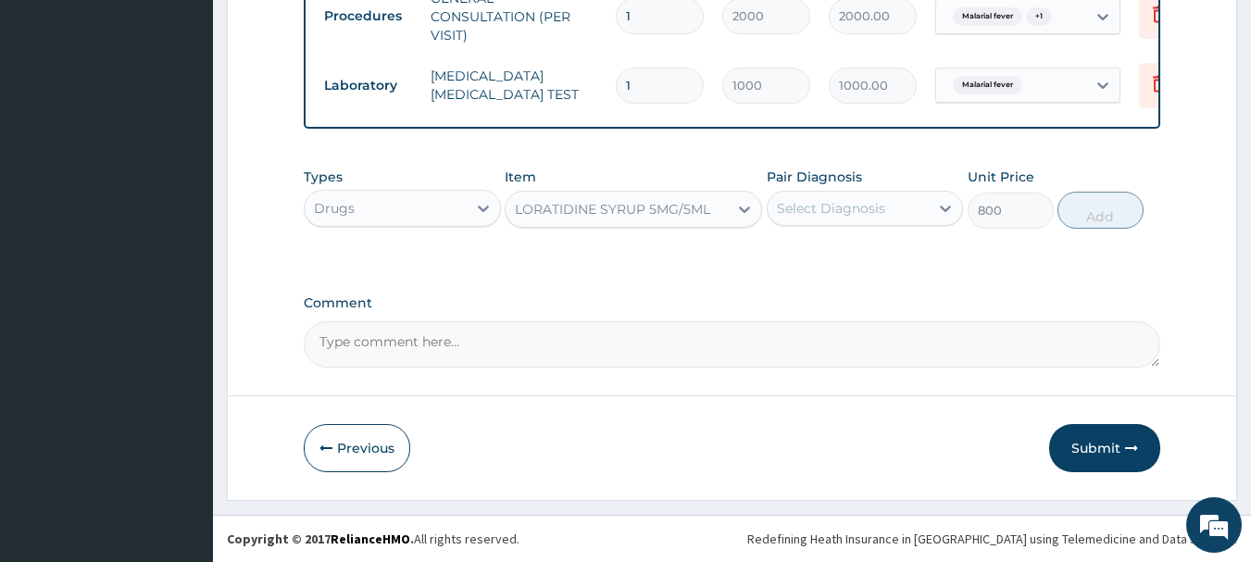
click at [849, 208] on div "Select Diagnosis" at bounding box center [831, 208] width 108 height 19
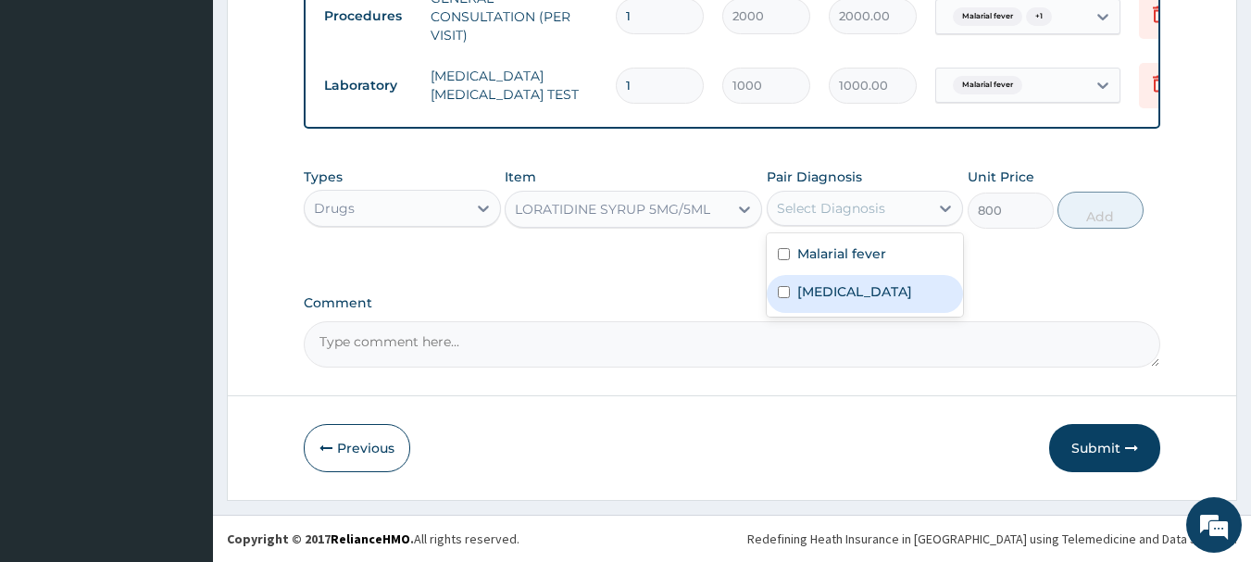
click at [797, 290] on label "Upper respiratory infection" at bounding box center [854, 291] width 115 height 19
checkbox input "true"
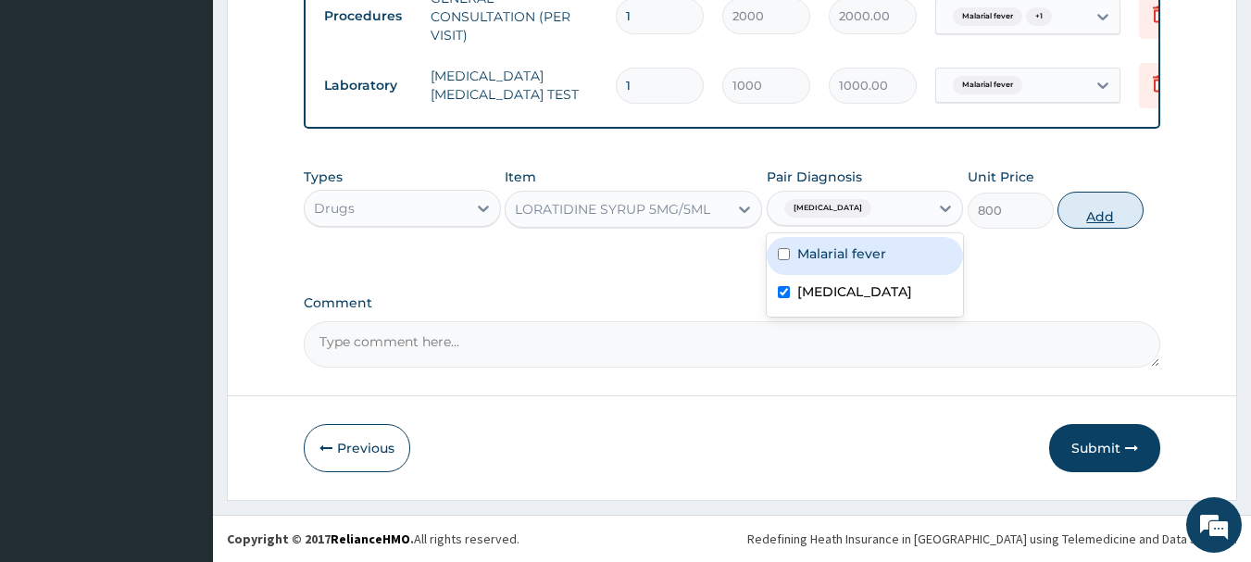
click at [1088, 203] on button "Add" at bounding box center [1100, 210] width 86 height 37
type input "0"
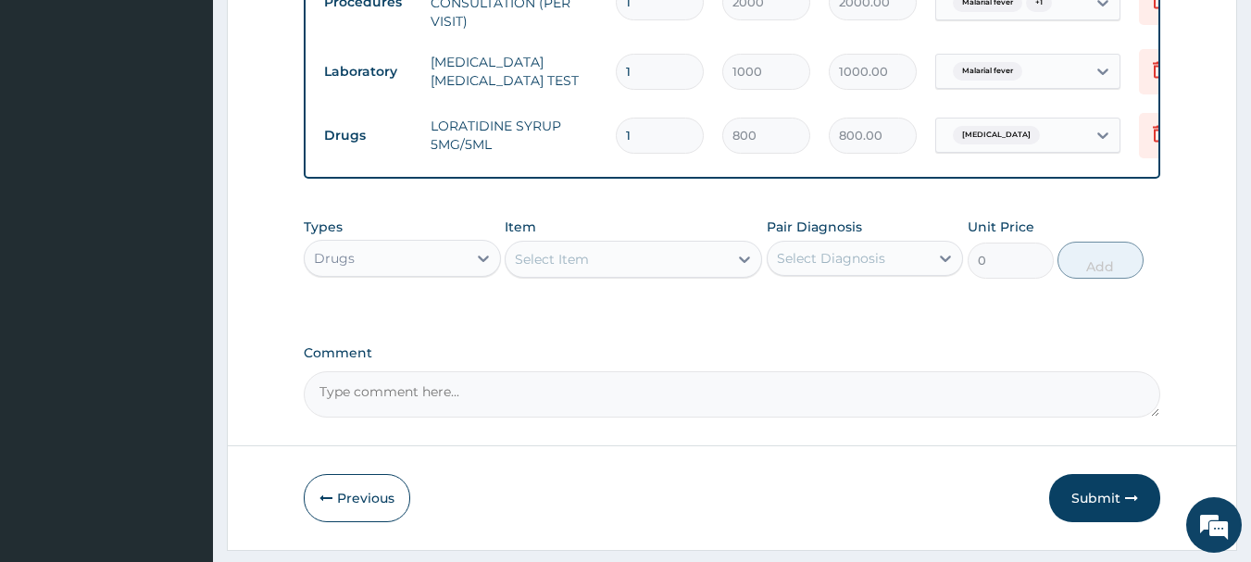
click at [673, 269] on div "Select Item" at bounding box center [617, 259] width 222 height 30
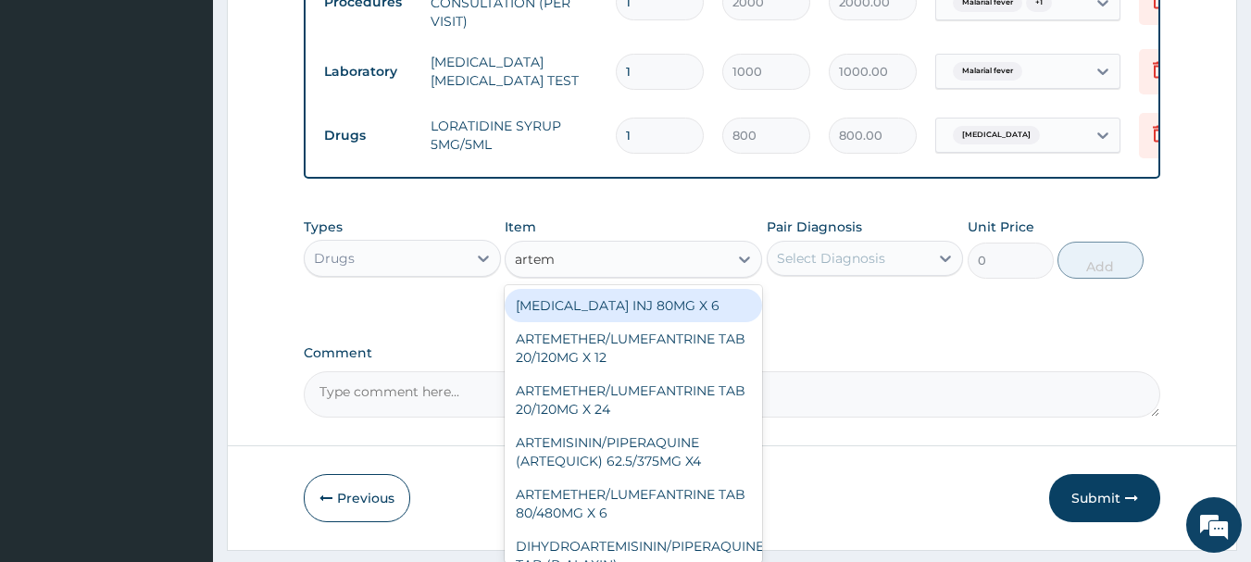
type input "arteme"
click at [602, 319] on div "ARTEMETHER INJ 80MG X 6" at bounding box center [633, 305] width 257 height 33
type input "300"
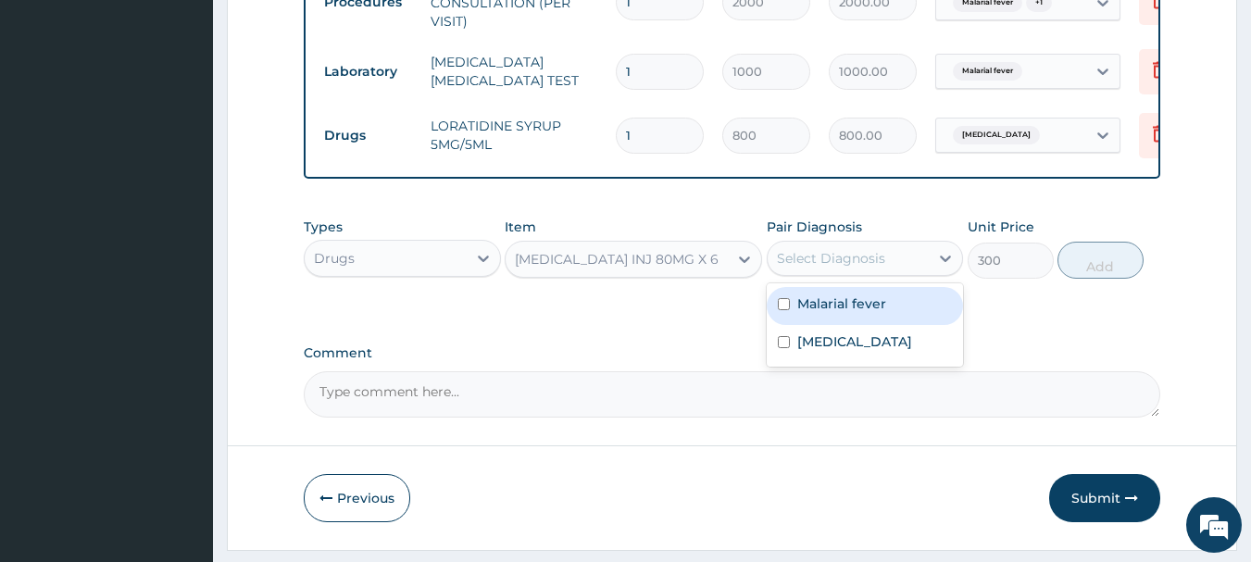
click at [842, 260] on div "Select Diagnosis" at bounding box center [849, 259] width 162 height 30
click at [823, 313] on label "Malarial fever" at bounding box center [841, 303] width 89 height 19
checkbox input "true"
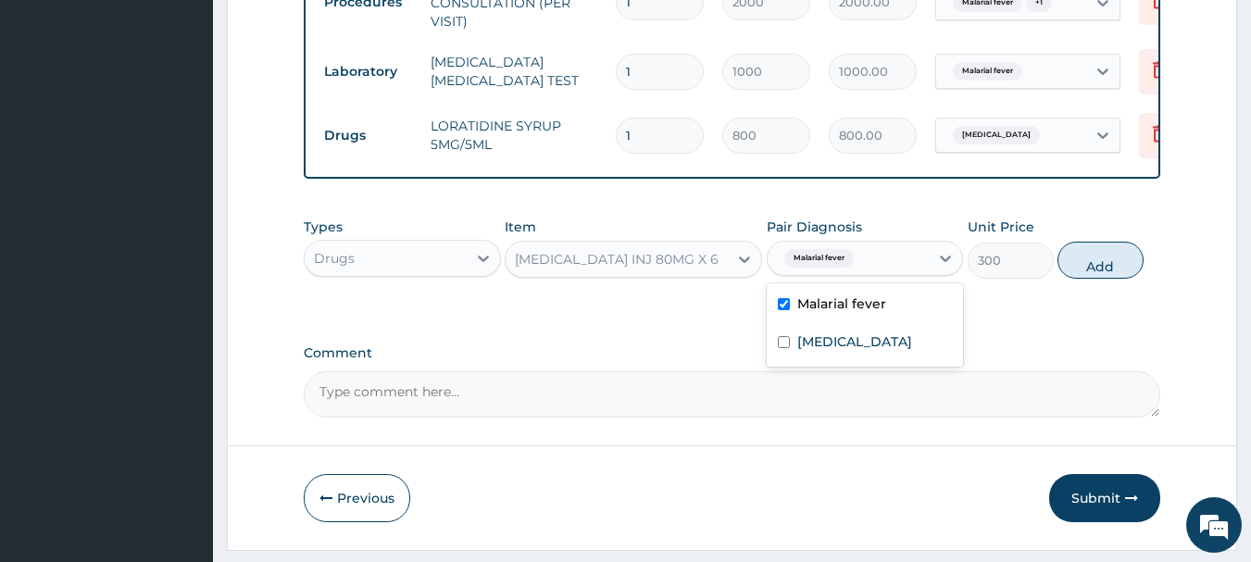
click at [1105, 271] on button "Add" at bounding box center [1100, 260] width 86 height 37
type input "0"
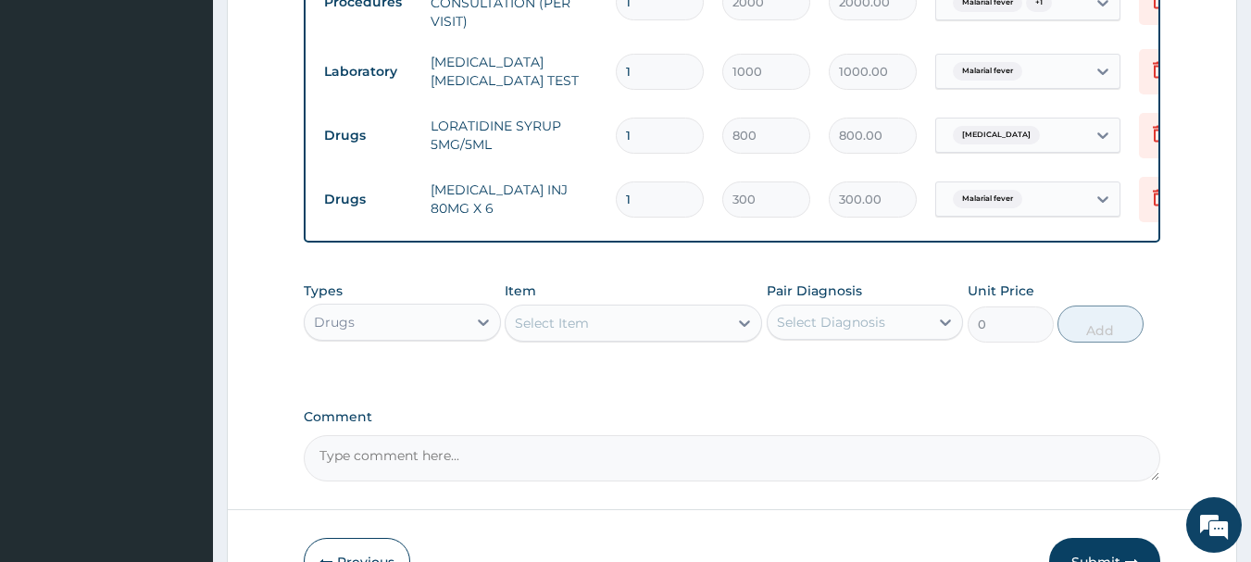
type input "0.00"
type input "3"
type input "900.00"
type input "3"
click at [692, 332] on div "Select Item" at bounding box center [617, 323] width 222 height 30
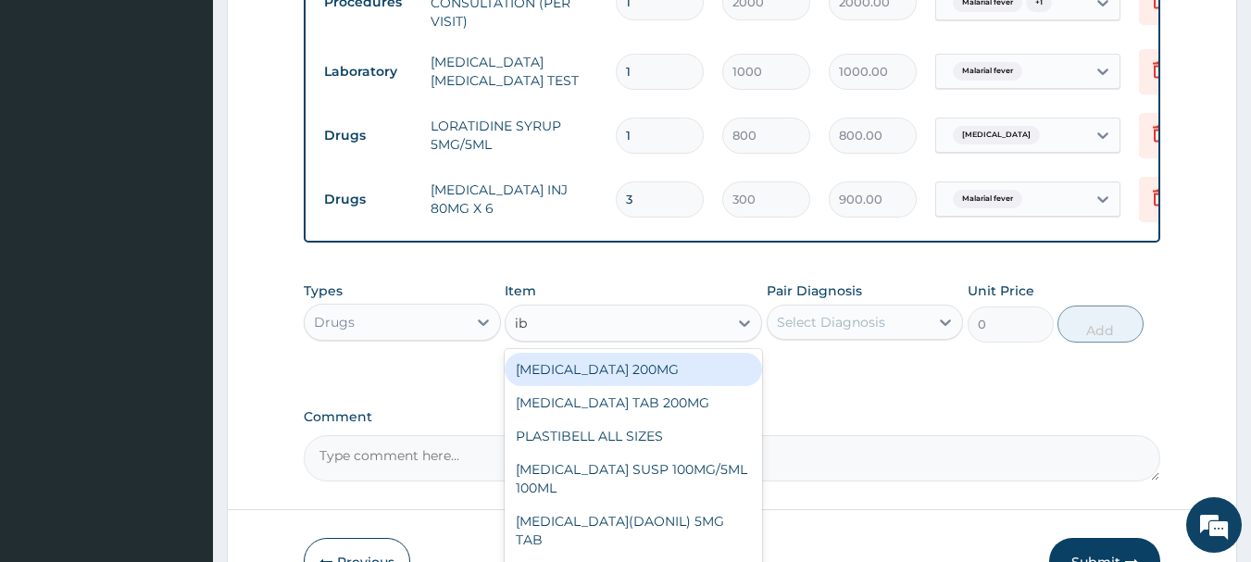
type input "ibu"
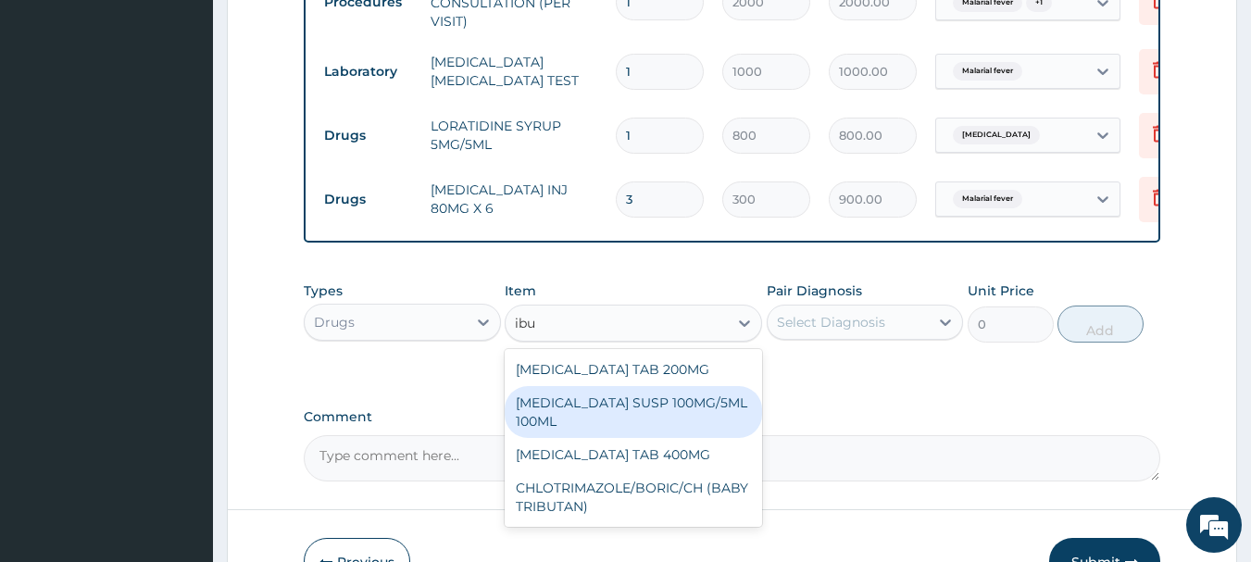
click at [569, 425] on div "IBUPROFEN SUSP 100MG/5ML 100ML" at bounding box center [633, 412] width 257 height 52
type input "400"
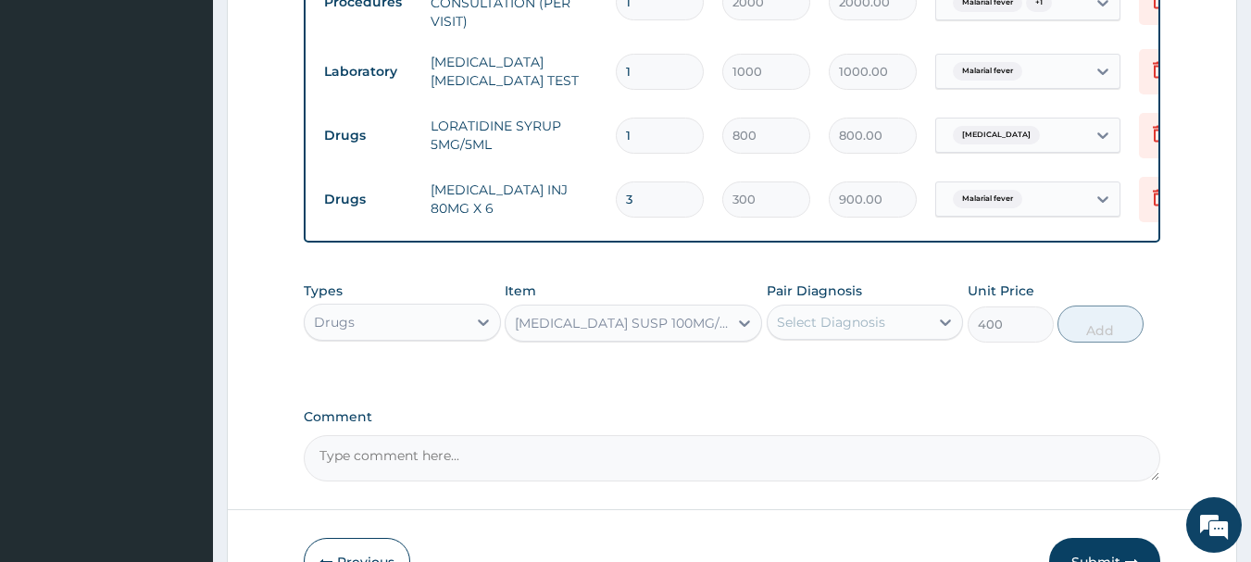
click at [846, 329] on div "Select Diagnosis" at bounding box center [831, 322] width 108 height 19
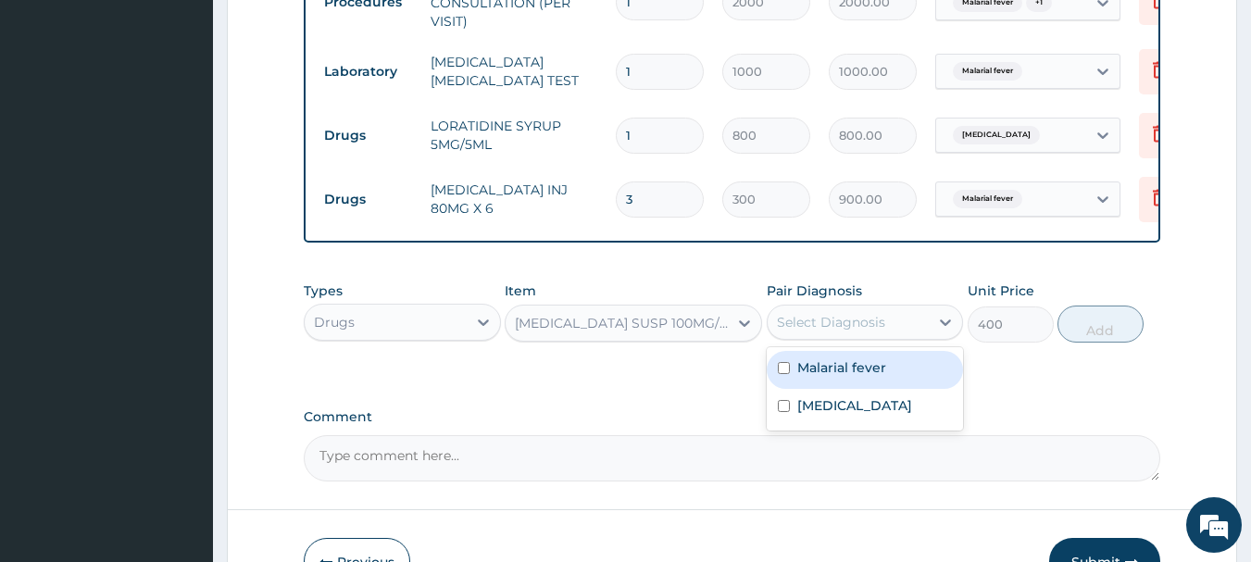
click at [819, 377] on label "Malarial fever" at bounding box center [841, 367] width 89 height 19
checkbox input "true"
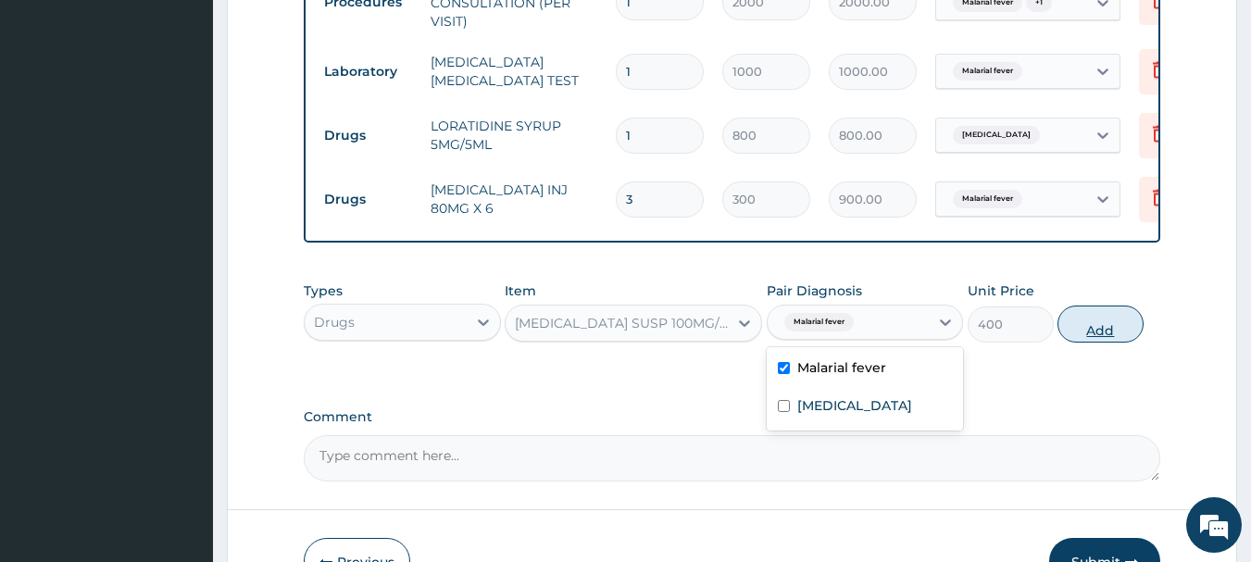
click at [1084, 332] on button "Add" at bounding box center [1100, 324] width 86 height 37
type input "0"
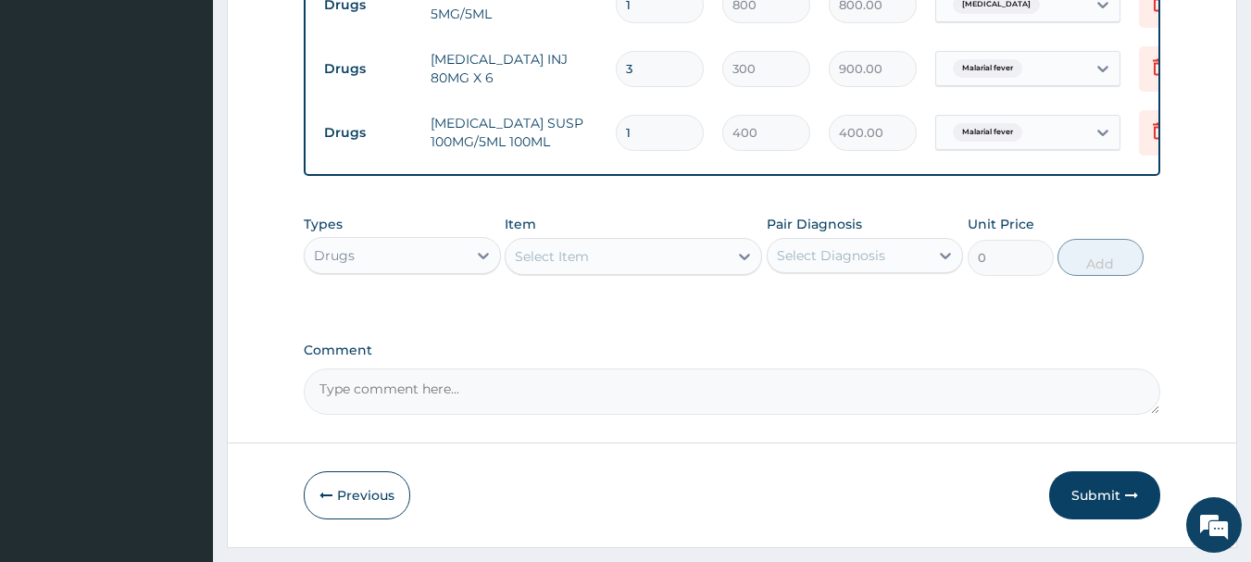
scroll to position [965, 0]
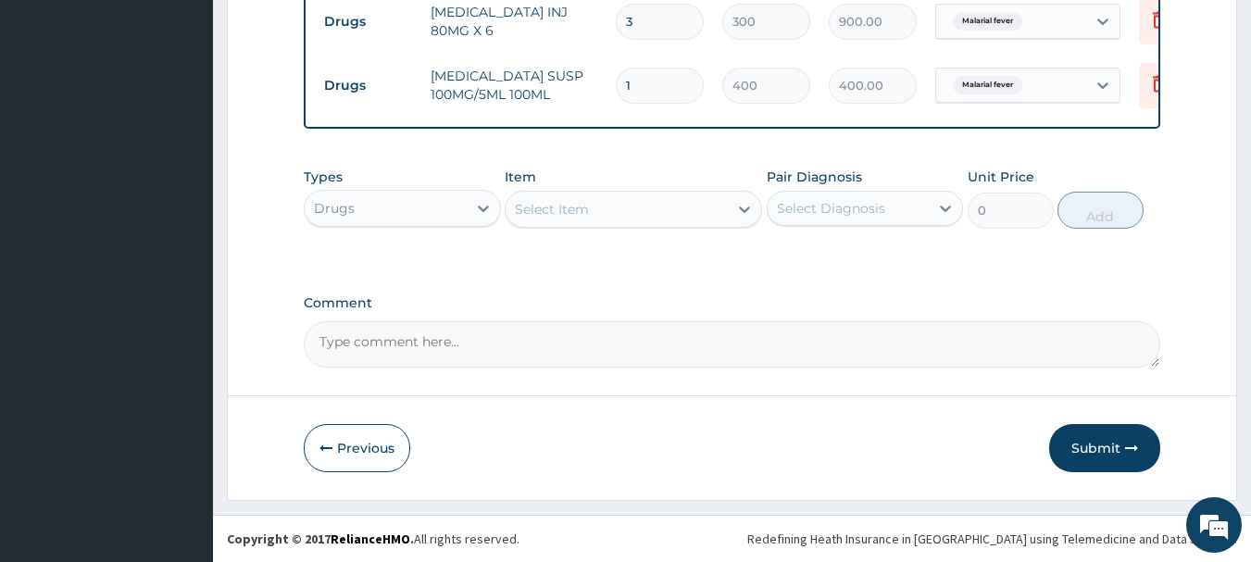
click at [624, 205] on div "Select Item" at bounding box center [617, 209] width 222 height 30
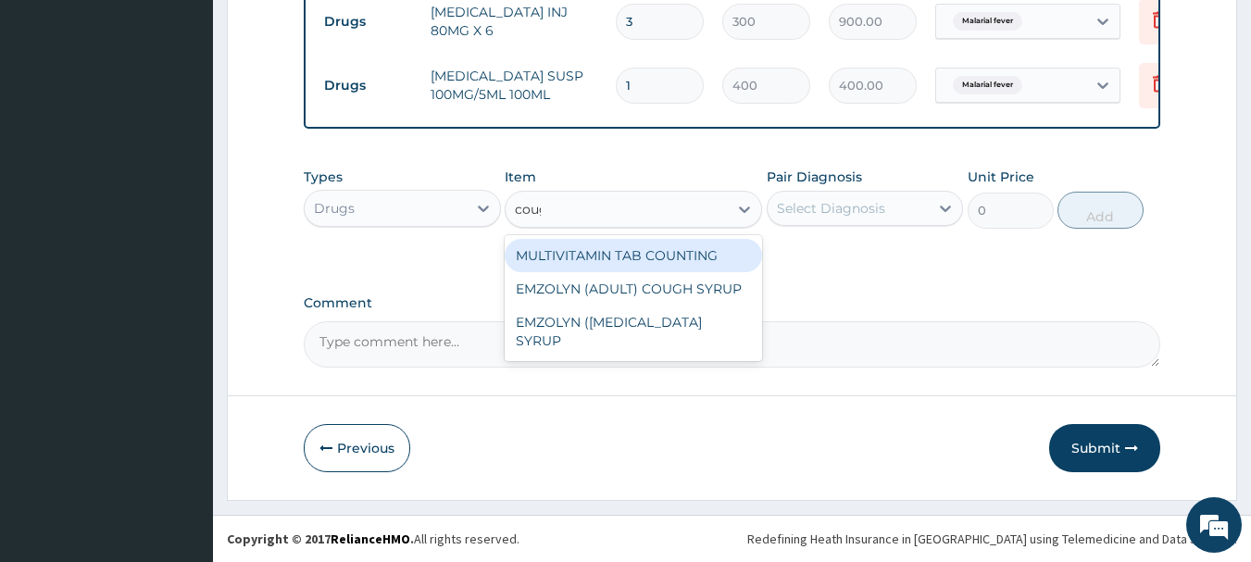
type input "cough"
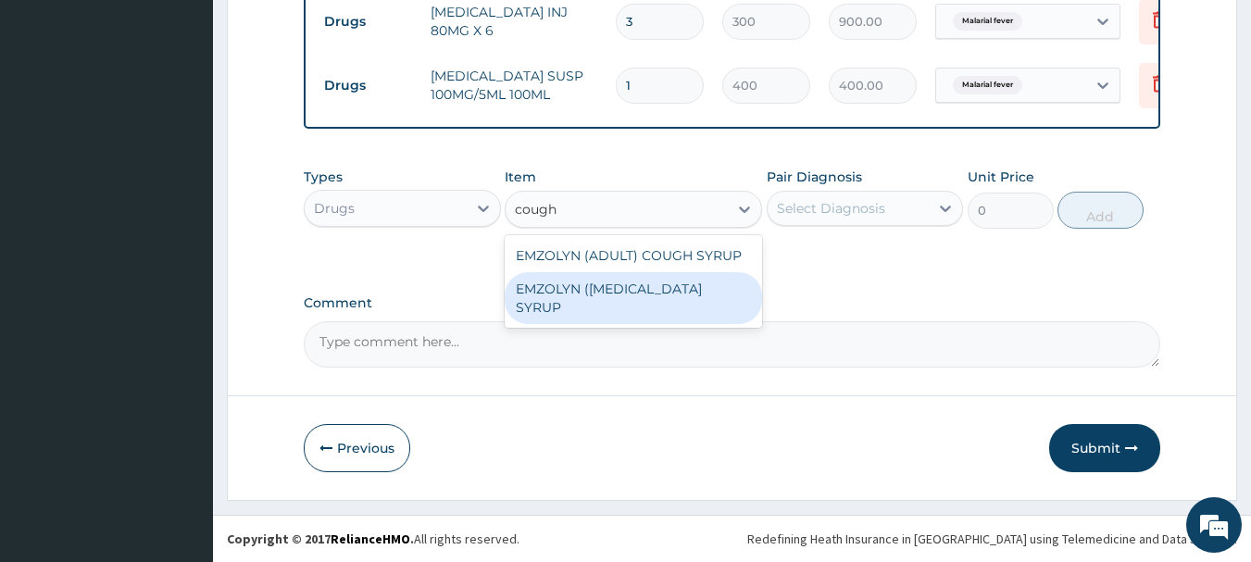
click at [608, 289] on div "EMZOLYN (PEDIATRIC) COUGH SYRUP" at bounding box center [633, 298] width 257 height 52
type input "500"
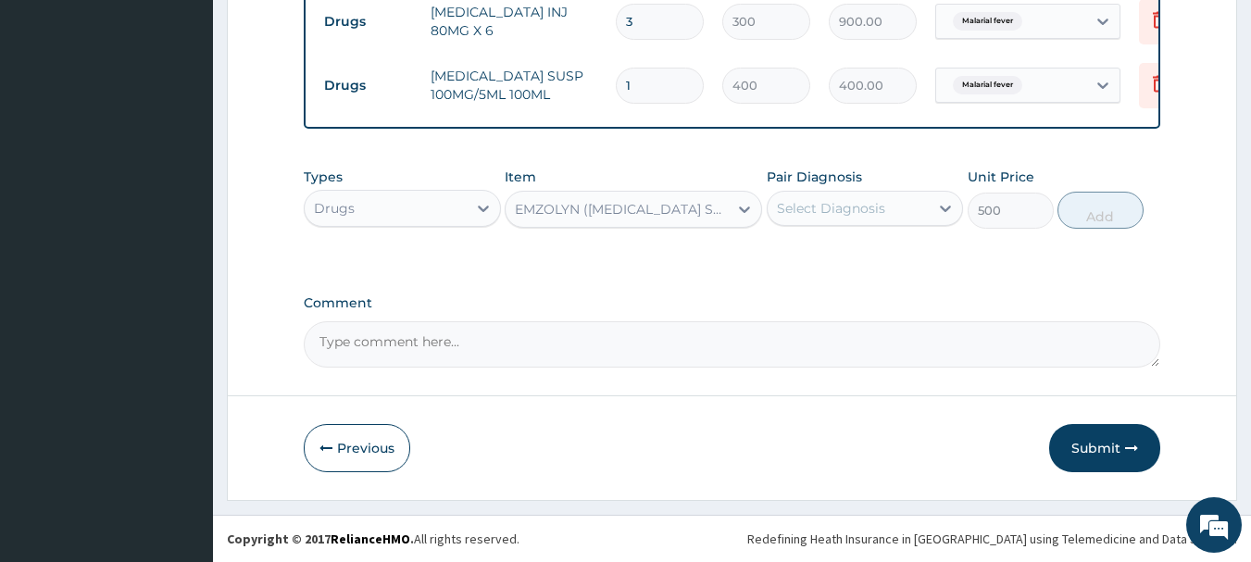
click at [825, 206] on div "Select Diagnosis" at bounding box center [831, 208] width 108 height 19
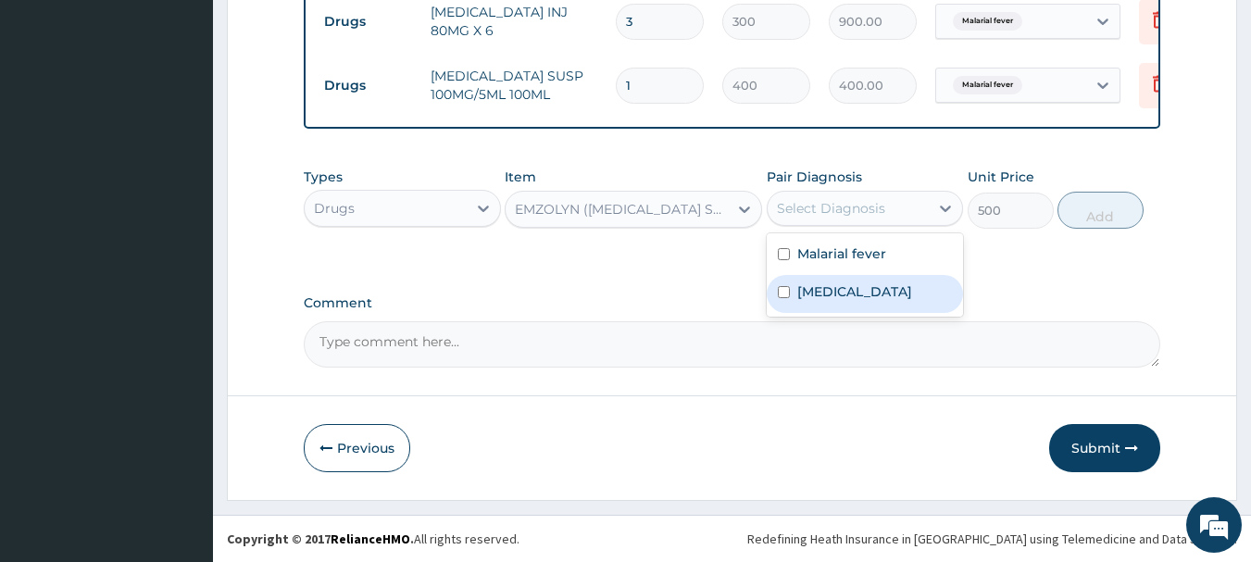
click at [821, 301] on label "Upper respiratory infection" at bounding box center [854, 291] width 115 height 19
checkbox input "true"
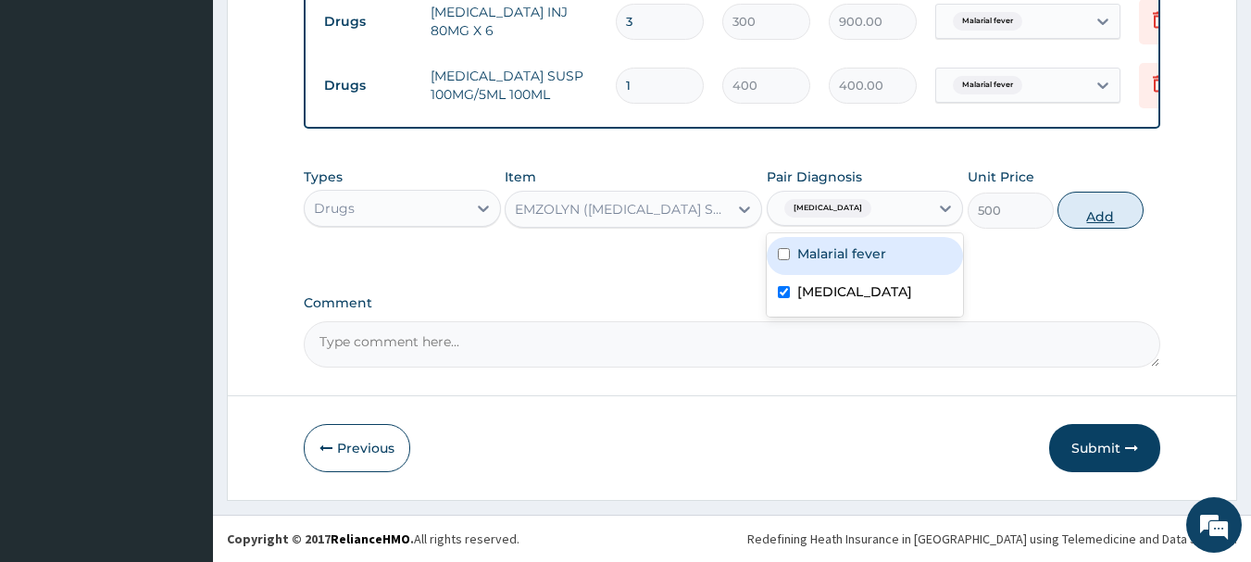
click at [1109, 215] on button "Add" at bounding box center [1100, 210] width 86 height 37
type input "0"
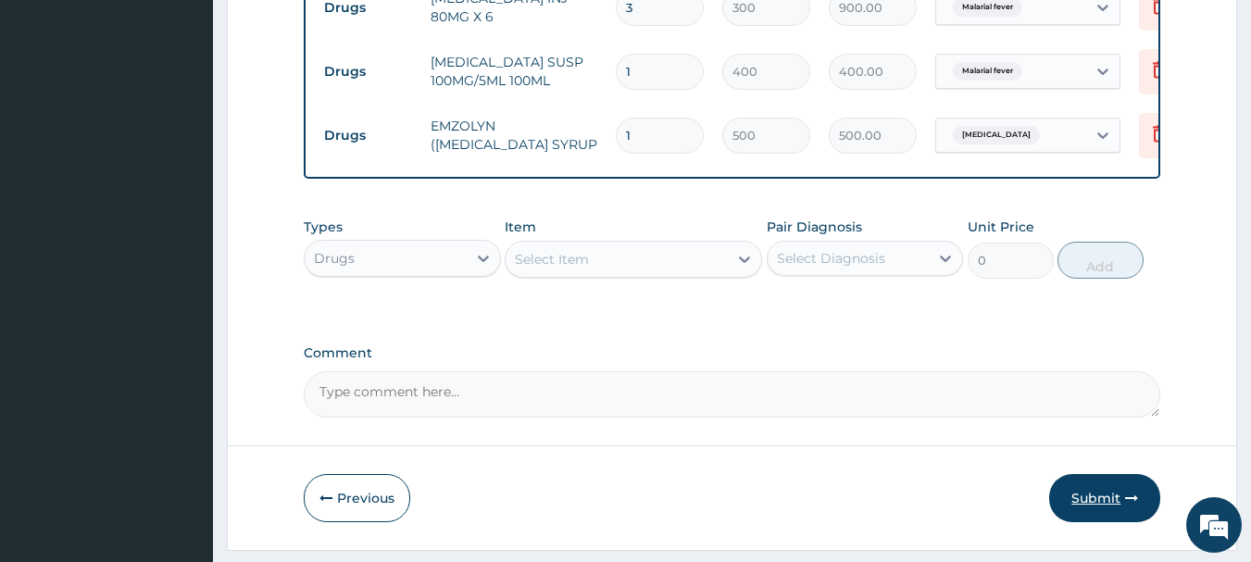
click at [1098, 500] on button "Submit" at bounding box center [1104, 498] width 111 height 48
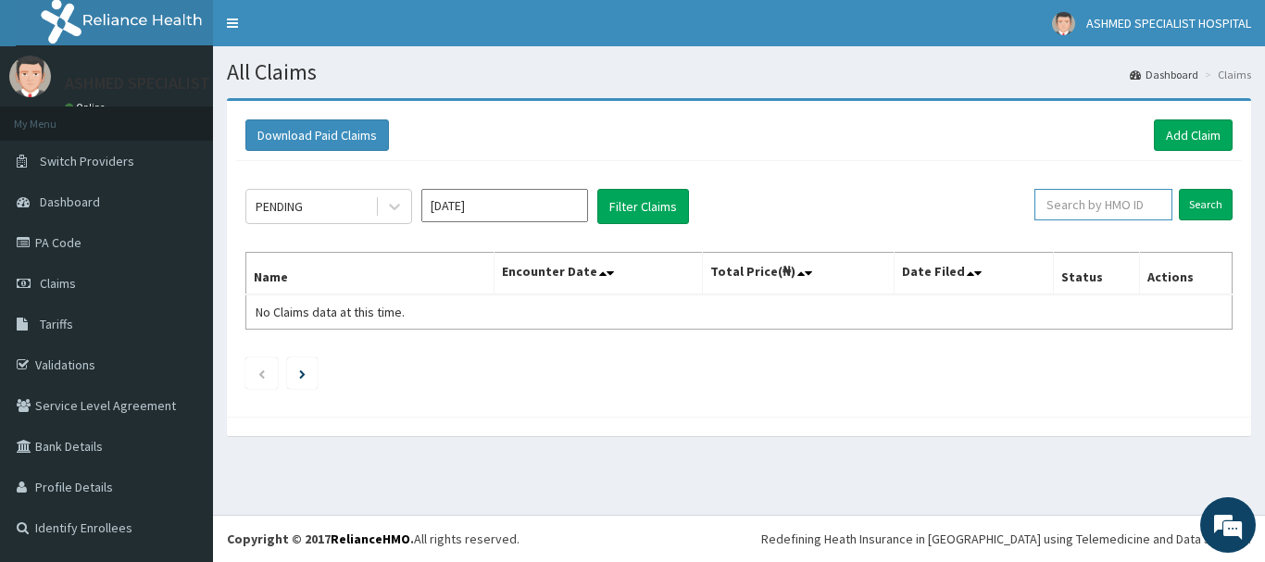
click at [1095, 206] on input "text" at bounding box center [1103, 204] width 138 height 31
type input "mfl/10064/e"
click at [1211, 204] on input "Search" at bounding box center [1206, 204] width 54 height 31
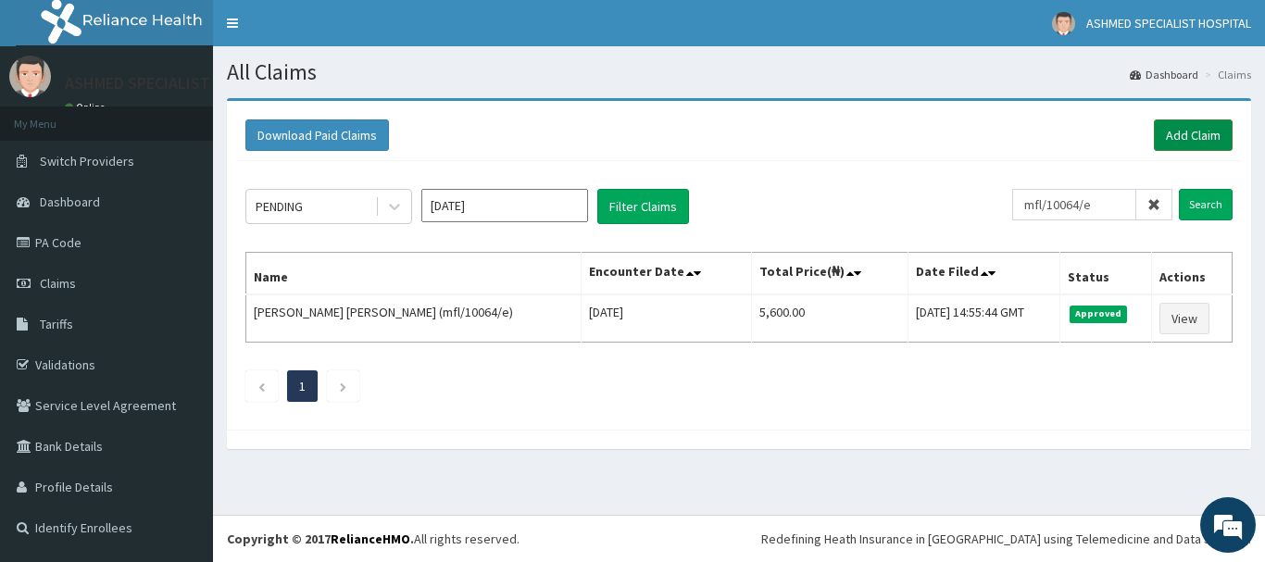
click at [1192, 122] on link "Add Claim" at bounding box center [1193, 134] width 79 height 31
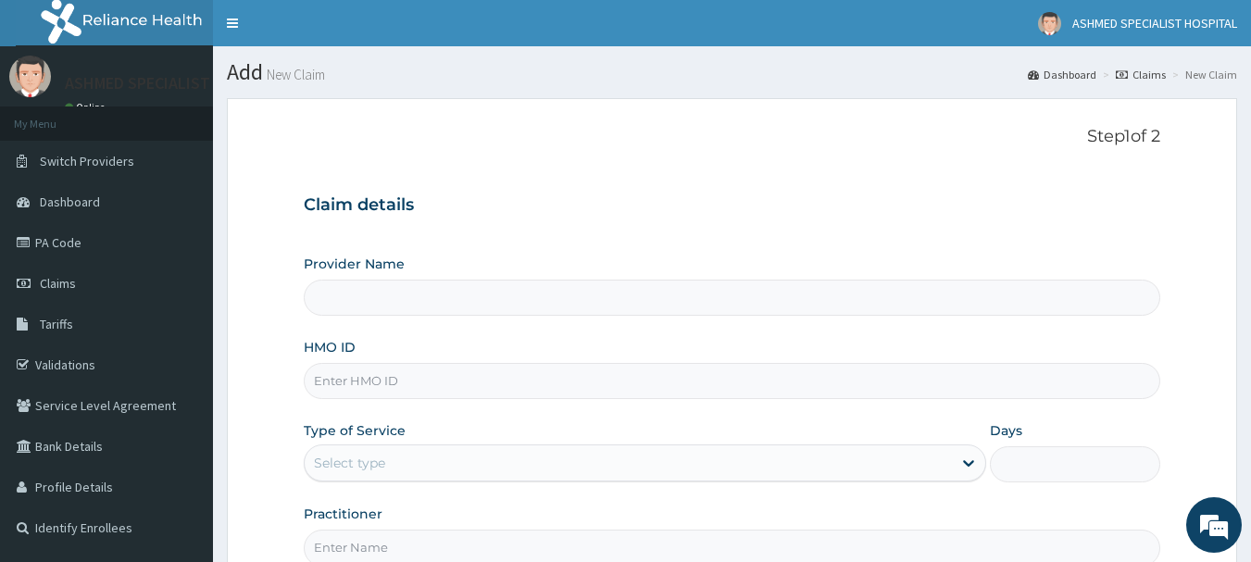
click at [362, 386] on input "HMO ID" at bounding box center [732, 381] width 857 height 36
type input "akv/10005/b"
type input "ASHMED SPECIALIST HOSPITAL"
type input "akv/10005/b"
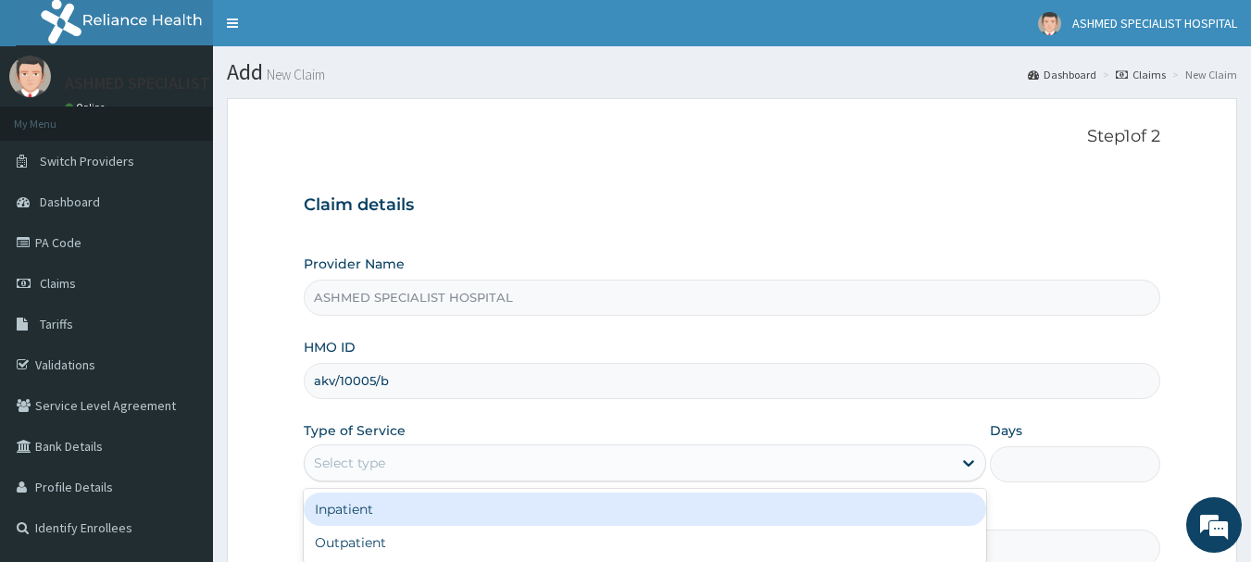
click at [405, 458] on div "Select type" at bounding box center [628, 463] width 647 height 30
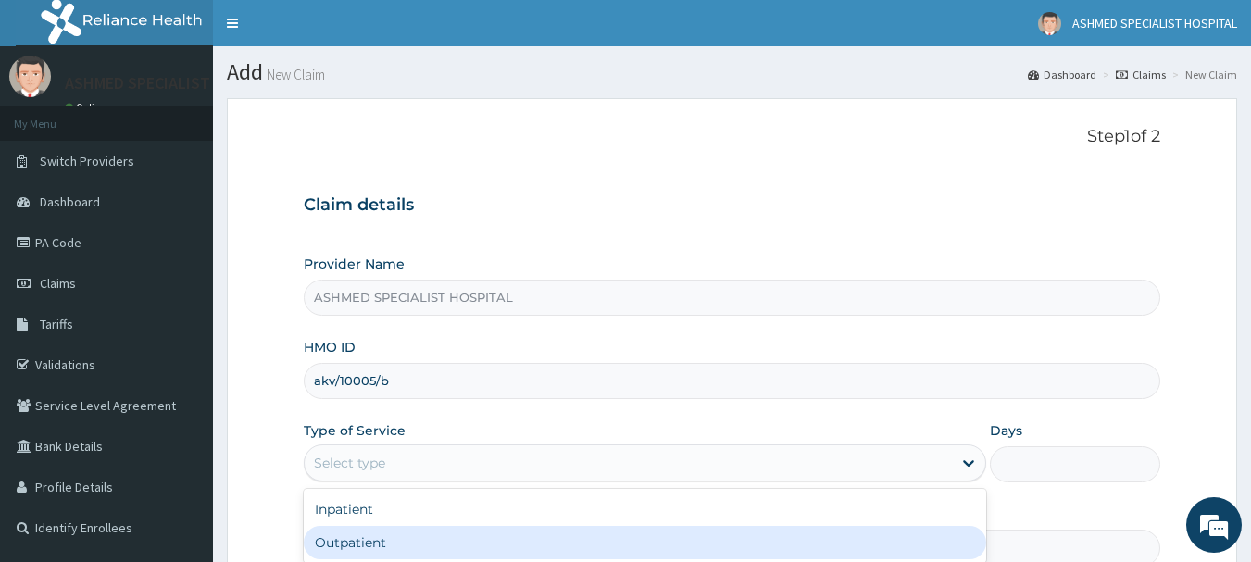
click at [335, 544] on div "Outpatient" at bounding box center [645, 542] width 682 height 33
type input "1"
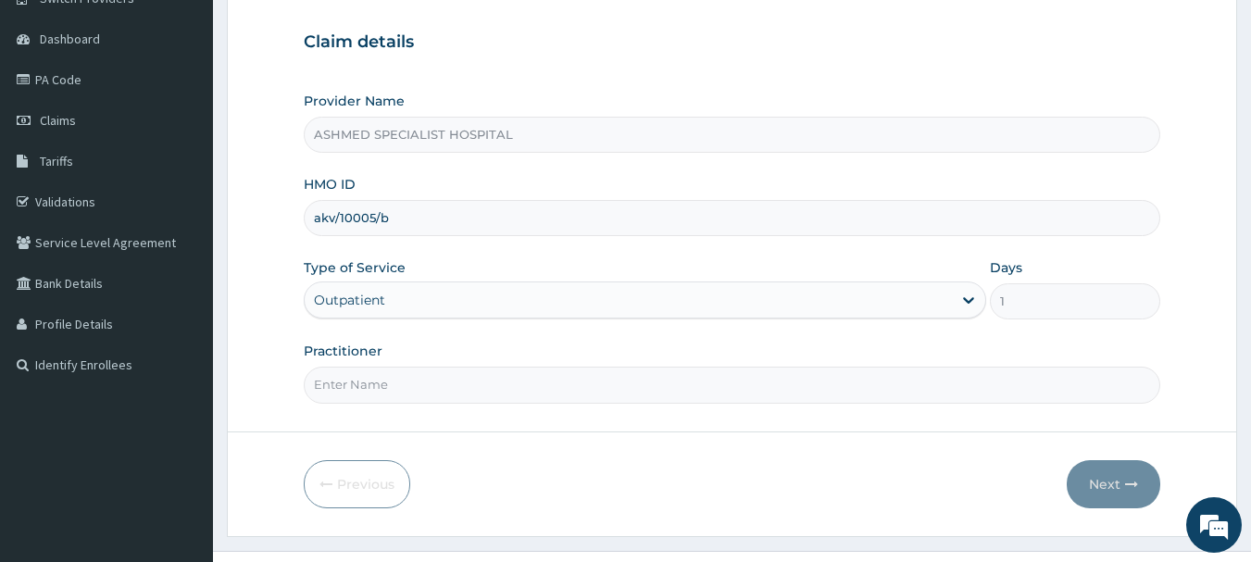
scroll to position [199, 0]
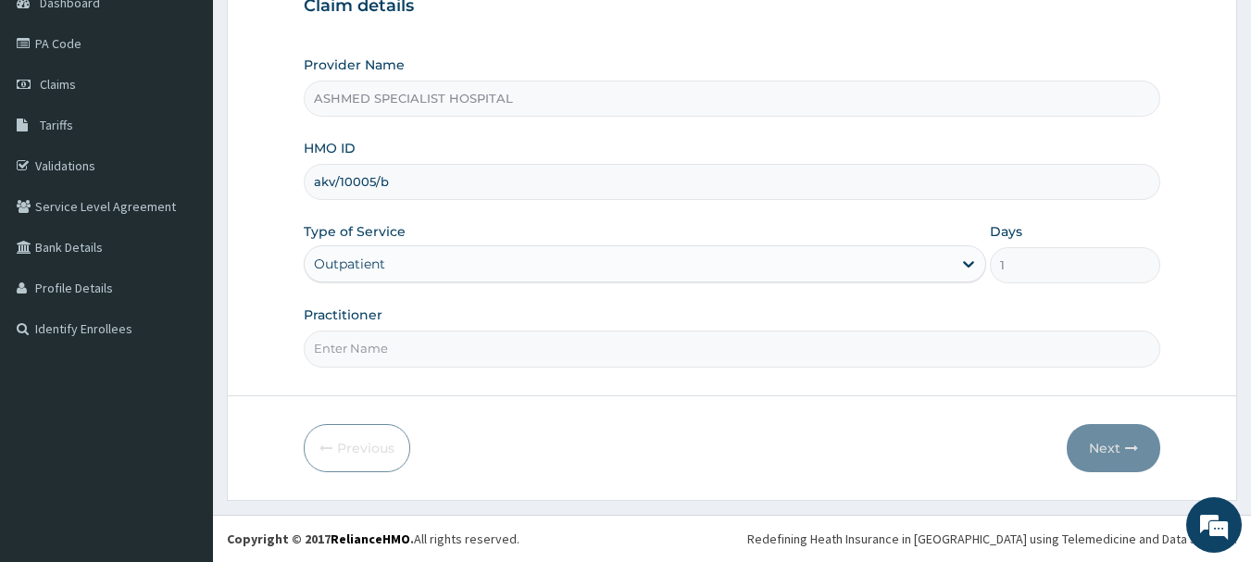
click at [445, 346] on input "Practitioner" at bounding box center [732, 349] width 857 height 36
type input "[PERSON_NAME] ODESA"
click at [1103, 451] on button "Next" at bounding box center [1114, 448] width 94 height 48
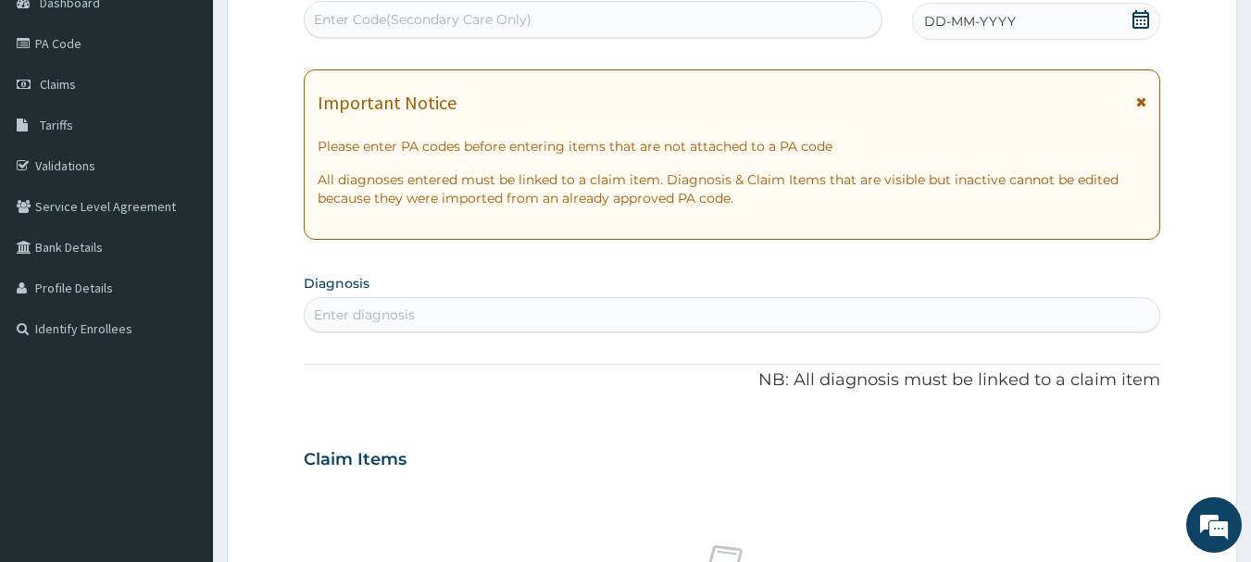
click at [1135, 8] on div "DD-MM-YYYY" at bounding box center [1036, 21] width 248 height 37
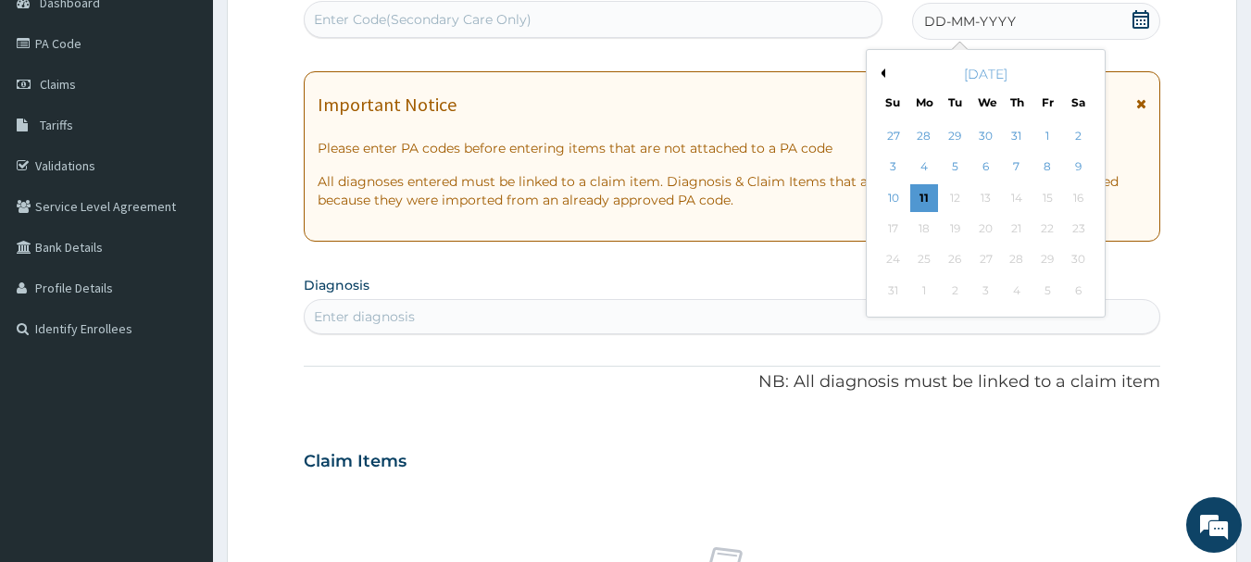
click at [882, 72] on button "Previous Month" at bounding box center [880, 73] width 9 height 9
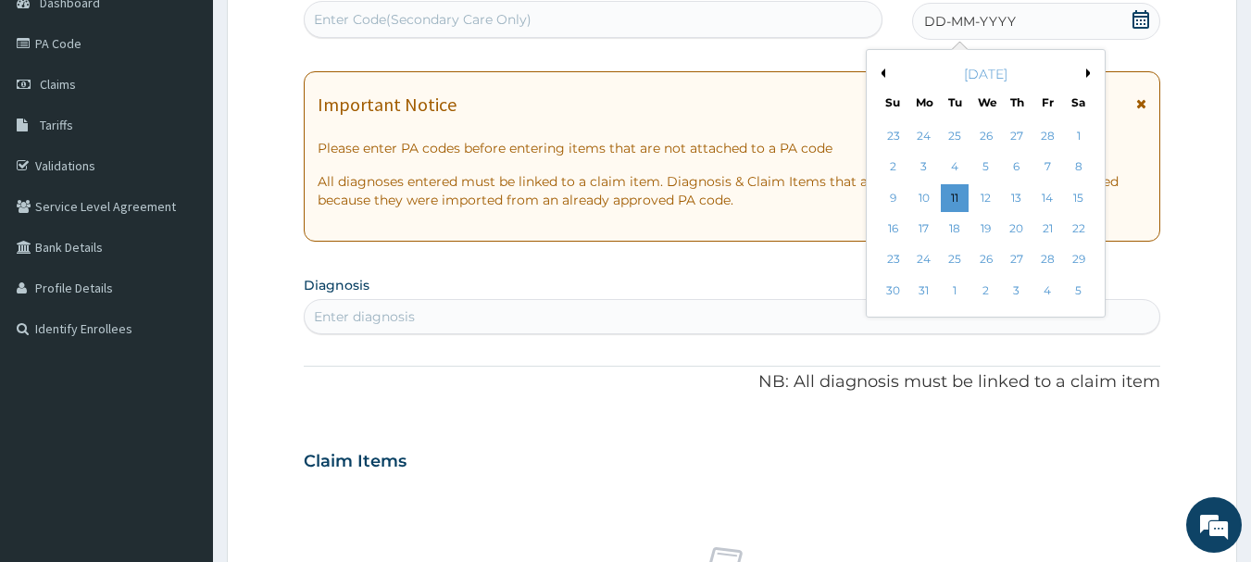
click at [882, 72] on button "Previous Month" at bounding box center [880, 73] width 9 height 9
click at [1079, 126] on div "1" at bounding box center [1079, 136] width 28 height 28
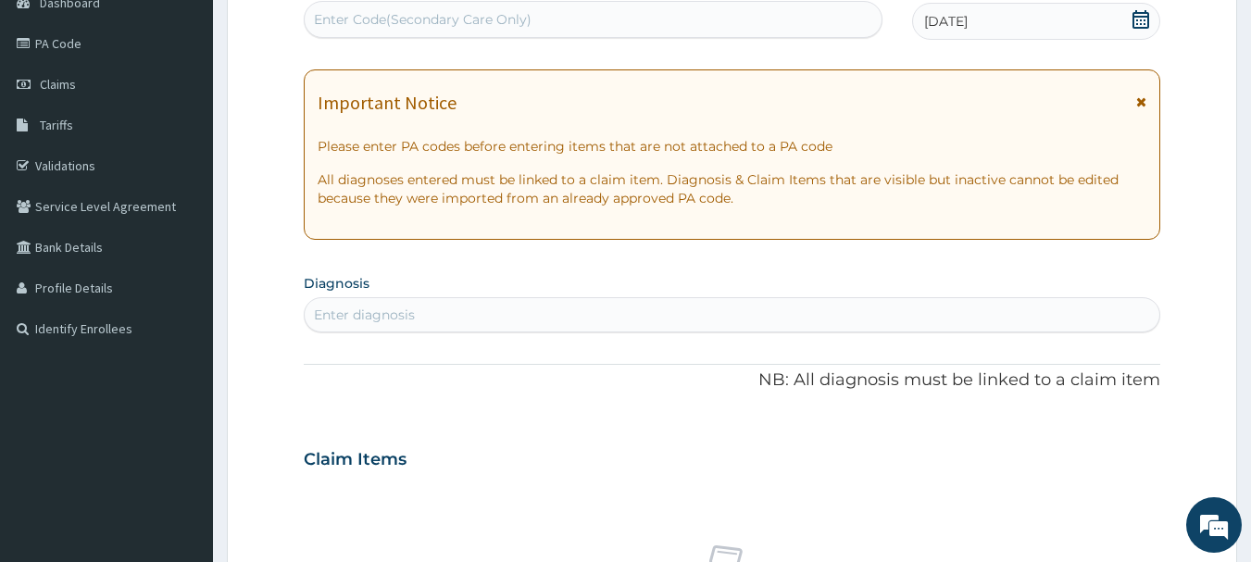
click at [396, 23] on div "Enter Code(Secondary Care Only)" at bounding box center [423, 19] width 218 height 19
type input "PA/8317DA"
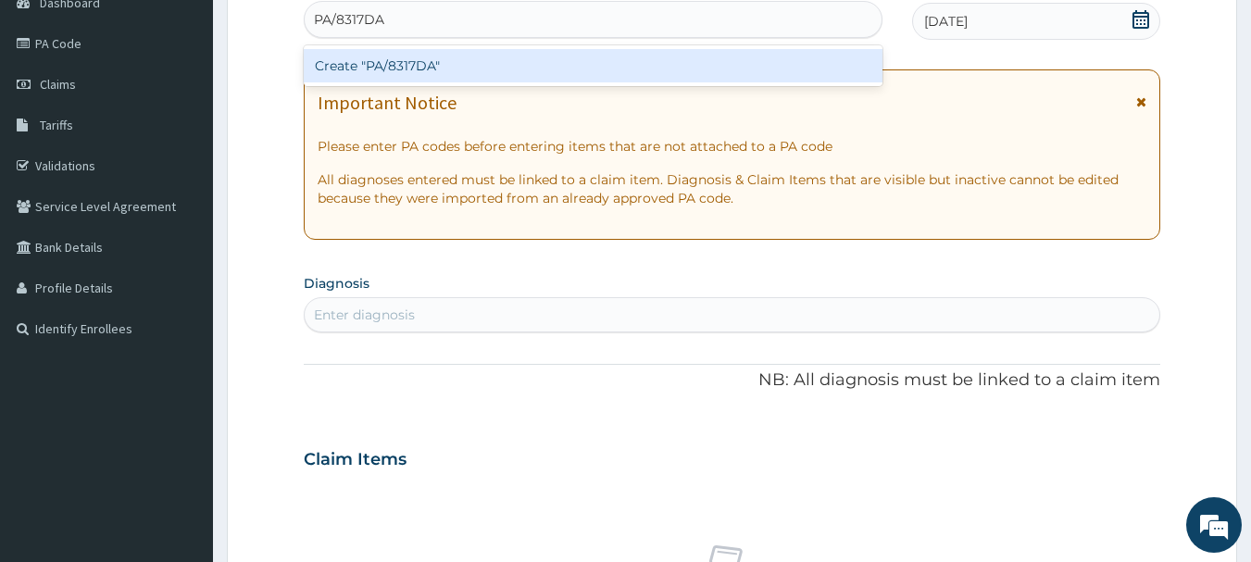
click at [398, 61] on div "Create "PA/8317DA"" at bounding box center [594, 65] width 580 height 33
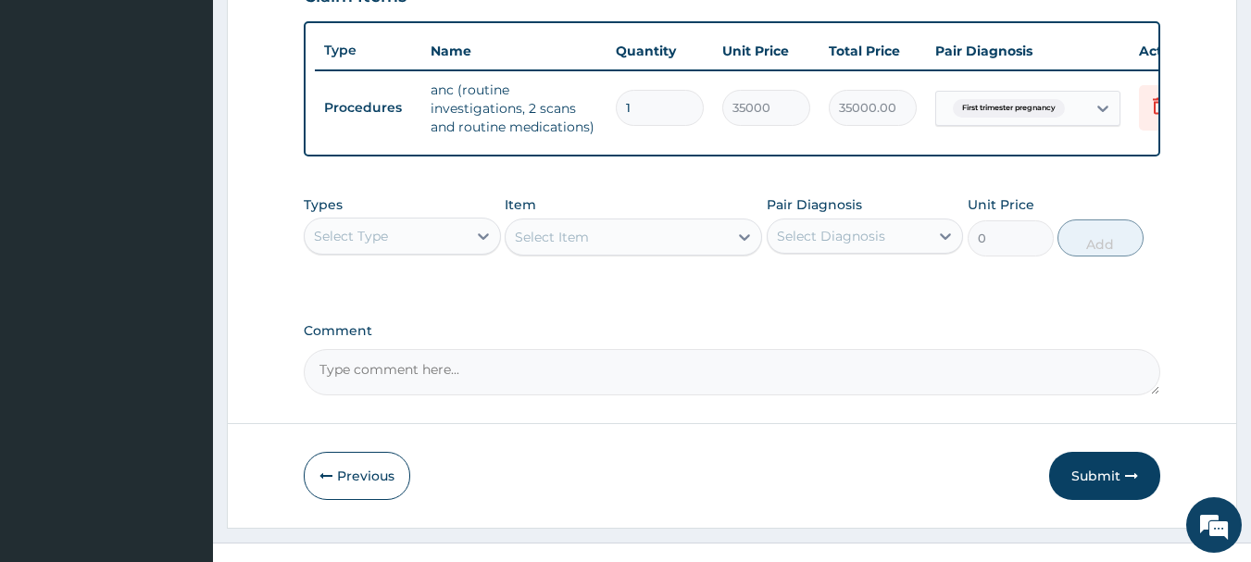
scroll to position [665, 0]
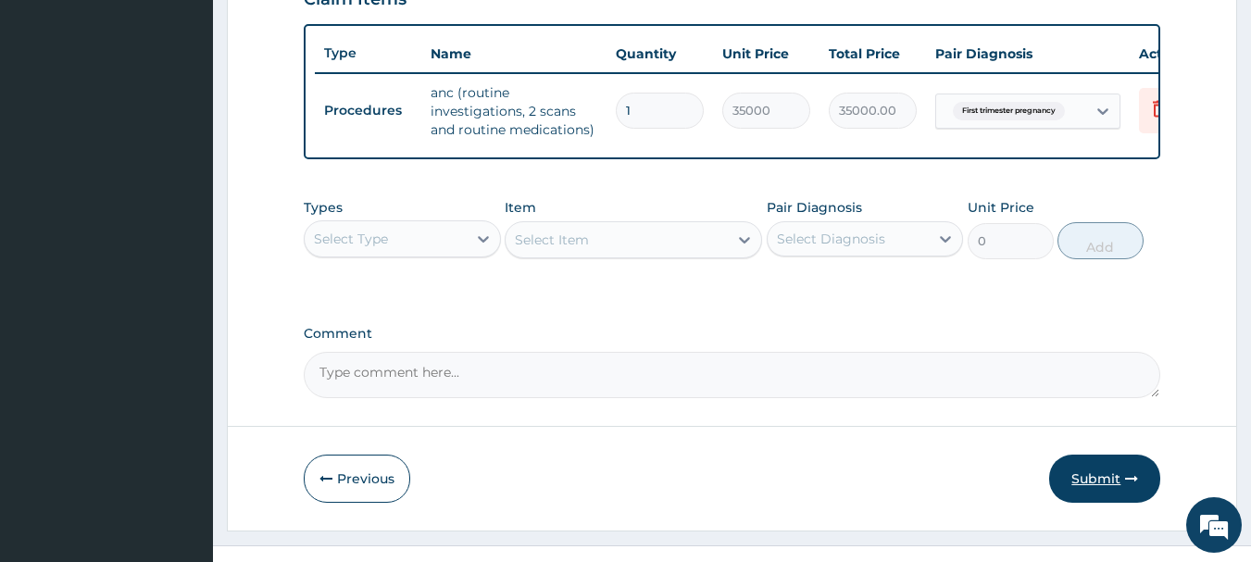
click at [1085, 489] on button "Submit" at bounding box center [1104, 479] width 111 height 48
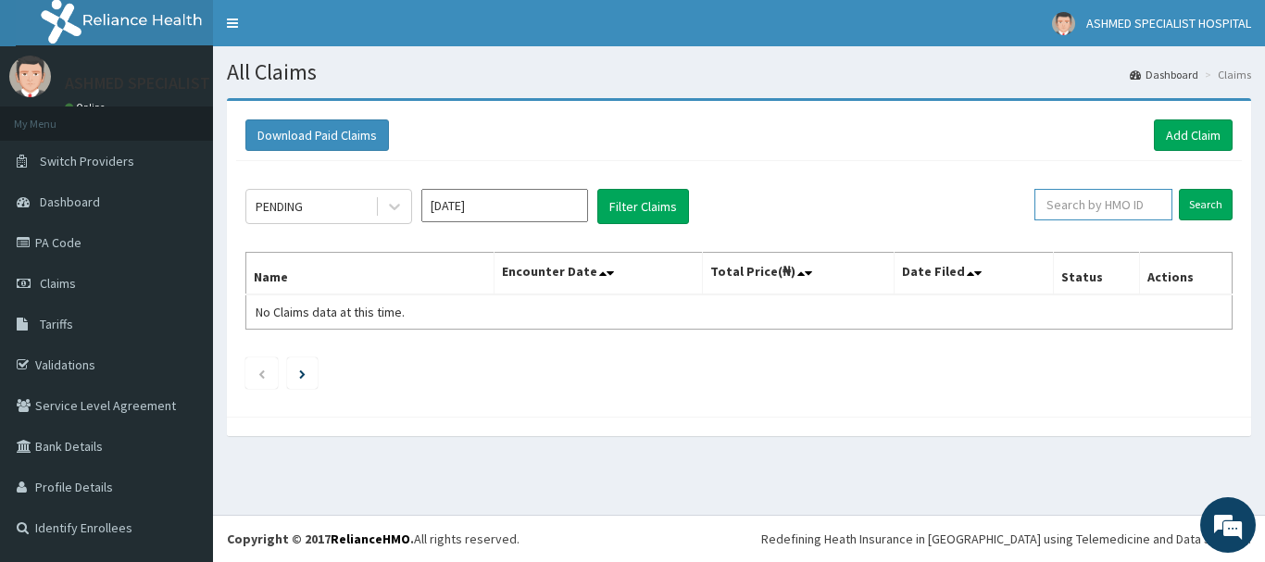
click at [1090, 205] on input "text" at bounding box center [1103, 204] width 138 height 31
type input "akv/10005/b"
click at [1195, 208] on input "Search" at bounding box center [1206, 204] width 54 height 31
